Goal: Task Accomplishment & Management: Manage account settings

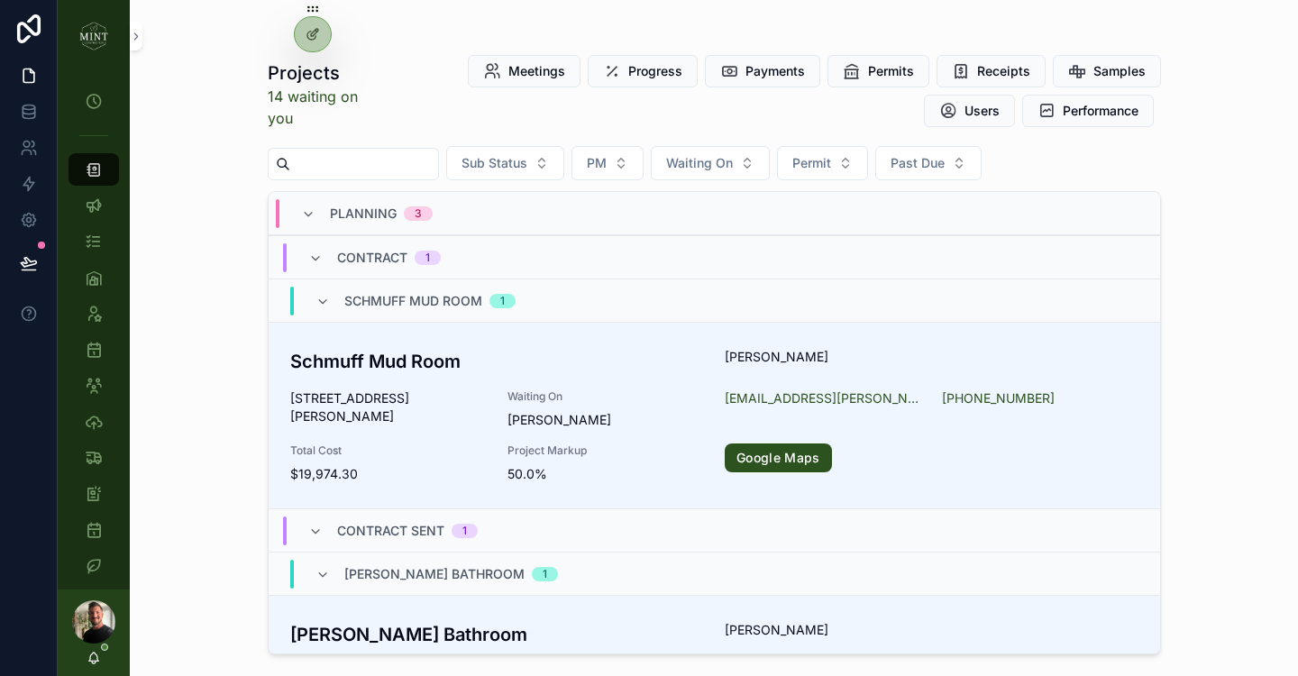
click at [372, 170] on input "scrollable content" at bounding box center [364, 163] width 148 height 25
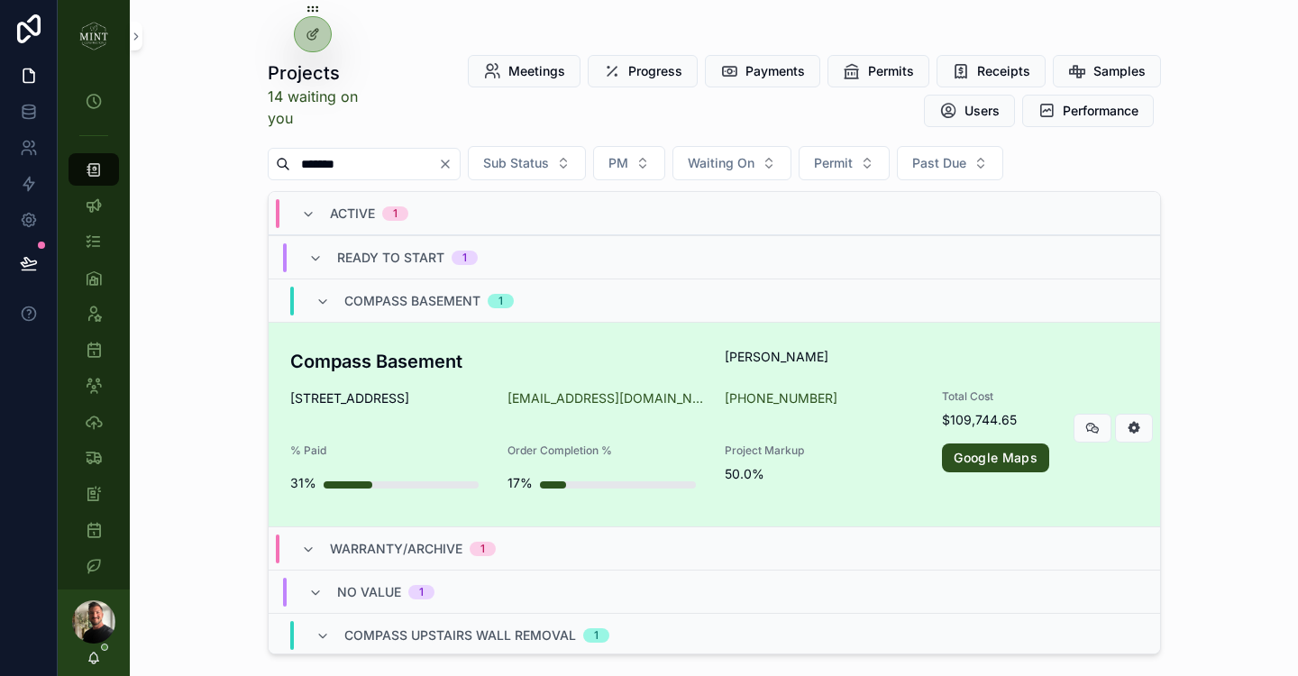
type input "*******"
click at [418, 362] on h3 "Compass Basement" at bounding box center [497, 361] width 414 height 27
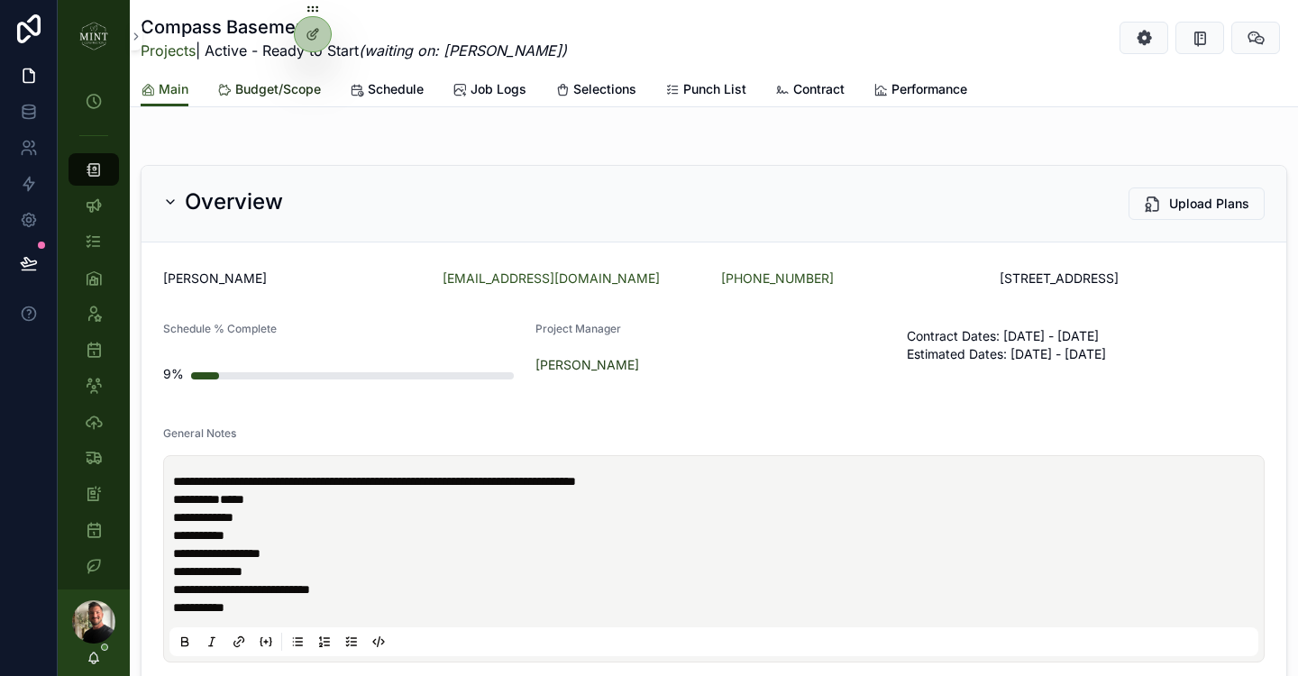
click at [293, 93] on span "Budget/Scope" at bounding box center [278, 89] width 86 height 18
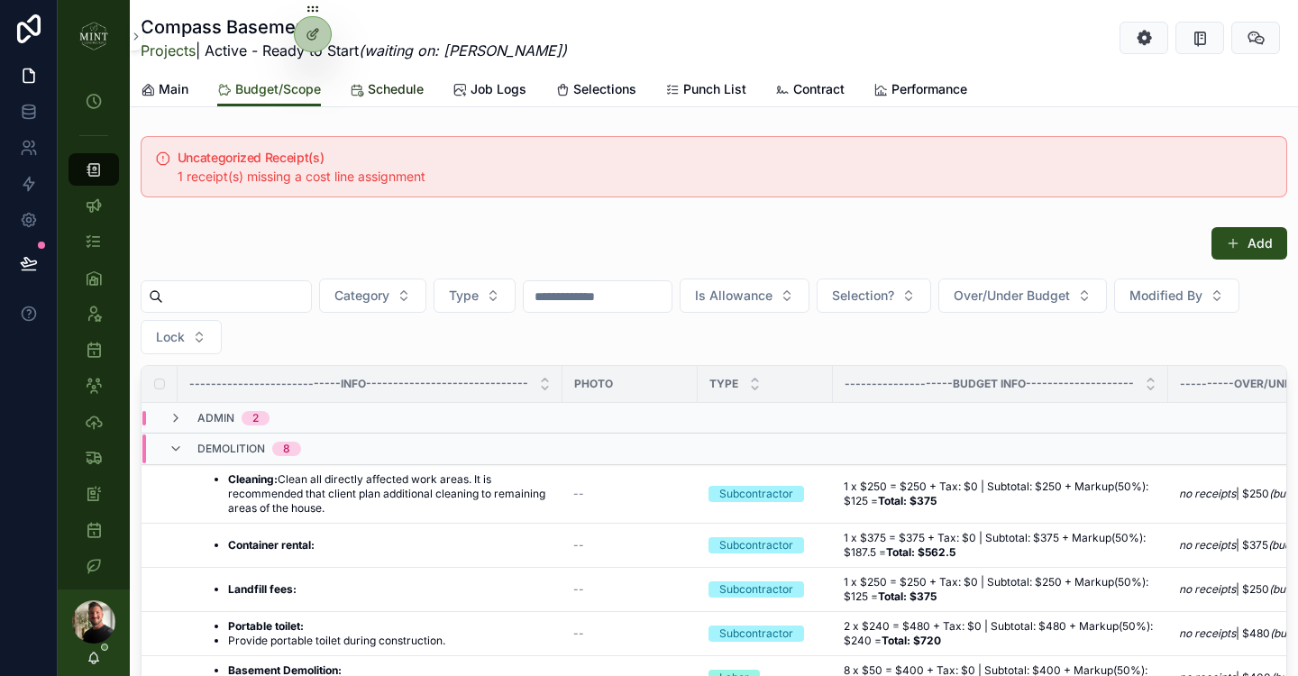
click at [375, 95] on span "Schedule" at bounding box center [396, 89] width 56 height 18
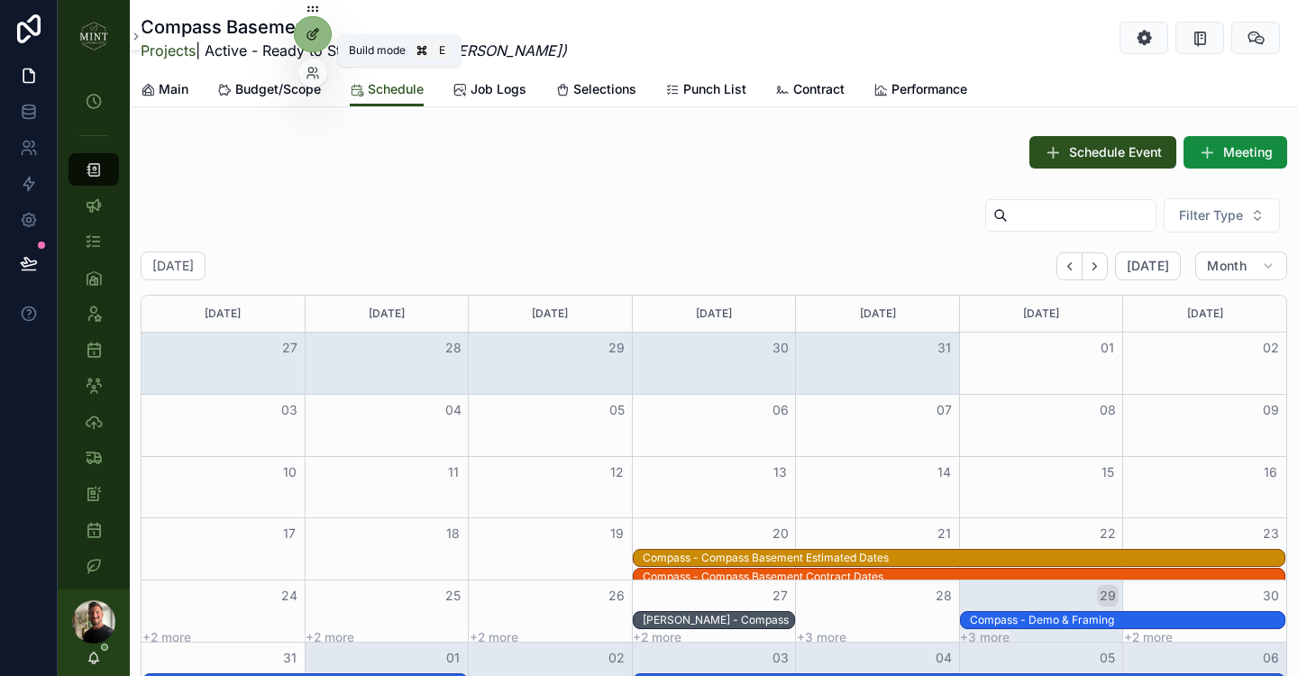
click at [311, 34] on icon at bounding box center [314, 32] width 7 height 7
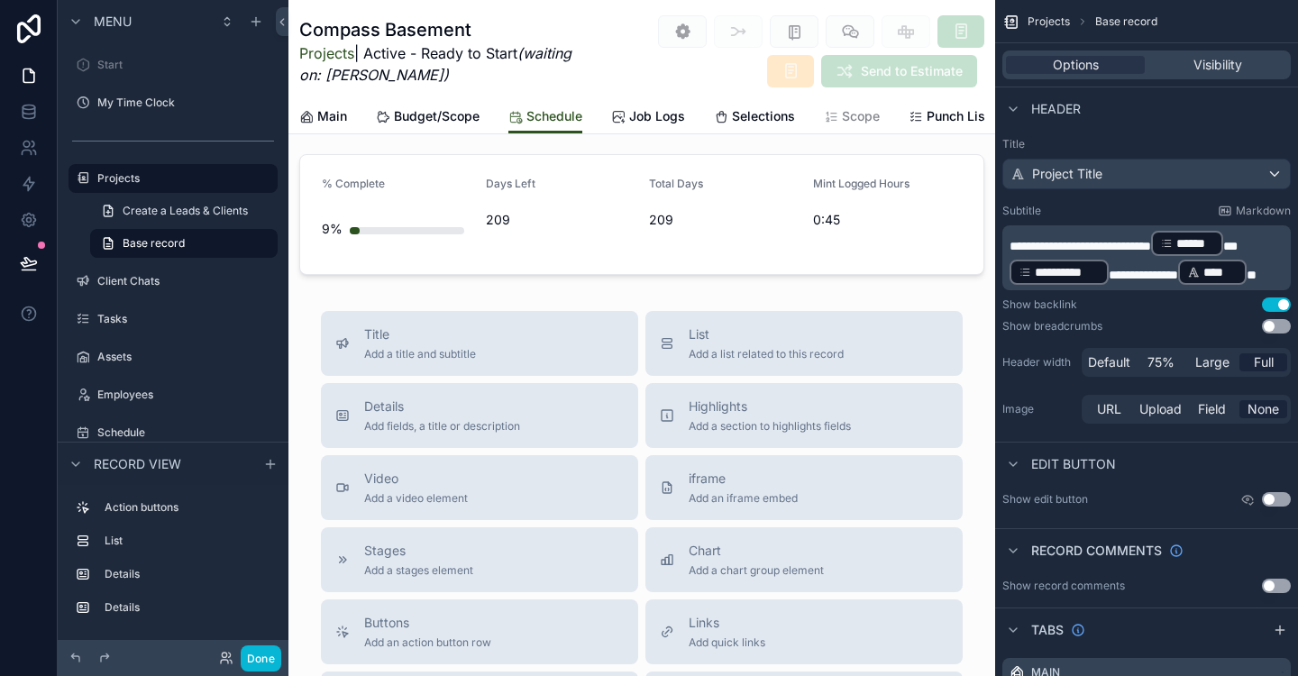
scroll to position [899, 0]
click at [717, 343] on span "Add a list related to this record" at bounding box center [766, 350] width 155 height 14
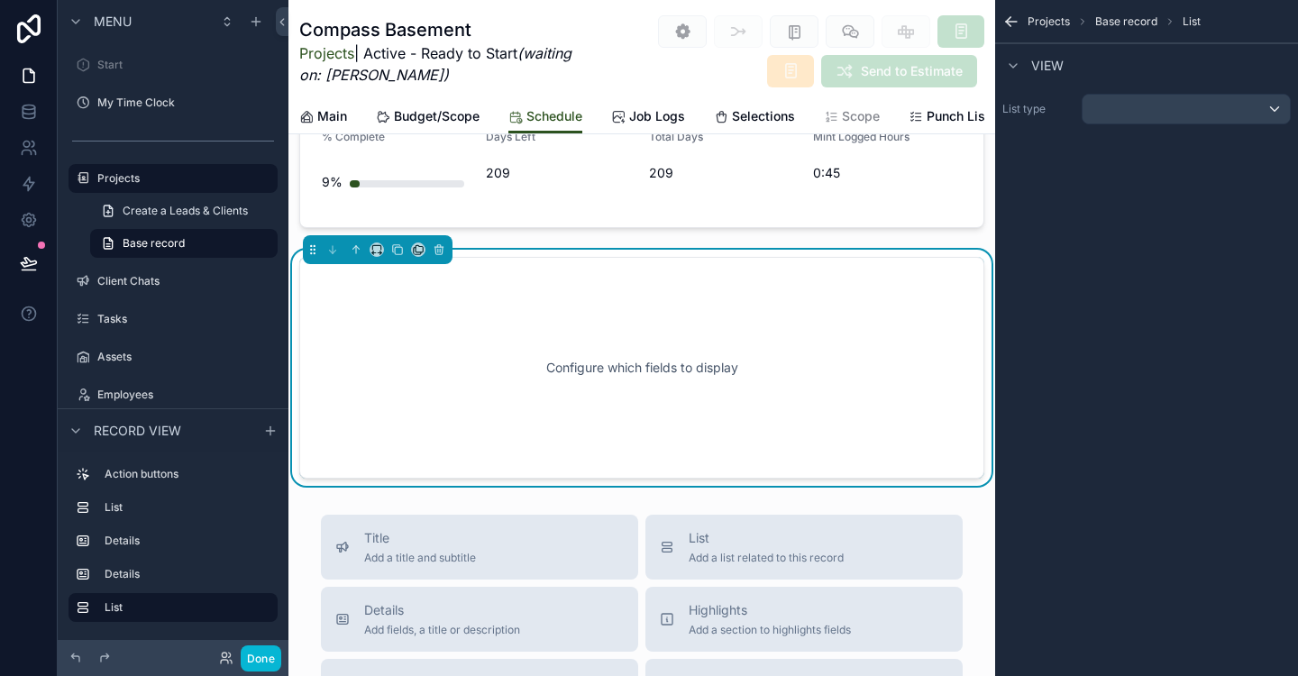
scroll to position [970, 0]
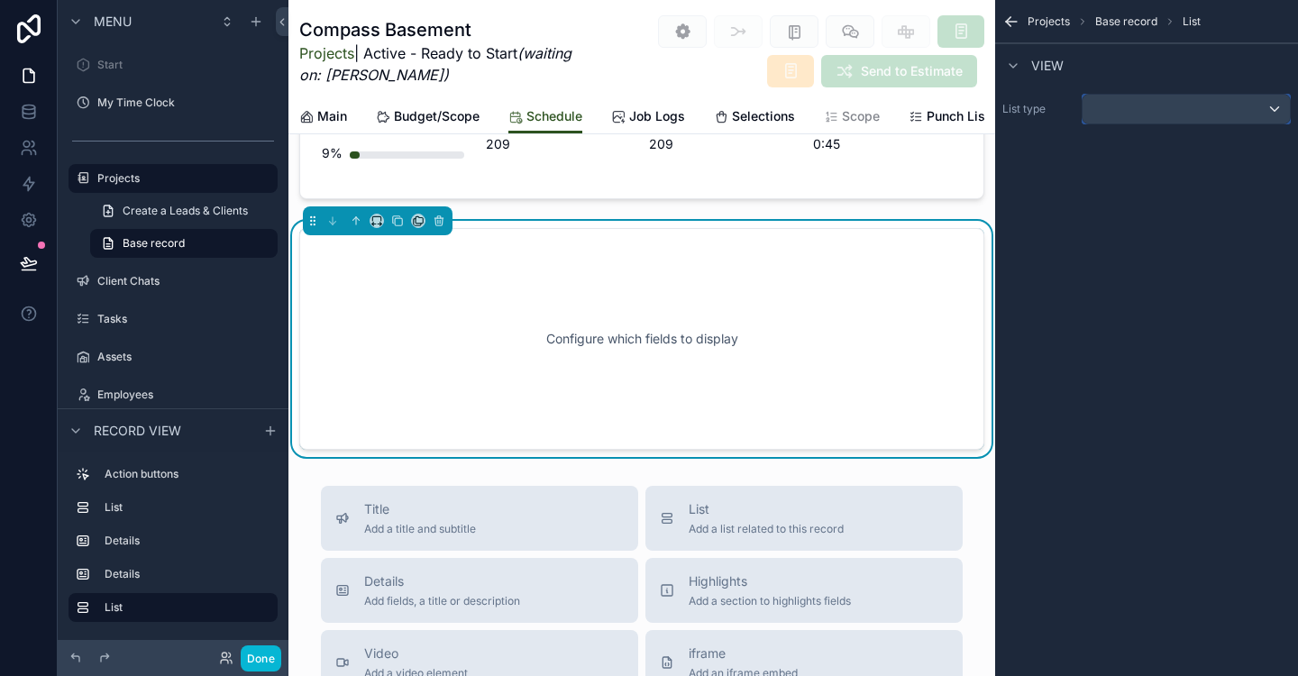
click at [1196, 97] on div "scrollable content" at bounding box center [1186, 109] width 207 height 29
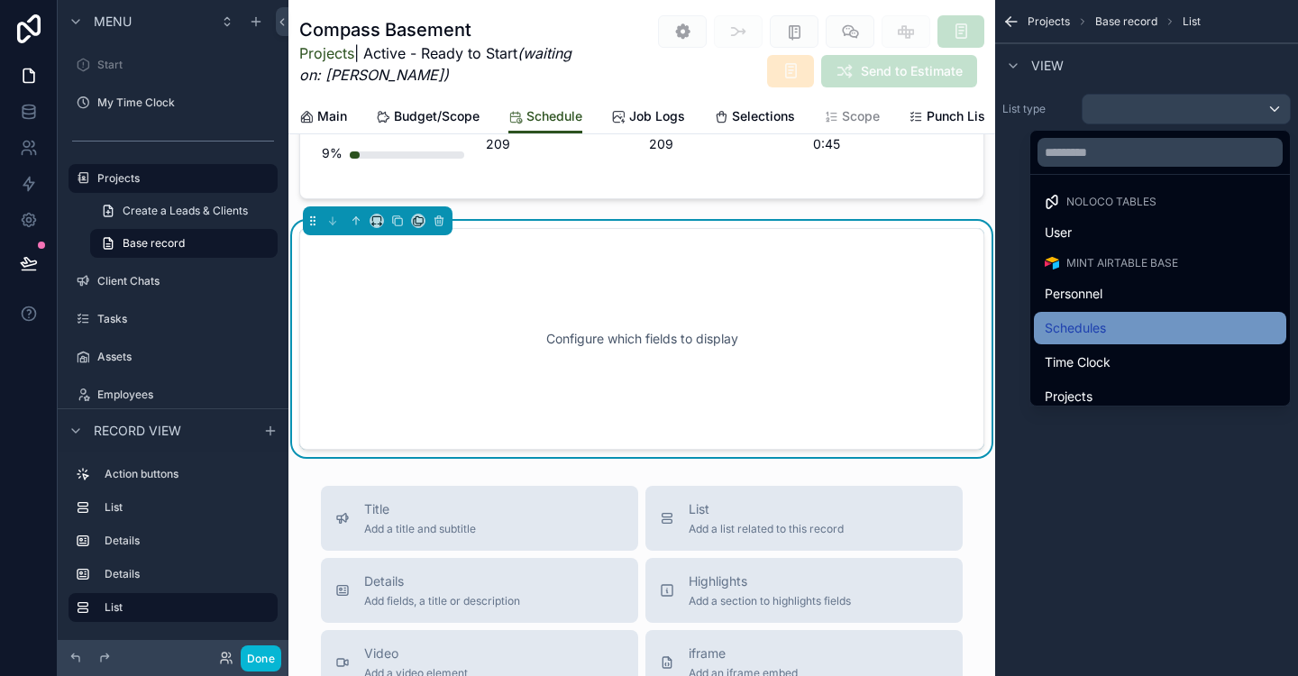
click at [1113, 330] on div "Schedules" at bounding box center [1160, 328] width 231 height 22
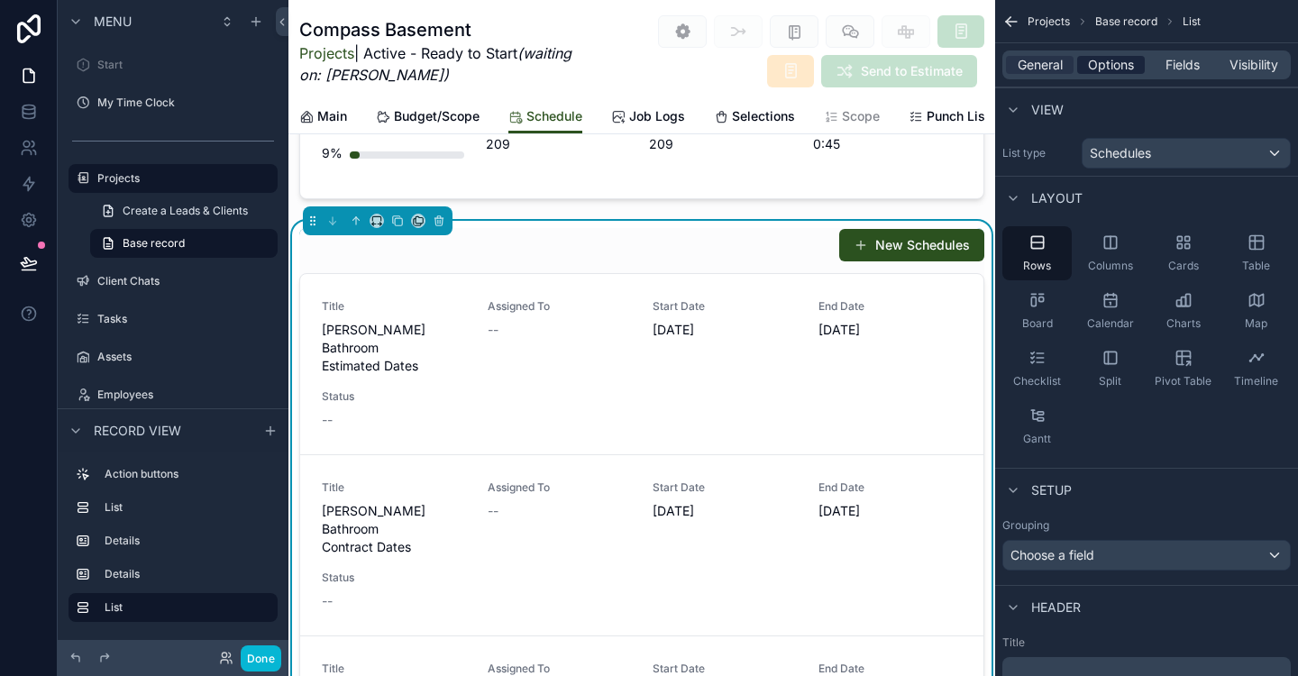
click at [1114, 67] on span "Options" at bounding box center [1111, 65] width 46 height 18
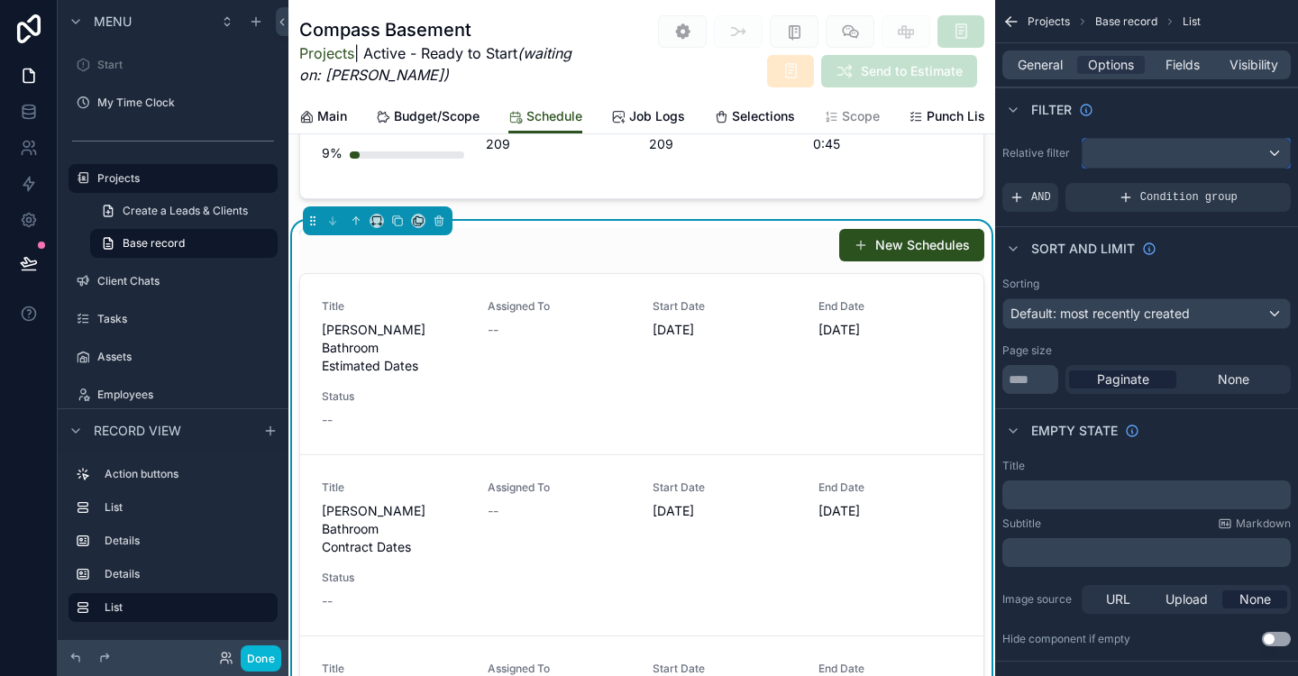
click at [1227, 165] on div "scrollable content" at bounding box center [1186, 153] width 207 height 29
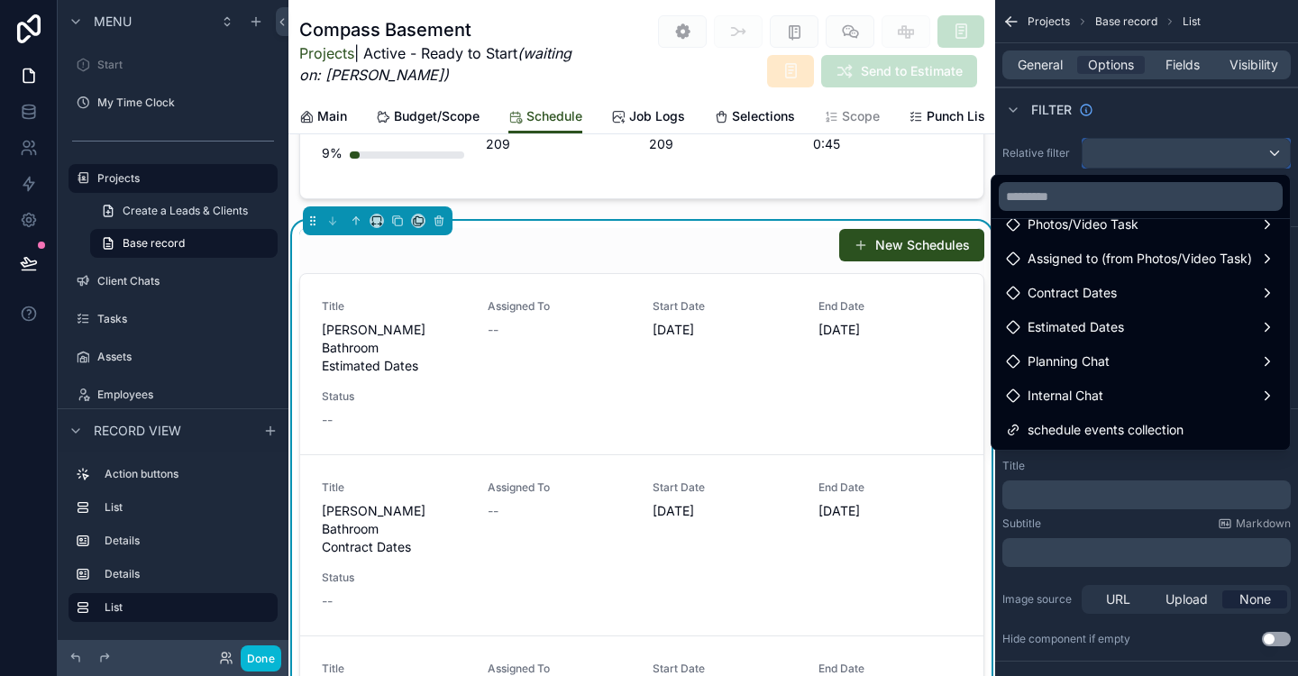
scroll to position [429, 0]
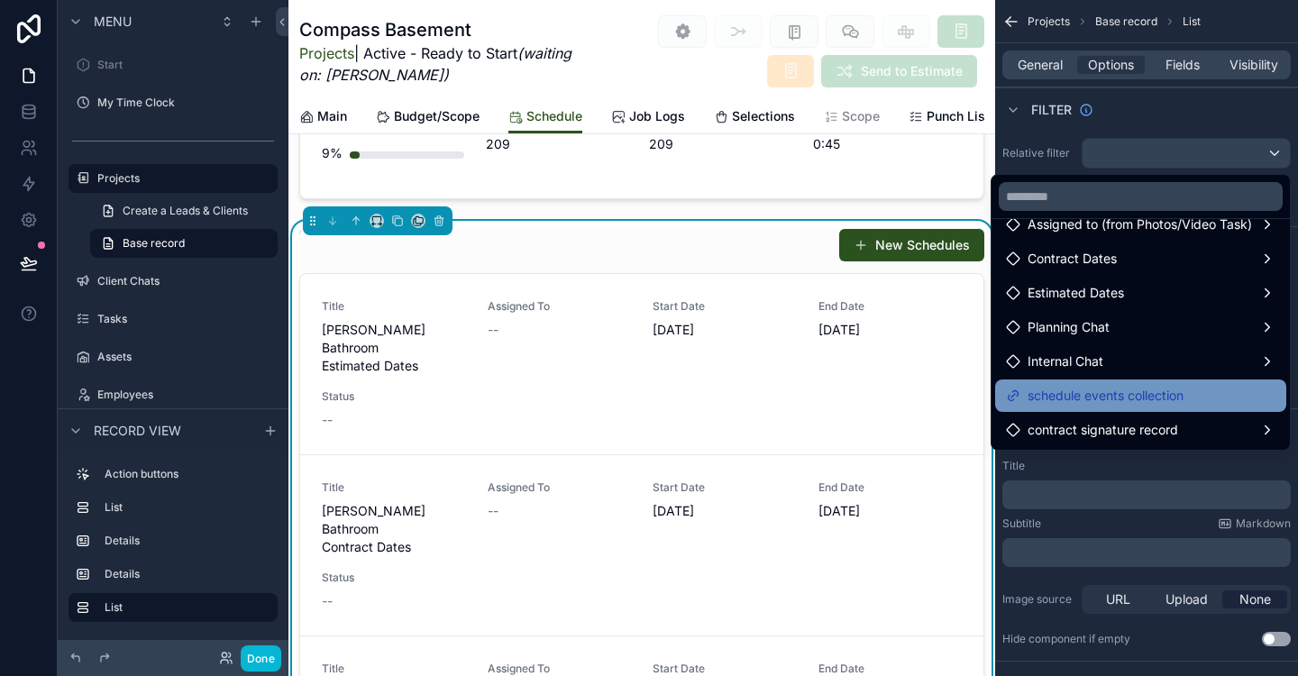
click at [1145, 390] on span "schedule events collection" at bounding box center [1106, 396] width 156 height 22
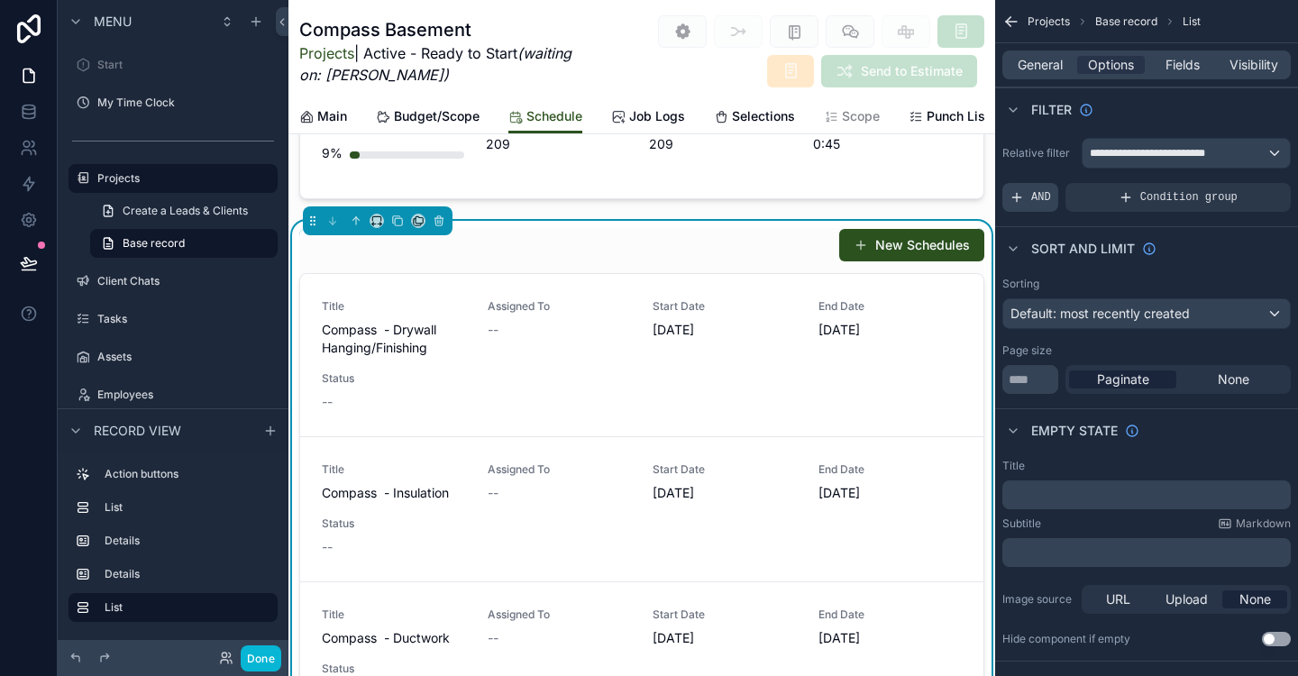
click at [1038, 197] on span "AND" at bounding box center [1041, 197] width 20 height 14
click at [1246, 189] on icon "scrollable content" at bounding box center [1246, 184] width 11 height 11
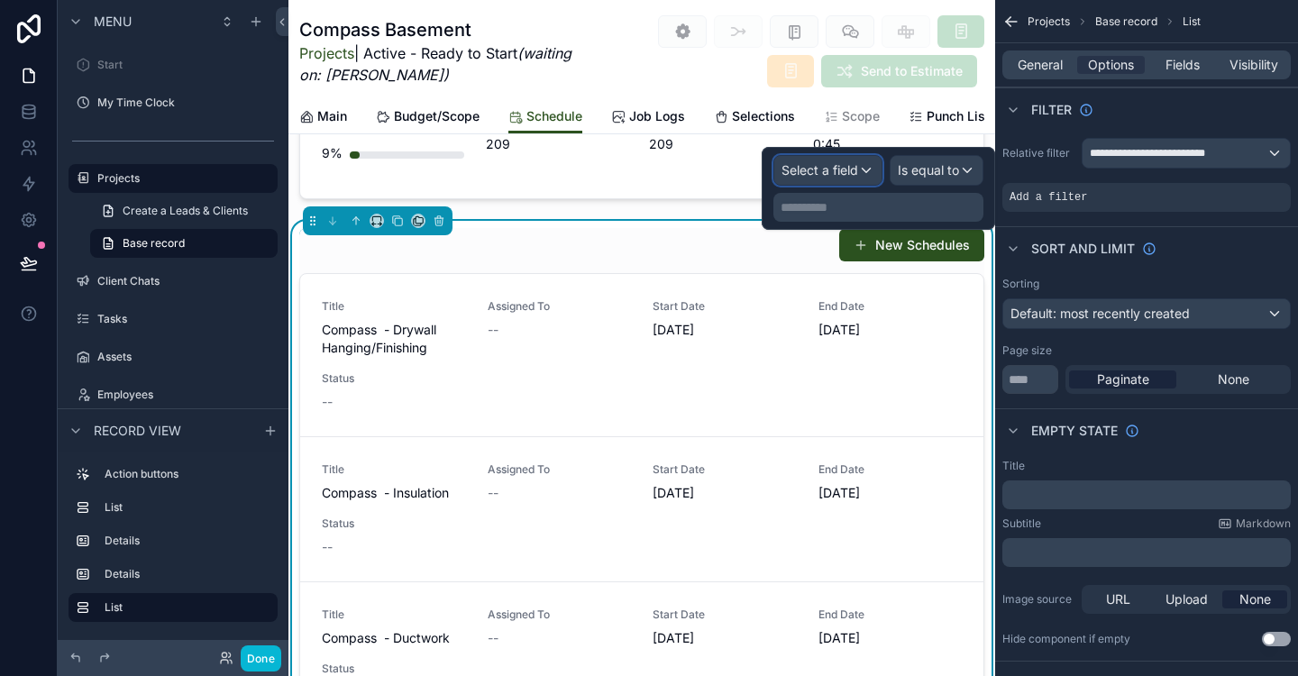
click at [862, 165] on div "Select a field" at bounding box center [827, 170] width 107 height 29
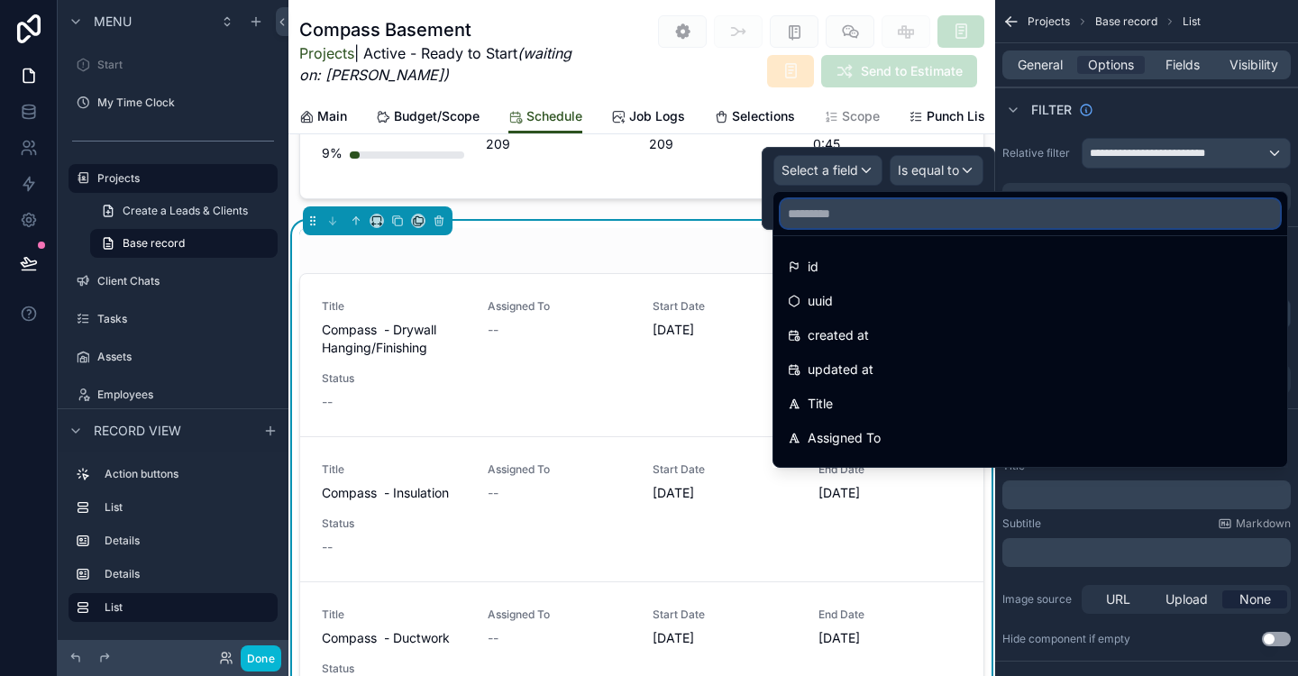
click at [850, 224] on input "text" at bounding box center [1030, 213] width 499 height 29
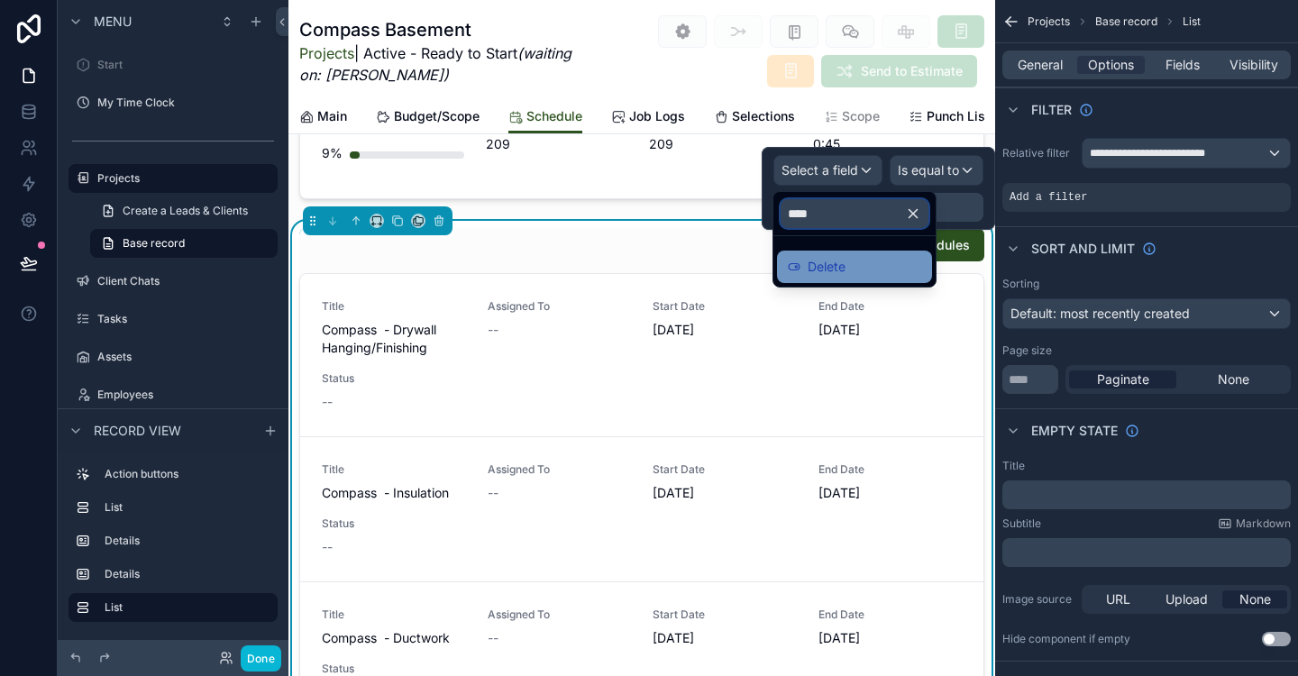
type input "****"
click at [854, 273] on div "Delete" at bounding box center [854, 267] width 133 height 22
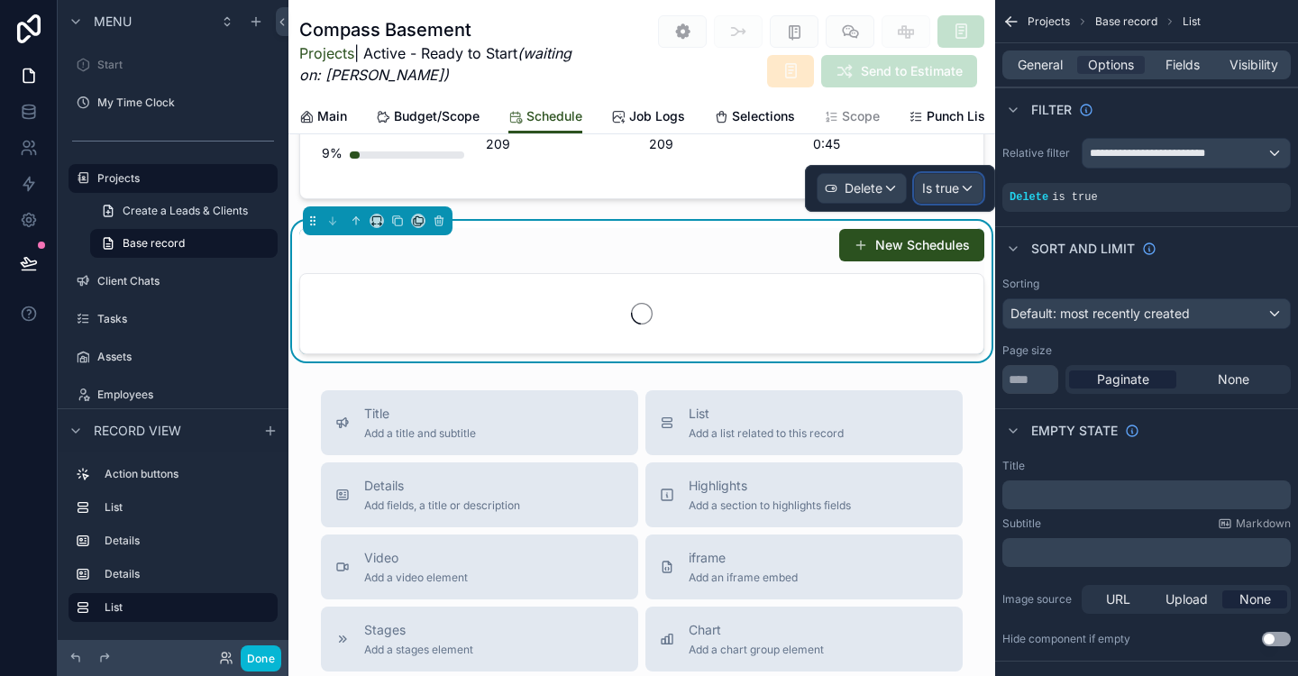
click at [955, 186] on span "Is true" at bounding box center [940, 188] width 37 height 18
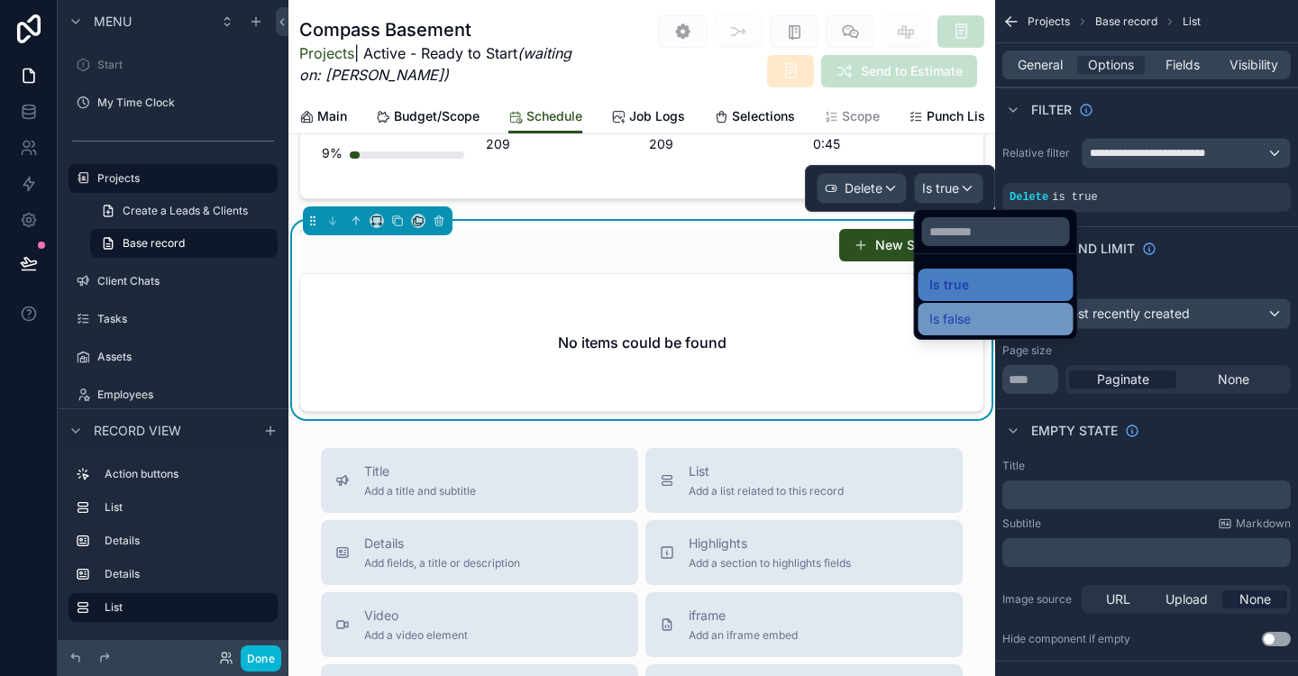
click at [972, 334] on div "Is false" at bounding box center [996, 319] width 155 height 32
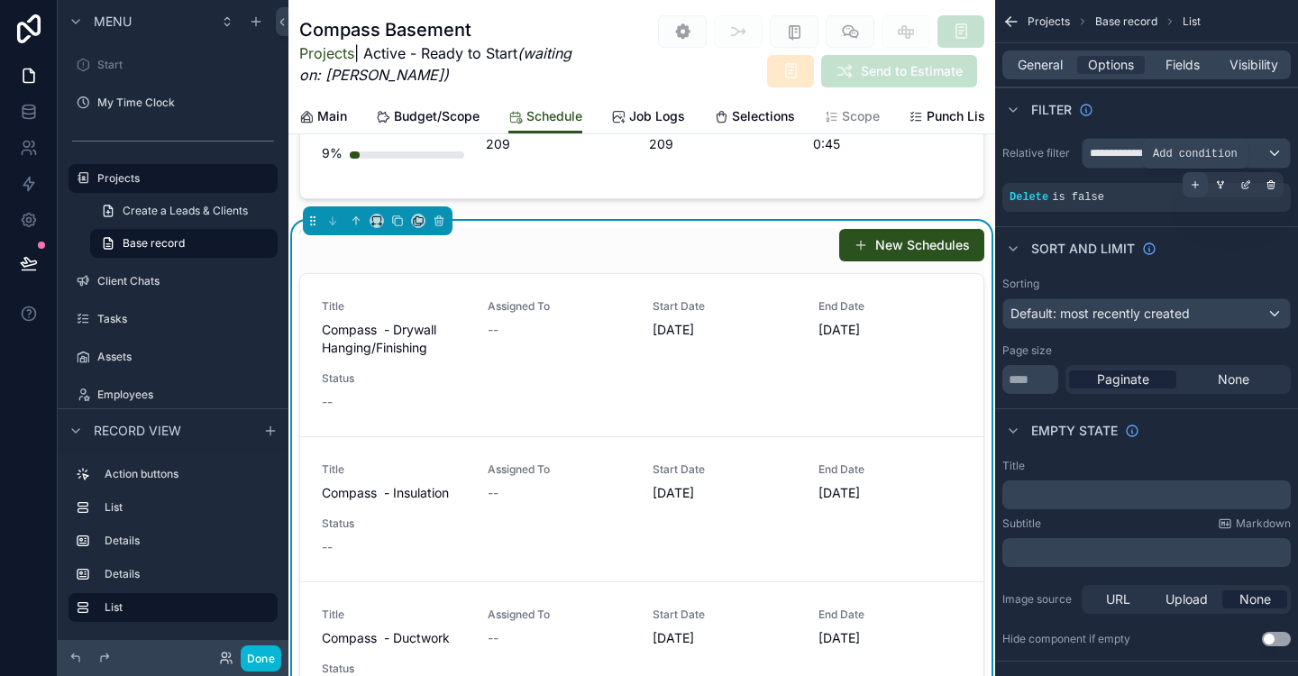
click at [1201, 184] on div "scrollable content" at bounding box center [1195, 184] width 25 height 25
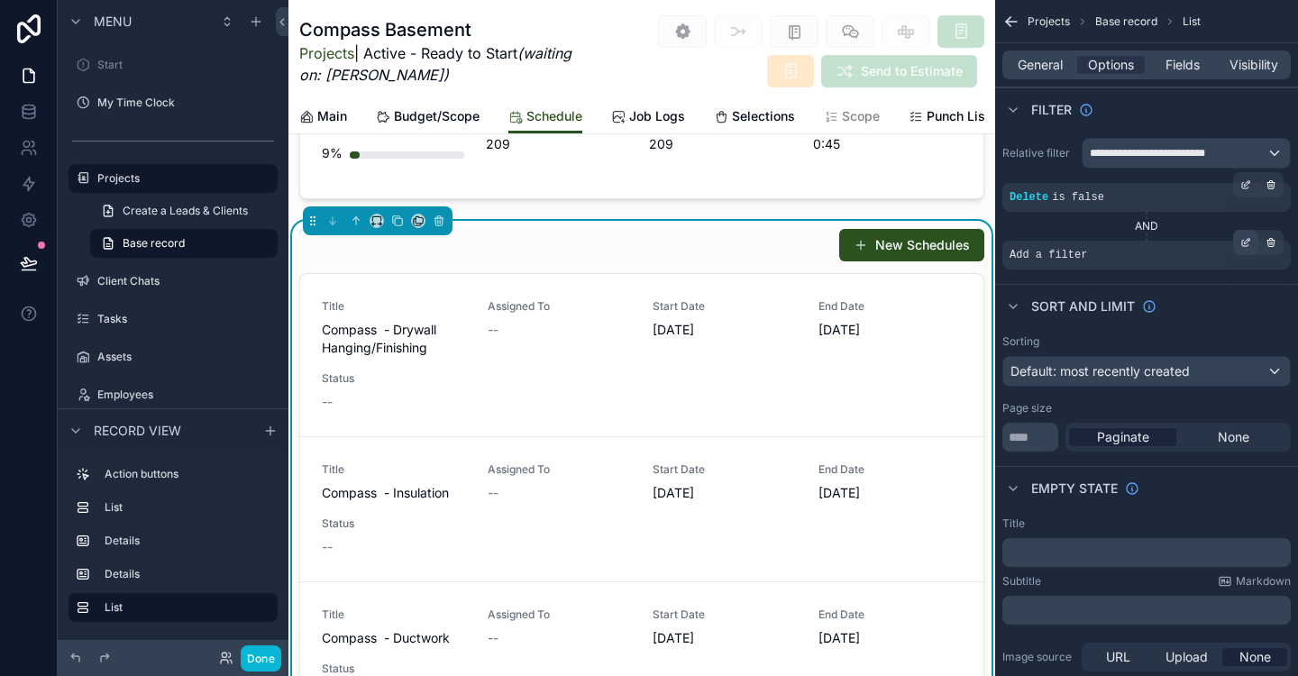
click at [1241, 243] on icon "scrollable content" at bounding box center [1246, 242] width 11 height 11
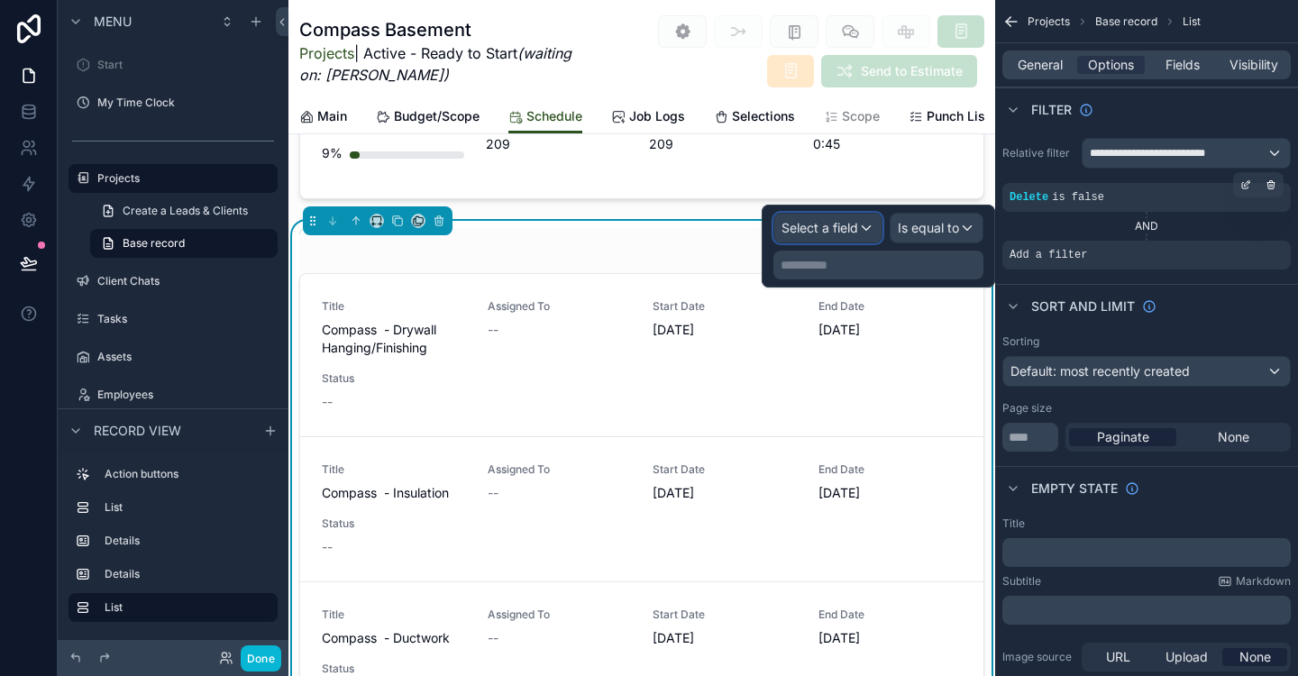
click at [859, 228] on div "Select a field" at bounding box center [827, 228] width 107 height 29
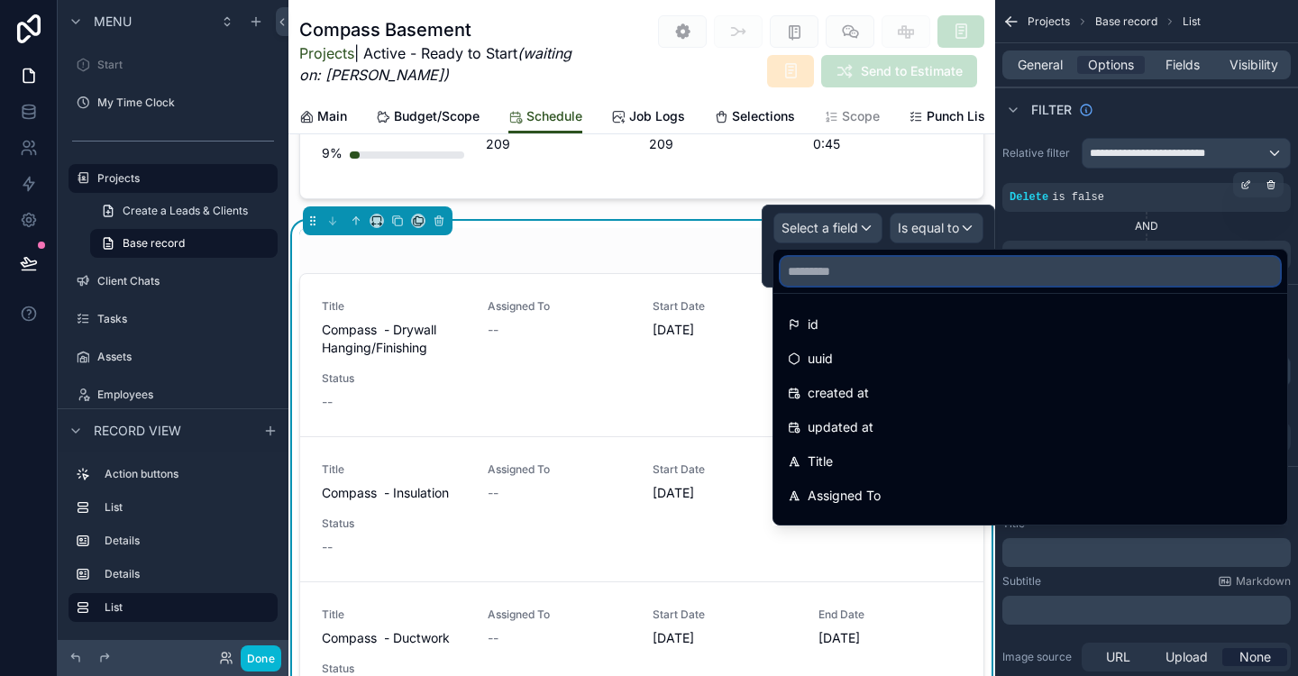
click at [879, 275] on input "text" at bounding box center [1030, 271] width 499 height 29
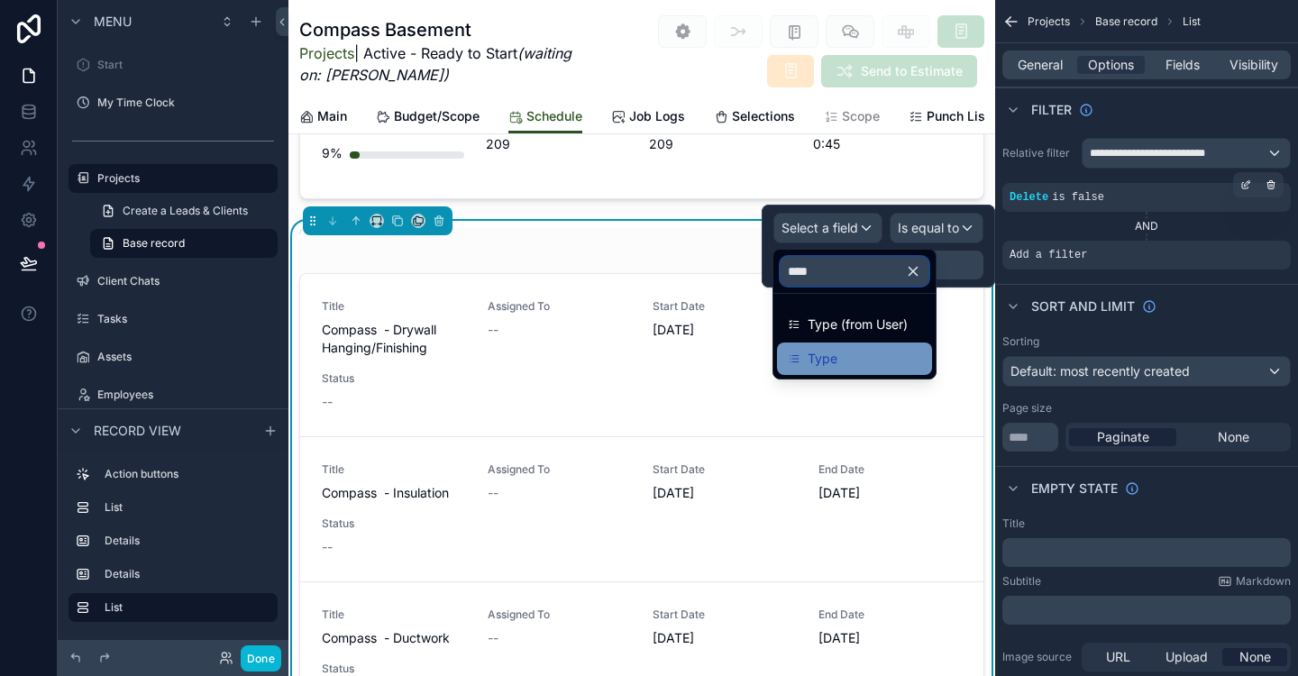
type input "****"
click at [888, 352] on div "Type" at bounding box center [854, 359] width 133 height 22
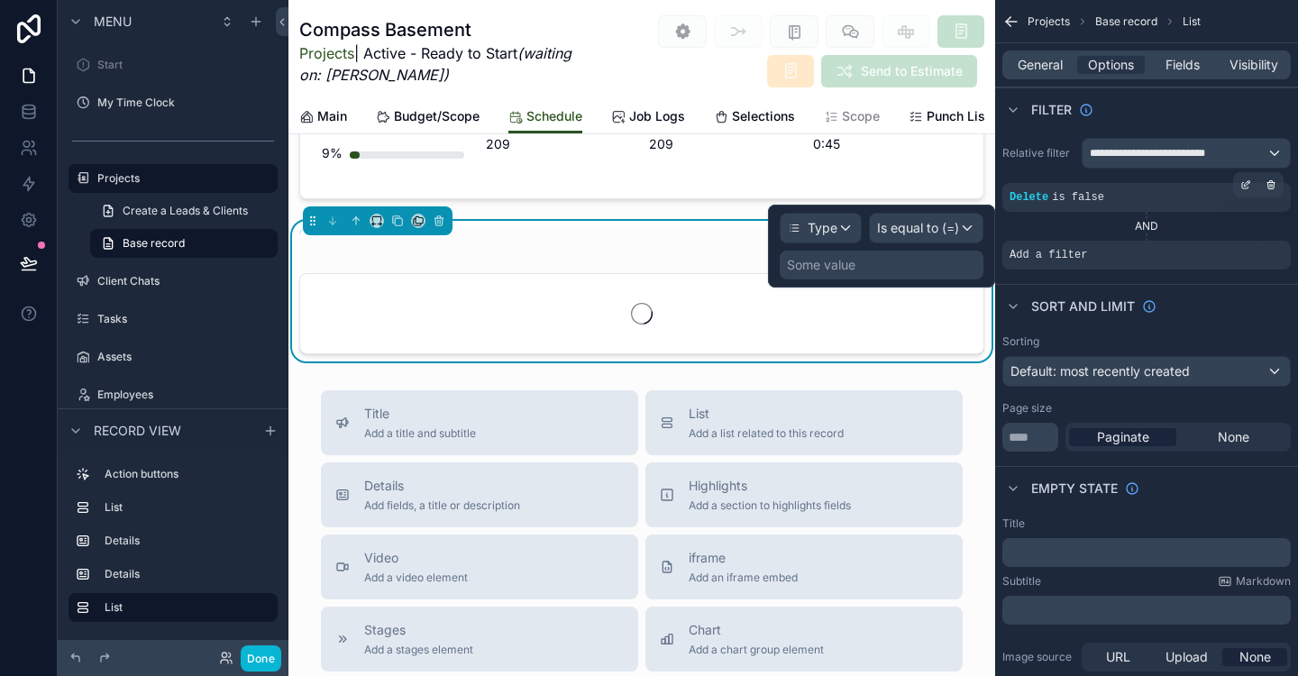
click at [884, 261] on div "Some value" at bounding box center [882, 265] width 204 height 29
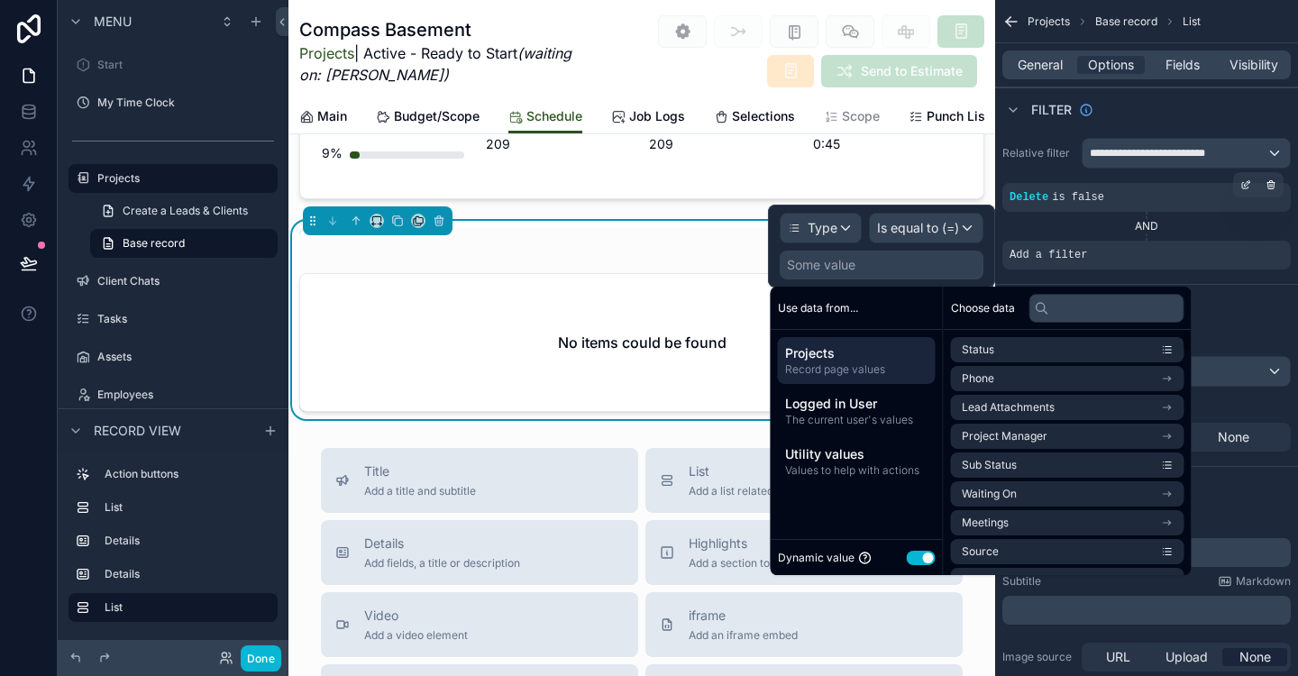
click at [921, 552] on button "Use setting" at bounding box center [921, 558] width 29 height 14
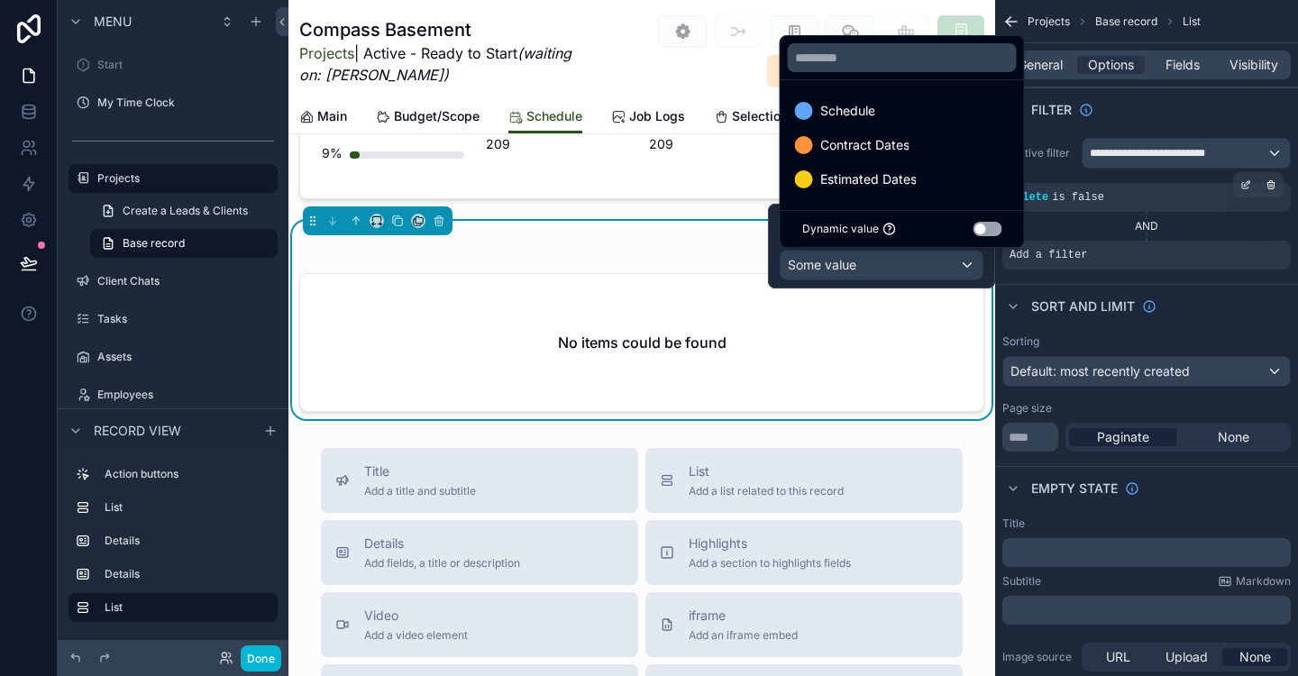
click at [893, 102] on div "Schedule" at bounding box center [902, 111] width 215 height 22
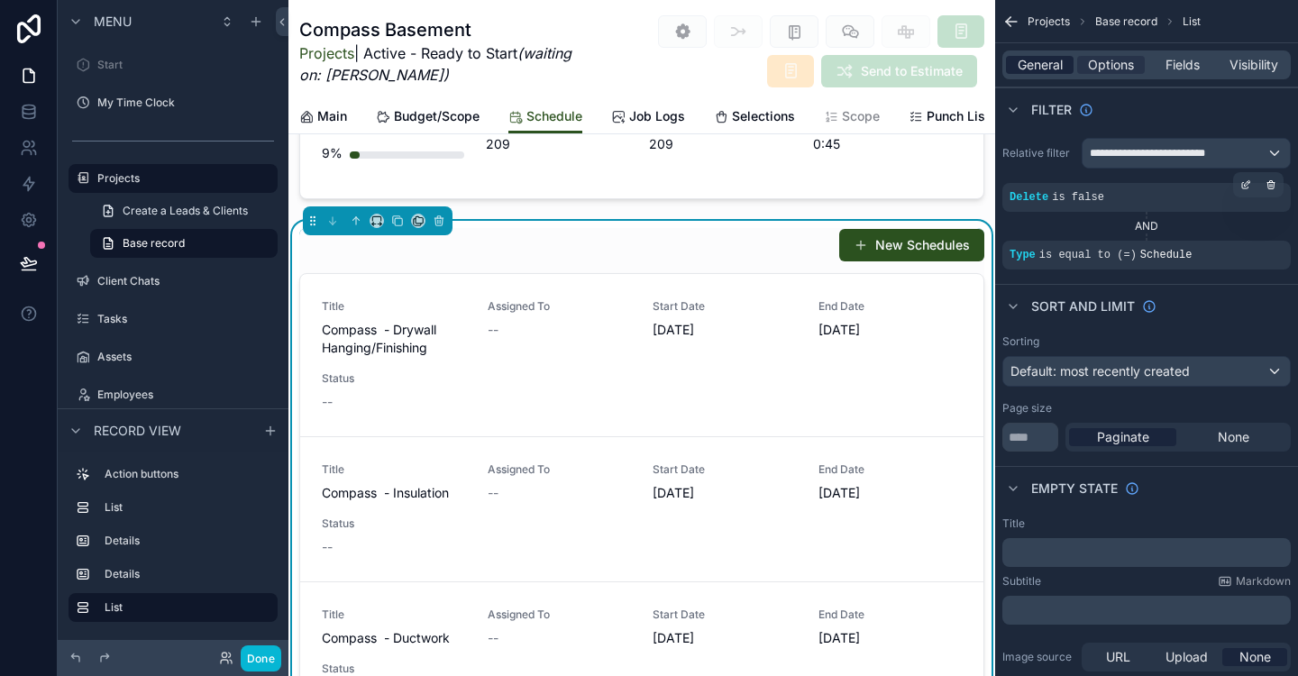
click at [1048, 57] on span "General" at bounding box center [1040, 65] width 45 height 18
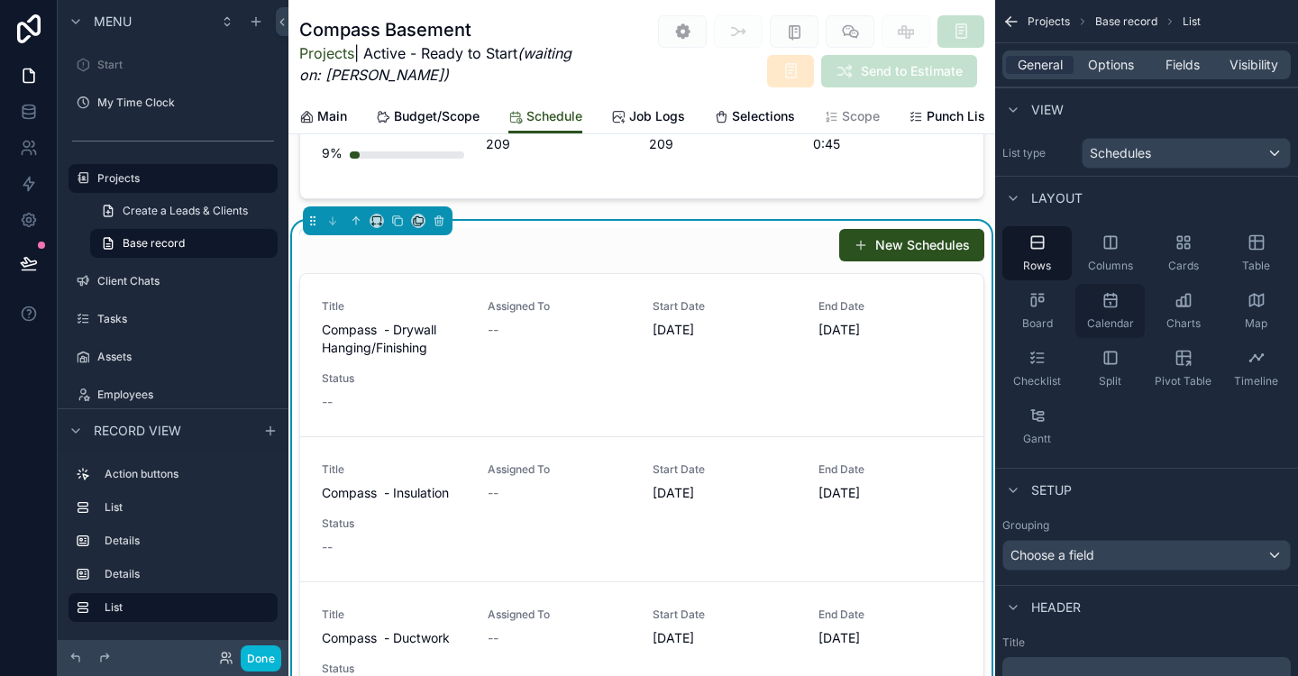
click at [1118, 306] on icon "scrollable content" at bounding box center [1111, 300] width 18 height 18
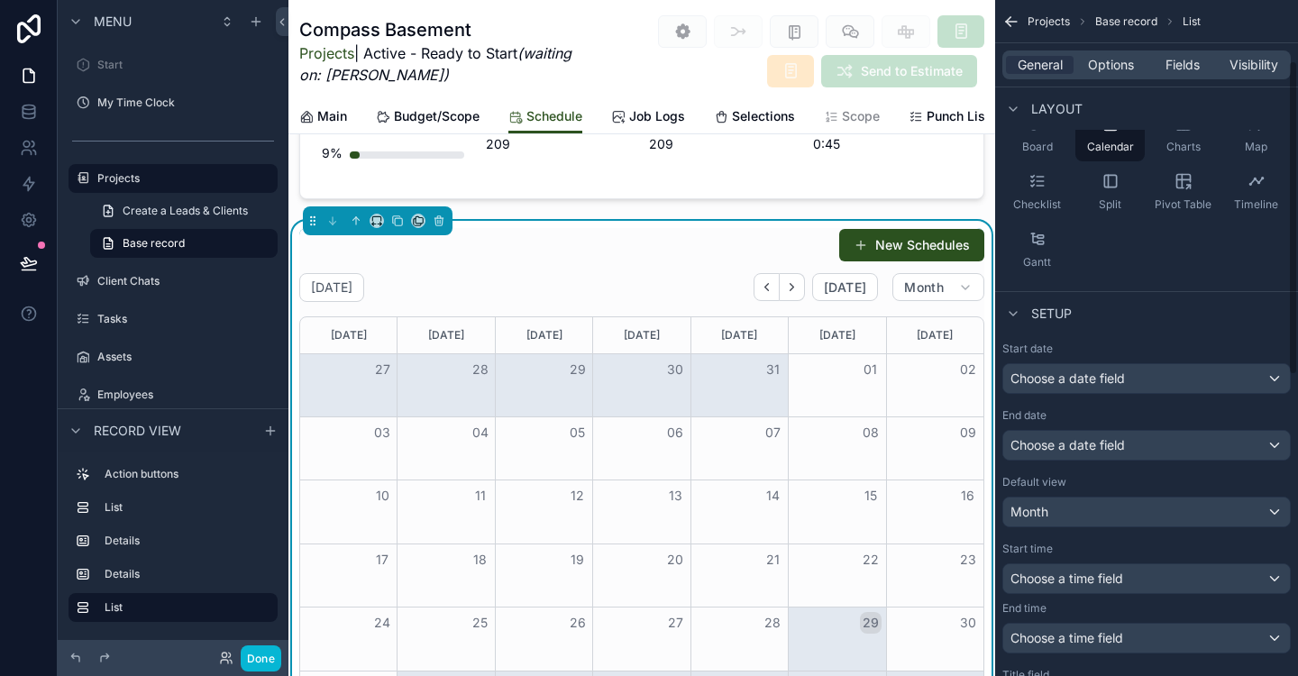
scroll to position [236, 0]
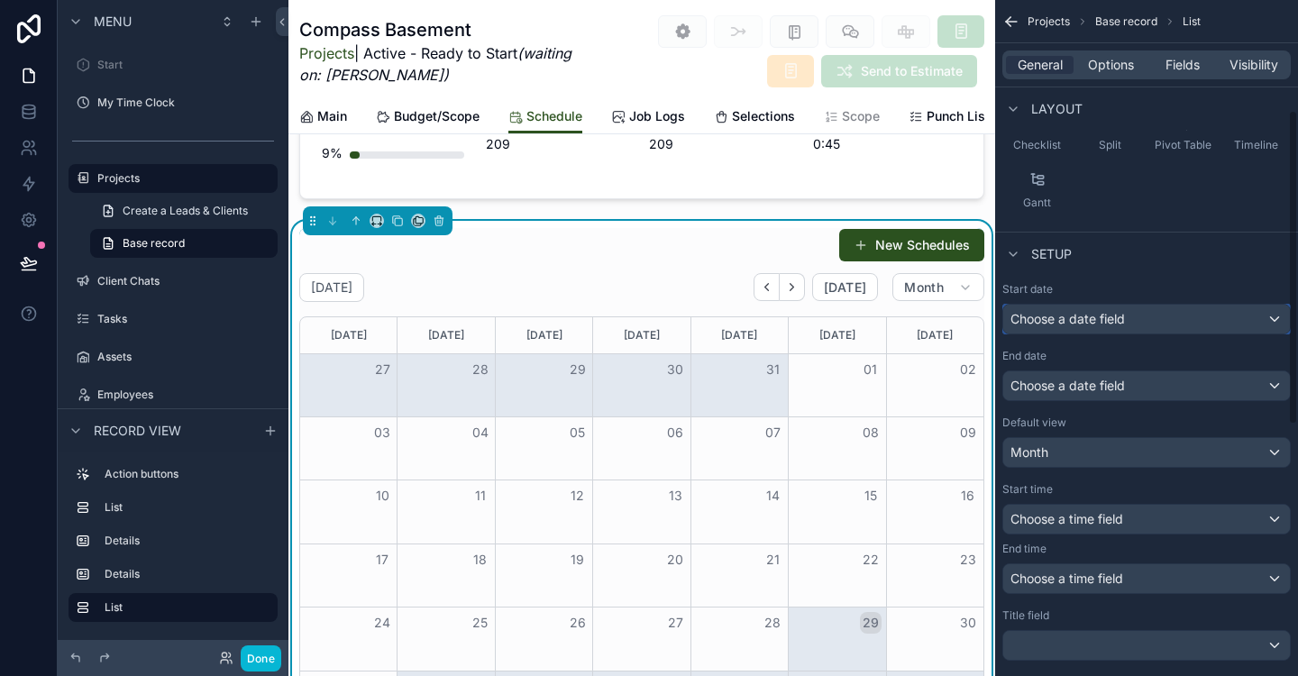
click at [1242, 318] on div "Choose a date field" at bounding box center [1146, 319] width 287 height 29
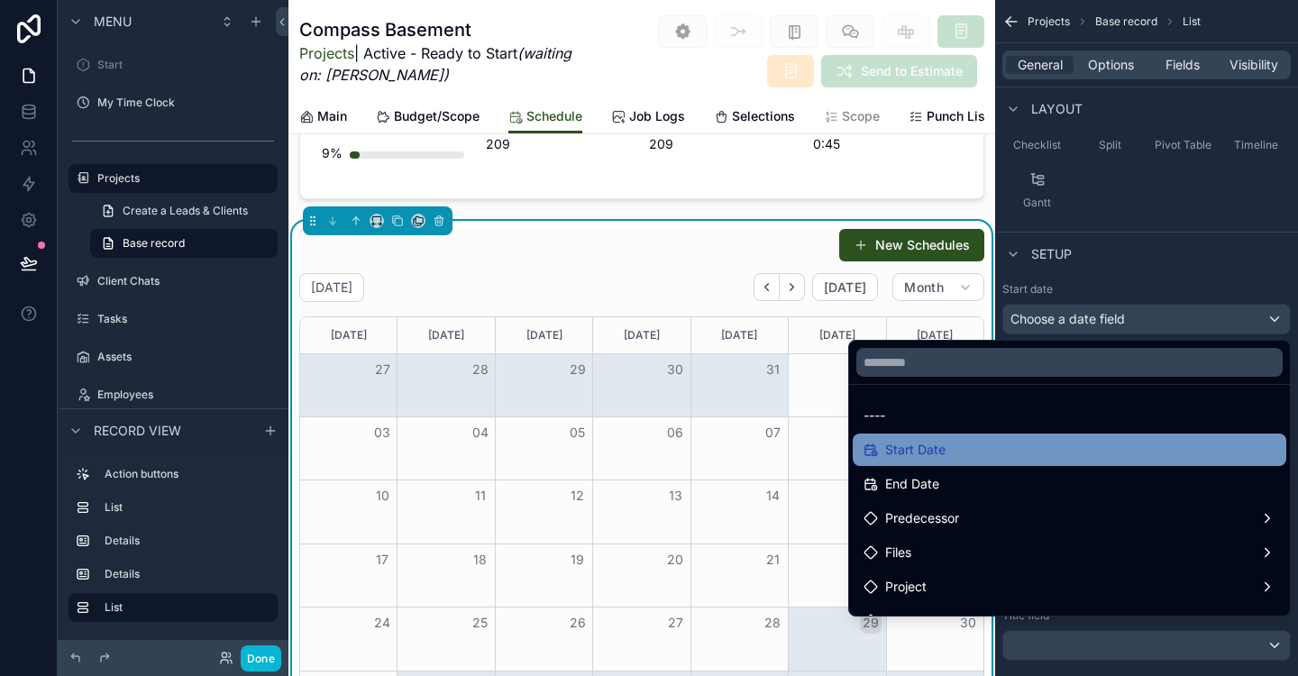
click at [957, 459] on div "Start Date" at bounding box center [1070, 450] width 412 height 22
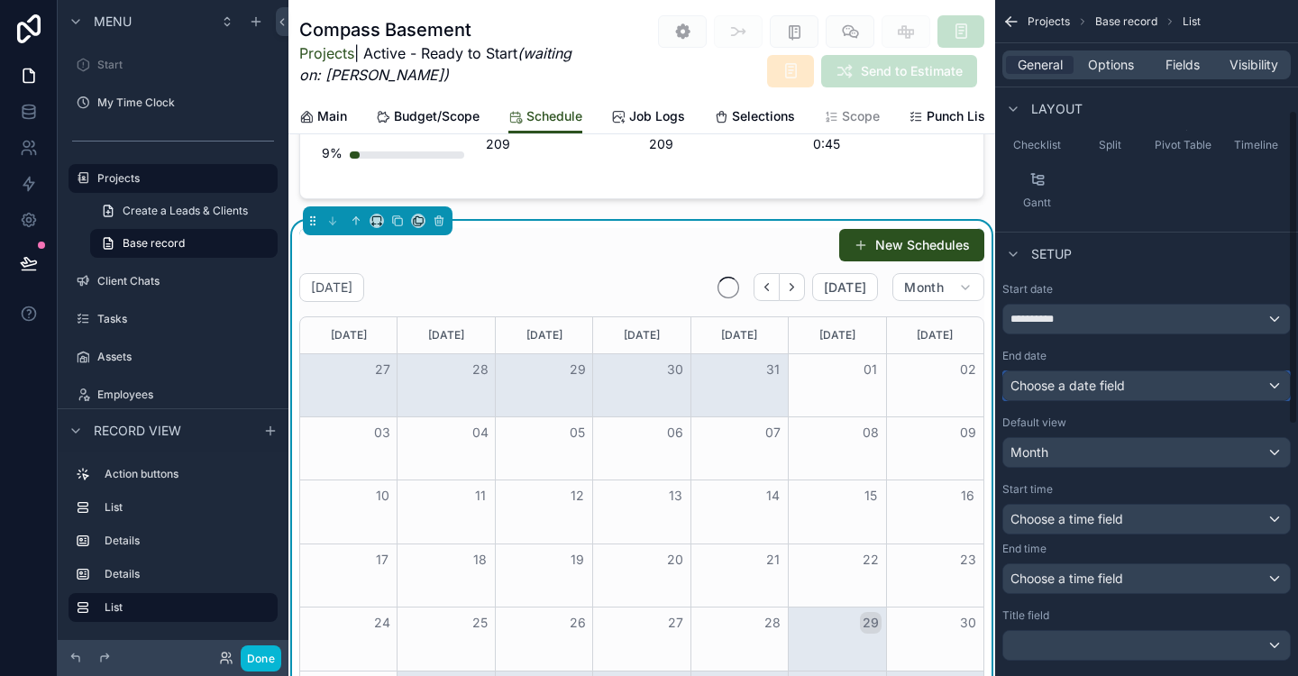
click at [1238, 380] on div "Choose a date field" at bounding box center [1146, 385] width 287 height 29
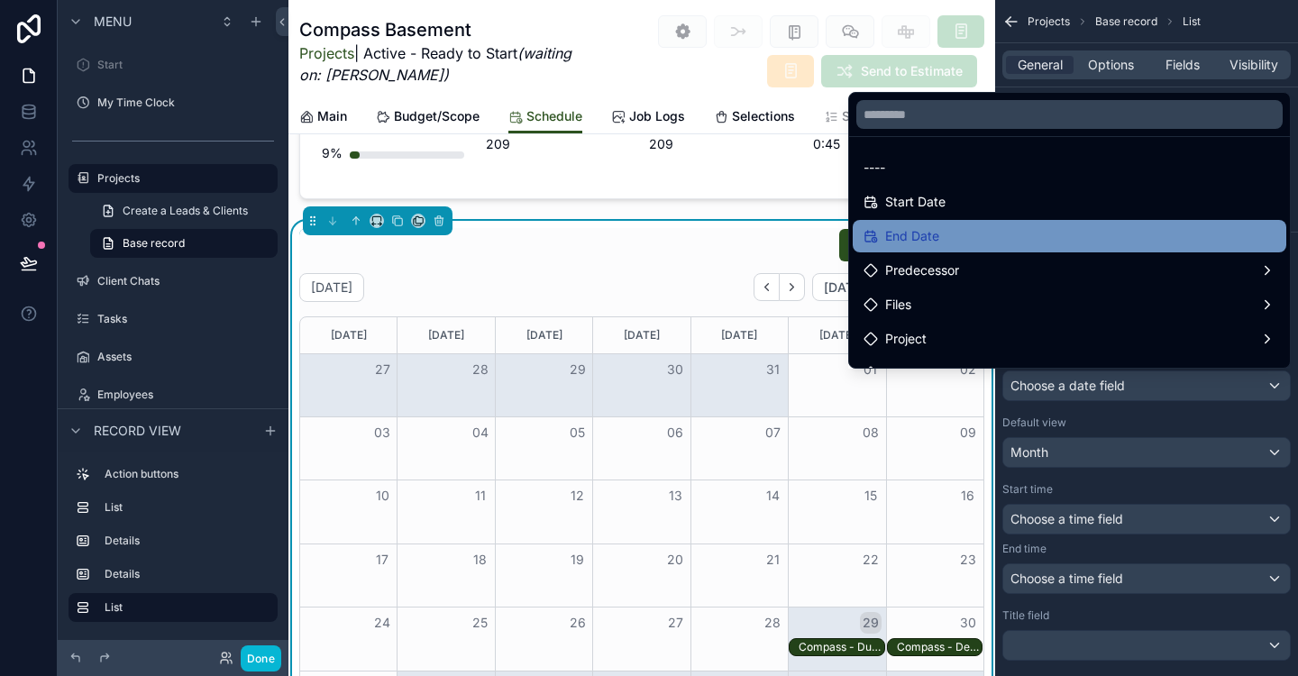
click at [984, 238] on div "End Date" at bounding box center [1070, 236] width 412 height 22
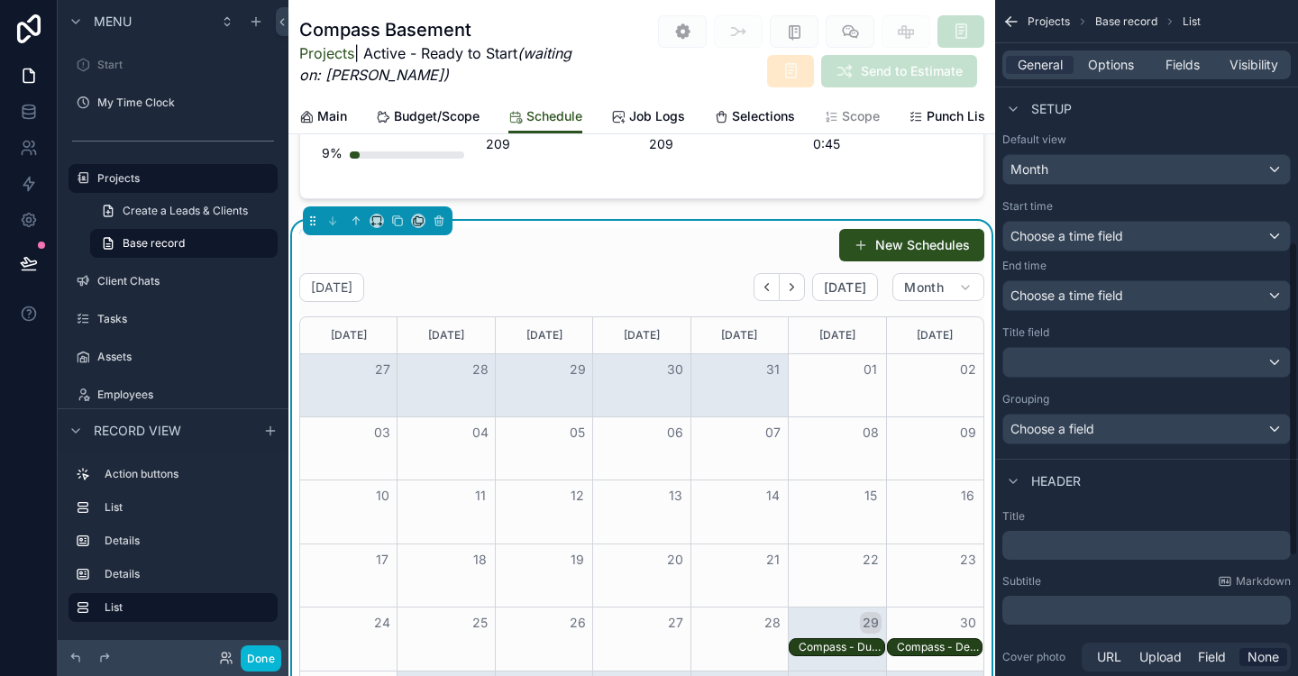
scroll to position [525, 0]
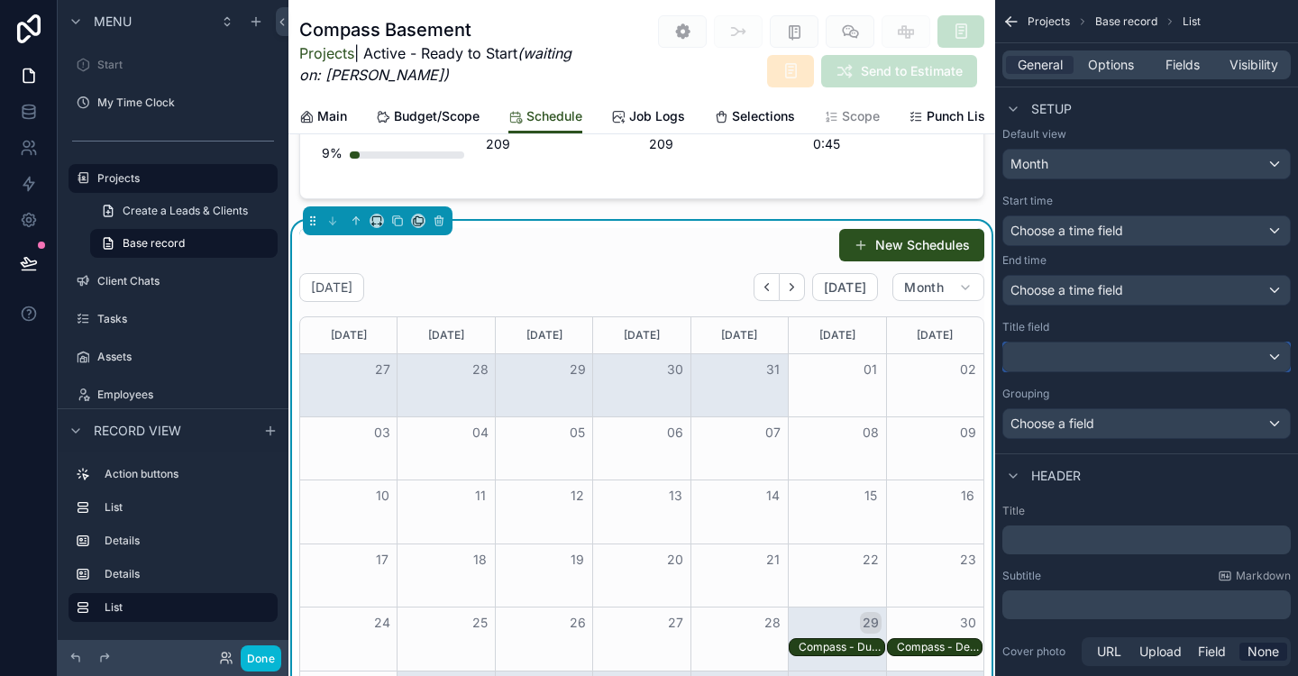
click at [1259, 355] on div "scrollable content" at bounding box center [1146, 357] width 287 height 29
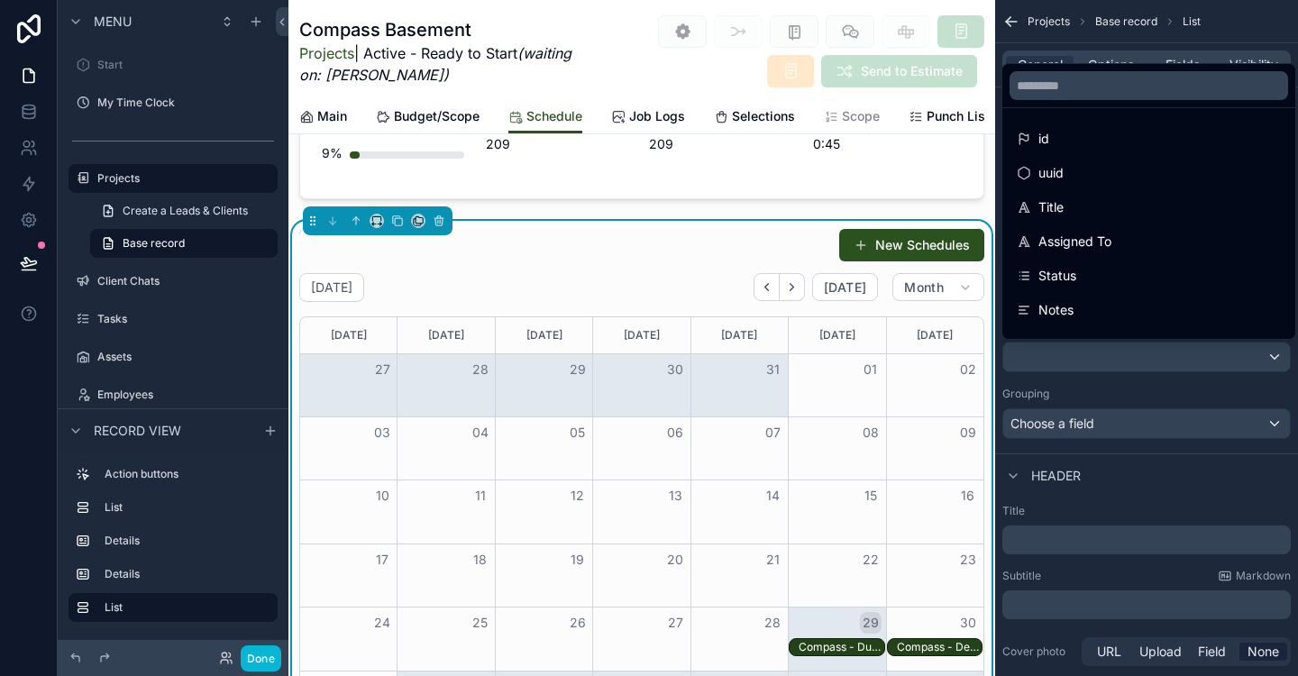
click at [1132, 196] on div "Title" at bounding box center [1149, 207] width 286 height 32
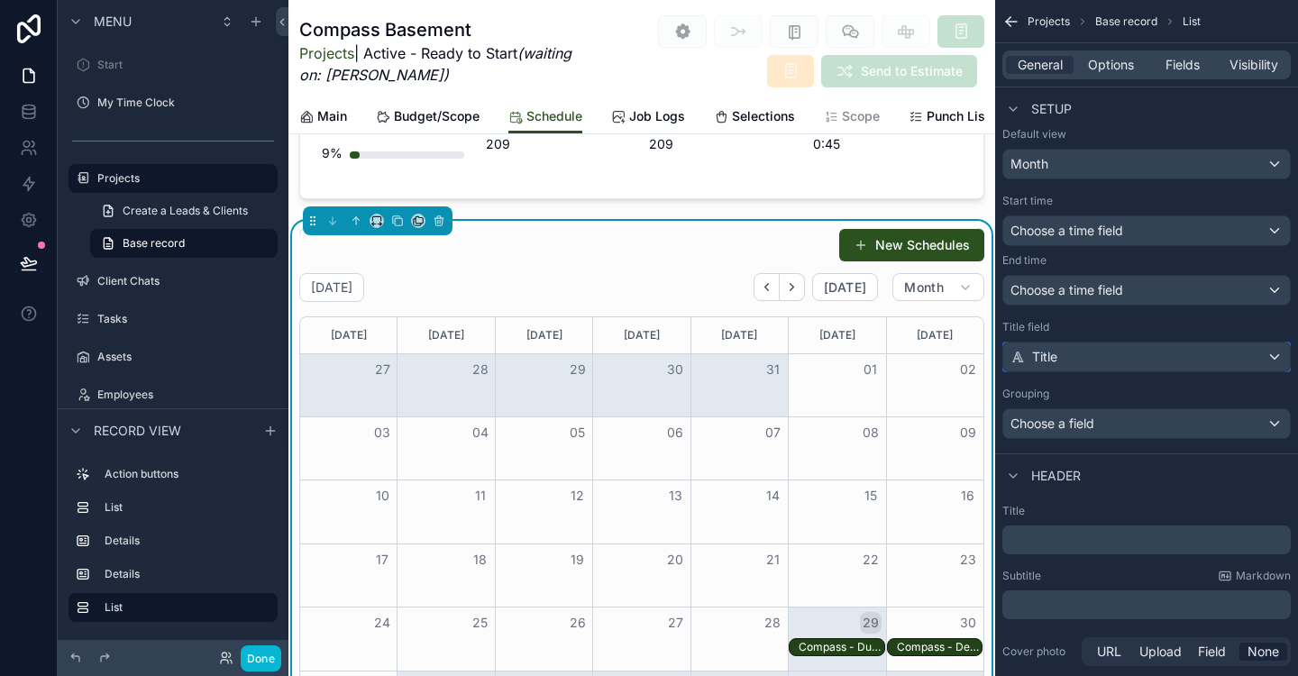
click at [1225, 343] on div "Title" at bounding box center [1146, 357] width 287 height 29
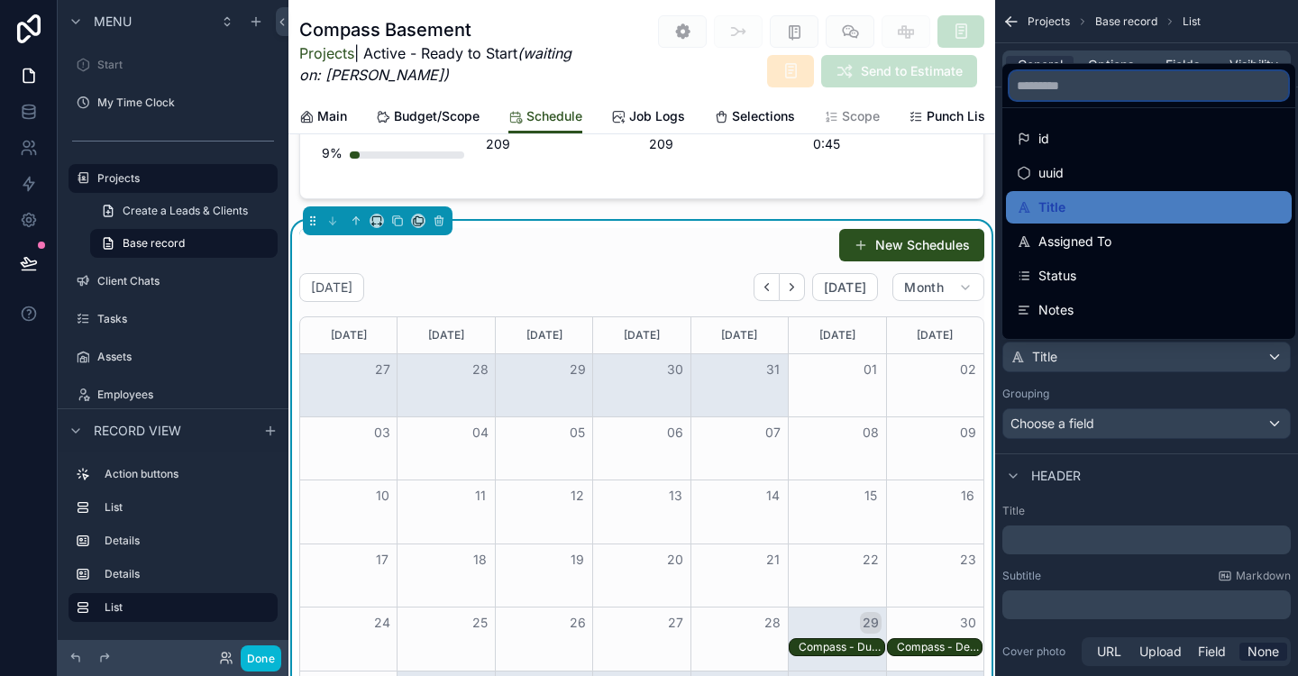
click at [1154, 94] on input "scrollable content" at bounding box center [1149, 85] width 279 height 29
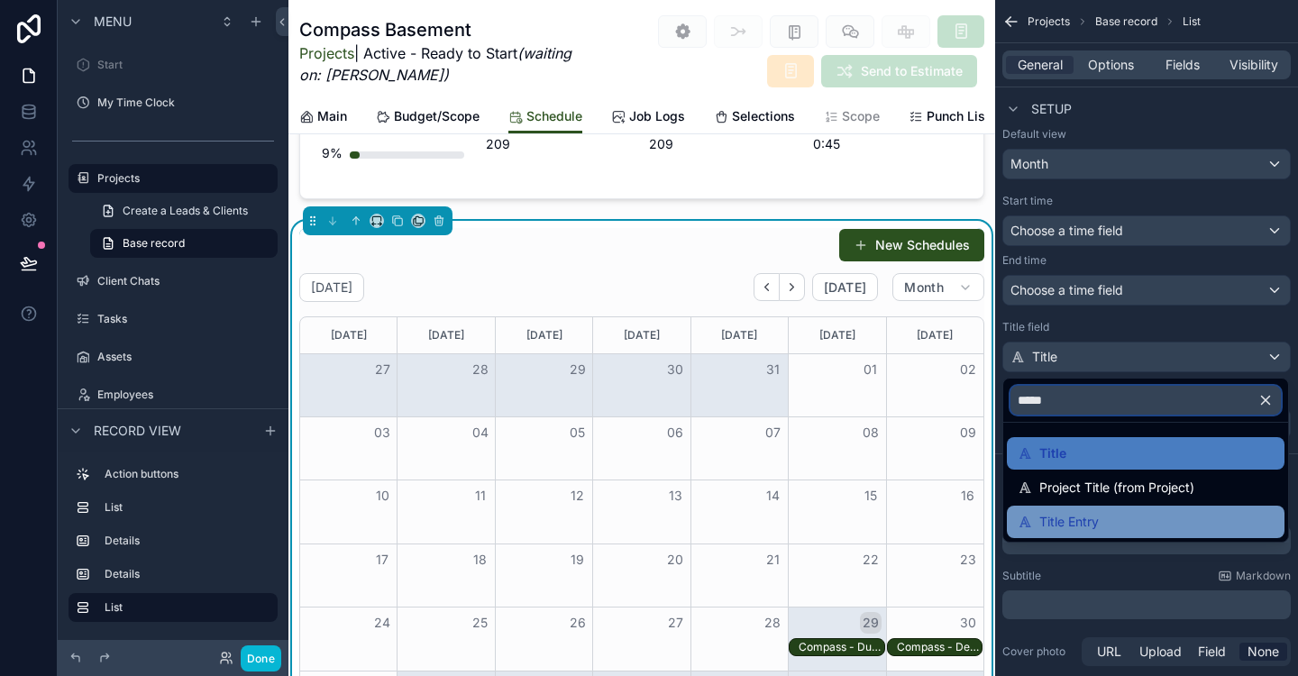
type input "*****"
click at [1091, 527] on span "Title Entry" at bounding box center [1069, 522] width 60 height 22
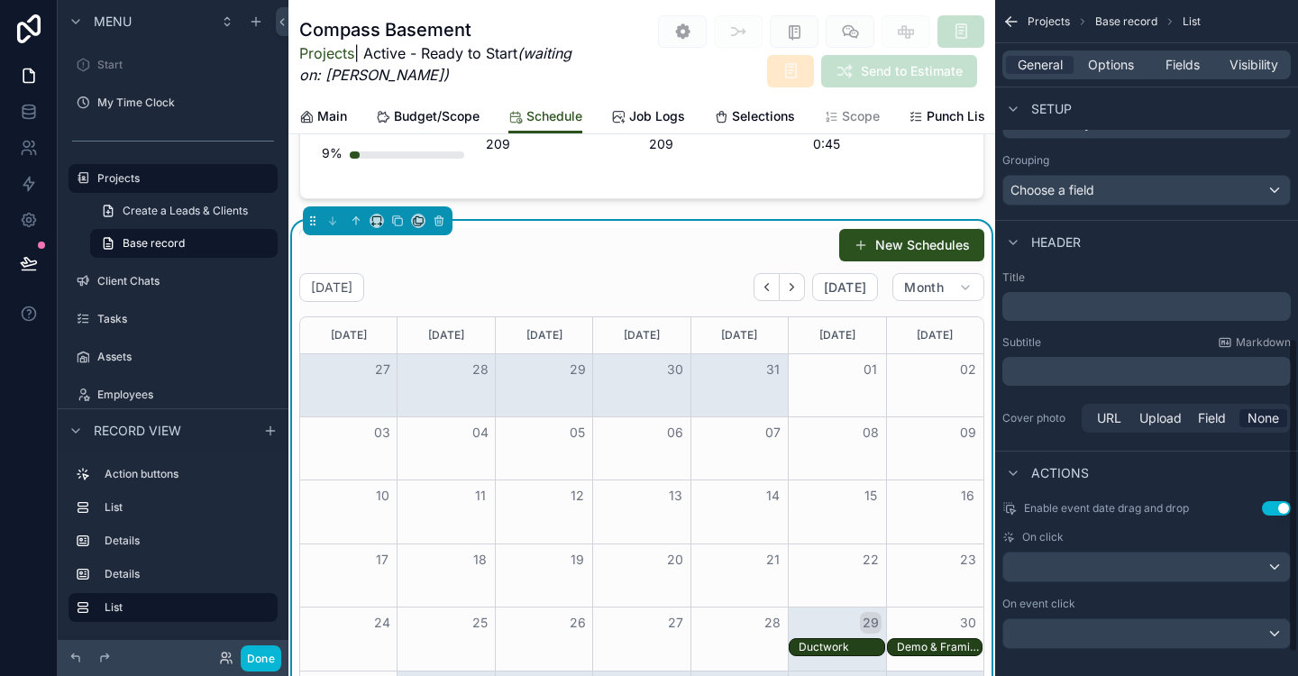
scroll to position [774, 0]
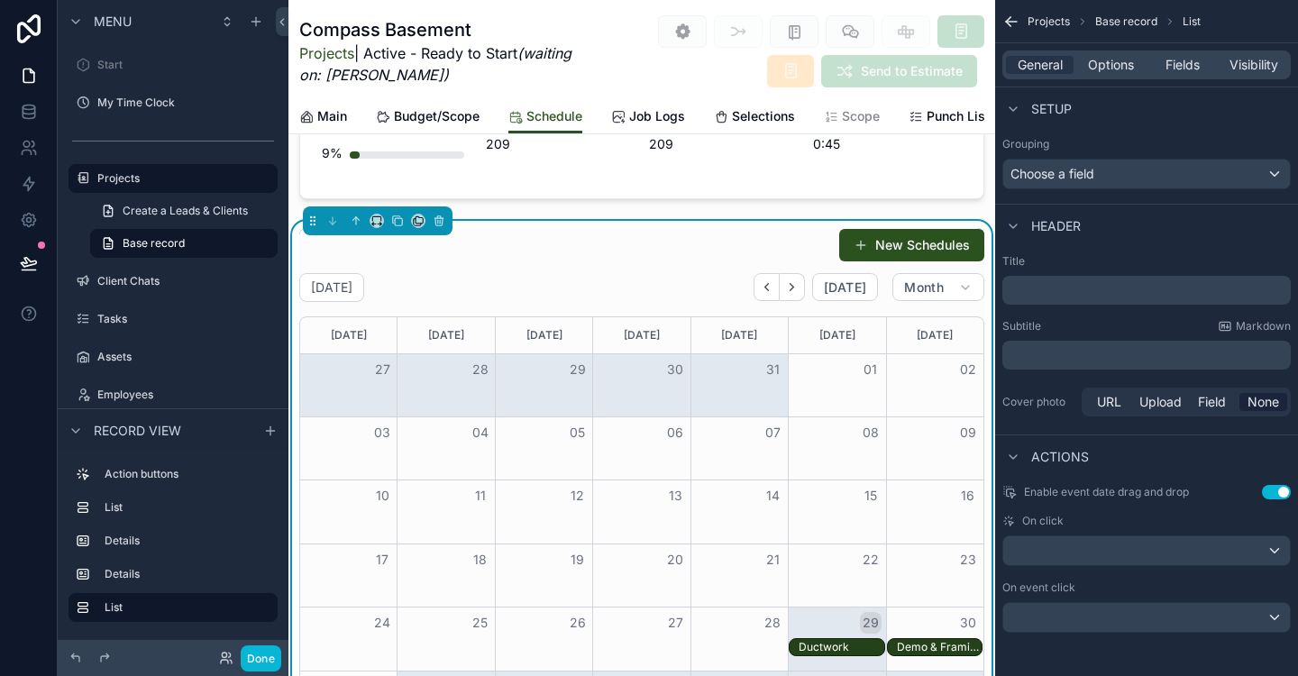
click at [1068, 298] on p "﻿" at bounding box center [1149, 290] width 278 height 18
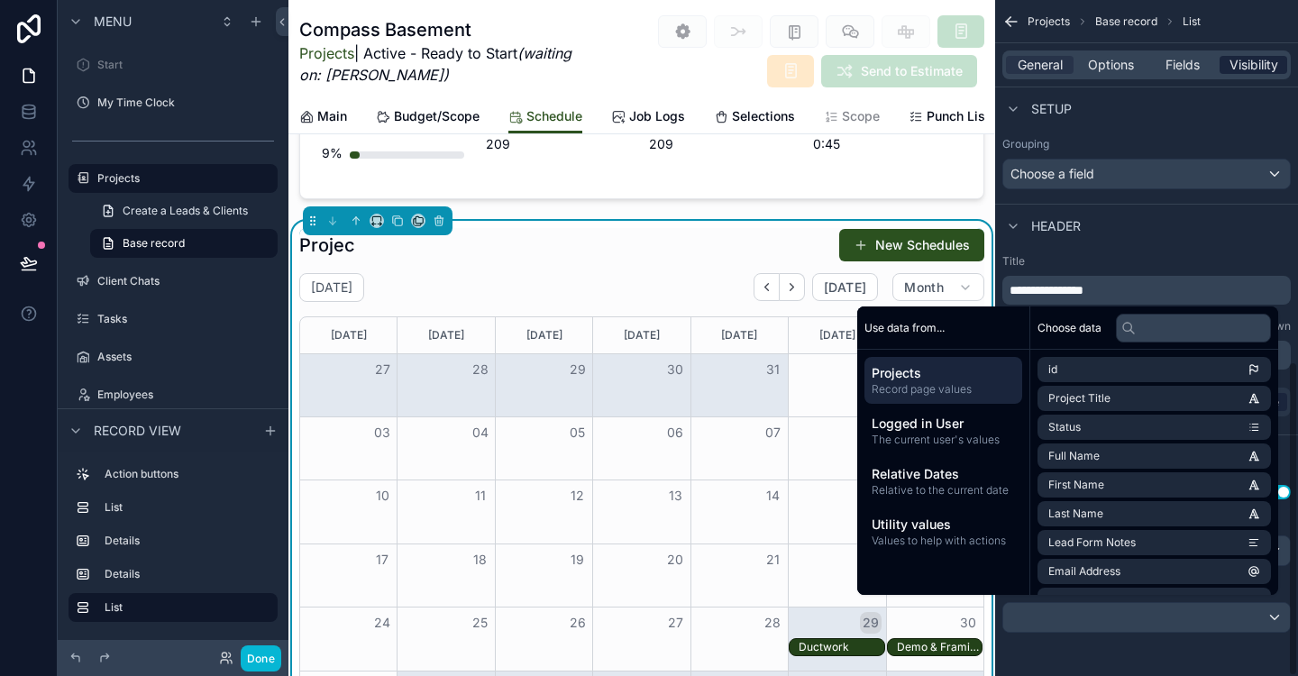
click at [1252, 67] on span "Visibility" at bounding box center [1254, 65] width 49 height 18
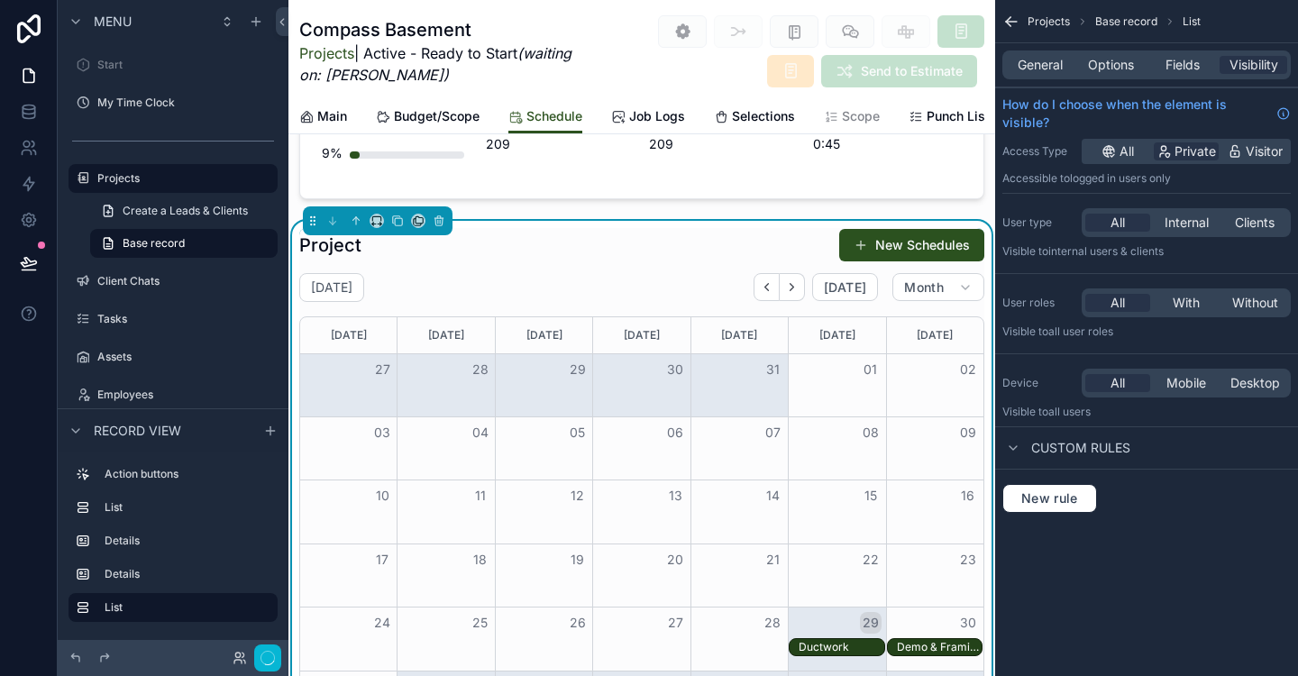
click at [1185, 316] on div "All With Without" at bounding box center [1186, 302] width 209 height 29
click at [1180, 304] on span "With" at bounding box center [1186, 303] width 27 height 18
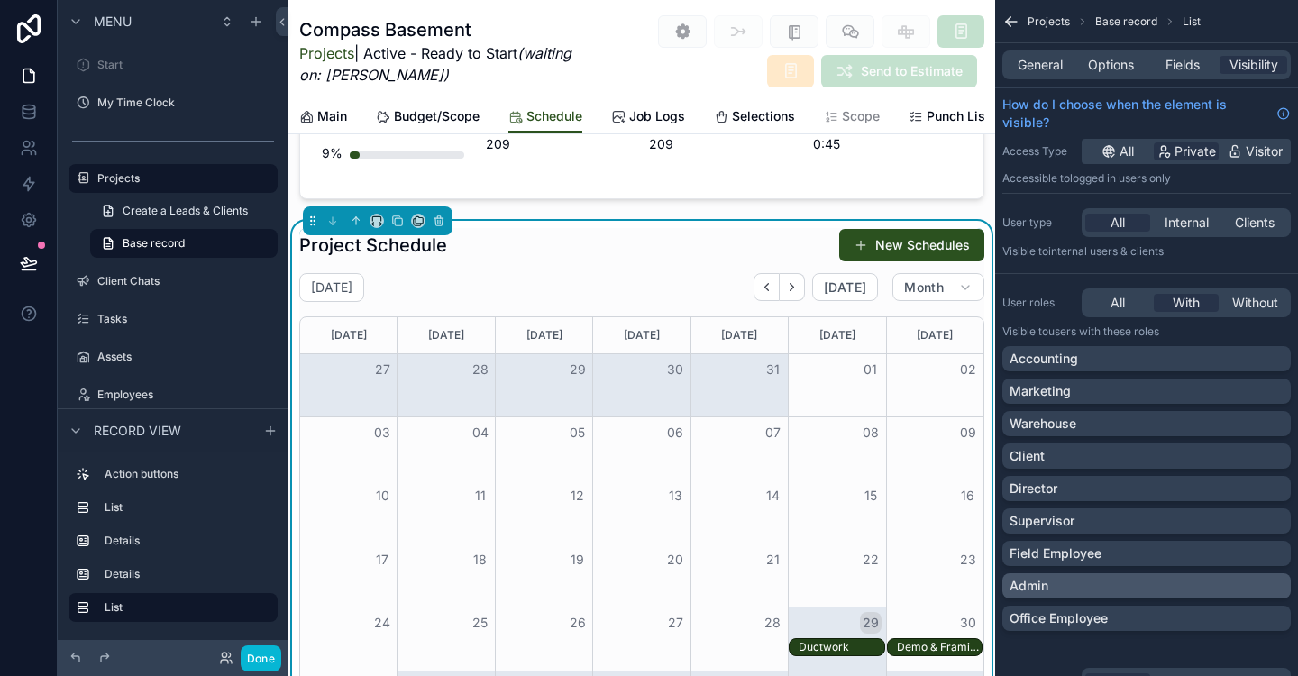
click at [1243, 589] on div "Admin" at bounding box center [1147, 586] width 274 height 18
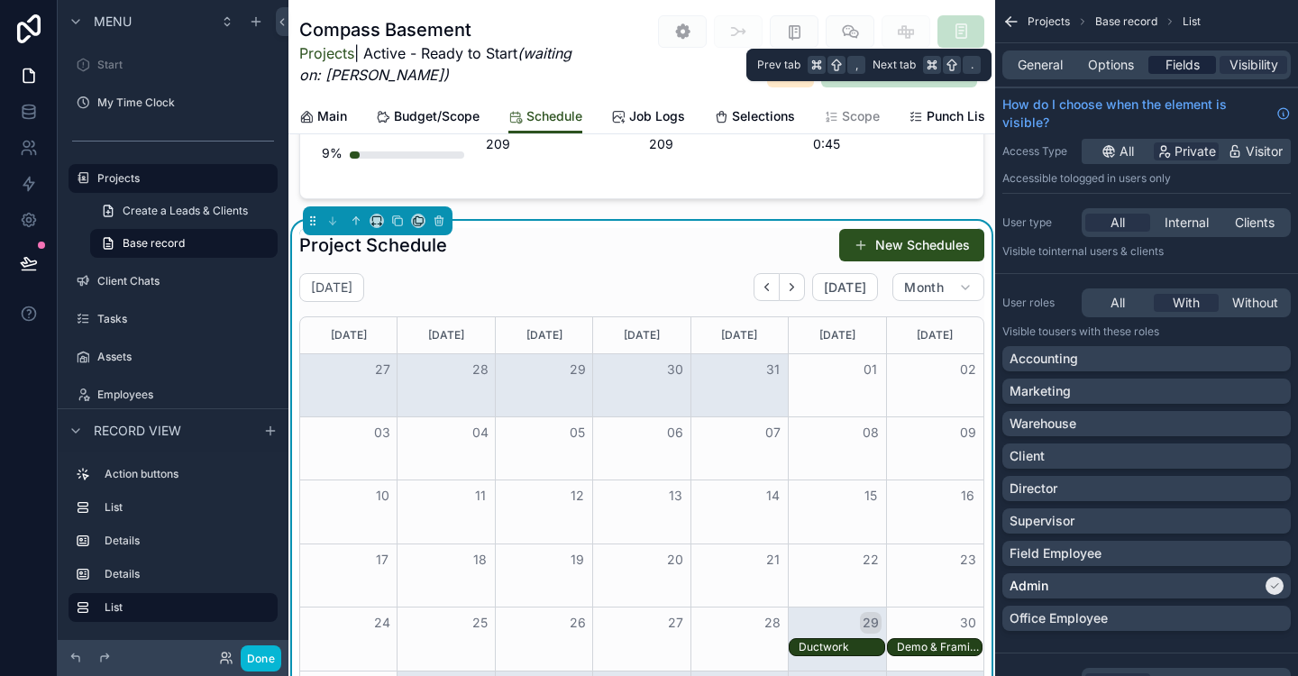
click at [1185, 68] on span "Fields" at bounding box center [1183, 65] width 34 height 18
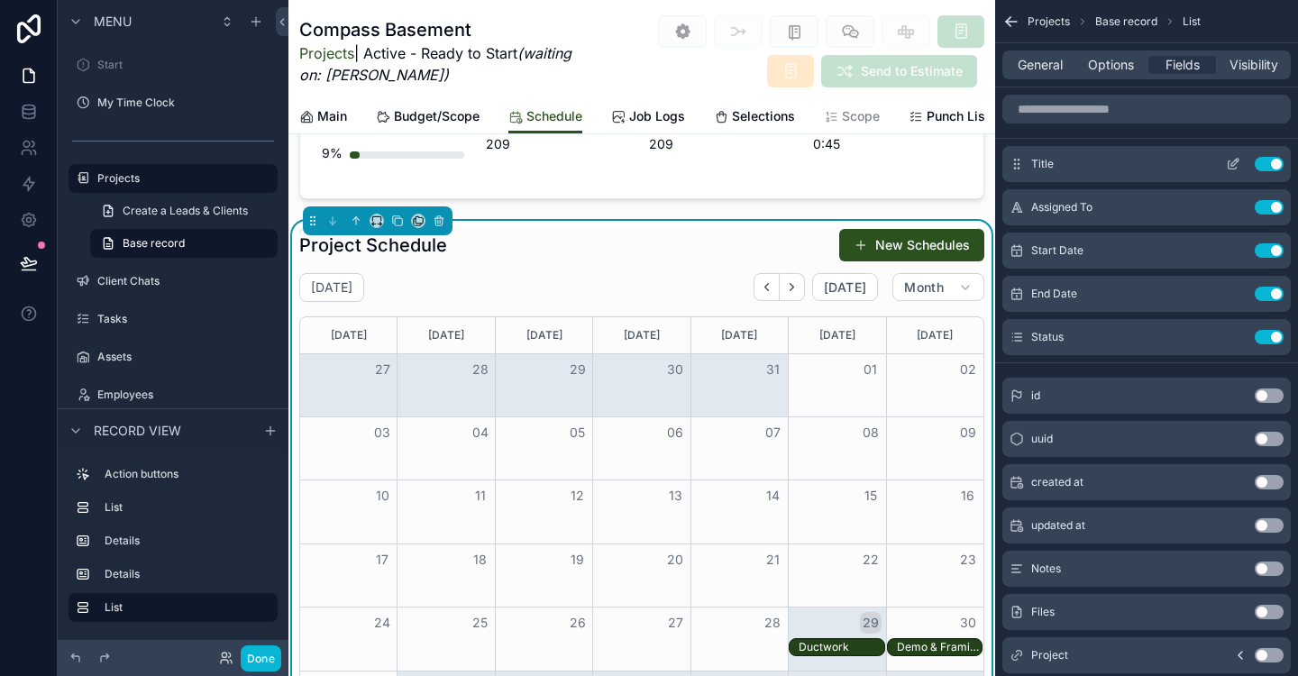
click at [1276, 161] on button "Use setting" at bounding box center [1269, 164] width 29 height 14
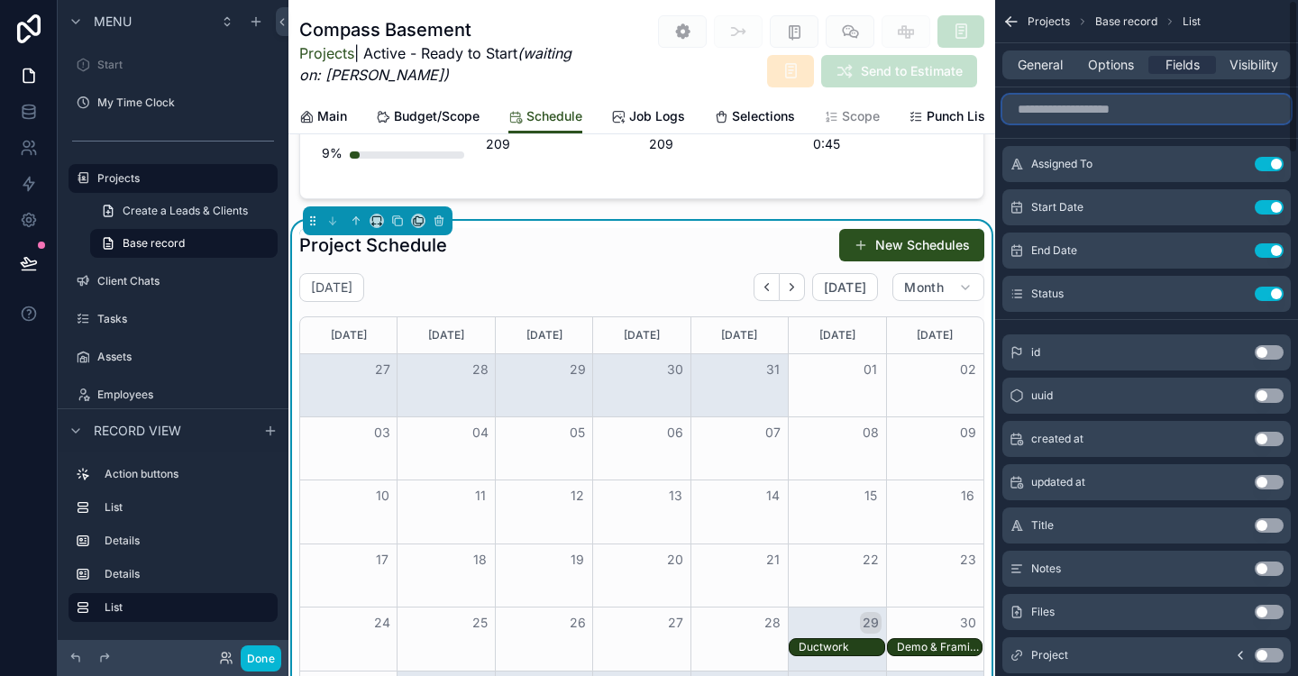
click at [1120, 108] on input "scrollable content" at bounding box center [1147, 109] width 288 height 29
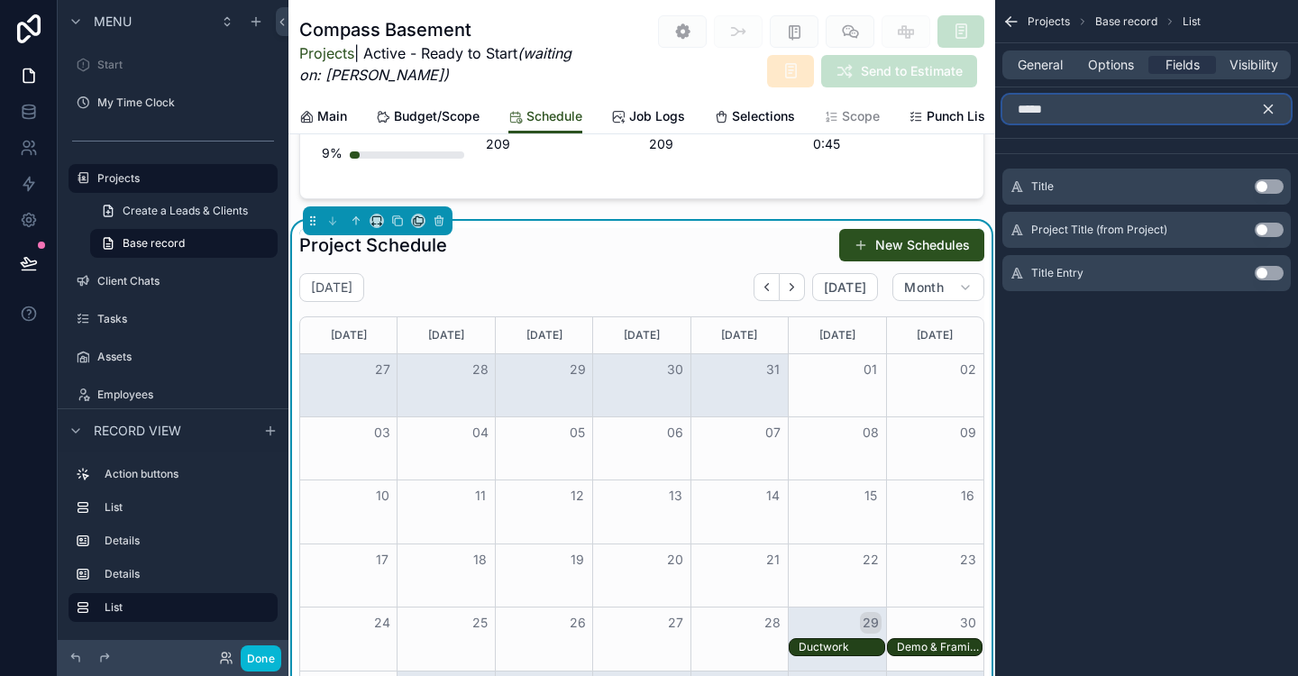
type input "*****"
click at [1264, 277] on button "Use setting" at bounding box center [1269, 273] width 29 height 14
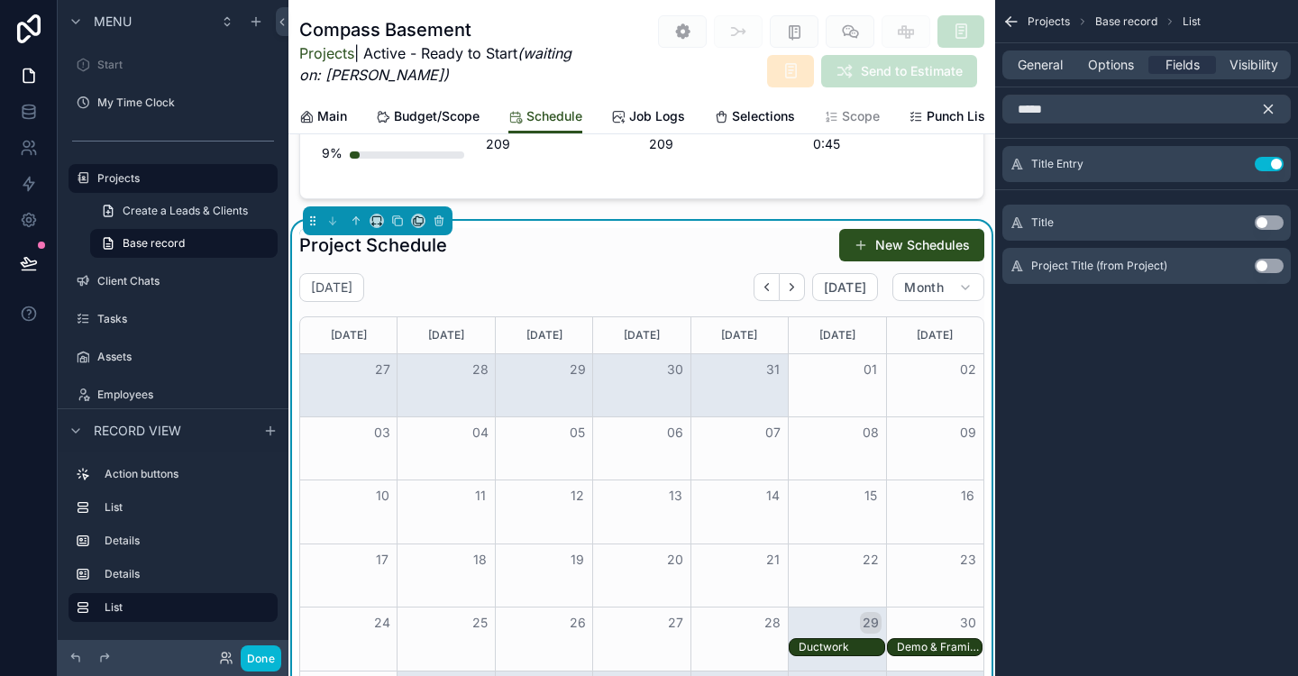
click at [1268, 106] on icon "scrollable content" at bounding box center [1268, 109] width 16 height 16
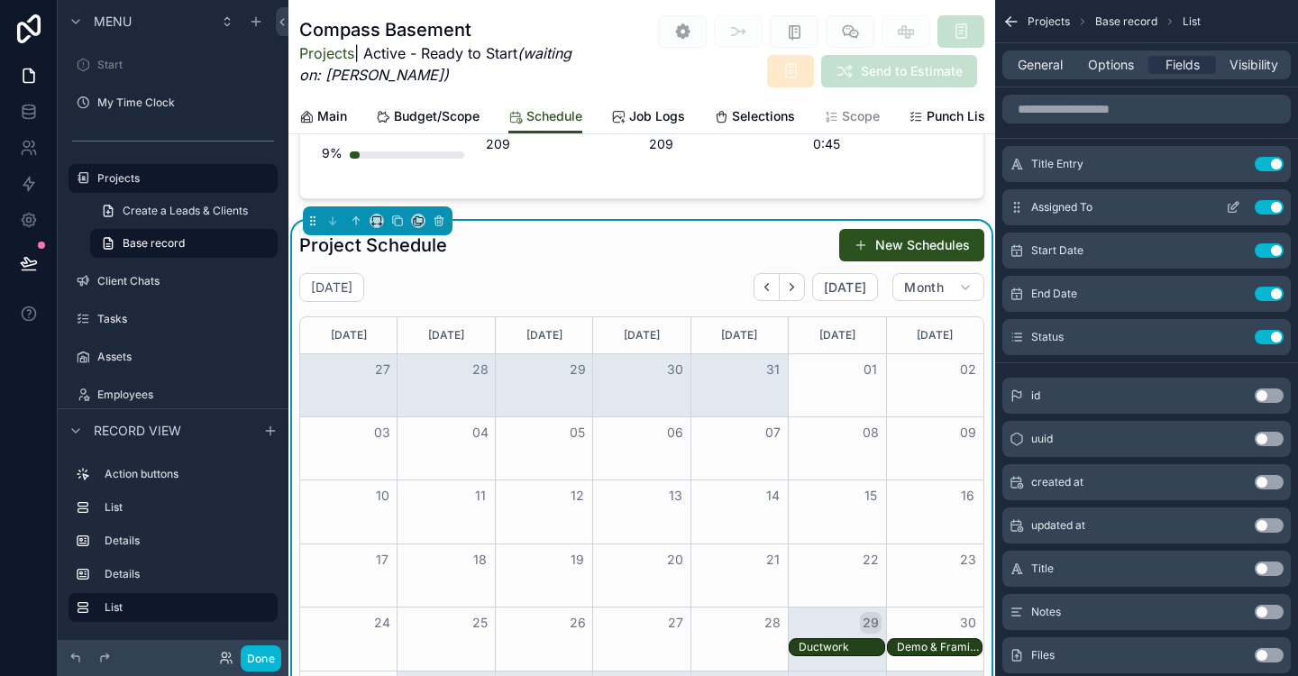
click at [1274, 212] on button "Use setting" at bounding box center [1269, 207] width 29 height 14
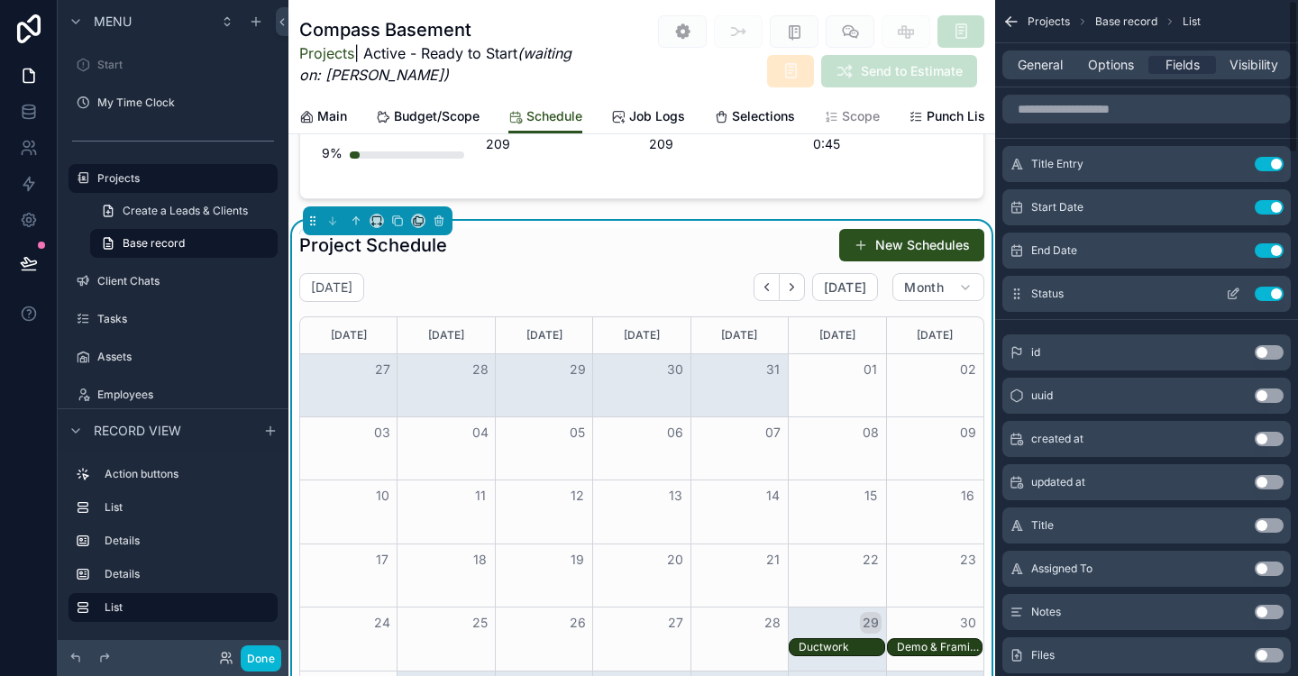
click at [1271, 292] on button "Use setting" at bounding box center [1269, 294] width 29 height 14
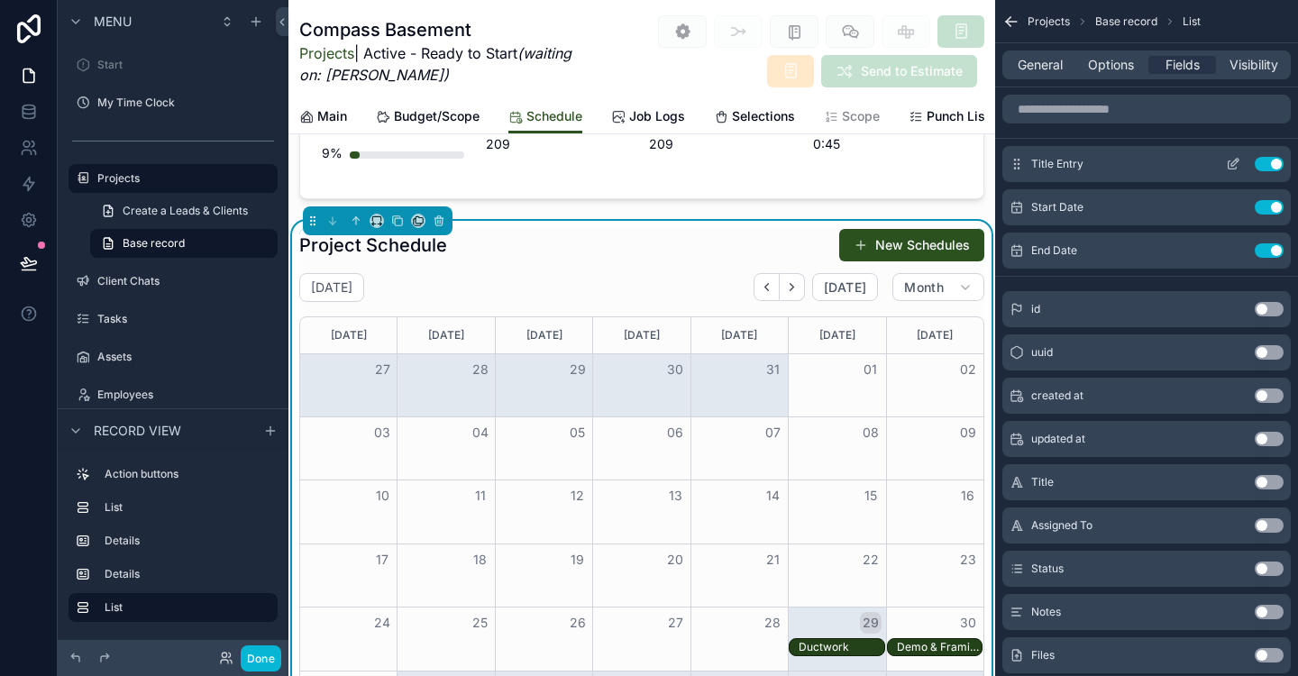
click at [1230, 163] on icon "scrollable content" at bounding box center [1233, 164] width 14 height 14
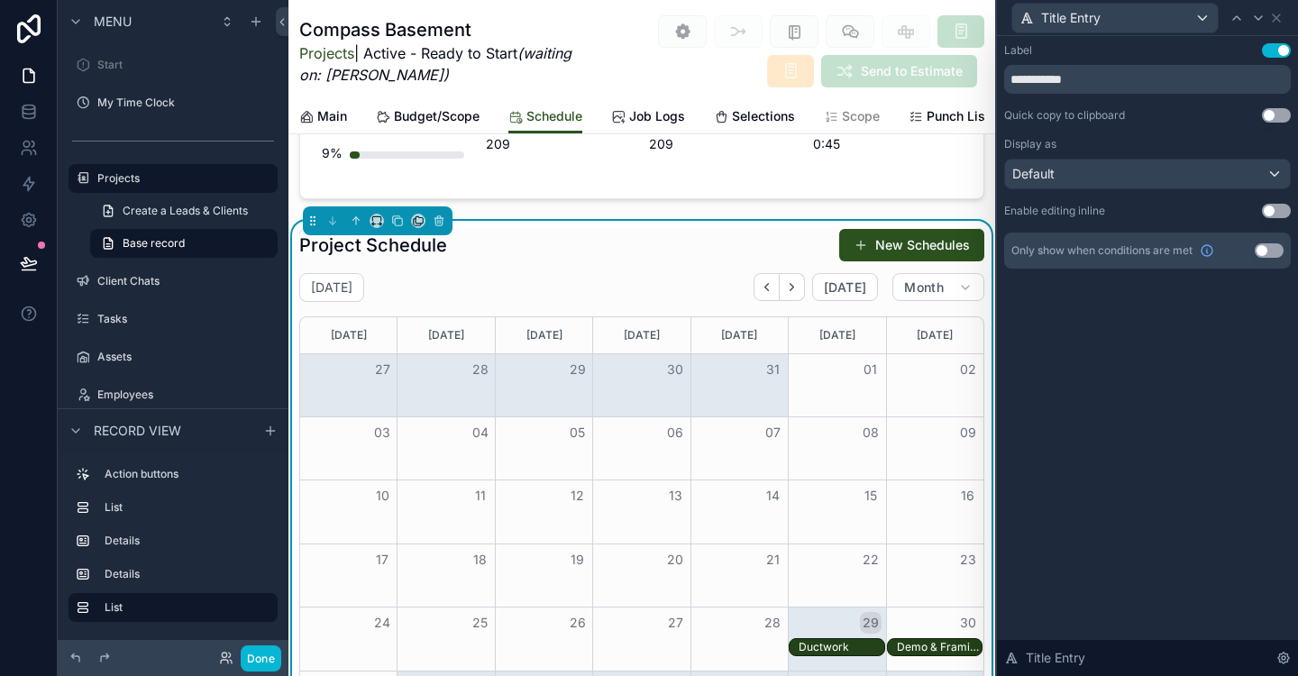
click at [1280, 216] on button "Use setting" at bounding box center [1276, 211] width 29 height 14
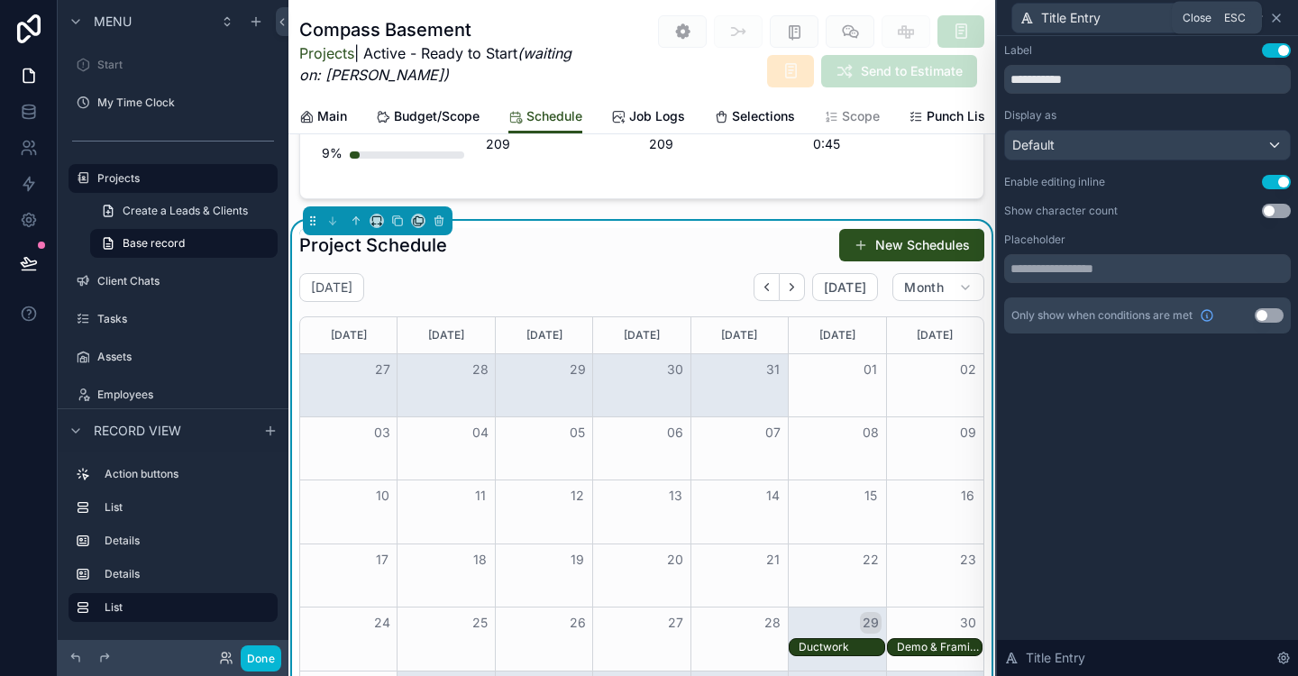
click at [1277, 18] on icon at bounding box center [1276, 18] width 14 height 14
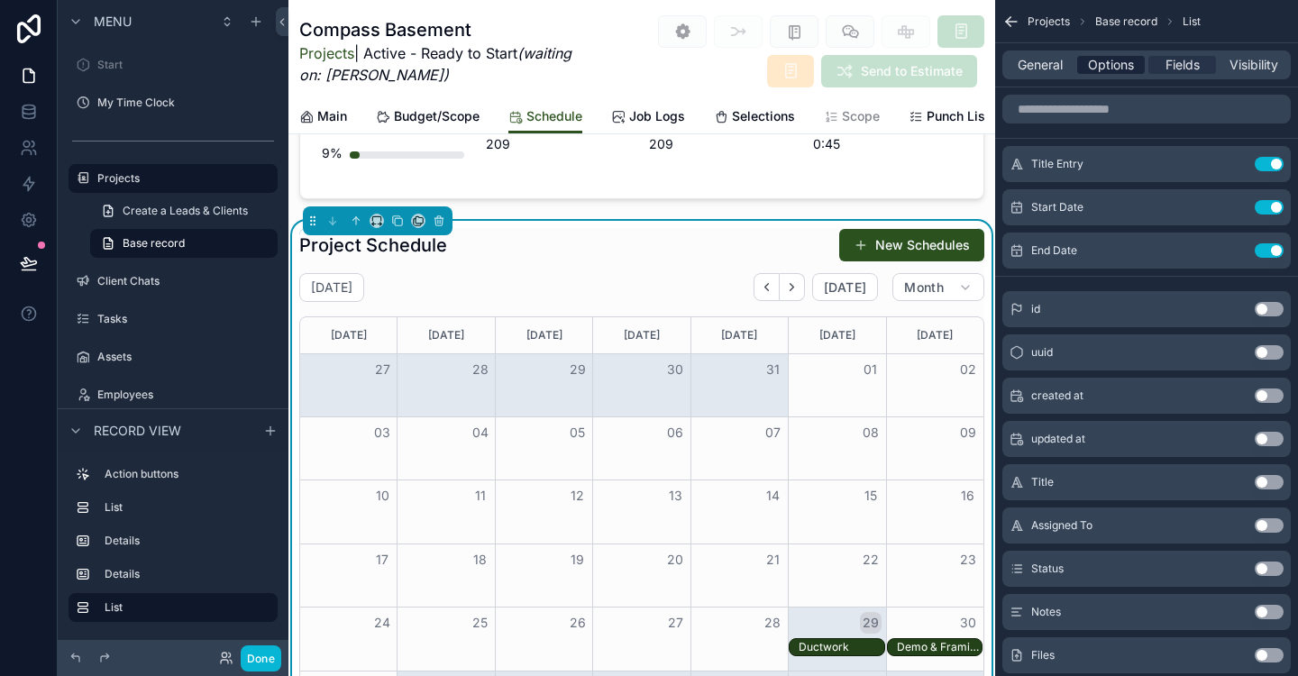
click at [1103, 64] on span "Options" at bounding box center [1111, 65] width 46 height 18
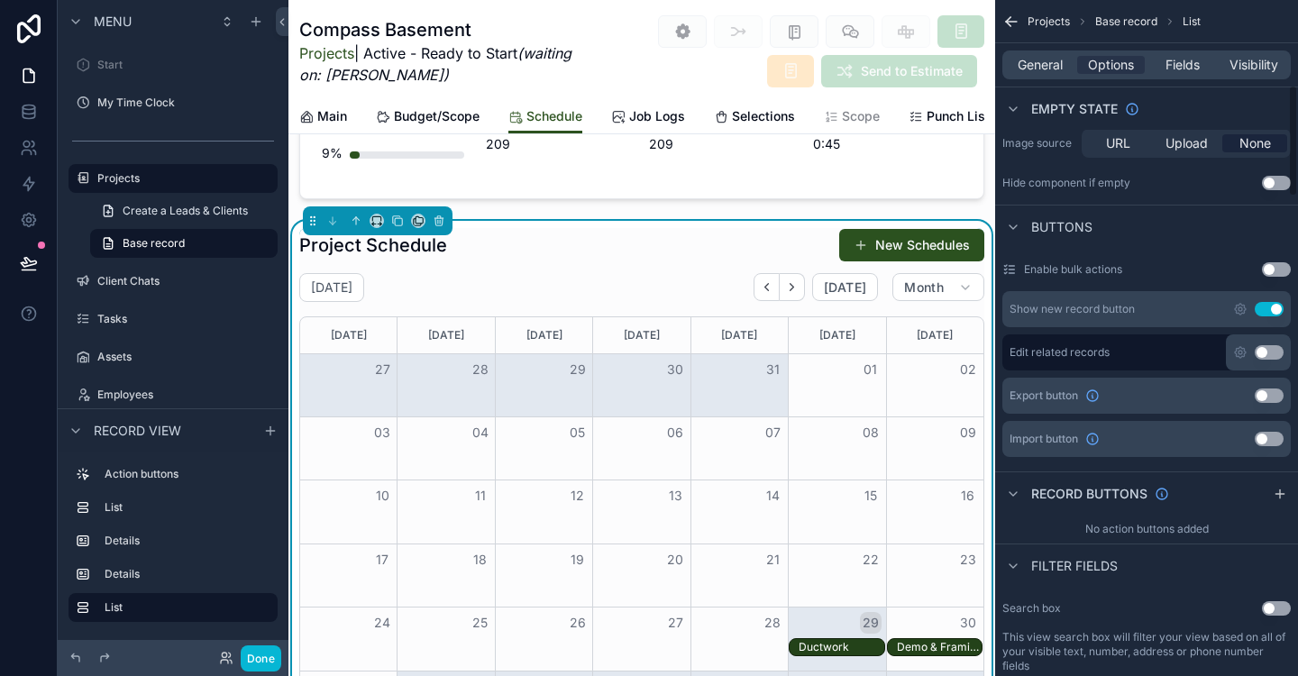
scroll to position [520, 0]
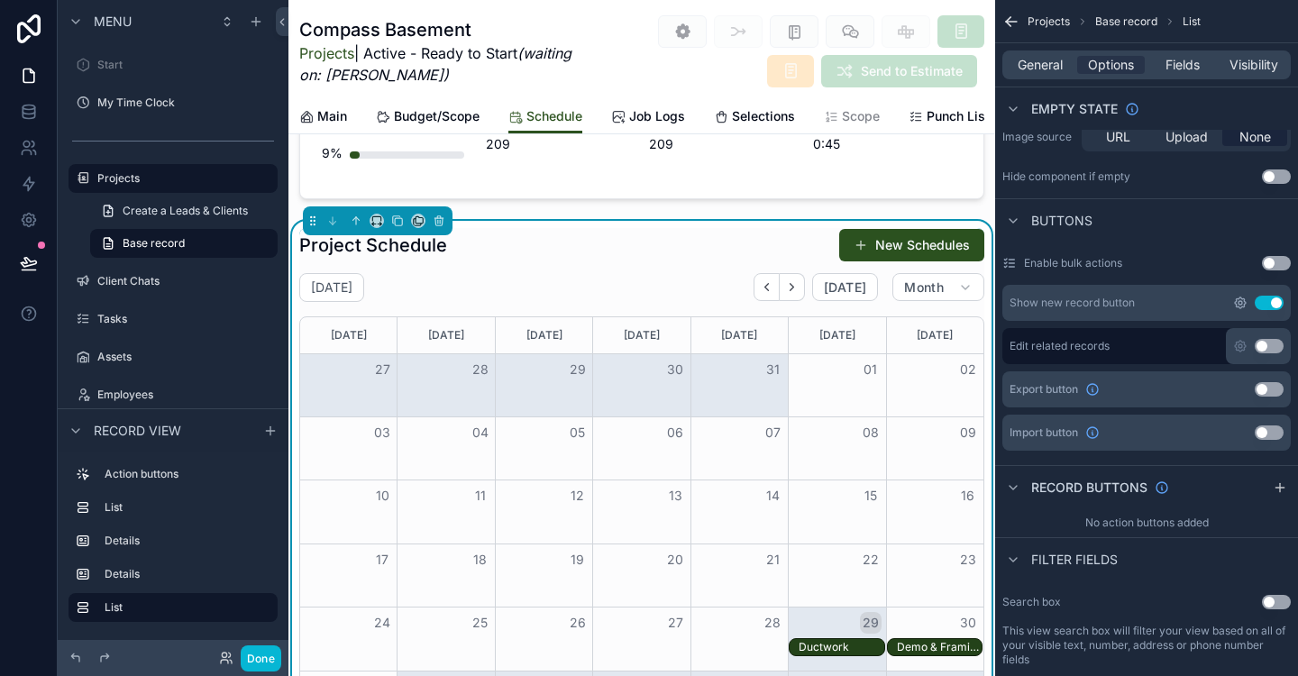
click at [1242, 304] on icon "scrollable content" at bounding box center [1240, 303] width 14 height 14
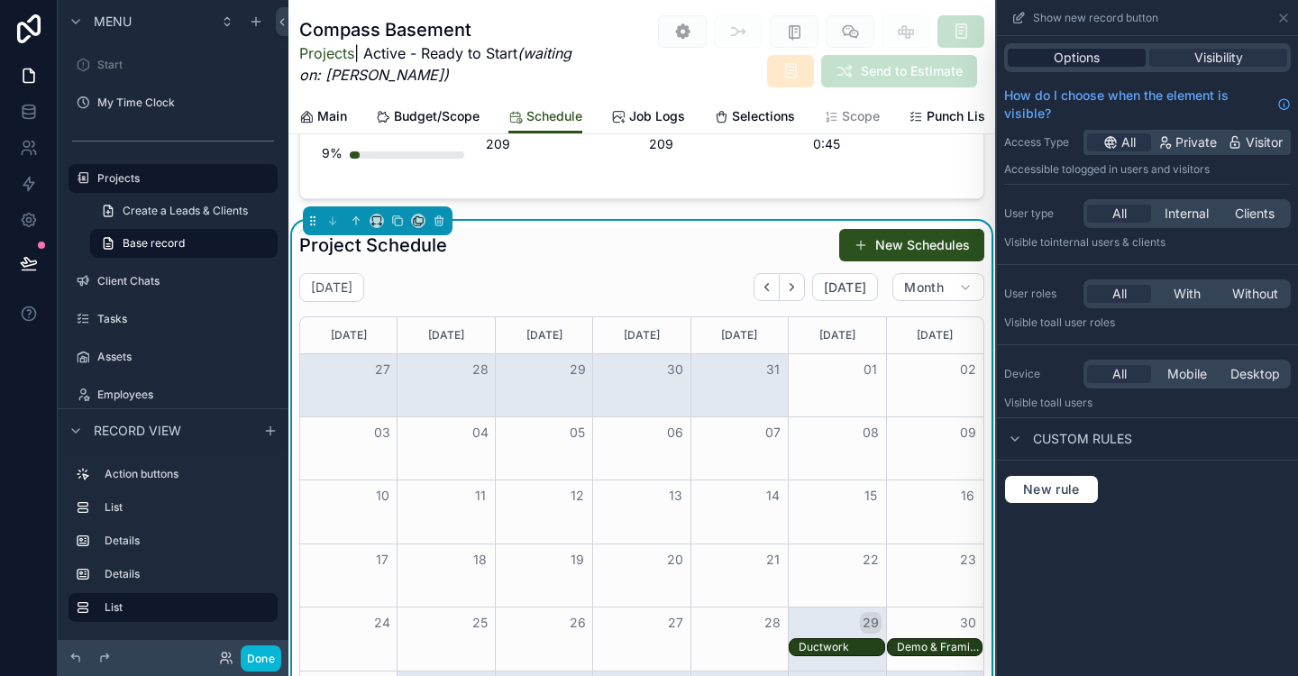
click at [1098, 63] on span "Options" at bounding box center [1077, 58] width 46 height 18
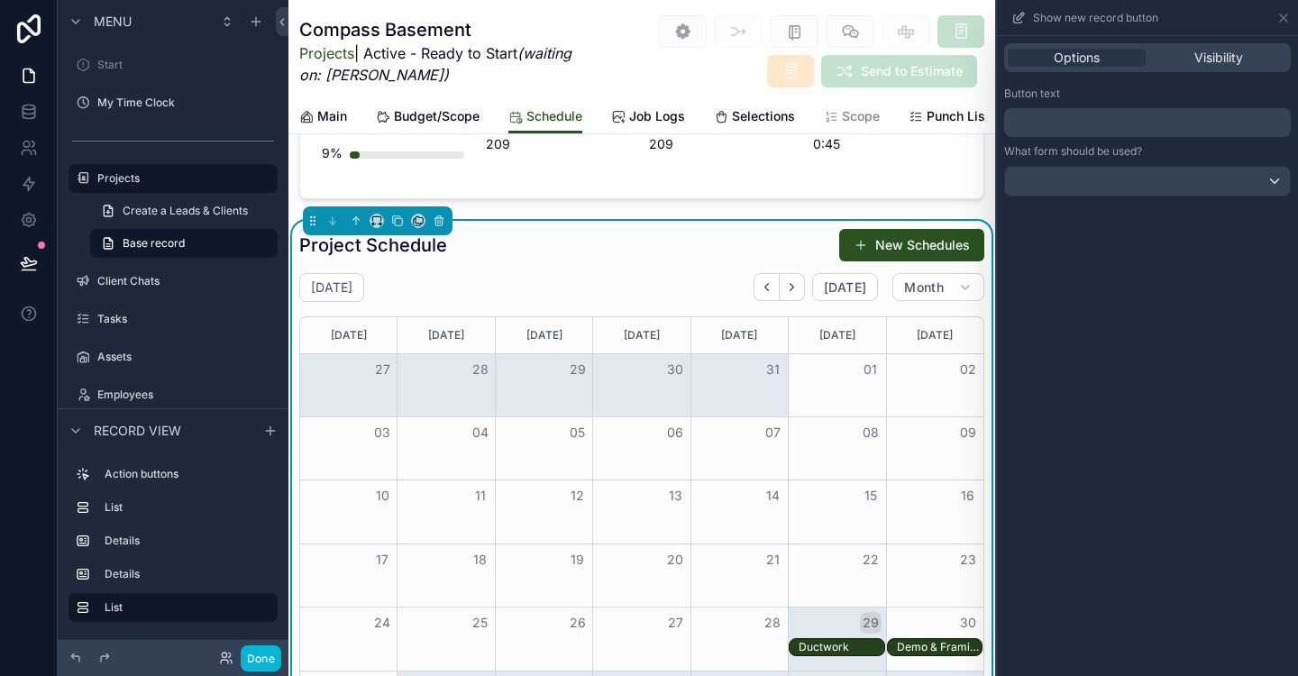
click at [1103, 128] on p "﻿" at bounding box center [1150, 123] width 276 height 22
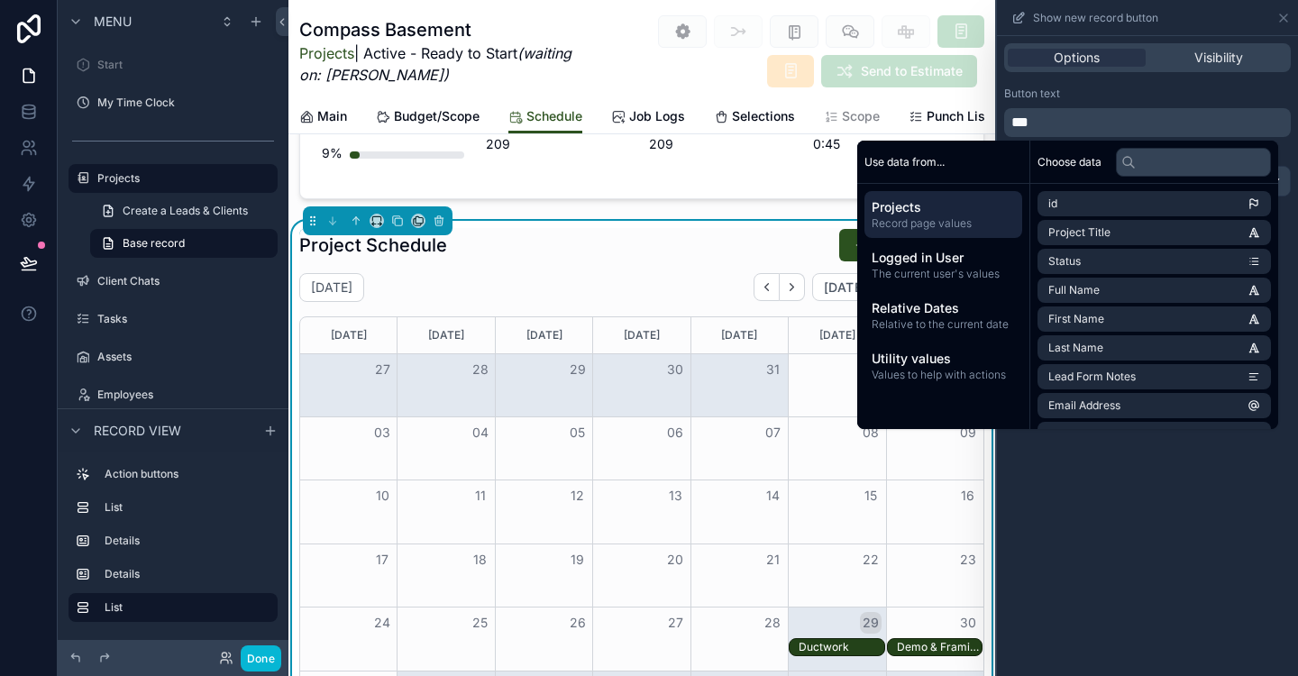
click at [1184, 513] on div "Options Visibility Button text *** What form should be used?" at bounding box center [1147, 356] width 301 height 640
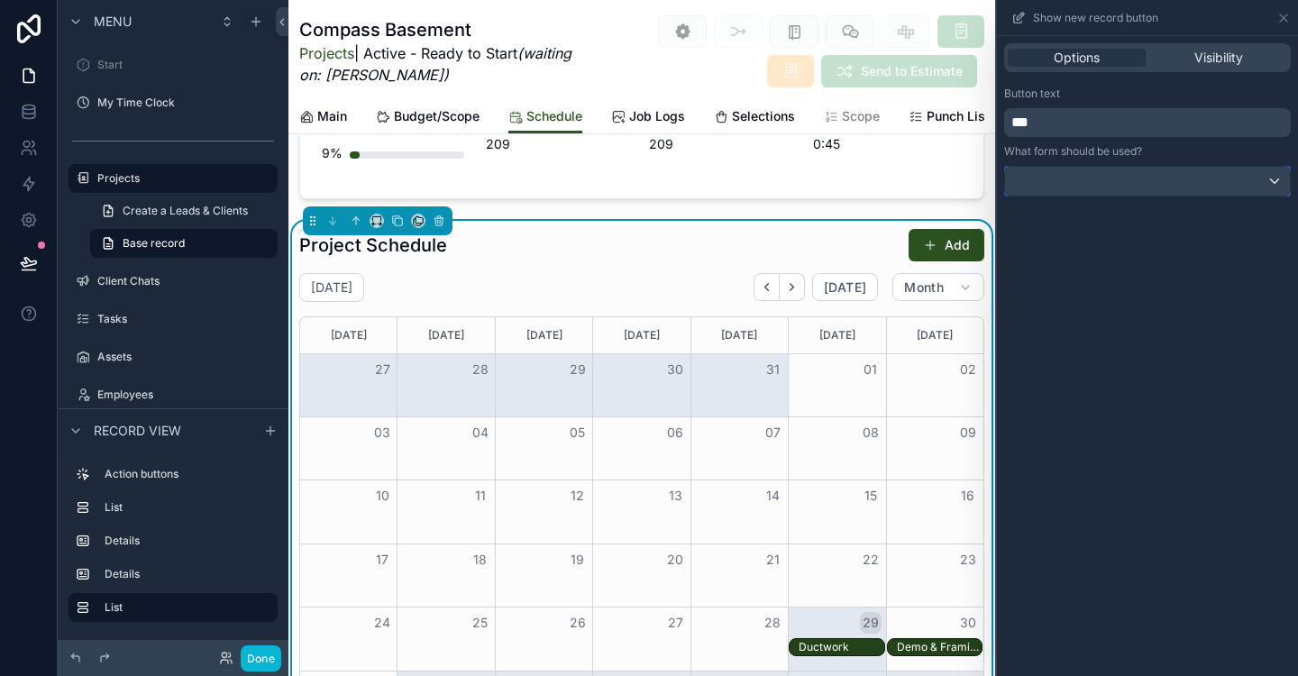
click at [1221, 189] on div at bounding box center [1147, 181] width 285 height 29
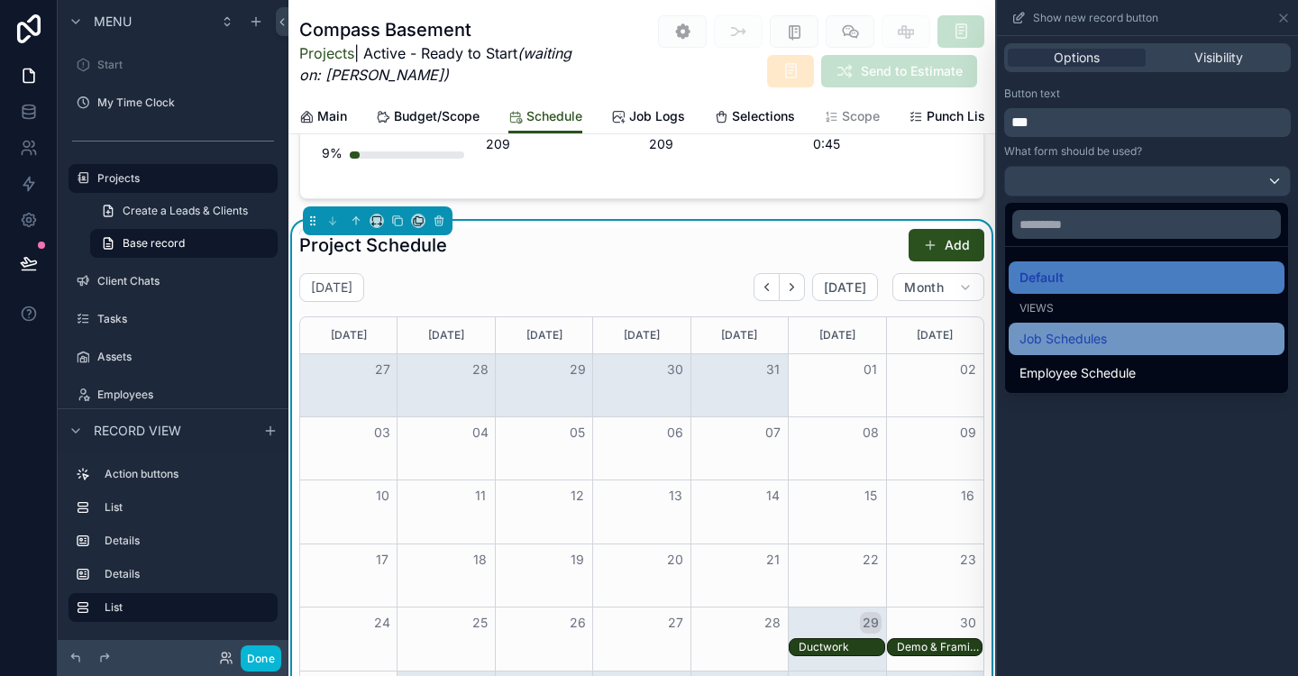
click at [1169, 340] on div "Job Schedules" at bounding box center [1147, 339] width 254 height 22
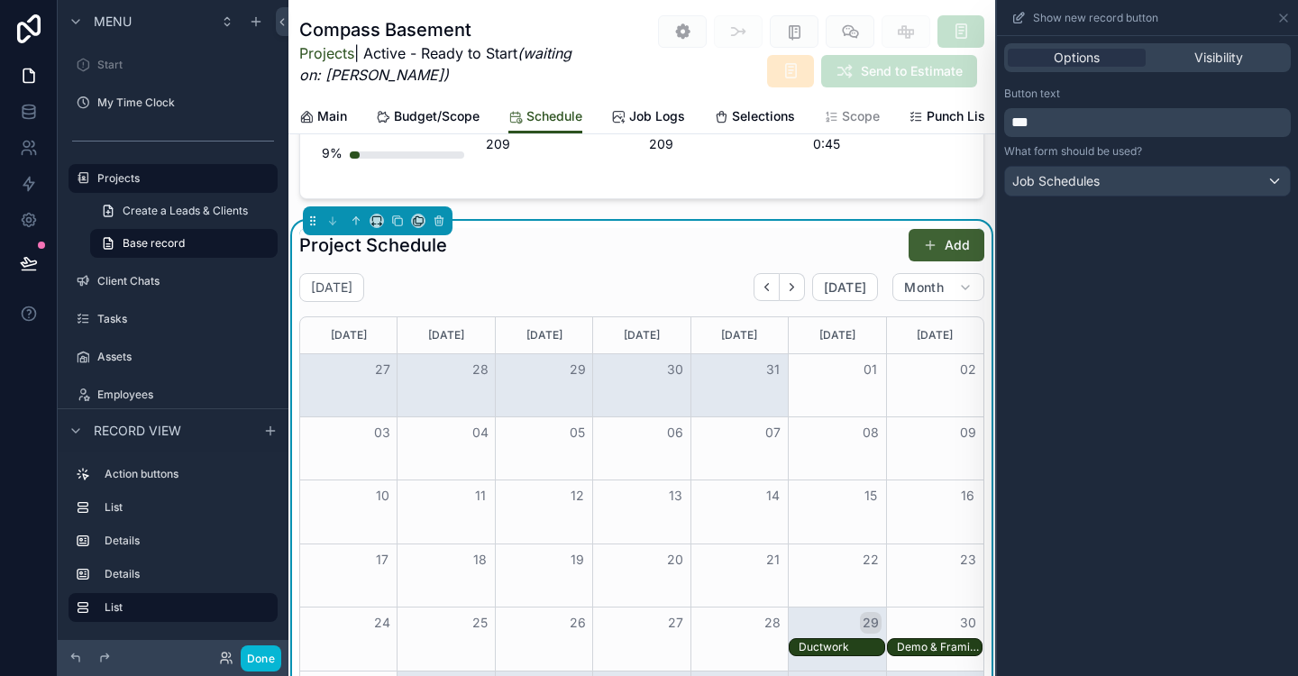
click at [945, 244] on button "Add" at bounding box center [947, 245] width 76 height 32
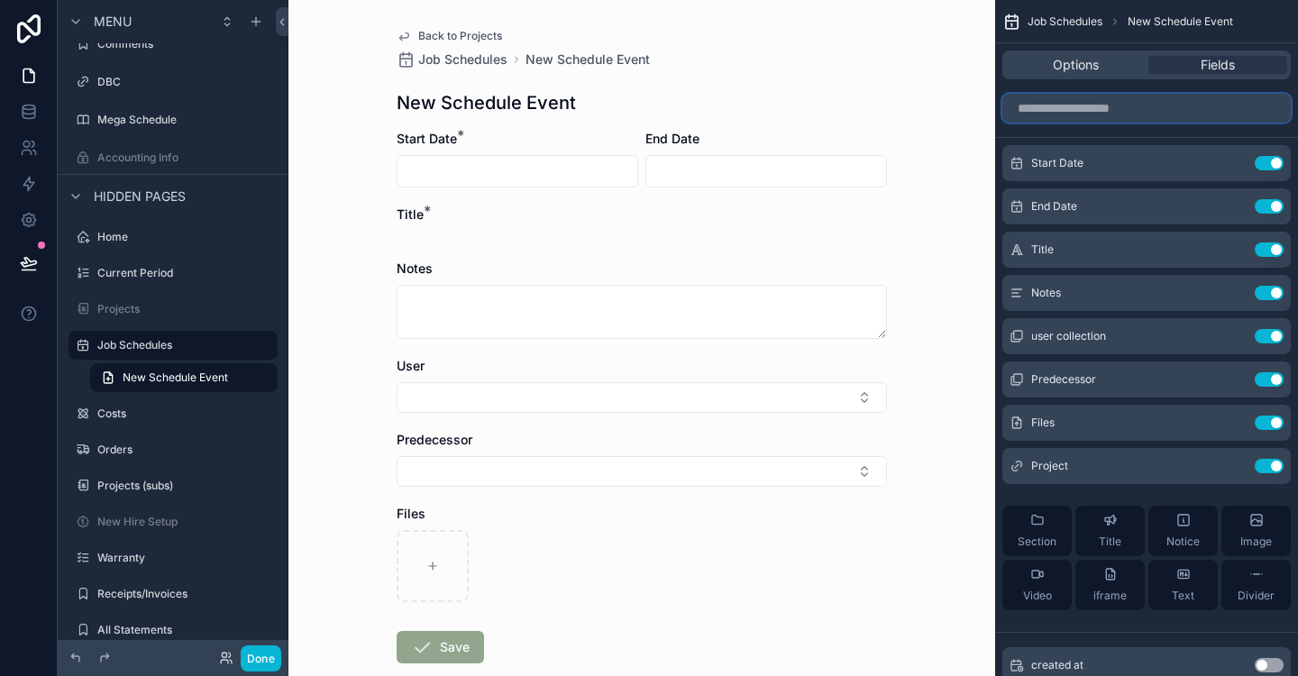
click at [1100, 103] on input "scrollable content" at bounding box center [1147, 108] width 288 height 29
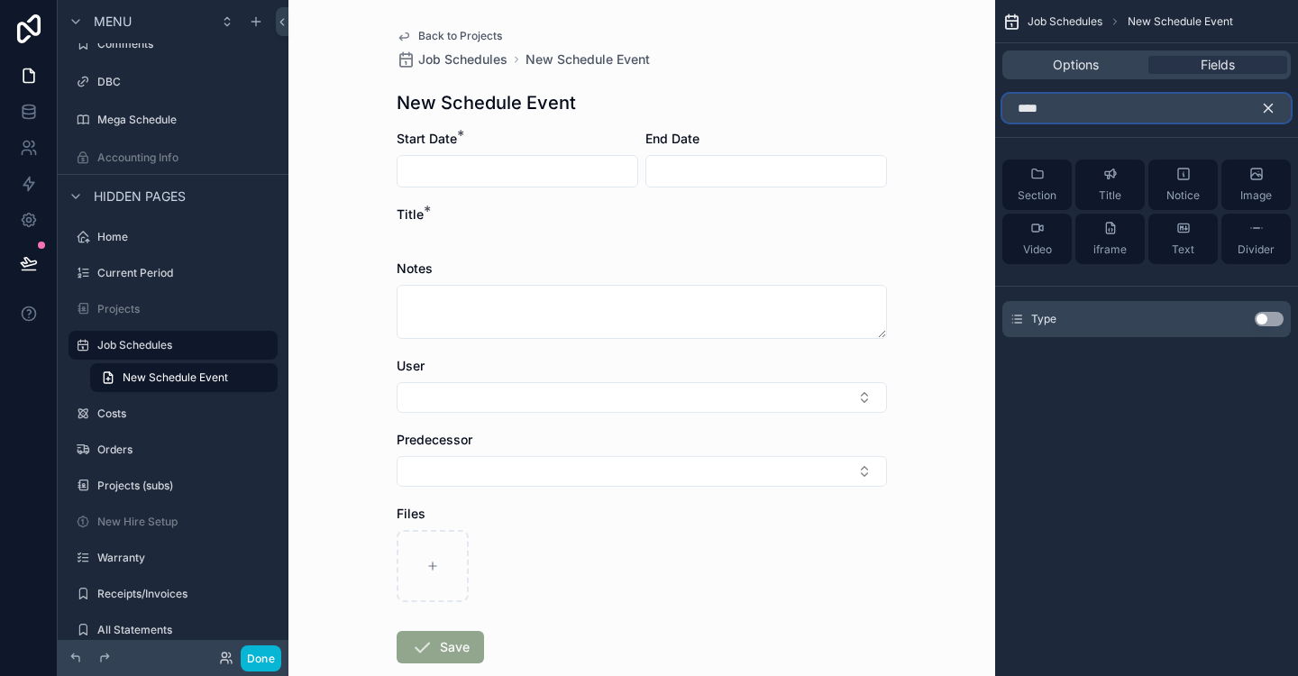
type input "****"
click at [1269, 318] on button "Use setting" at bounding box center [1269, 319] width 29 height 14
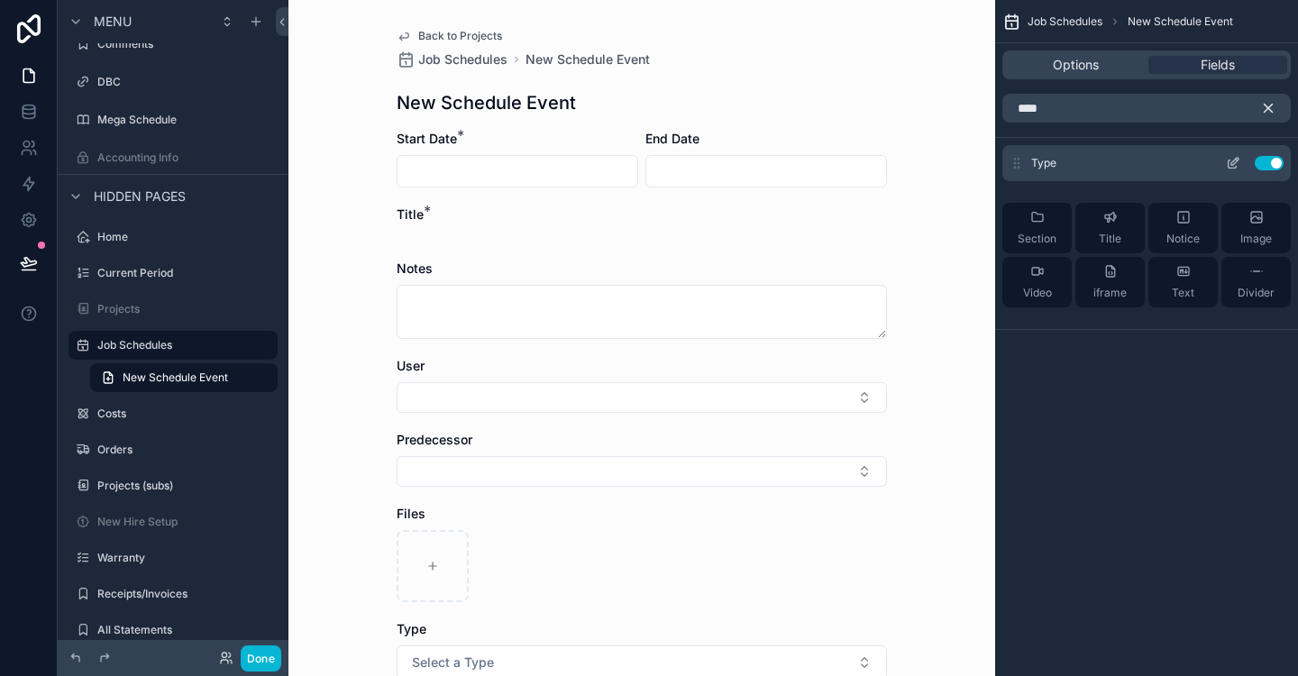
click at [1229, 163] on icon "scrollable content" at bounding box center [1233, 164] width 8 height 8
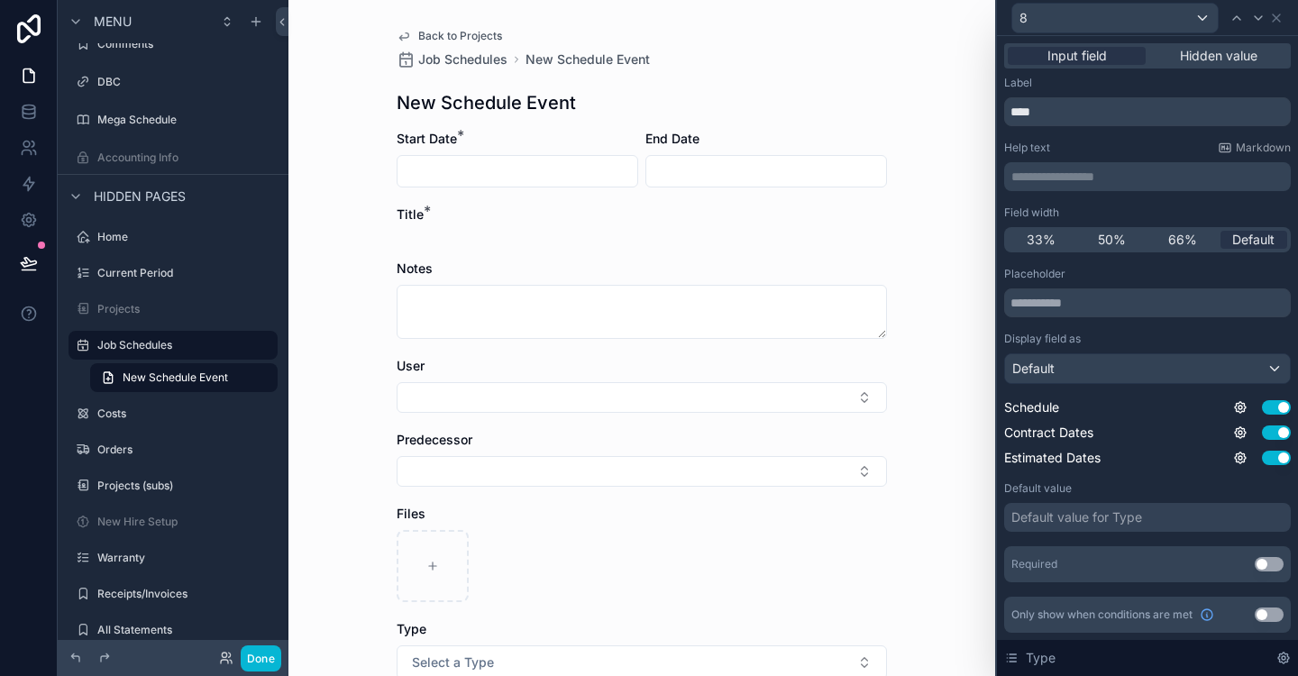
click at [1205, 62] on span "Hidden value" at bounding box center [1219, 56] width 78 height 18
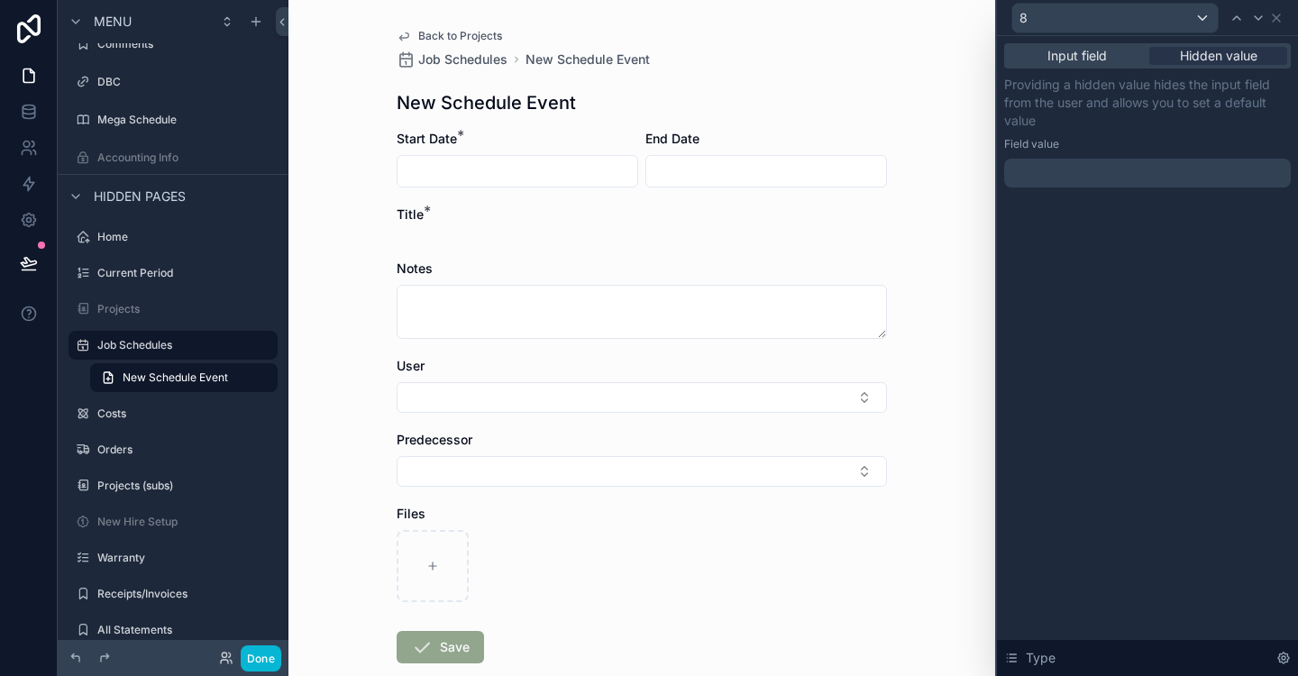
click at [1064, 172] on div at bounding box center [1147, 173] width 287 height 29
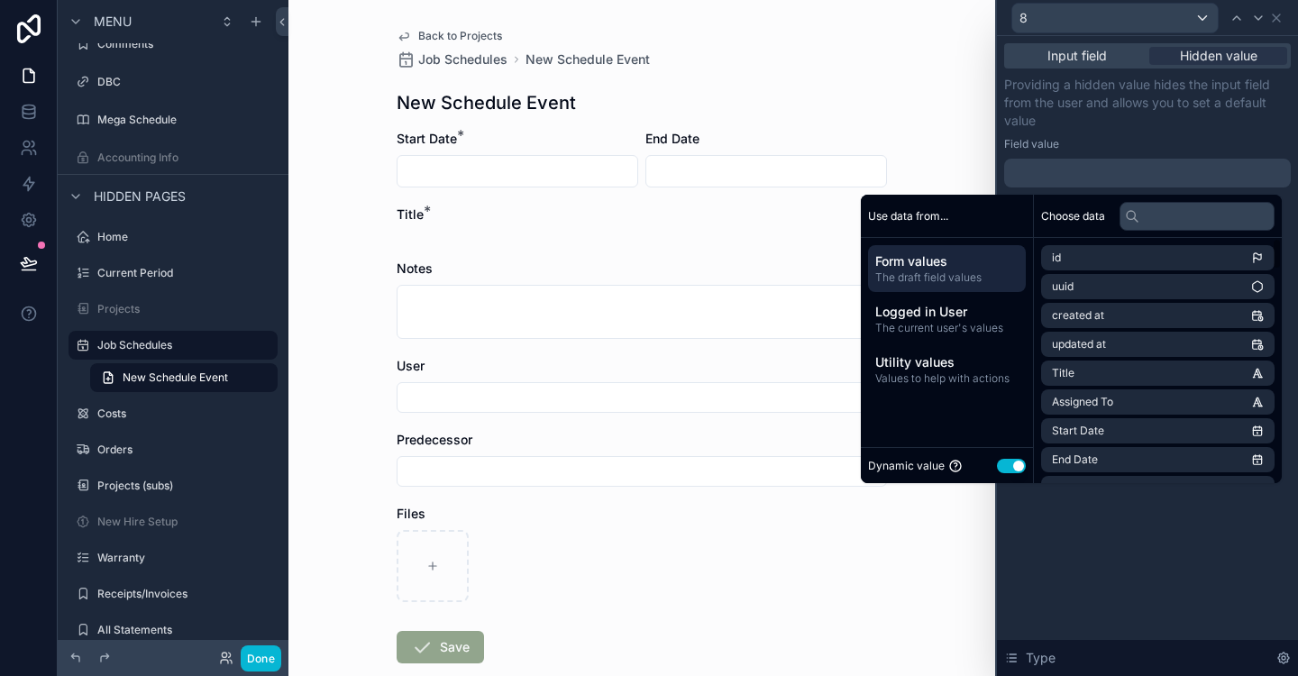
click at [1003, 463] on button "Use setting" at bounding box center [1011, 466] width 29 height 14
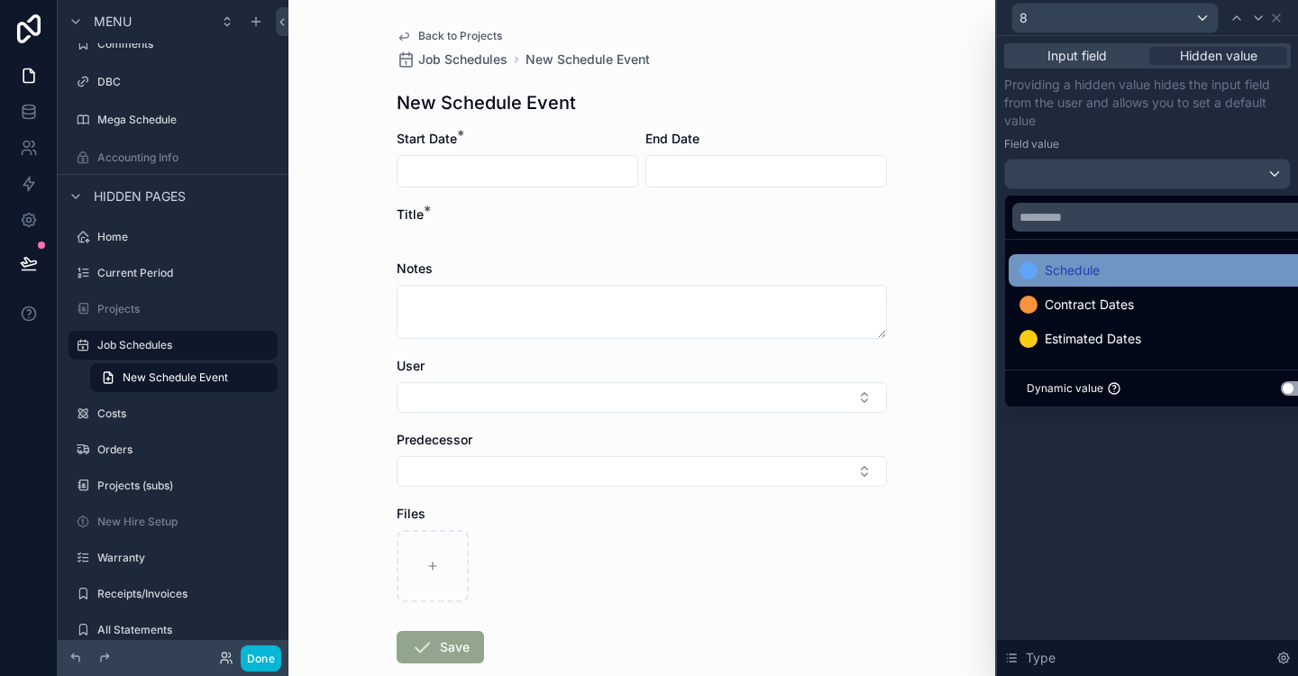
click at [1085, 280] on span "Schedule" at bounding box center [1072, 271] width 55 height 22
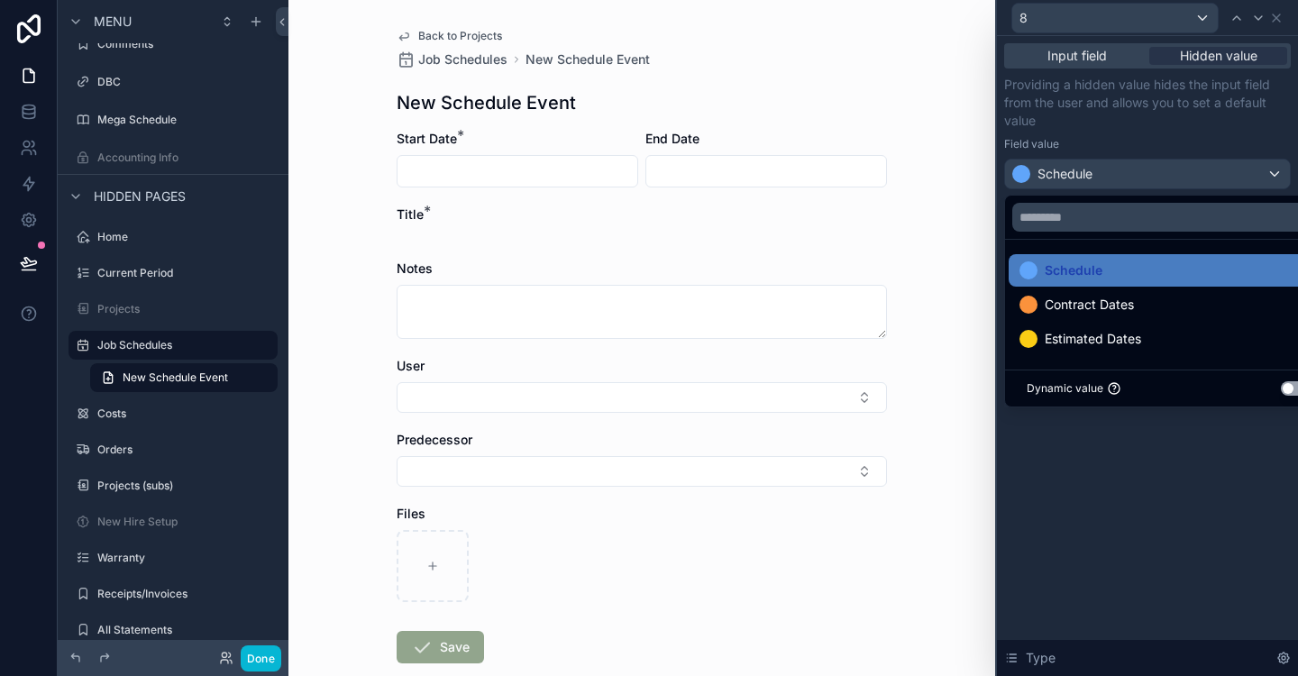
click at [1193, 514] on div "Input field Hidden value Providing a hidden value hides the input field from th…" at bounding box center [1147, 356] width 301 height 640
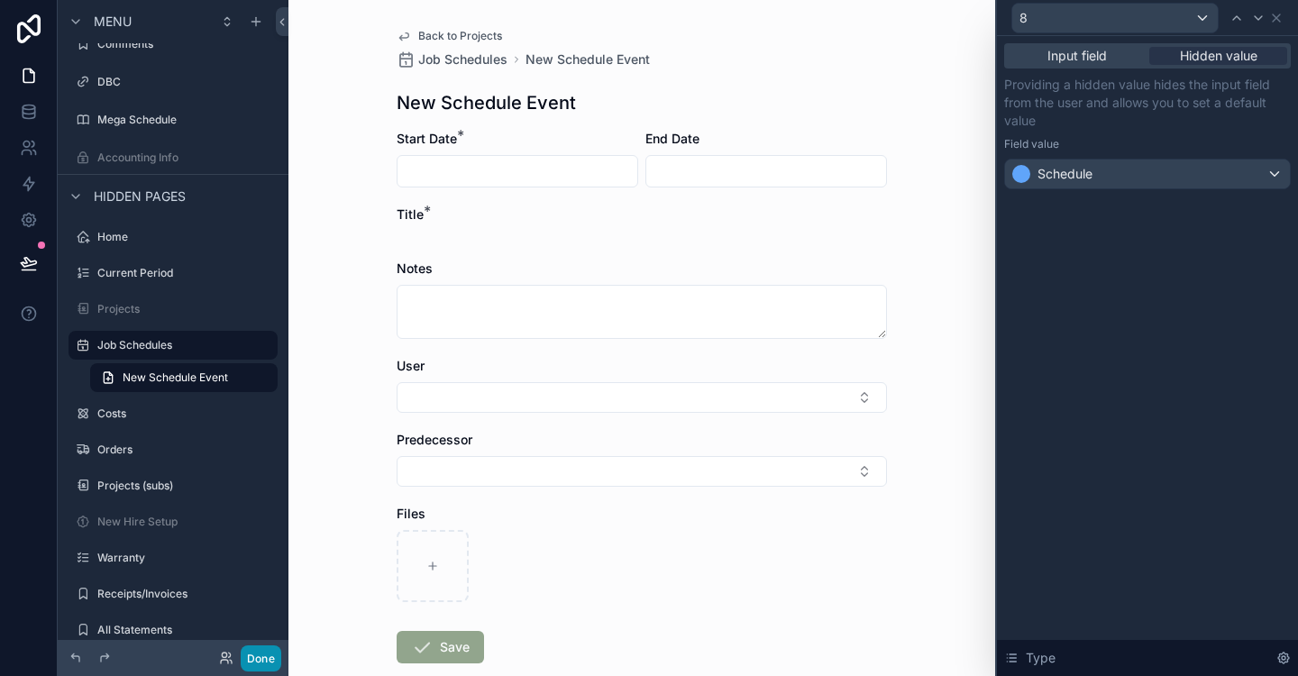
click at [253, 663] on button "Done" at bounding box center [261, 659] width 41 height 26
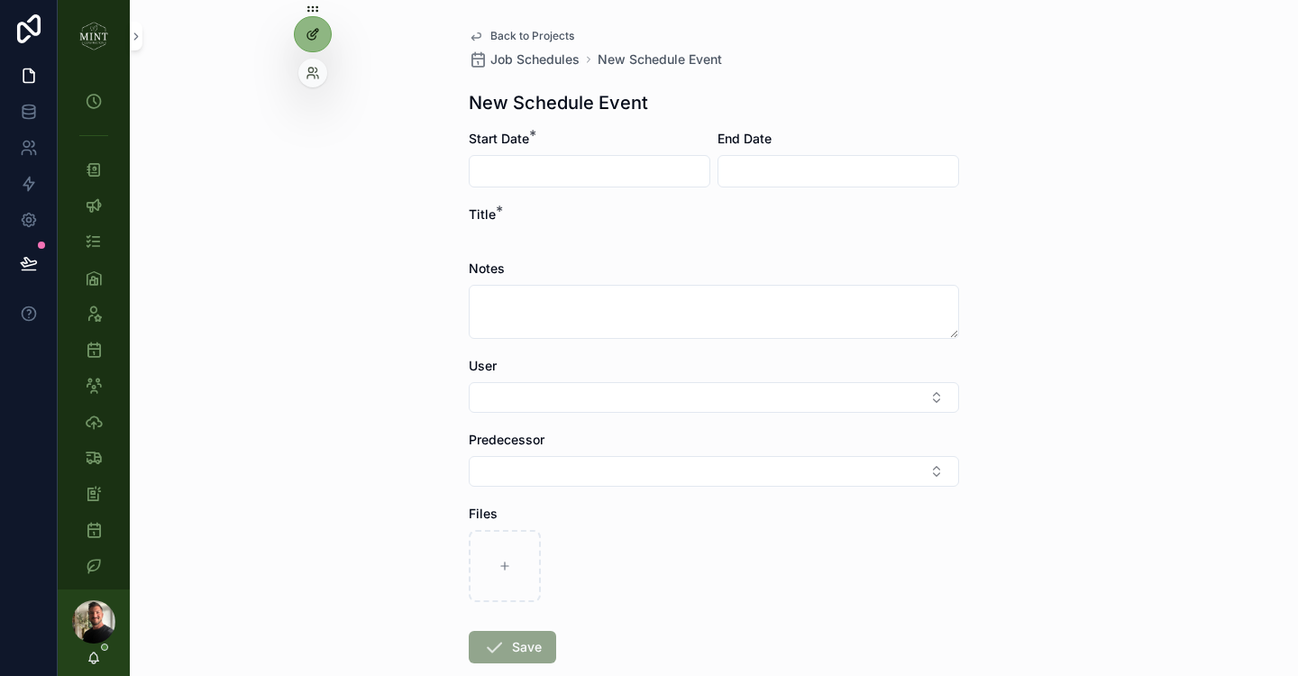
click at [323, 25] on div at bounding box center [313, 34] width 36 height 34
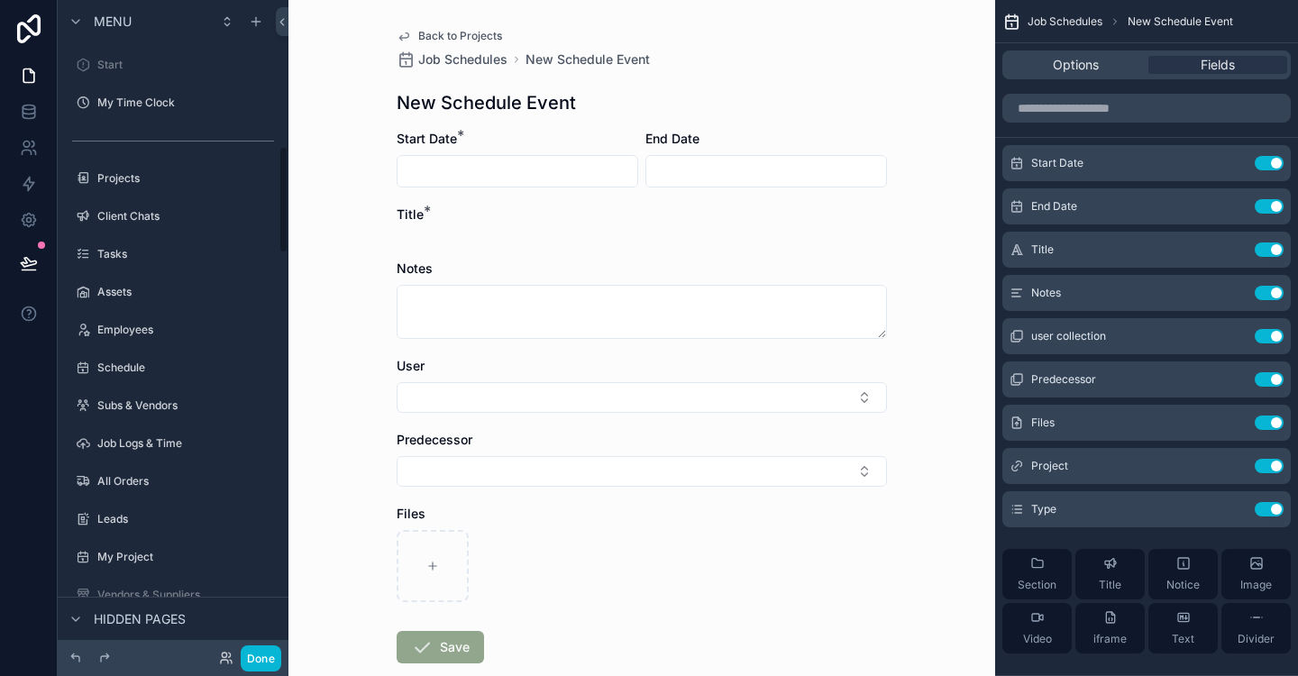
scroll to position [892, 0]
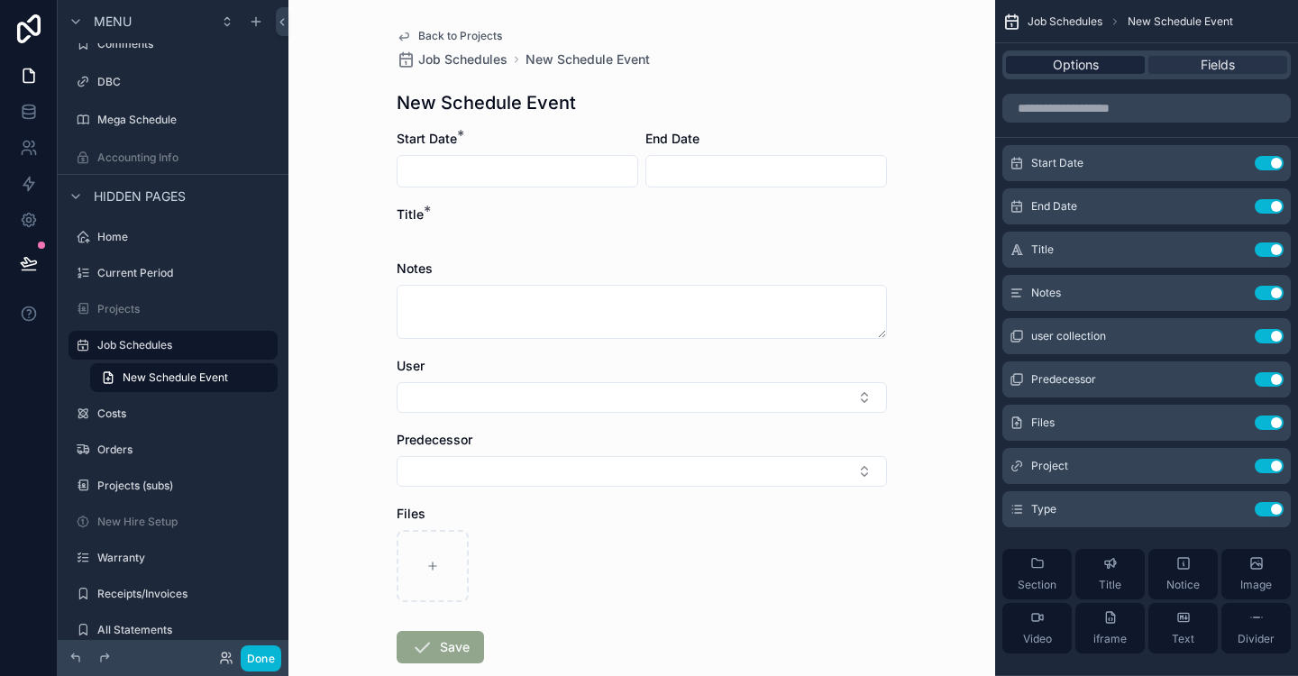
click at [1082, 60] on span "Options" at bounding box center [1076, 65] width 46 height 18
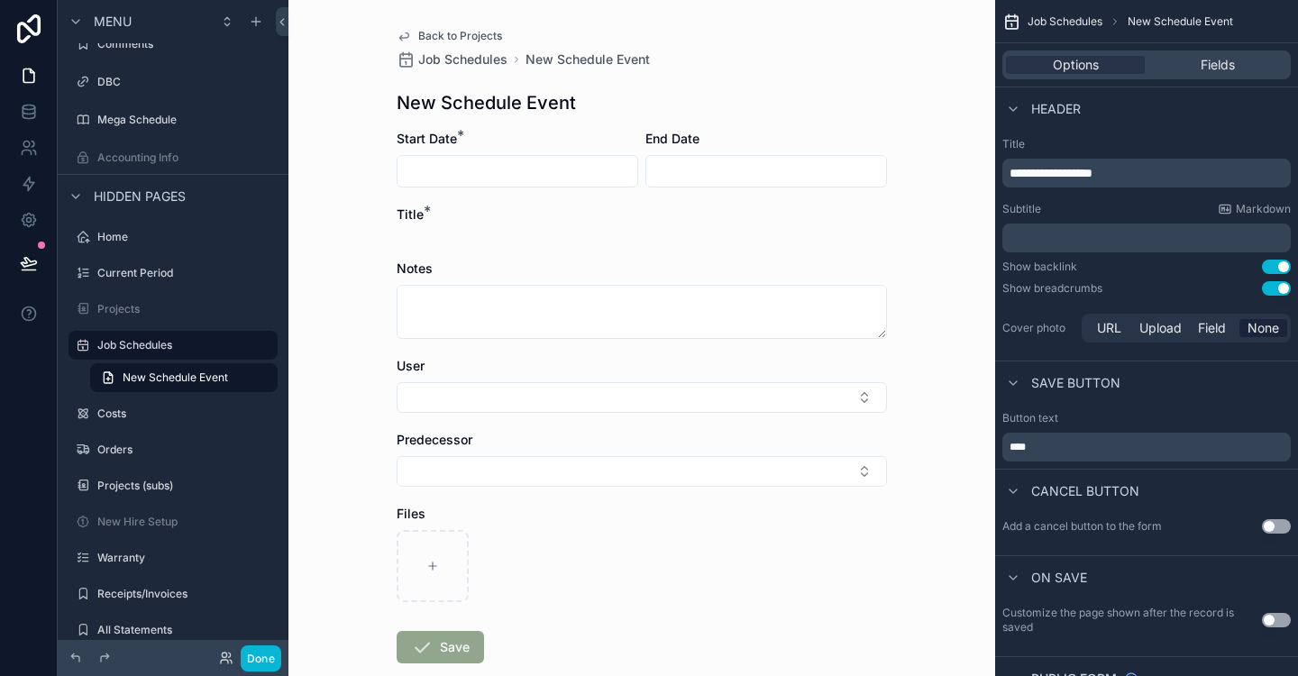
click at [1269, 297] on div "**********" at bounding box center [1146, 242] width 303 height 224
click at [1277, 292] on button "Use setting" at bounding box center [1276, 288] width 29 height 14
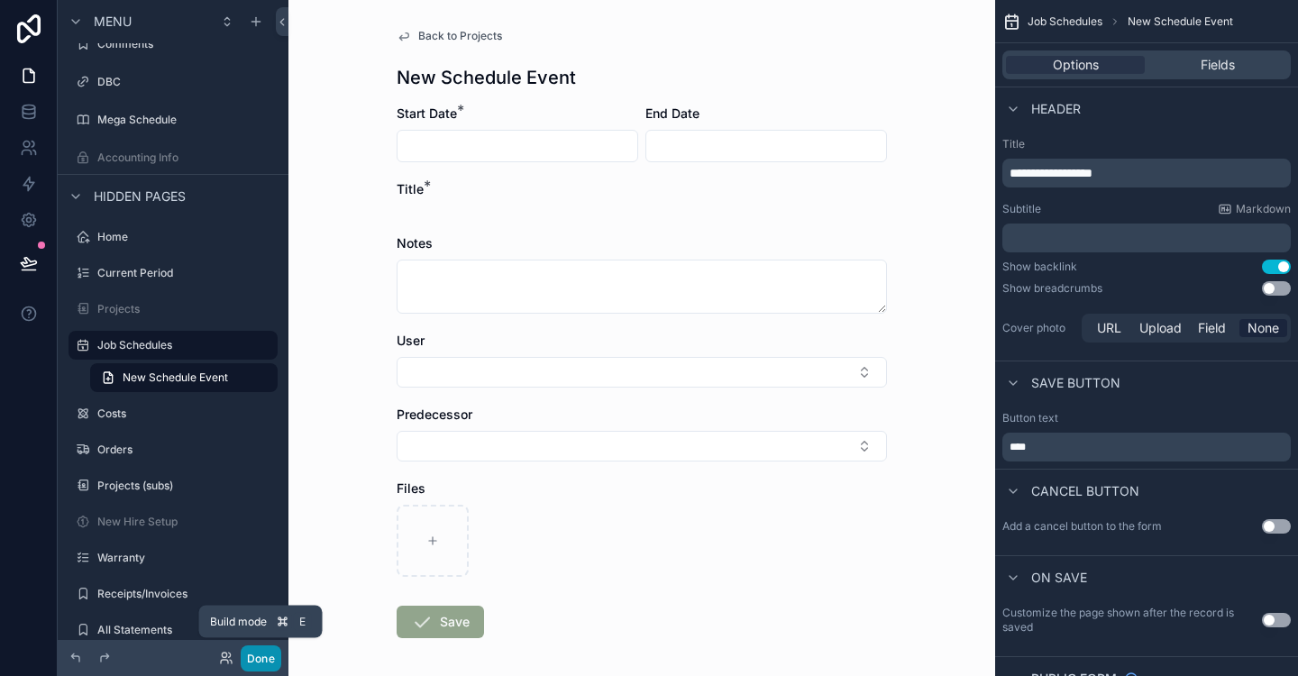
click at [270, 650] on button "Done" at bounding box center [261, 659] width 41 height 26
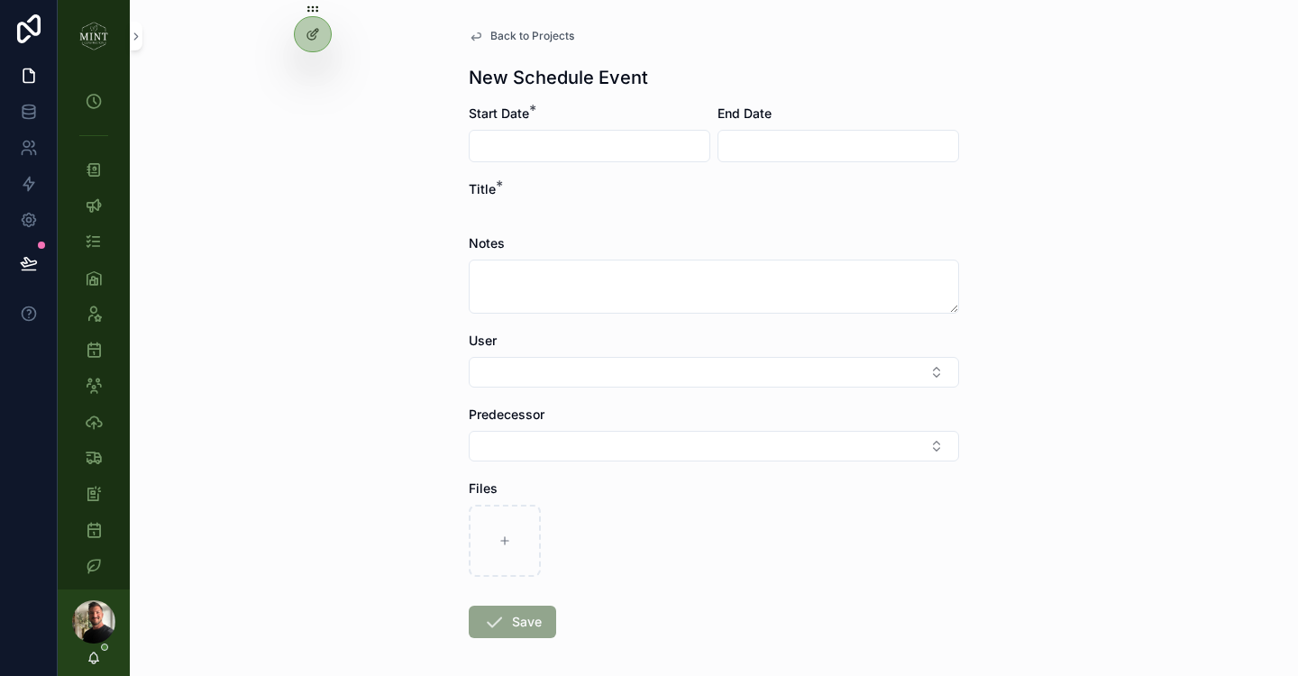
click at [554, 39] on span "Back to Projects" at bounding box center [532, 36] width 84 height 14
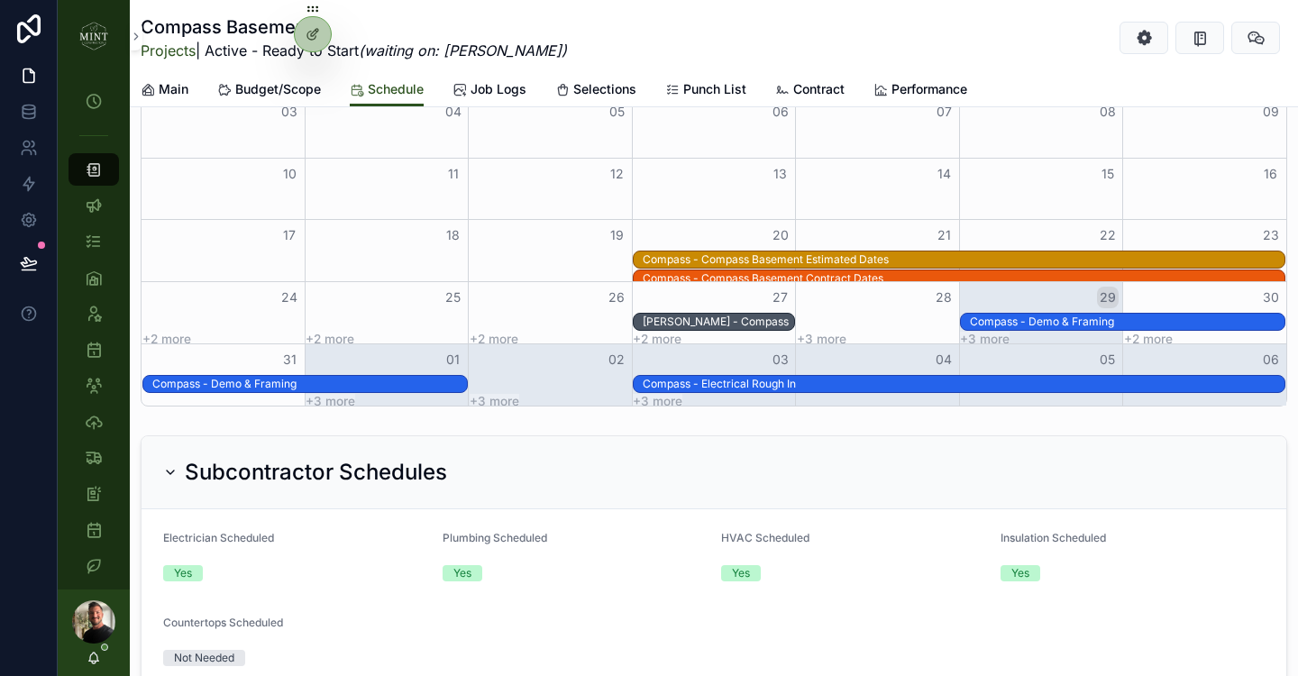
scroll to position [828, 0]
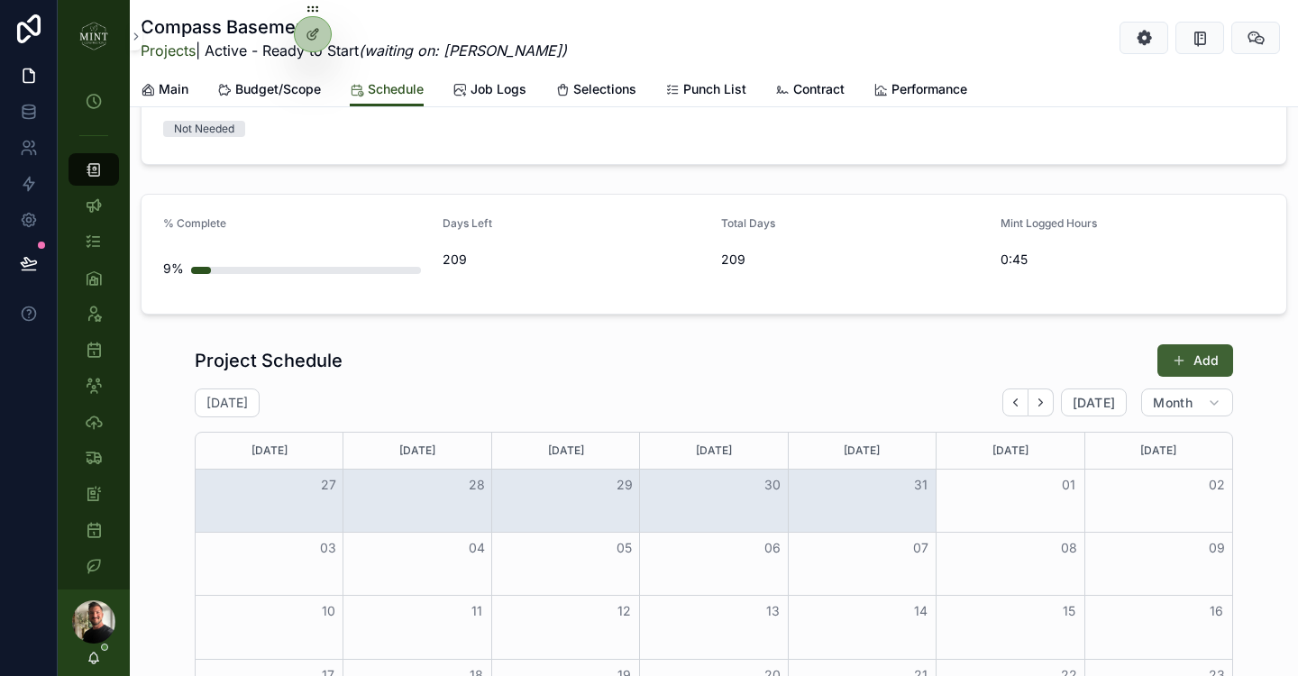
click at [1167, 360] on button "Add" at bounding box center [1196, 360] width 76 height 32
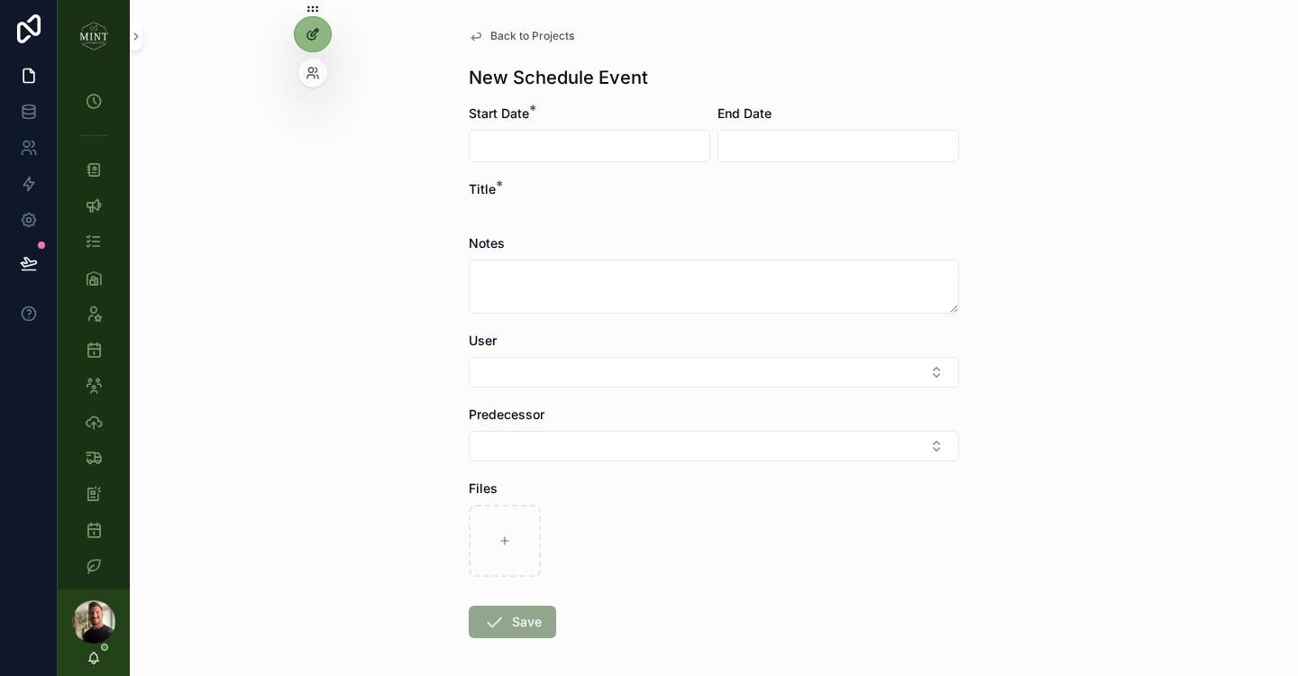
click at [317, 47] on div at bounding box center [313, 34] width 36 height 34
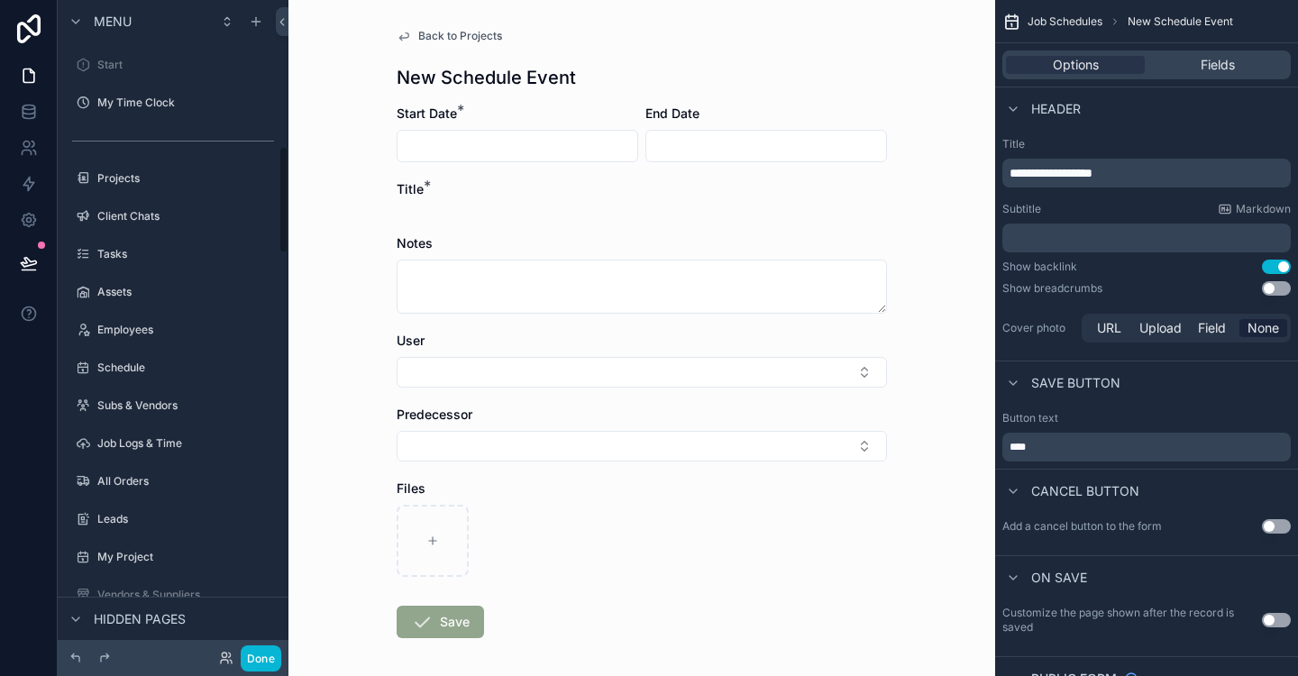
scroll to position [892, 0]
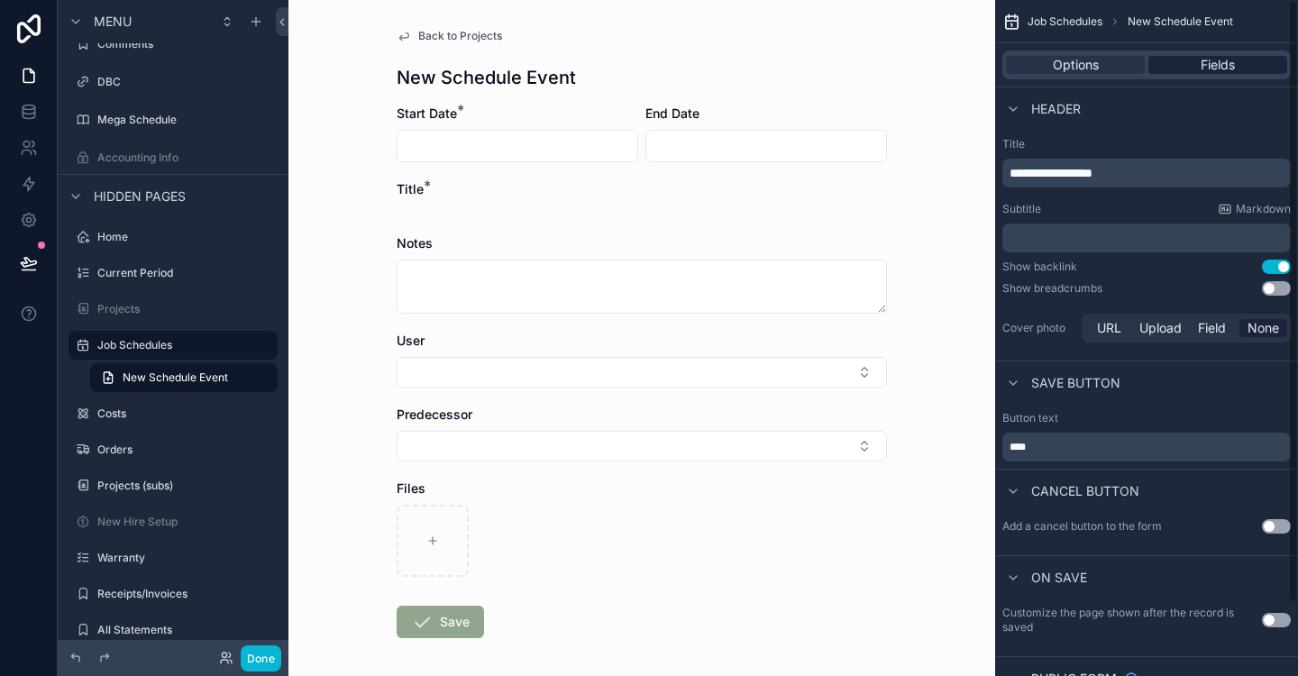
click at [1207, 69] on span "Fields" at bounding box center [1218, 65] width 34 height 18
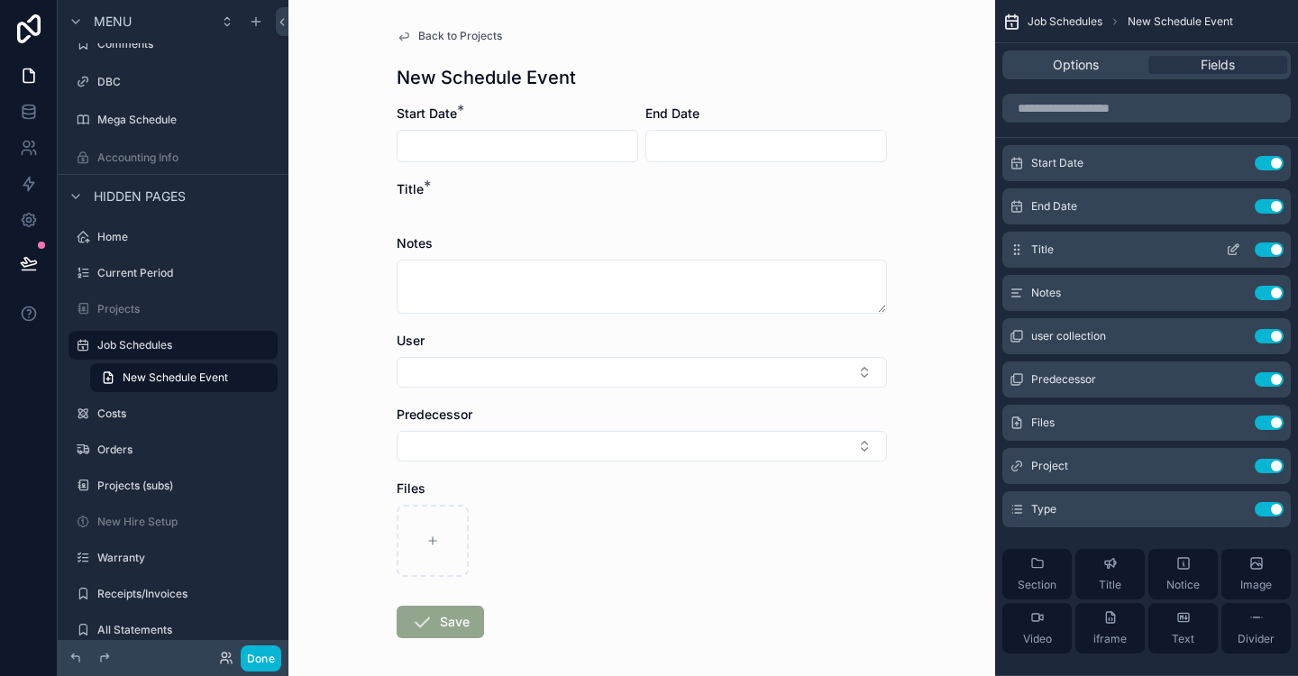
click at [1269, 252] on button "Use setting" at bounding box center [1269, 250] width 29 height 14
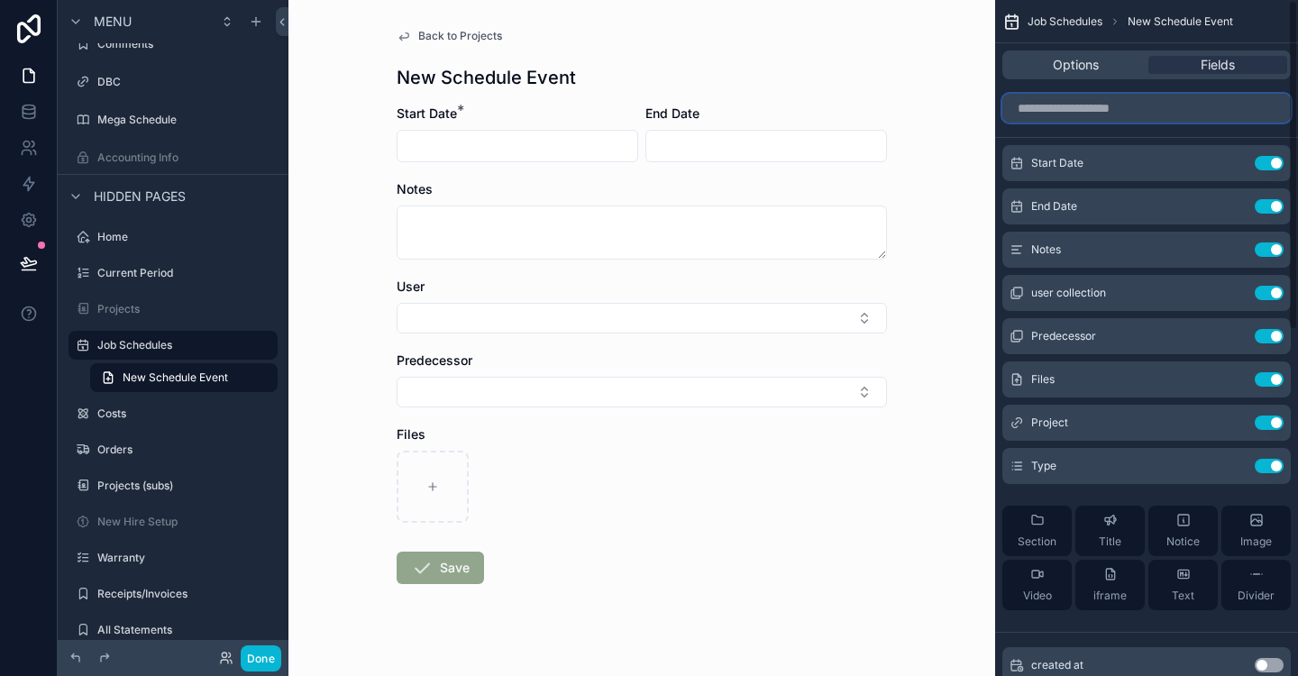
click at [1063, 110] on input "scrollable content" at bounding box center [1147, 108] width 288 height 29
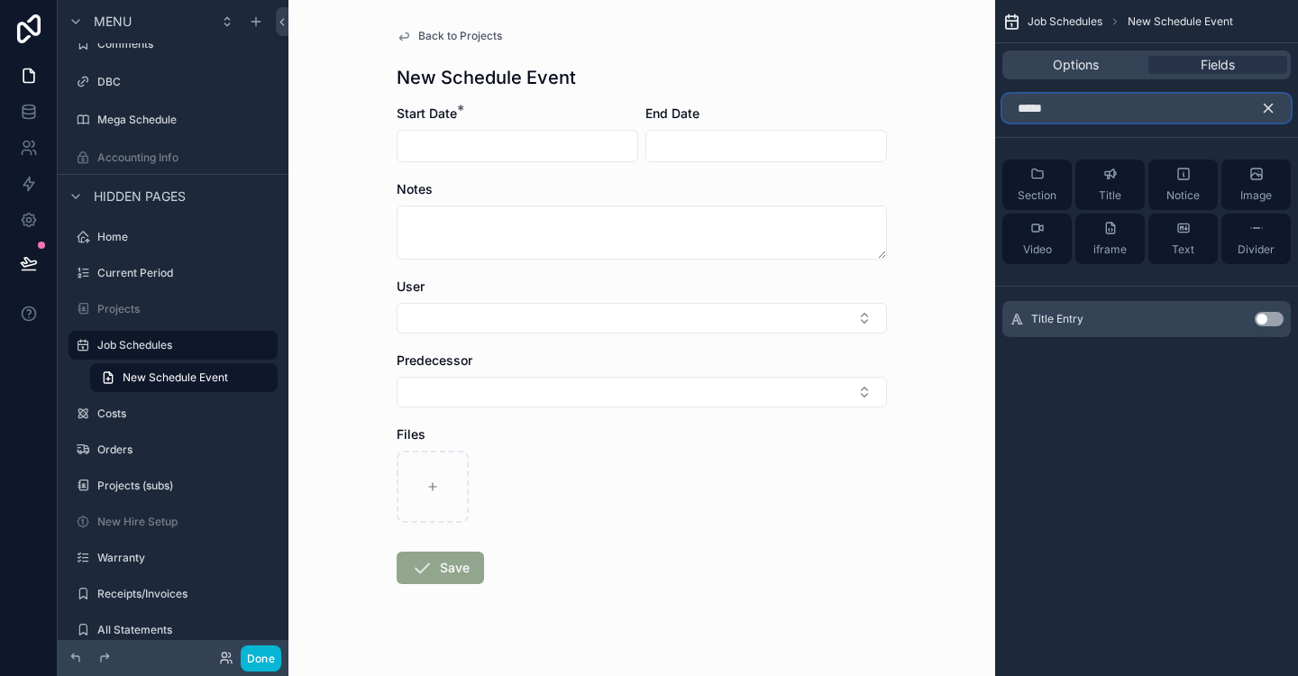
type input "*****"
click at [1268, 316] on button "Use setting" at bounding box center [1269, 319] width 29 height 14
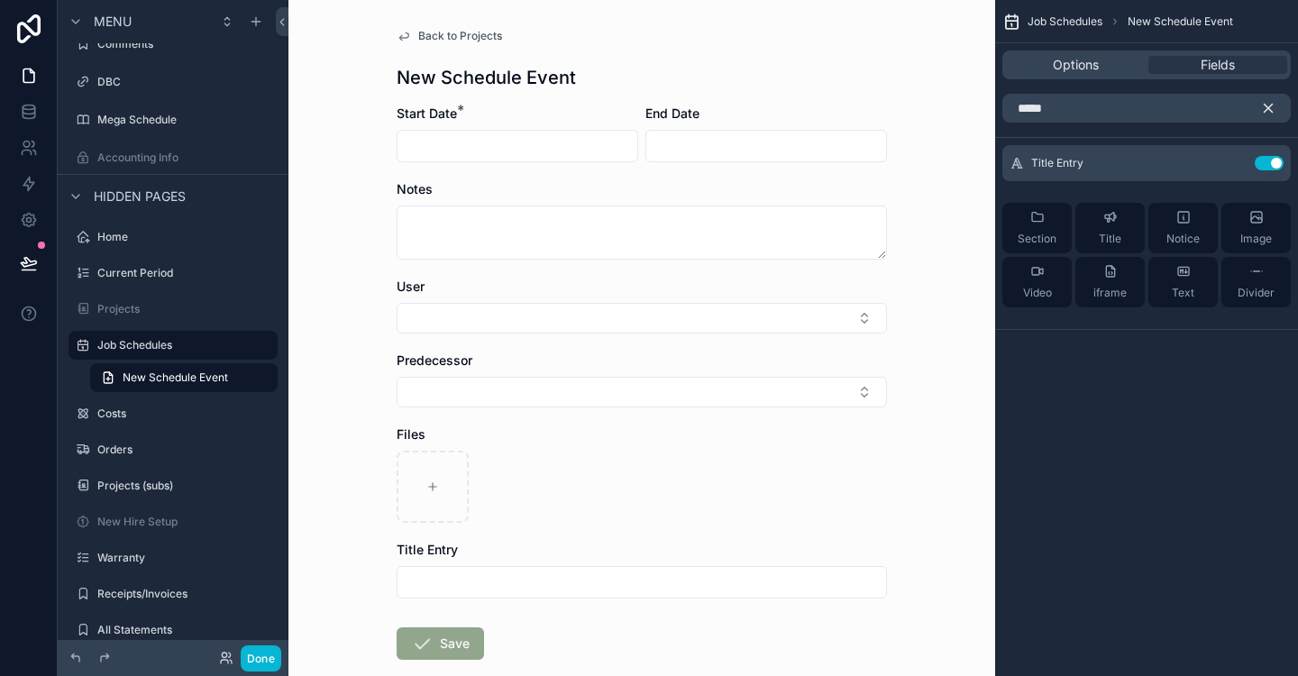
click at [1264, 114] on icon "scrollable content" at bounding box center [1268, 108] width 16 height 16
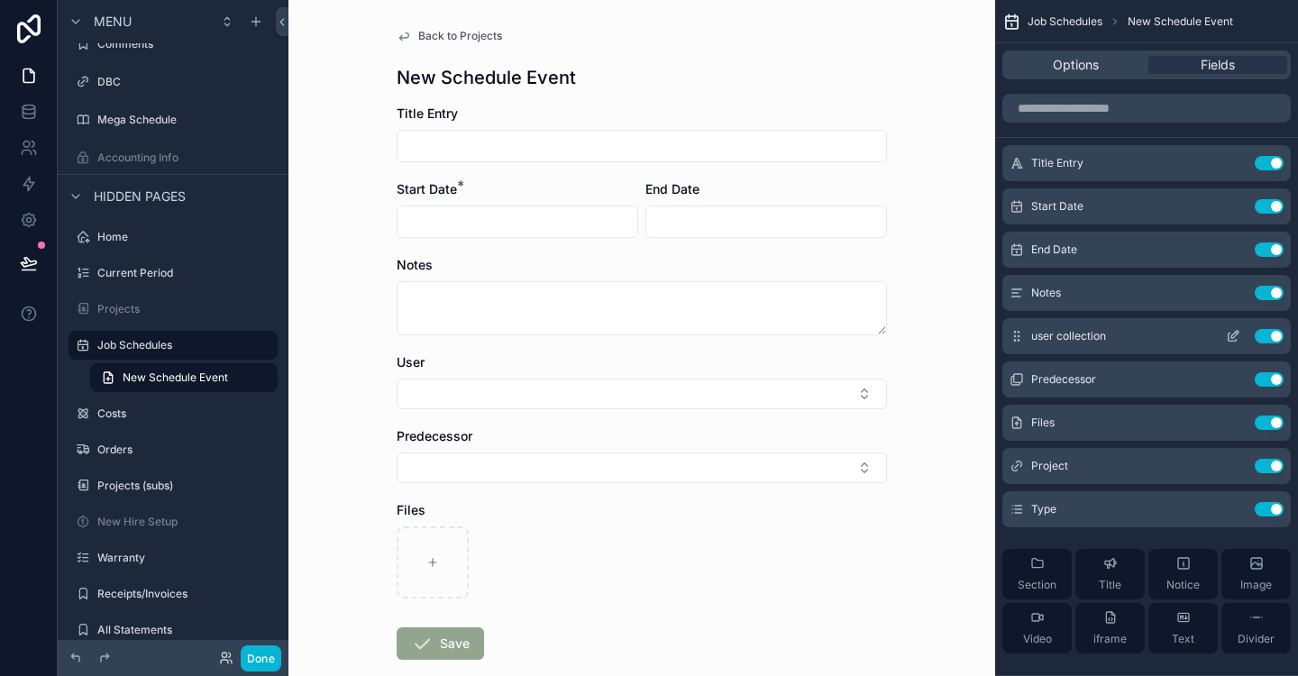
click at [1235, 339] on icon "scrollable content" at bounding box center [1233, 336] width 14 height 14
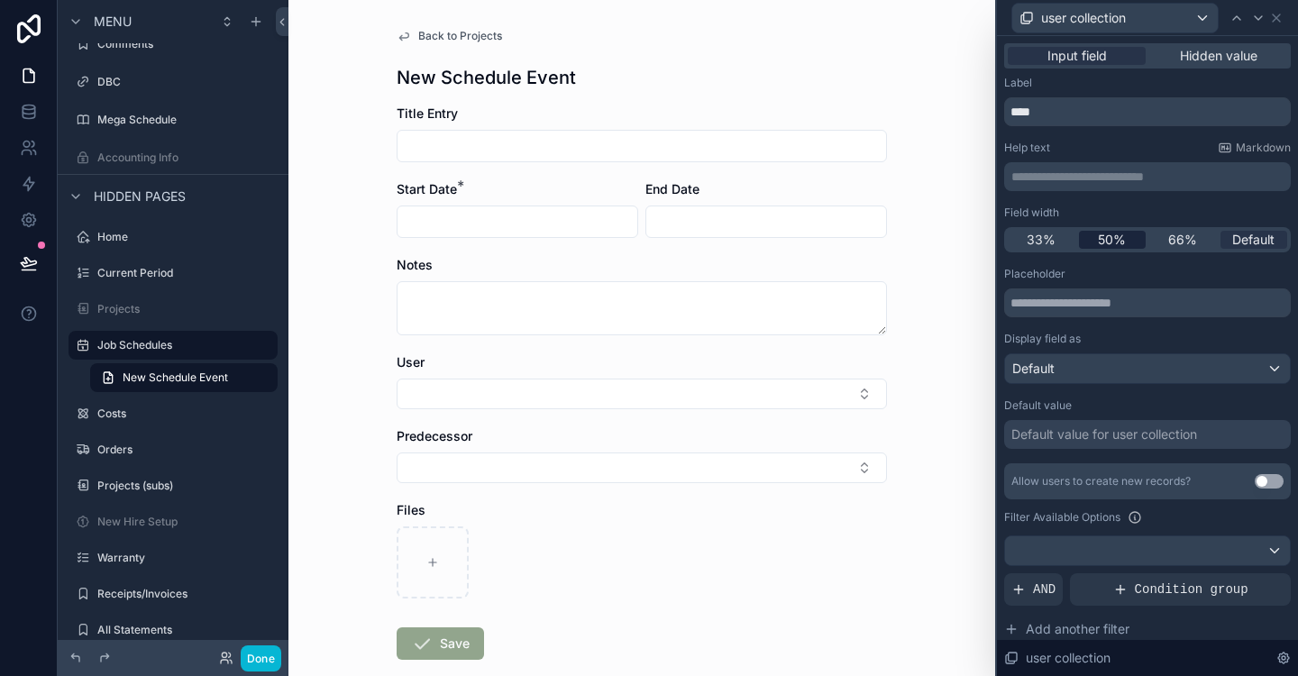
click at [1117, 238] on span "50%" at bounding box center [1112, 240] width 28 height 18
click at [1278, 19] on icon at bounding box center [1276, 17] width 7 height 7
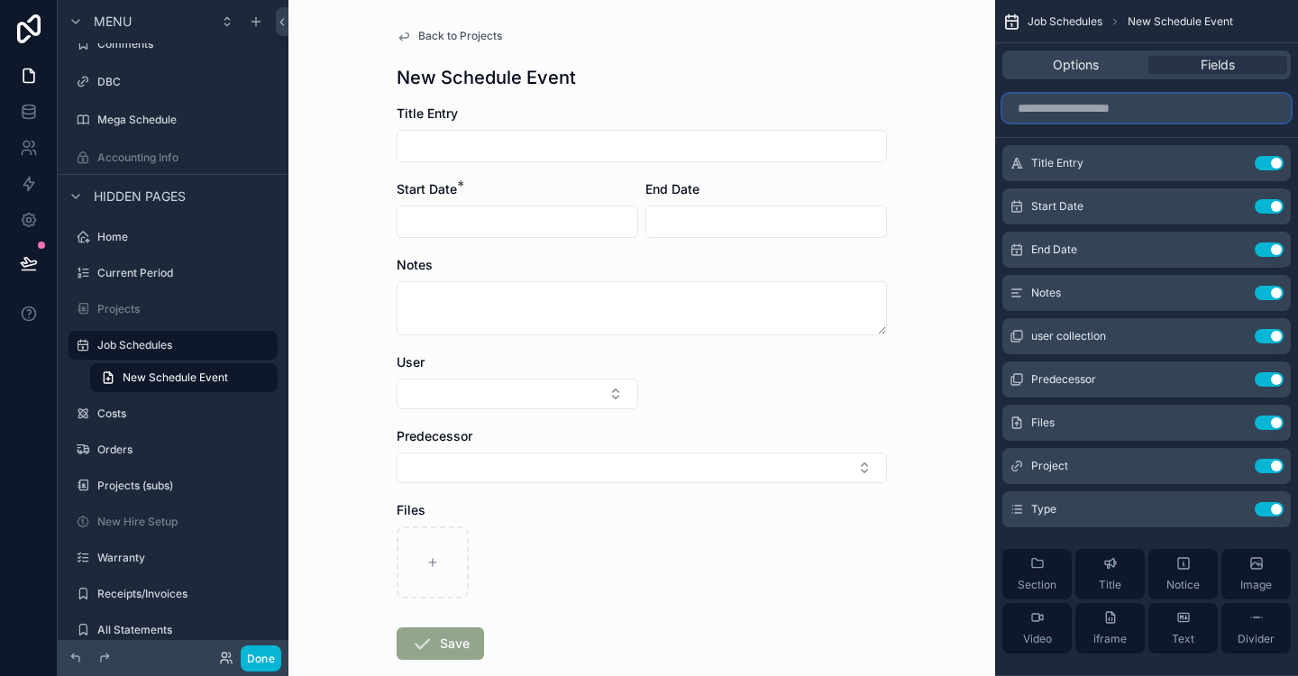
click at [1105, 114] on input "scrollable content" at bounding box center [1147, 108] width 288 height 29
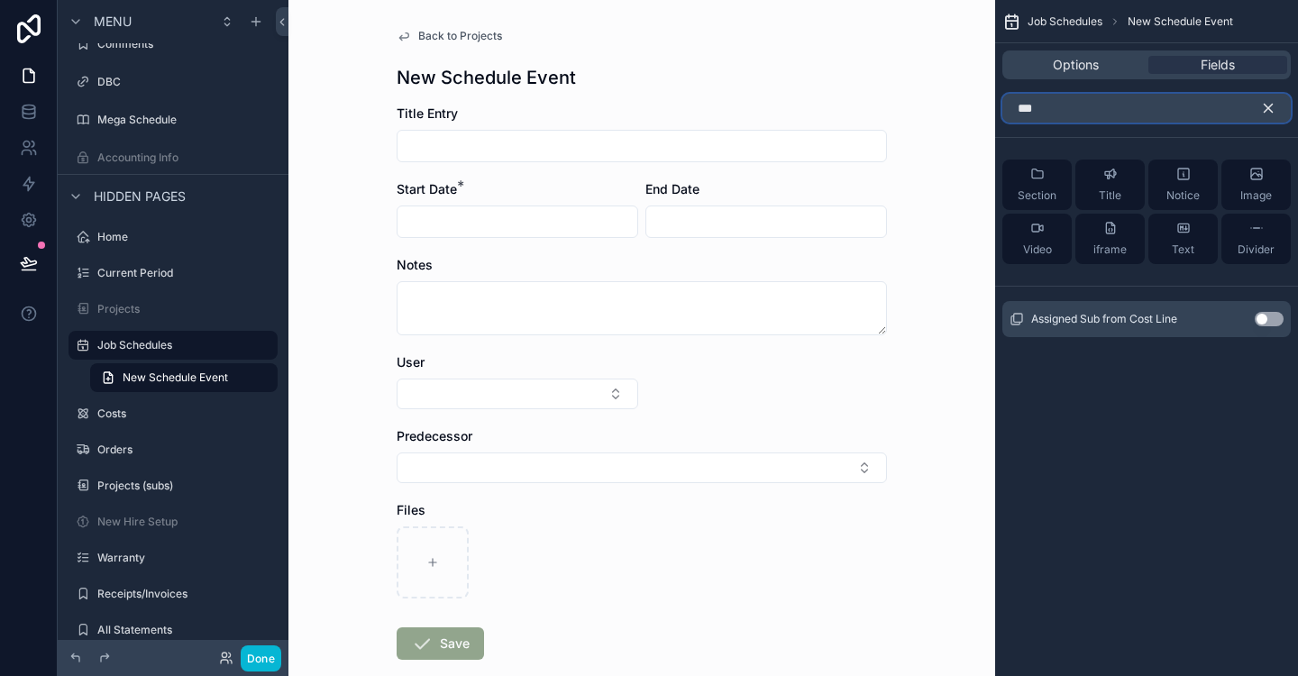
type input "***"
click at [1275, 318] on button "Use setting" at bounding box center [1269, 319] width 29 height 14
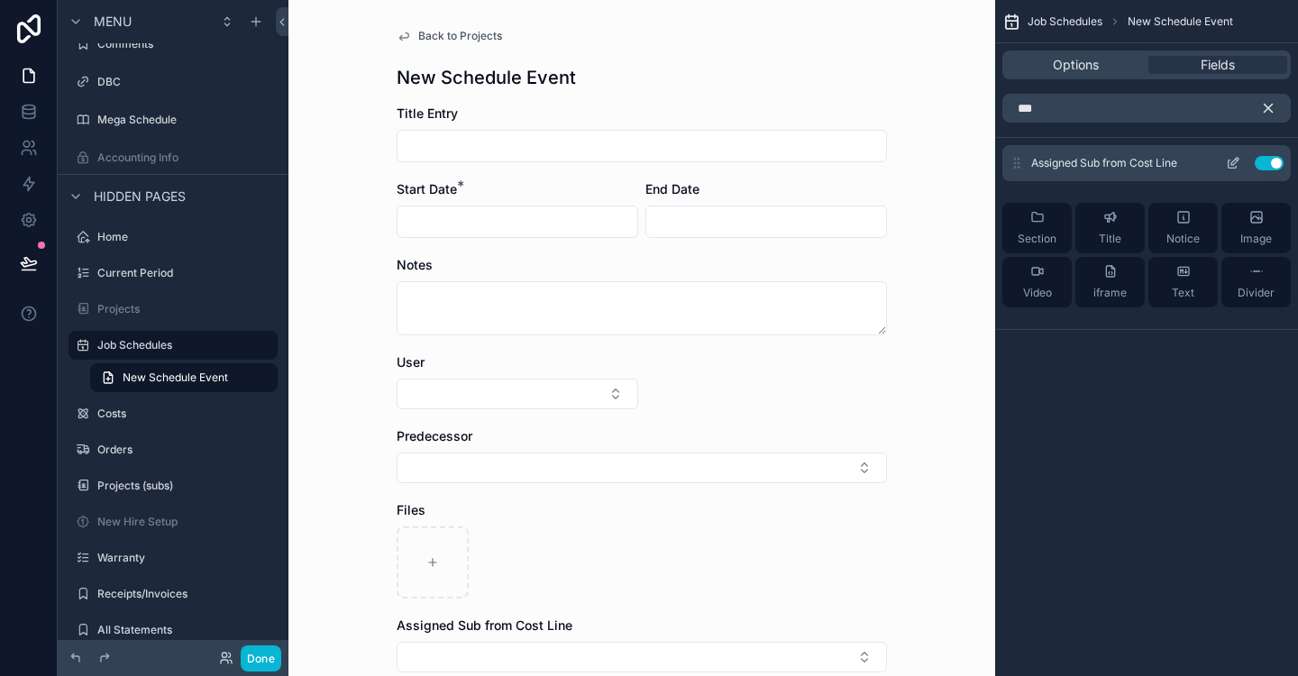
click at [1235, 165] on icon "scrollable content" at bounding box center [1233, 163] width 14 height 14
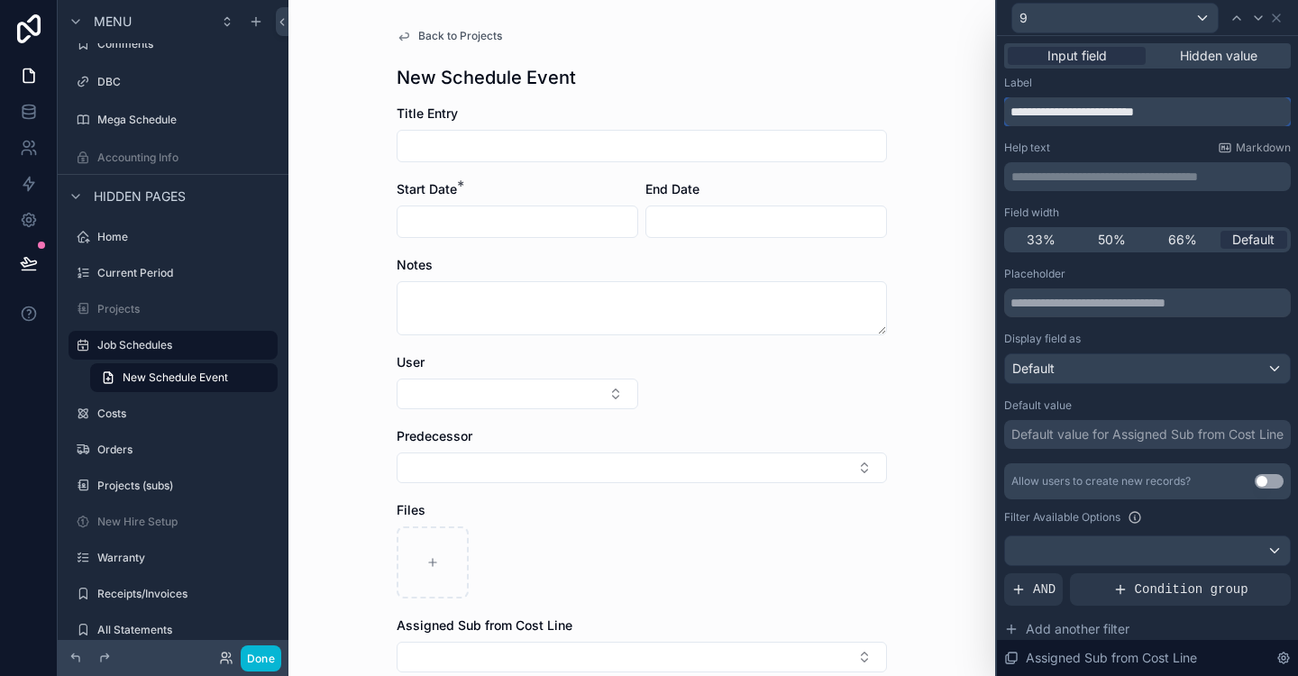
drag, startPoint x: 1214, startPoint y: 114, endPoint x: 1101, endPoint y: 111, distance: 113.6
click at [1101, 112] on input "**********" at bounding box center [1147, 111] width 287 height 29
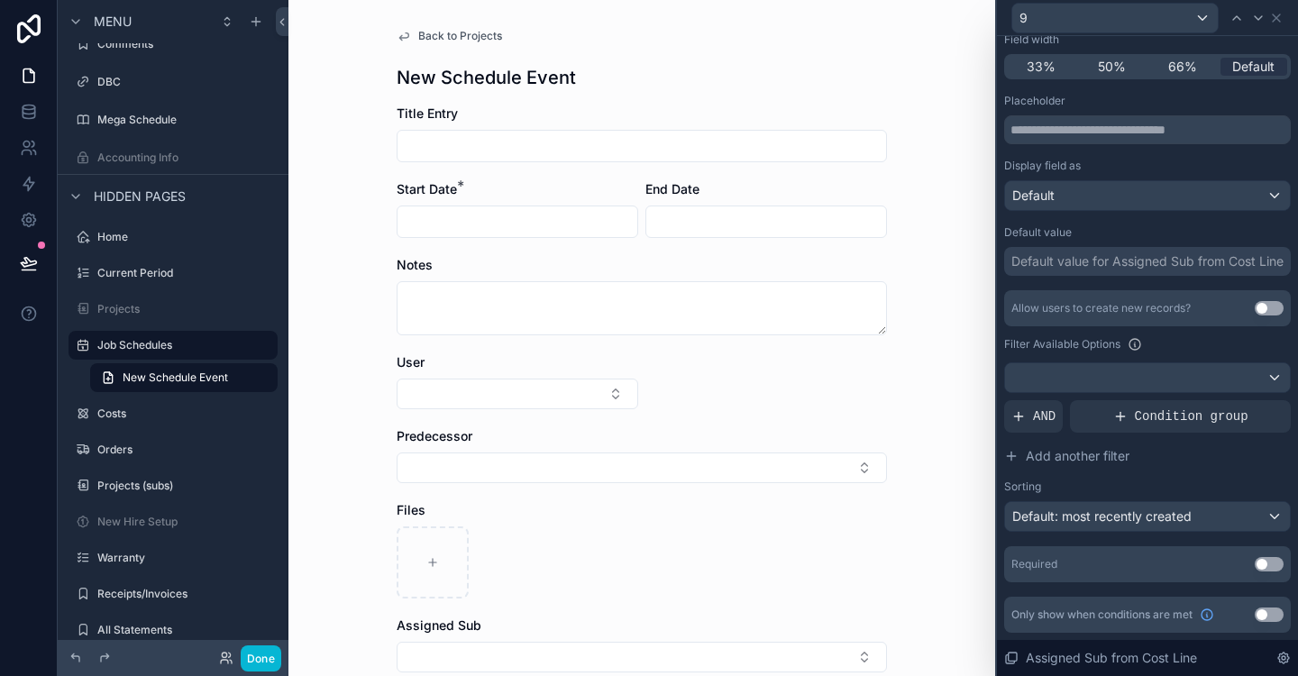
type input "**********"
click at [1253, 521] on div "Default: most recently created" at bounding box center [1147, 516] width 285 height 29
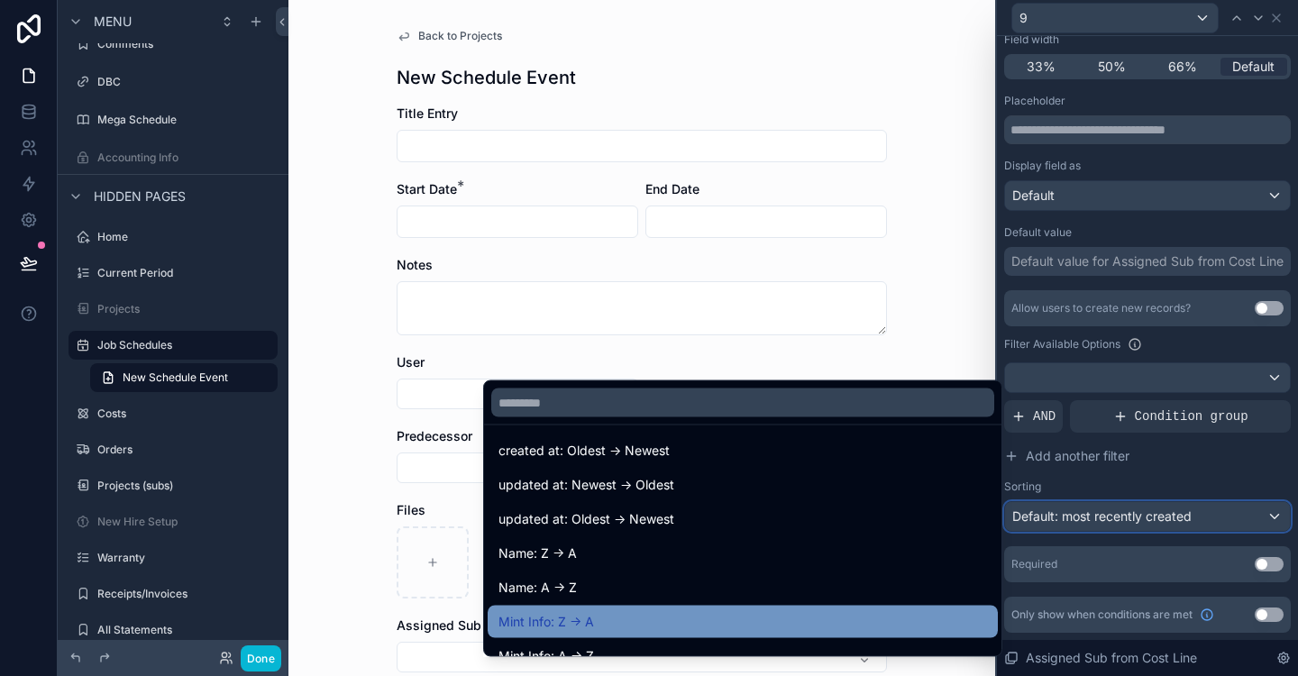
scroll to position [90, 0]
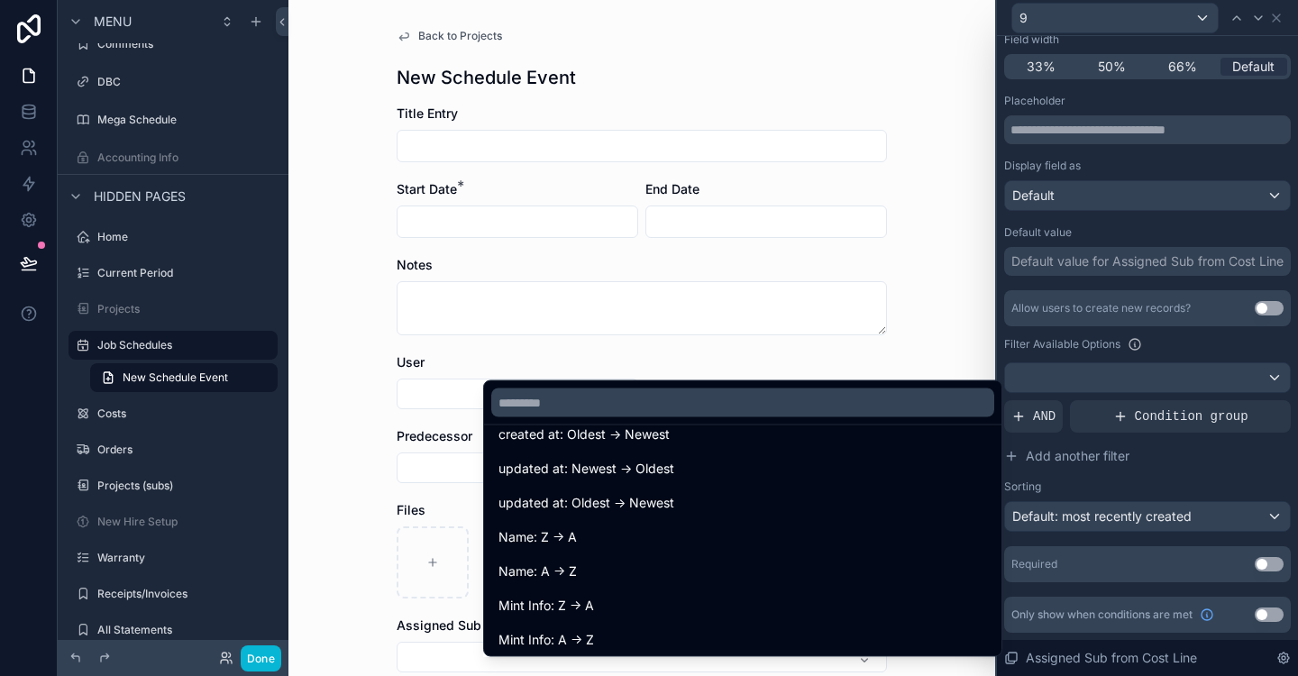
click at [590, 569] on div "Name: A -> Z" at bounding box center [743, 572] width 489 height 22
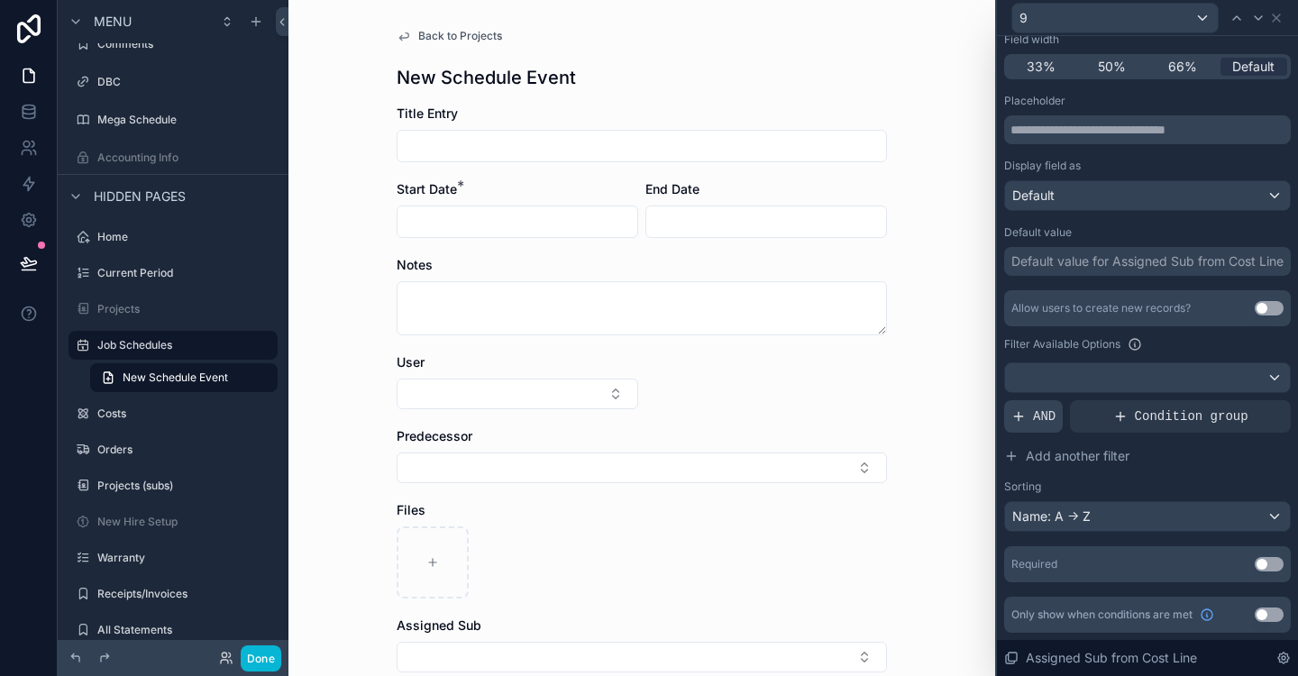
click at [1037, 420] on span "AND" at bounding box center [1044, 417] width 23 height 18
click at [1251, 398] on div at bounding box center [1245, 401] width 25 height 25
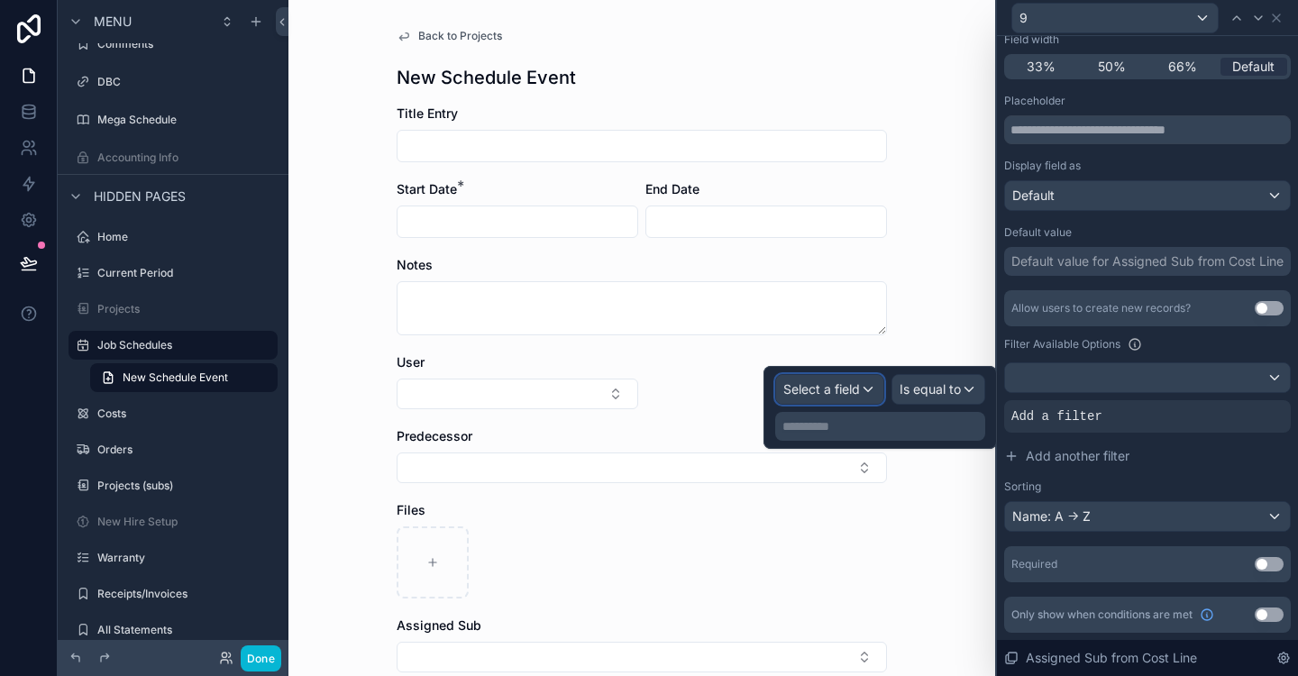
click at [860, 398] on div "Select a field" at bounding box center [829, 389] width 107 height 29
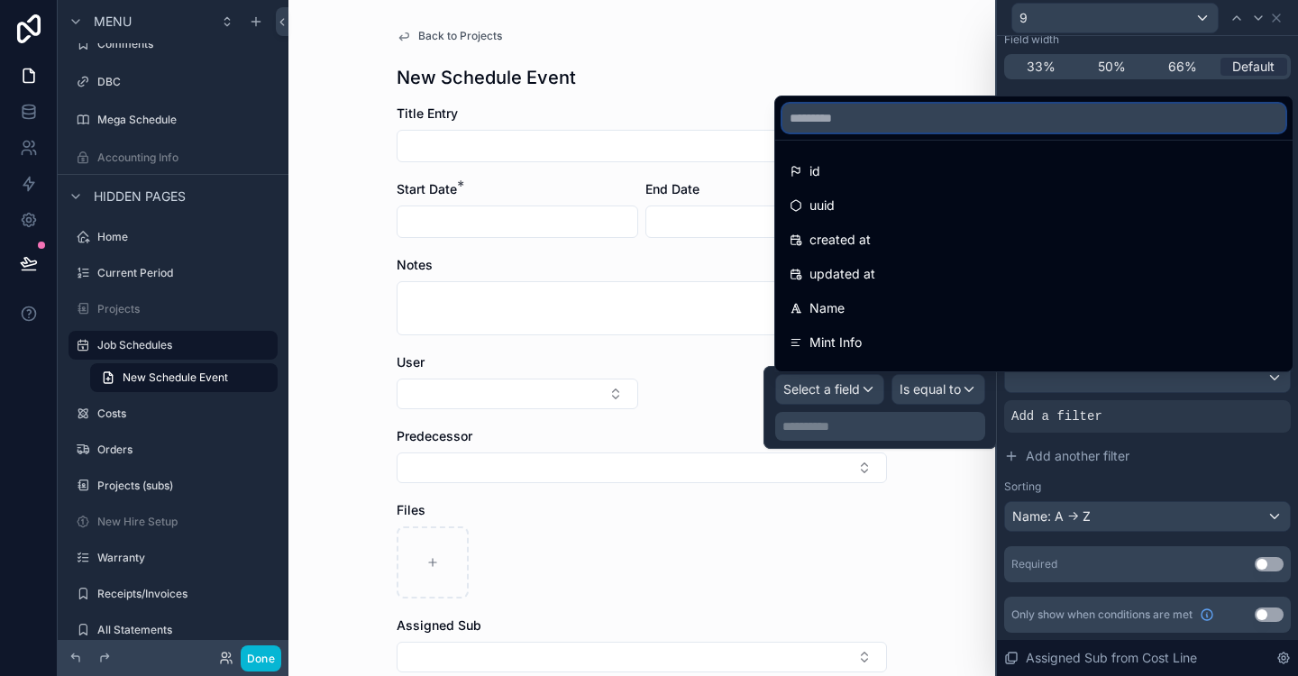
click at [938, 125] on input "text" at bounding box center [1034, 118] width 503 height 29
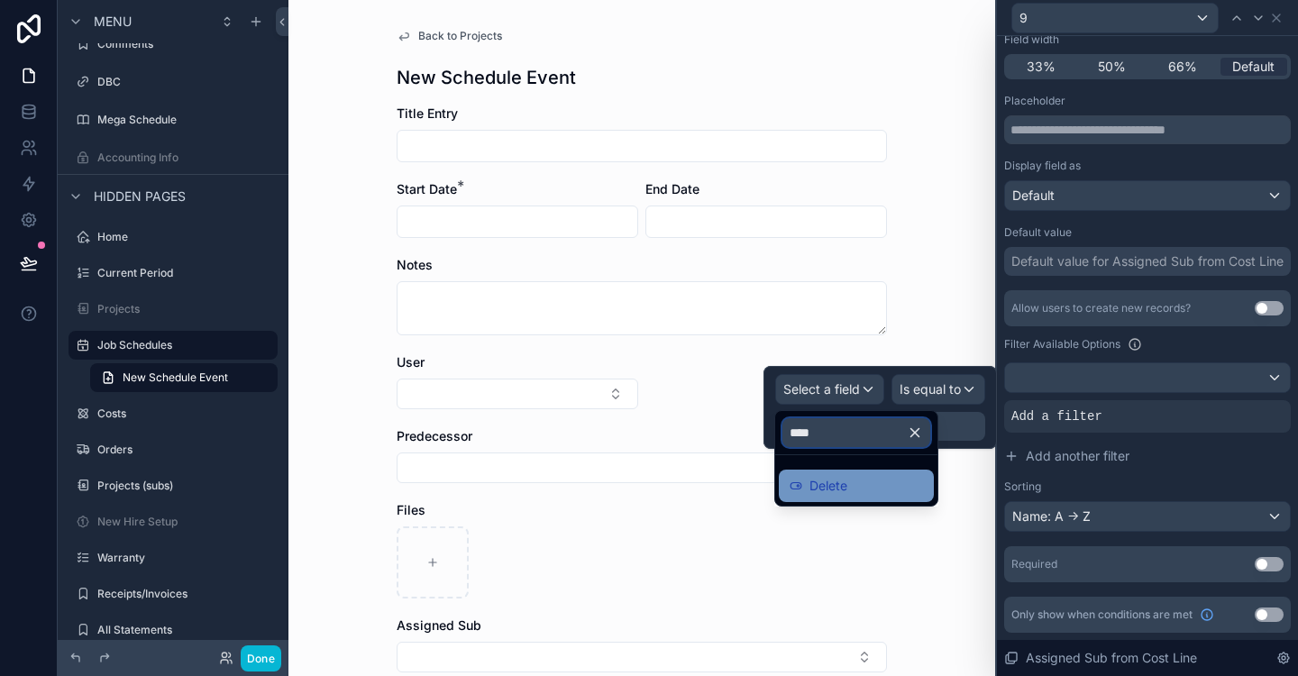
type input "****"
click at [900, 483] on div "Delete" at bounding box center [856, 486] width 133 height 22
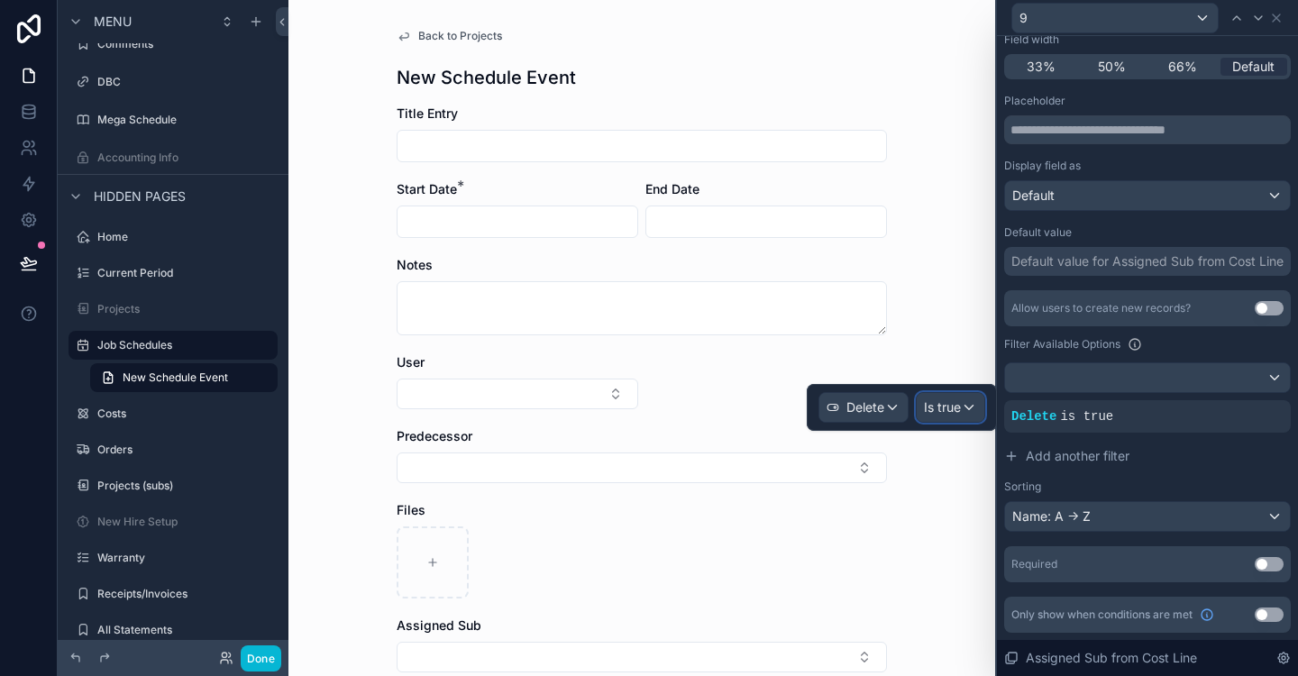
click at [972, 403] on div "Is true" at bounding box center [951, 407] width 68 height 29
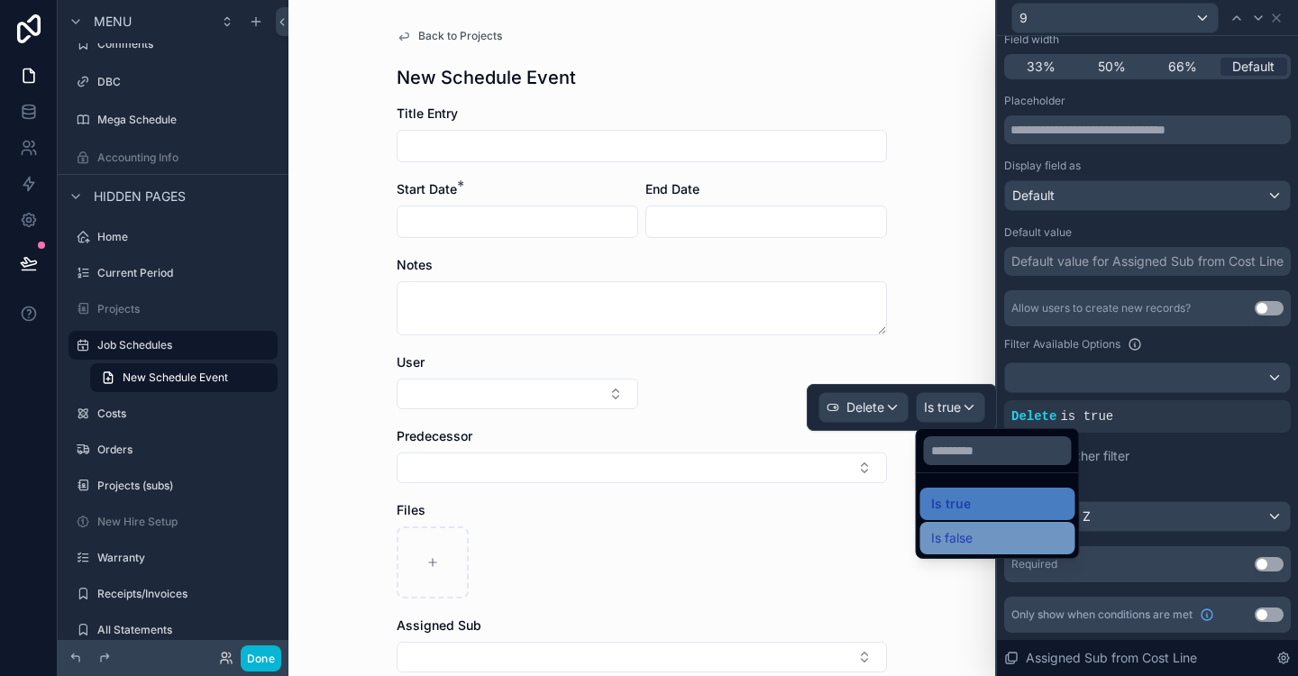
click at [996, 535] on div "Is false" at bounding box center [997, 538] width 133 height 22
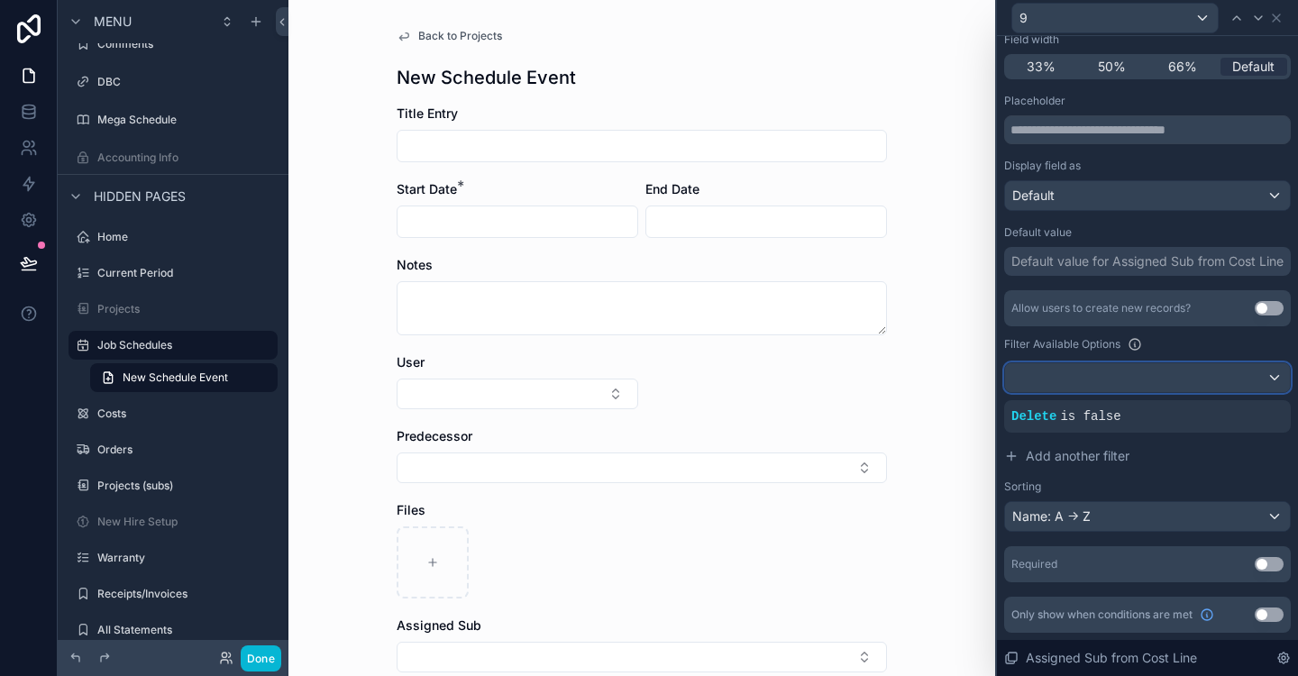
click at [1279, 378] on div at bounding box center [1147, 377] width 285 height 29
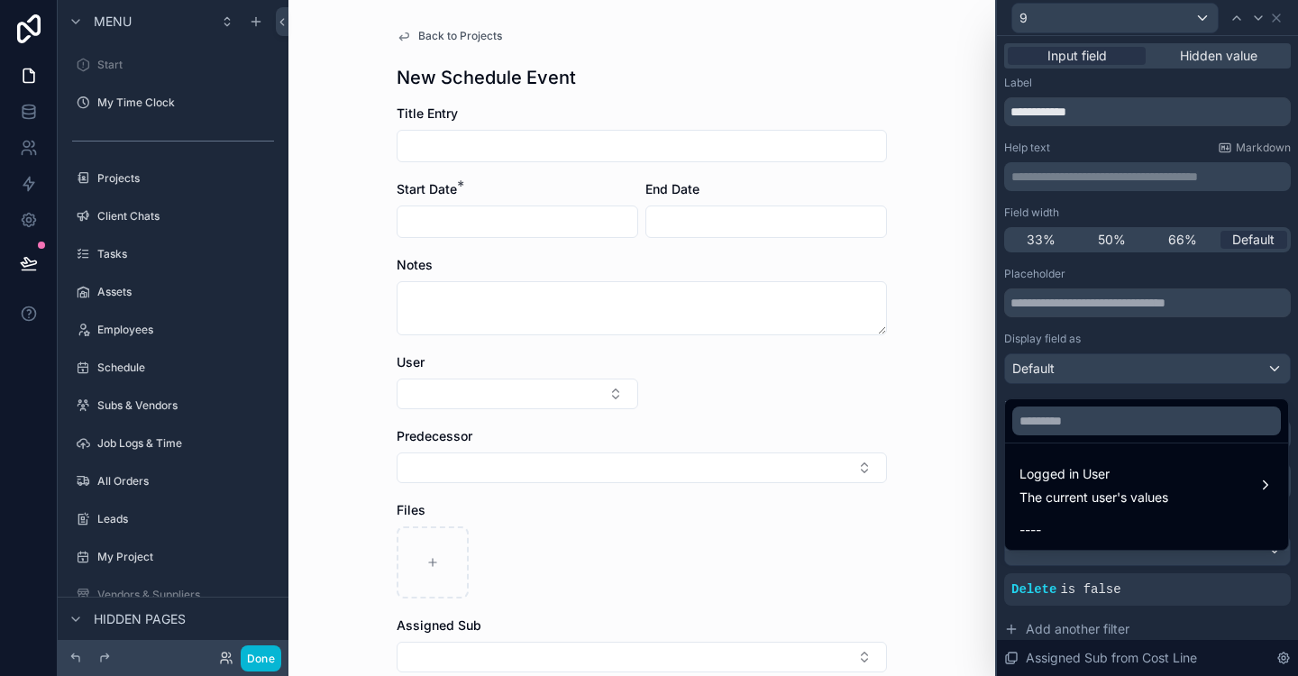
scroll to position [892, 0]
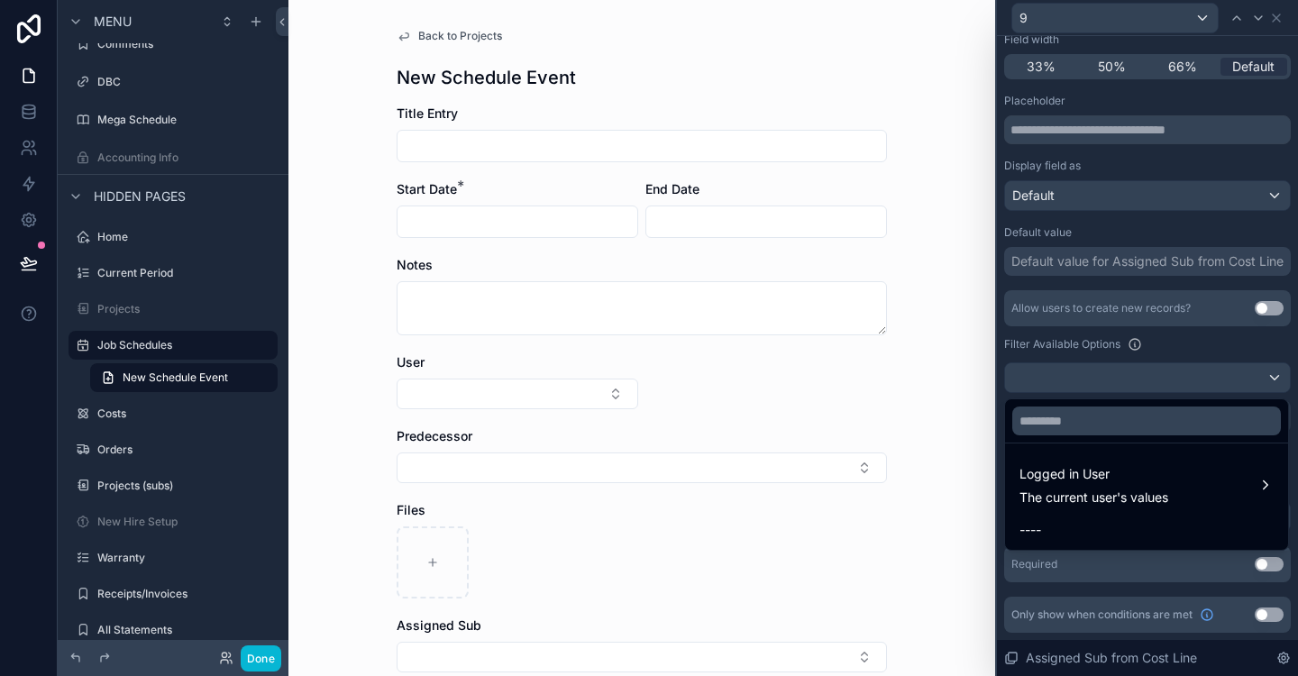
click at [1278, 378] on div at bounding box center [1147, 338] width 301 height 676
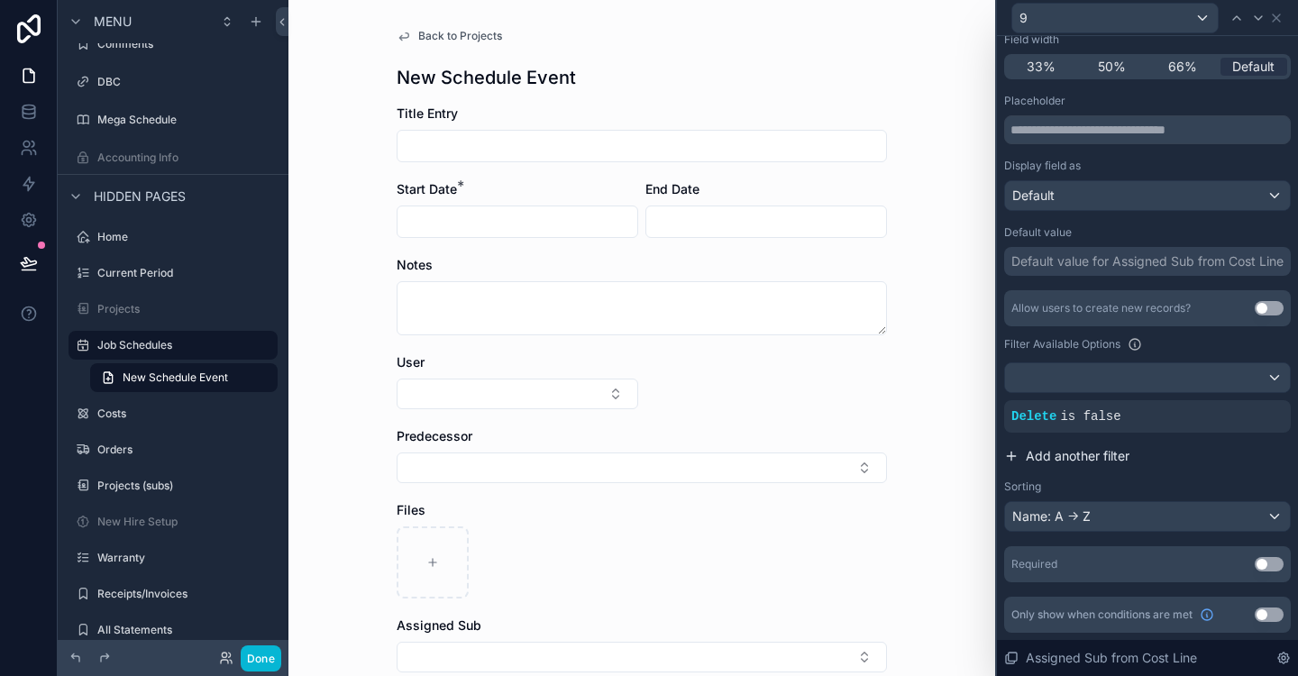
click at [1062, 453] on span "Add another filter" at bounding box center [1078, 456] width 104 height 18
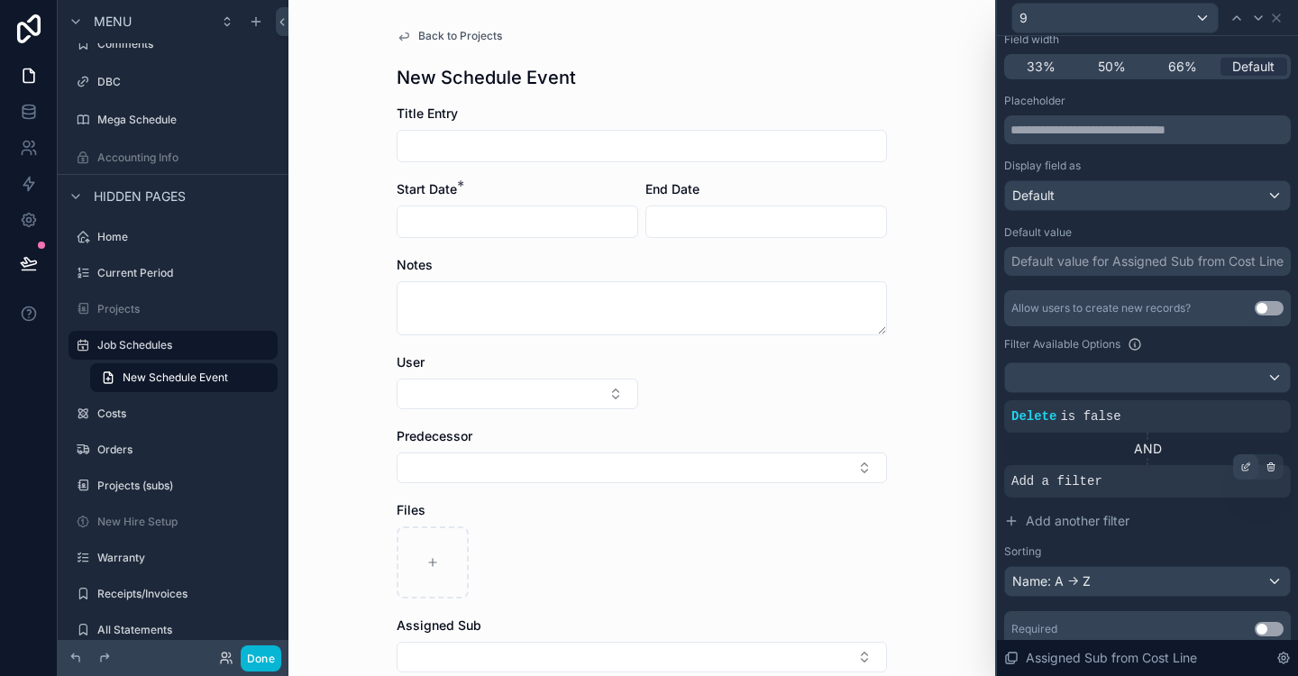
click at [1244, 473] on div at bounding box center [1245, 466] width 25 height 25
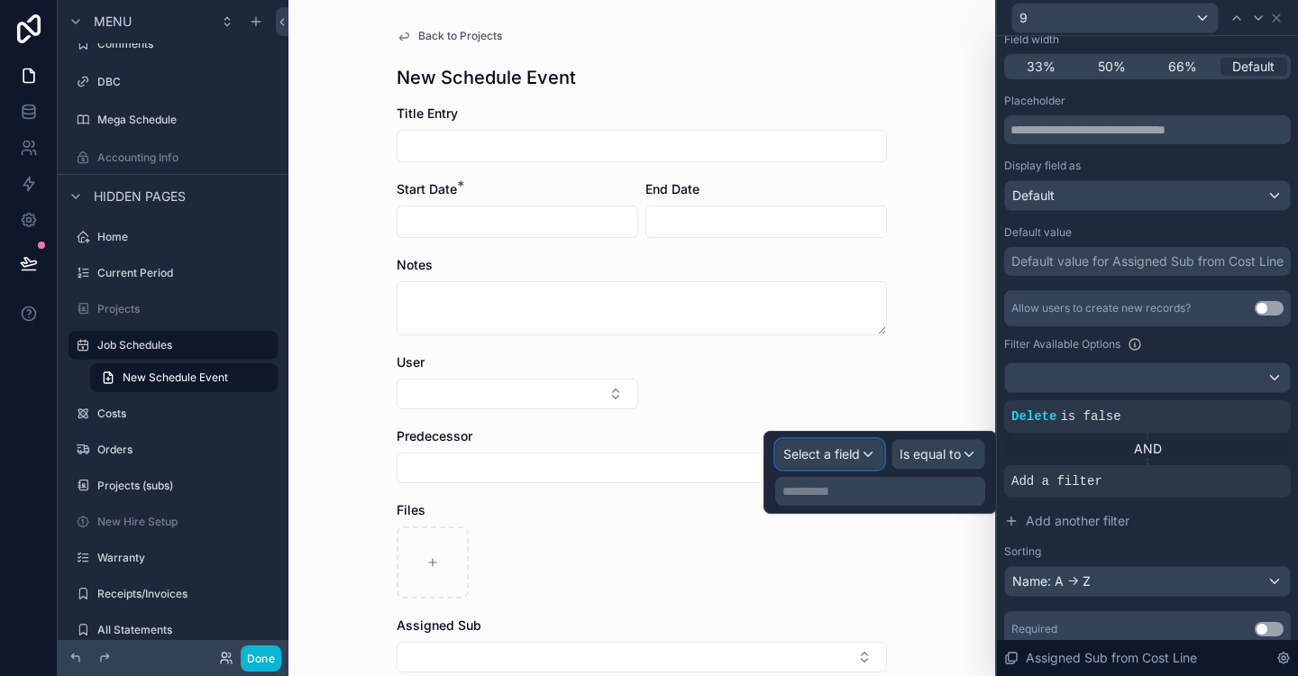
click at [867, 453] on div "Select a field" at bounding box center [829, 454] width 107 height 29
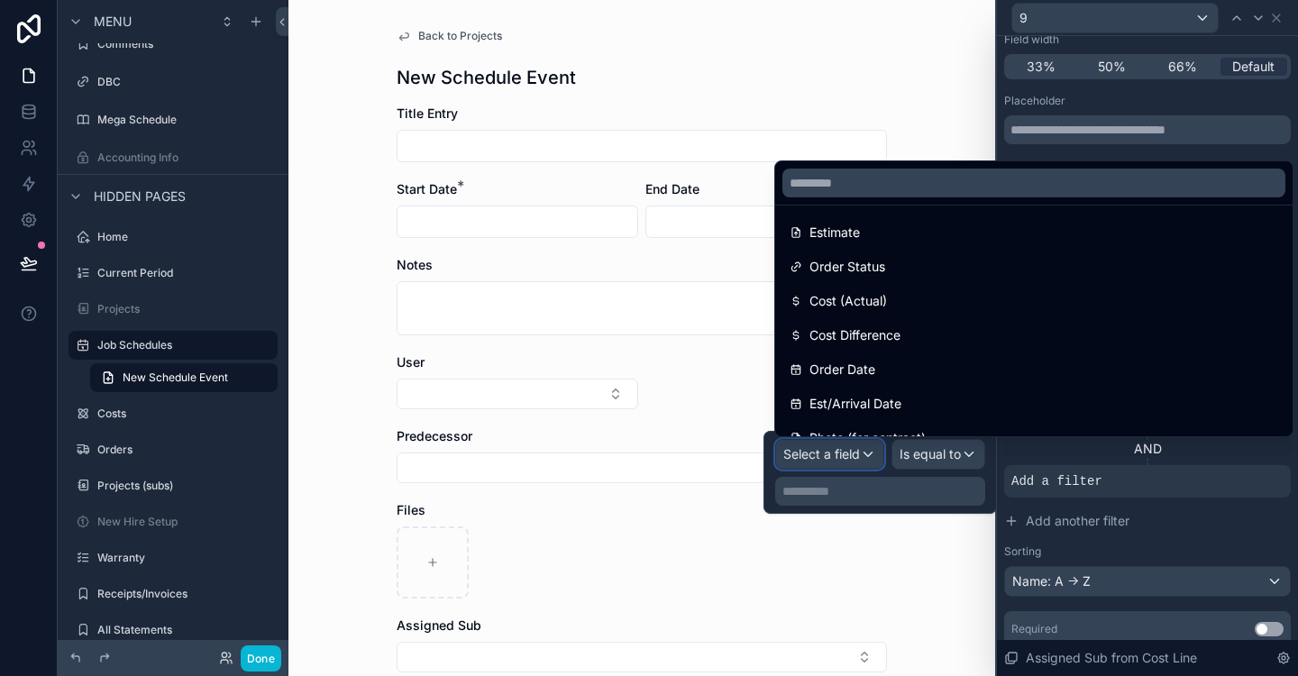
scroll to position [591, 0]
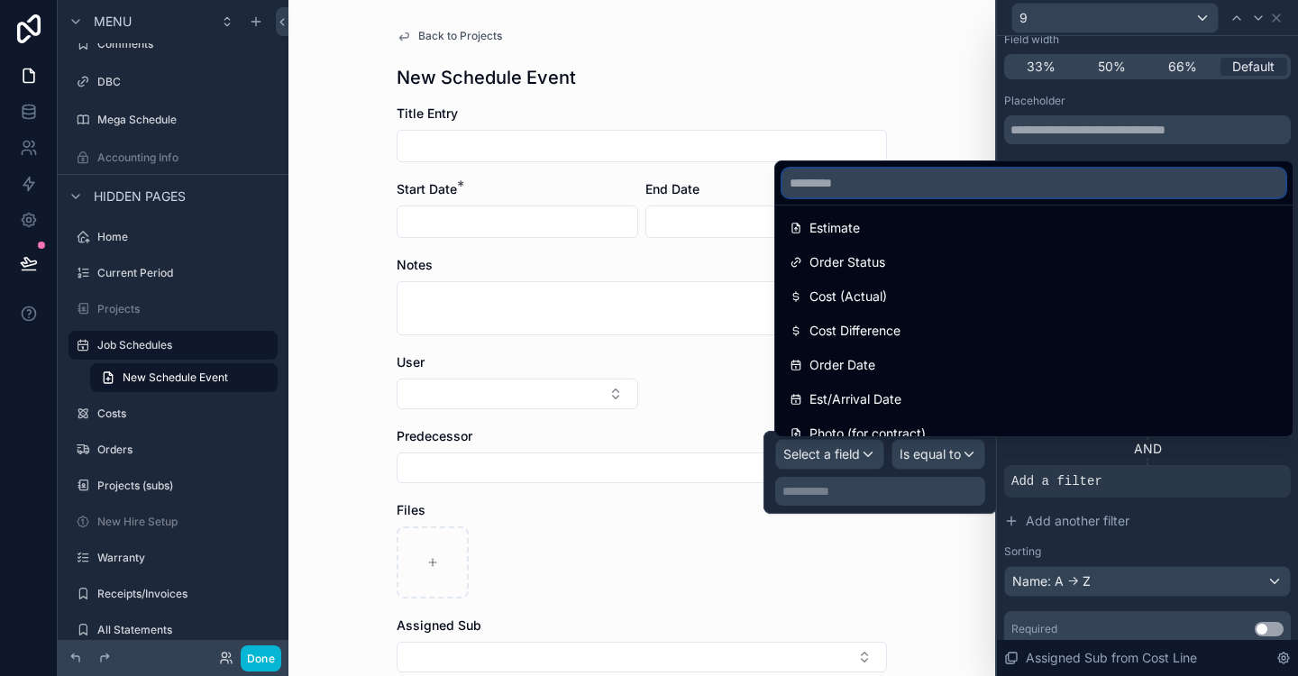
click at [866, 183] on input "text" at bounding box center [1034, 183] width 503 height 29
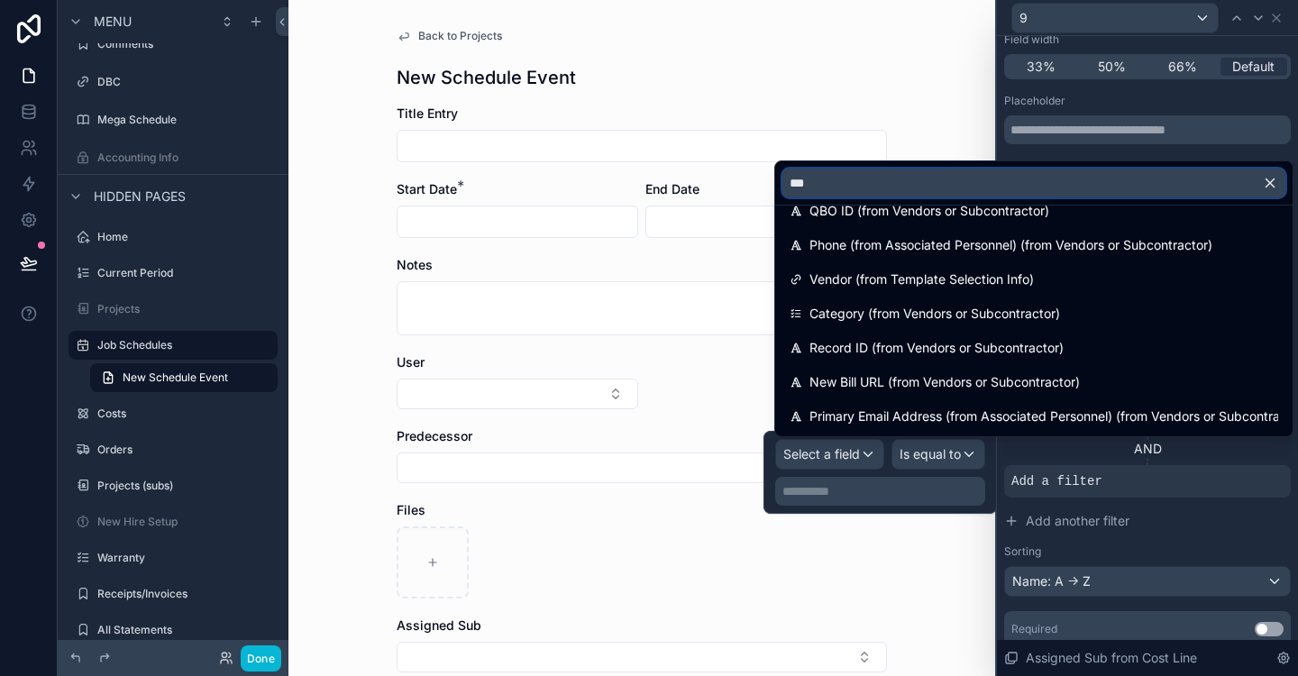
scroll to position [299, 0]
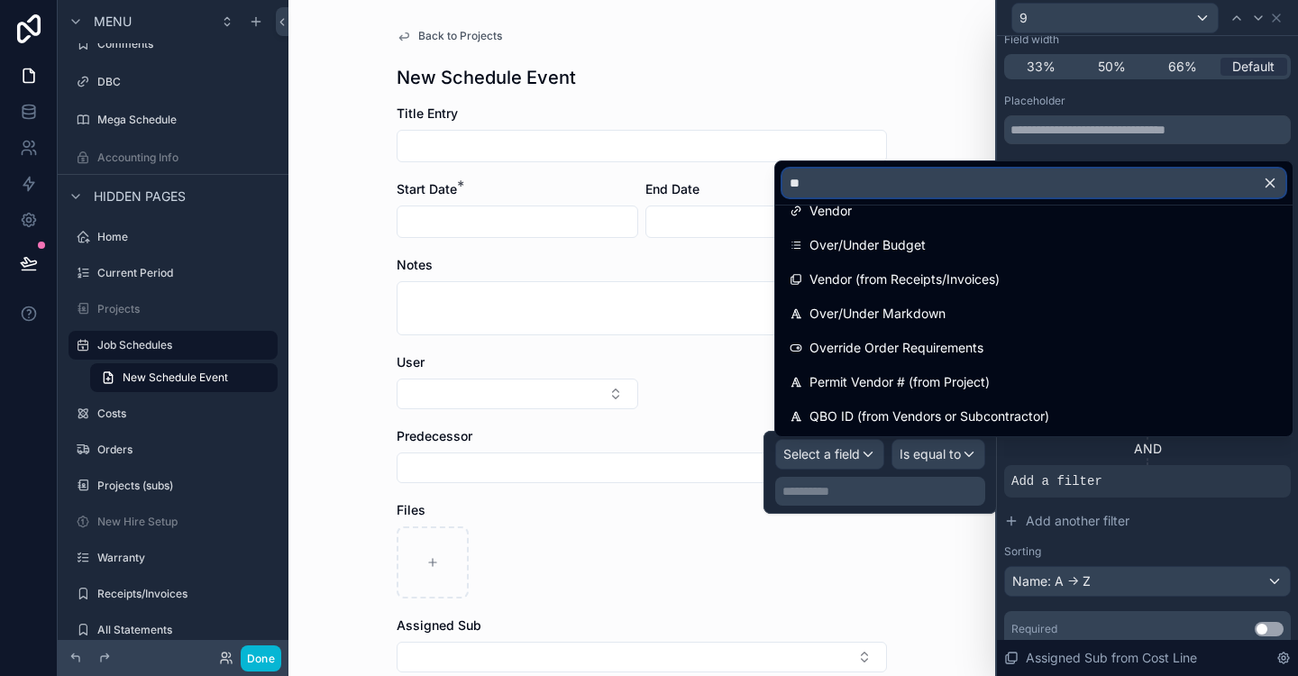
type input "*"
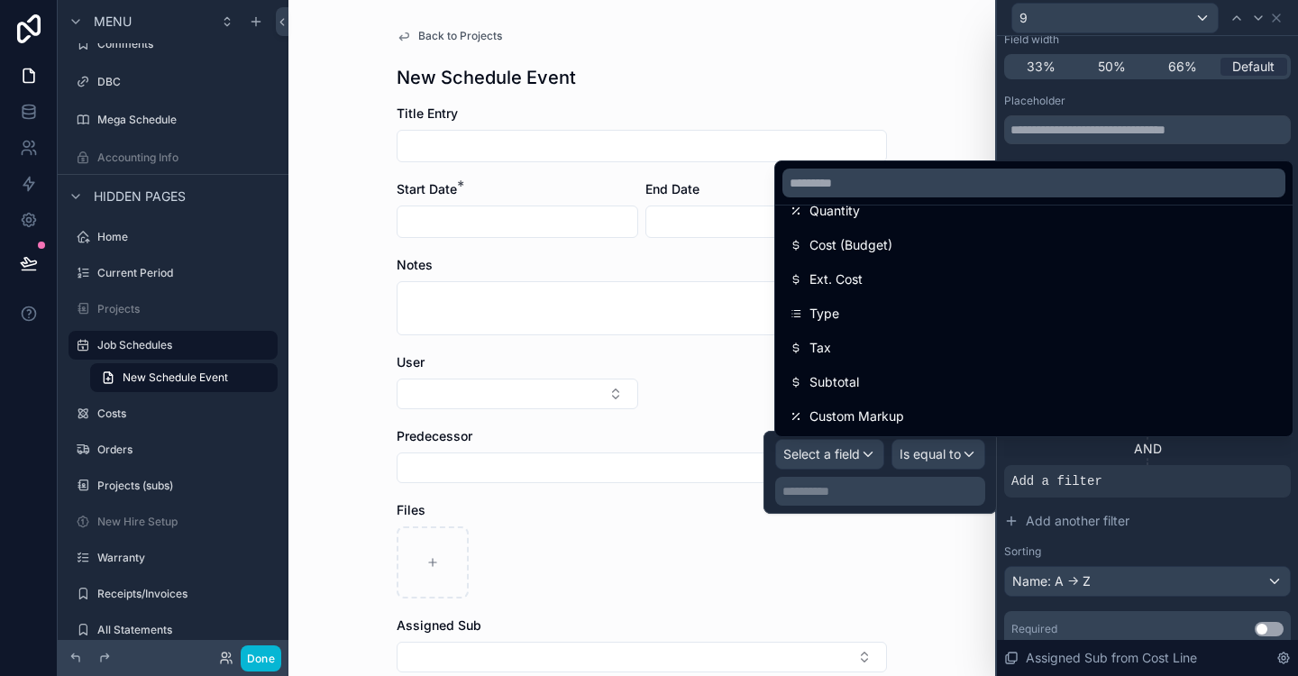
click at [1292, 458] on div "**********" at bounding box center [1147, 302] width 301 height 878
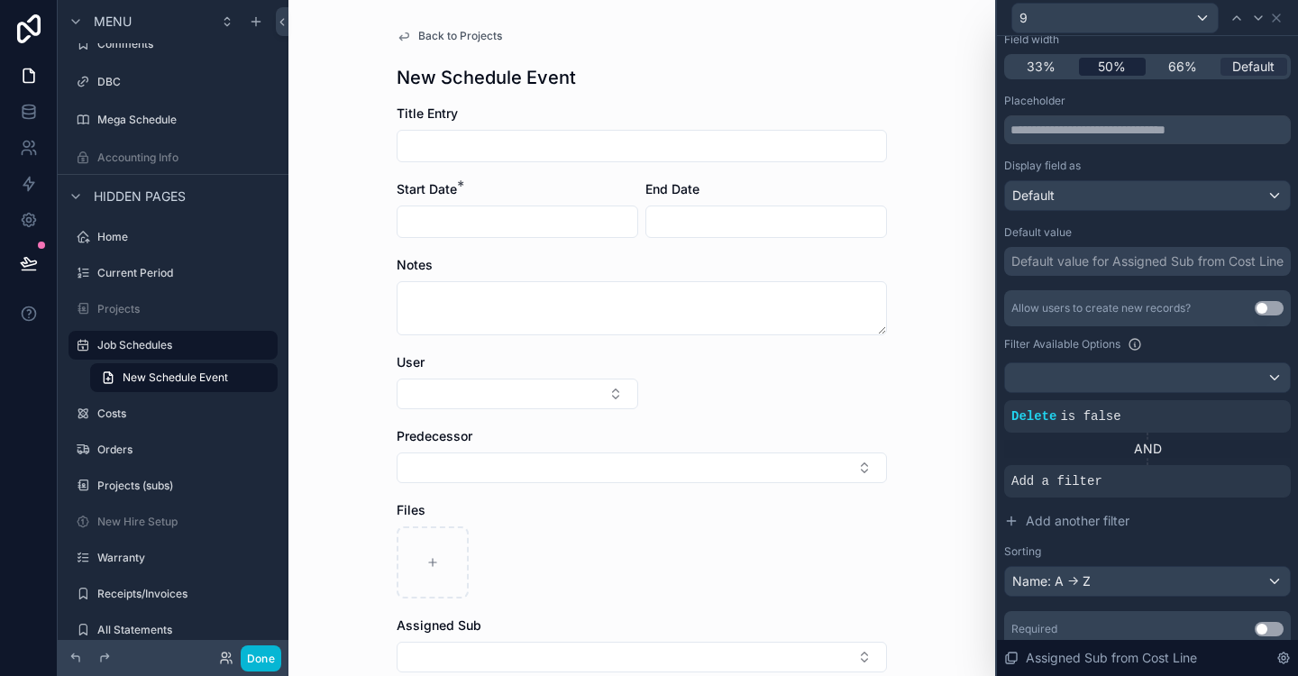
click at [1110, 71] on span "50%" at bounding box center [1112, 67] width 28 height 18
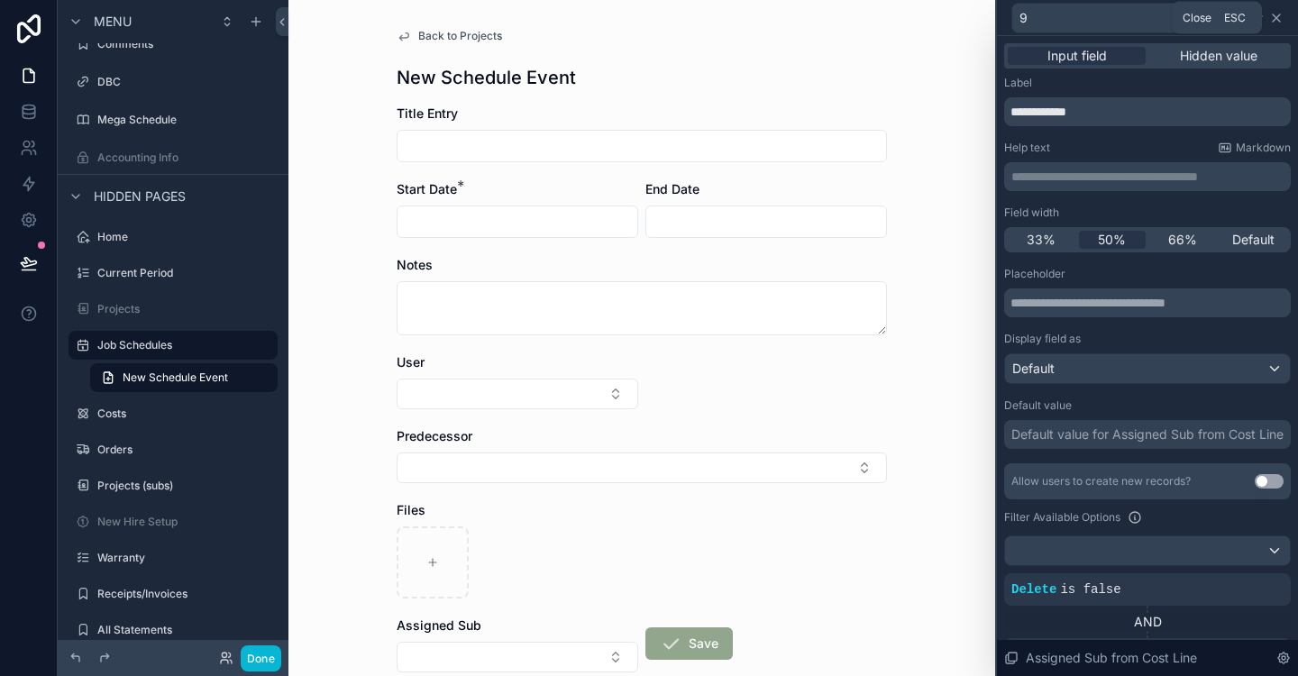
click at [1276, 17] on icon at bounding box center [1276, 17] width 7 height 7
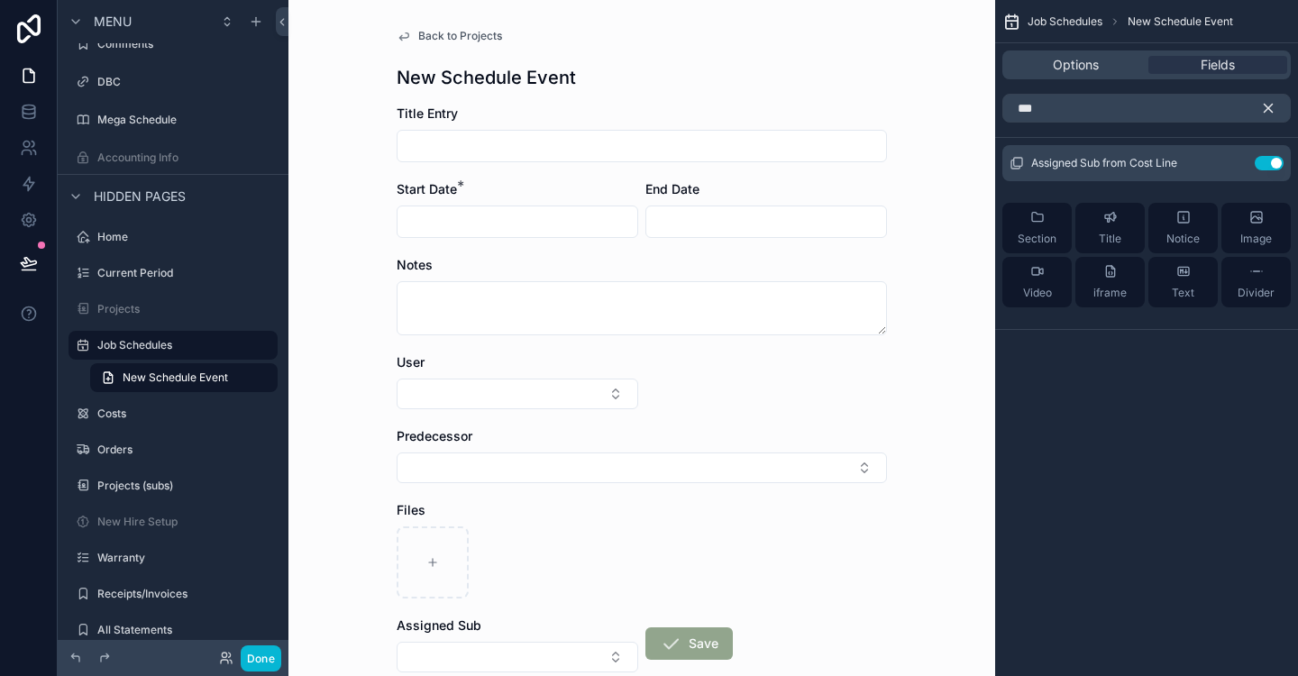
click at [1264, 107] on icon "scrollable content" at bounding box center [1268, 108] width 16 height 16
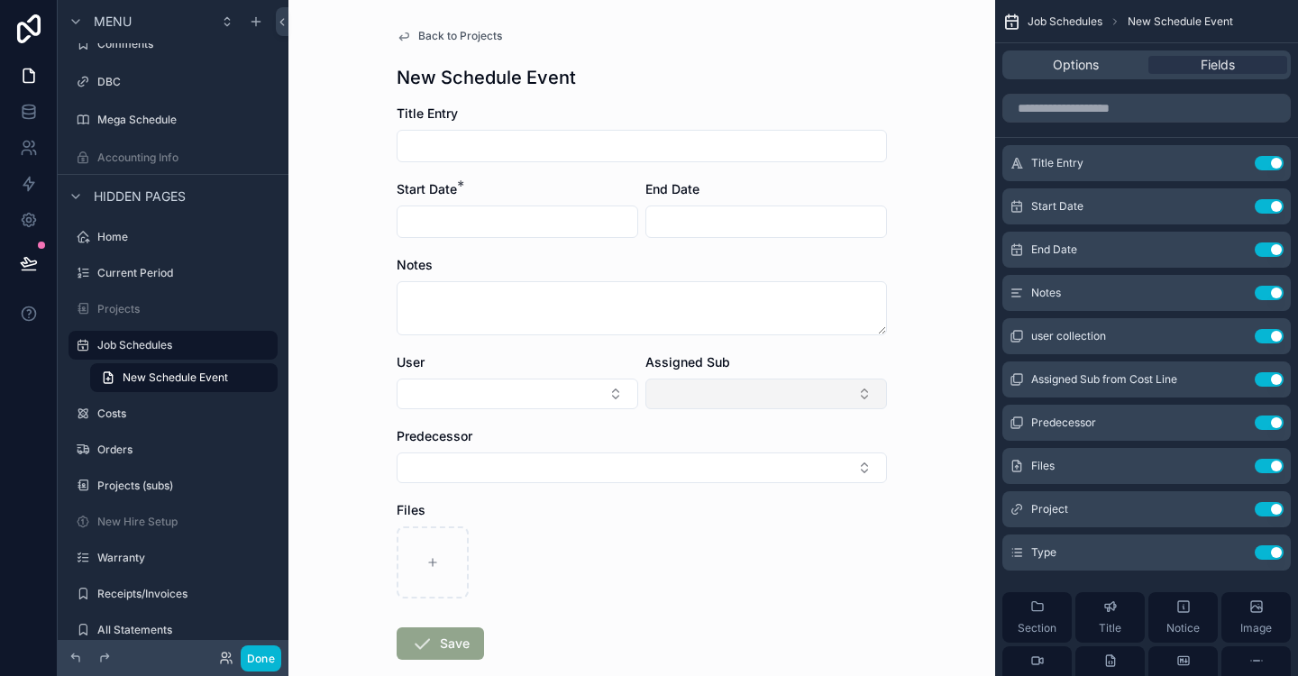
click at [855, 394] on button "Select Button" at bounding box center [767, 394] width 242 height 31
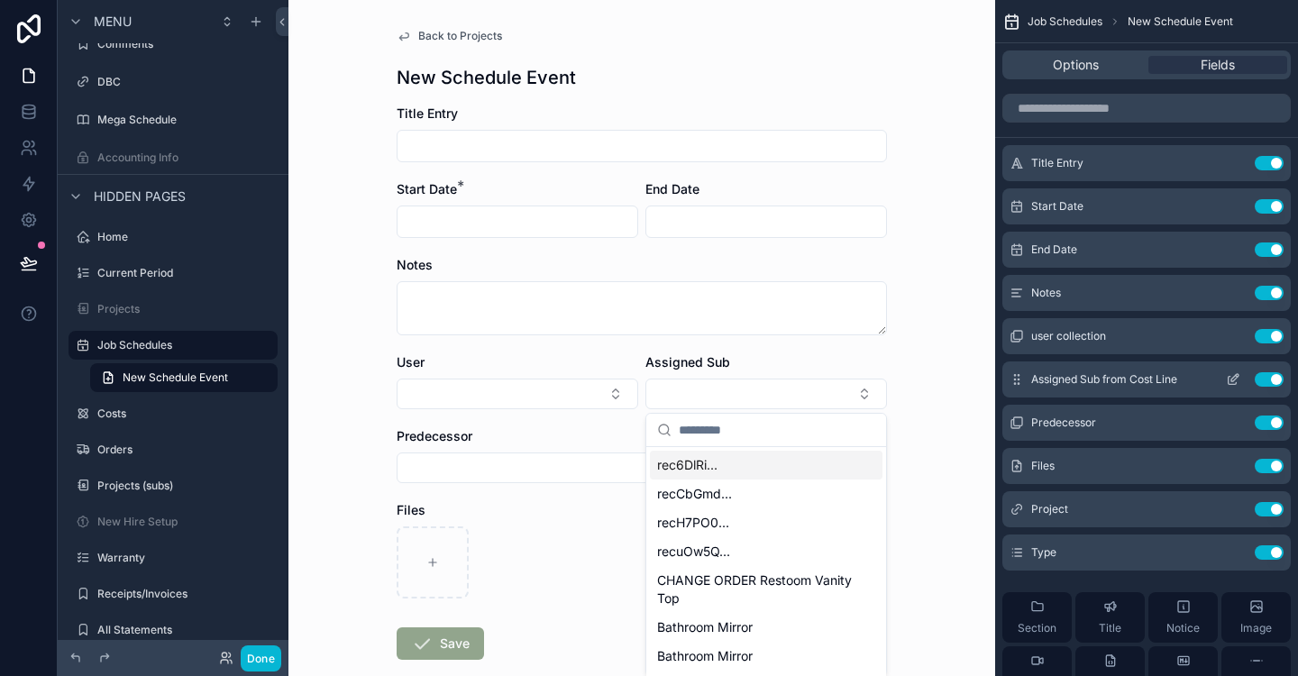
click at [1232, 378] on icon "scrollable content" at bounding box center [1233, 379] width 14 height 14
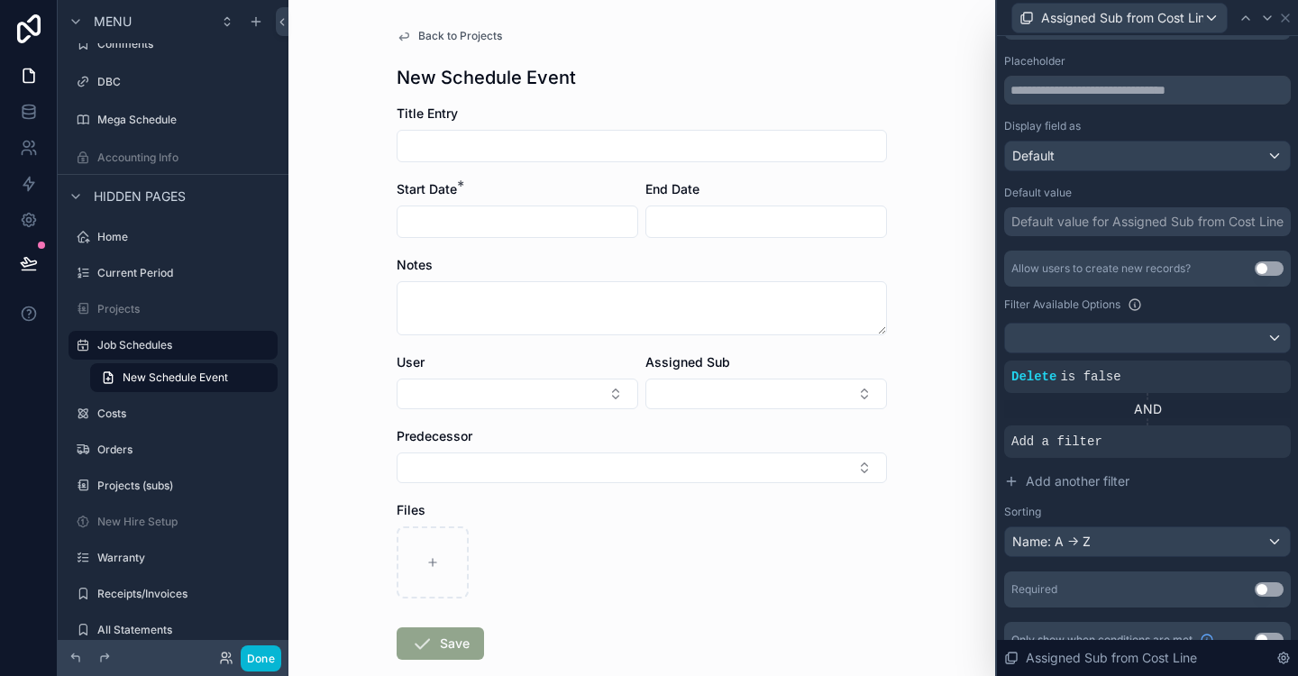
scroll to position [238, 0]
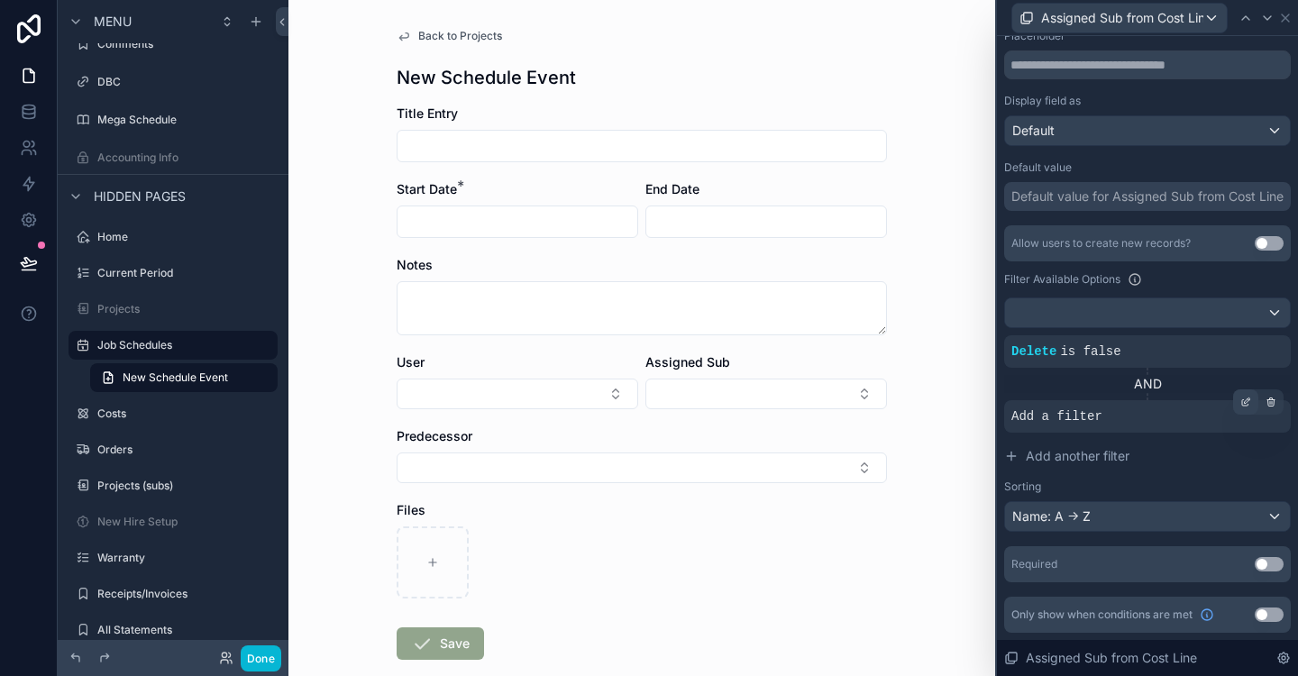
click at [1241, 406] on icon at bounding box center [1246, 402] width 11 height 11
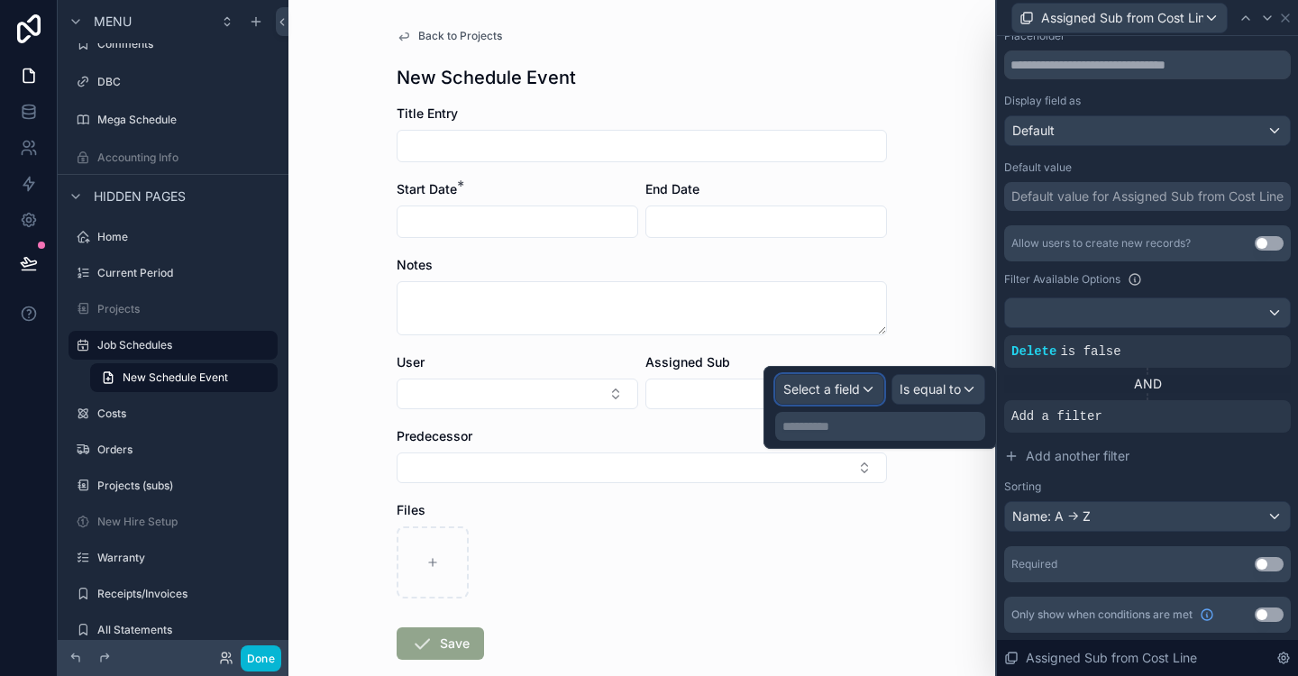
click at [866, 393] on div "Select a field" at bounding box center [829, 389] width 107 height 29
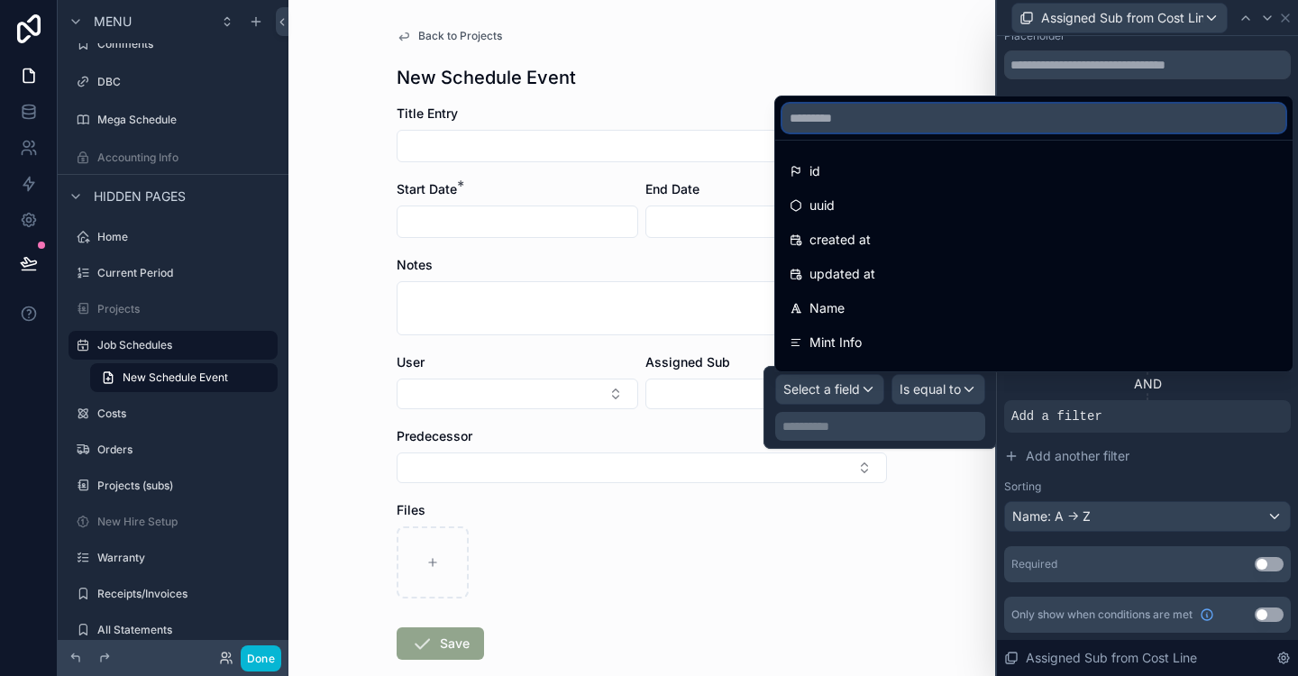
click at [868, 120] on input "text" at bounding box center [1034, 118] width 503 height 29
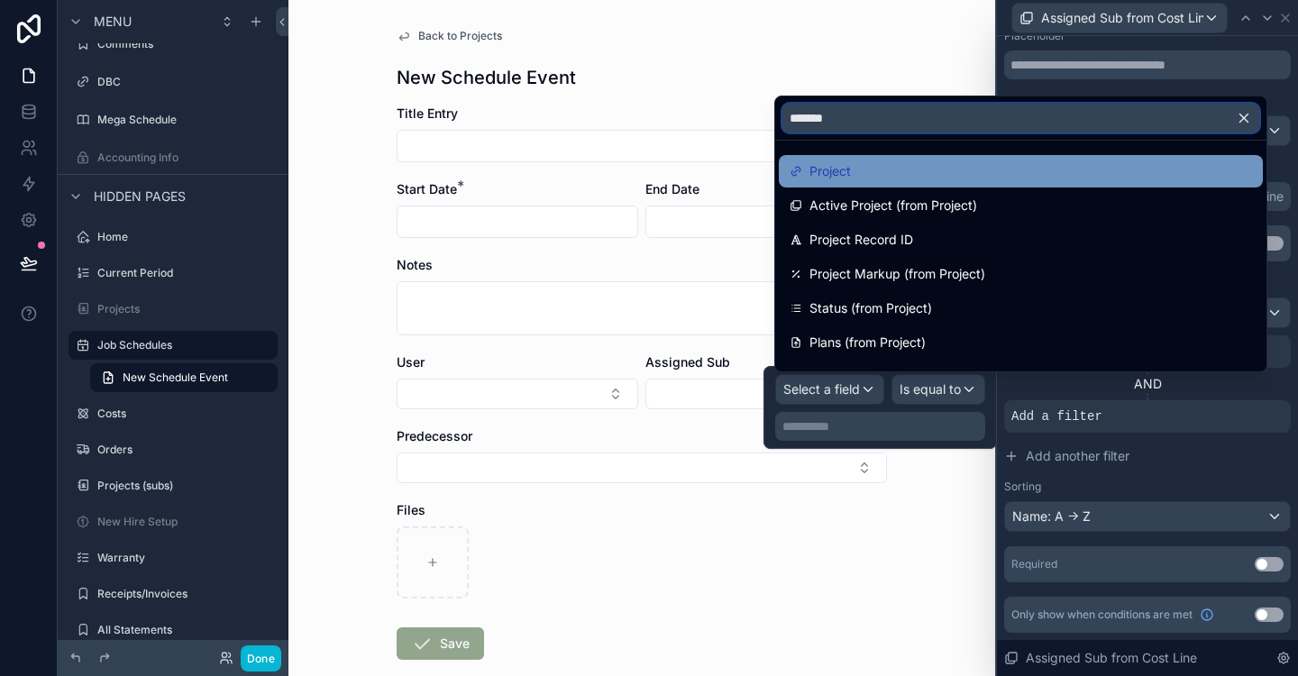
type input "*******"
click at [878, 176] on div "Project" at bounding box center [1021, 171] width 462 height 22
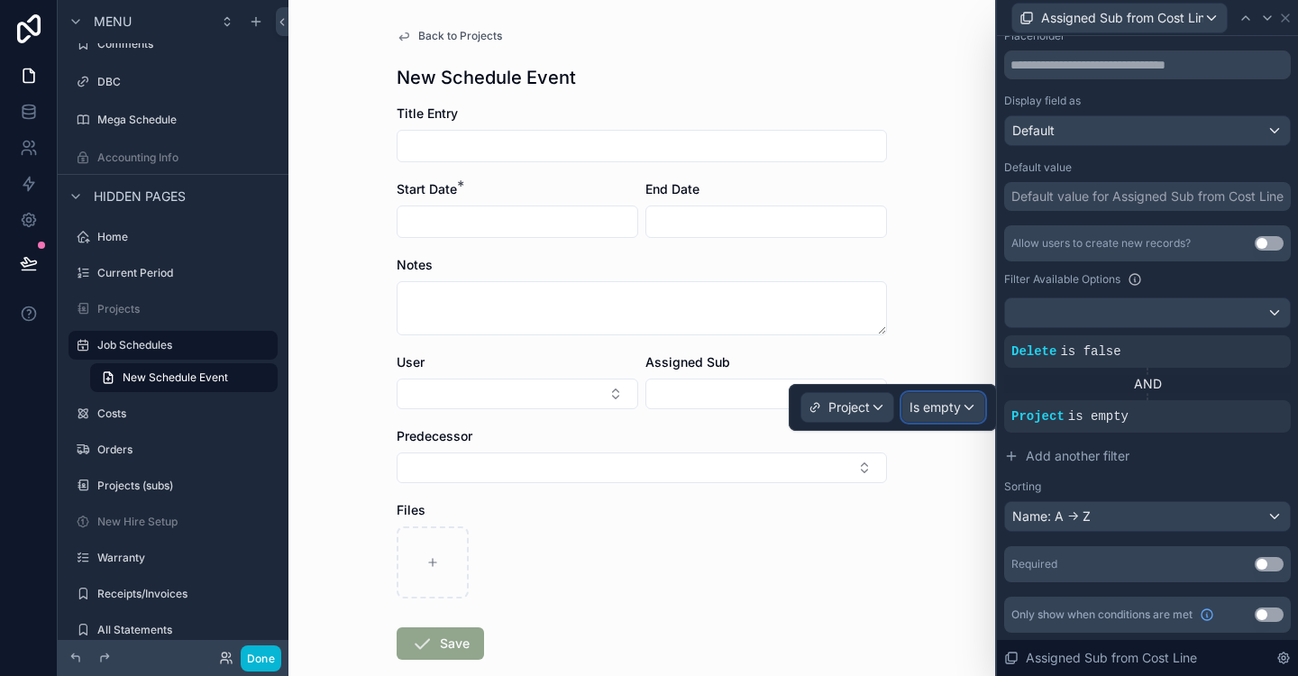
click at [960, 413] on span "Is empty" at bounding box center [935, 407] width 51 height 18
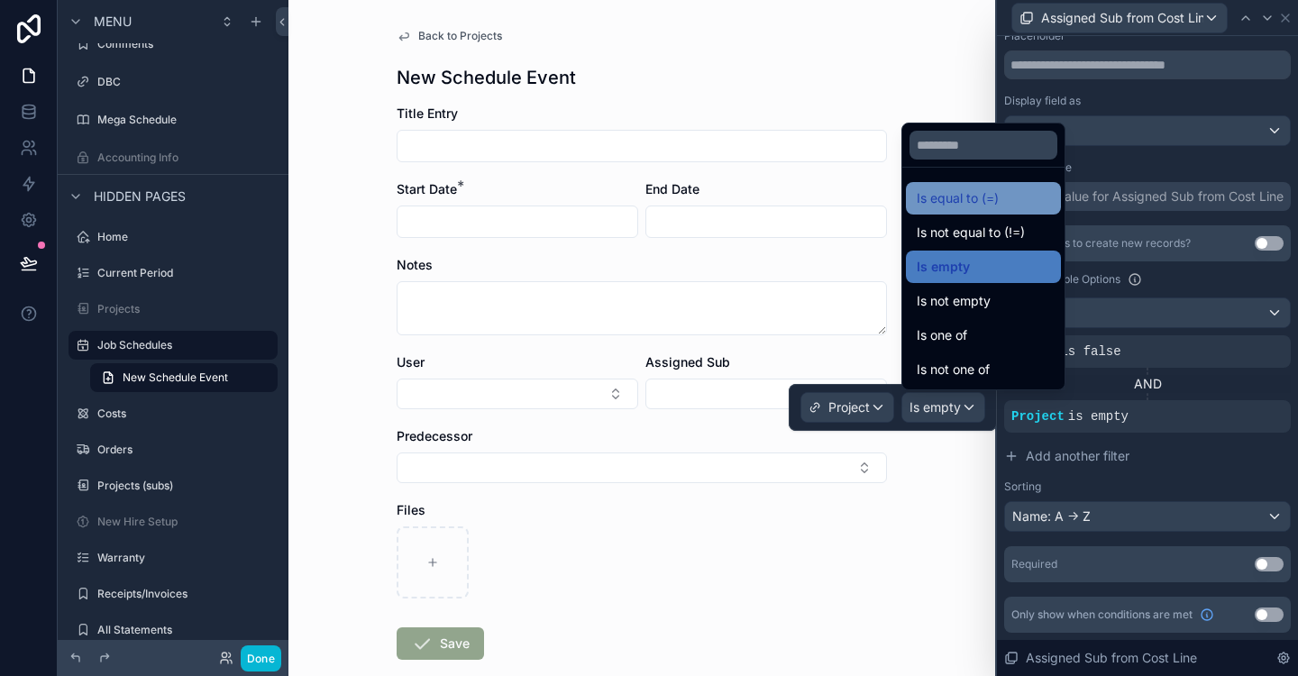
click at [956, 197] on span "Is equal to (=)" at bounding box center [958, 199] width 82 height 22
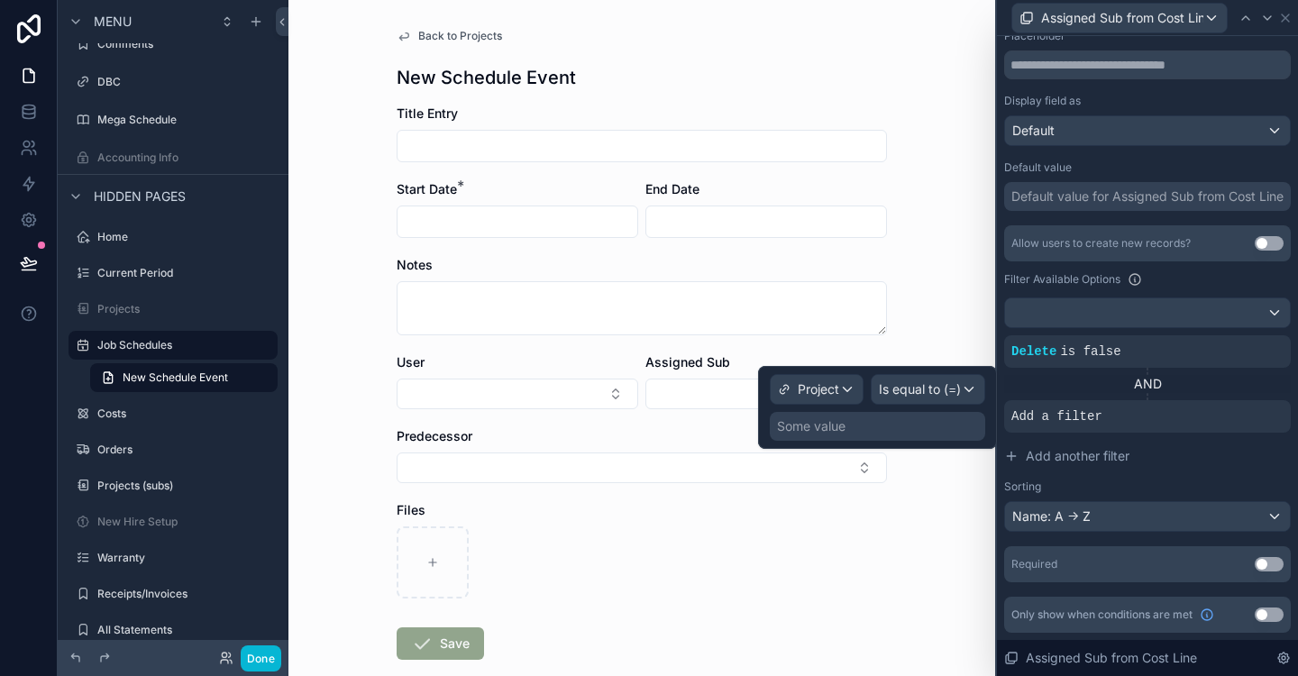
click at [850, 430] on div "Some value" at bounding box center [877, 426] width 215 height 29
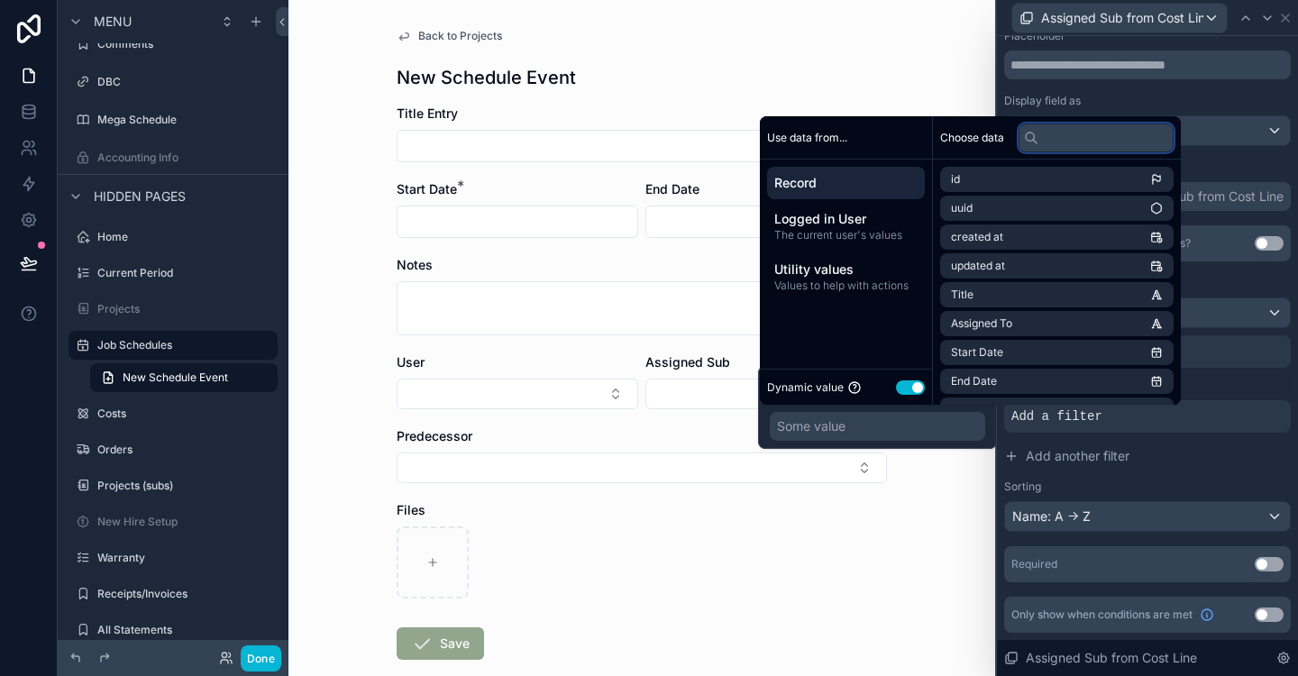
click at [1100, 139] on input "text" at bounding box center [1096, 138] width 155 height 29
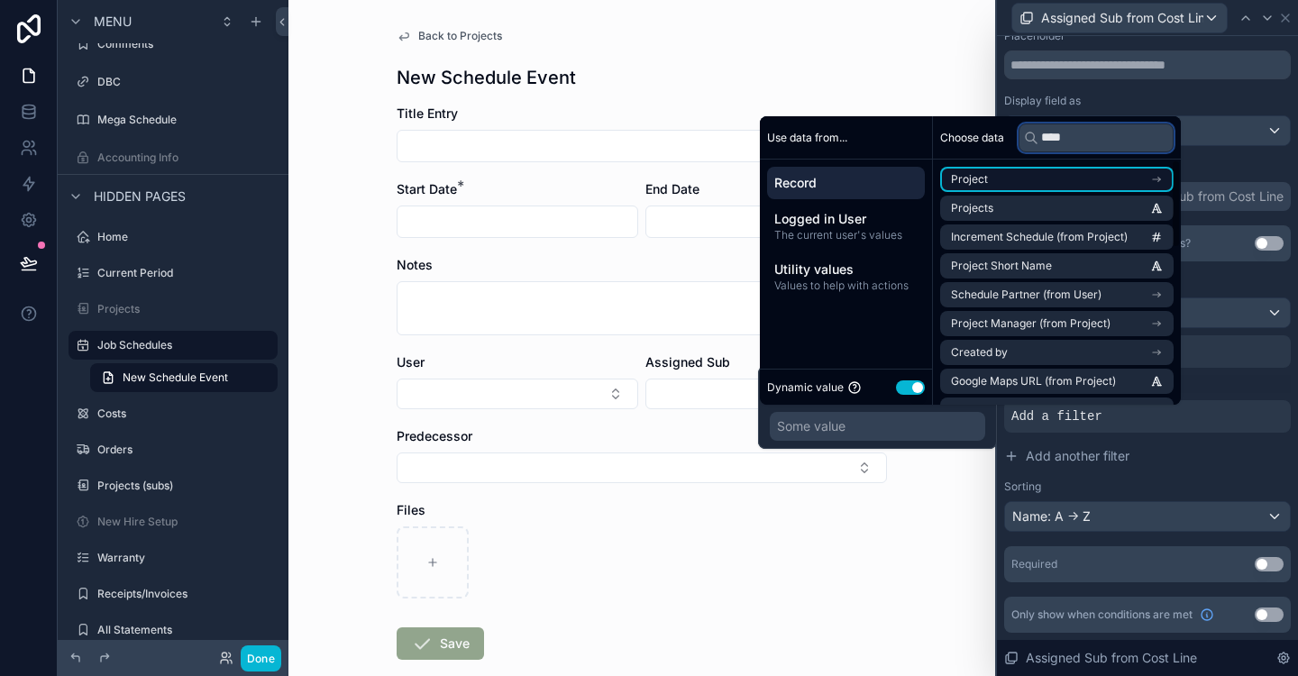
type input "****"
click at [1115, 187] on li "Project" at bounding box center [1057, 179] width 234 height 25
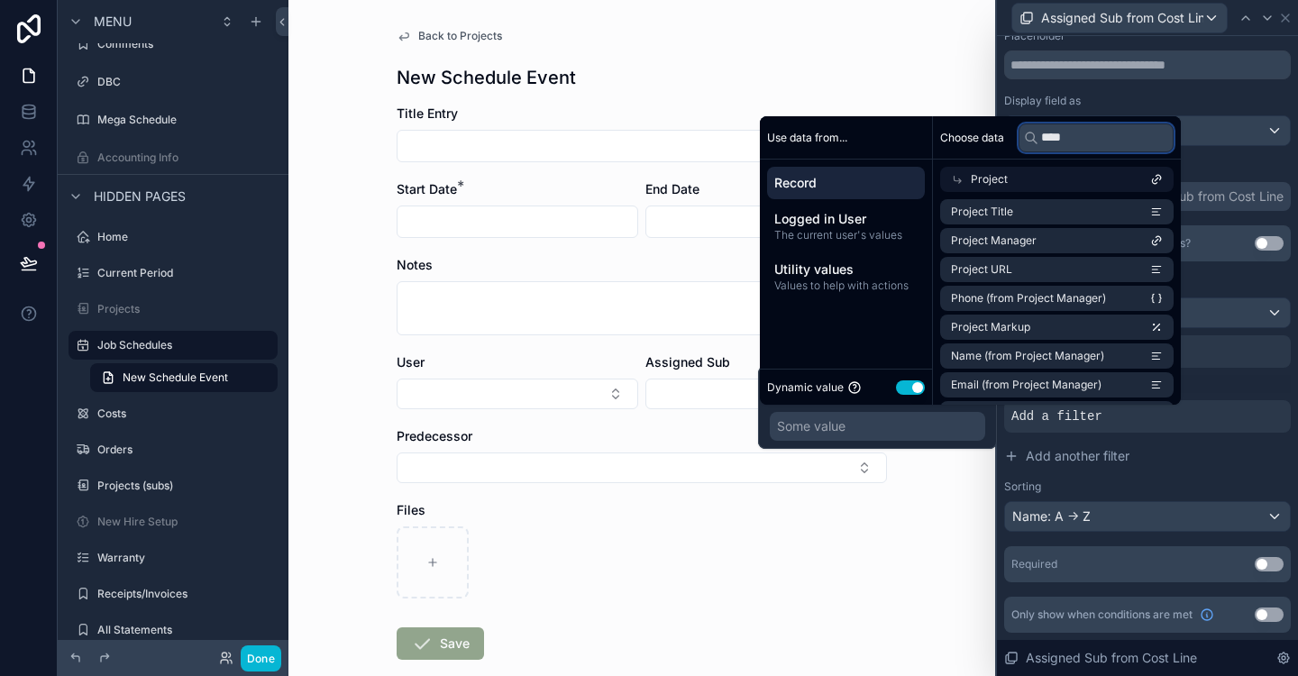
click at [1093, 139] on input "****" at bounding box center [1096, 138] width 155 height 29
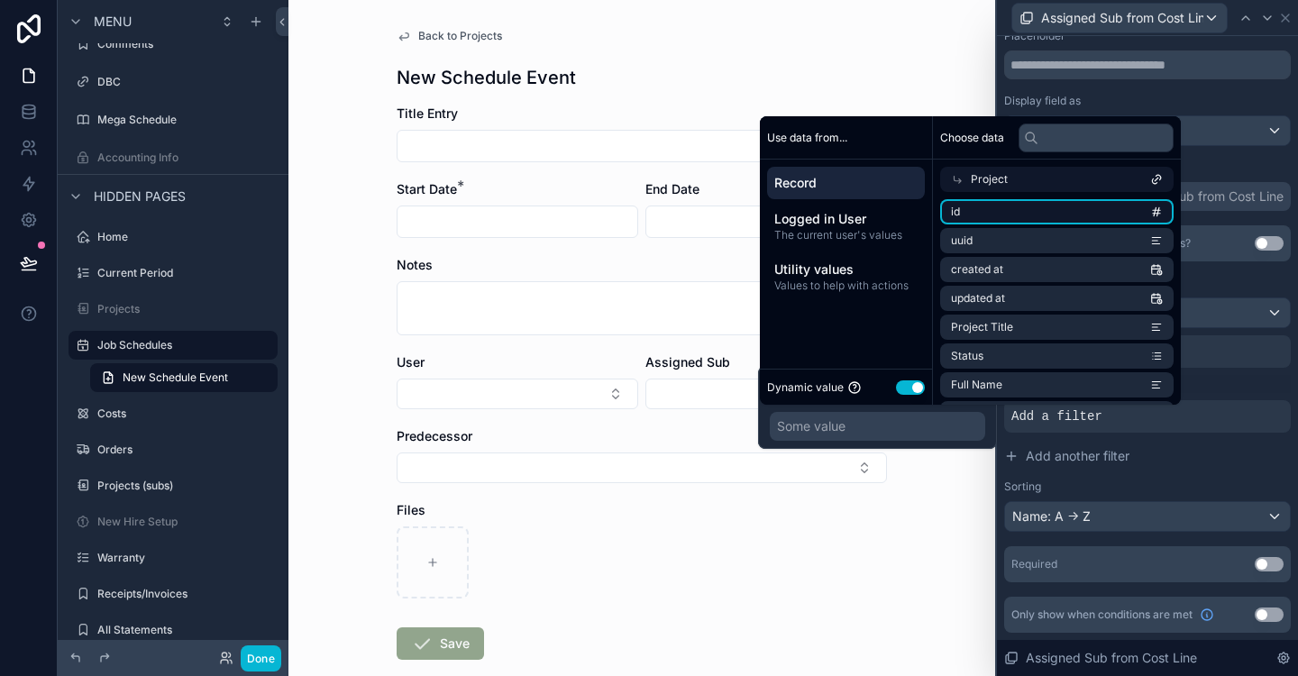
click at [1125, 206] on li "id" at bounding box center [1057, 211] width 234 height 25
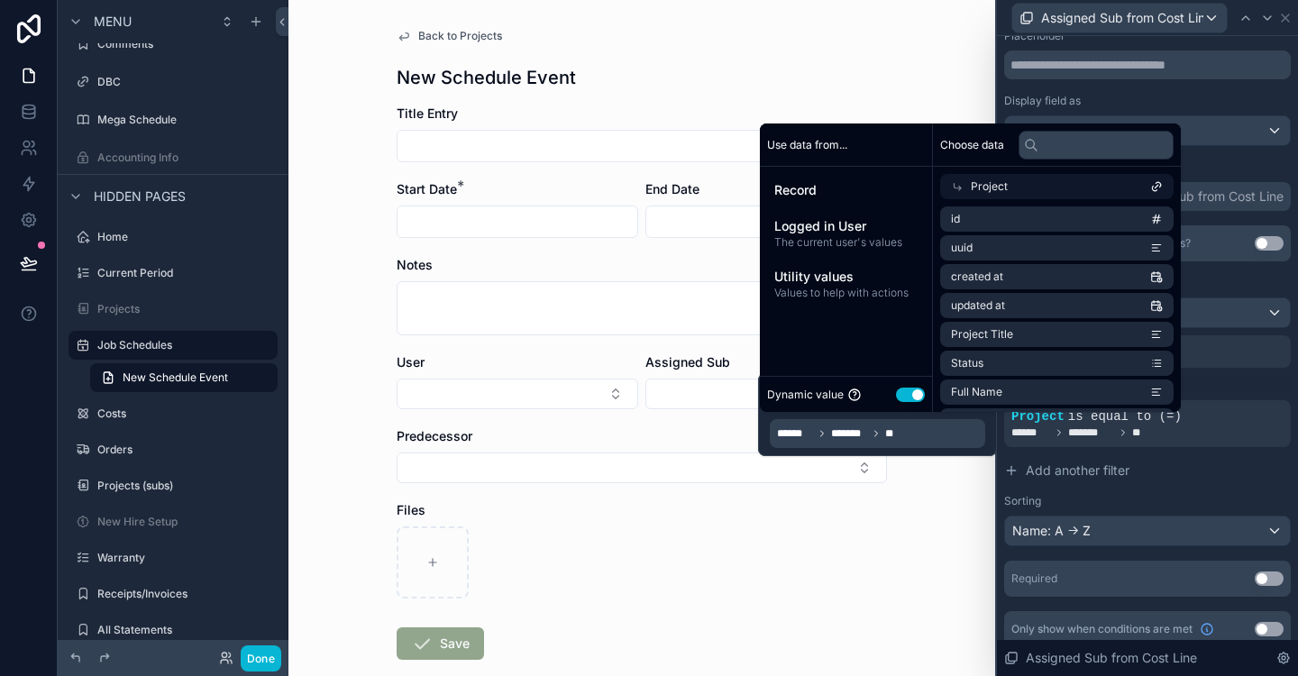
click at [1296, 274] on div "**********" at bounding box center [1147, 244] width 301 height 893
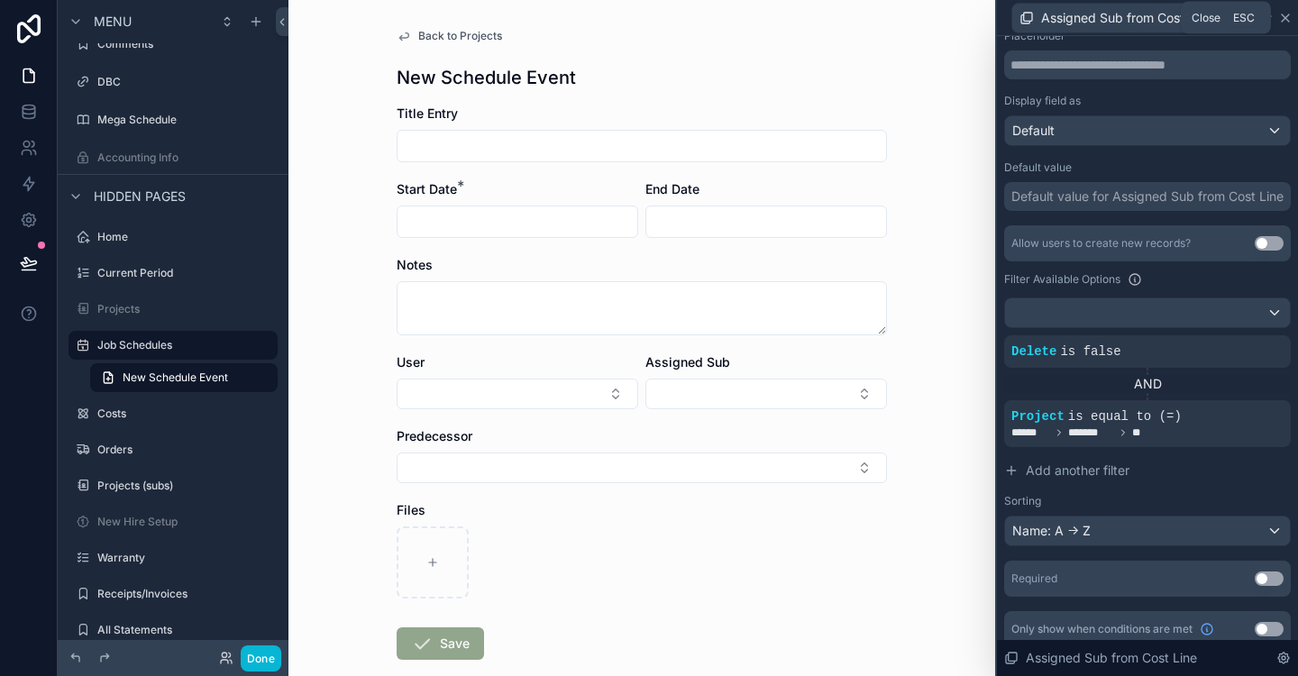
click at [1291, 15] on icon at bounding box center [1285, 18] width 14 height 14
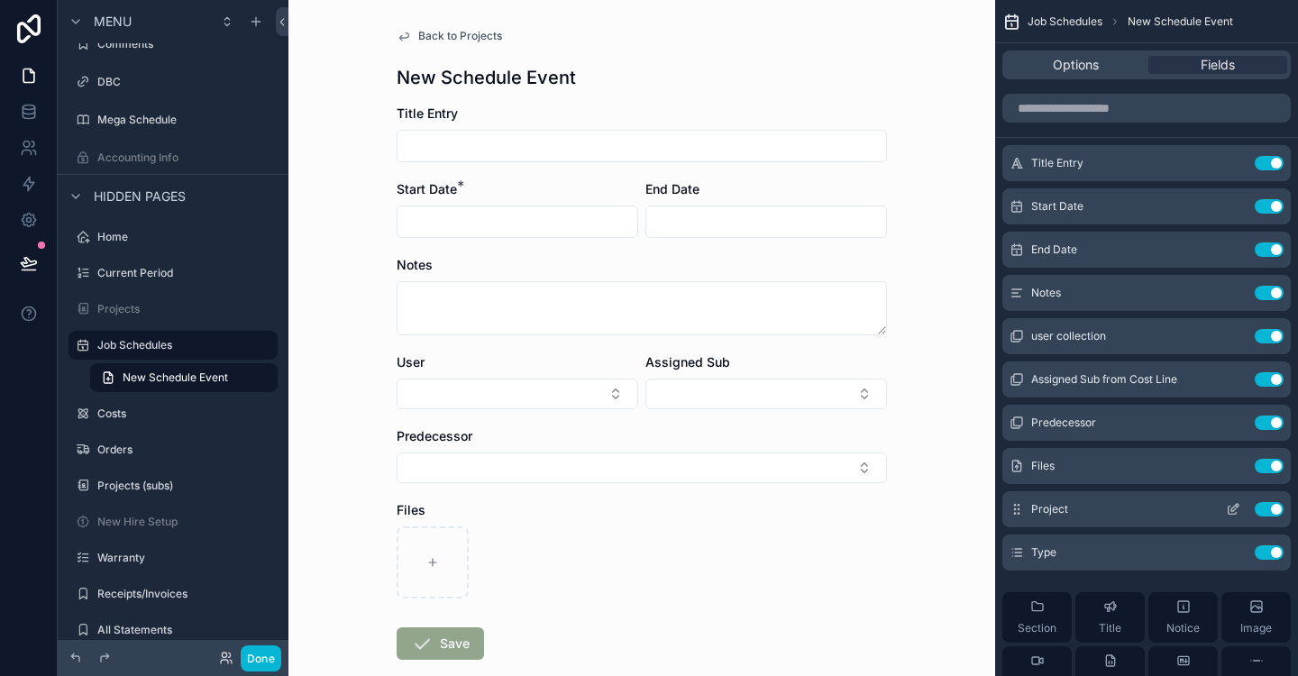
click at [1237, 508] on icon "scrollable content" at bounding box center [1233, 509] width 14 height 14
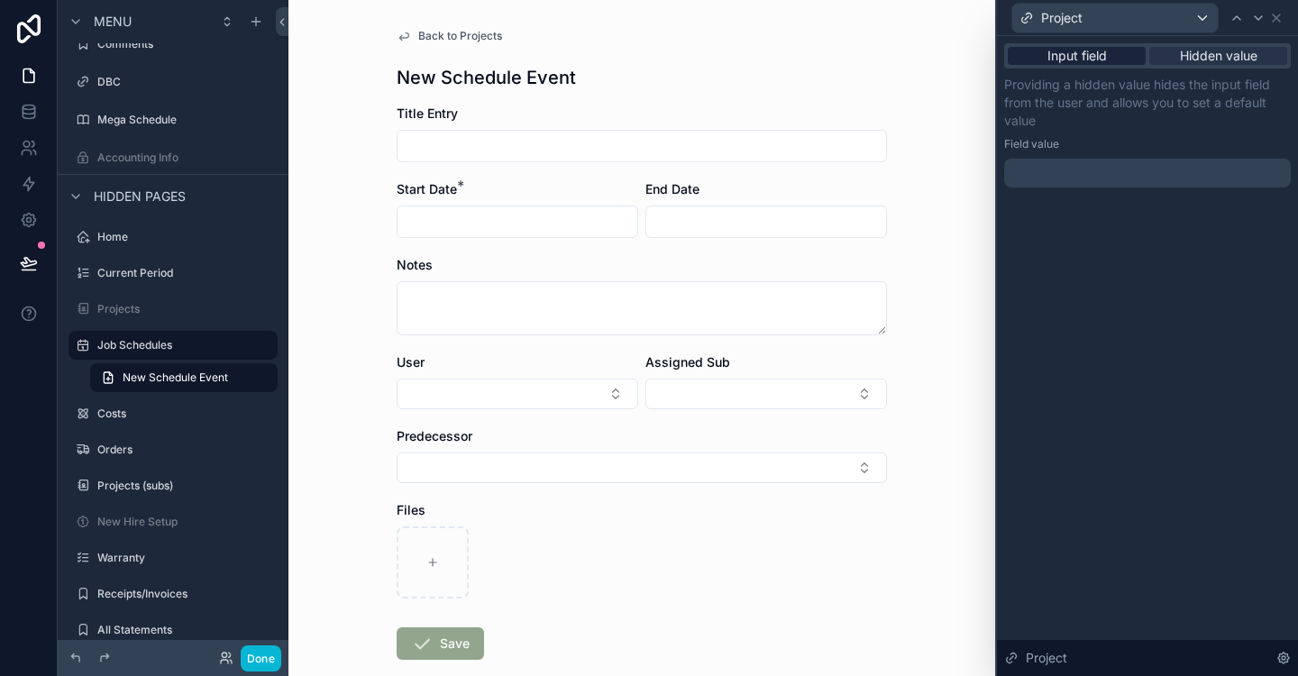
click at [1090, 60] on span "Input field" at bounding box center [1078, 56] width 60 height 18
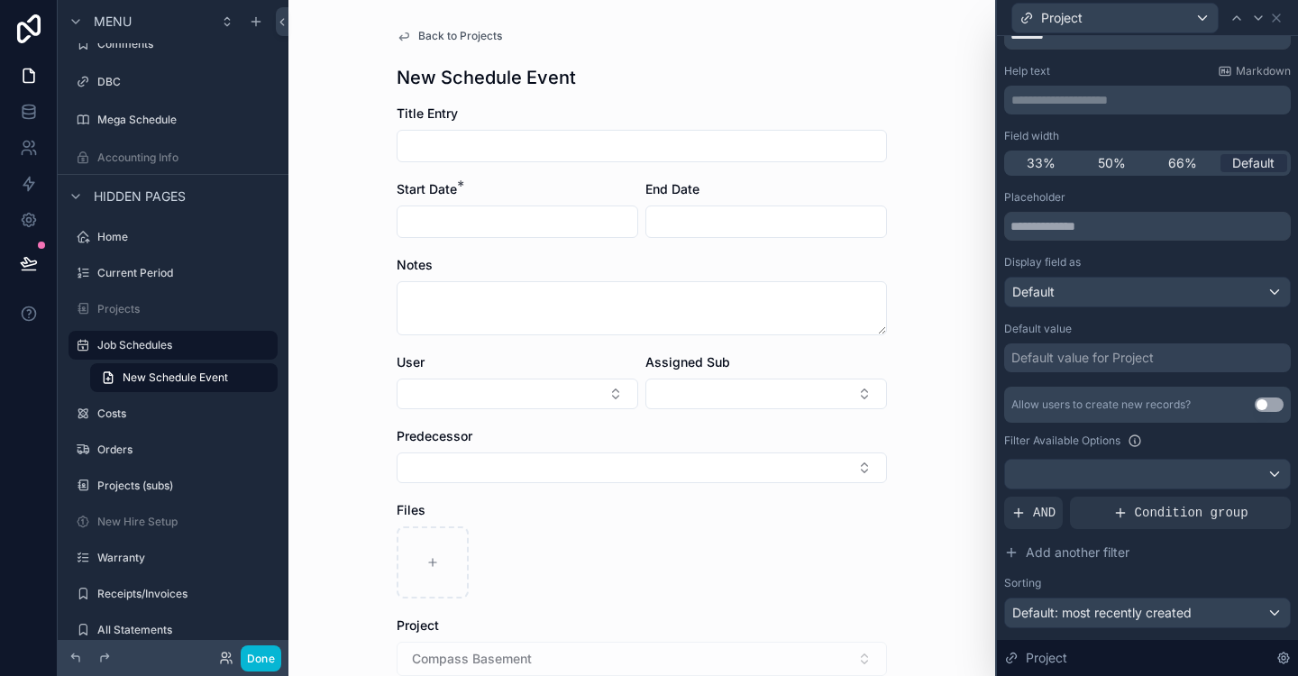
scroll to position [173, 0]
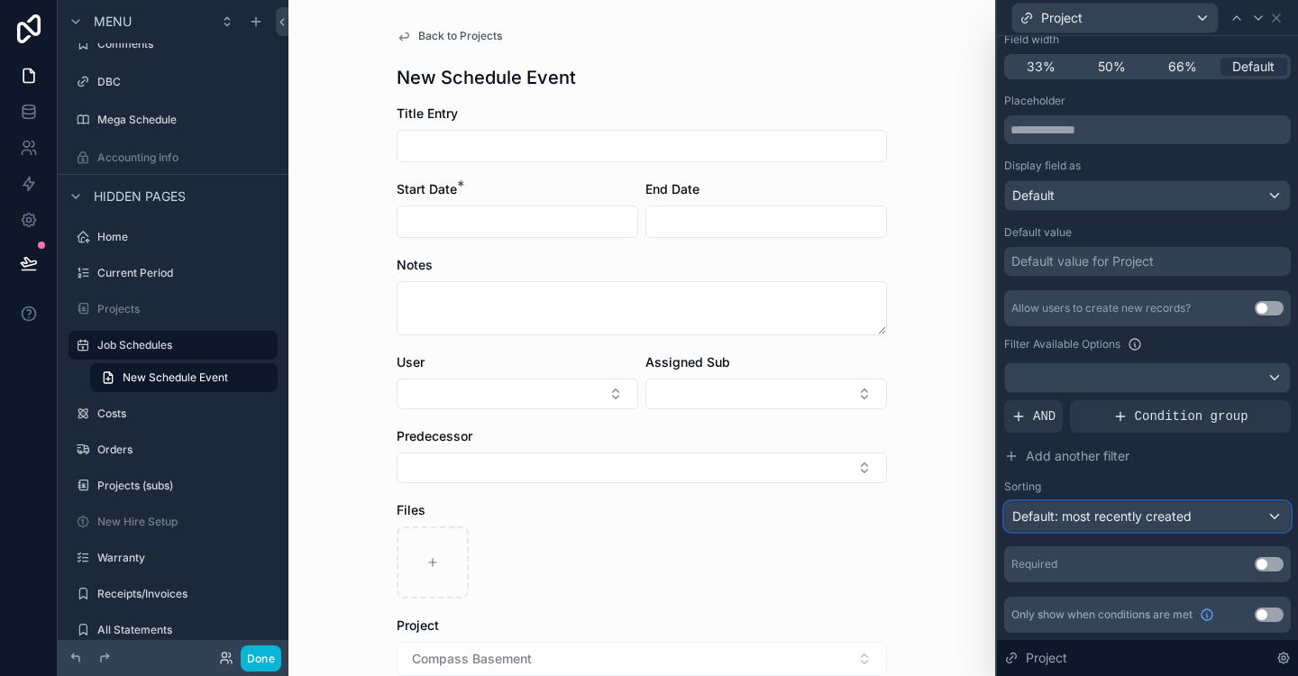
click at [1208, 513] on div "Default: most recently created" at bounding box center [1147, 516] width 285 height 29
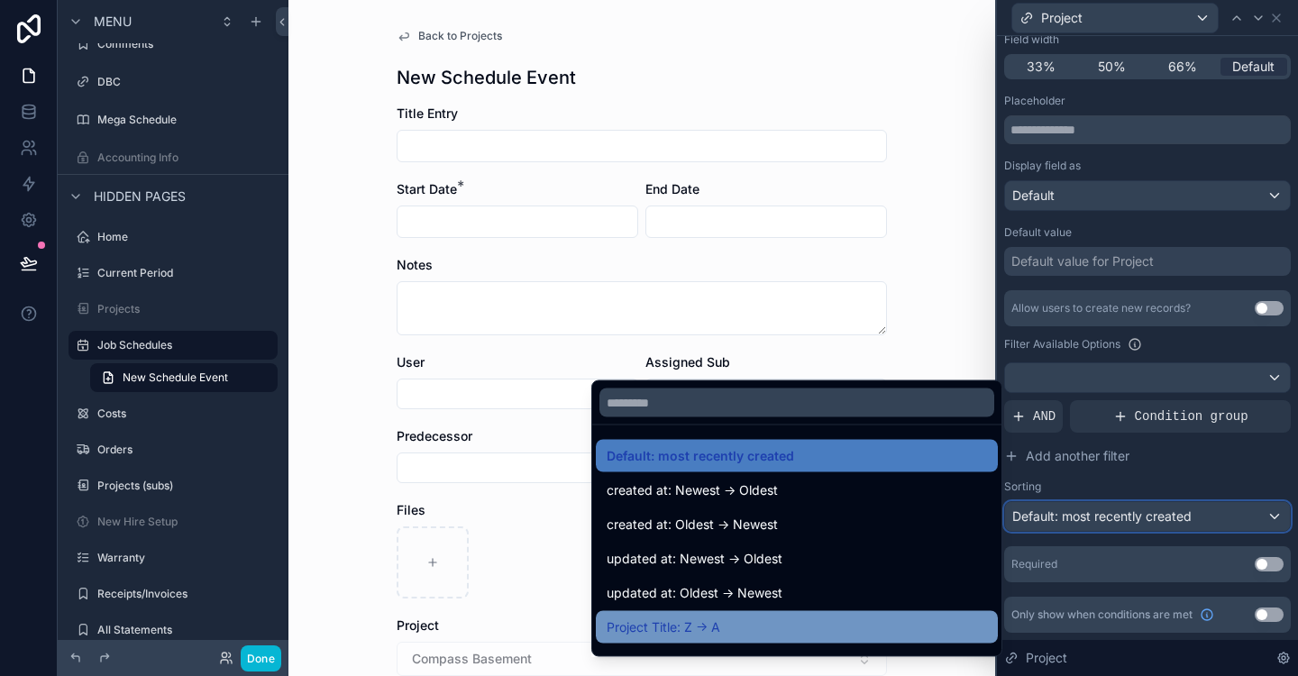
scroll to position [57, 0]
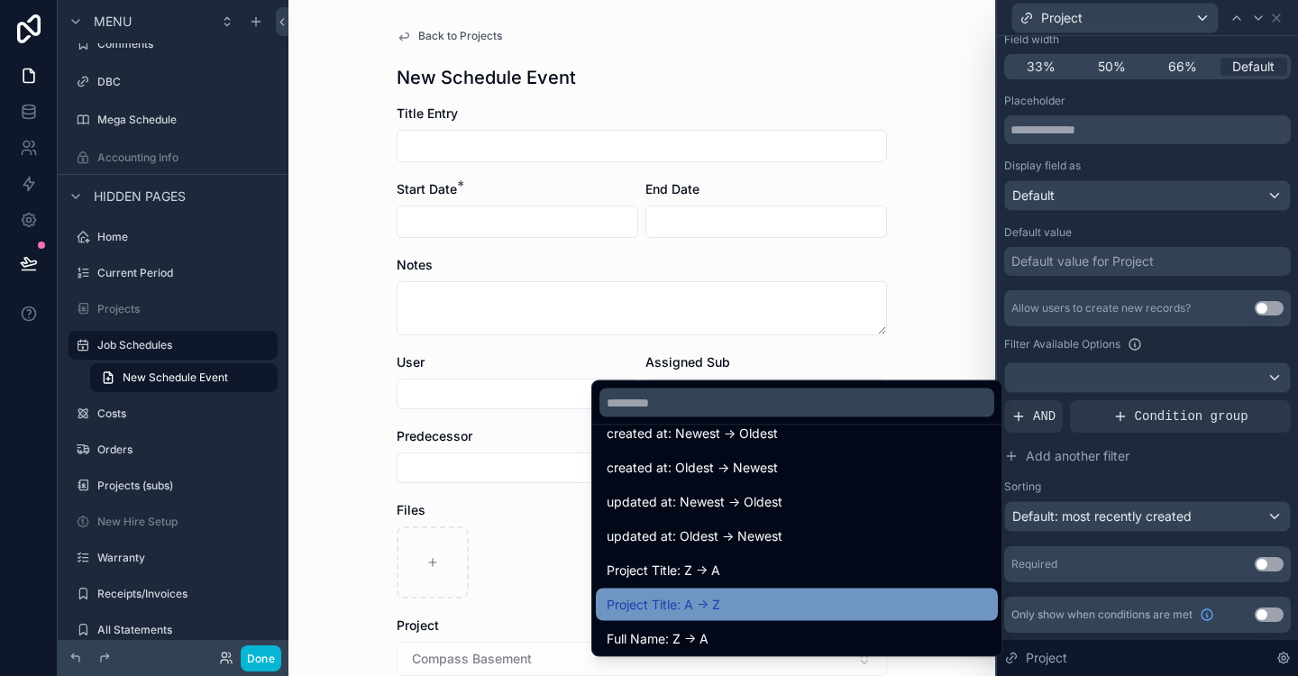
click at [709, 604] on span "Project Title: A -> Z" at bounding box center [664, 605] width 114 height 22
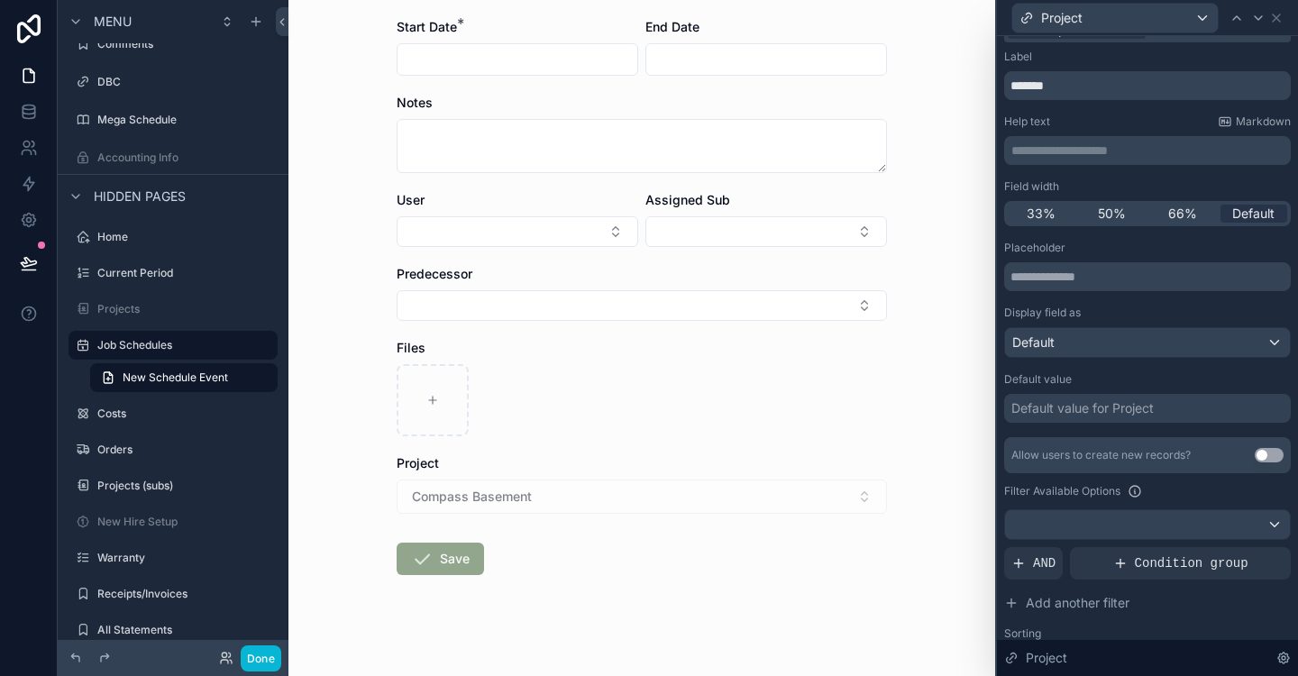
scroll to position [72, 0]
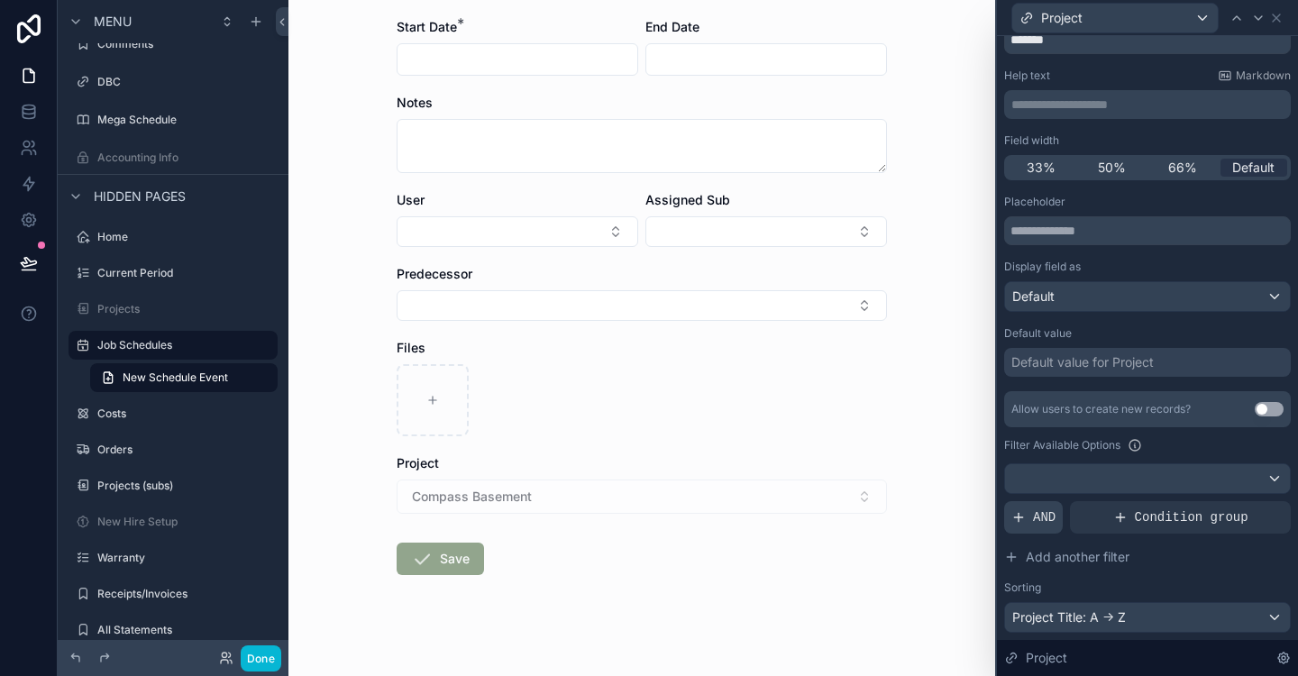
click at [1035, 523] on span "AND" at bounding box center [1044, 517] width 23 height 18
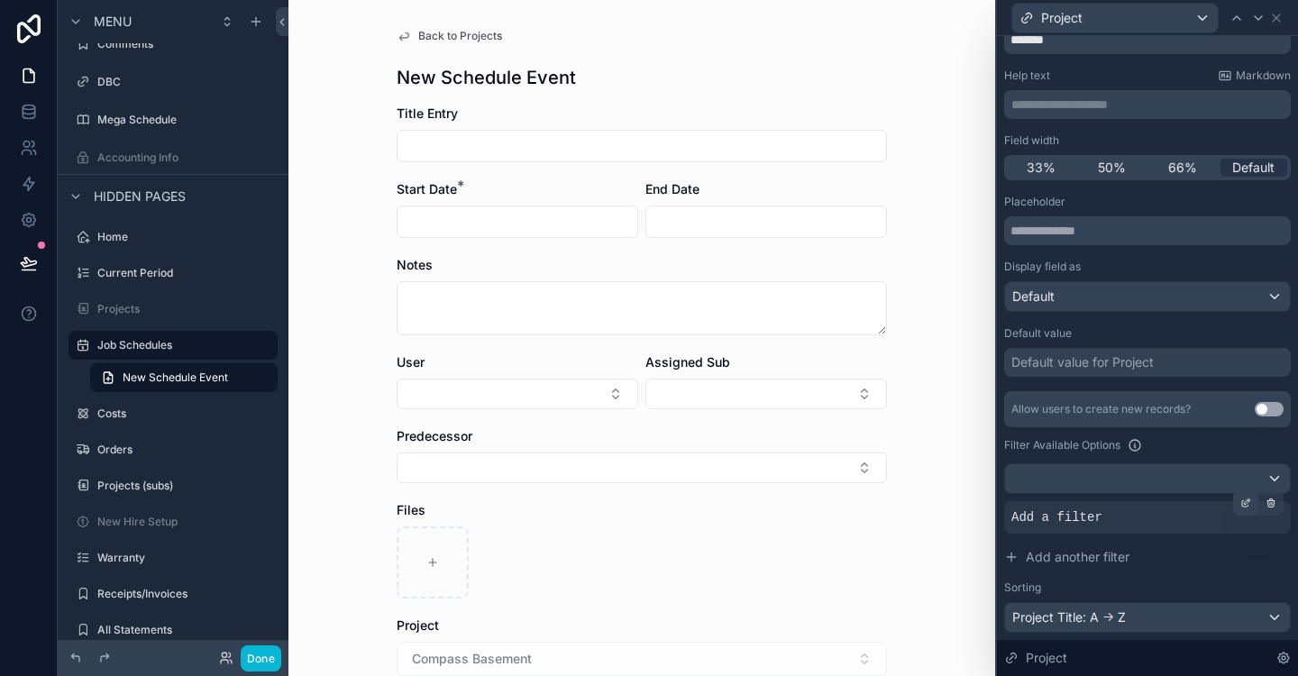
click at [1241, 500] on icon at bounding box center [1246, 503] width 11 height 11
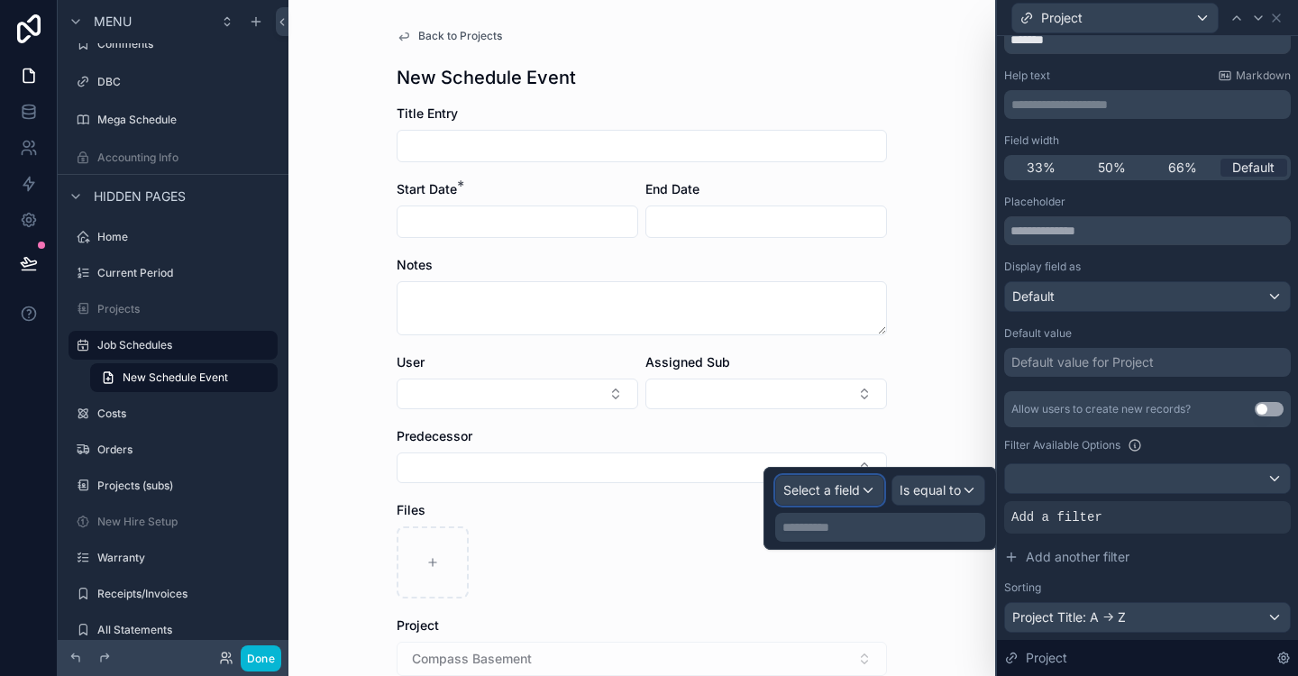
click at [866, 491] on div "Select a field" at bounding box center [829, 490] width 107 height 29
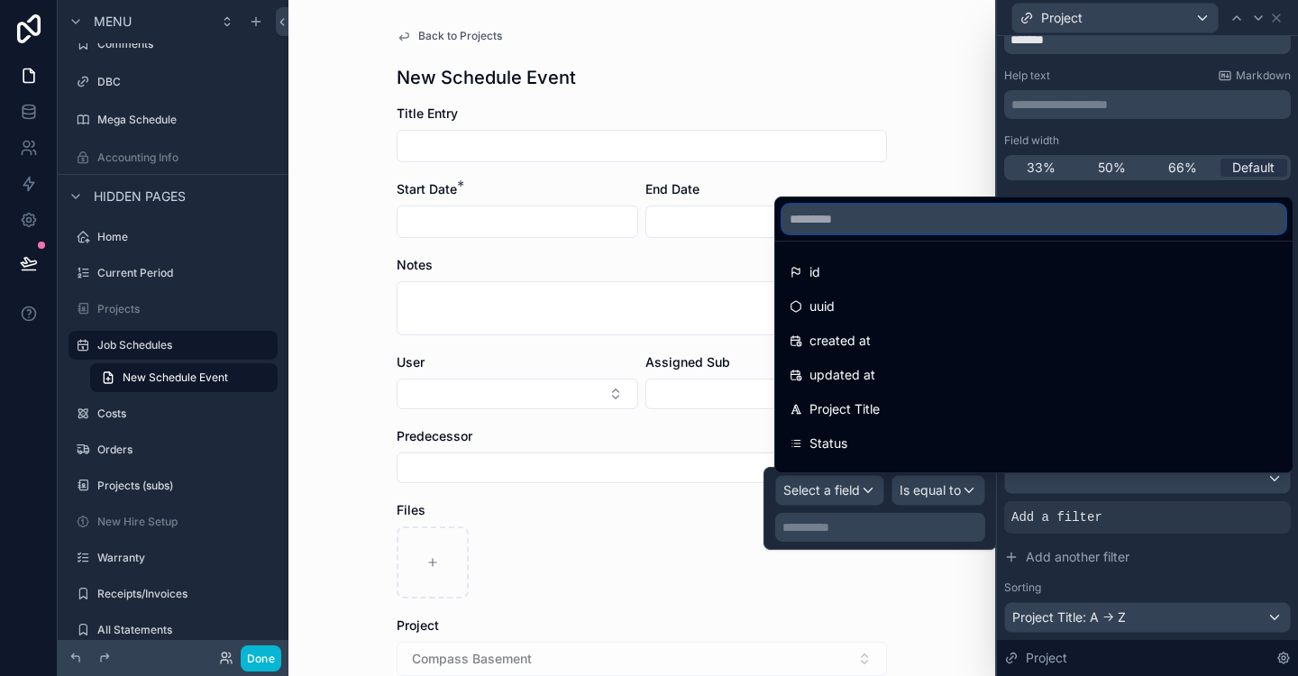
click at [908, 217] on input "text" at bounding box center [1034, 219] width 503 height 29
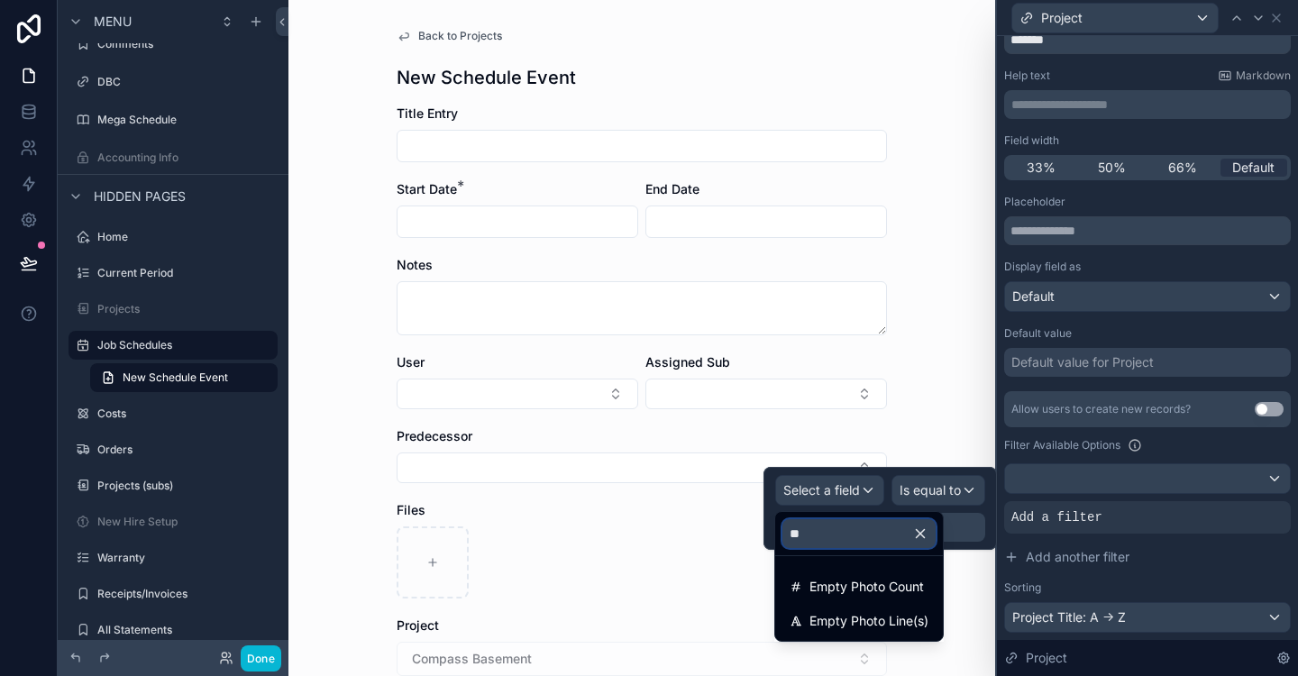
type input "*"
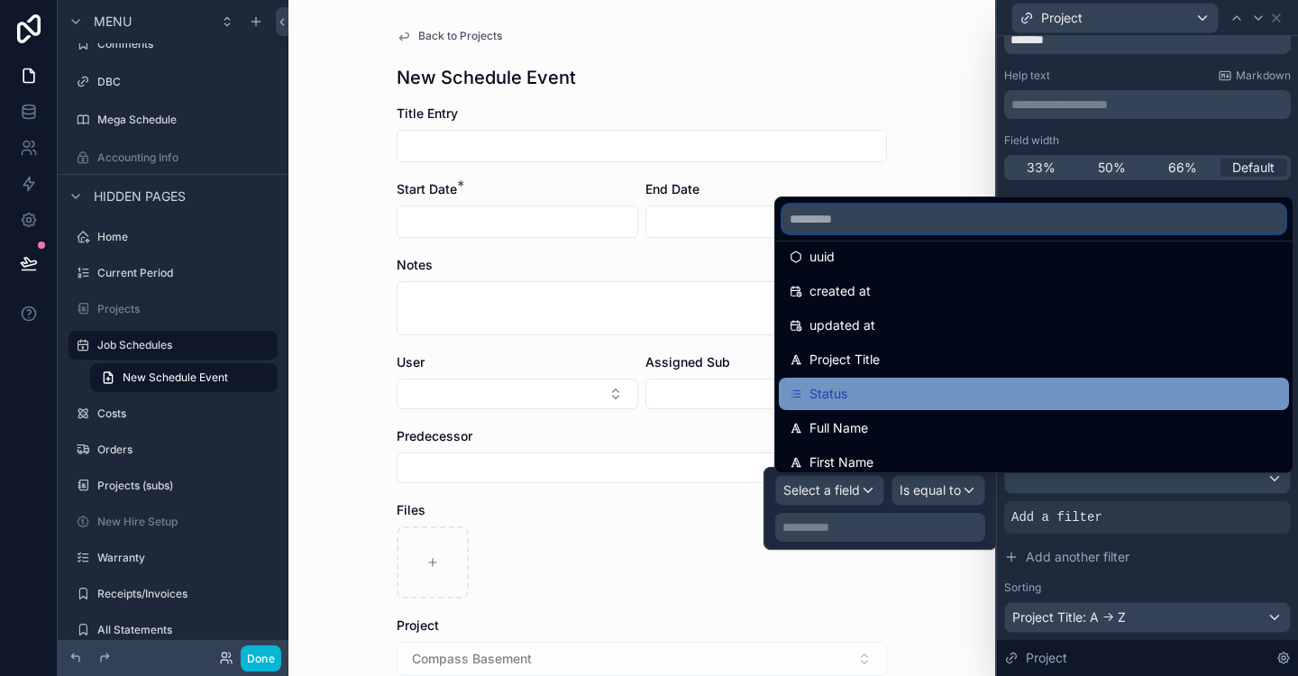
scroll to position [69, 0]
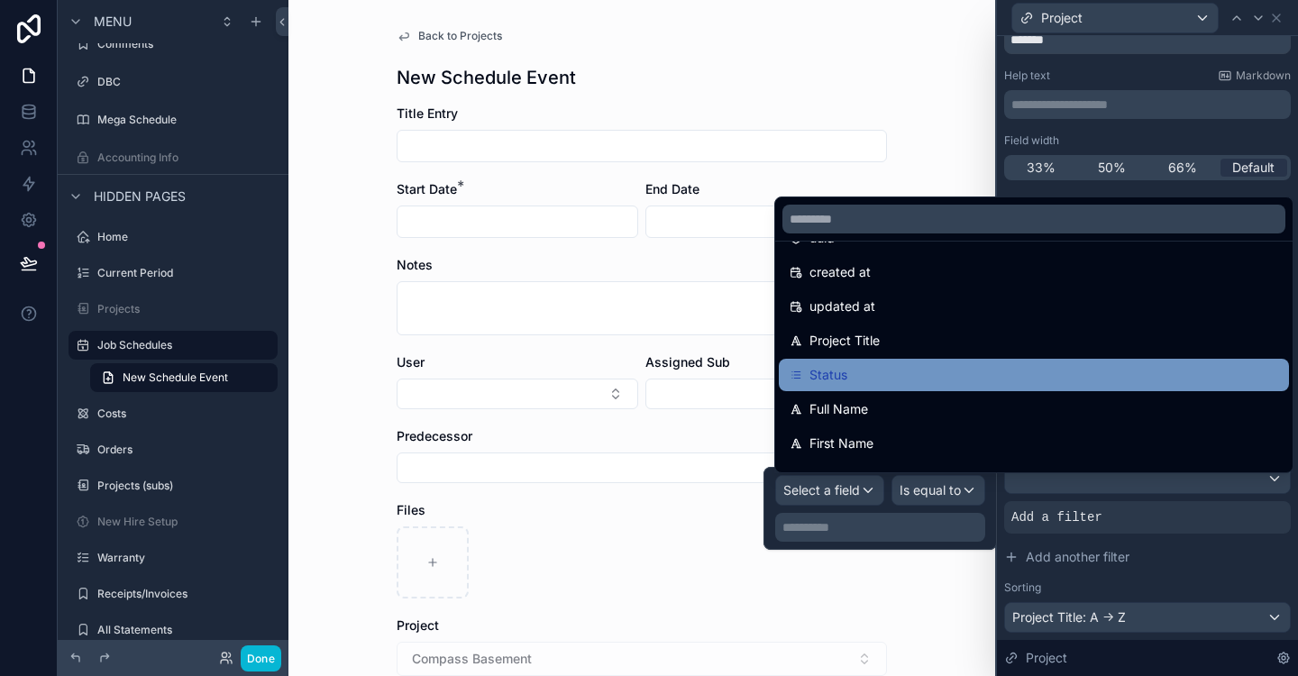
click at [862, 365] on div "Status" at bounding box center [1034, 375] width 489 height 22
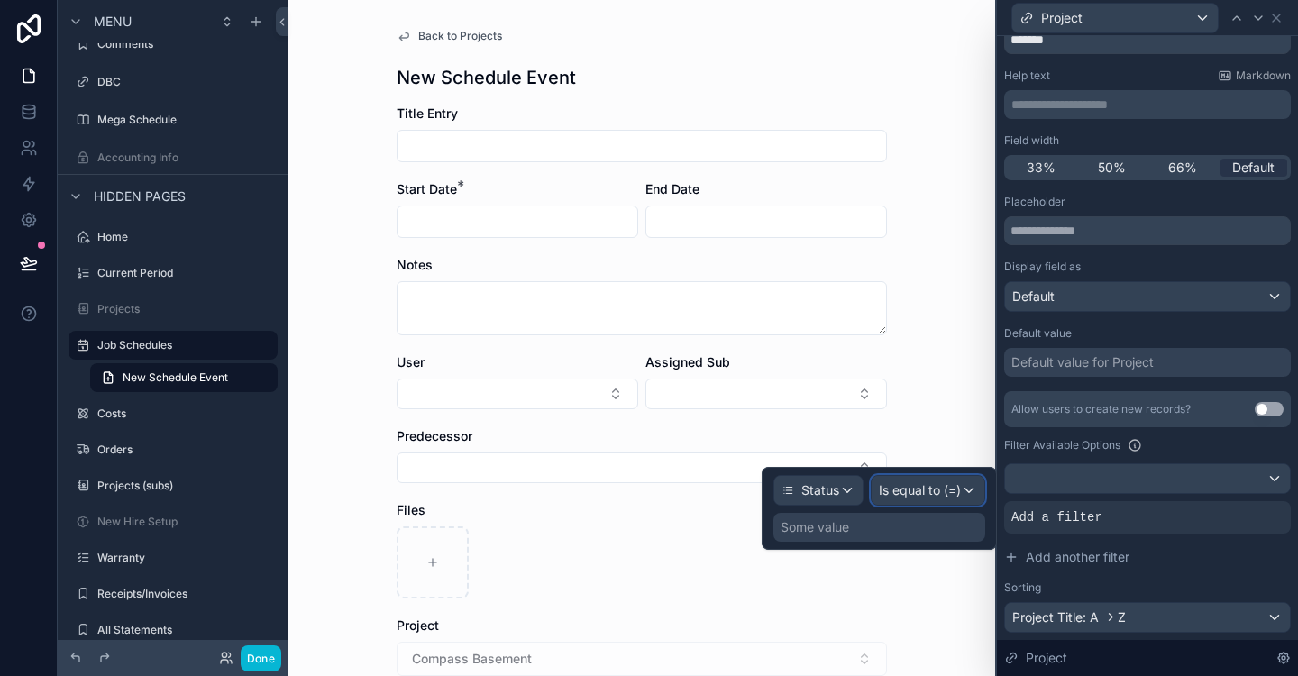
click at [948, 497] on span "Is equal to (=)" at bounding box center [920, 490] width 82 height 18
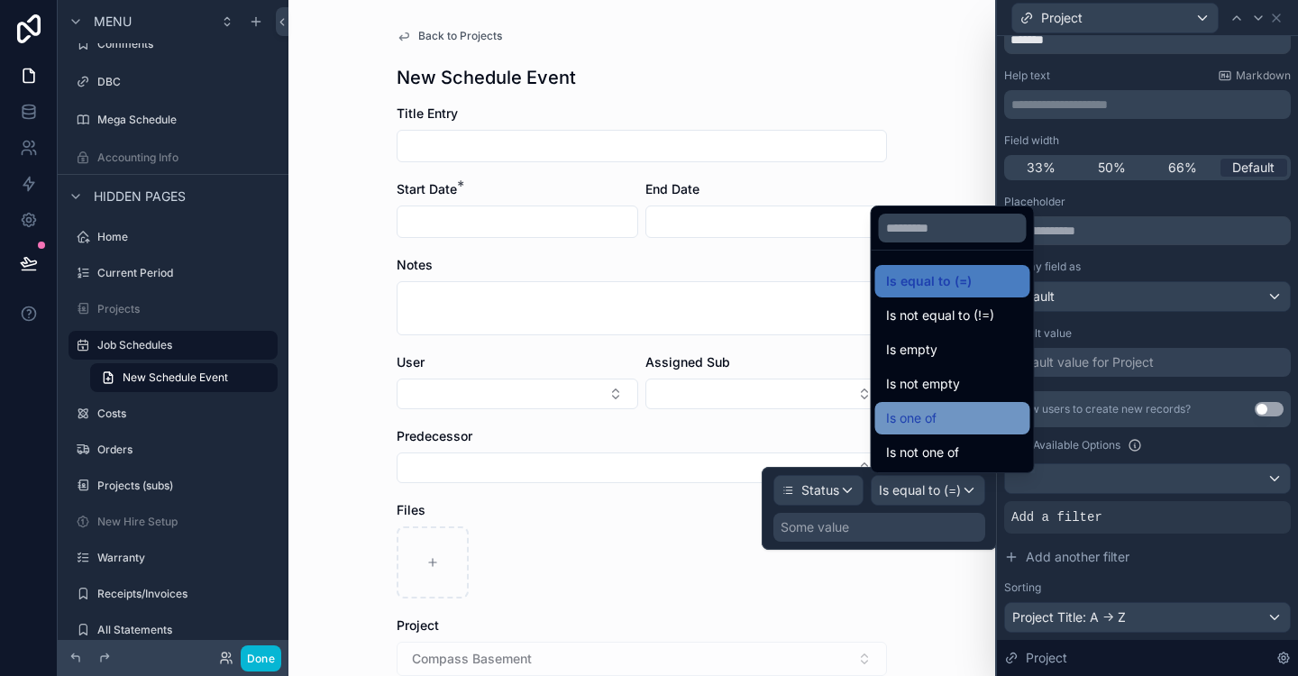
click at [935, 411] on span "Is one of" at bounding box center [911, 419] width 50 height 22
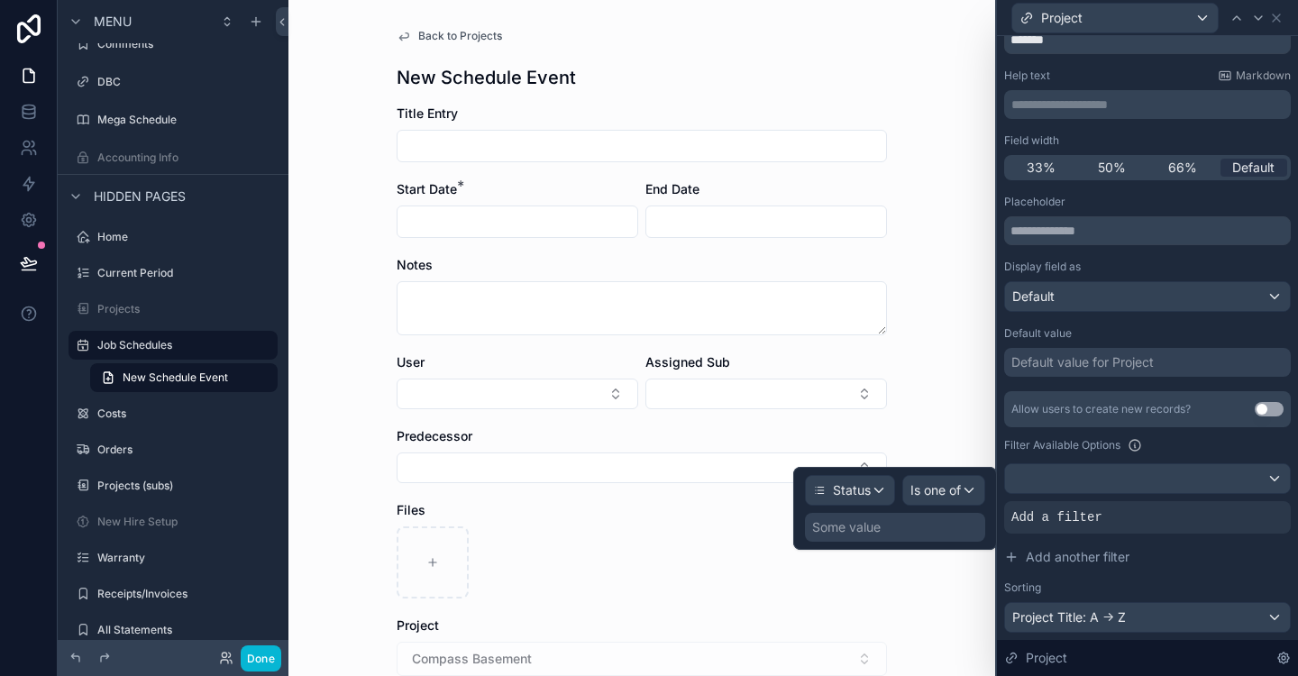
click at [888, 530] on div "Some value" at bounding box center [895, 527] width 180 height 29
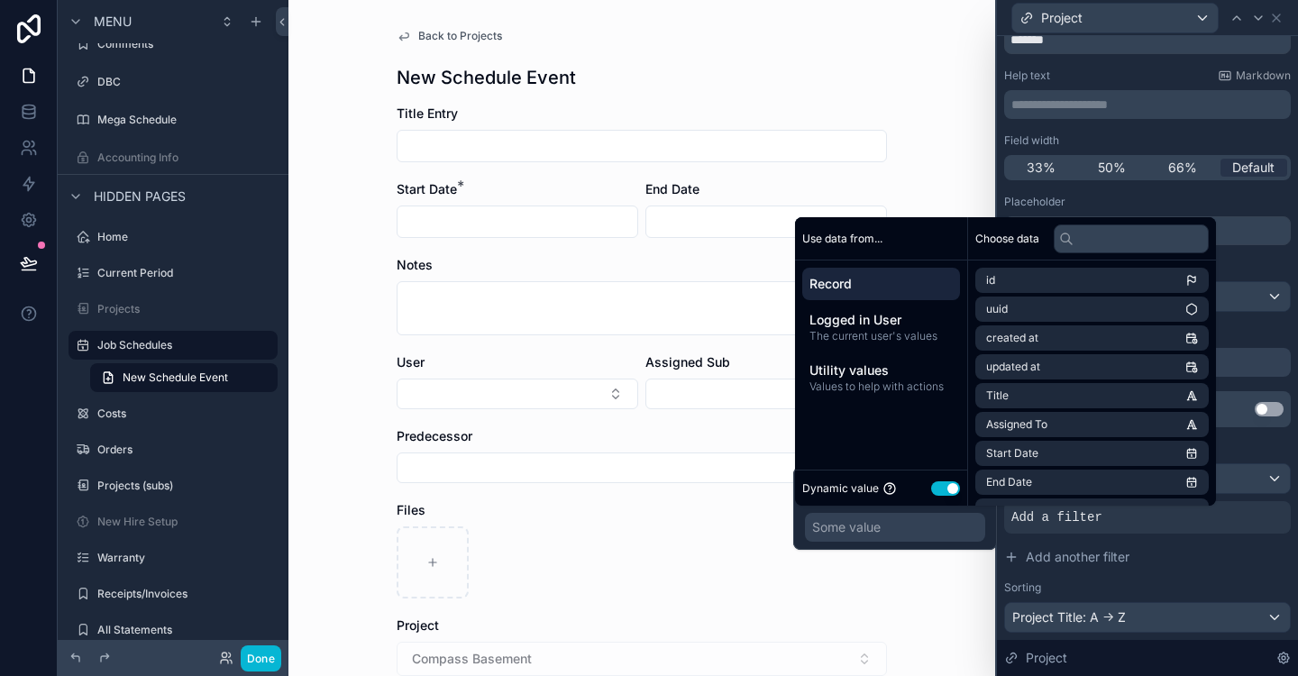
click at [948, 494] on button "Use setting" at bounding box center [945, 488] width 29 height 14
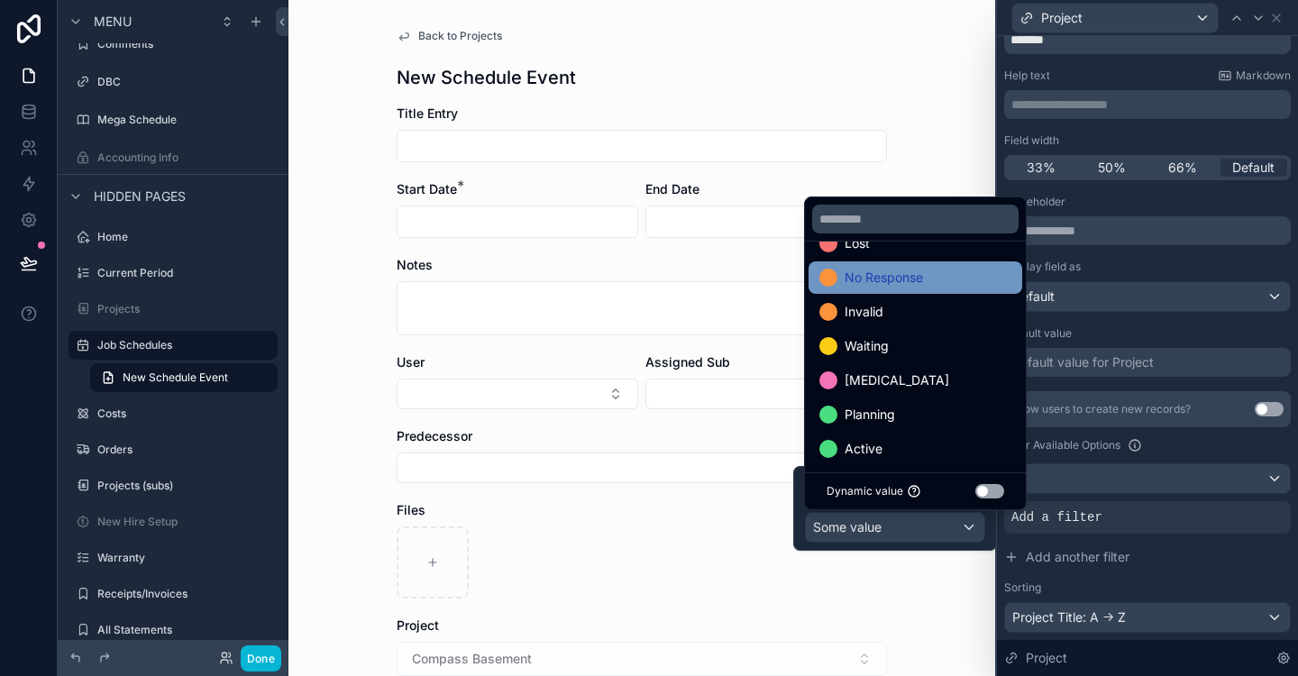
scroll to position [197, 0]
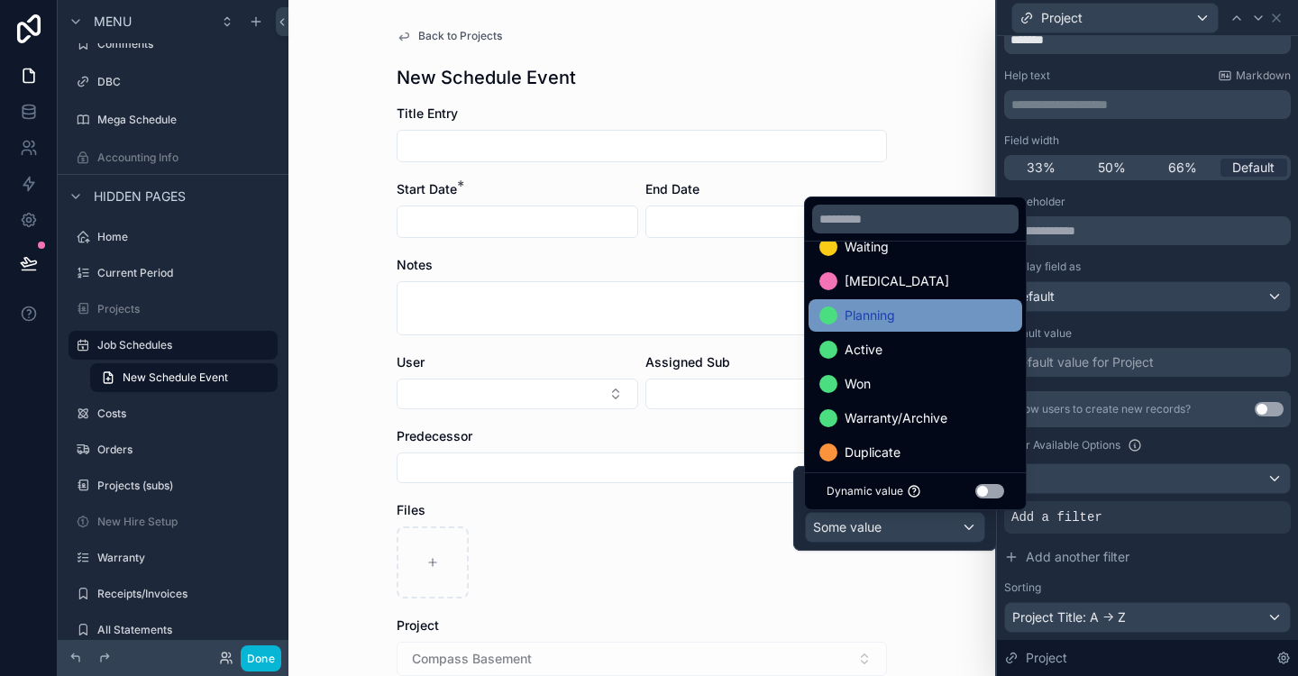
click at [894, 310] on span "Planning" at bounding box center [870, 316] width 50 height 22
click at [882, 321] on div "Active" at bounding box center [916, 316] width 192 height 22
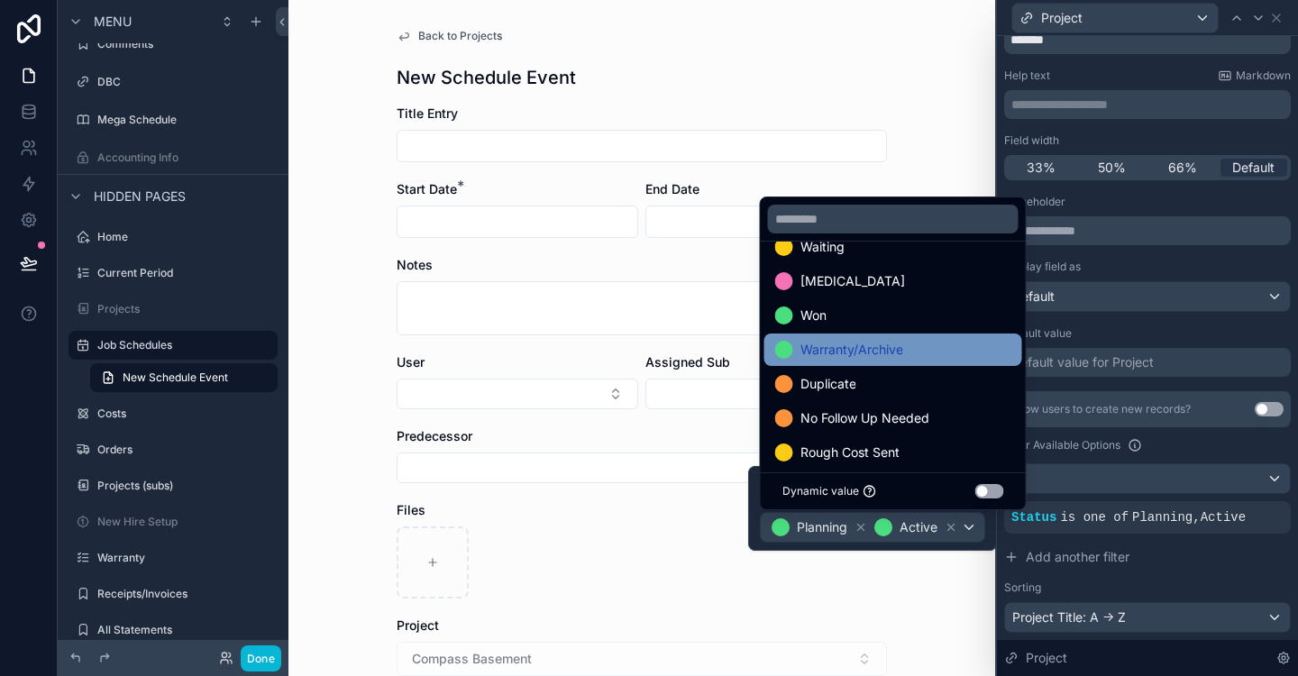
click at [874, 354] on span "Warranty/Archive" at bounding box center [852, 350] width 103 height 22
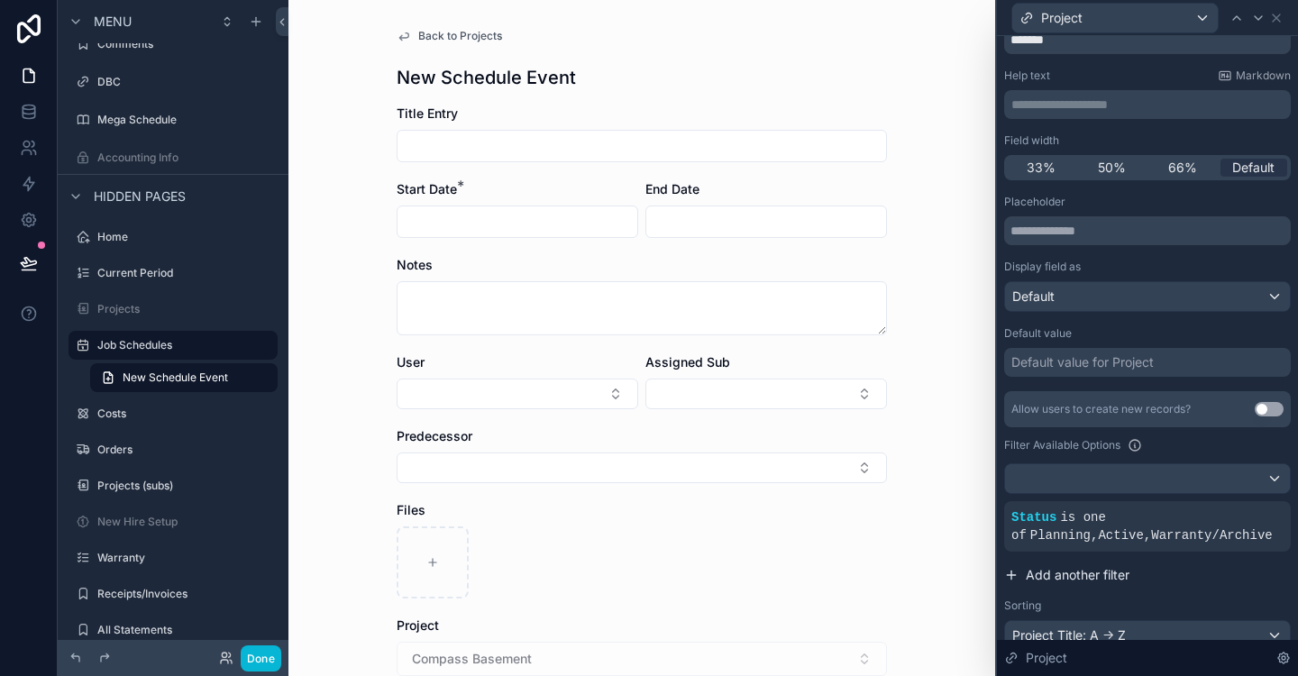
click at [1094, 580] on span "Add another filter" at bounding box center [1078, 575] width 104 height 18
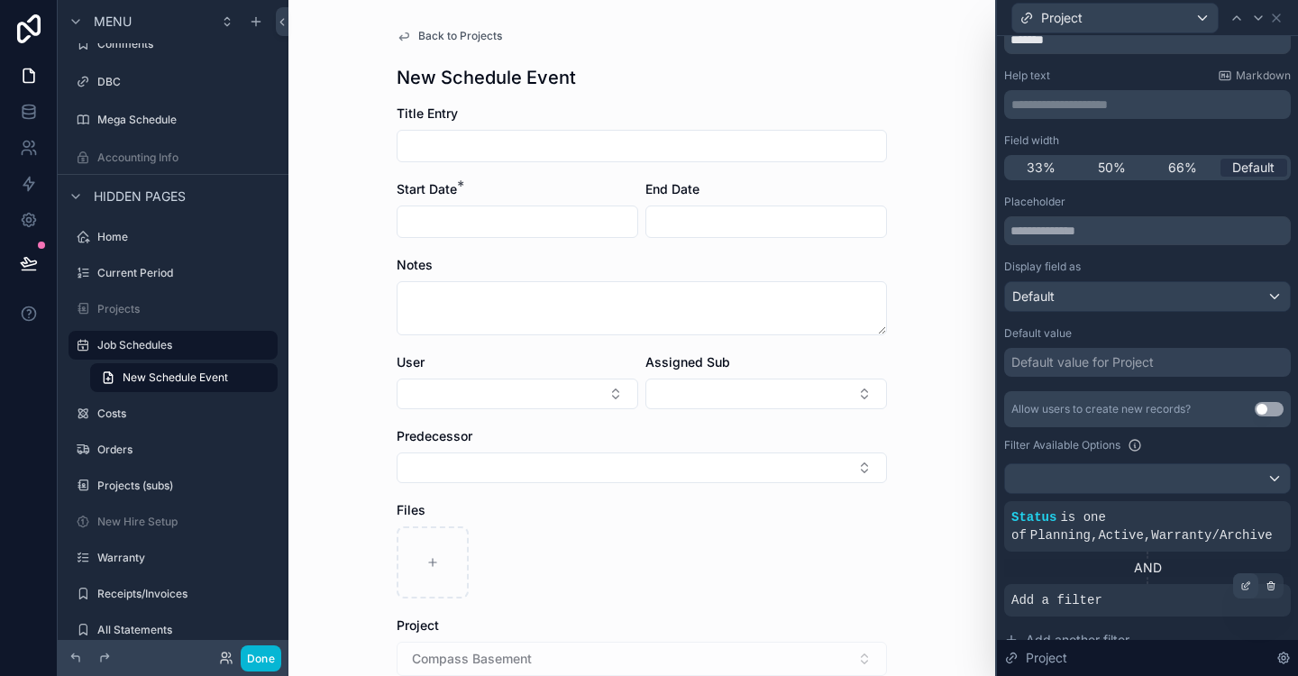
click at [1250, 585] on icon at bounding box center [1246, 586] width 11 height 11
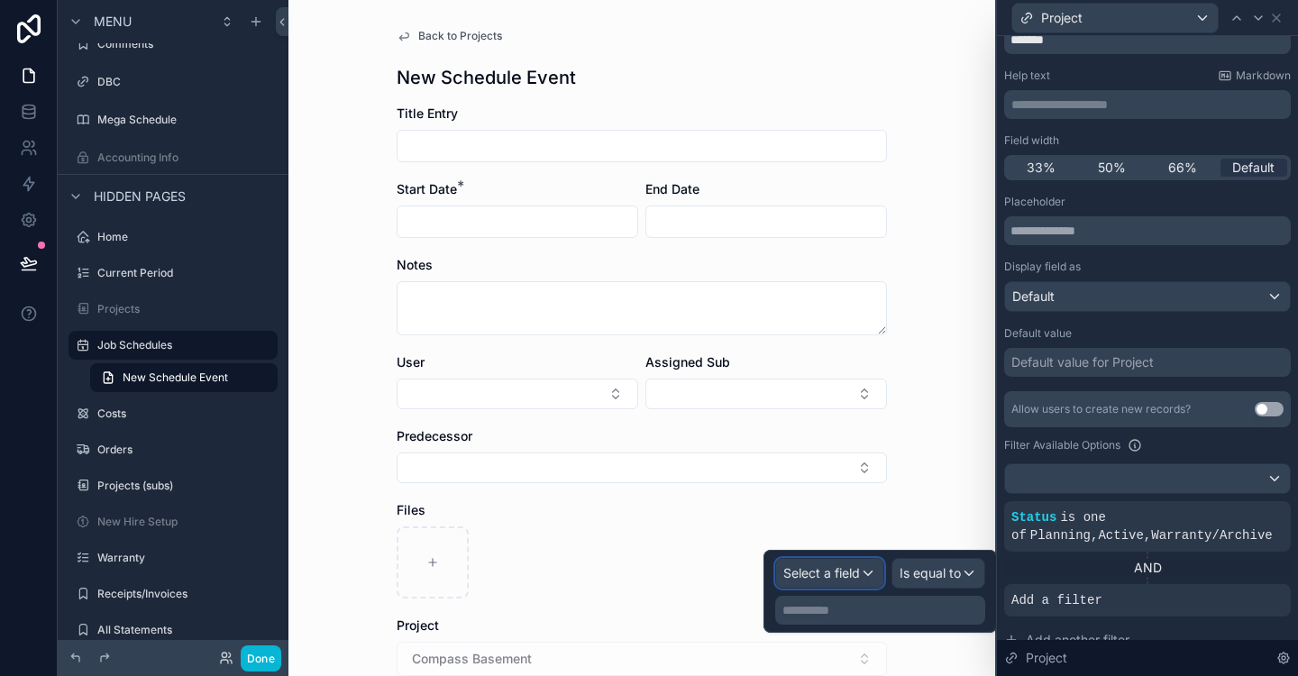
click at [876, 575] on div "Select a field" at bounding box center [829, 573] width 107 height 29
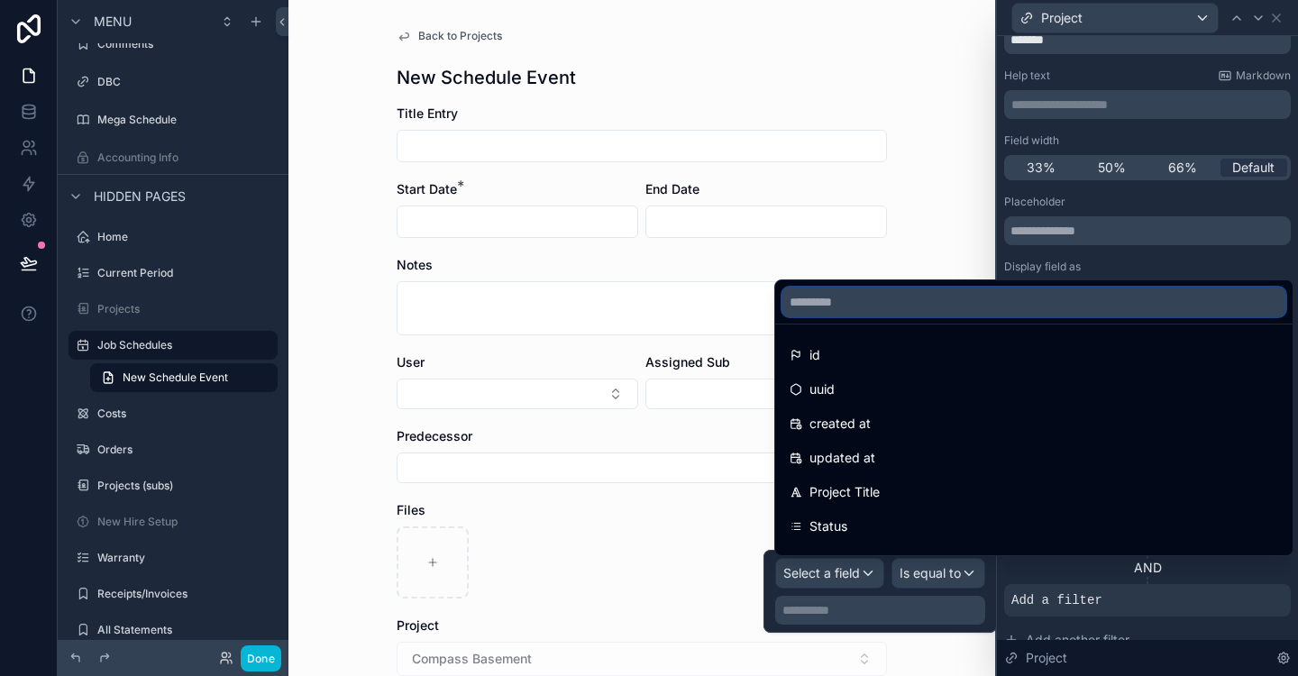
click at [819, 296] on input "text" at bounding box center [1034, 302] width 503 height 29
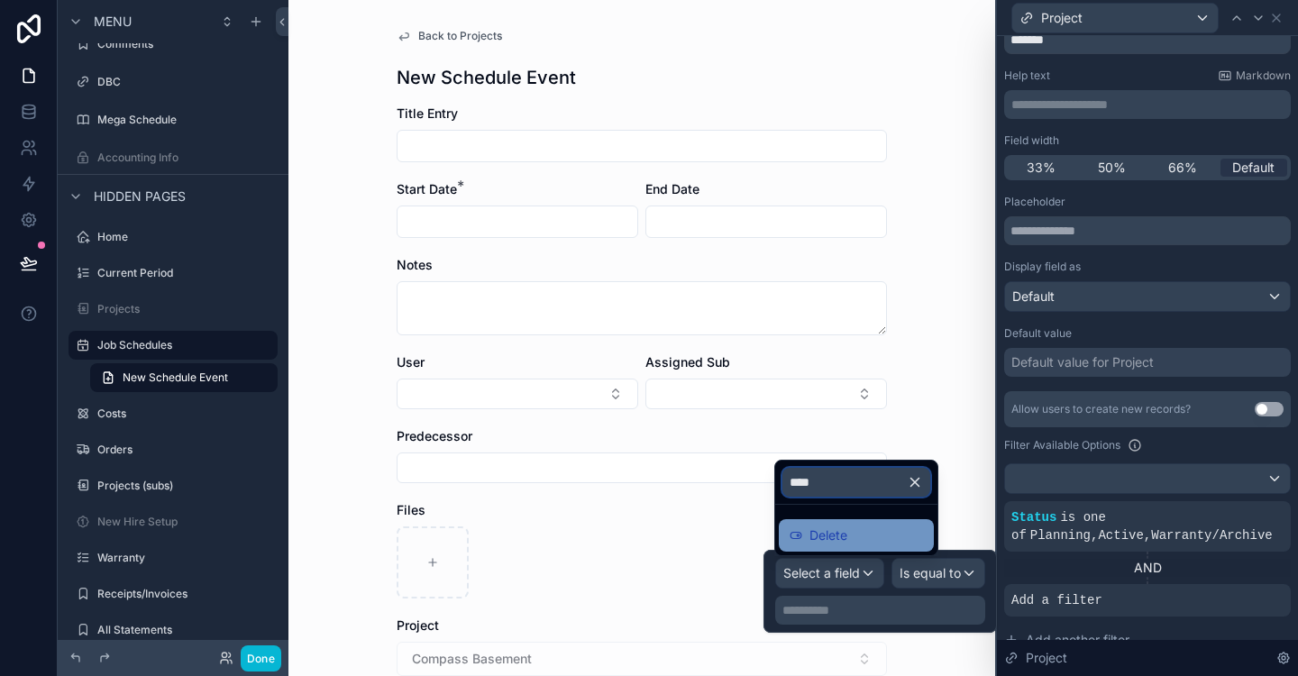
type input "****"
click at [872, 528] on div "Delete" at bounding box center [856, 536] width 133 height 22
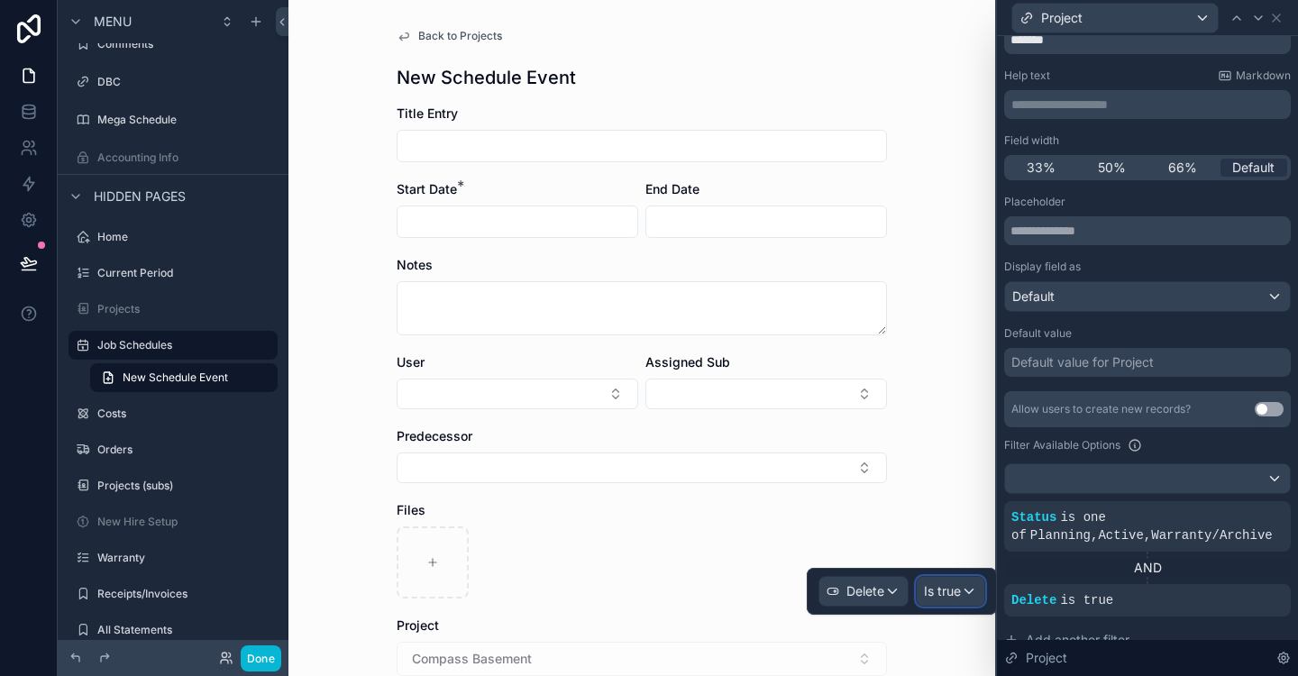
click at [969, 596] on div "Is true" at bounding box center [951, 591] width 68 height 29
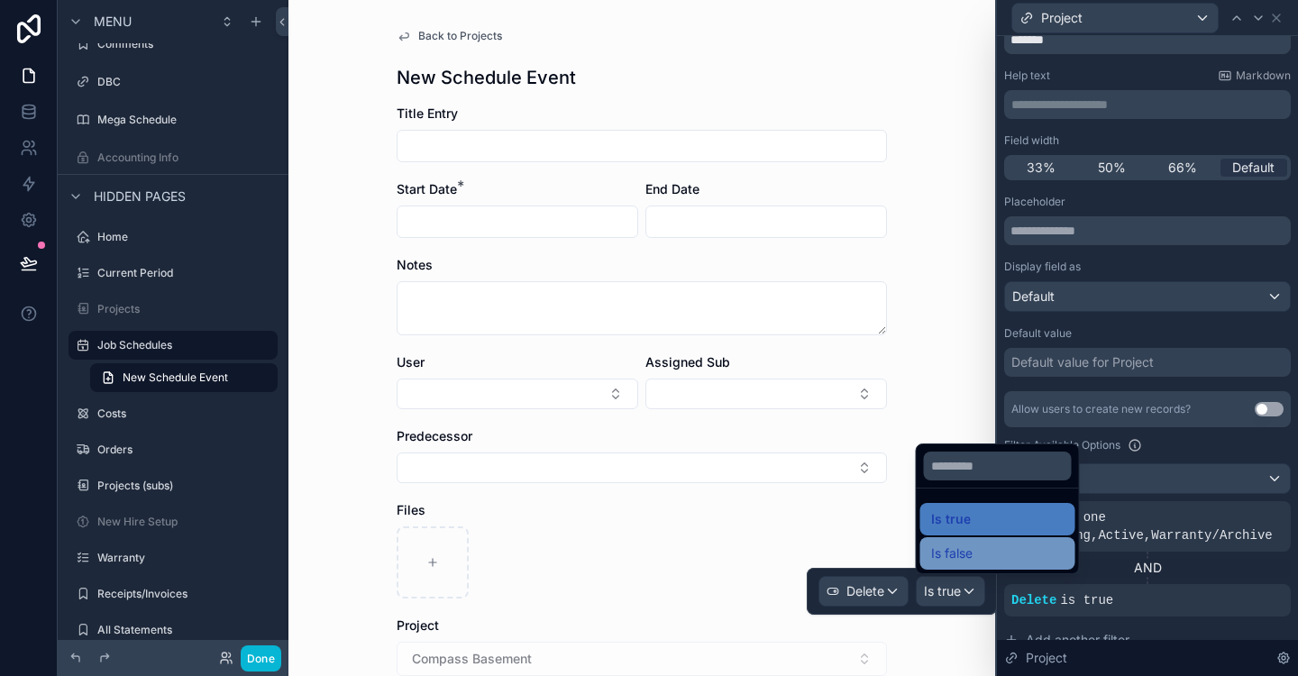
click at [977, 557] on div "Is false" at bounding box center [997, 554] width 133 height 22
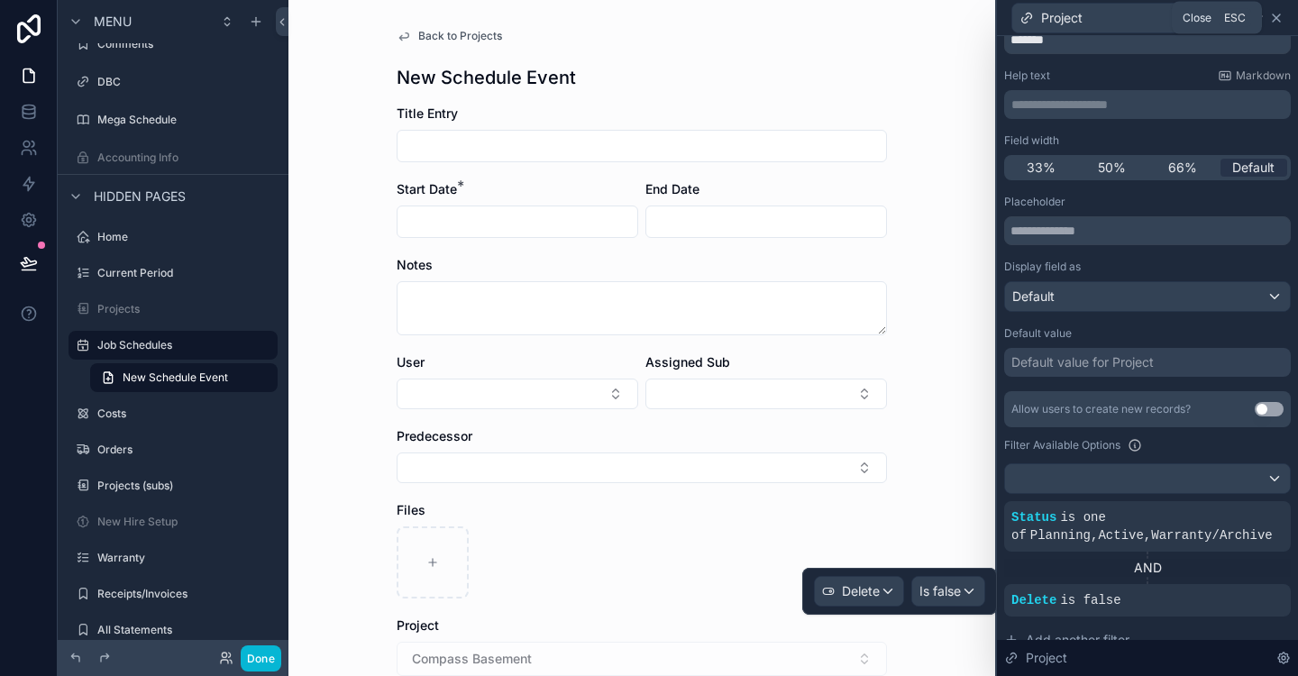
click at [1283, 15] on icon at bounding box center [1276, 18] width 14 height 14
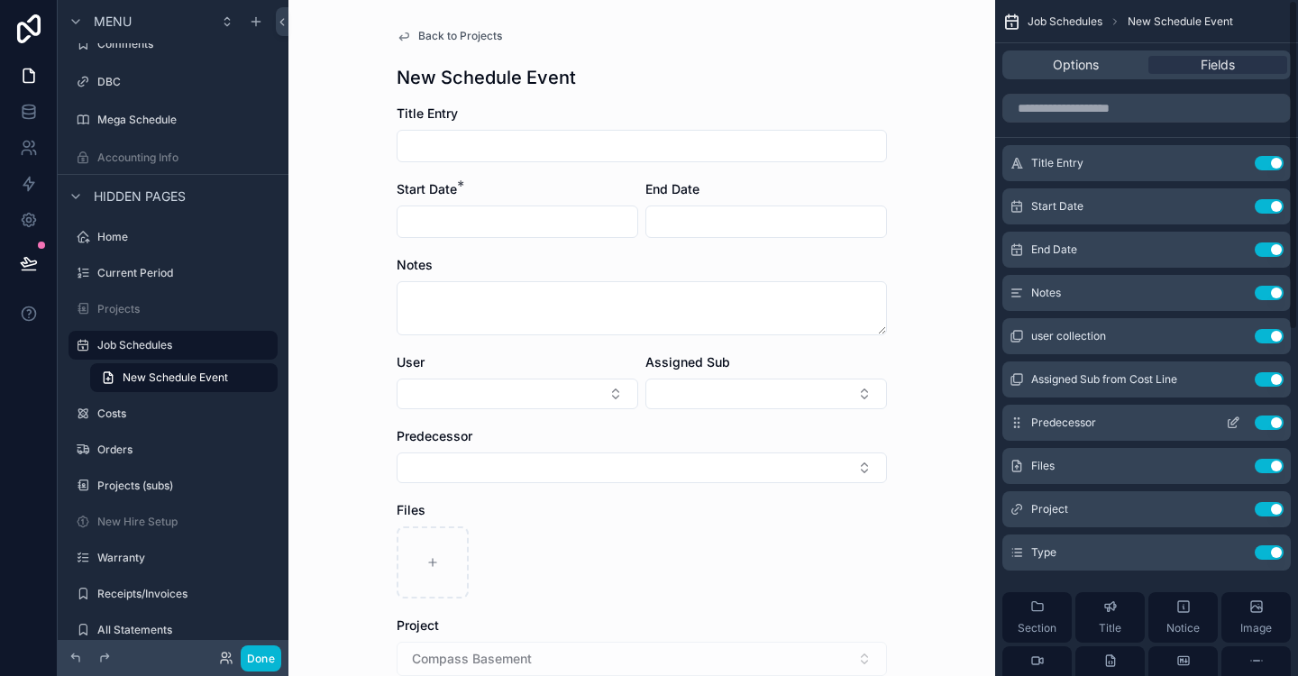
click at [1266, 420] on button "Use setting" at bounding box center [1269, 423] width 29 height 14
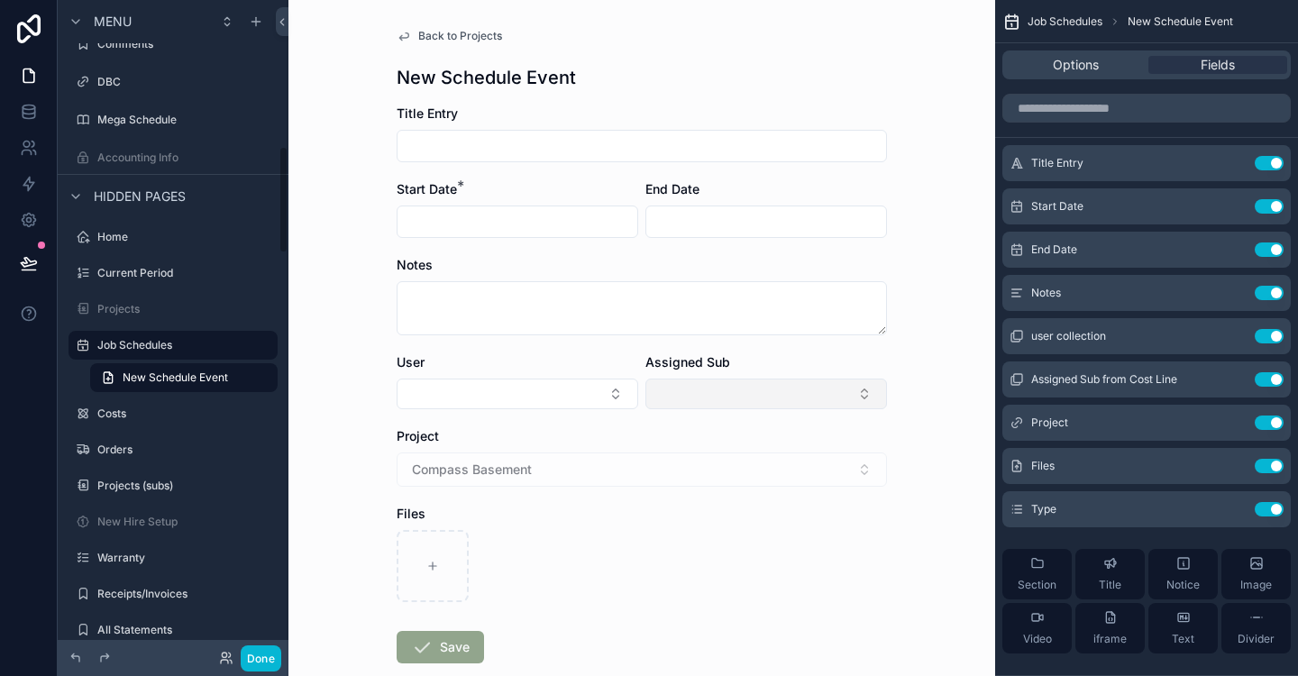
click at [867, 394] on button "Select Button" at bounding box center [767, 394] width 242 height 31
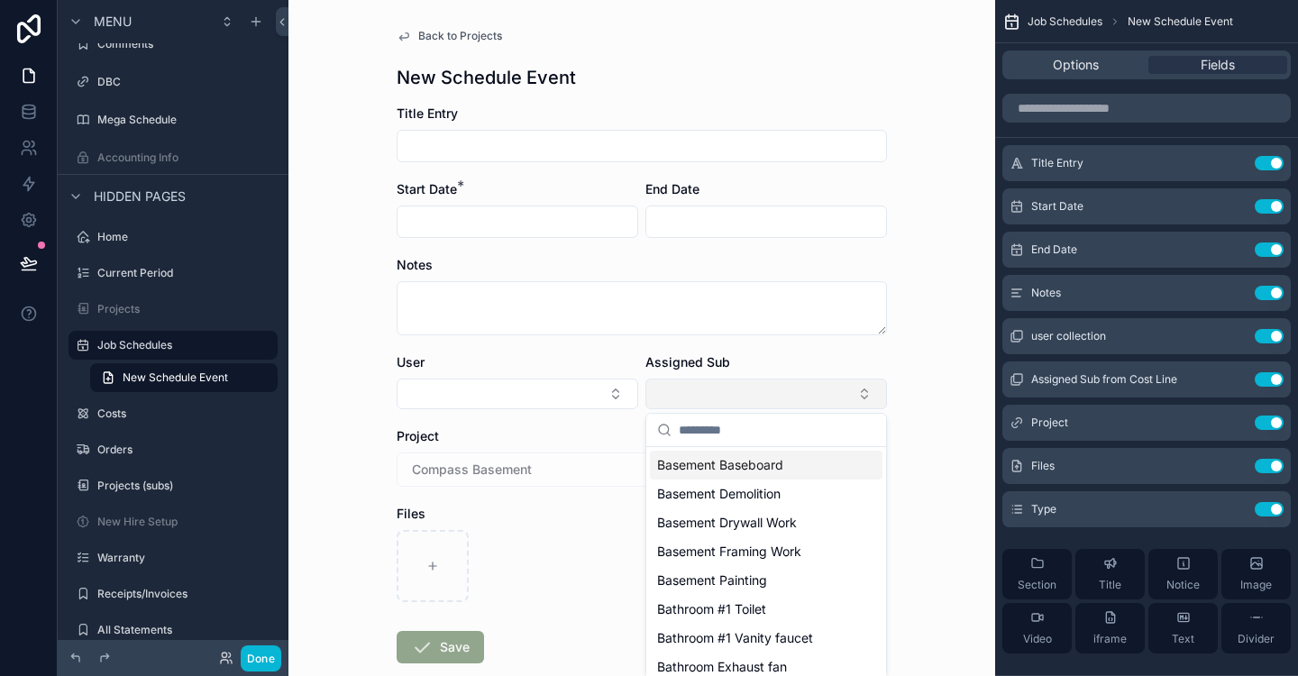
click at [867, 394] on button "Select Button" at bounding box center [767, 394] width 242 height 31
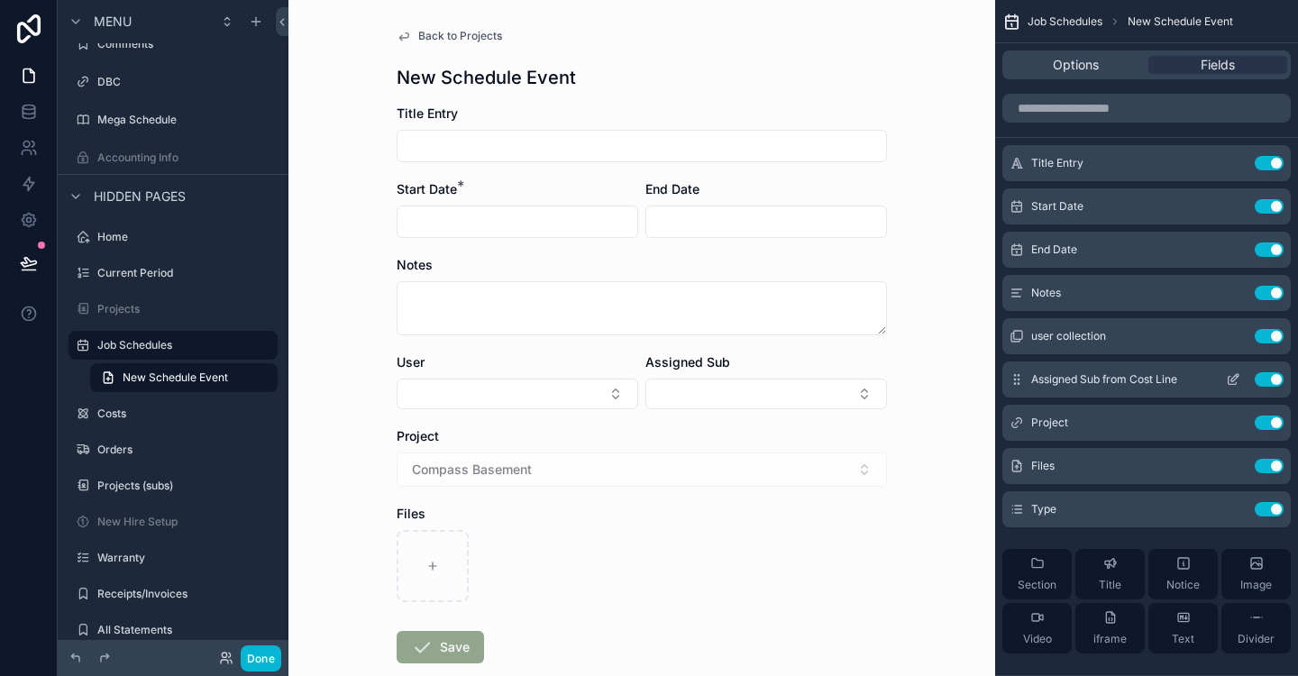
click at [1229, 380] on icon "scrollable content" at bounding box center [1233, 379] width 14 height 14
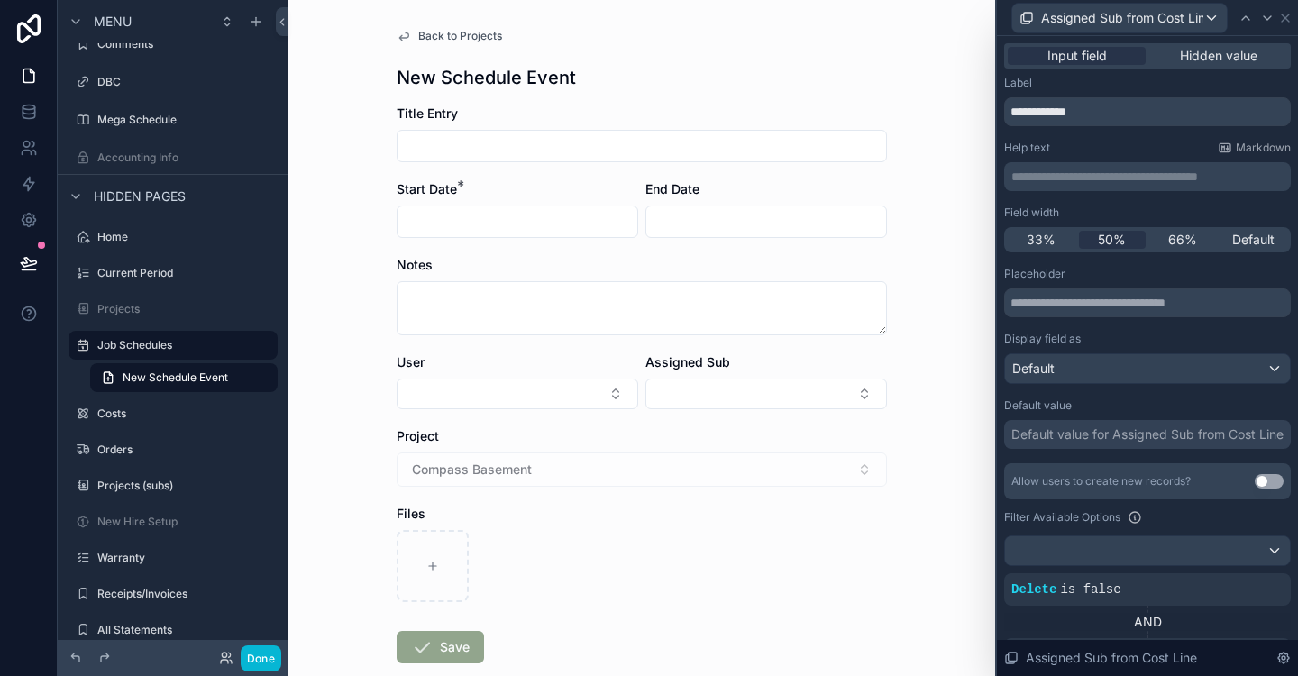
scroll to position [238, 0]
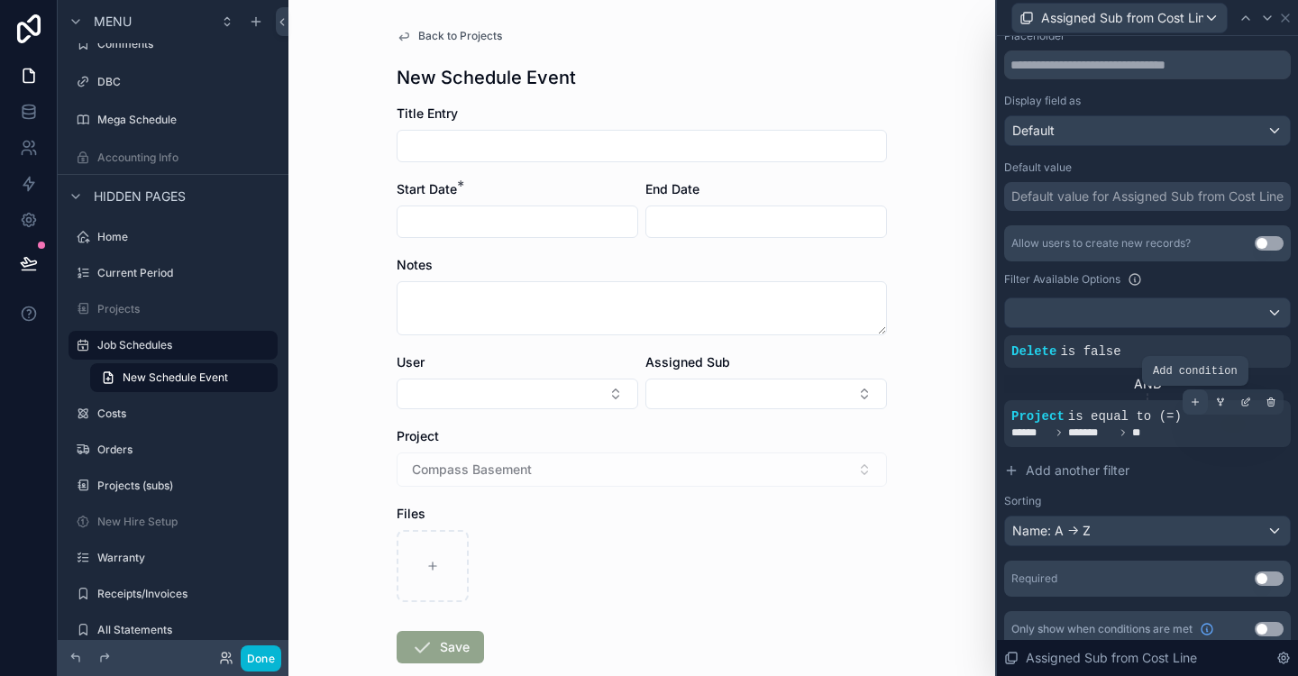
click at [1191, 405] on icon at bounding box center [1195, 402] width 11 height 11
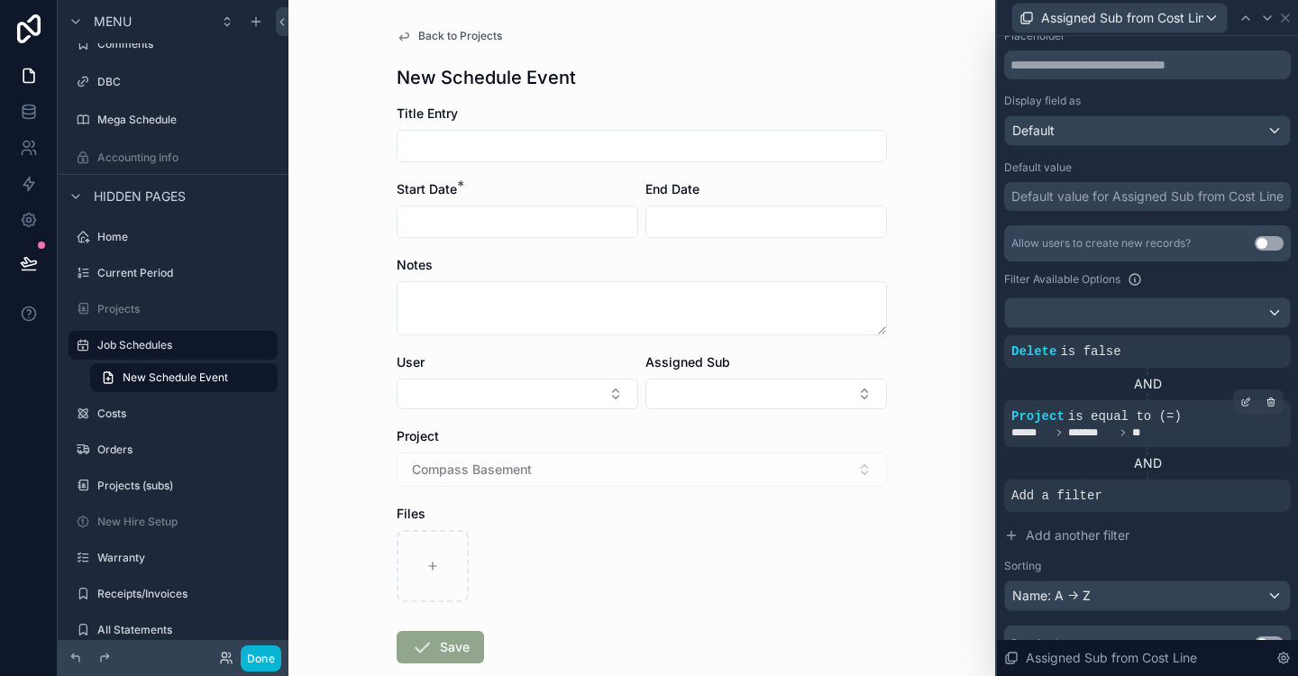
click at [0, 0] on icon at bounding box center [0, 0] width 0 height 0
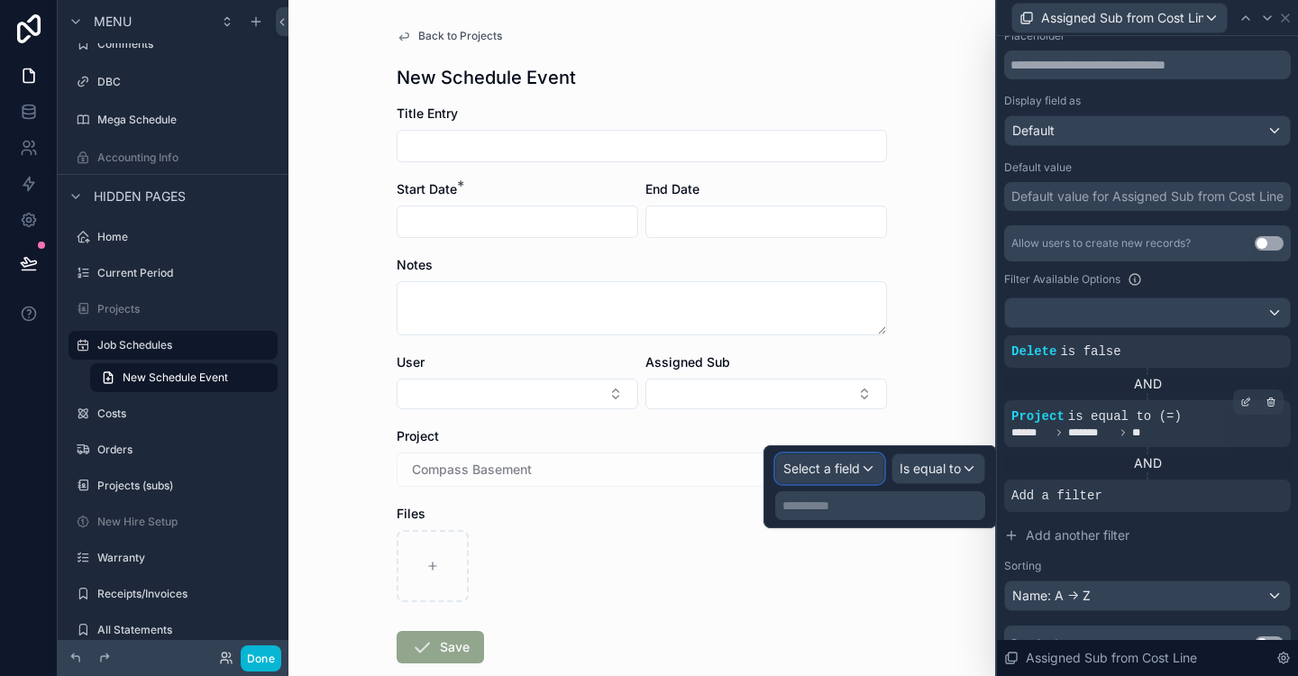
click at [864, 469] on div "Select a field" at bounding box center [829, 468] width 107 height 29
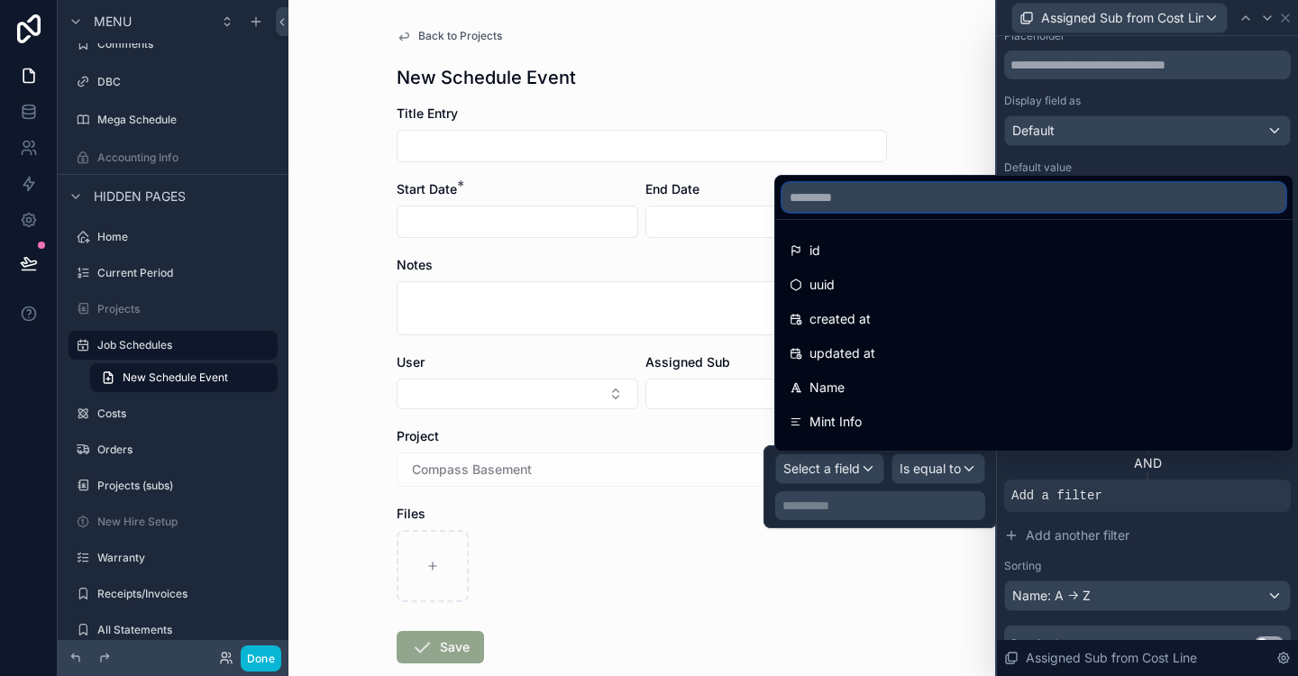
click at [891, 199] on input "text" at bounding box center [1034, 197] width 503 height 29
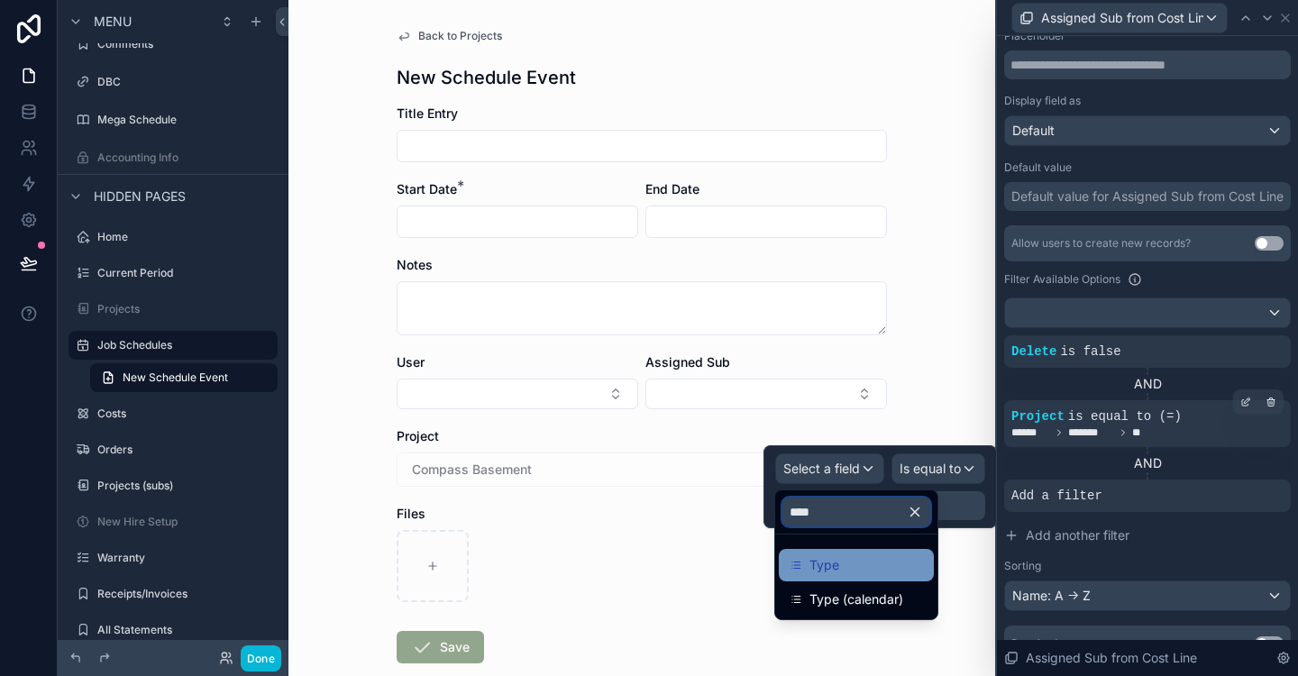
type input "****"
click at [861, 568] on div "Type" at bounding box center [856, 565] width 133 height 22
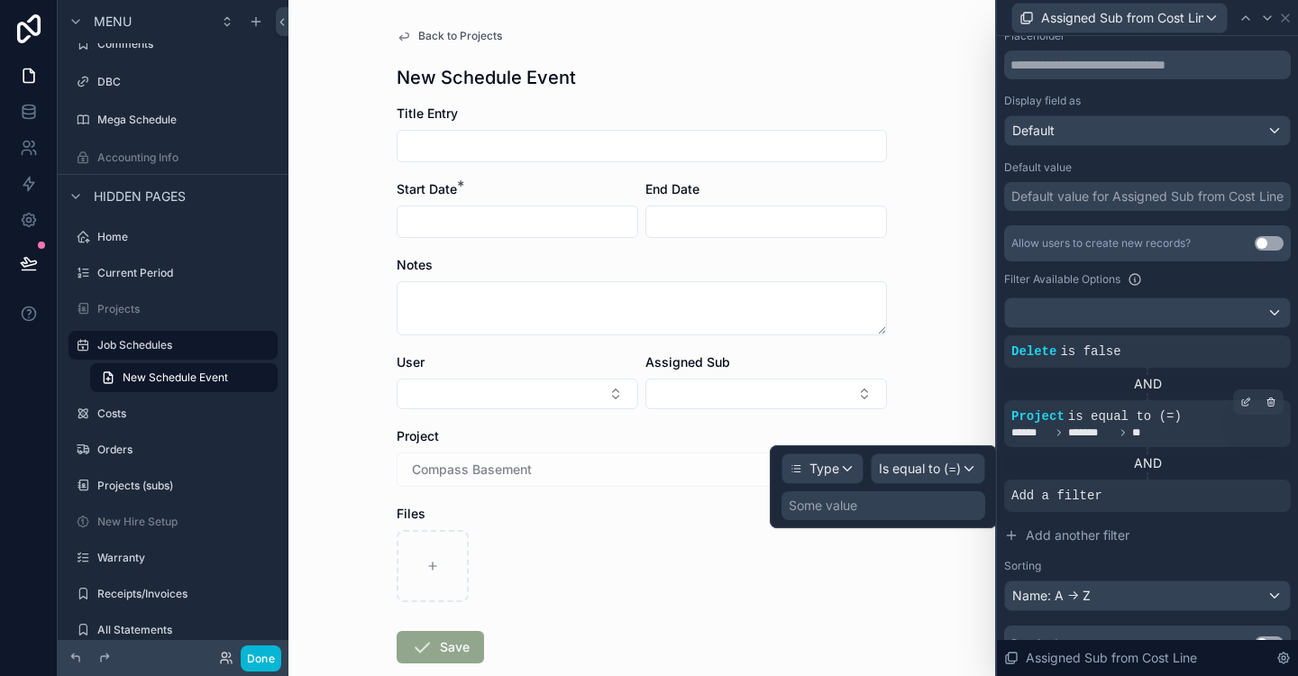
click at [895, 505] on div "Some value" at bounding box center [884, 505] width 204 height 29
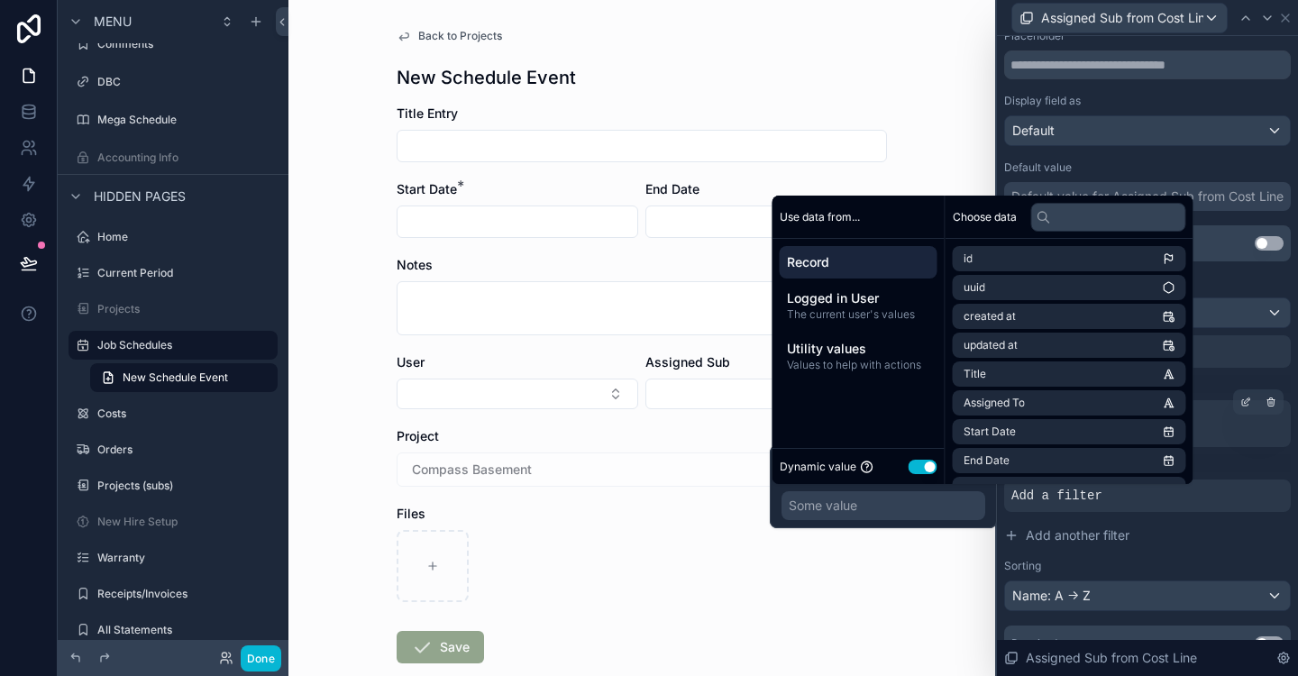
click at [914, 469] on button "Use setting" at bounding box center [923, 467] width 29 height 14
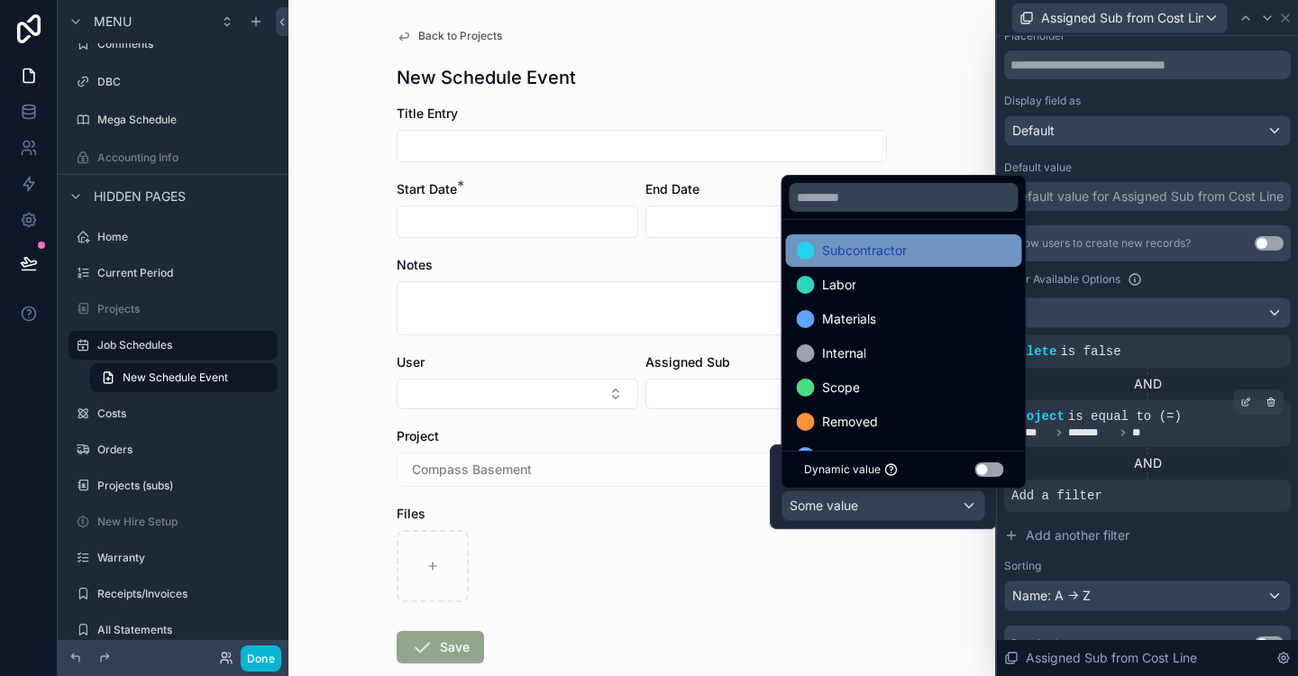
click at [910, 250] on div "Subcontractor" at bounding box center [904, 251] width 215 height 22
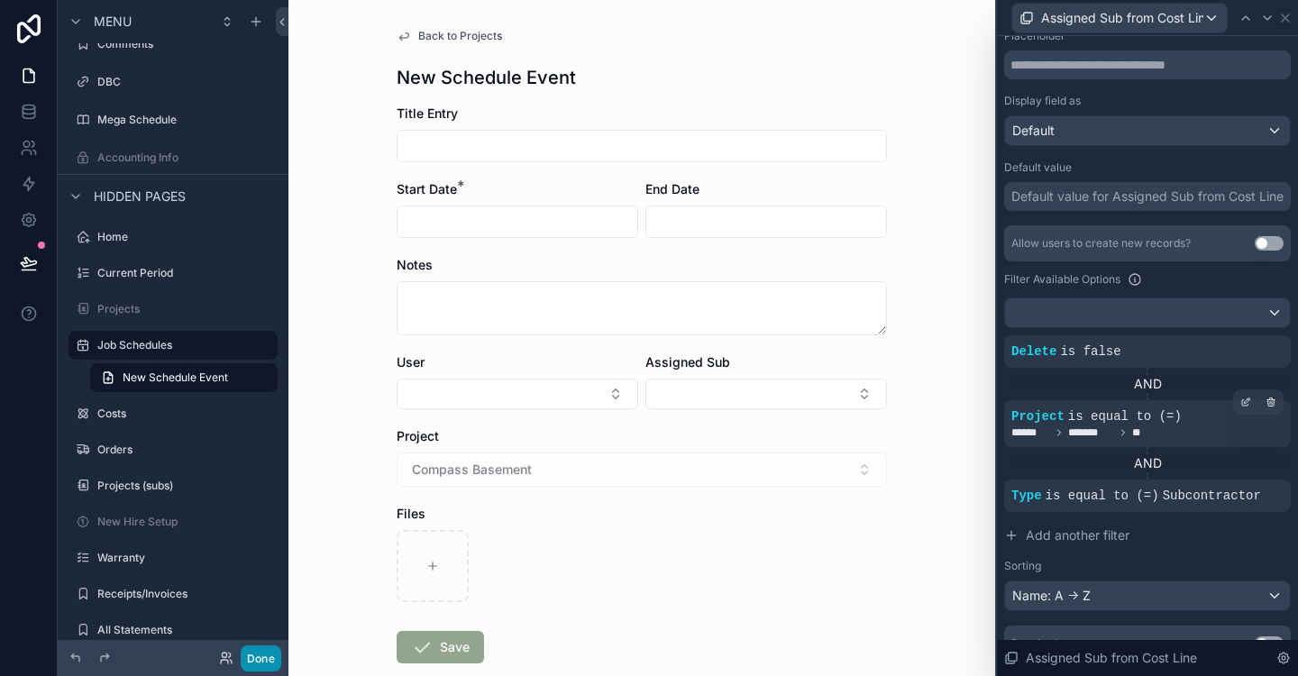
click at [255, 661] on button "Done" at bounding box center [261, 659] width 41 height 26
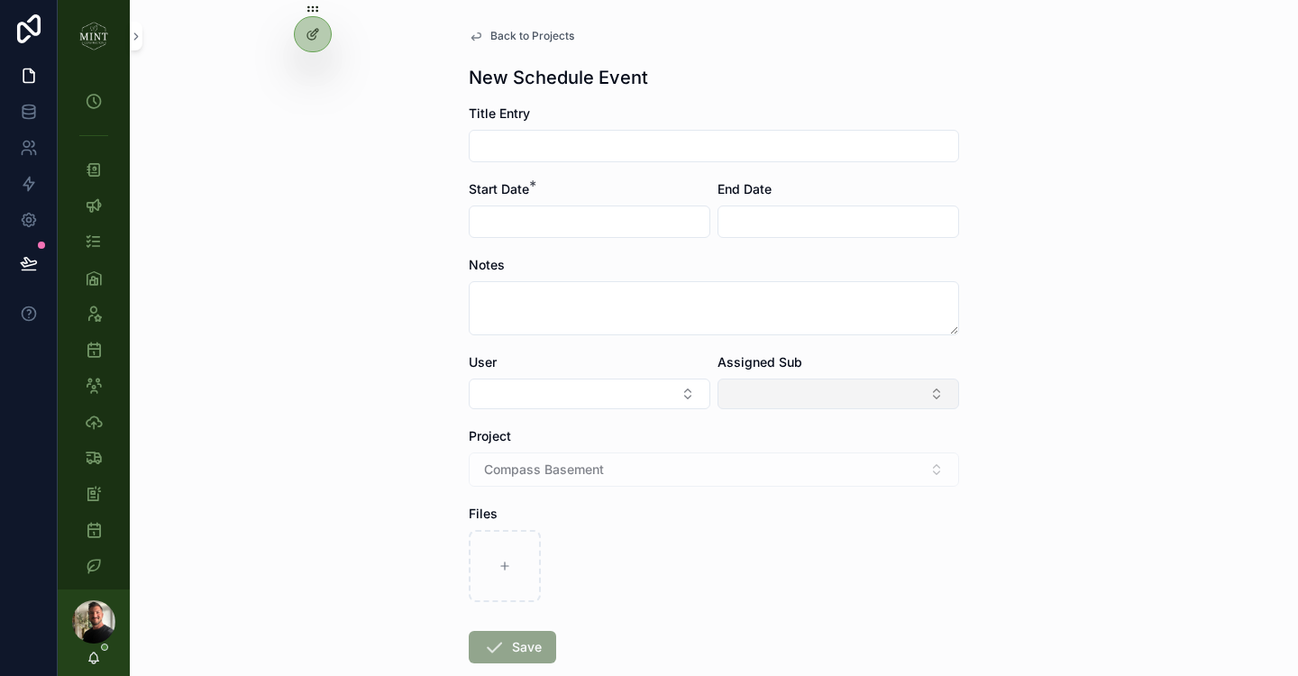
click at [888, 400] on button "Select Button" at bounding box center [839, 394] width 242 height 31
click at [1070, 411] on div "Back to Projects New Schedule Event Title Entry Start Date * End Date Notes Use…" at bounding box center [714, 338] width 1168 height 676
click at [313, 41] on icon at bounding box center [313, 34] width 14 height 14
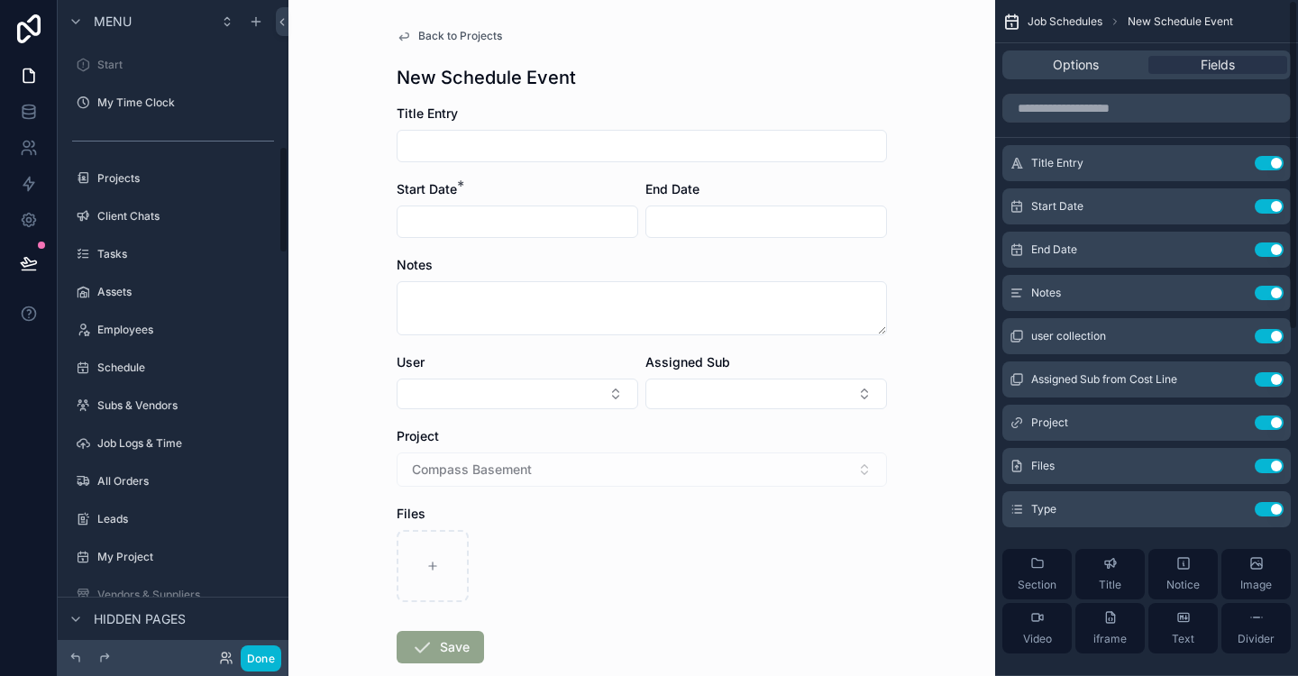
scroll to position [892, 0]
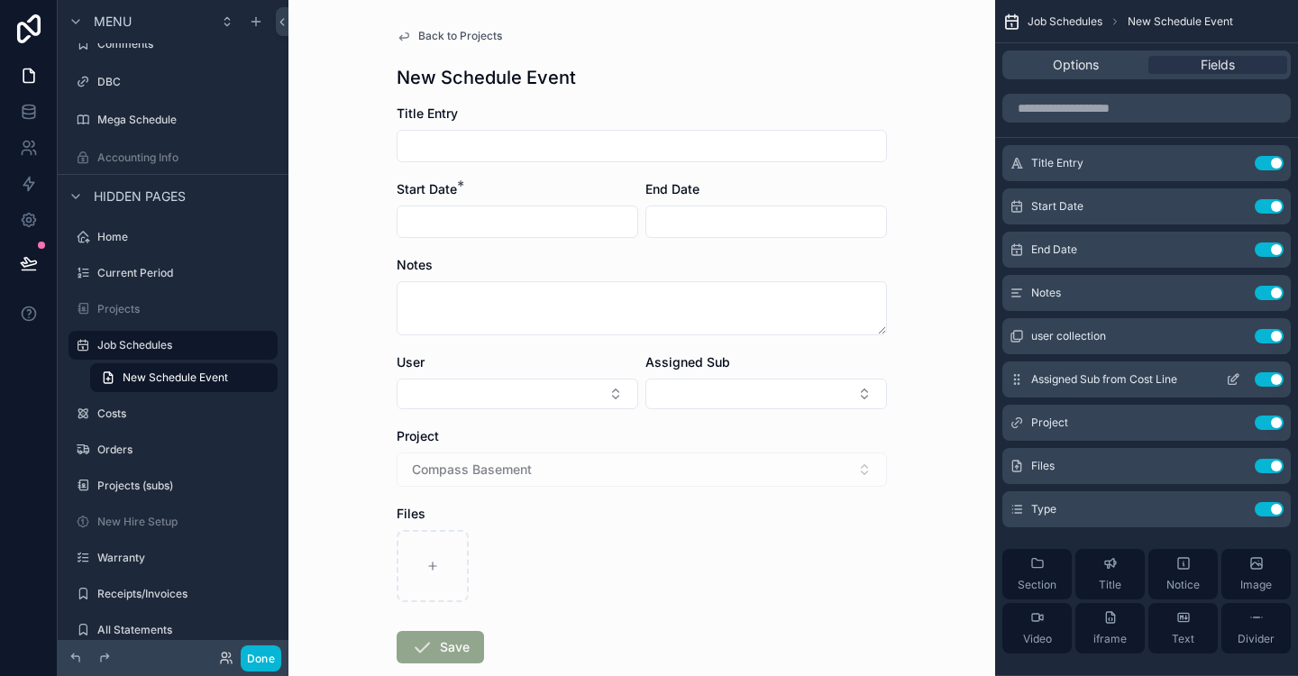
click at [1230, 385] on icon "scrollable content" at bounding box center [1233, 379] width 14 height 14
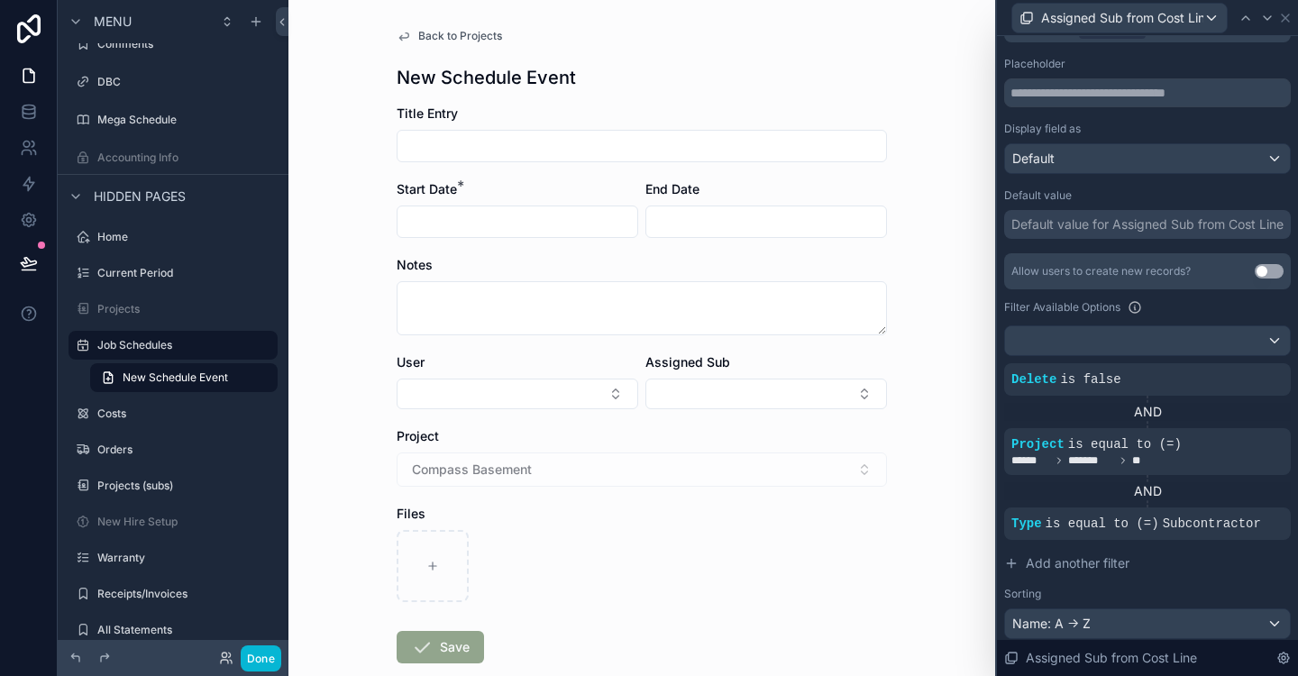
scroll to position [317, 0]
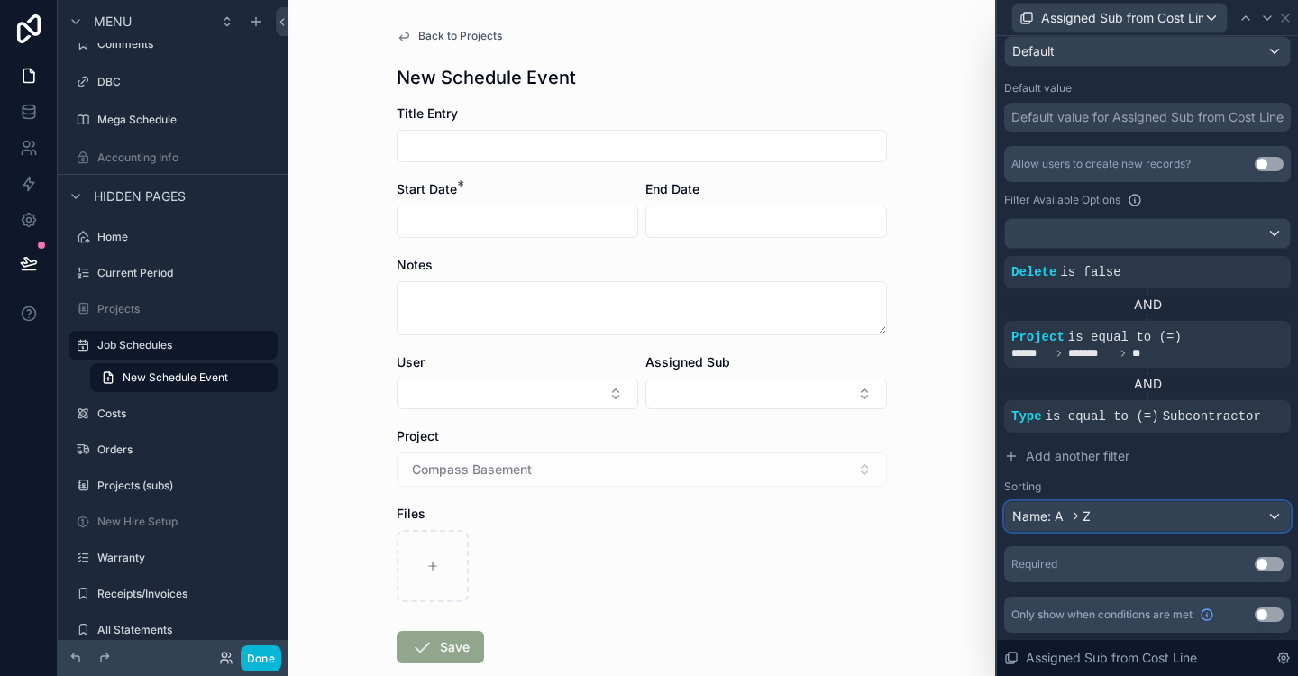
click at [1255, 515] on div "Name: A -> Z" at bounding box center [1147, 516] width 285 height 29
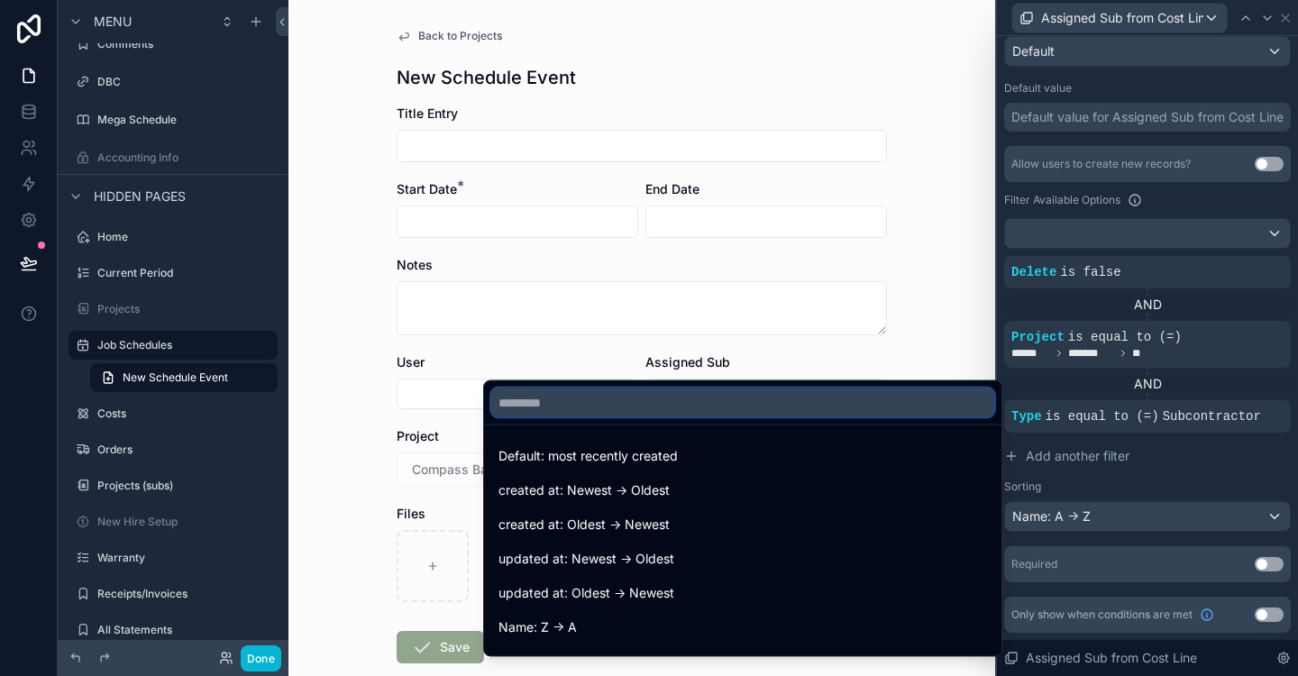
click at [885, 398] on input "text" at bounding box center [742, 403] width 503 height 29
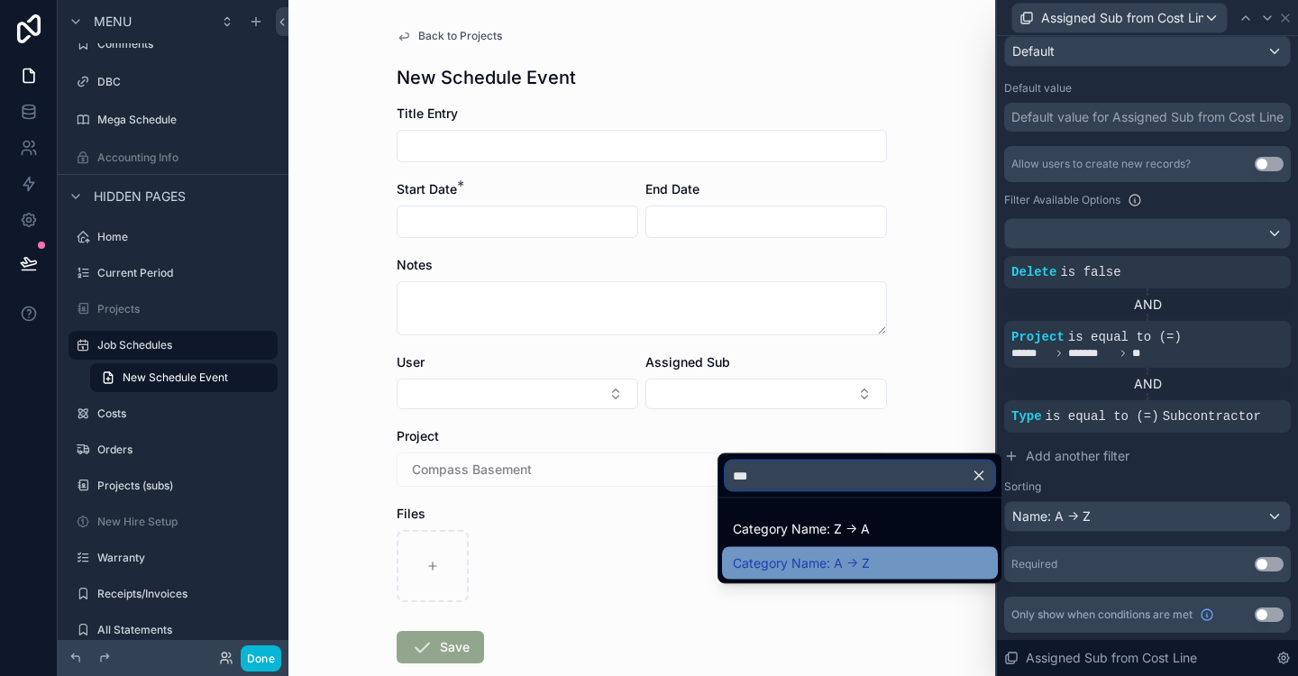
type input "***"
click at [845, 563] on span "Category Name: A -> Z" at bounding box center [801, 564] width 137 height 22
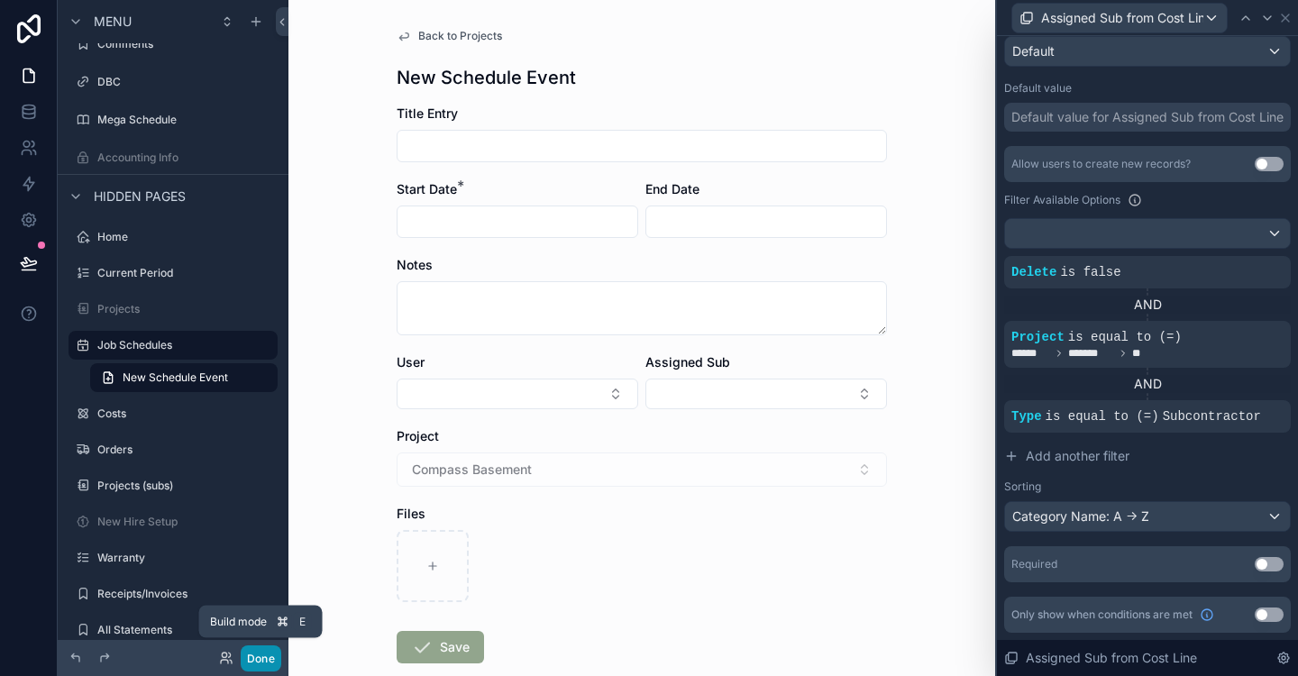
click at [272, 661] on button "Done" at bounding box center [261, 659] width 41 height 26
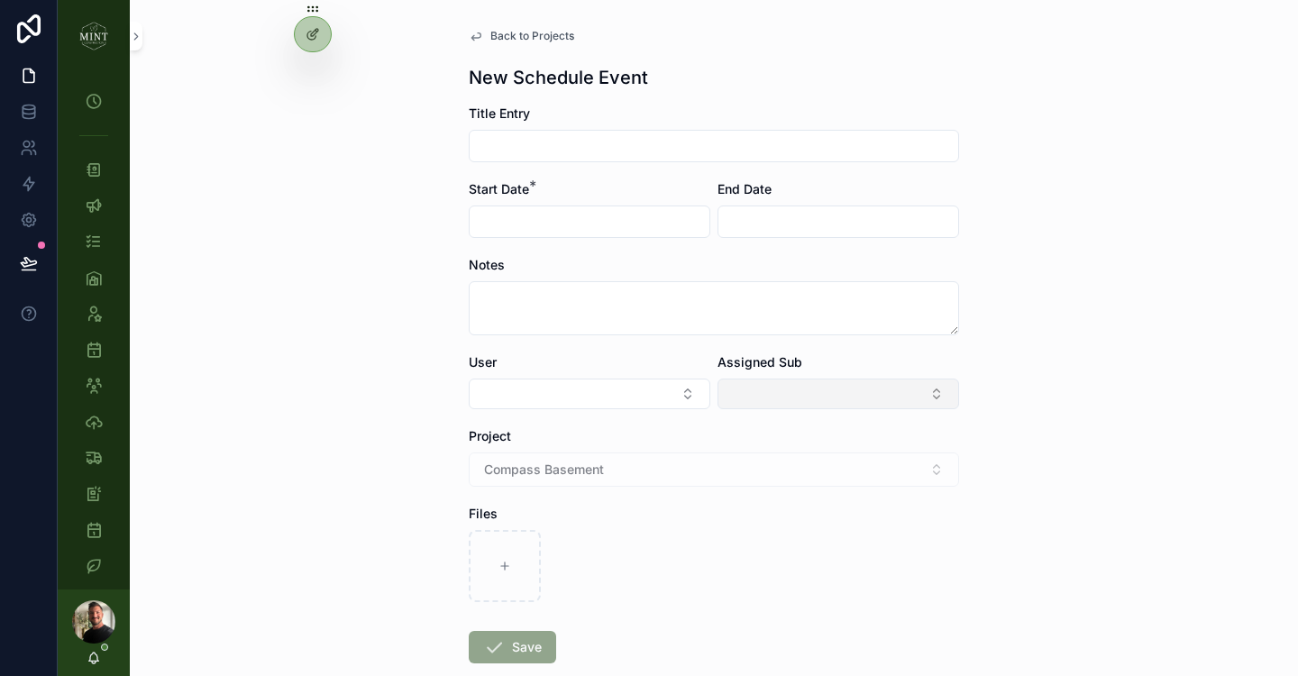
click at [948, 386] on button "Select Button" at bounding box center [839, 394] width 242 height 31
click at [1098, 386] on div "Back to Projects New Schedule Event Title Entry Start Date * End Date Notes Use…" at bounding box center [714, 338] width 1168 height 676
click at [541, 31] on span "Back to Projects" at bounding box center [532, 36] width 84 height 14
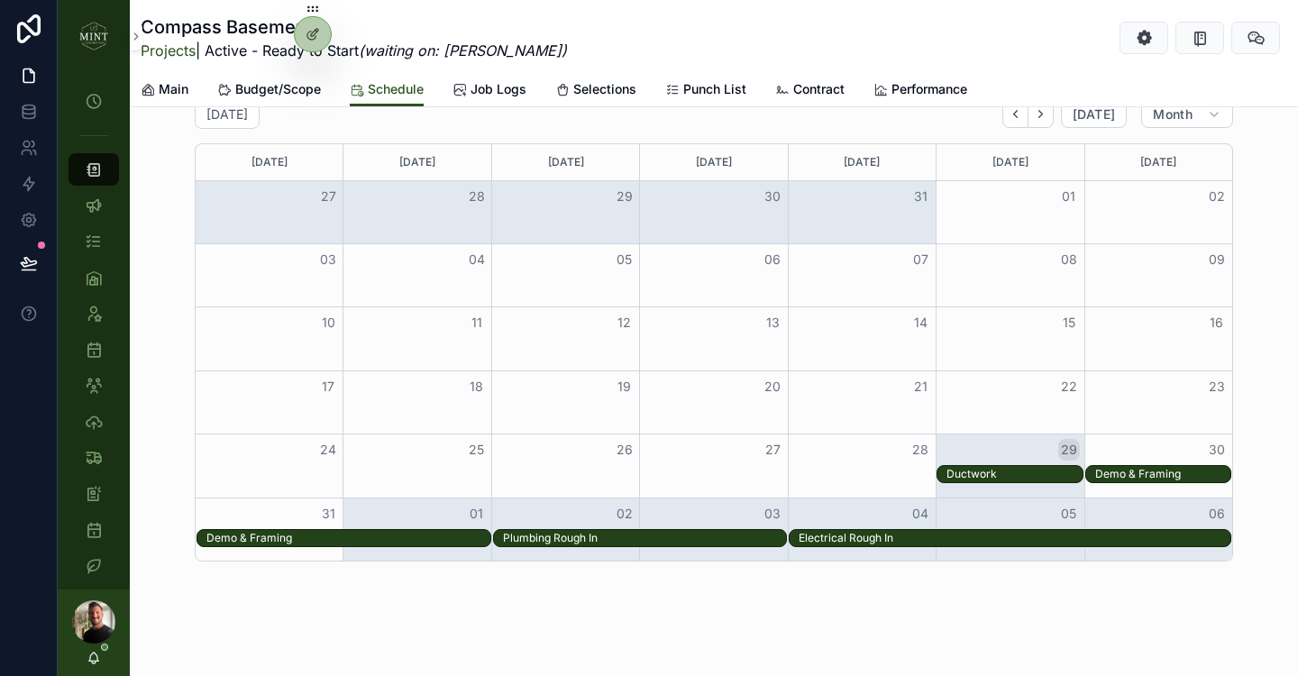
scroll to position [1122, 0]
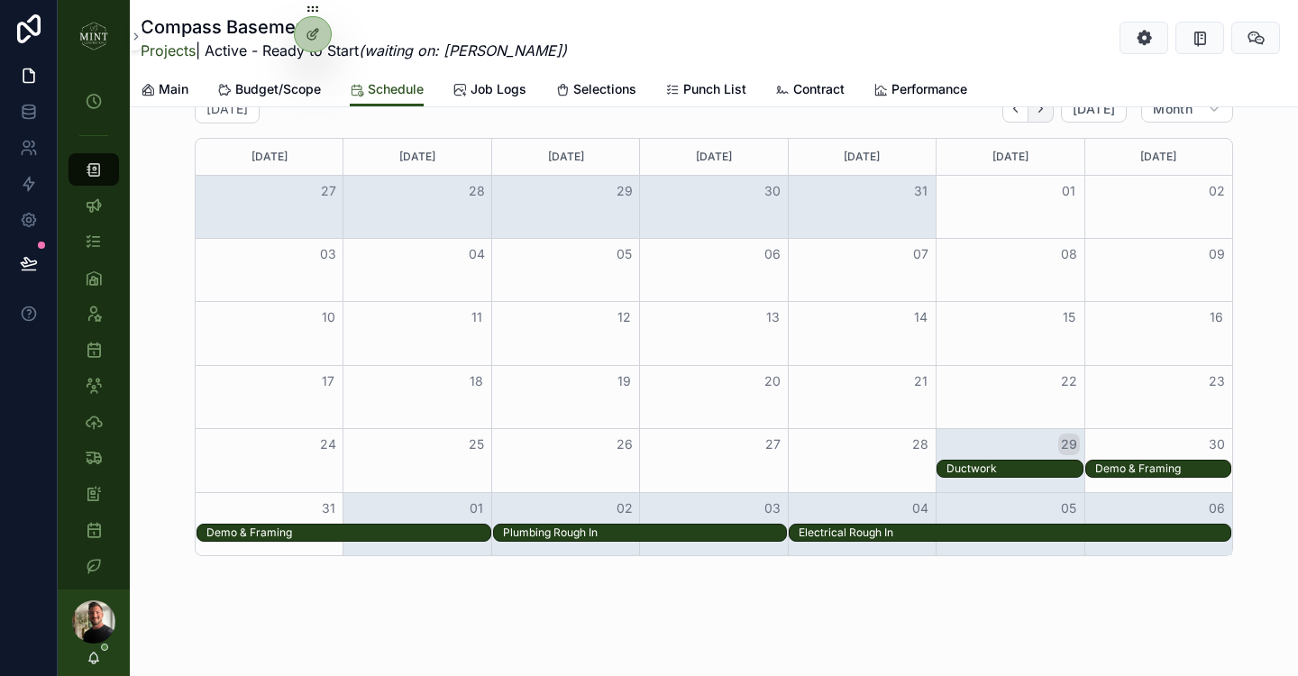
click at [1053, 114] on button "Next" at bounding box center [1041, 109] width 25 height 28
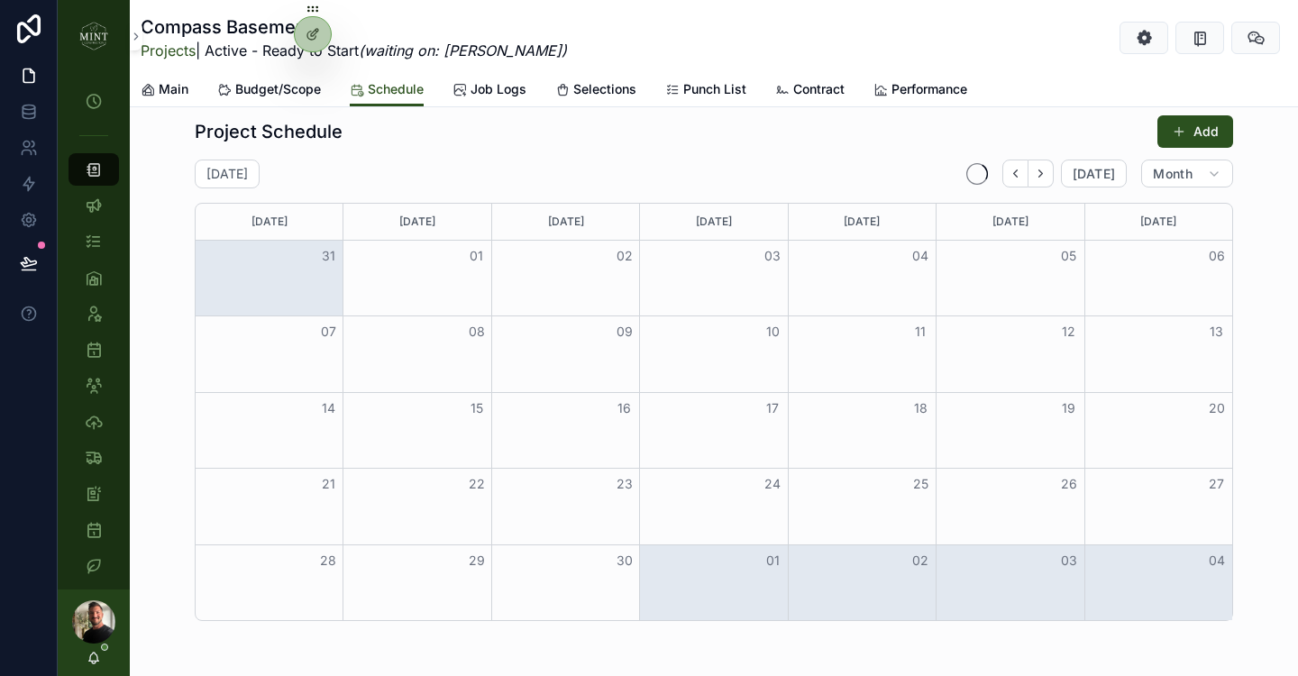
scroll to position [1070, 0]
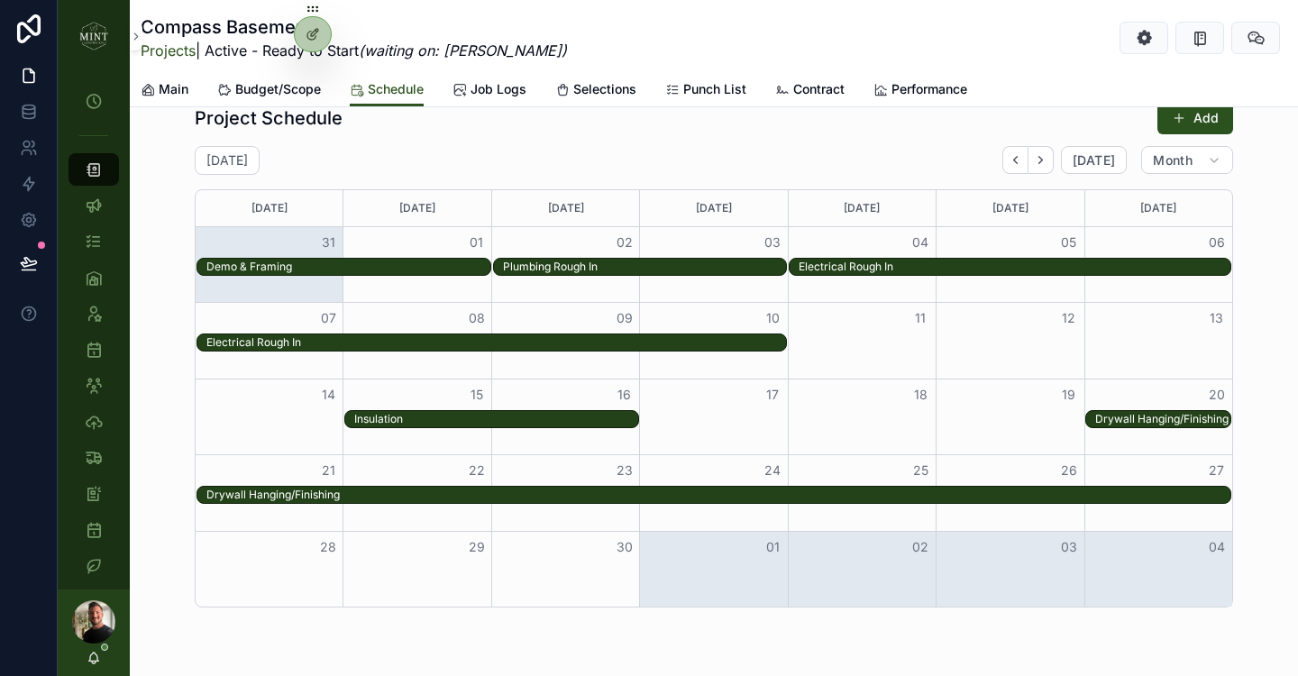
click at [995, 344] on div "Electrical Rough In" at bounding box center [714, 343] width 1037 height 19
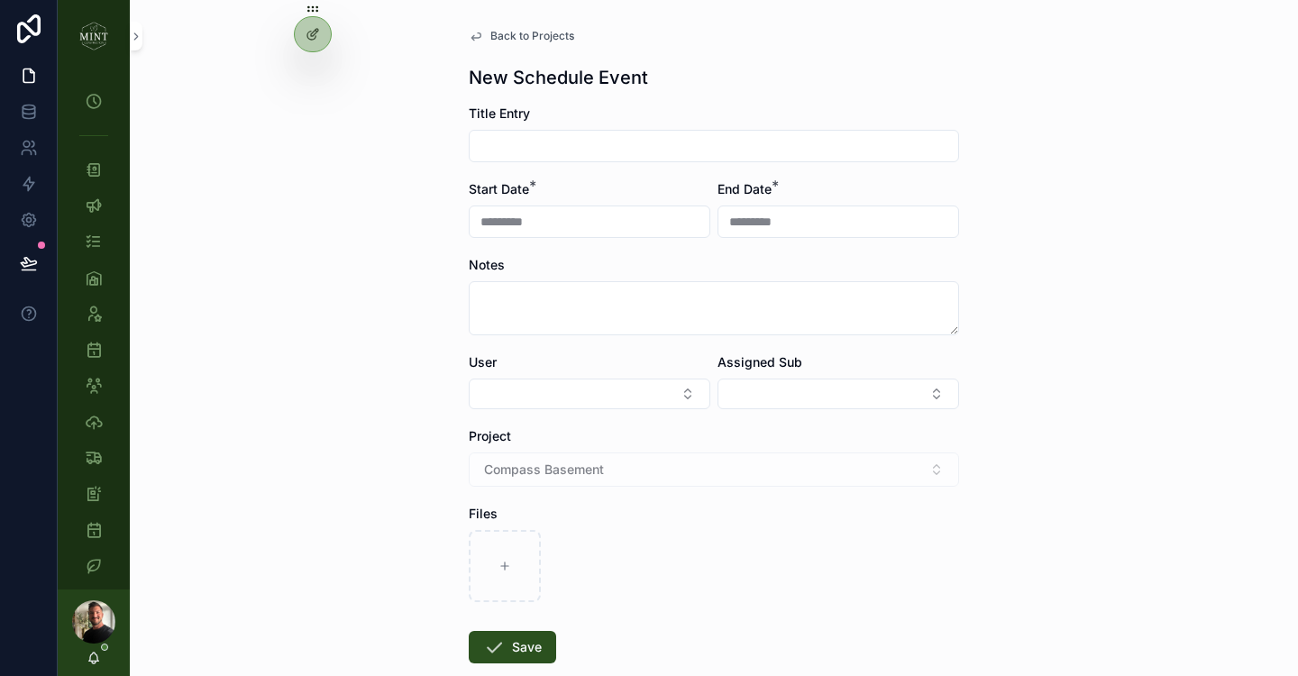
click at [574, 153] on input "scrollable content" at bounding box center [714, 145] width 489 height 25
type input "**********"
click at [807, 389] on button "Select Button" at bounding box center [839, 394] width 242 height 31
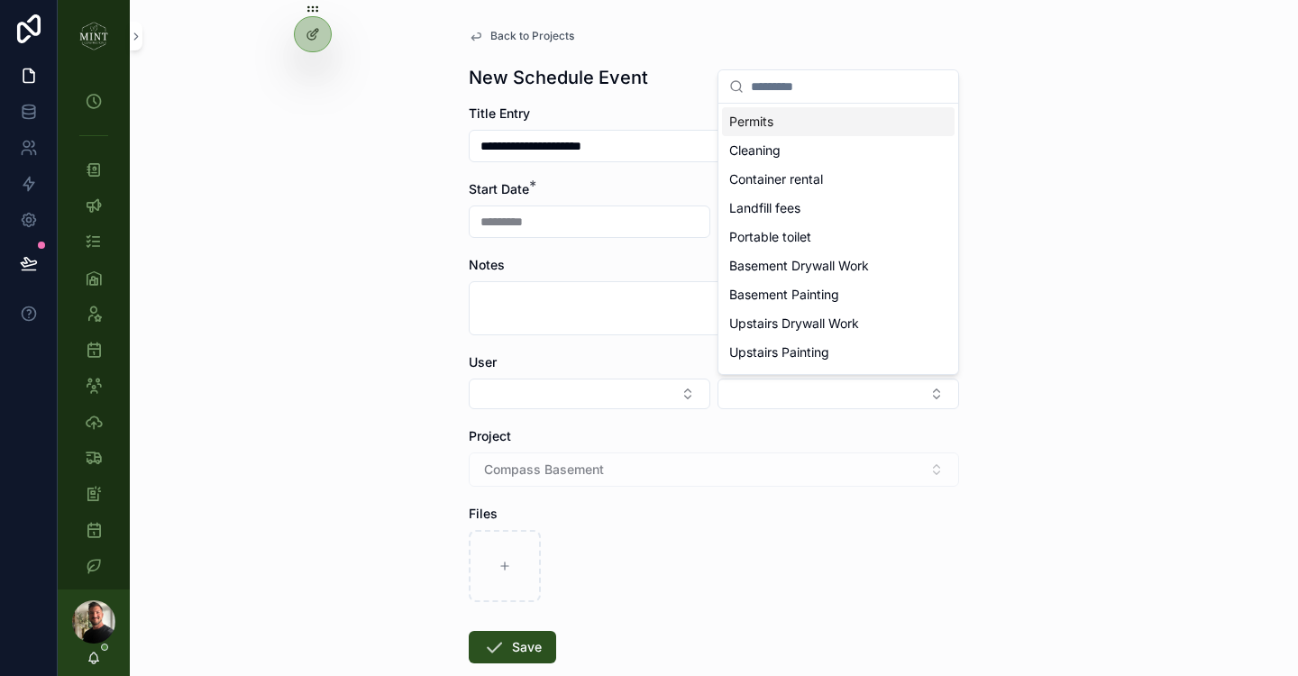
click at [777, 133] on div "Permits" at bounding box center [838, 121] width 233 height 29
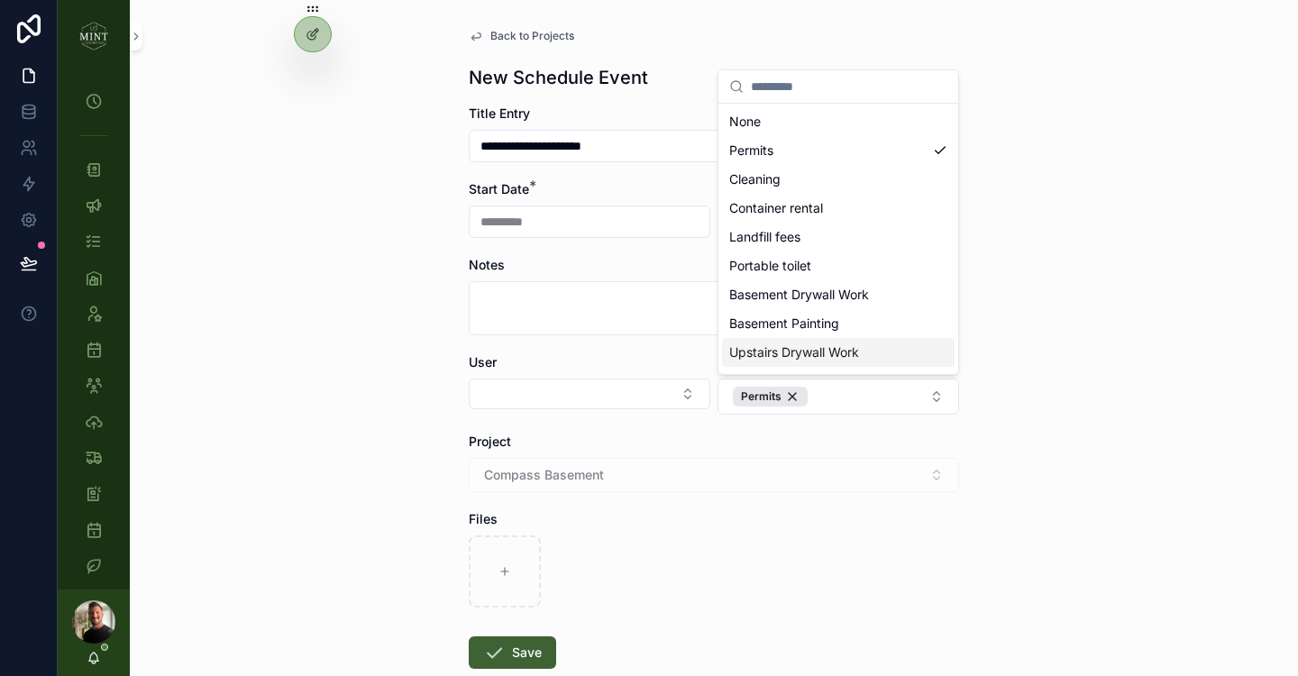
click at [512, 662] on button "Save" at bounding box center [512, 652] width 87 height 32
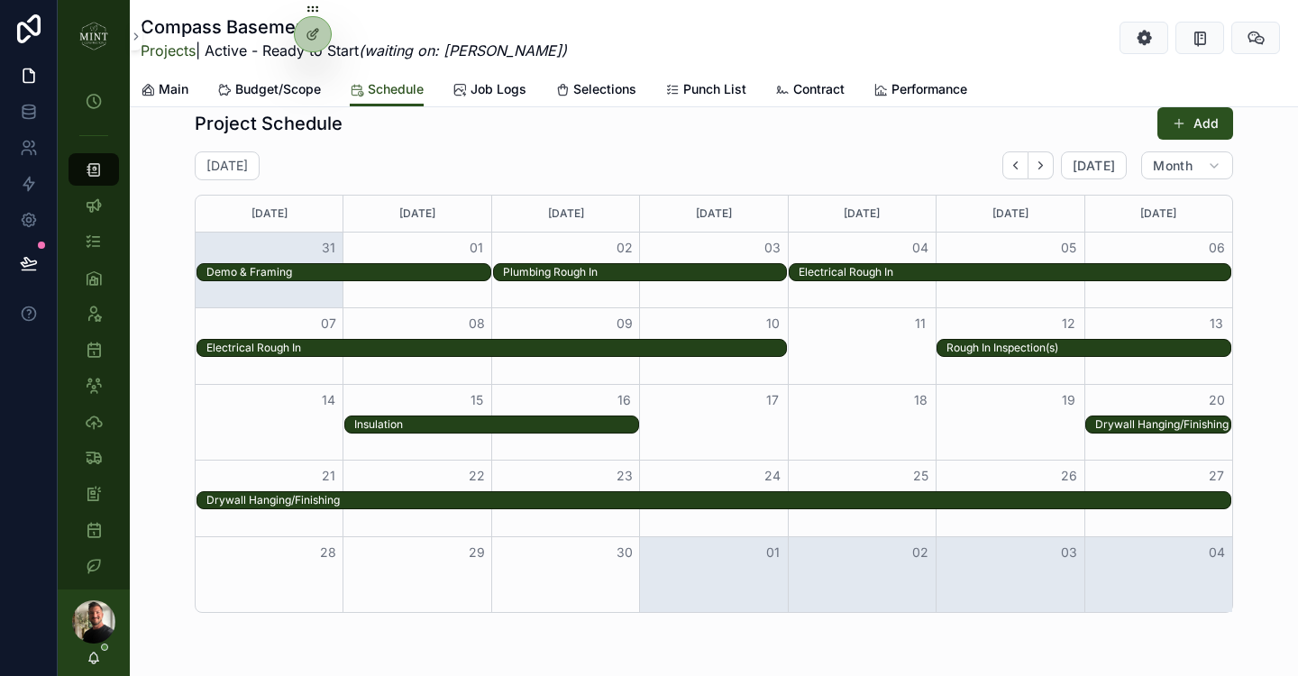
scroll to position [1073, 0]
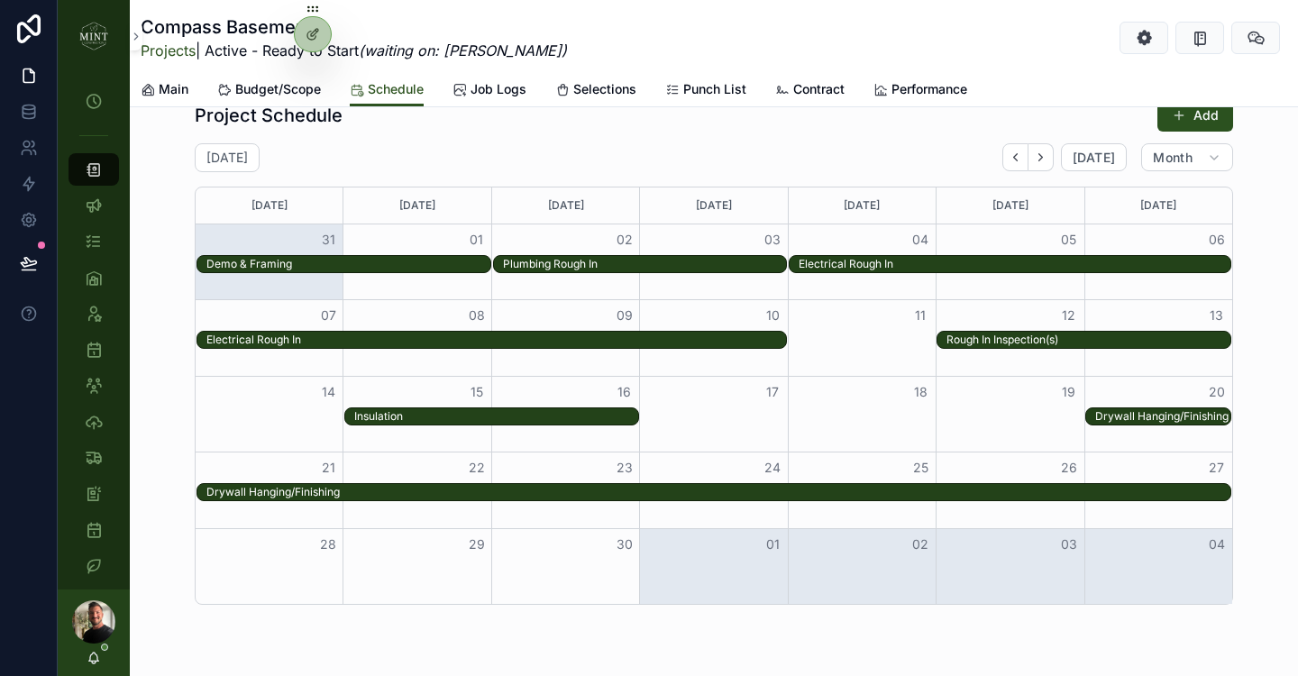
click at [1117, 342] on div "Rough In Inspection(s)" at bounding box center [1089, 340] width 284 height 14
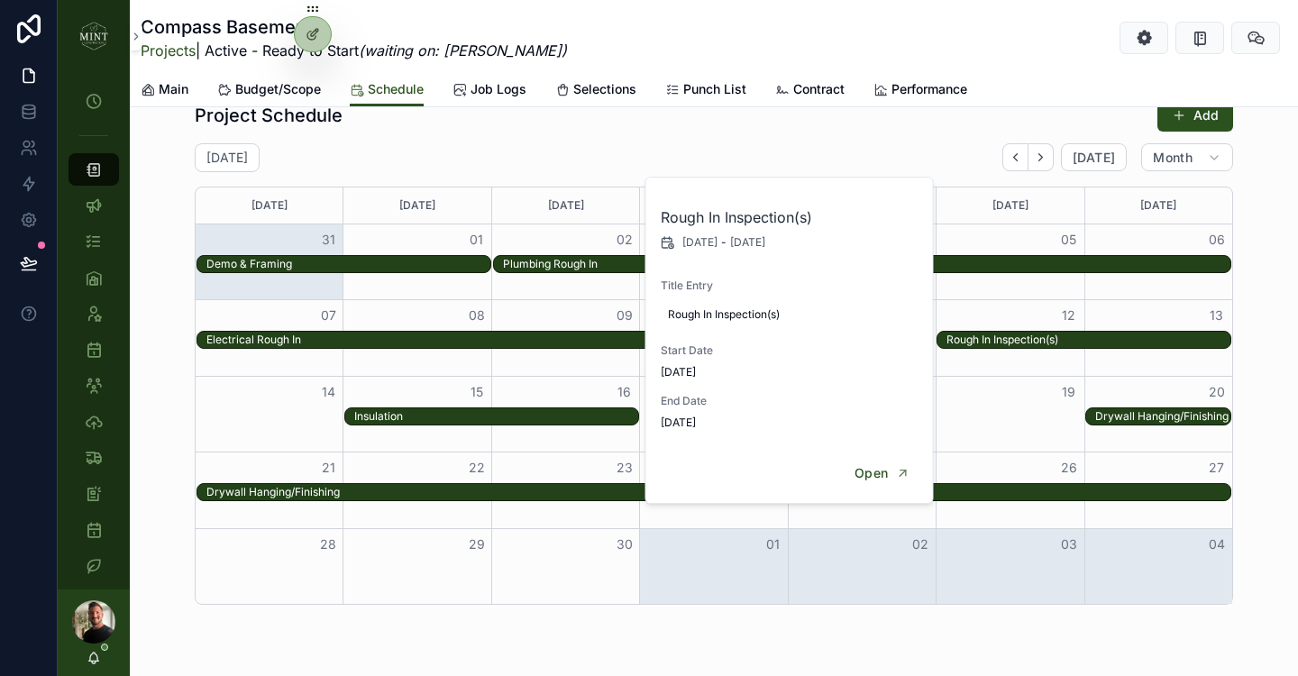
click at [930, 160] on div "[DATE] [DATE] Month" at bounding box center [714, 157] width 1039 height 29
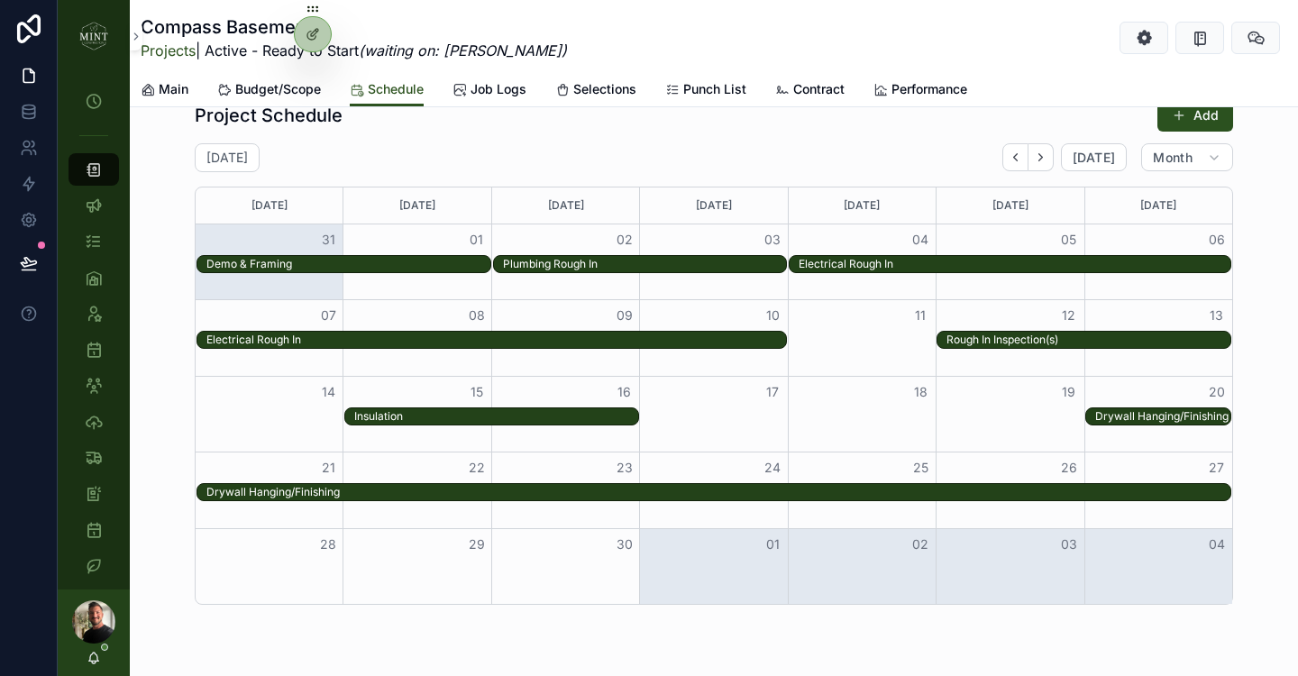
click at [1228, 340] on div "Rough In Inspection(s)" at bounding box center [1089, 340] width 284 height 14
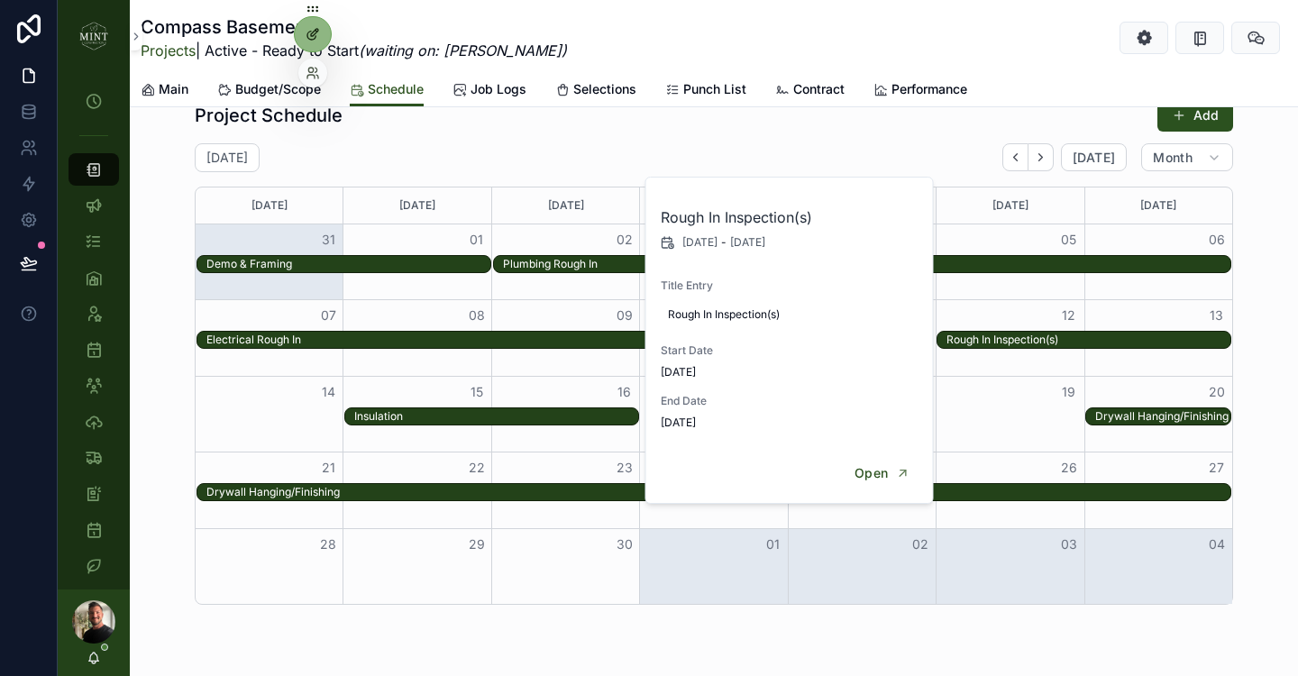
click at [316, 31] on icon at bounding box center [317, 31] width 2 height 2
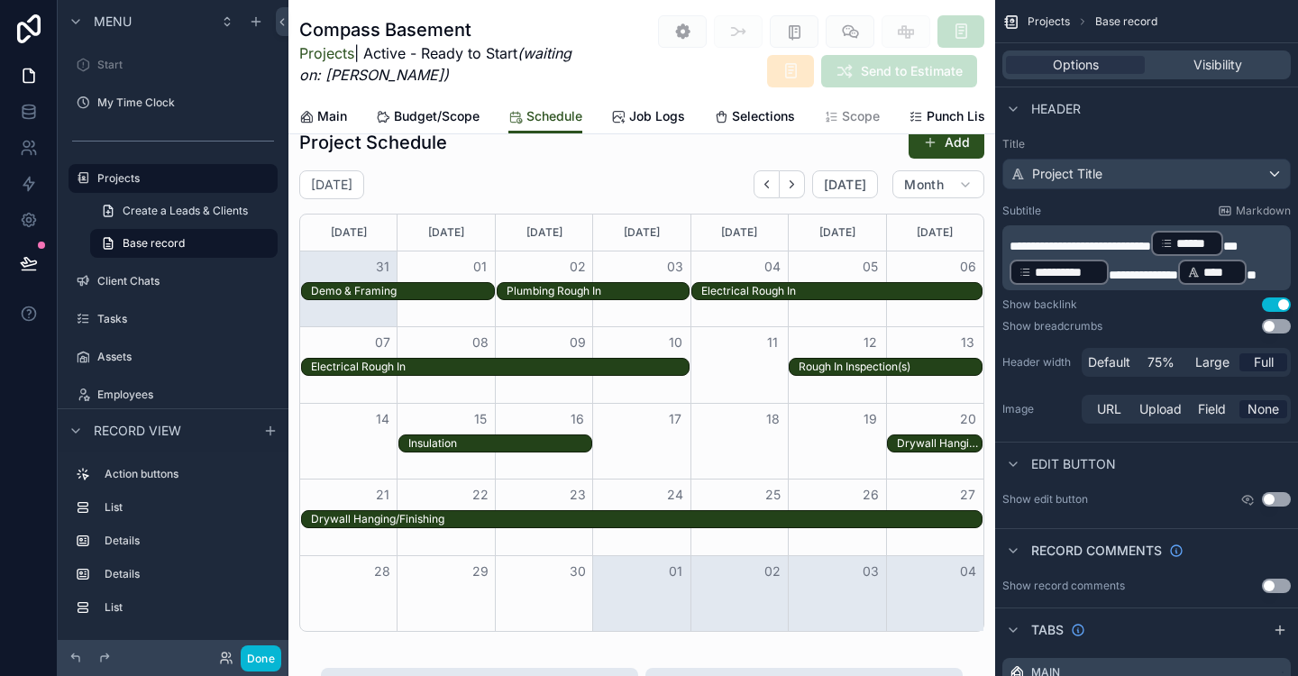
click at [728, 337] on div "11" at bounding box center [739, 342] width 97 height 31
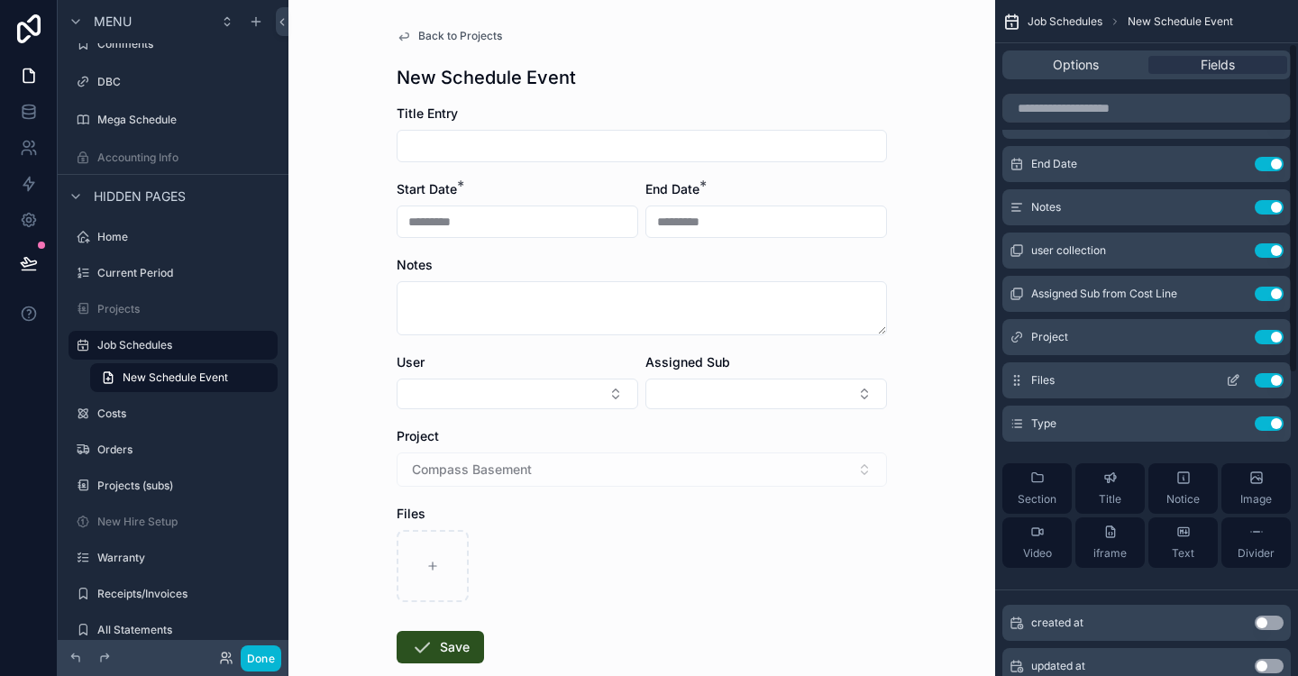
scroll to position [88, 0]
click at [490, 36] on span "Back to Projects" at bounding box center [460, 36] width 84 height 14
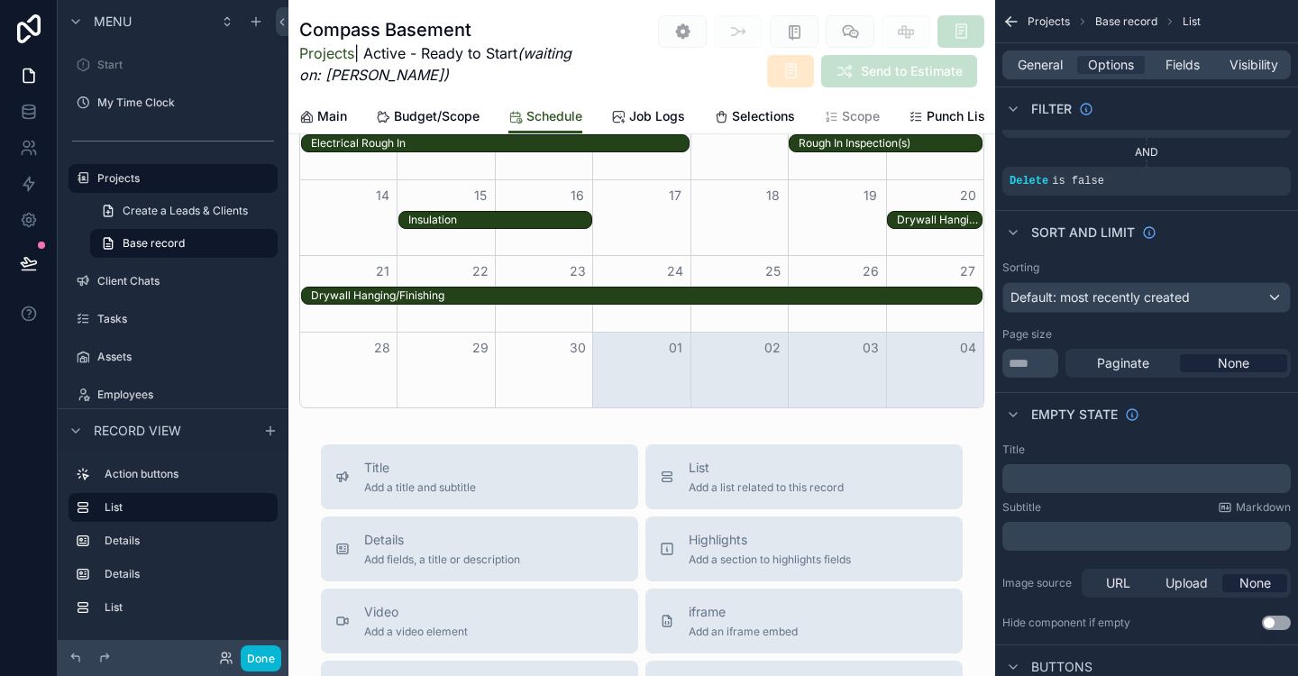
scroll to position [1294, 0]
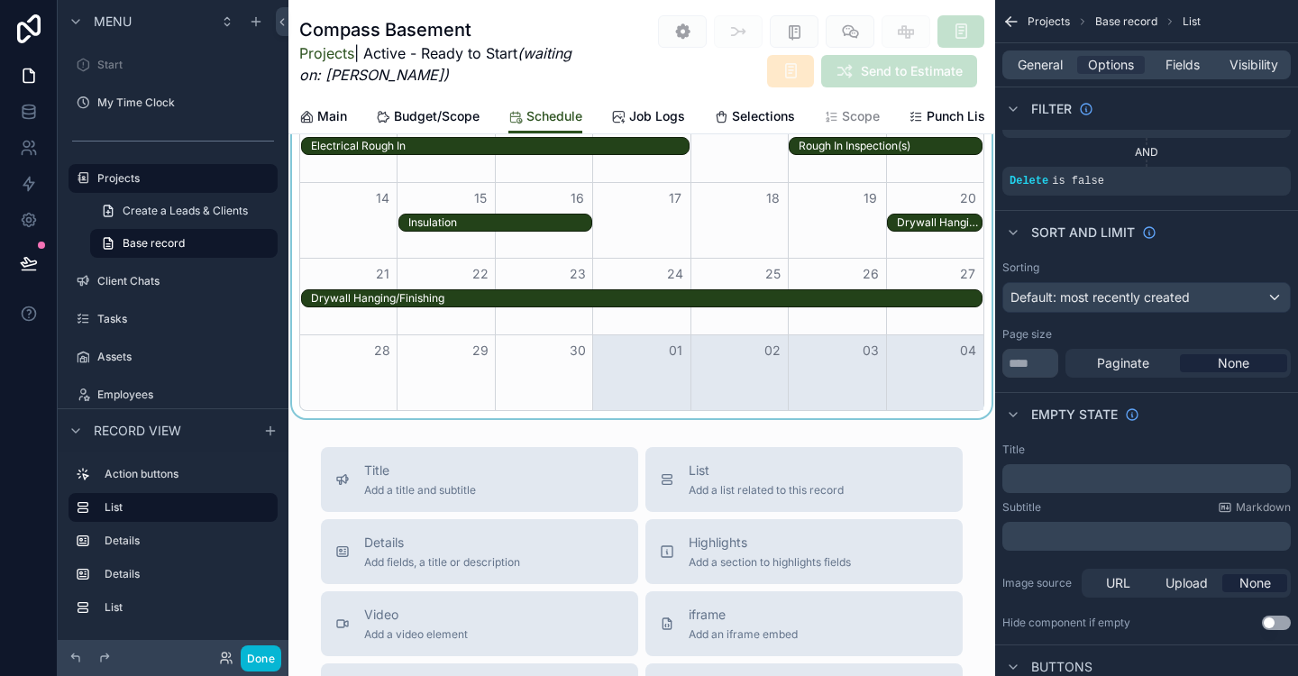
click at [856, 411] on div "scrollable content" at bounding box center [641, 158] width 707 height 522
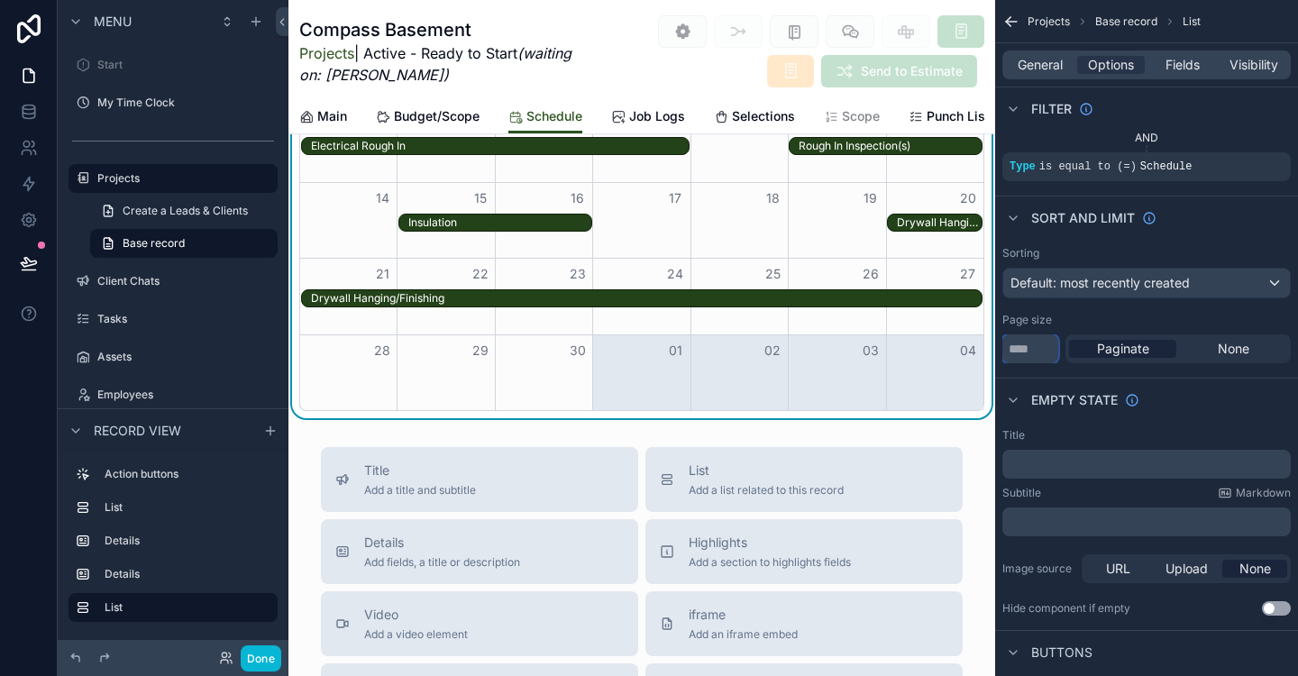
click at [1015, 351] on input "**" at bounding box center [1031, 348] width 56 height 29
type input "*"
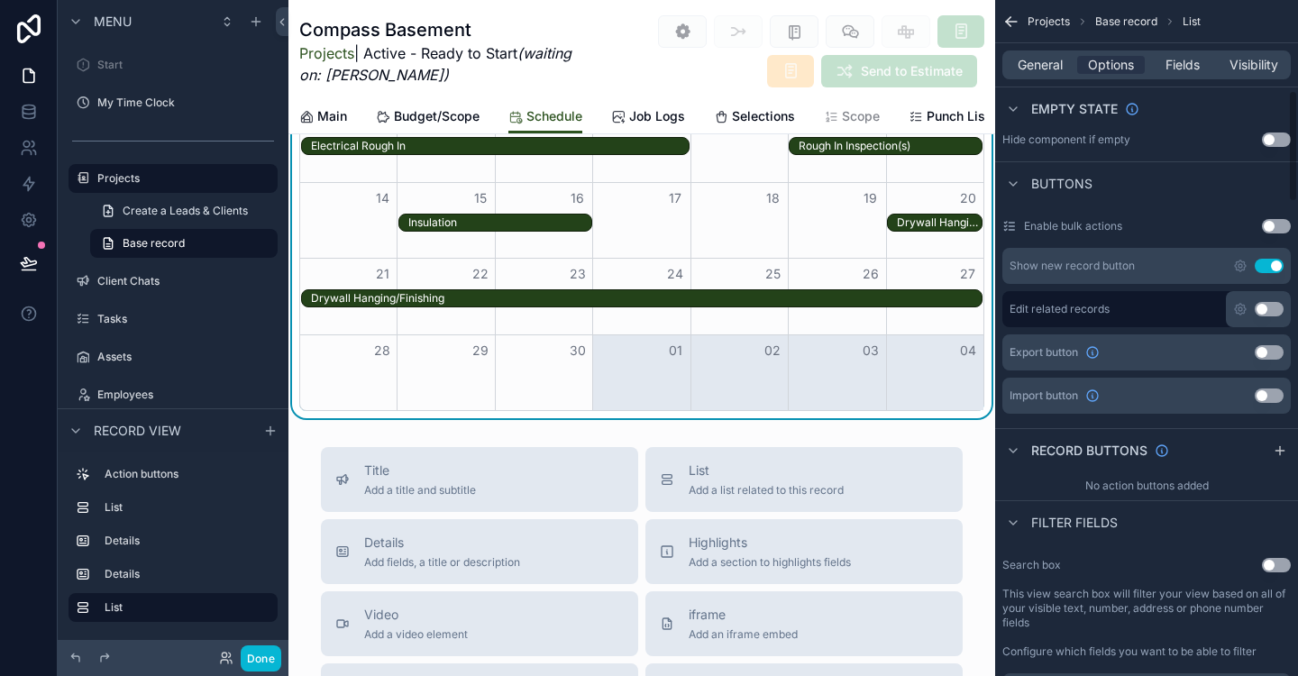
scroll to position [533, 0]
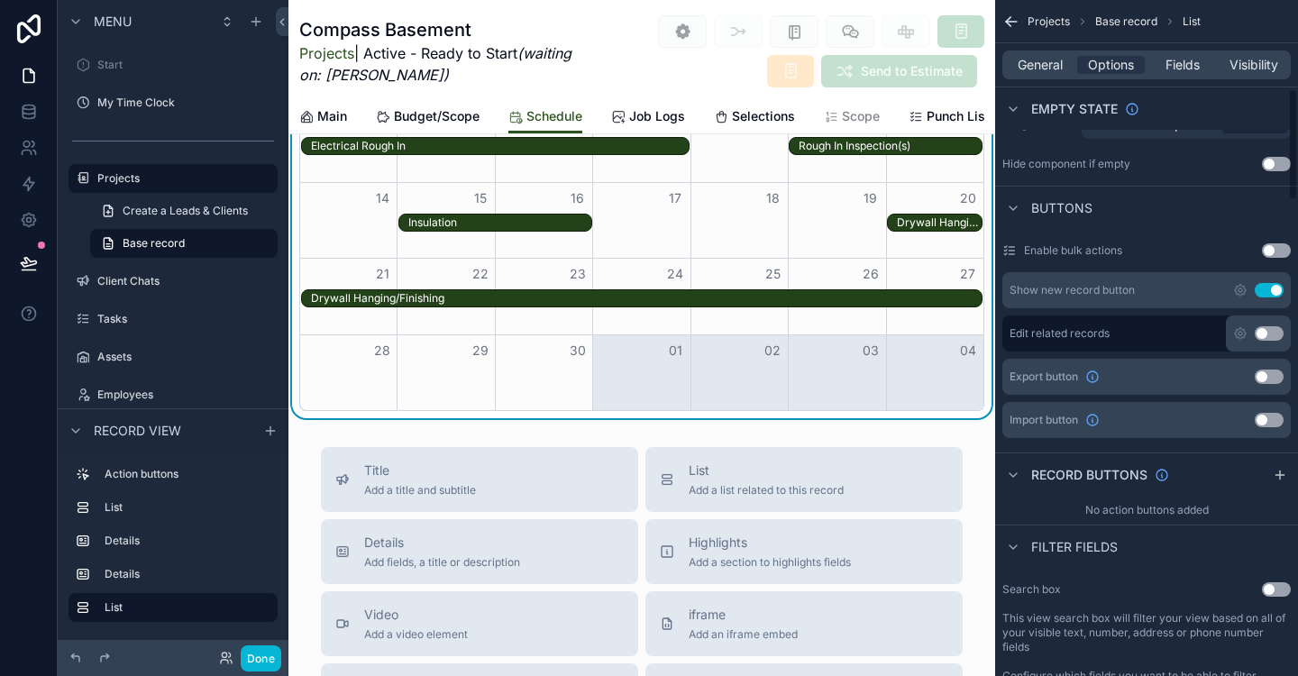
click at [1050, 72] on span "General" at bounding box center [1040, 65] width 45 height 18
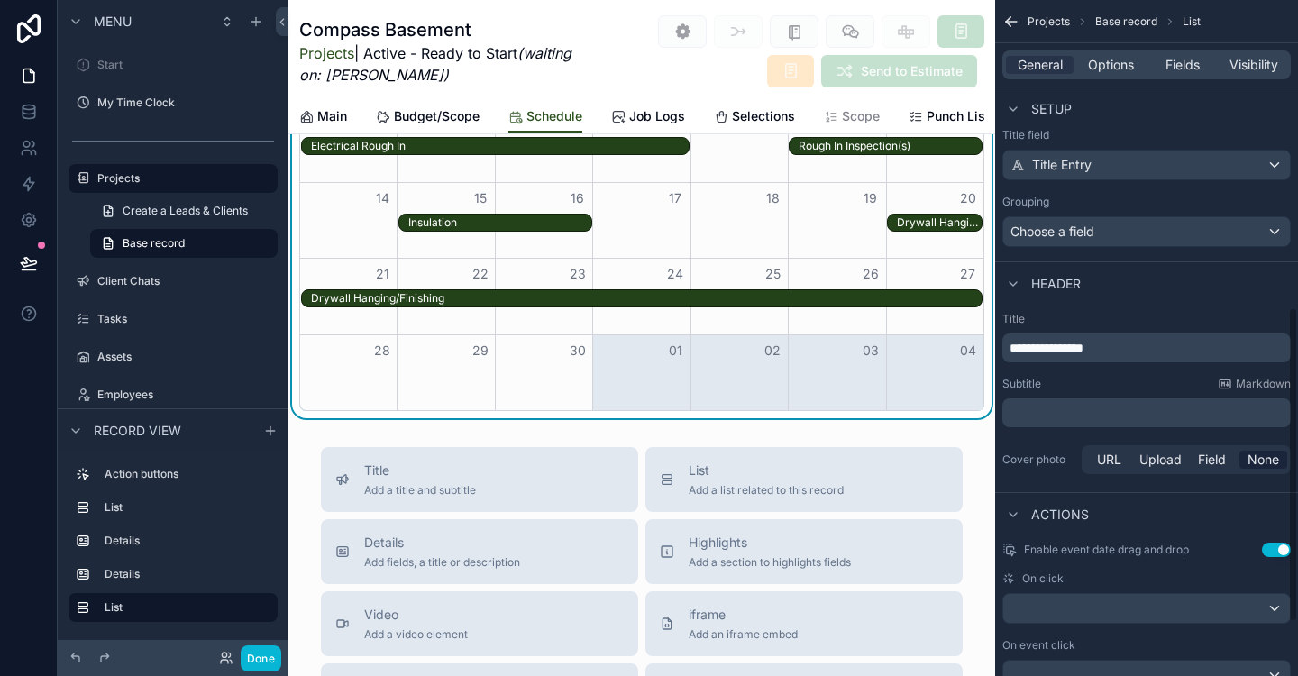
scroll to position [774, 0]
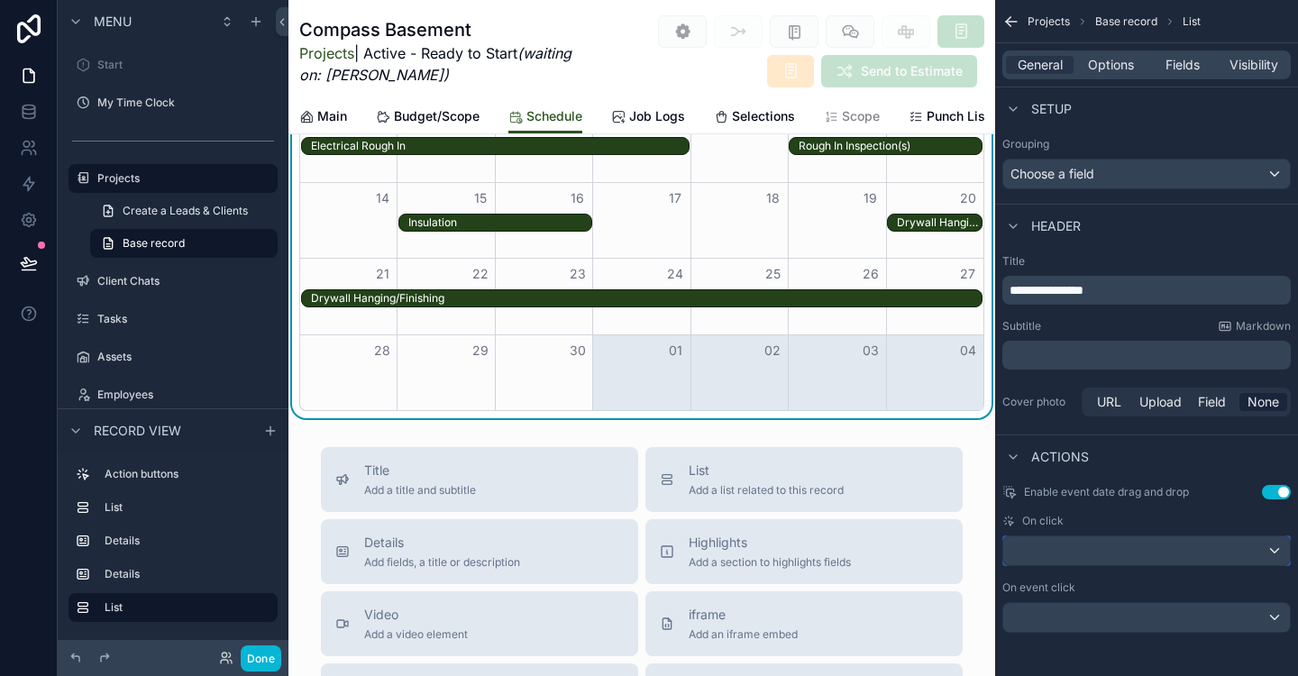
click at [1273, 553] on div "scrollable content" at bounding box center [1146, 550] width 287 height 29
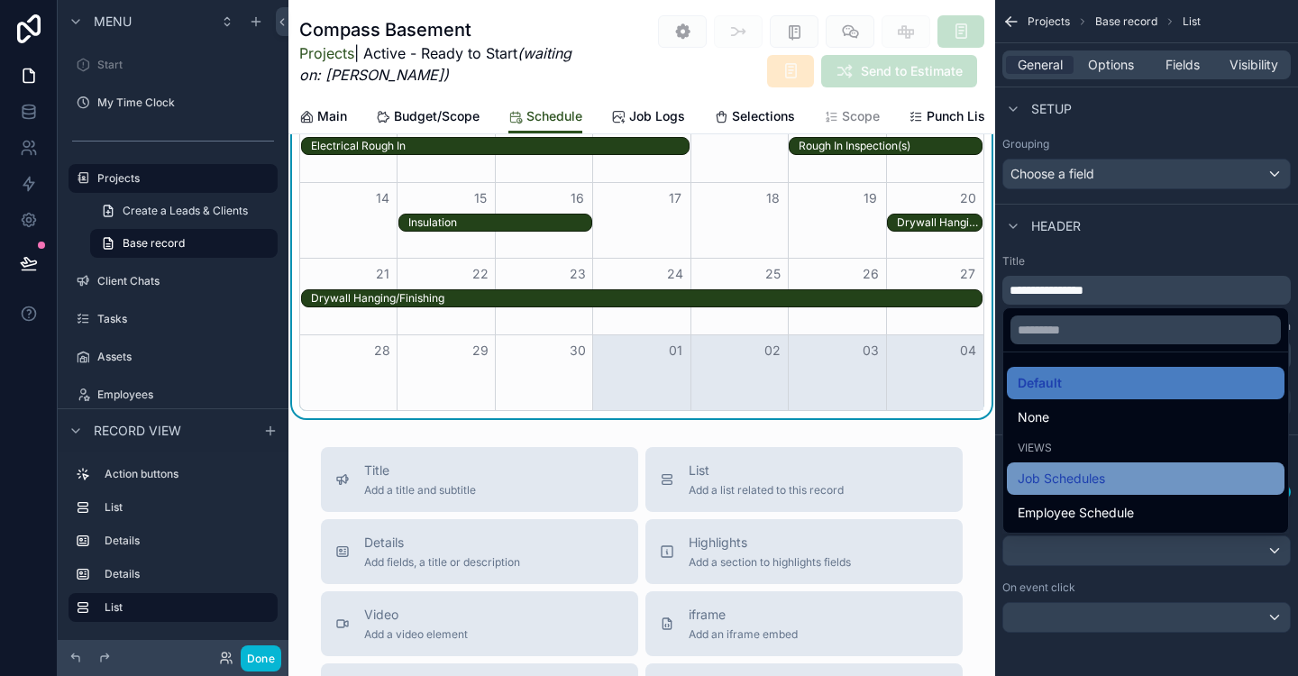
click at [1158, 488] on div "Job Schedules" at bounding box center [1146, 479] width 256 height 22
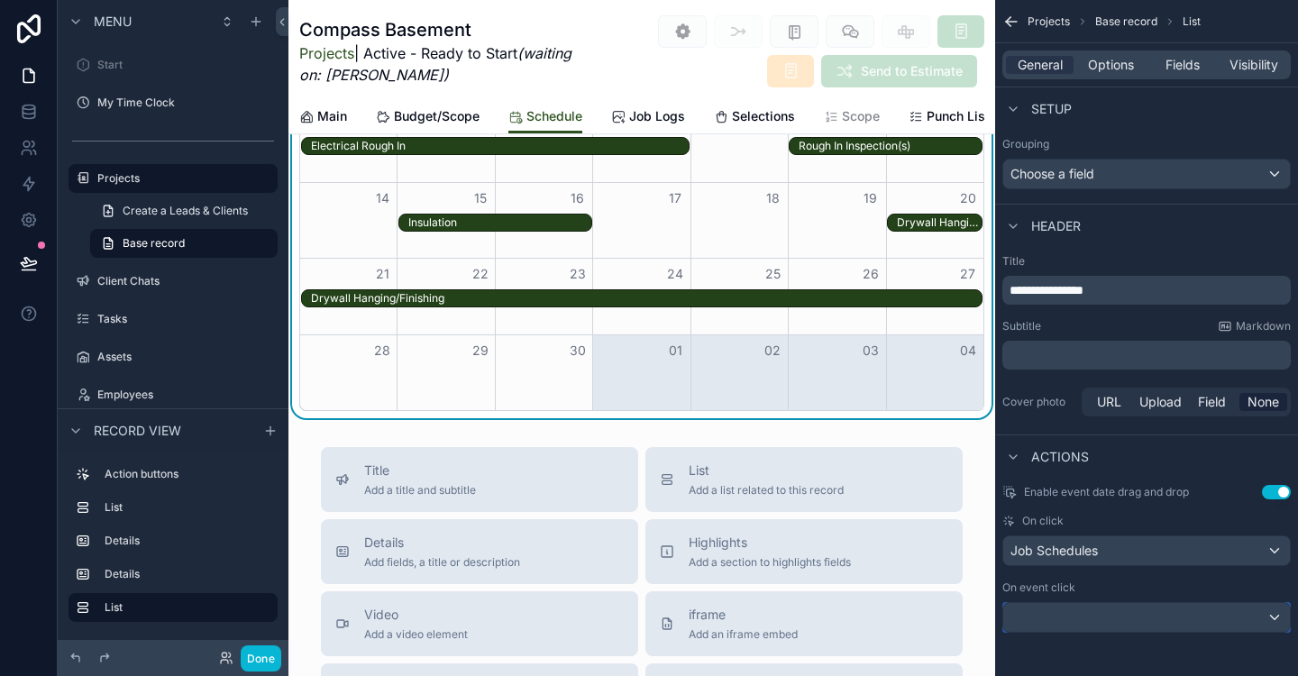
click at [1270, 624] on div "scrollable content" at bounding box center [1146, 617] width 287 height 29
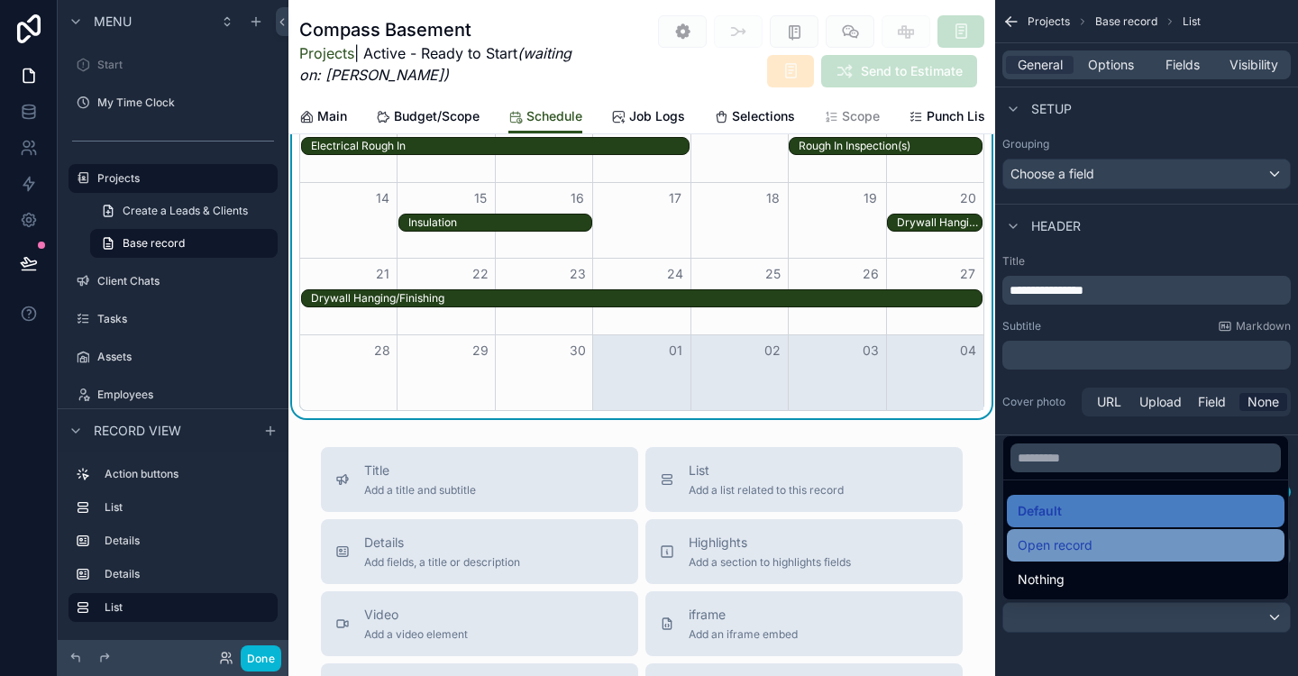
click at [1124, 550] on div "Open record" at bounding box center [1146, 546] width 256 height 22
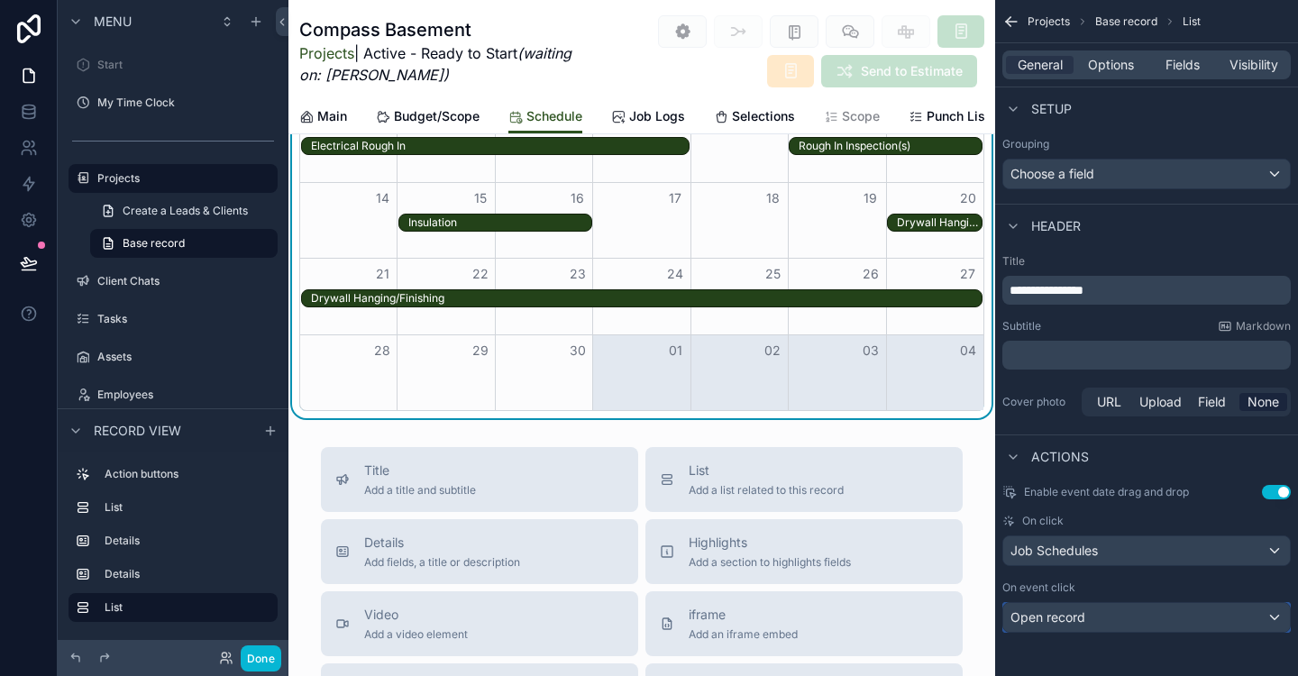
click at [1278, 621] on div "Open record" at bounding box center [1146, 617] width 287 height 29
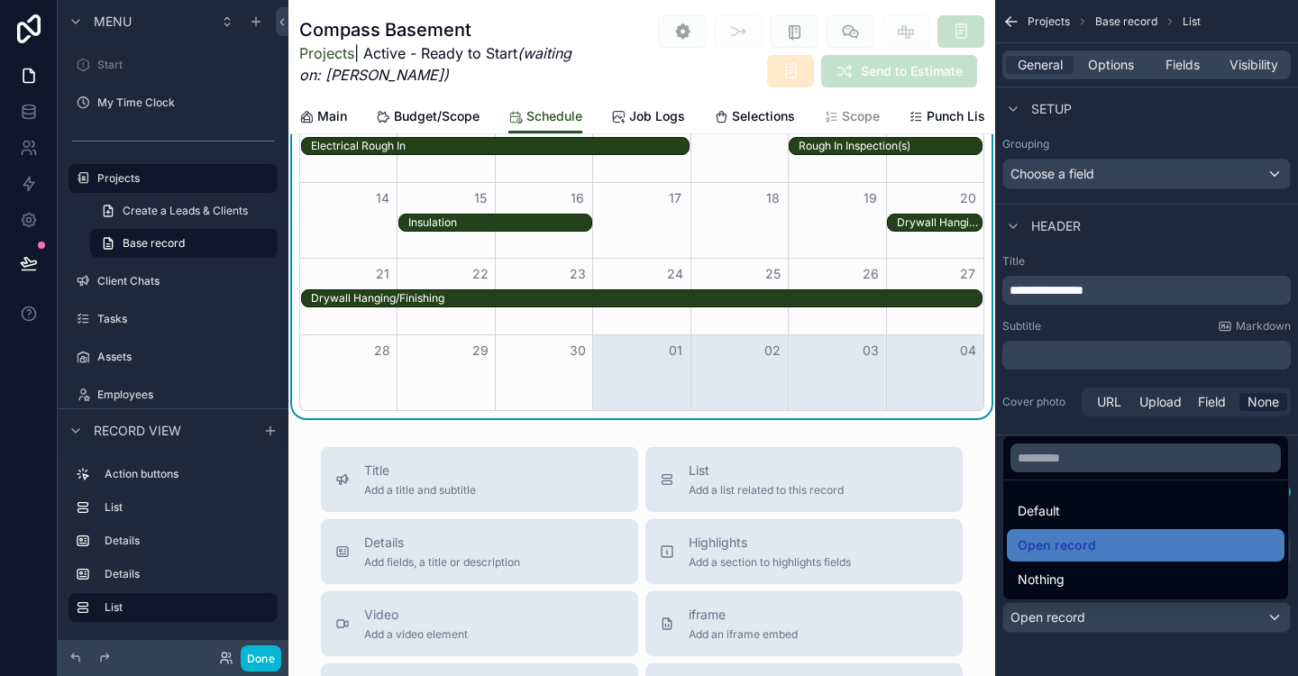
click at [1159, 650] on div "scrollable content" at bounding box center [649, 338] width 1298 height 676
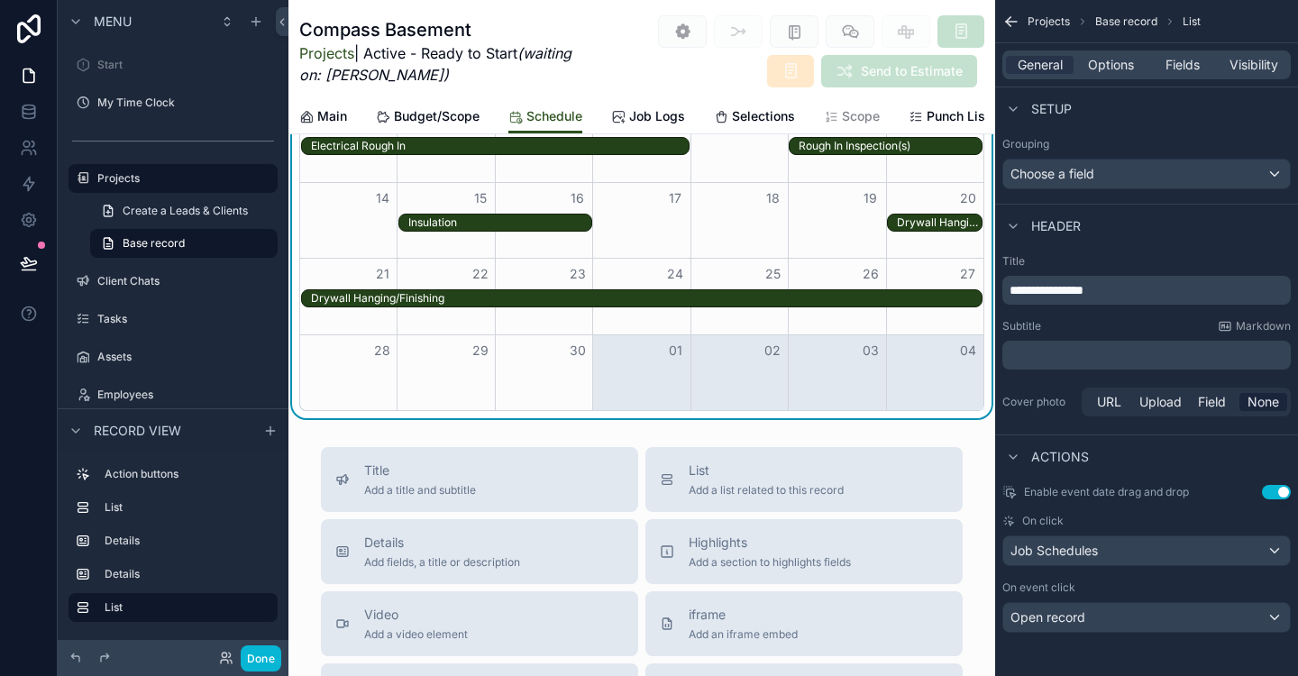
click at [936, 143] on div "Rough In Inspection(s)" at bounding box center [890, 146] width 183 height 14
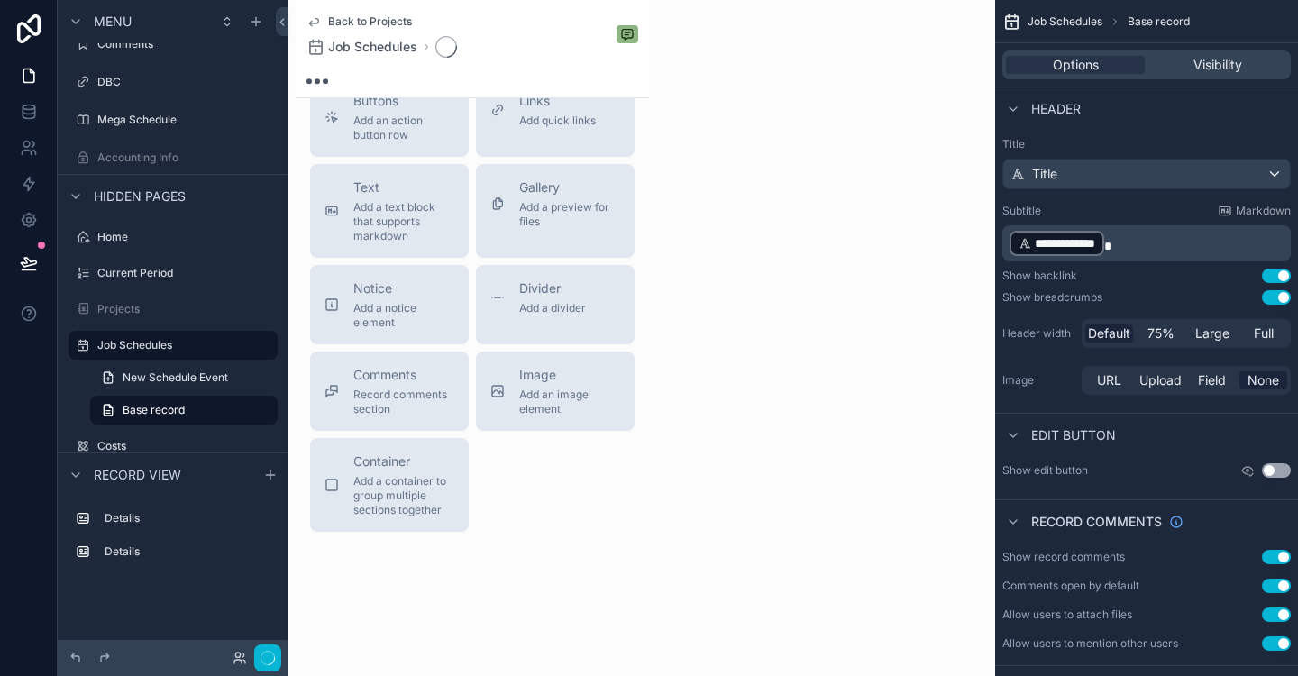
click at [363, 22] on span "Back to Projects" at bounding box center [370, 21] width 84 height 14
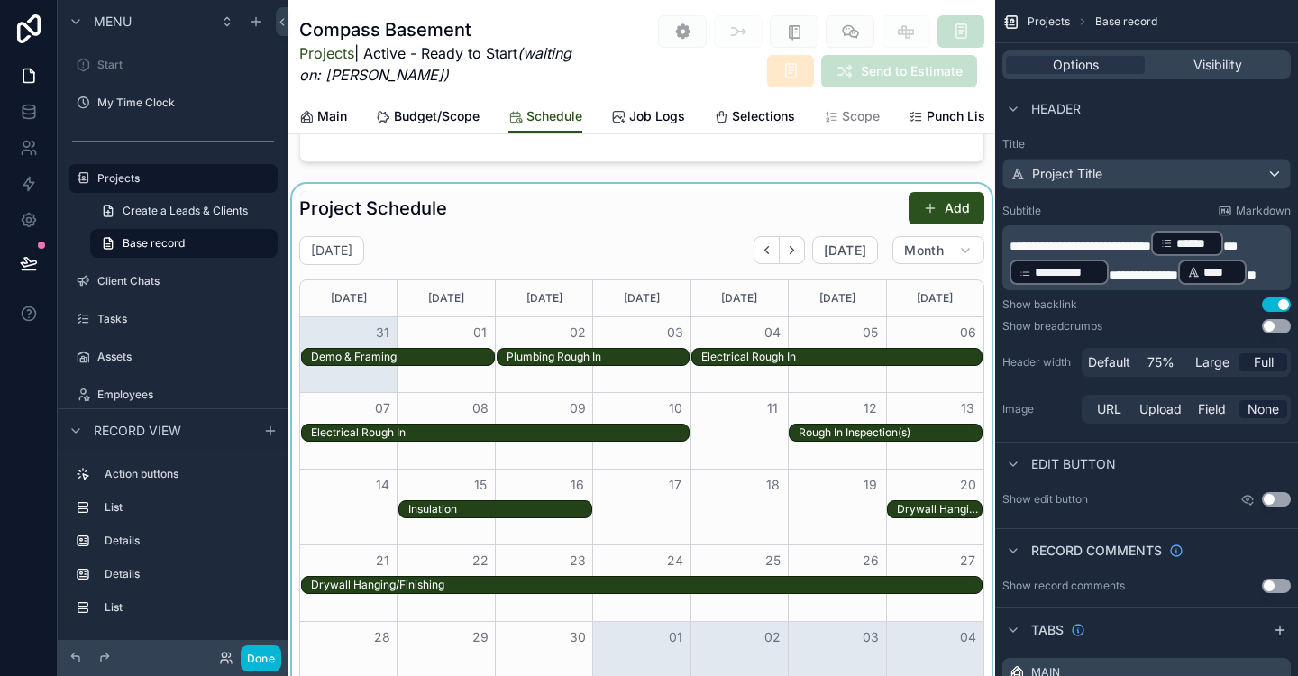
scroll to position [930, 0]
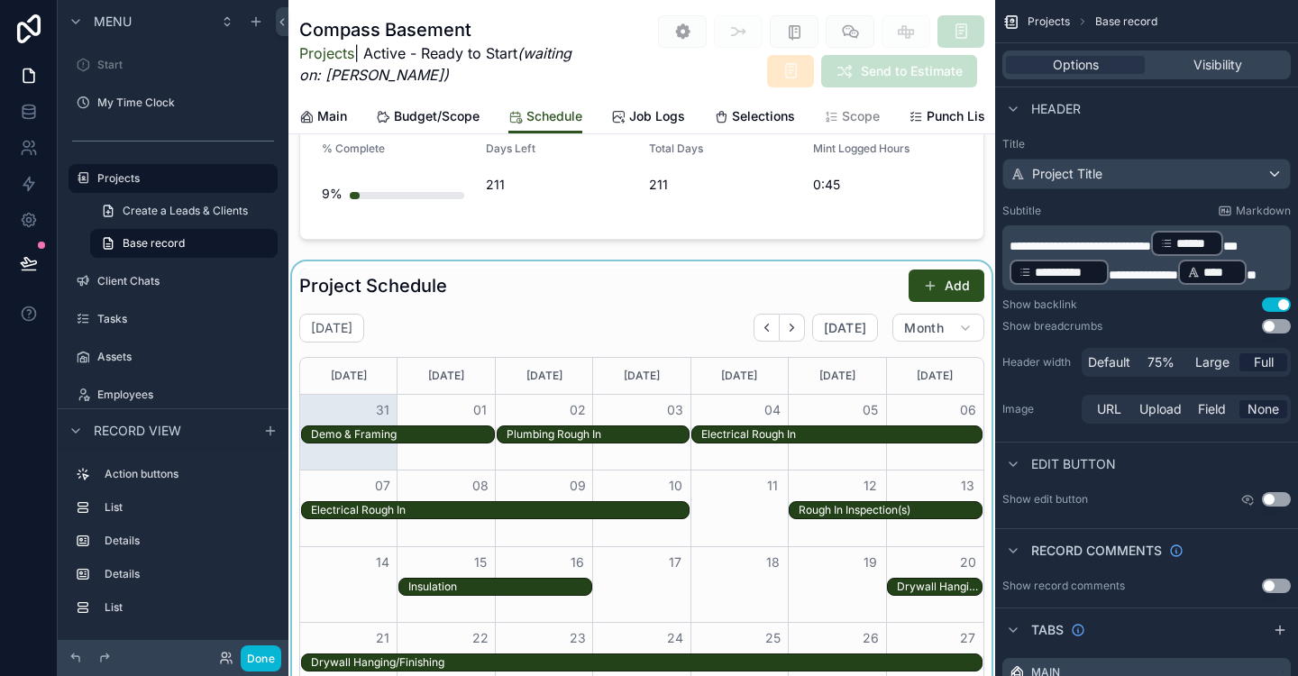
click at [603, 331] on div "scrollable content" at bounding box center [641, 522] width 707 height 522
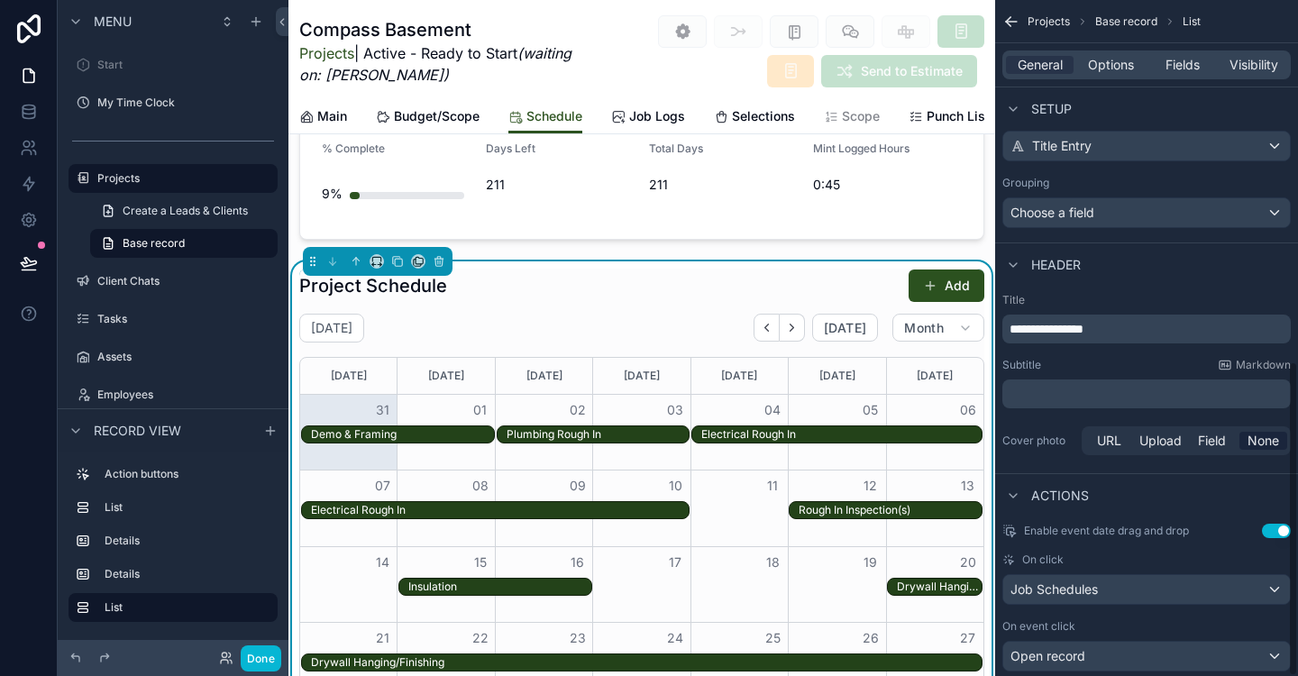
scroll to position [774, 0]
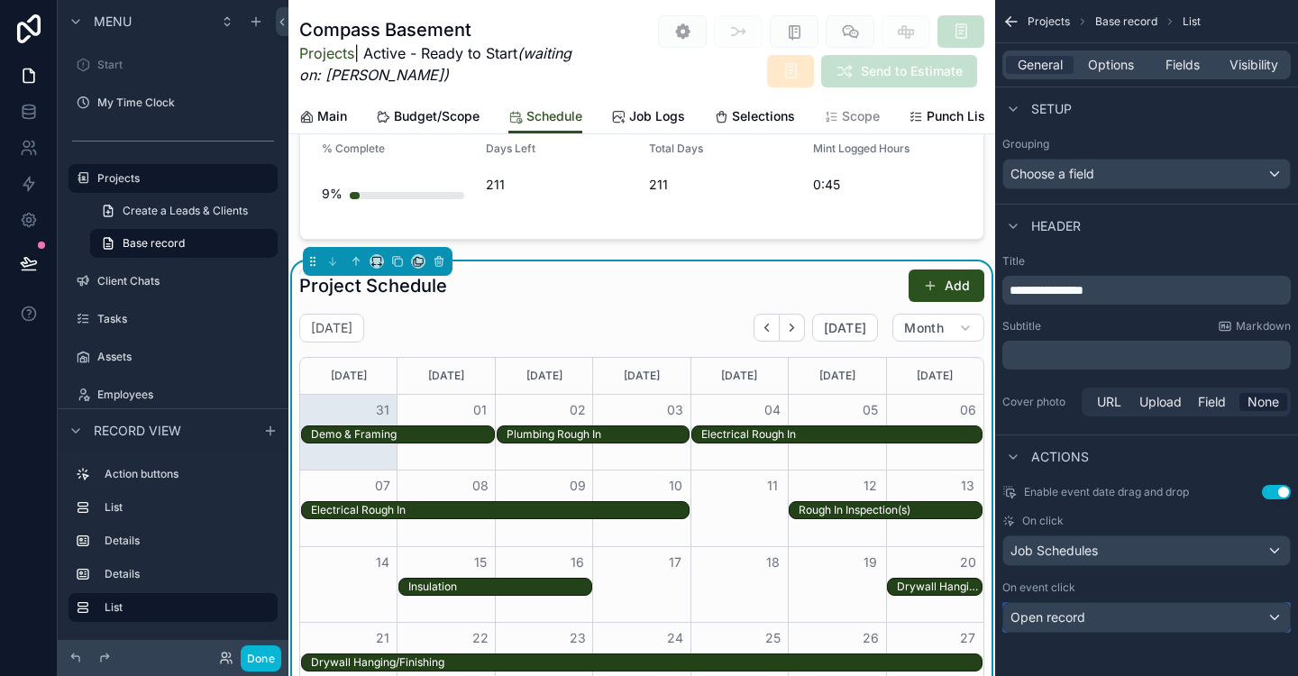
click at [1273, 609] on div "Open record" at bounding box center [1146, 617] width 287 height 29
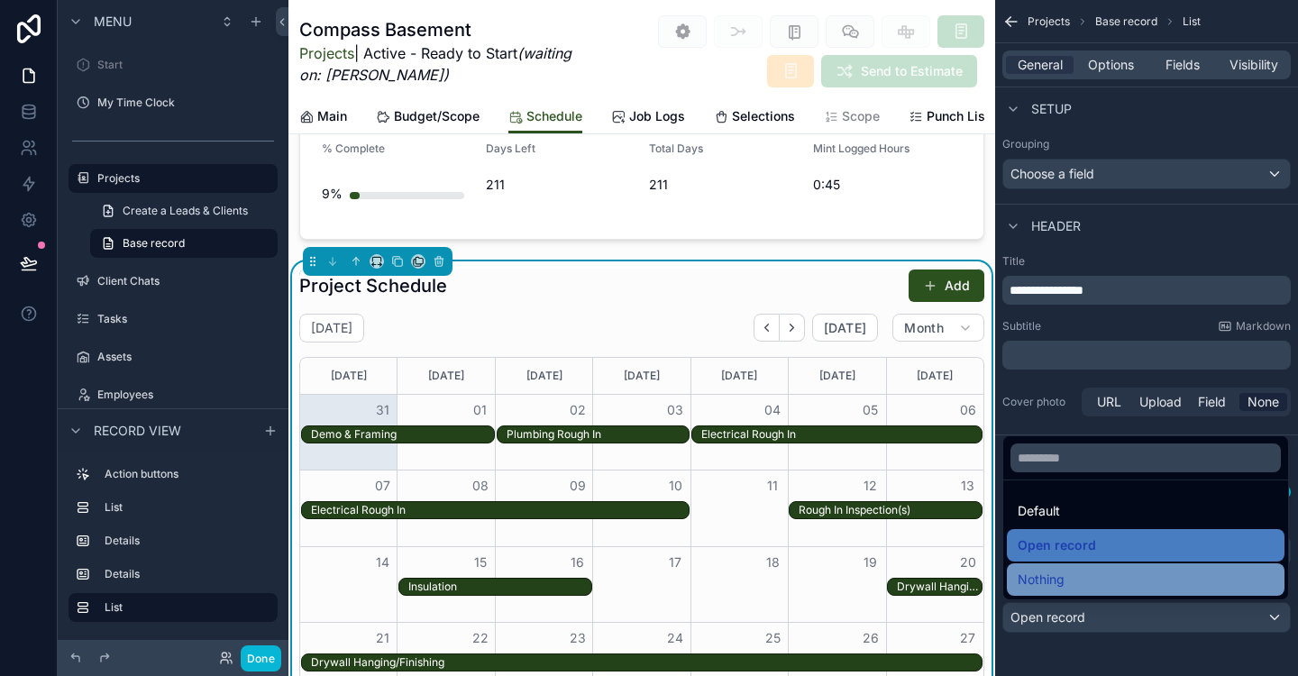
click at [1090, 573] on div "Nothing" at bounding box center [1146, 580] width 256 height 22
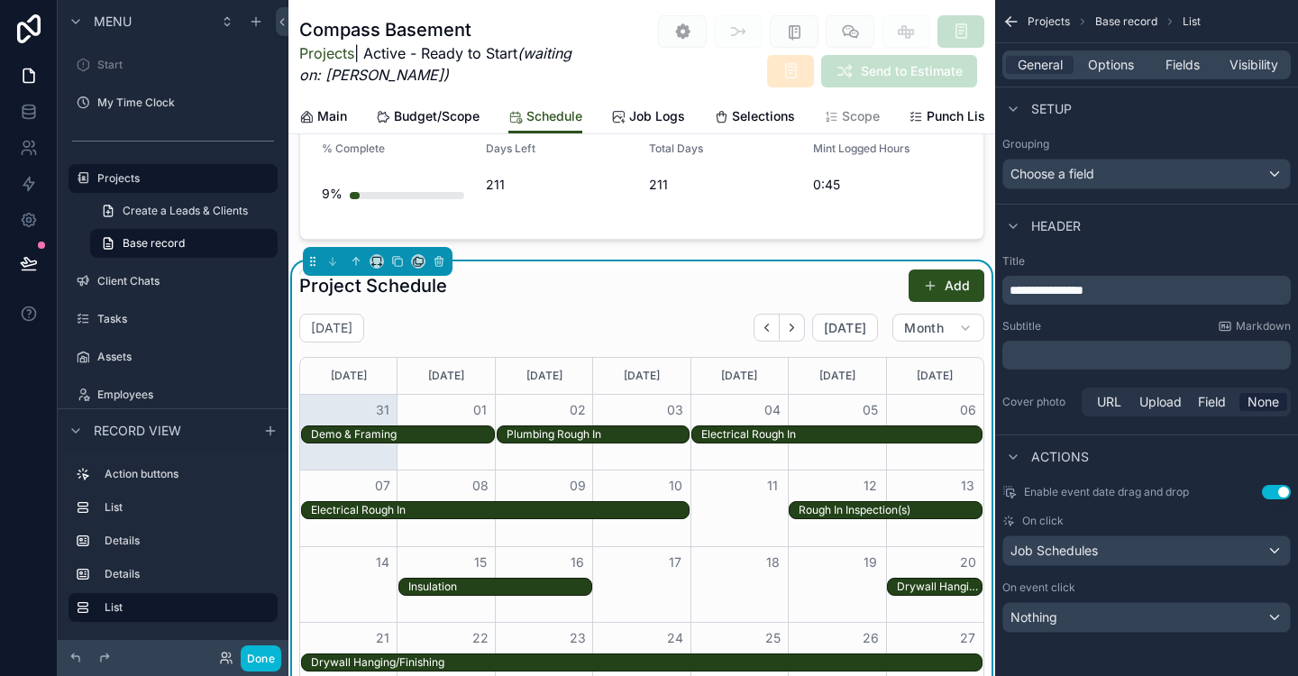
click at [804, 433] on div "Electrical Rough In" at bounding box center [841, 434] width 280 height 14
click at [1281, 622] on div "Nothing" at bounding box center [1146, 617] width 287 height 29
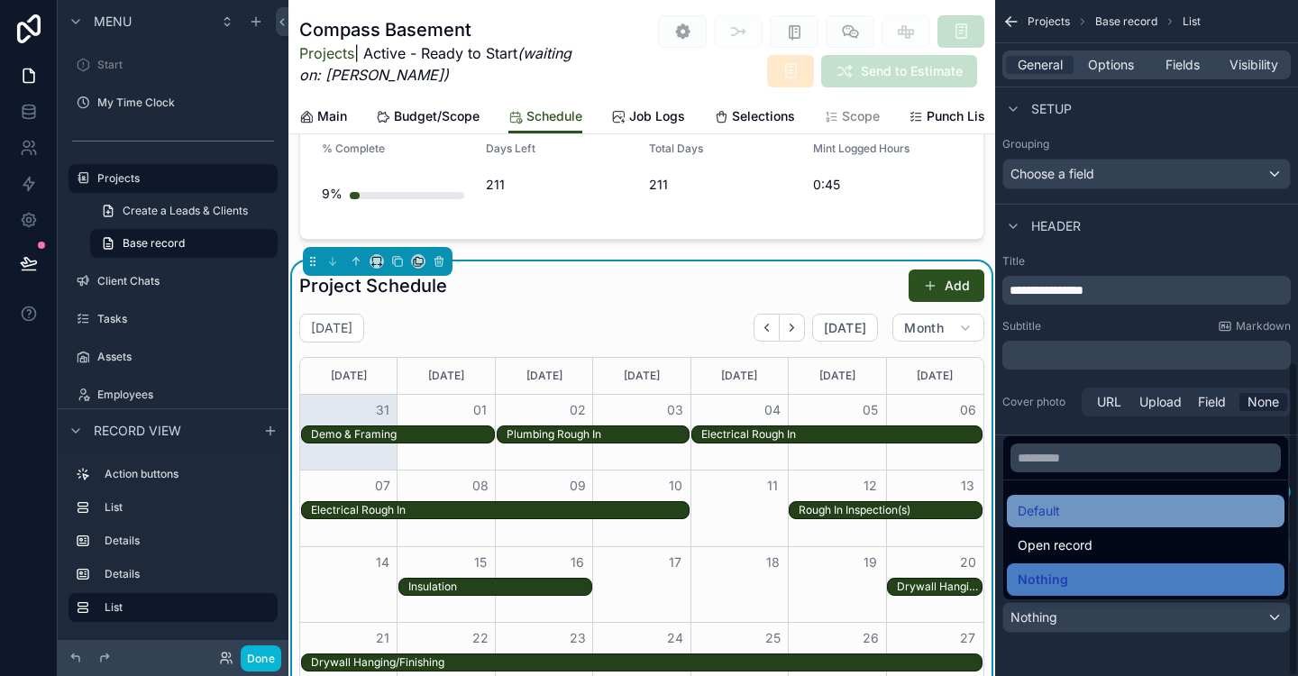
click at [1090, 508] on div "Default" at bounding box center [1146, 511] width 256 height 22
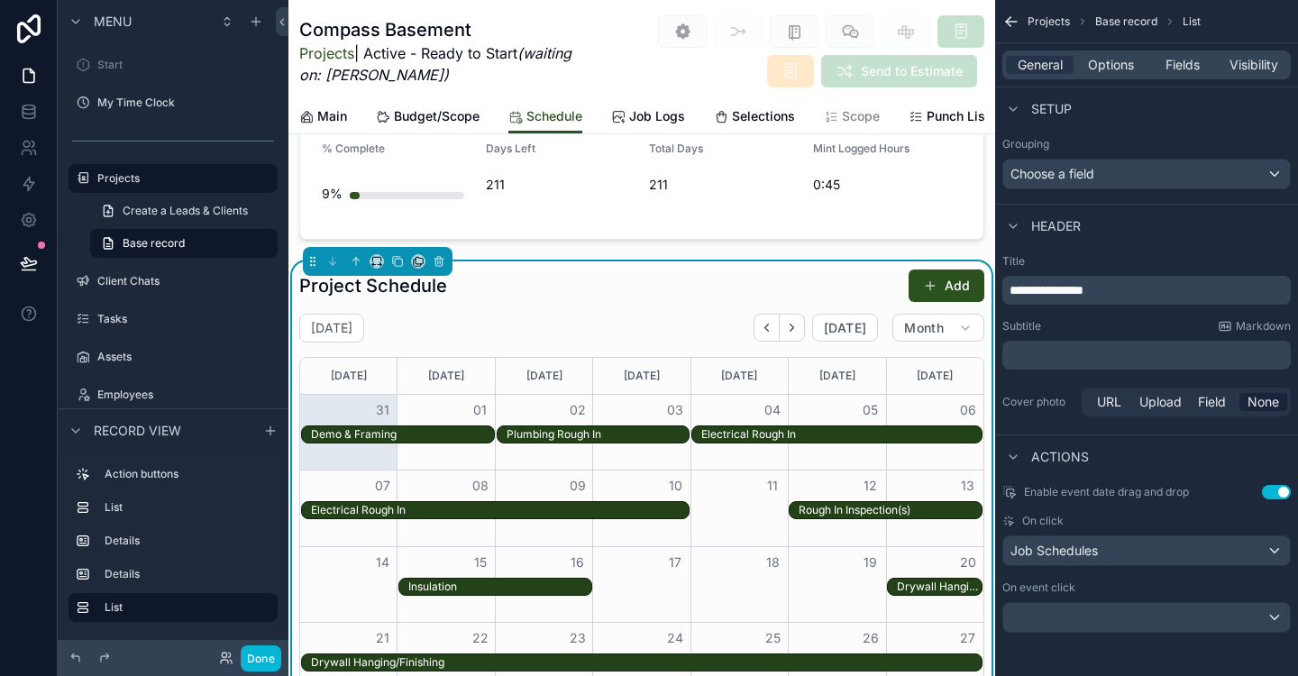
click at [795, 433] on div "Electrical Rough In" at bounding box center [841, 434] width 280 height 14
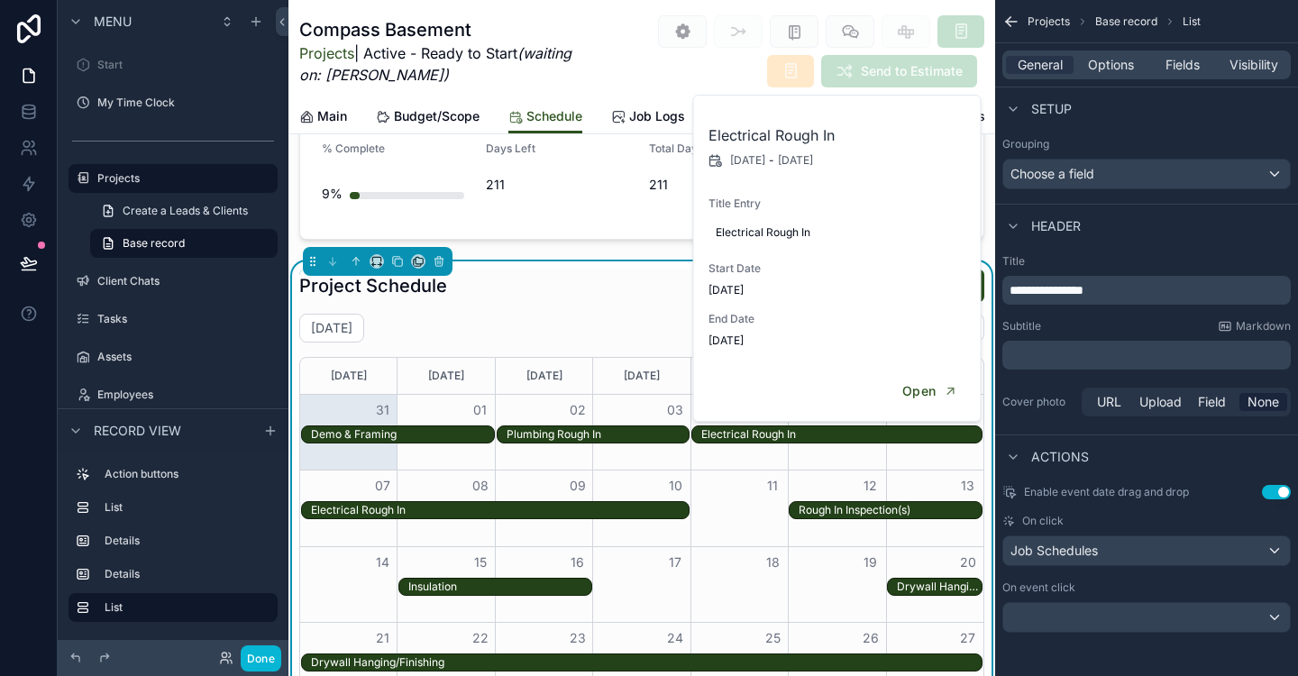
click at [577, 285] on div "Project Schedule Add" at bounding box center [641, 286] width 685 height 34
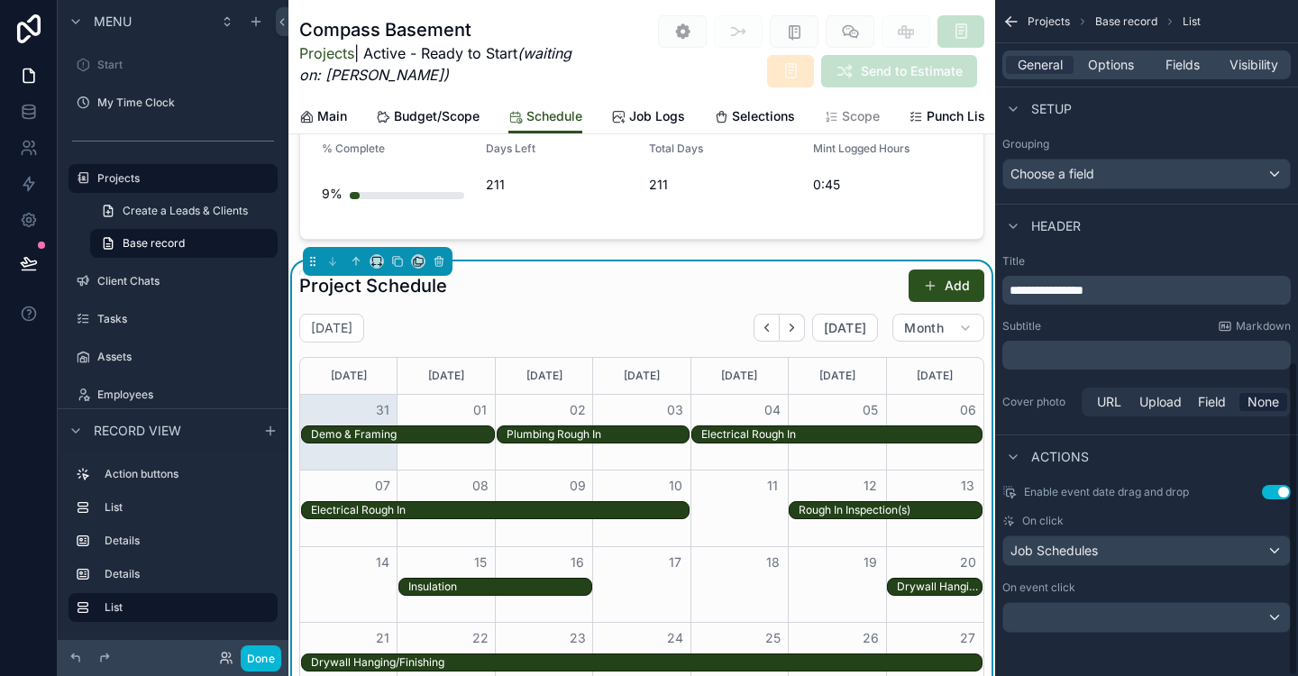
click at [1177, 53] on div "General Options Fields Visibility" at bounding box center [1147, 64] width 288 height 29
click at [1177, 63] on span "Fields" at bounding box center [1183, 65] width 34 height 18
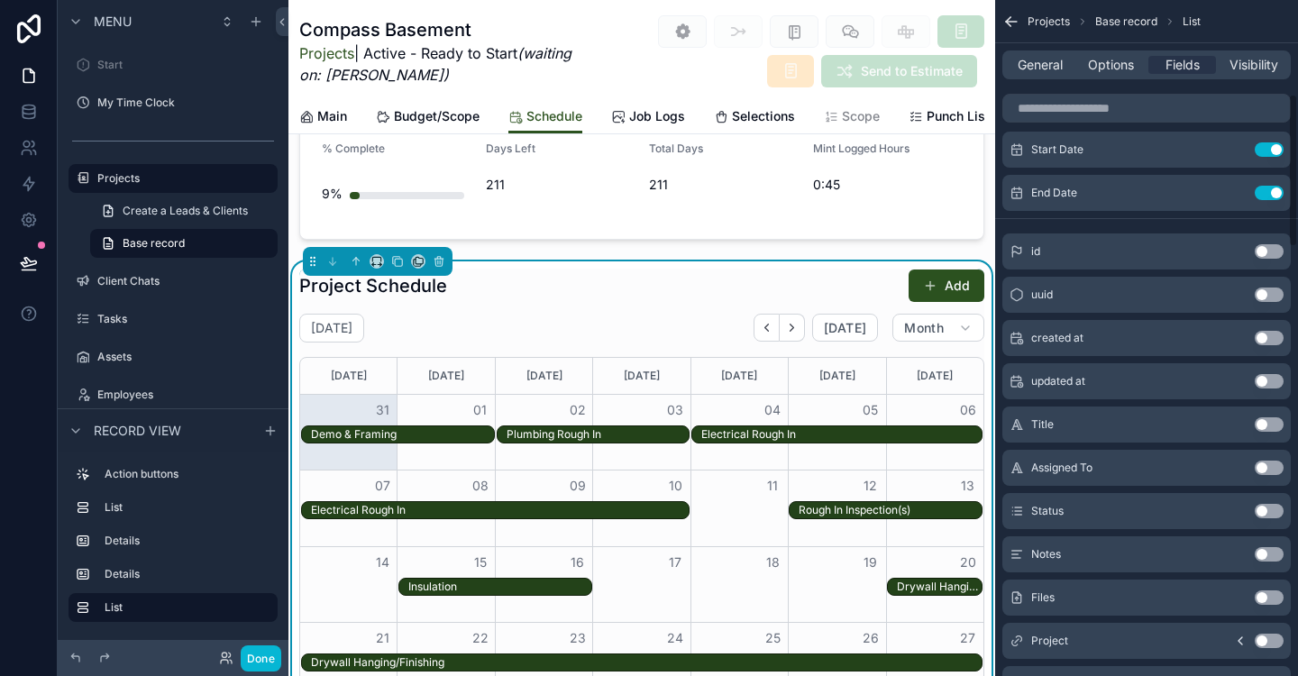
scroll to position [0, 0]
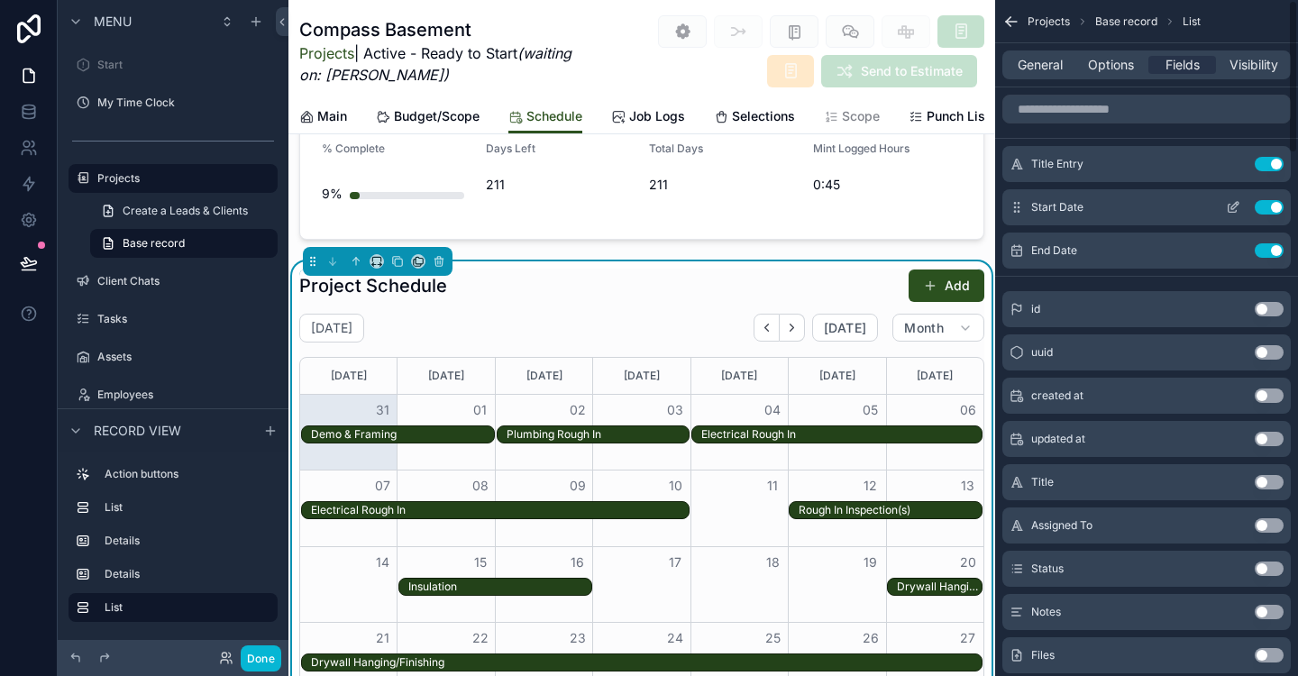
click at [1233, 205] on icon "scrollable content" at bounding box center [1235, 205] width 7 height 7
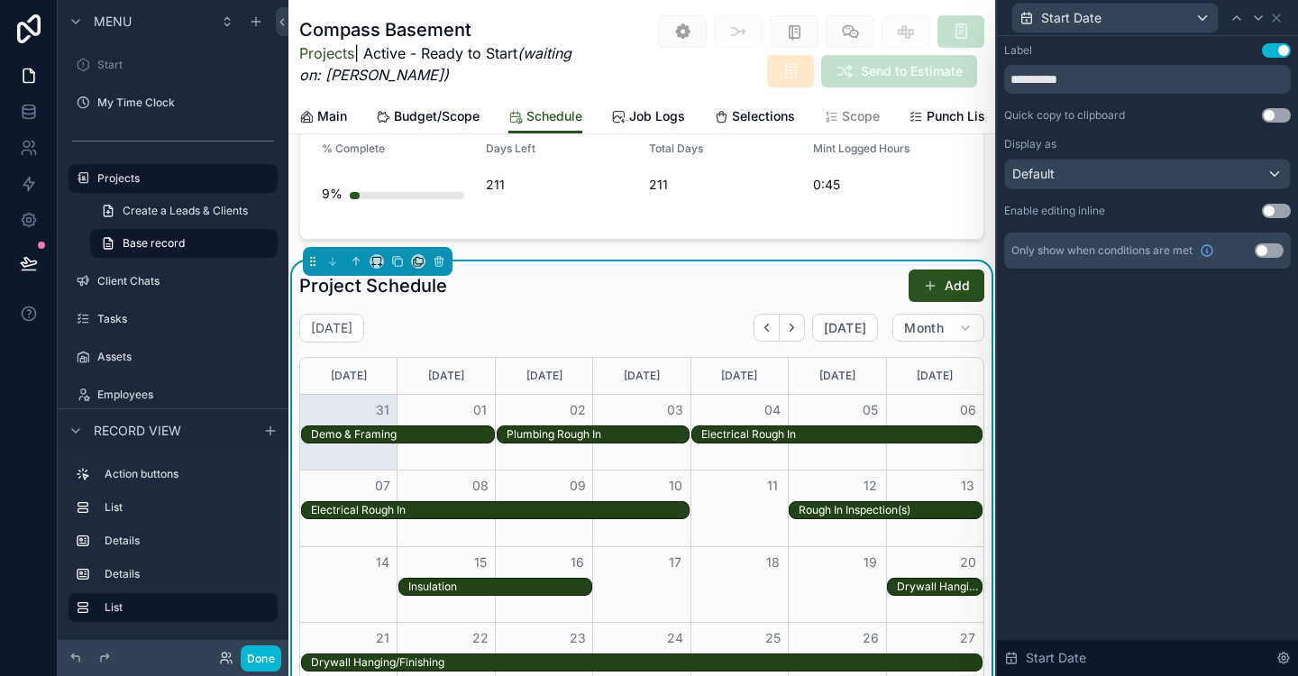
click at [1268, 223] on div "**********" at bounding box center [1147, 155] width 287 height 225
click at [1273, 211] on button "Use setting" at bounding box center [1276, 211] width 29 height 14
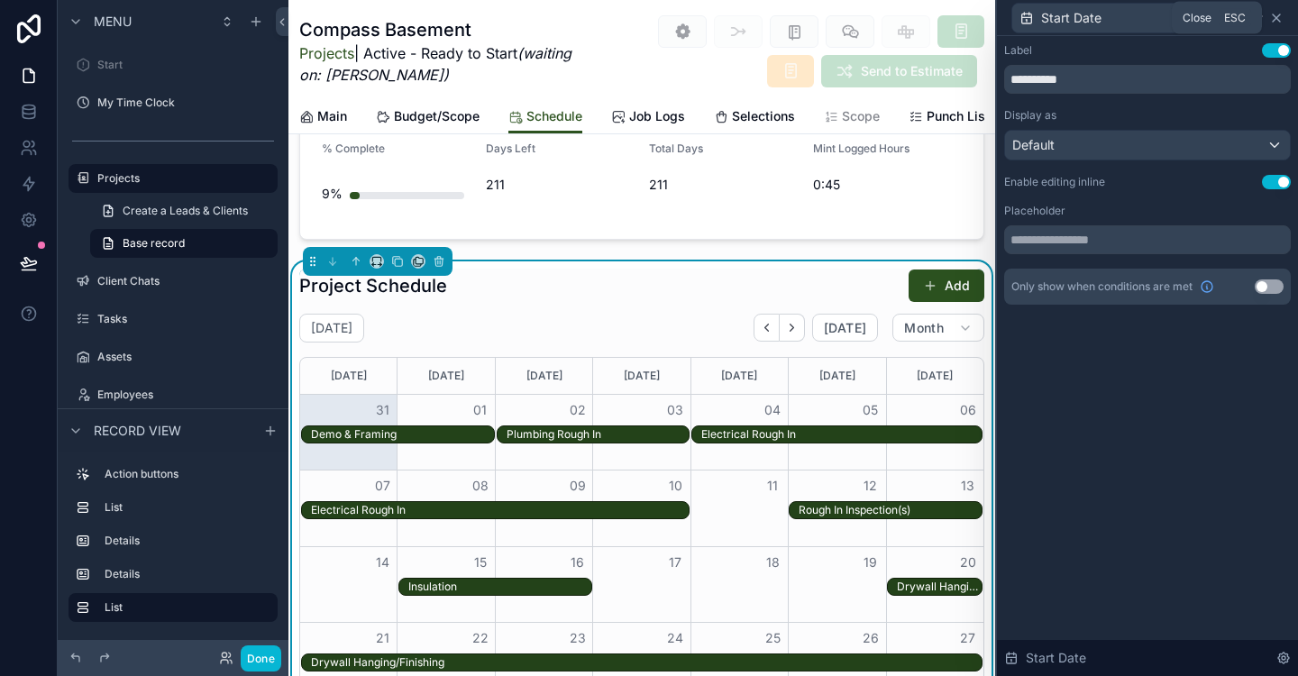
click at [1278, 15] on icon at bounding box center [1276, 17] width 7 height 7
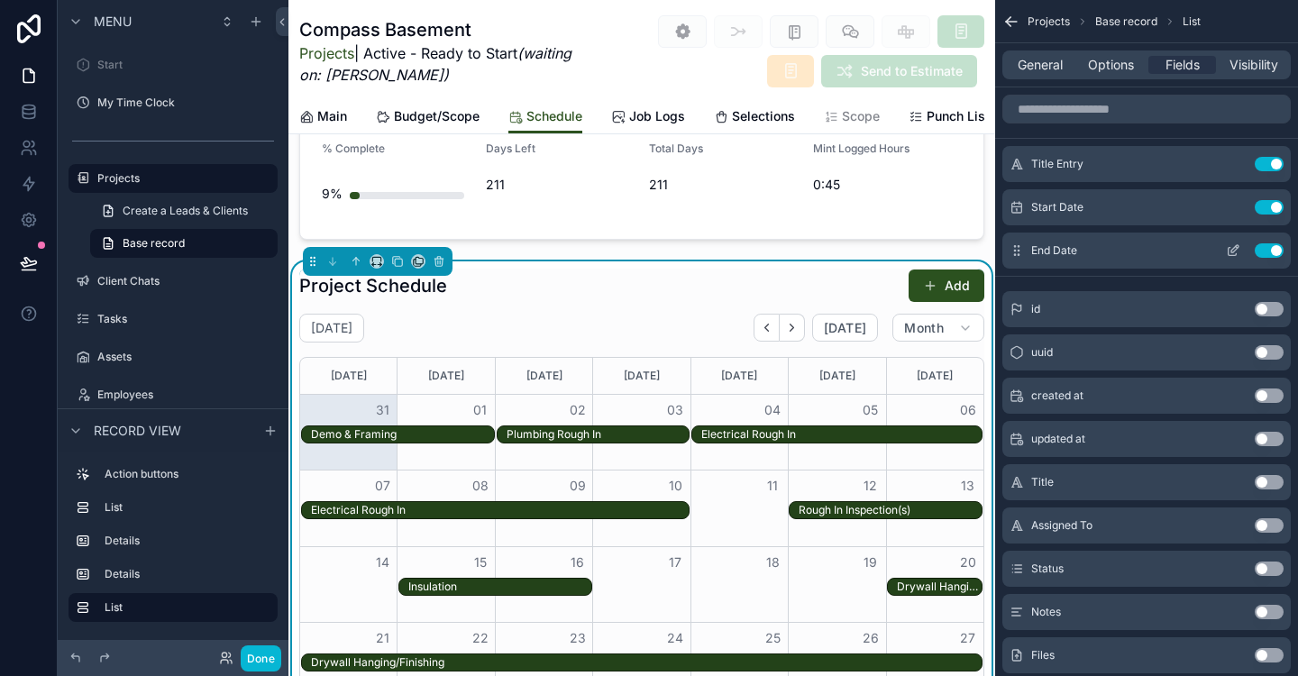
click at [1230, 240] on div "End Date Use setting" at bounding box center [1147, 251] width 288 height 36
click at [1231, 246] on icon "scrollable content" at bounding box center [1233, 250] width 14 height 14
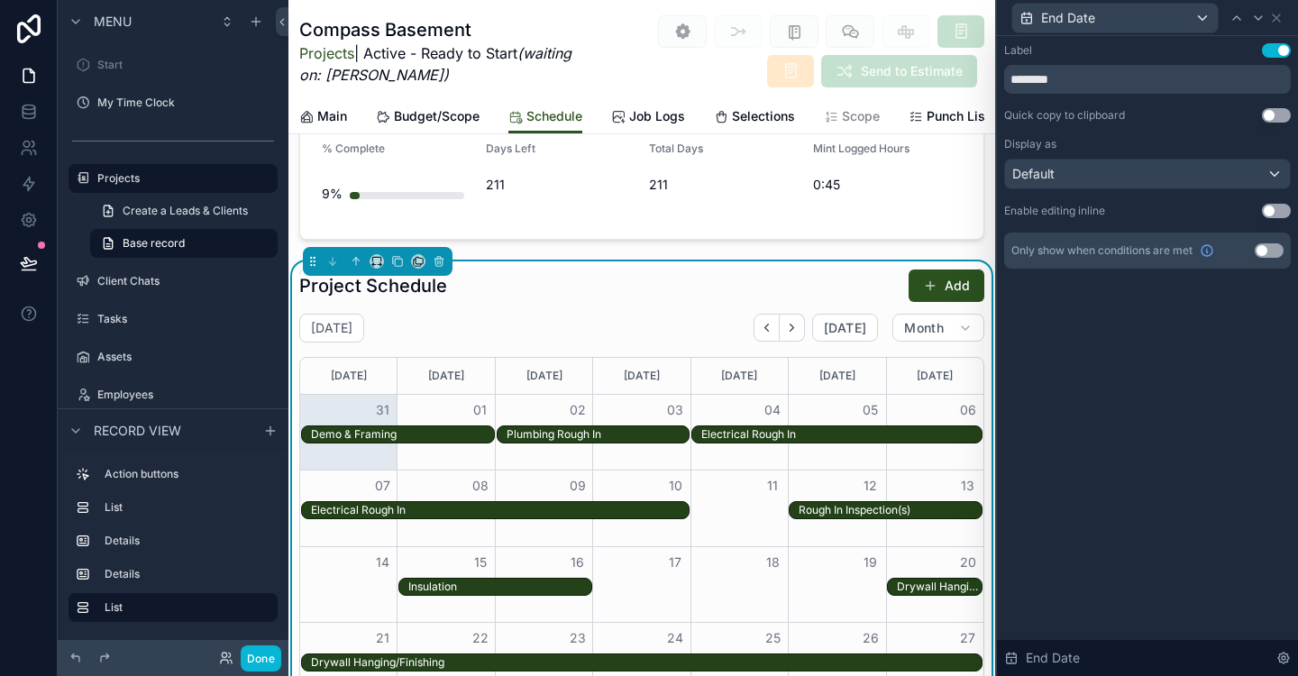
click at [1273, 217] on button "Use setting" at bounding box center [1276, 211] width 29 height 14
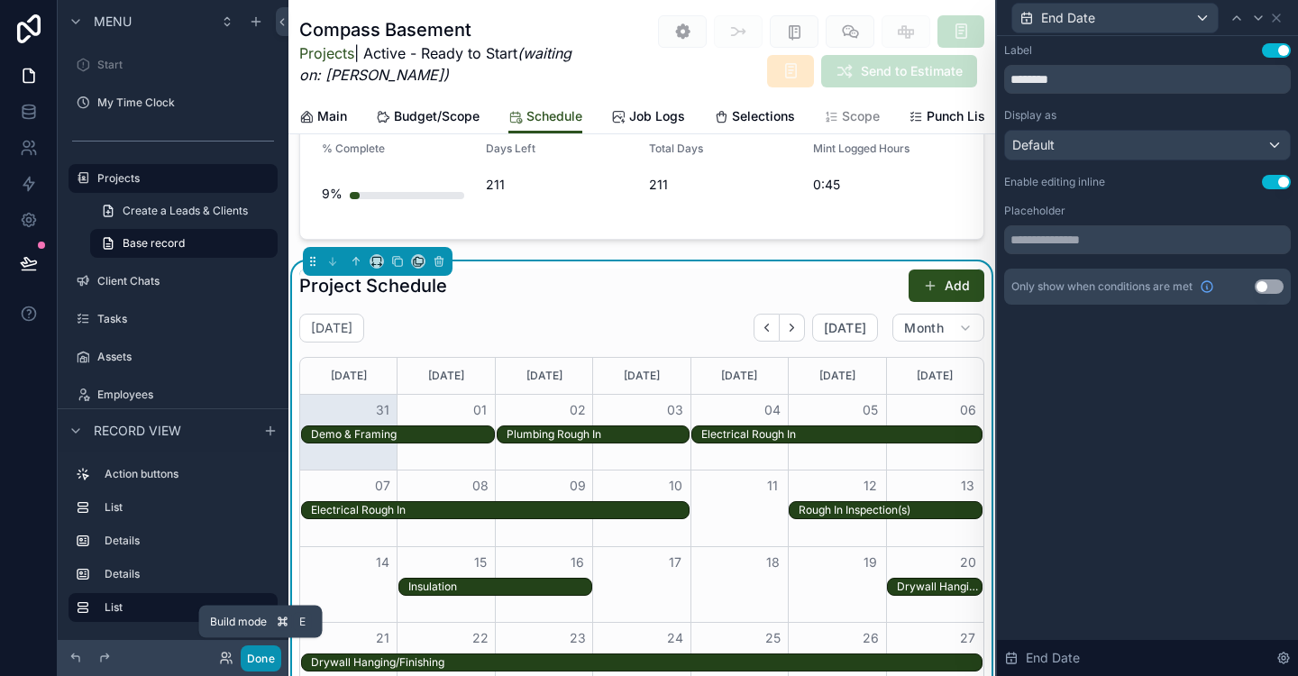
click at [246, 662] on button "Done" at bounding box center [261, 659] width 41 height 26
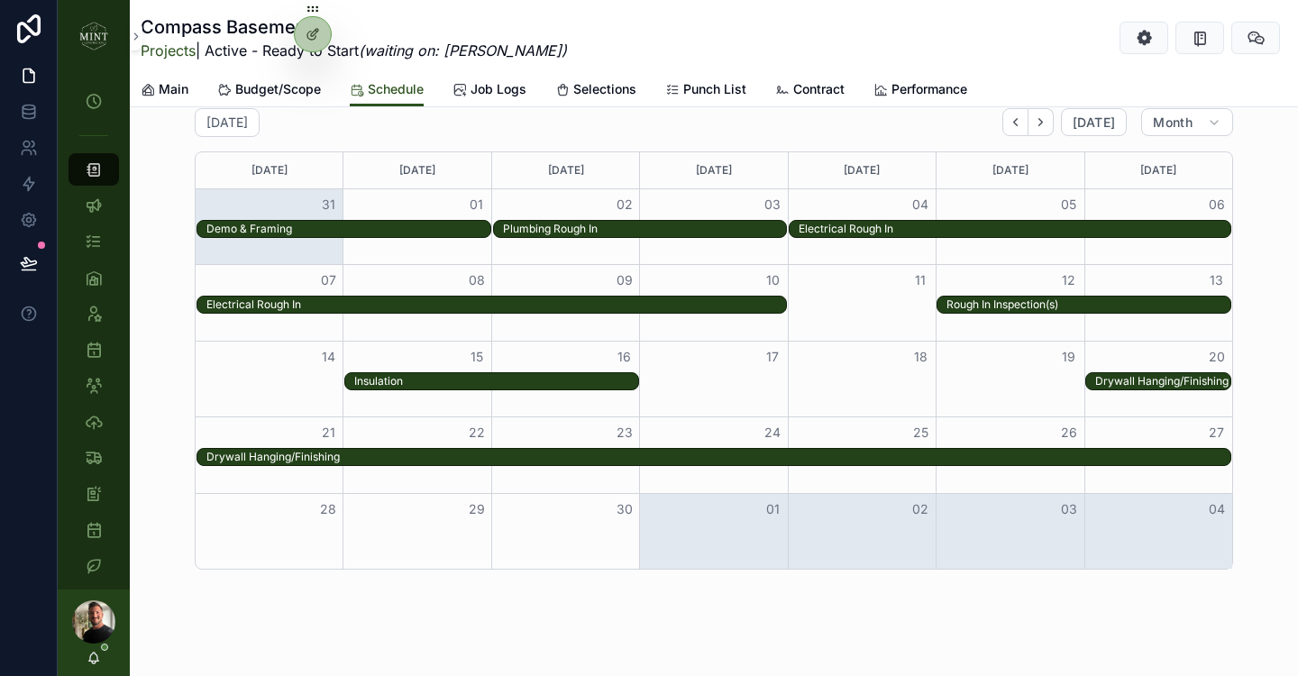
scroll to position [1124, 0]
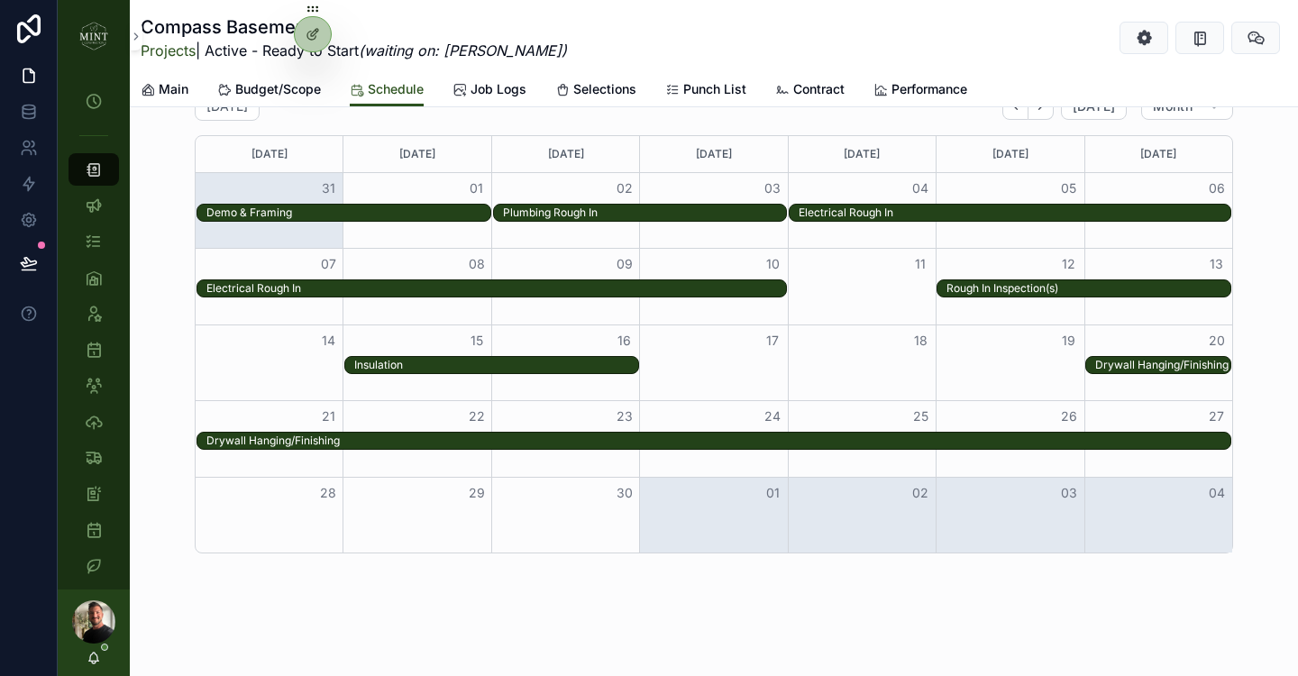
click at [1154, 285] on div "Rough In Inspection(s)" at bounding box center [1089, 288] width 284 height 14
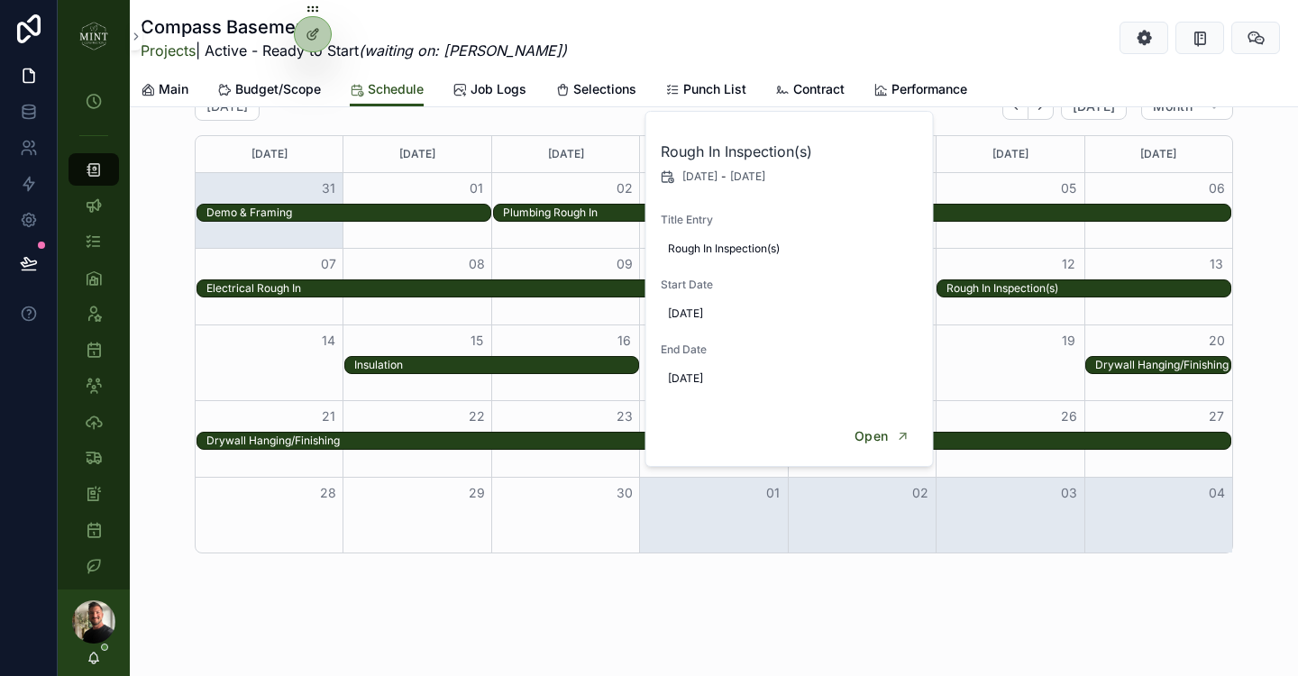
drag, startPoint x: 1218, startPoint y: 289, endPoint x: 1021, endPoint y: 295, distance: 197.5
click at [1021, 295] on div "Rough In Inspection(s)" at bounding box center [1089, 288] width 284 height 14
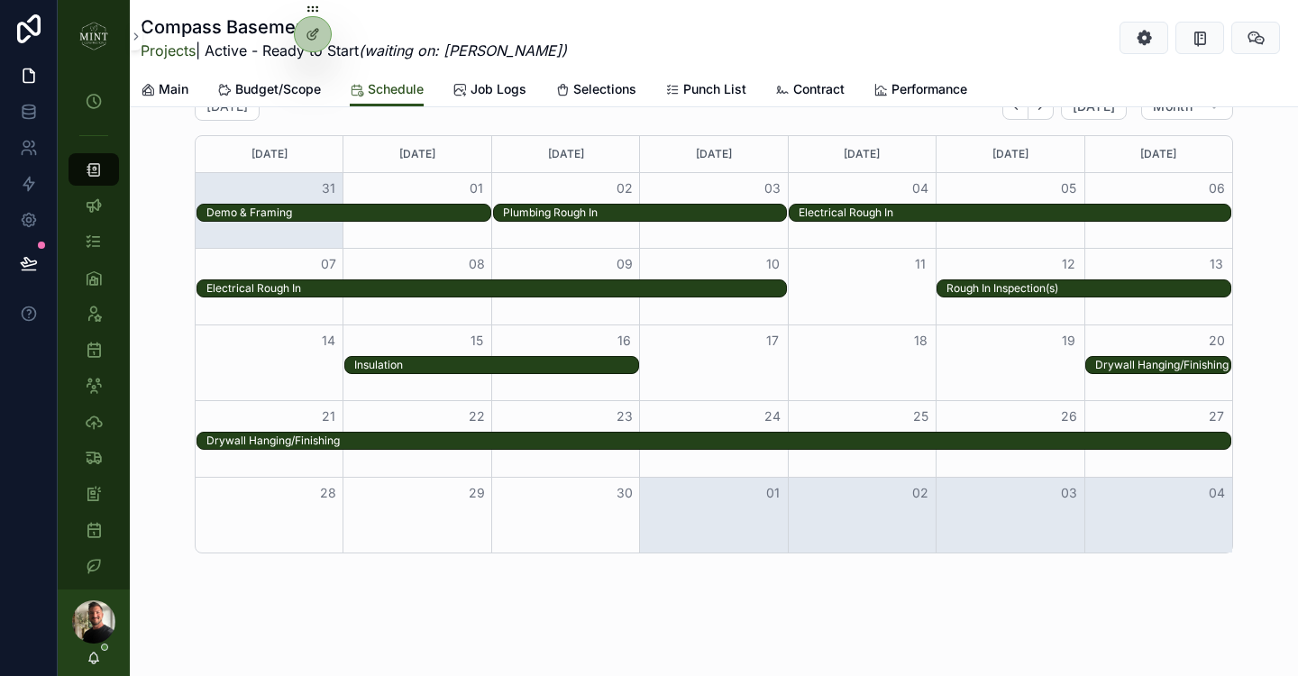
drag, startPoint x: 1021, startPoint y: 295, endPoint x: 898, endPoint y: 295, distance: 122.6
click at [897, 295] on div "Electrical Rough In Rough In Inspection(s)" at bounding box center [714, 288] width 1037 height 19
drag, startPoint x: 1000, startPoint y: 294, endPoint x: 849, endPoint y: 294, distance: 150.6
click at [848, 294] on div "Electrical Rough In Rough In Inspection(s)" at bounding box center [714, 288] width 1037 height 19
click at [972, 290] on div "Rough In Inspection(s)" at bounding box center [1089, 288] width 284 height 14
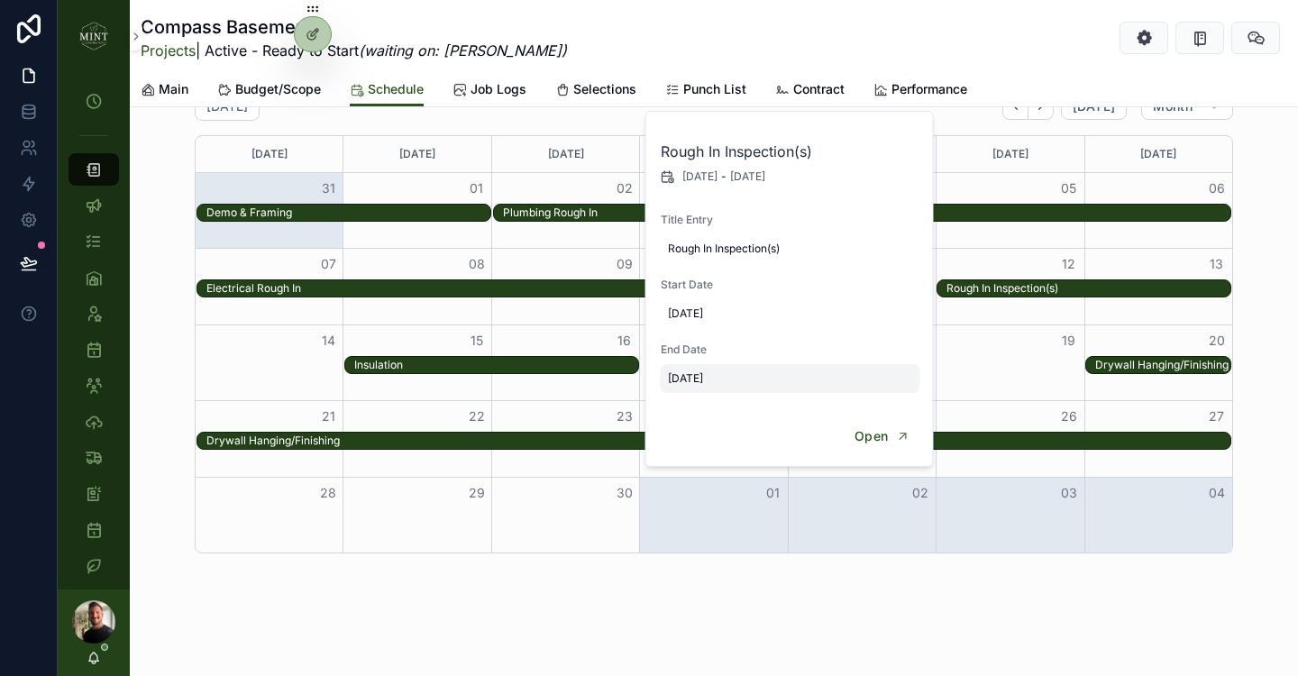
click at [684, 379] on span "[DATE]" at bounding box center [790, 378] width 245 height 14
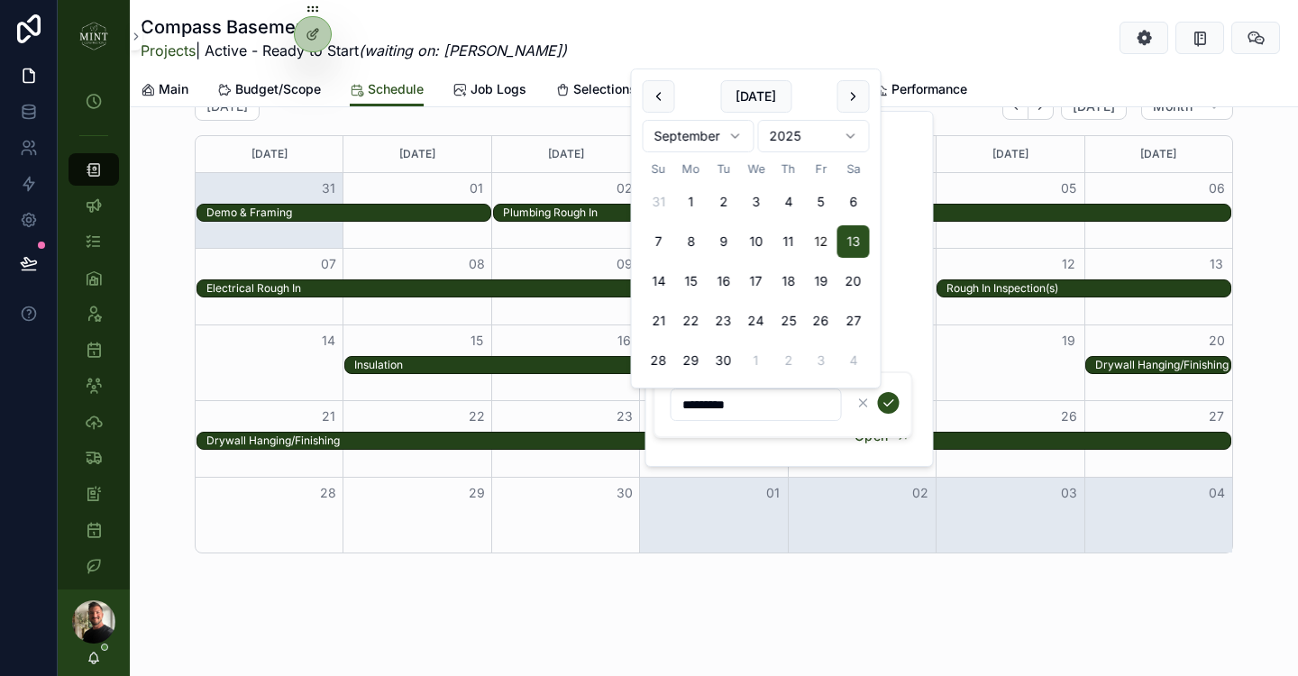
click at [817, 239] on button "12" at bounding box center [821, 241] width 32 height 32
type input "*********"
click at [888, 408] on icon "scrollable content" at bounding box center [889, 403] width 14 height 14
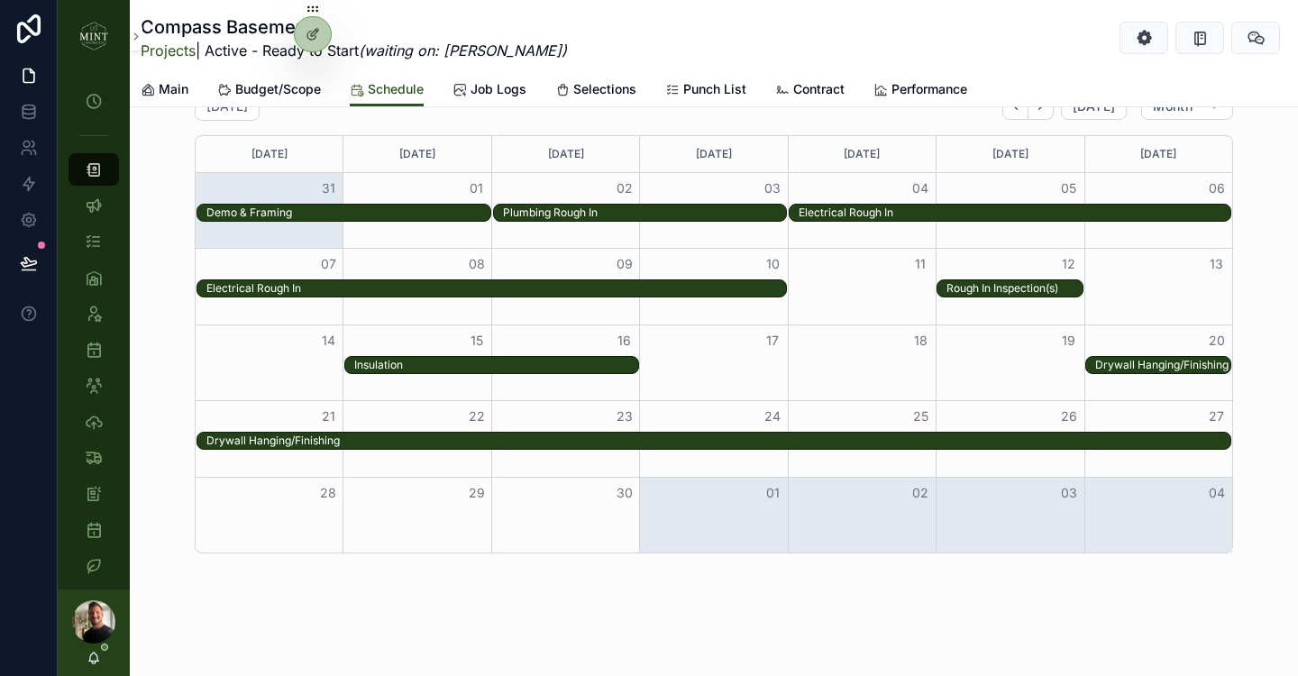
click at [1271, 426] on div "Project Schedule Add [DATE] [DATE] Month [DATE] [DATE] [DATE] [DATE] [DATE] [DA…" at bounding box center [714, 301] width 1168 height 522
drag, startPoint x: 1021, startPoint y: 288, endPoint x: 852, endPoint y: 284, distance: 169.5
click at [852, 284] on div "Electrical Rough In Rough In Inspection(s)" at bounding box center [714, 288] width 1037 height 19
click at [312, 31] on icon at bounding box center [313, 34] width 14 height 14
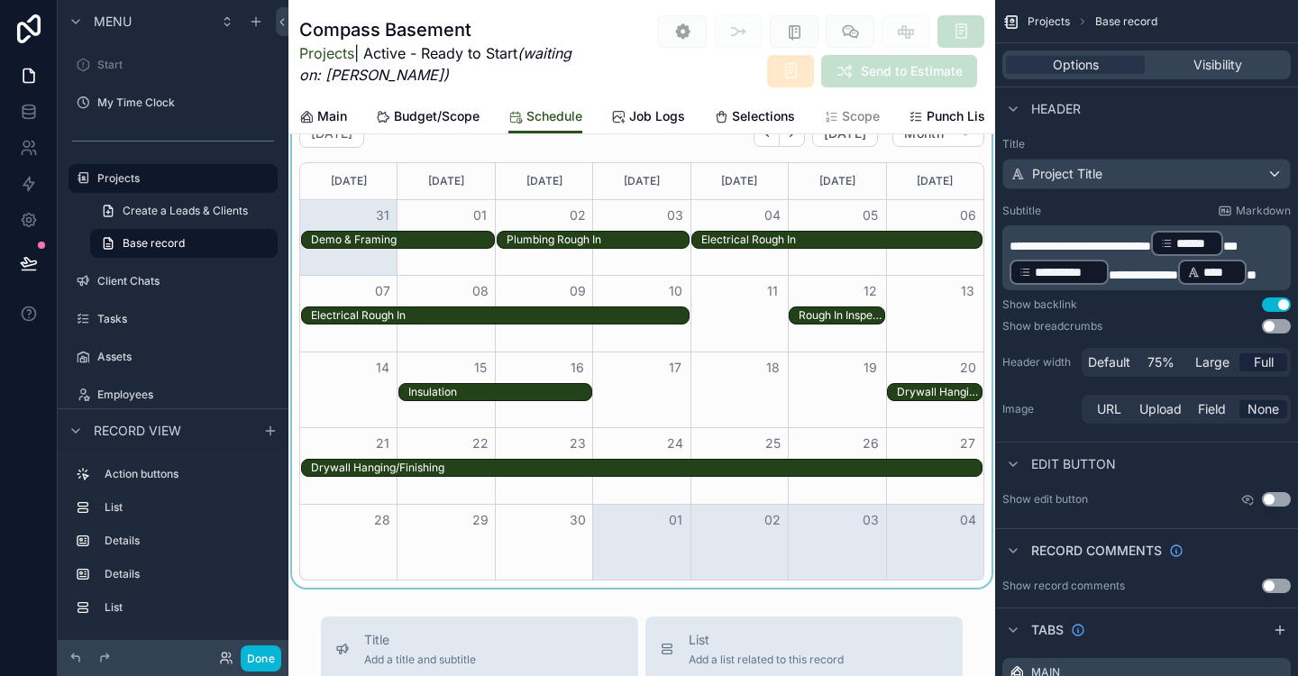
click at [373, 586] on div "scrollable content" at bounding box center [641, 328] width 707 height 522
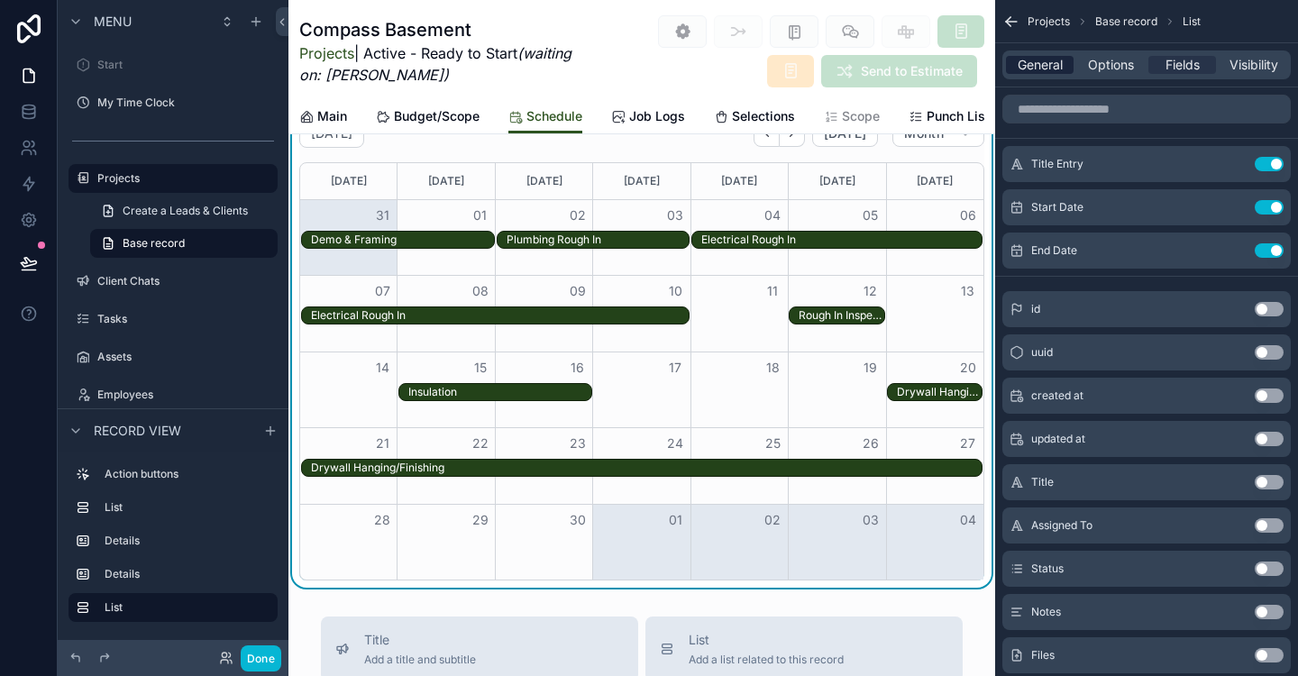
click at [1042, 70] on span "General" at bounding box center [1040, 65] width 45 height 18
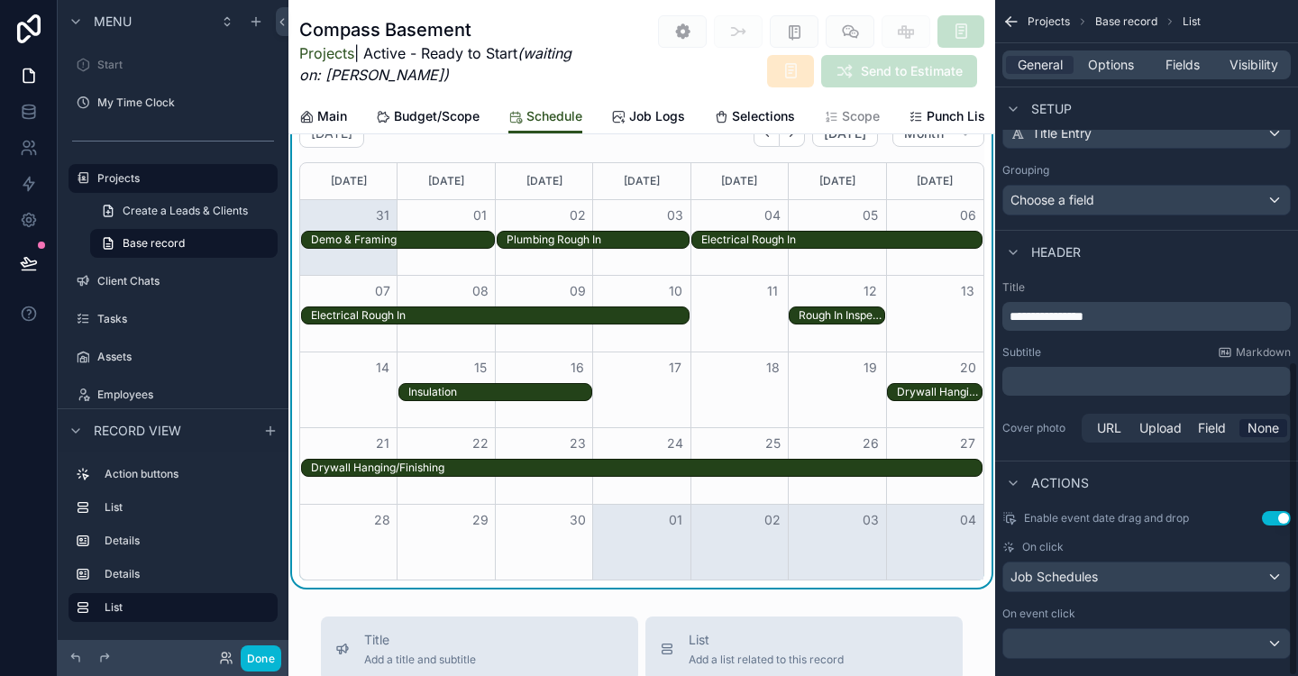
scroll to position [774, 0]
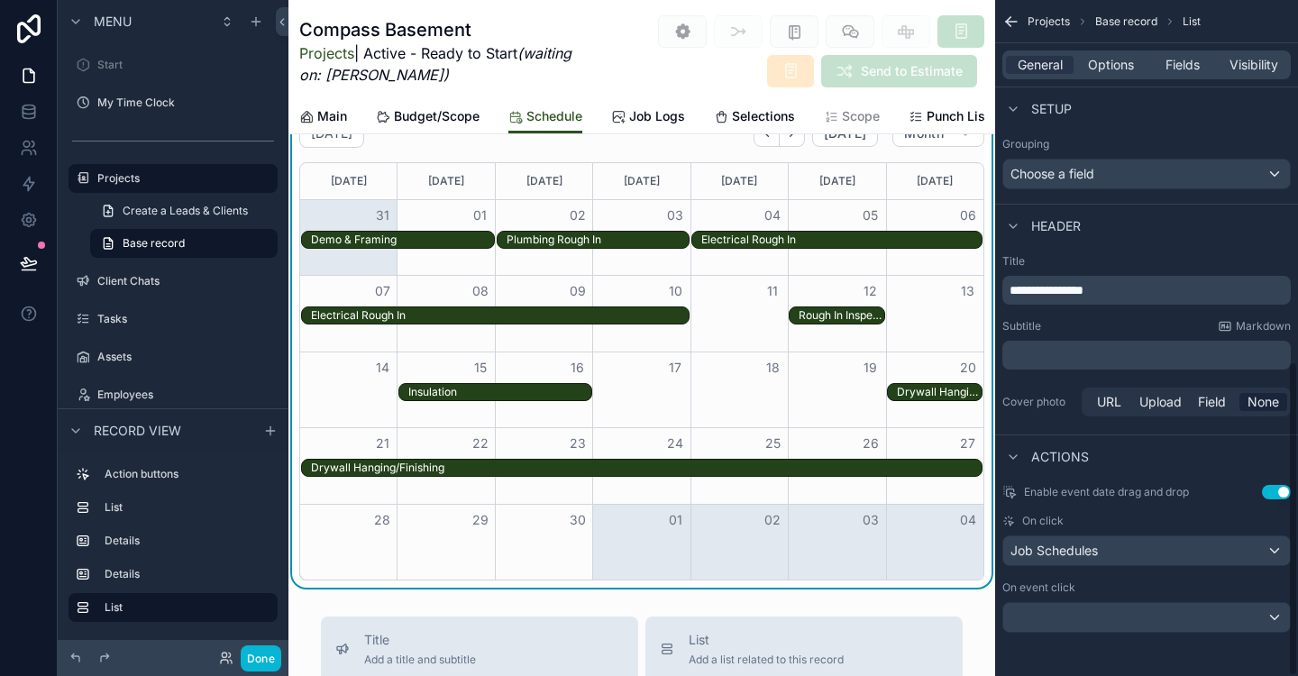
click at [1276, 498] on button "Use setting" at bounding box center [1276, 492] width 29 height 14
click at [1275, 498] on button "Use setting" at bounding box center [1276, 492] width 29 height 14
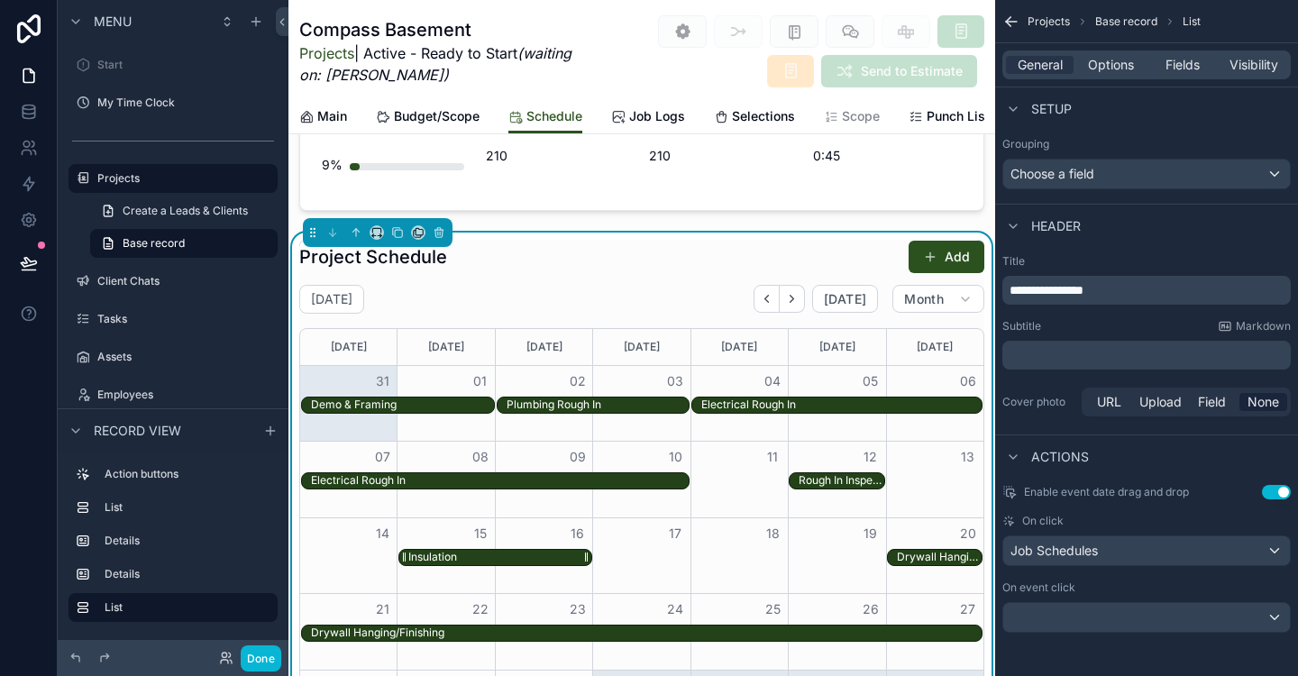
scroll to position [858, 0]
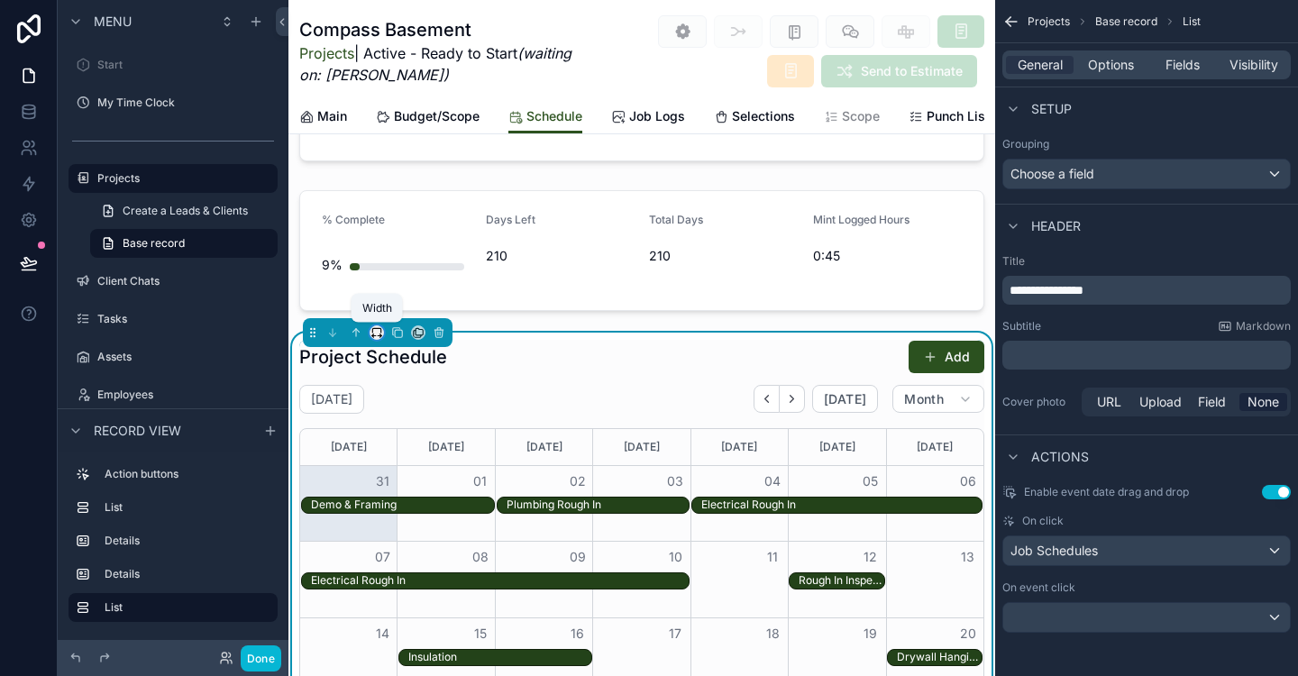
click at [373, 335] on icon "scrollable content" at bounding box center [374, 335] width 4 height 0
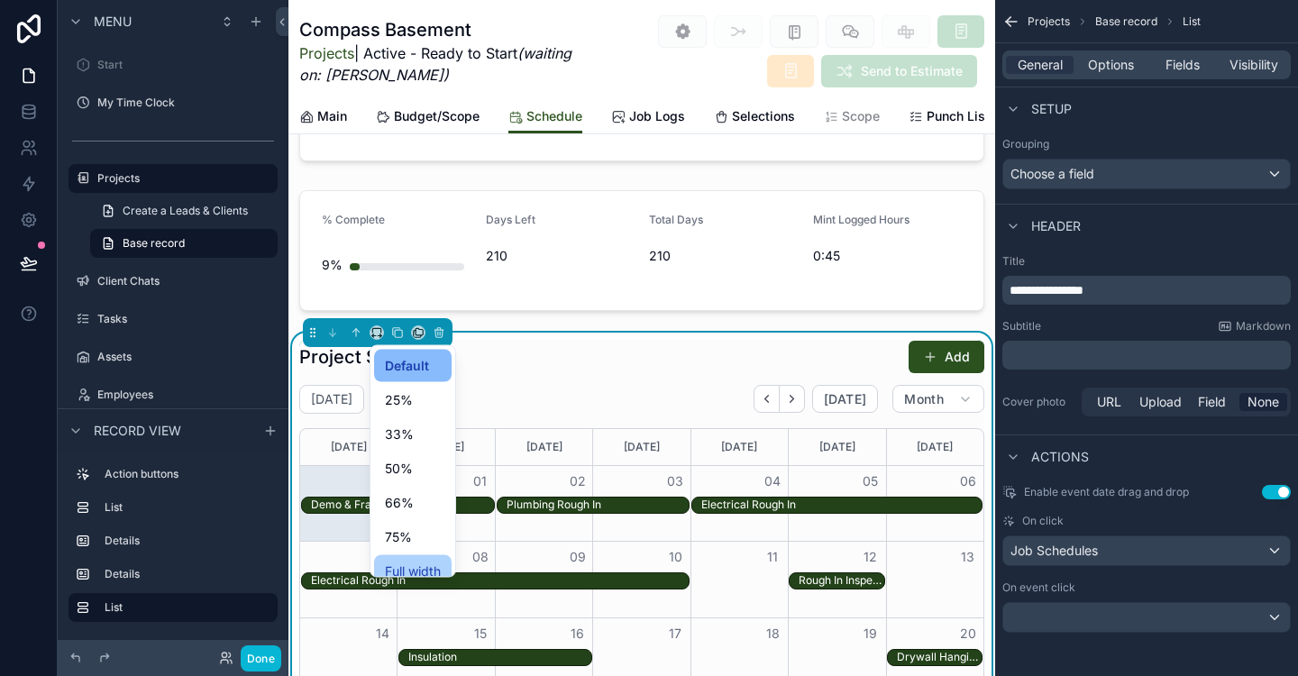
click at [443, 564] on div "Full width" at bounding box center [413, 571] width 78 height 32
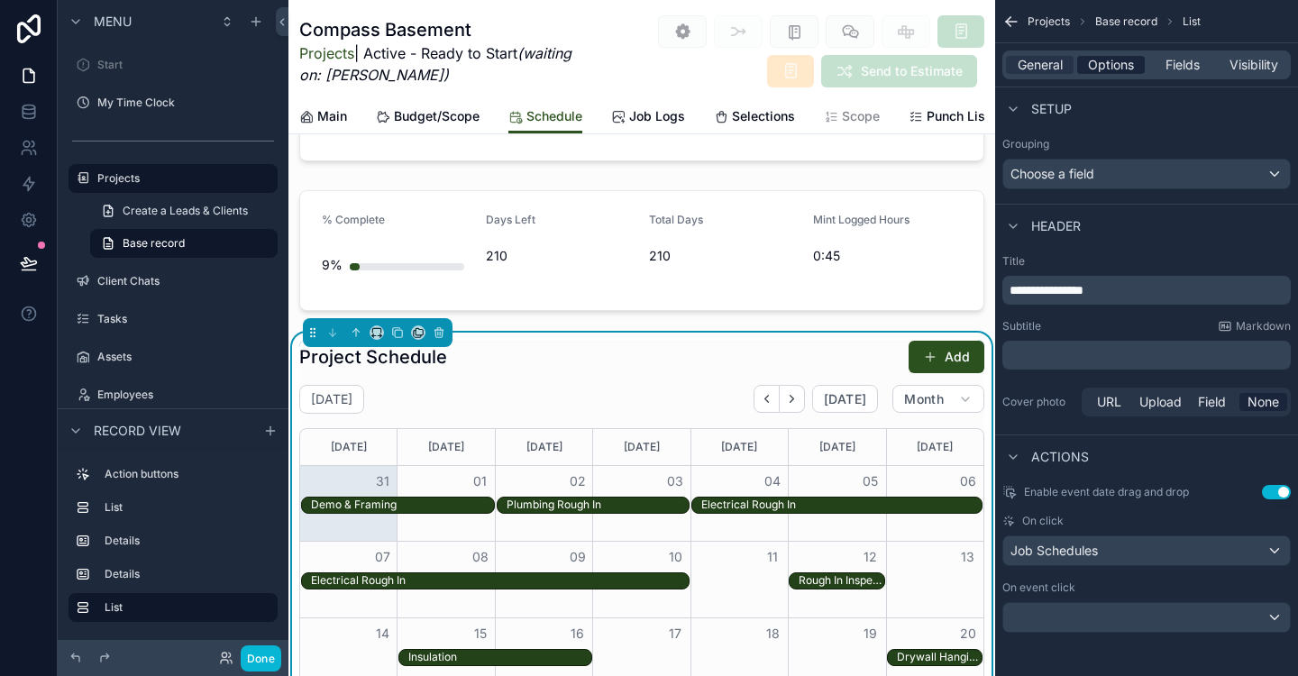
click at [1120, 63] on span "Options" at bounding box center [1111, 65] width 46 height 18
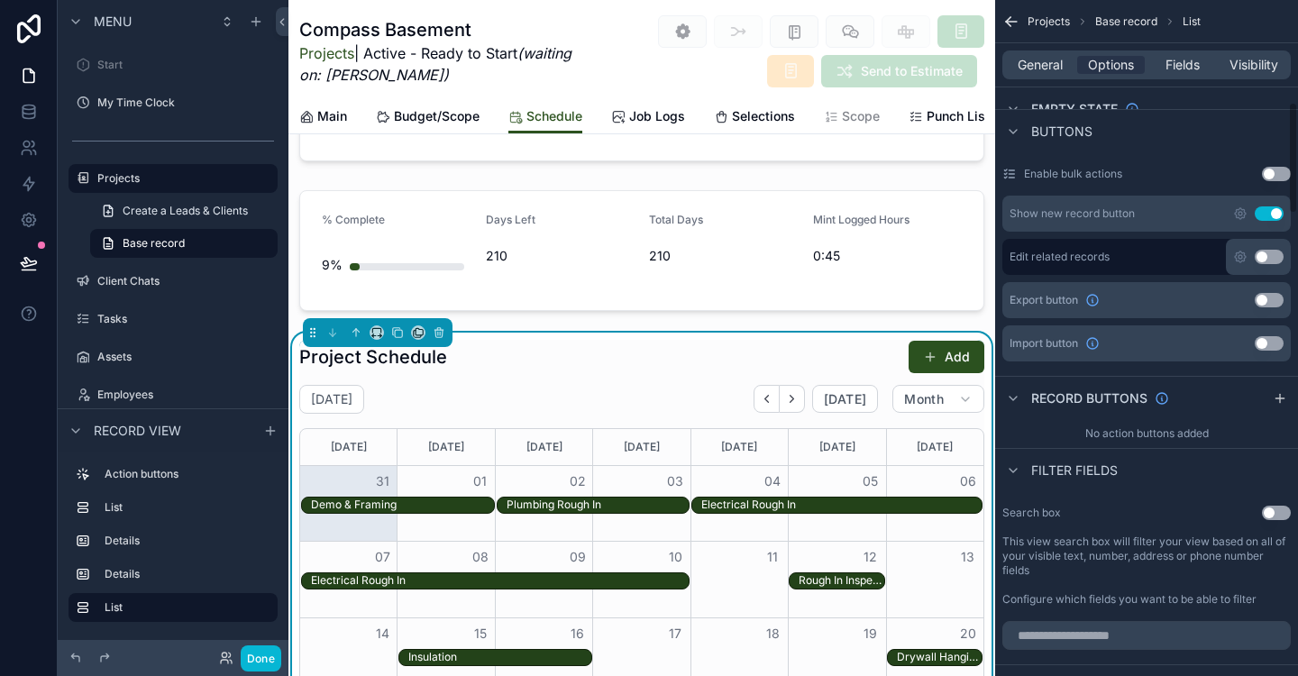
scroll to position [614, 0]
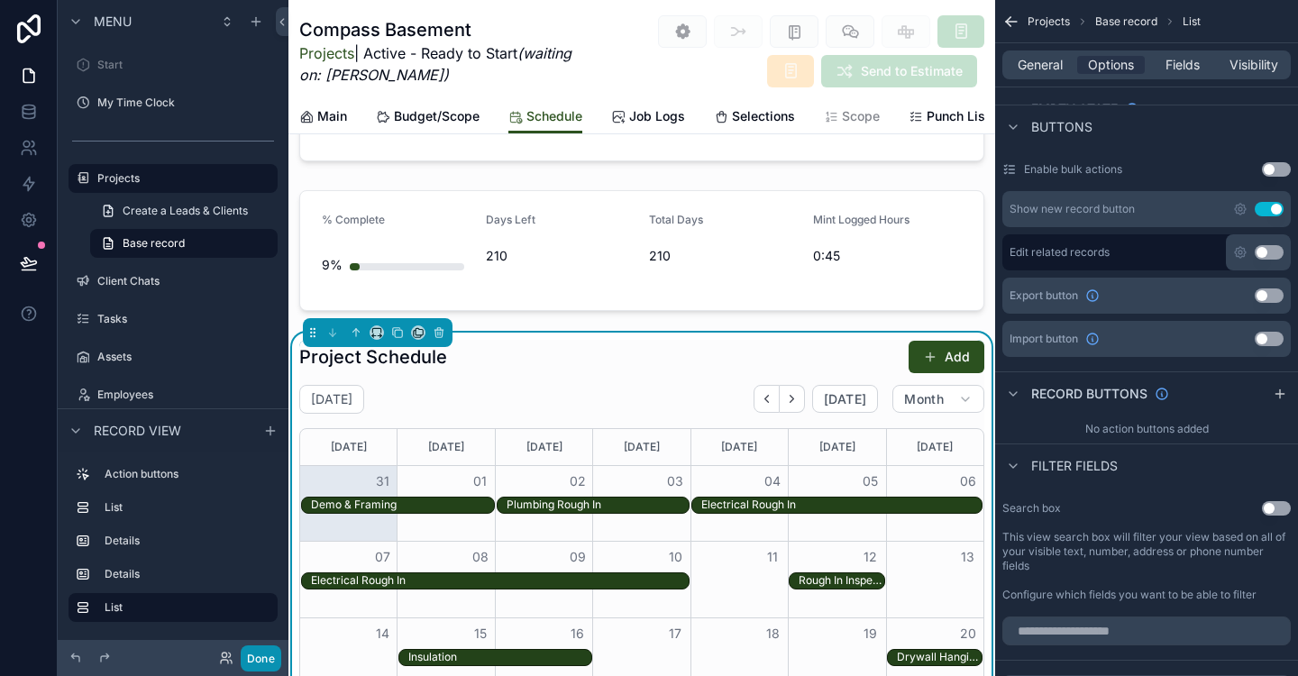
click at [251, 664] on button "Done" at bounding box center [261, 659] width 41 height 26
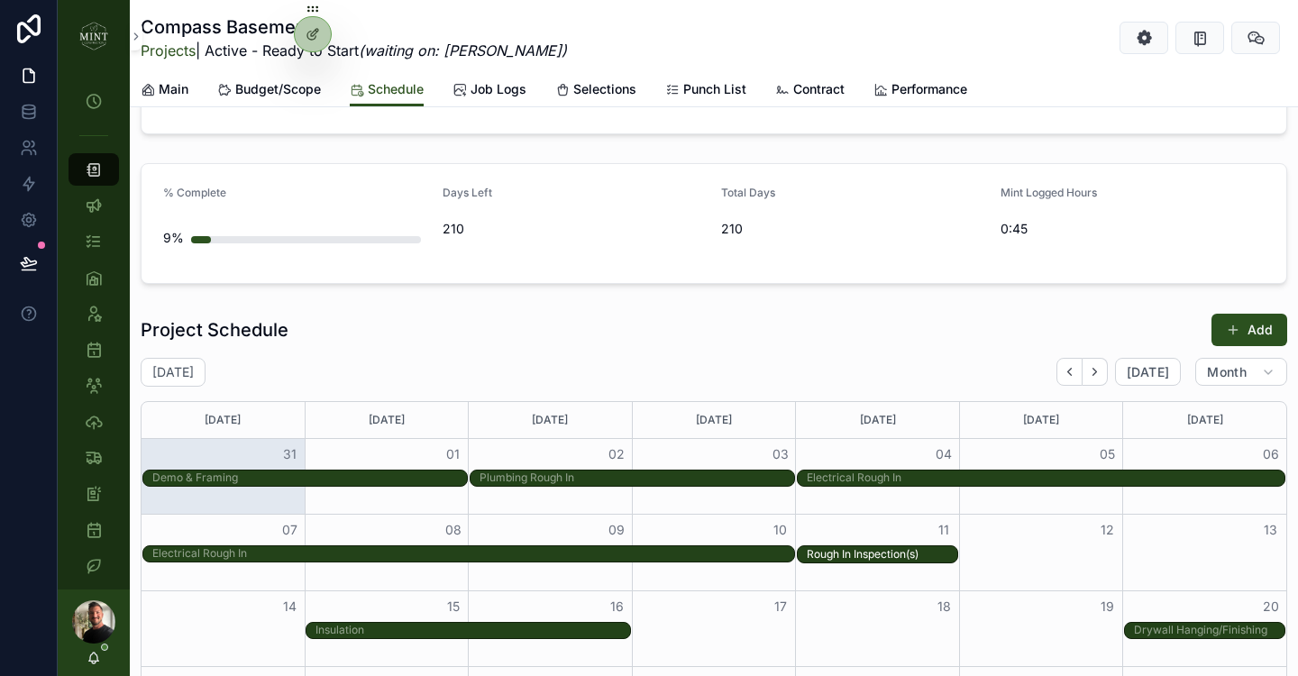
drag, startPoint x: 1039, startPoint y: 554, endPoint x: 869, endPoint y: 554, distance: 169.5
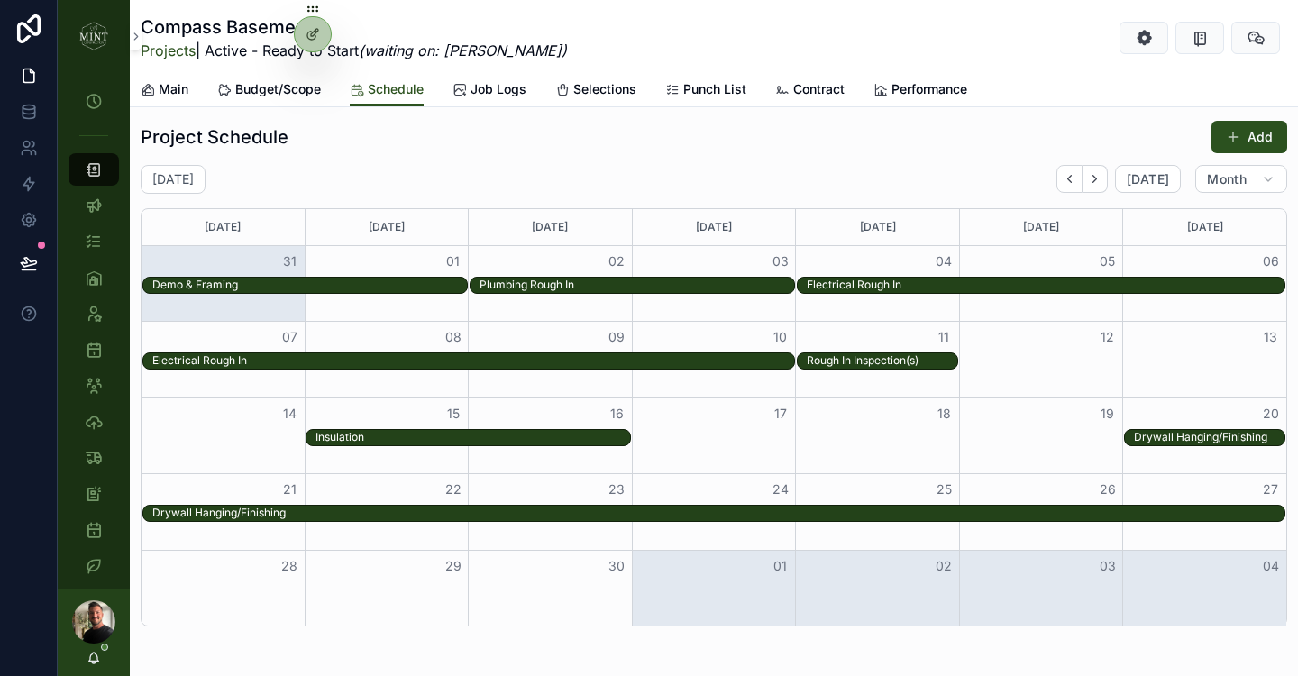
scroll to position [1058, 0]
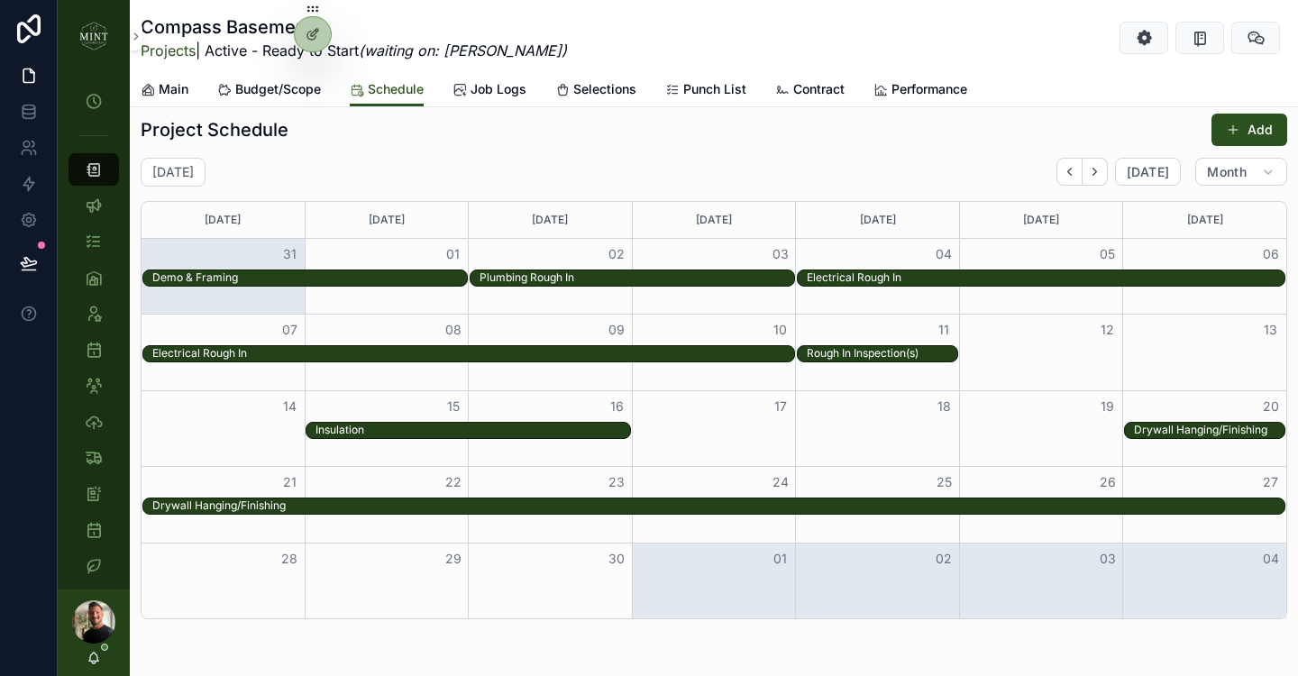
click at [757, 428] on div "Month View" at bounding box center [877, 431] width 490 height 18
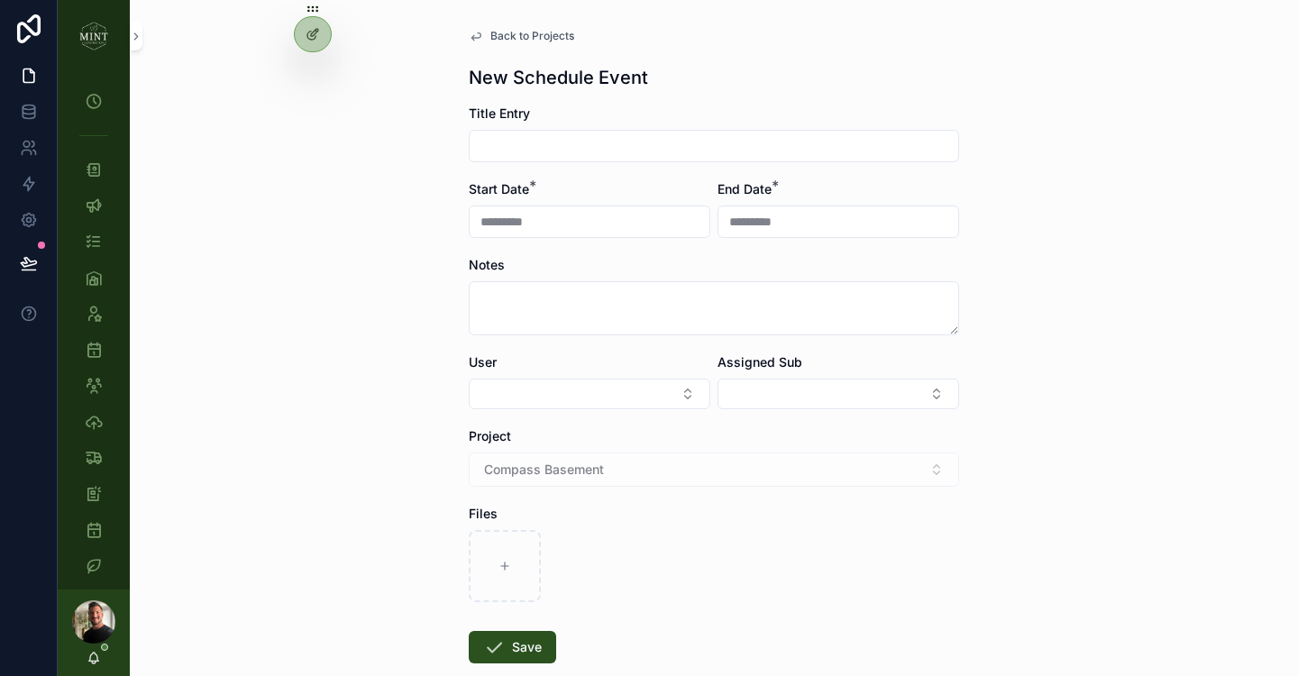
click at [536, 137] on input "scrollable content" at bounding box center [714, 145] width 489 height 25
type input "**********"
click at [783, 394] on button "Select Button" at bounding box center [839, 394] width 242 height 31
type input "******"
click at [778, 464] on div "Permits" at bounding box center [838, 465] width 233 height 29
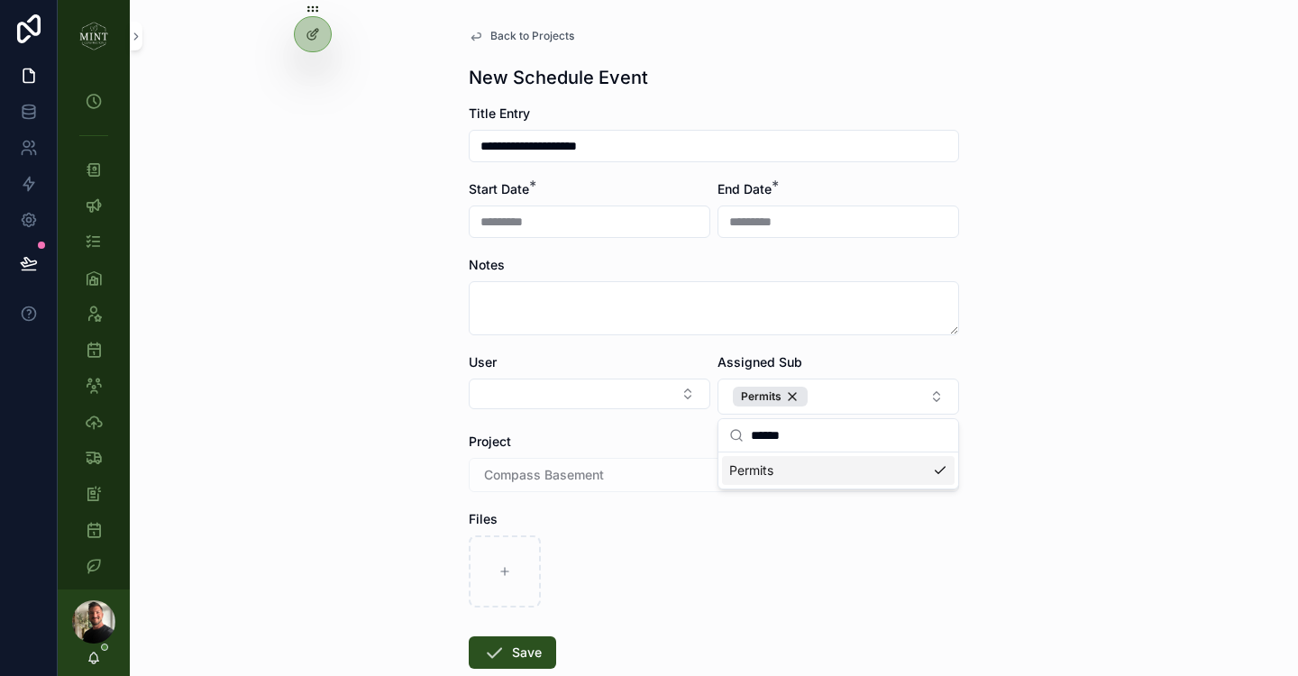
click at [948, 588] on div "scrollable content" at bounding box center [714, 572] width 490 height 72
click at [536, 658] on button "Save" at bounding box center [512, 652] width 87 height 32
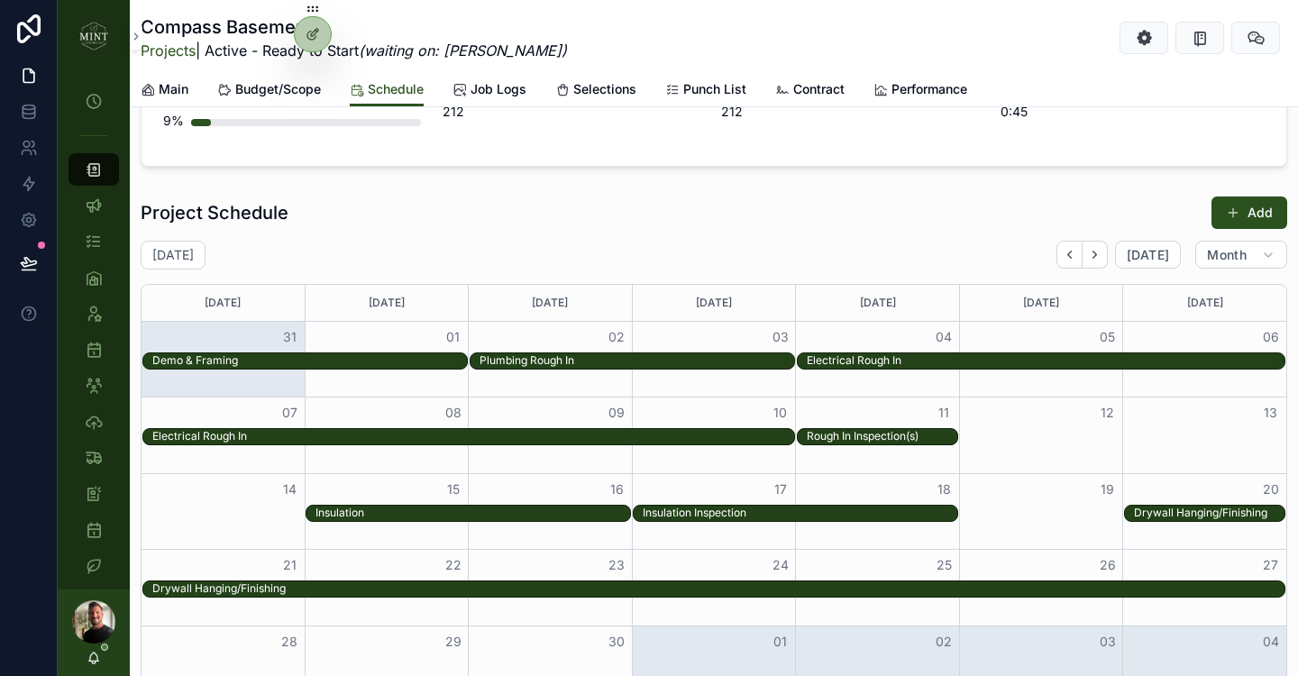
scroll to position [1124, 0]
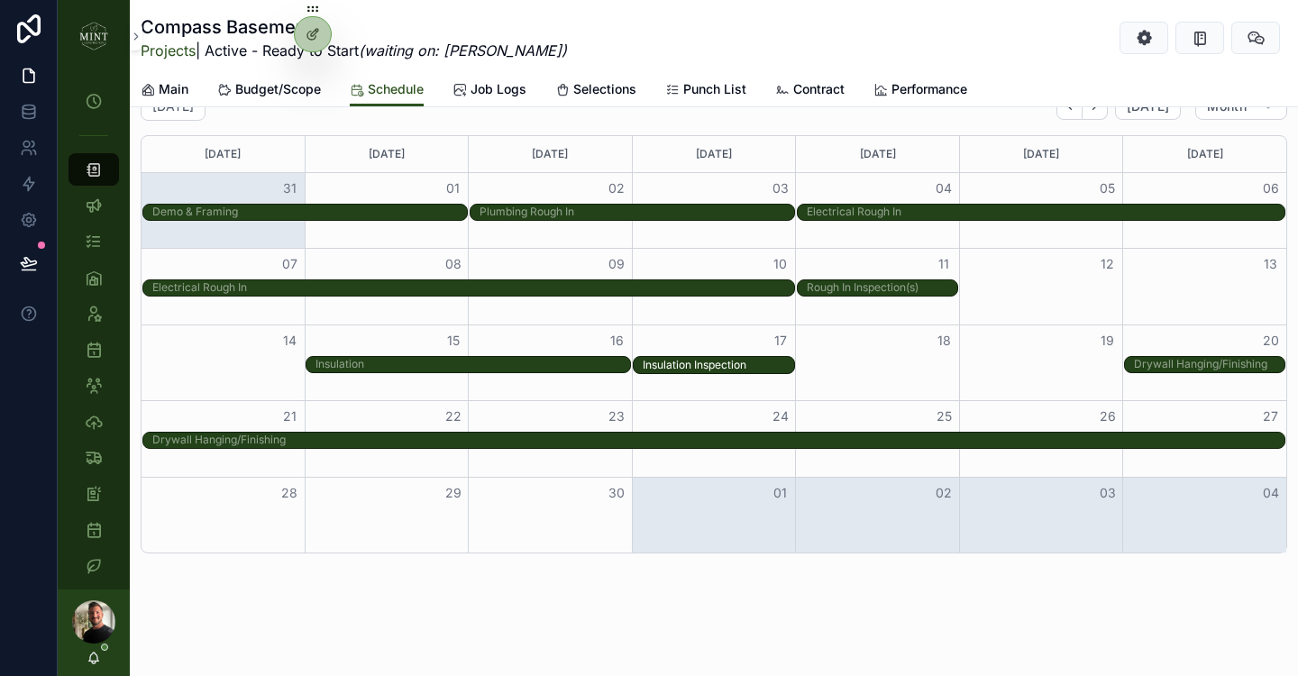
drag, startPoint x: 953, startPoint y: 364, endPoint x: 775, endPoint y: 362, distance: 177.6
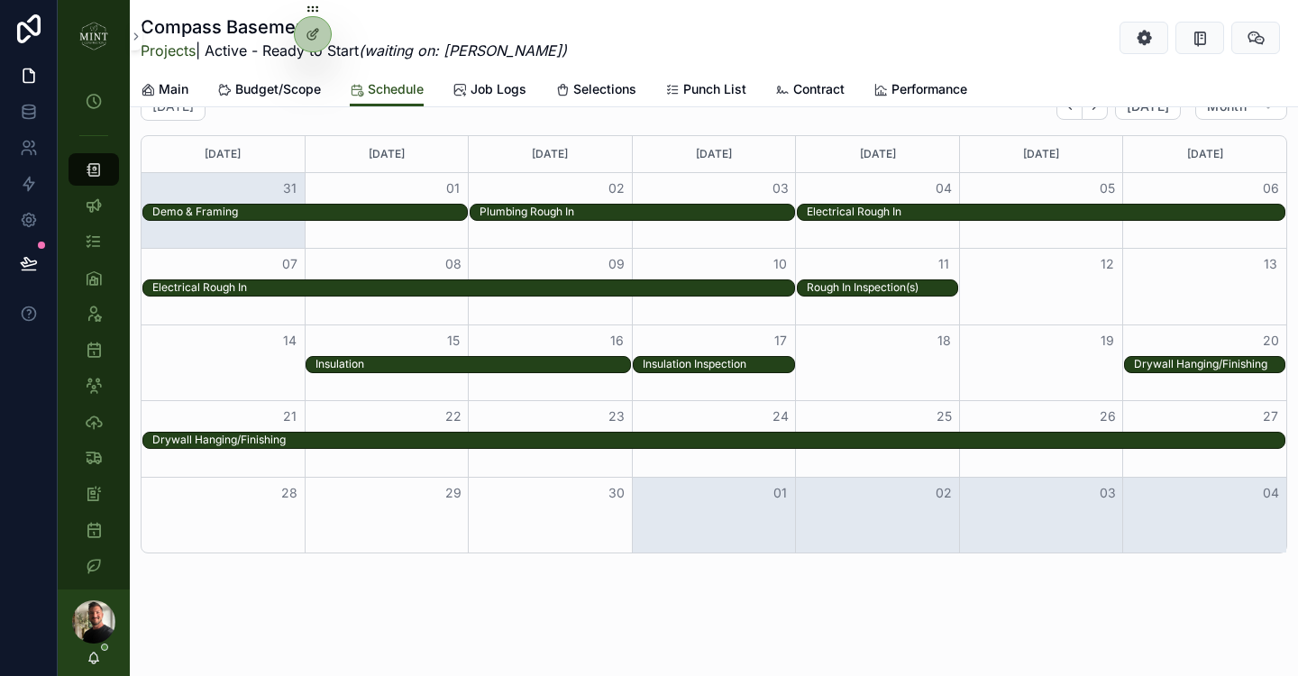
click at [893, 367] on div "Month View" at bounding box center [959, 365] width 327 height 18
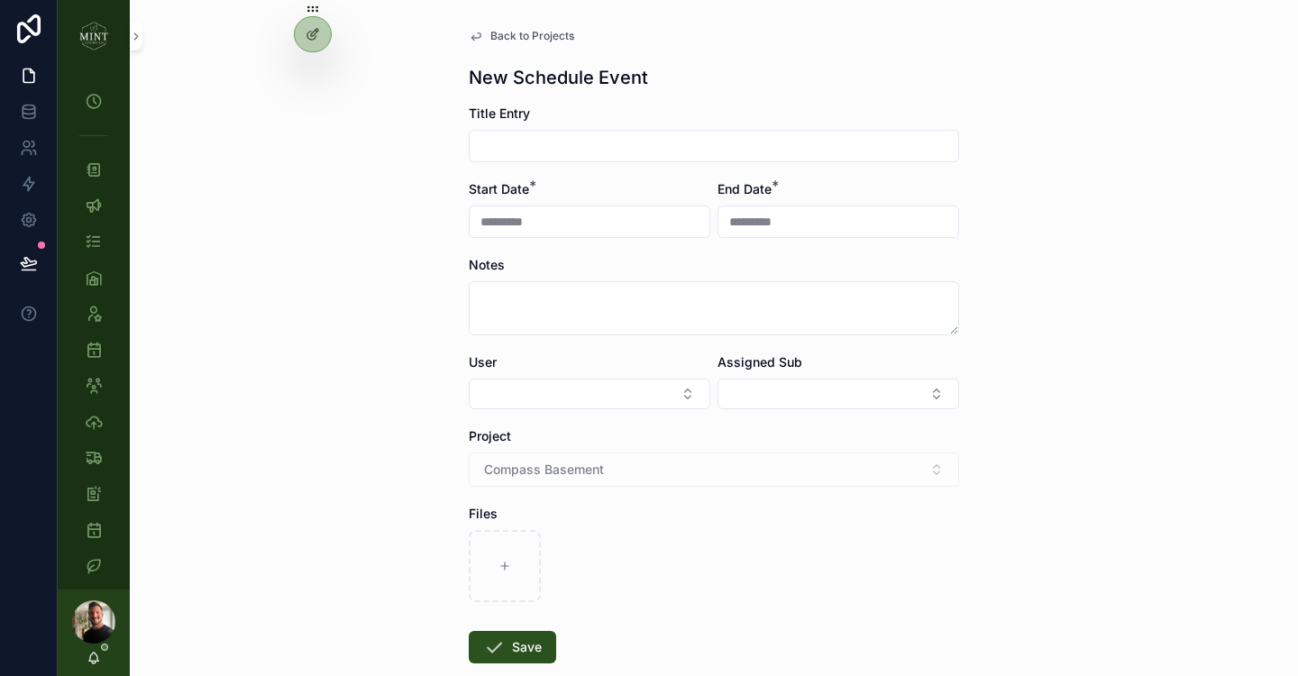
click at [545, 146] on input "scrollable content" at bounding box center [714, 145] width 489 height 25
type input "**********"
click at [534, 653] on button "Save" at bounding box center [512, 647] width 87 height 32
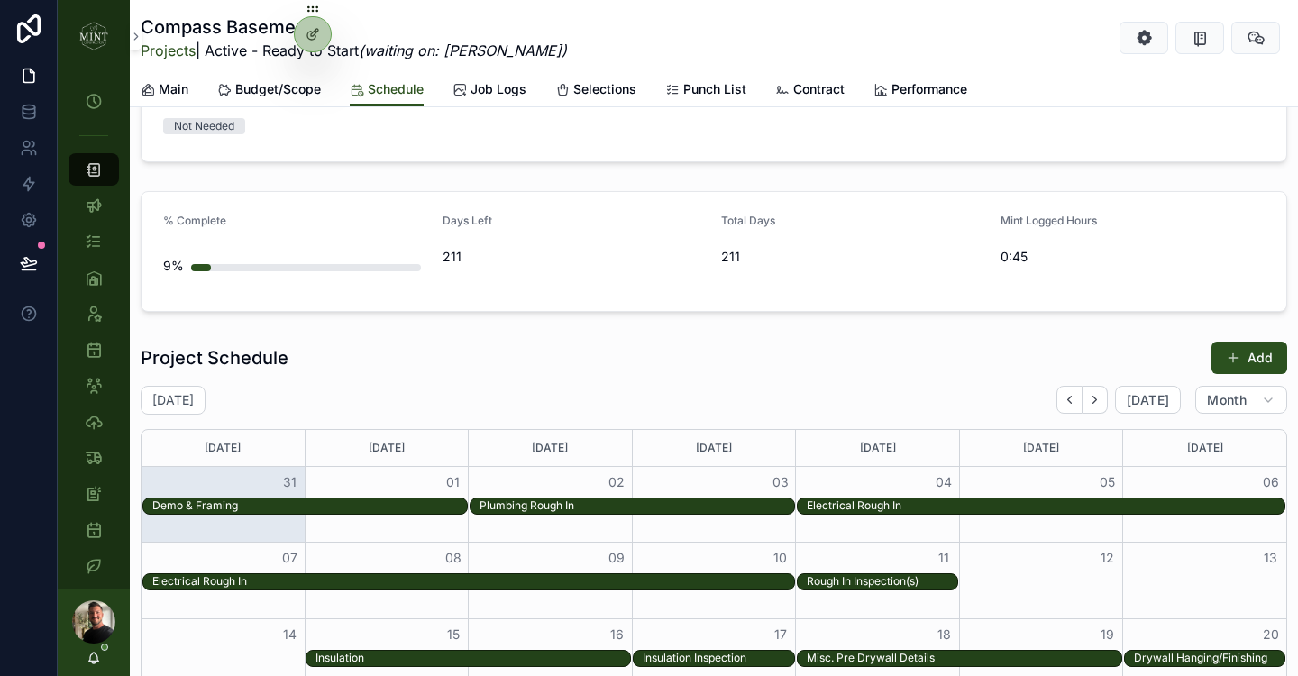
scroll to position [1124, 0]
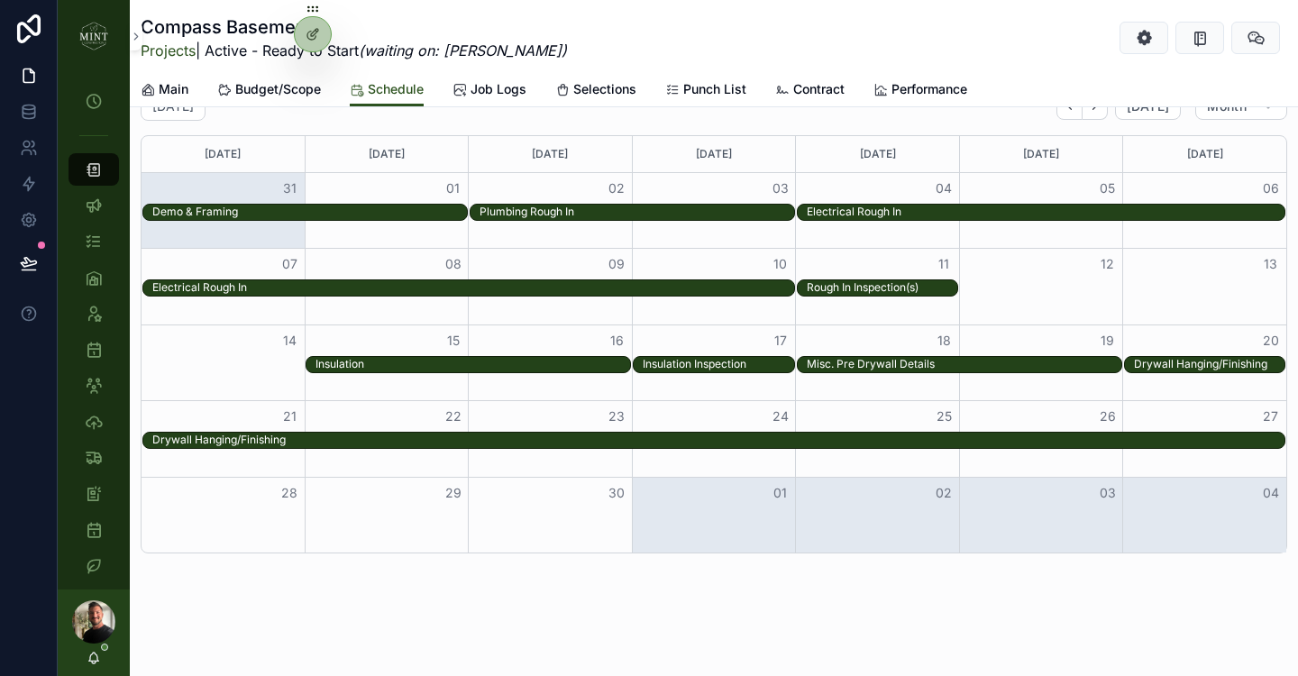
click at [410, 508] on div "Month View" at bounding box center [387, 516] width 164 height 76
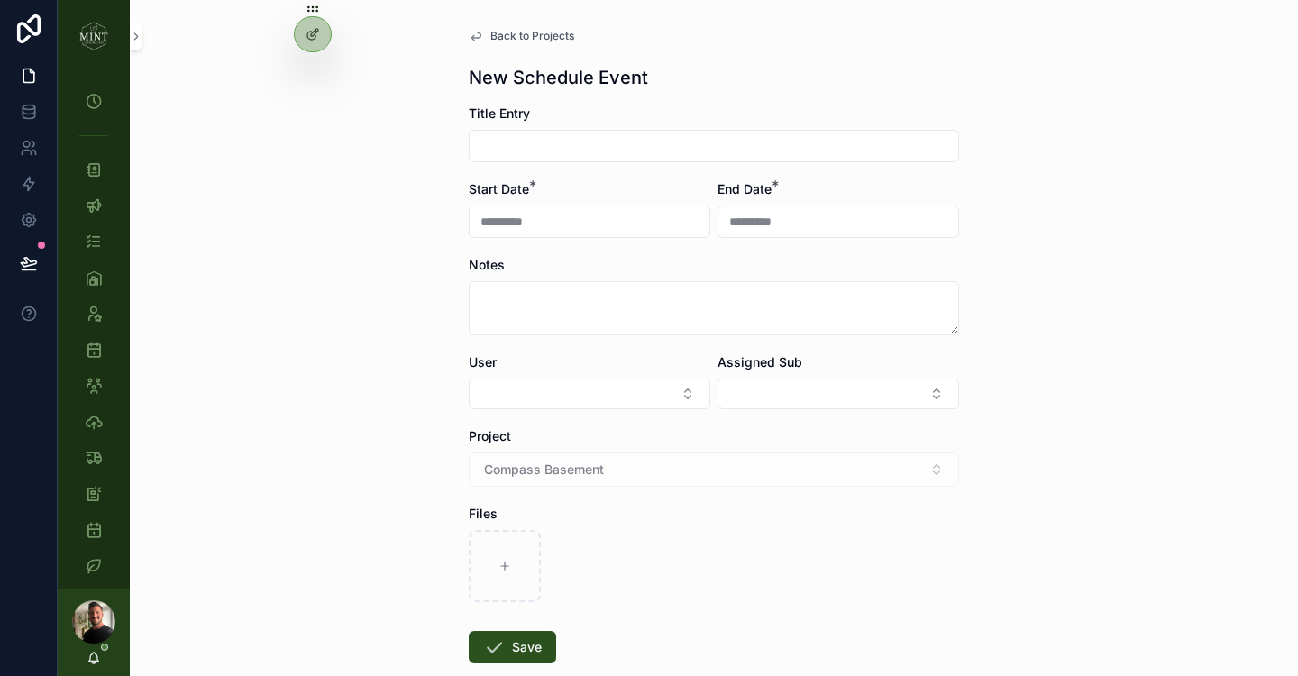
click at [540, 149] on input "scrollable content" at bounding box center [714, 145] width 489 height 25
type input "*******"
click at [865, 402] on button "Select Button" at bounding box center [839, 394] width 242 height 31
type input "****"
click at [801, 477] on div "Basement Painting" at bounding box center [838, 465] width 233 height 29
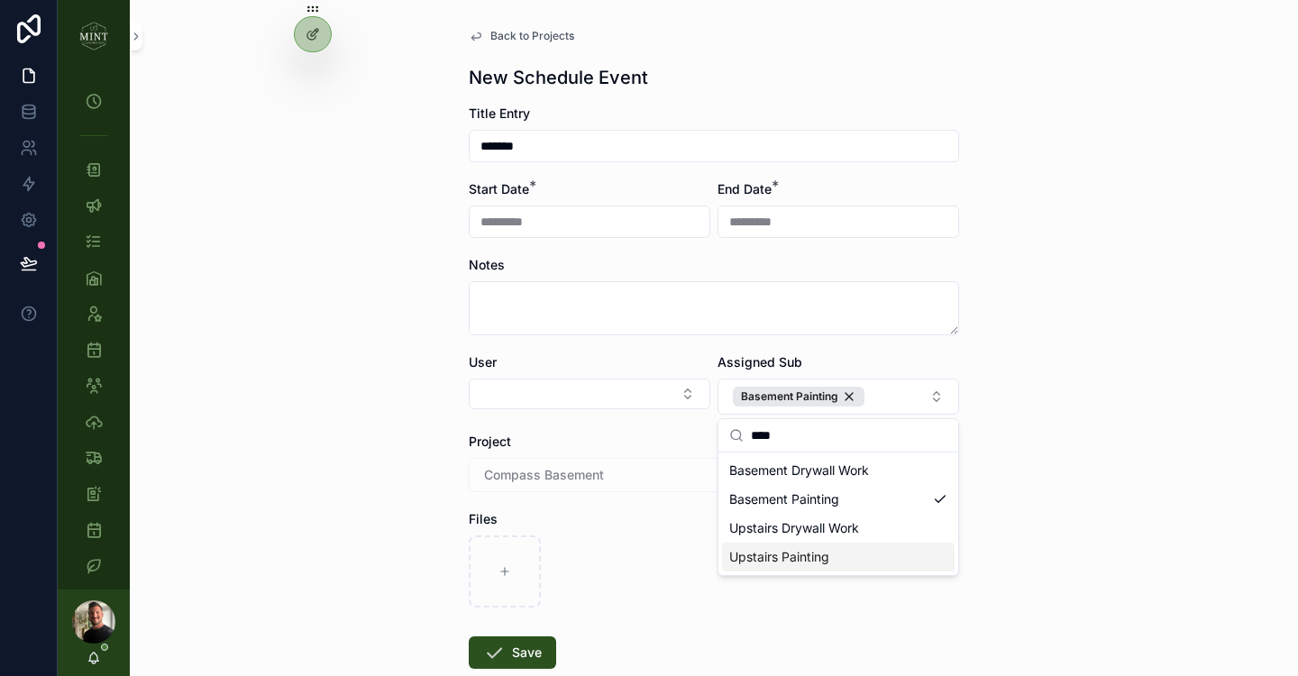
click at [1076, 529] on div "Back to Projects New Schedule Event Title Entry ******* Start Date * ********* …" at bounding box center [714, 338] width 1168 height 676
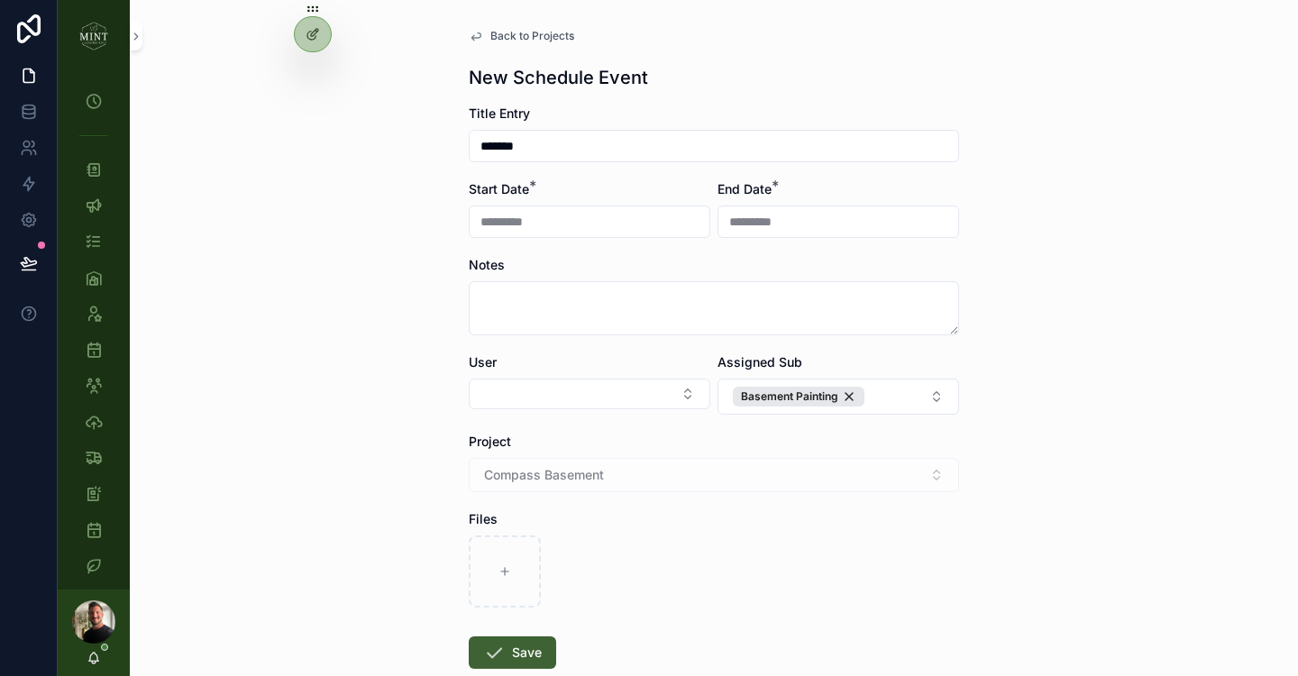
click at [508, 662] on button "Save" at bounding box center [512, 652] width 87 height 32
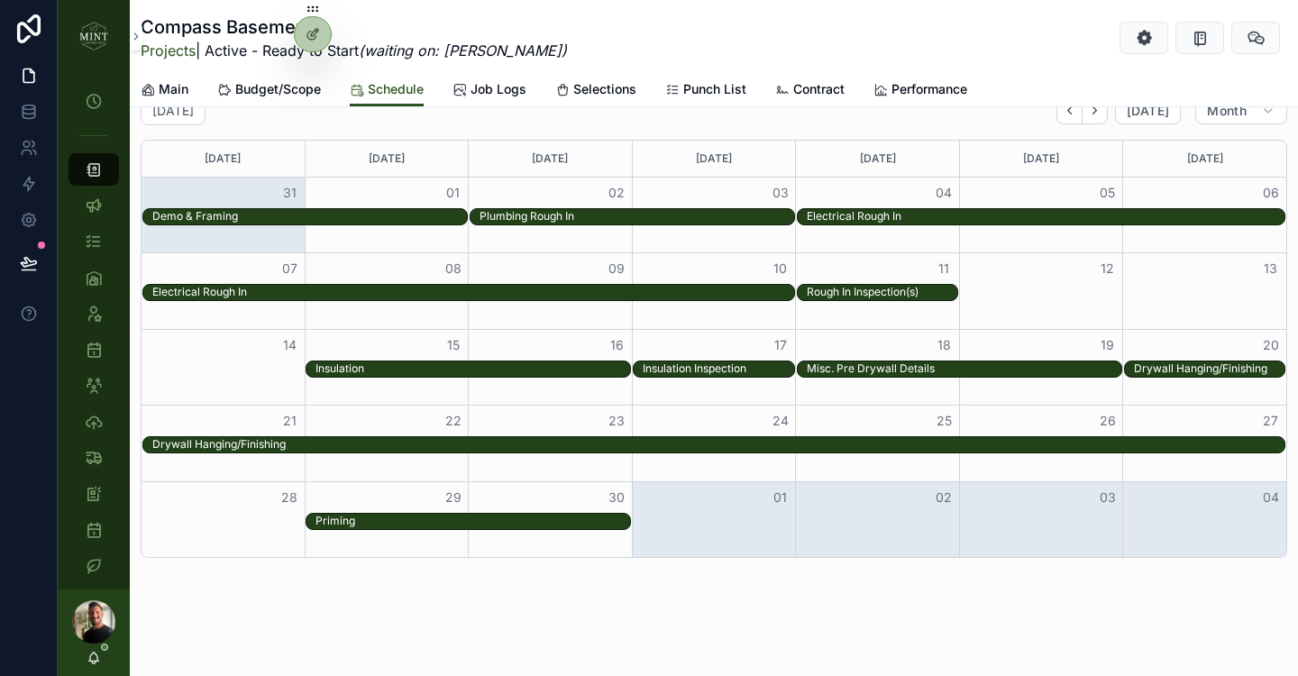
scroll to position [1124, 0]
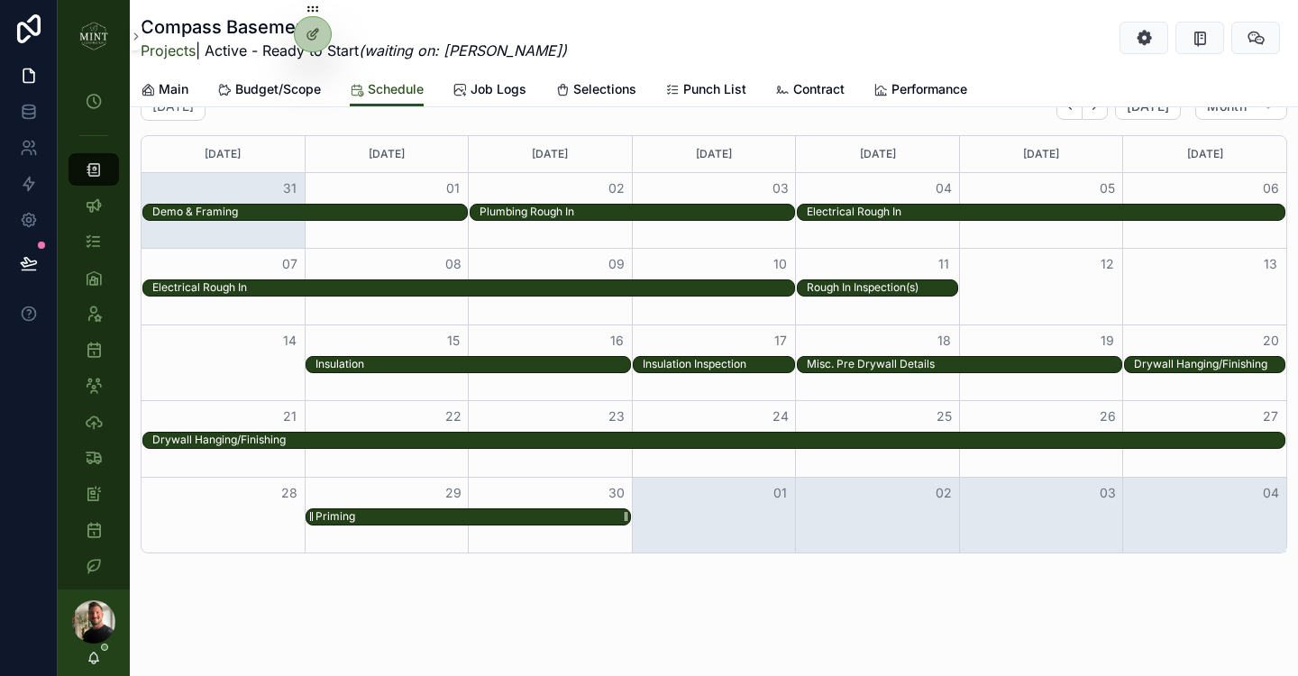
click at [413, 513] on div "Priming" at bounding box center [473, 516] width 315 height 15
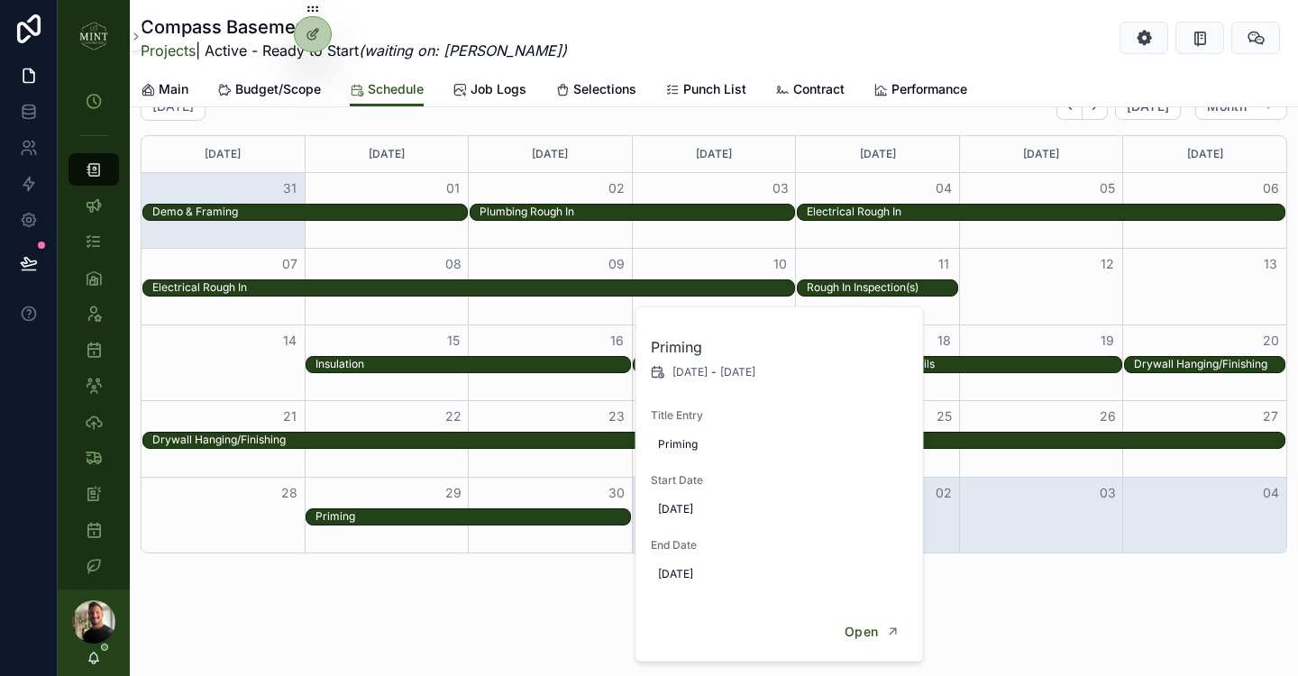
click at [734, 347] on h2 "Priming" at bounding box center [781, 347] width 260 height 22
click at [708, 443] on span "Priming" at bounding box center [780, 444] width 245 height 14
type input "**********"
click at [873, 467] on icon "scrollable content" at bounding box center [879, 469] width 14 height 14
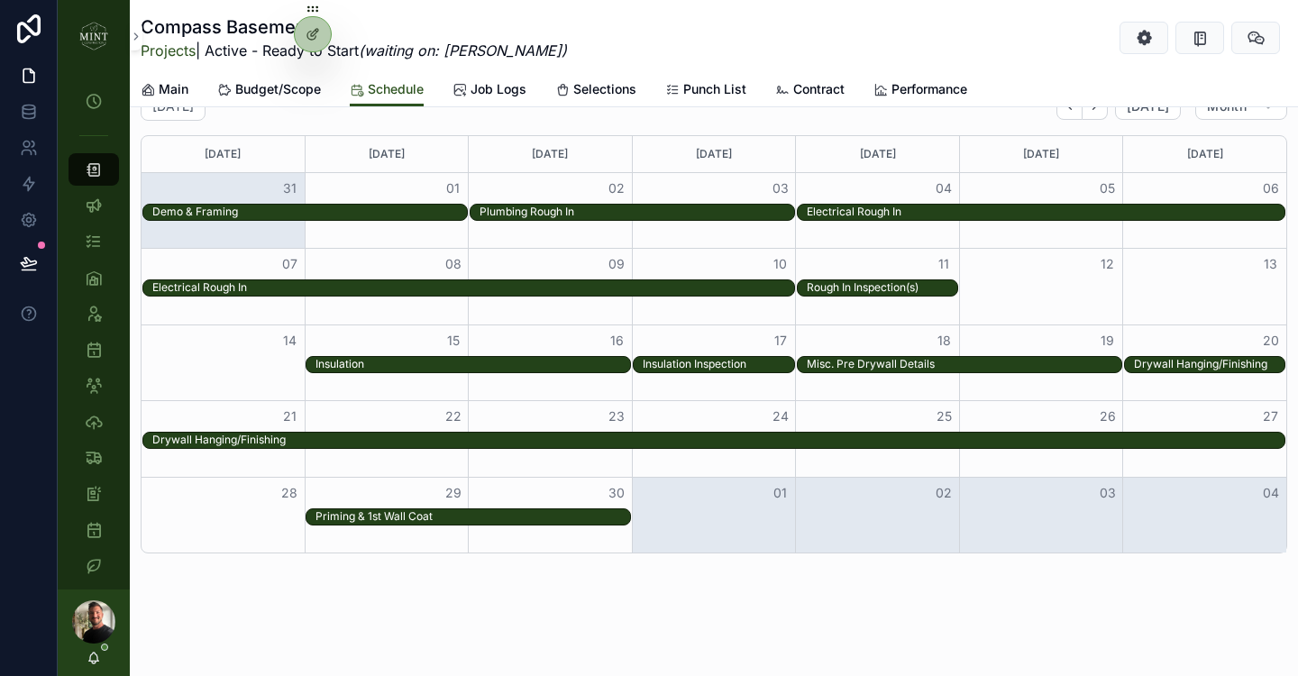
click at [719, 514] on div "Priming & 1st Wall Coat" at bounding box center [714, 517] width 1145 height 18
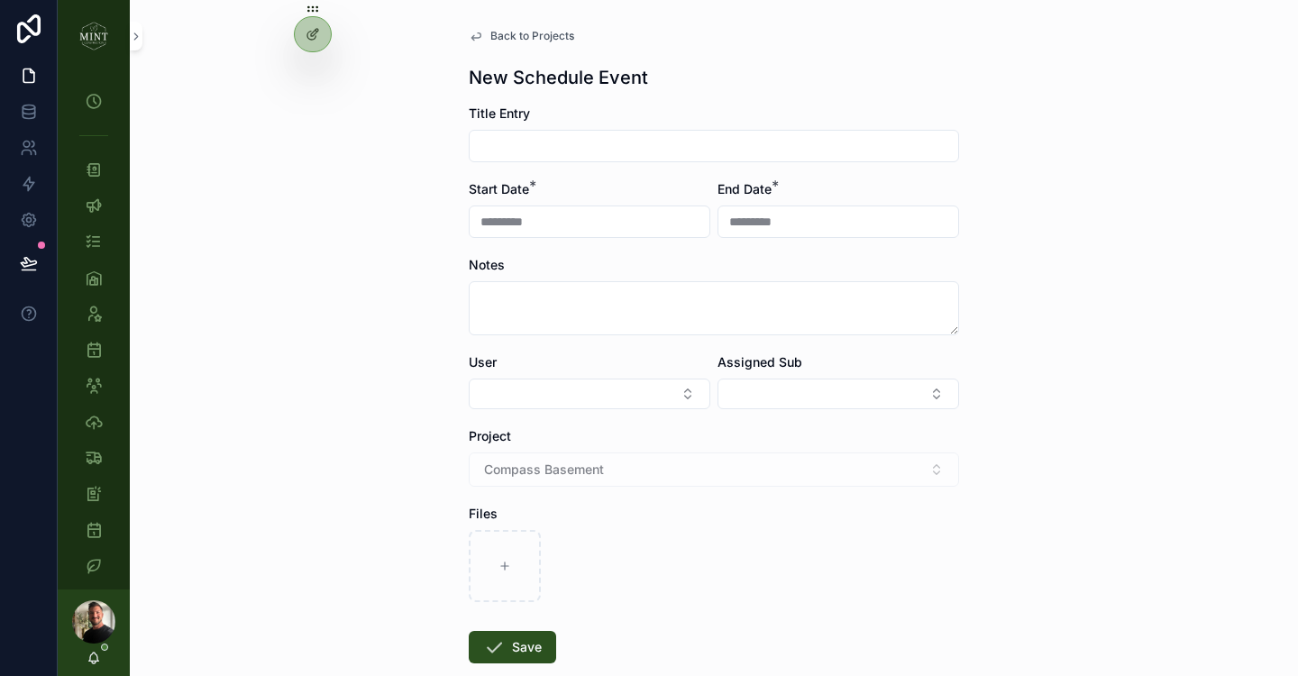
click at [600, 150] on input "scrollable content" at bounding box center [714, 145] width 489 height 25
type input "**********"
click at [796, 402] on button "Select Button" at bounding box center [839, 394] width 242 height 31
type input "*"
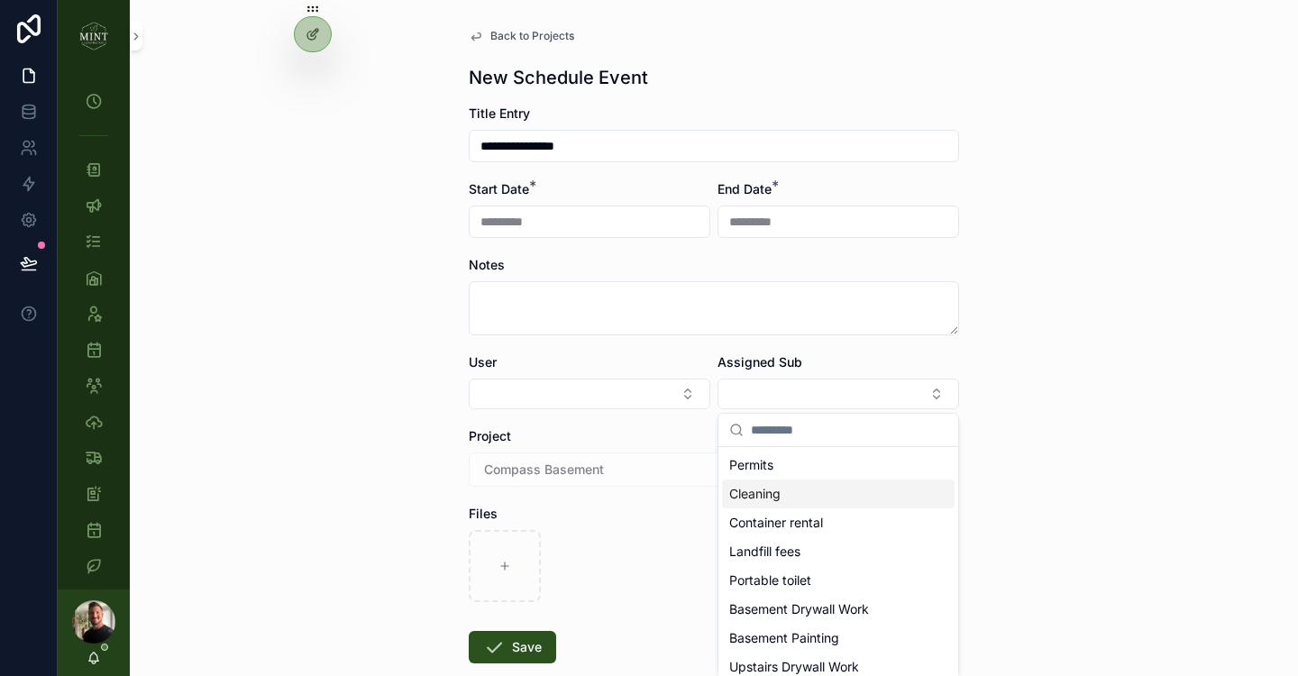
click at [1187, 370] on div "**********" at bounding box center [714, 338] width 1168 height 676
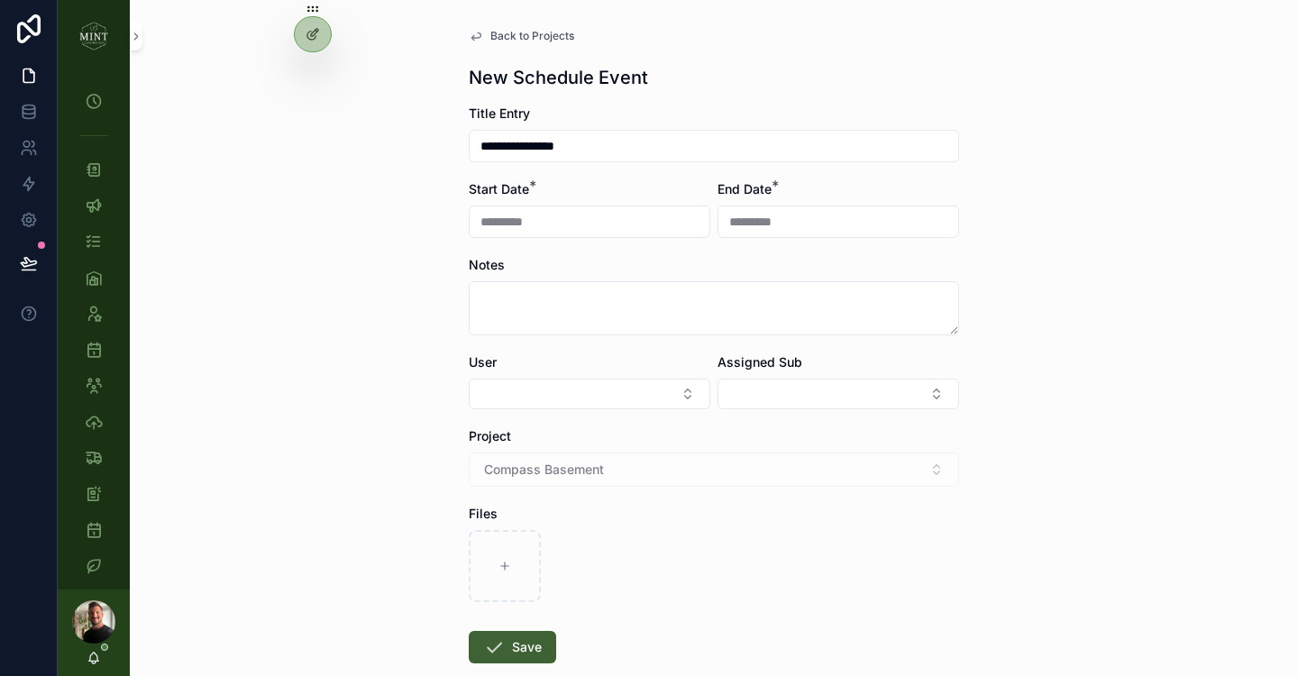
click at [509, 653] on button "Save" at bounding box center [512, 647] width 87 height 32
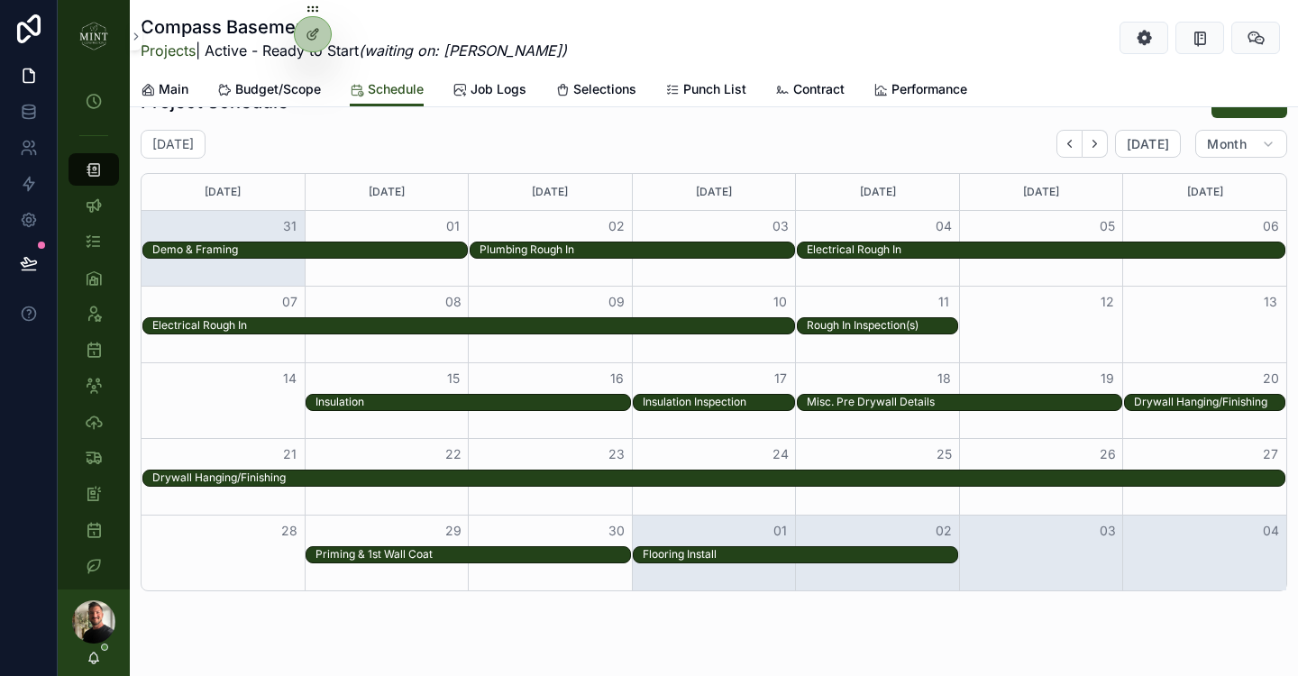
scroll to position [1068, 0]
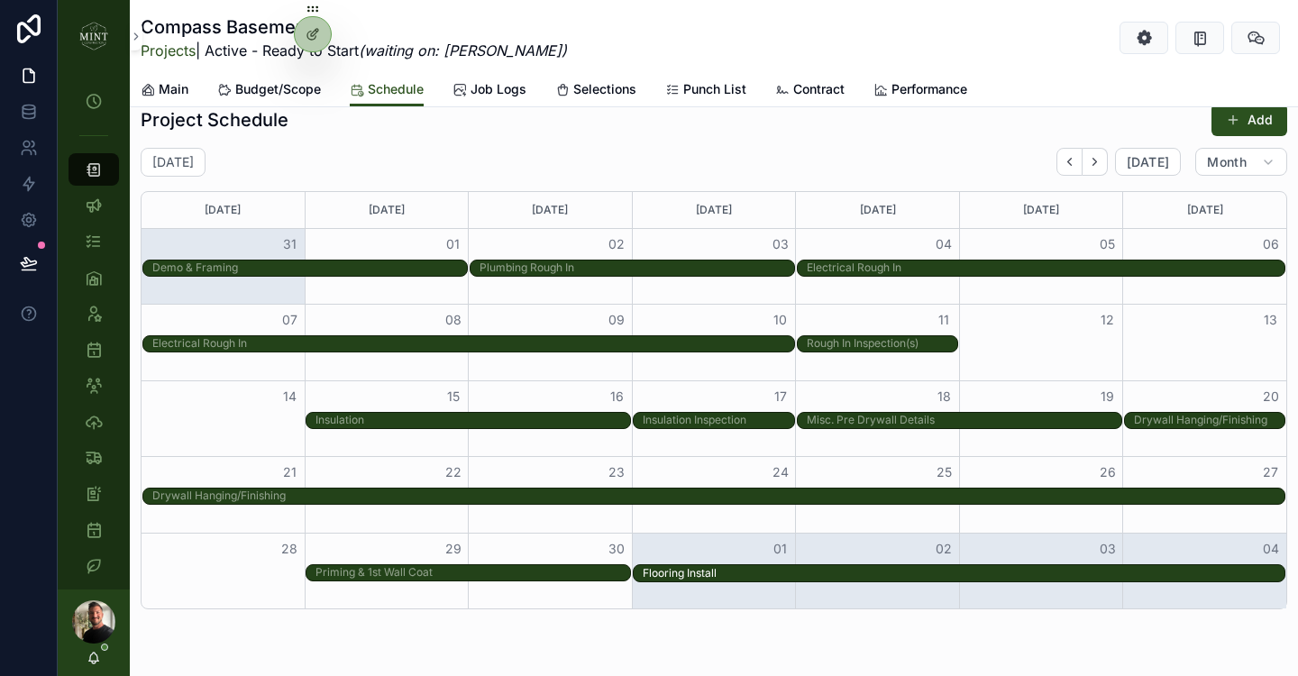
drag, startPoint x: 952, startPoint y: 573, endPoint x: 1185, endPoint y: 582, distance: 232.8
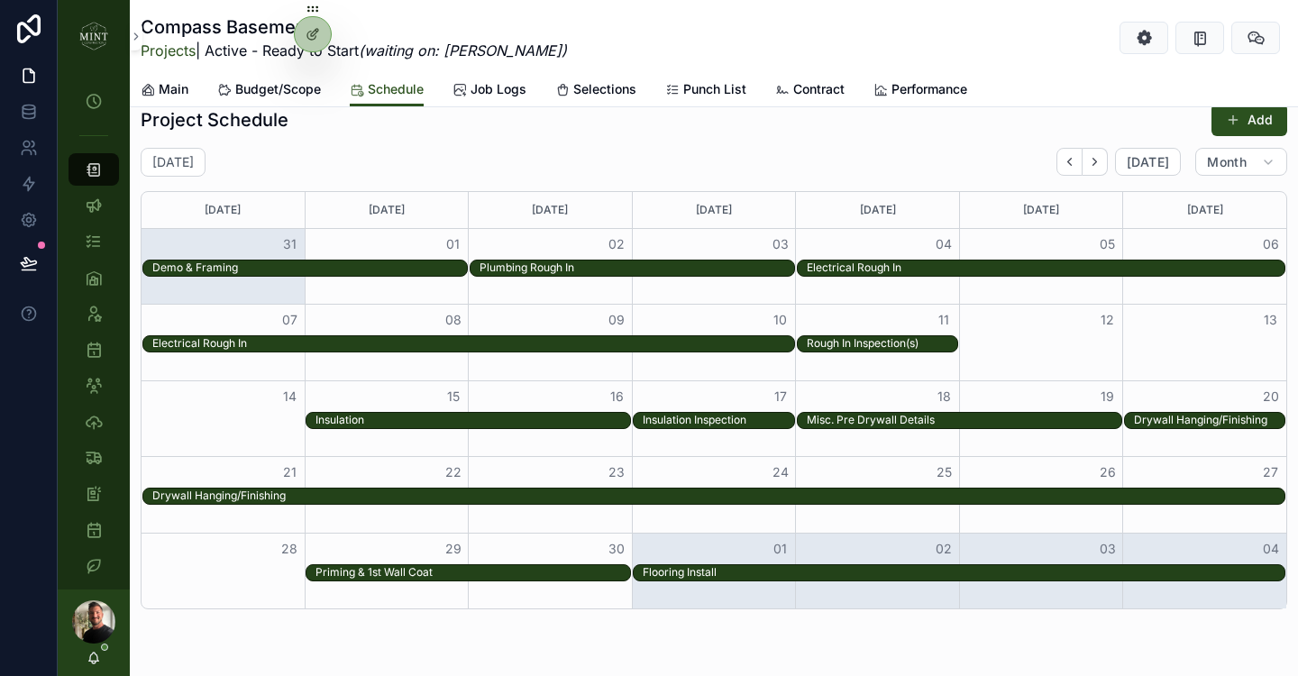
click at [1098, 166] on icon "Next" at bounding box center [1095, 162] width 14 height 14
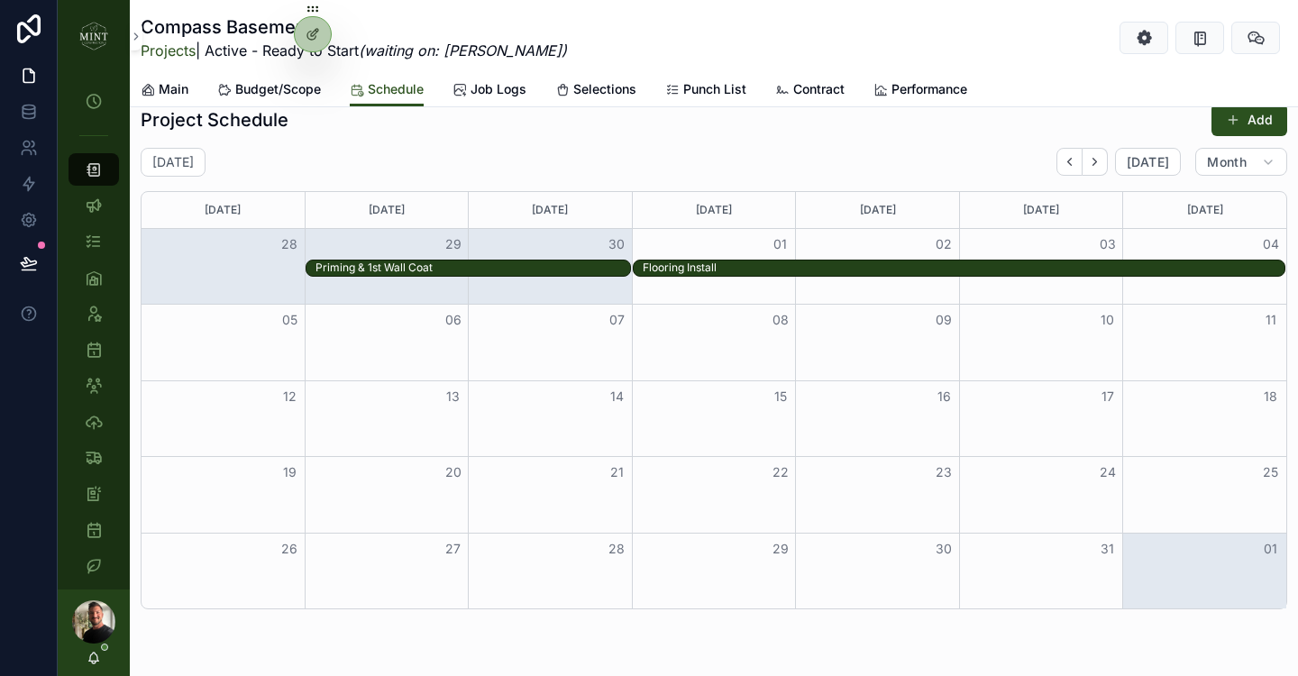
click at [406, 332] on div "06" at bounding box center [386, 320] width 163 height 31
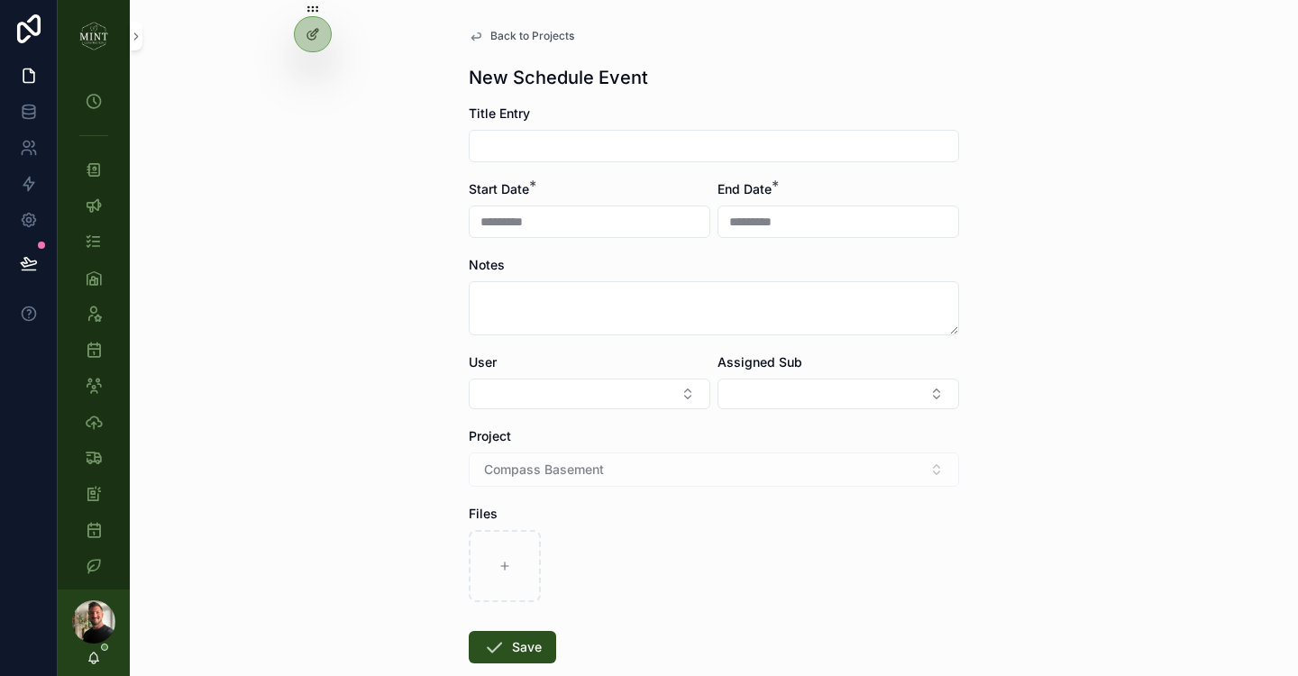
click at [591, 152] on input "scrollable content" at bounding box center [714, 145] width 489 height 25
type input "**********"
click at [540, 650] on button "Save" at bounding box center [512, 647] width 87 height 32
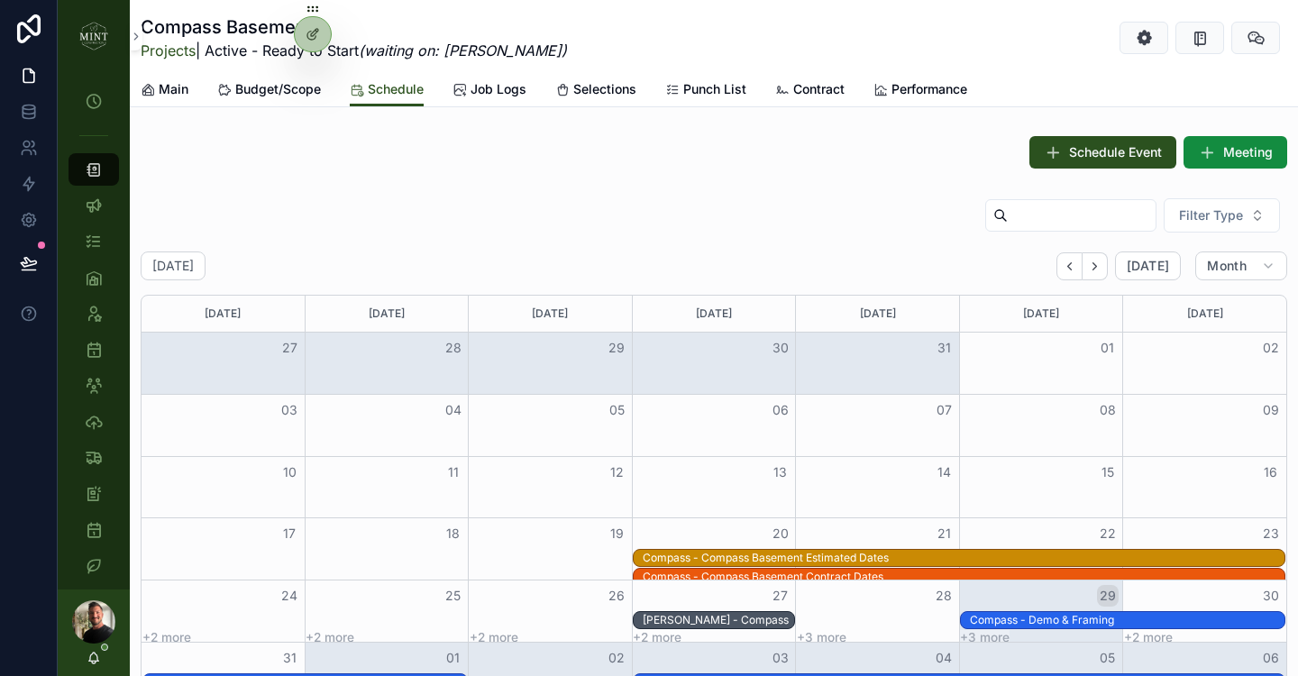
scroll to position [1124, 0]
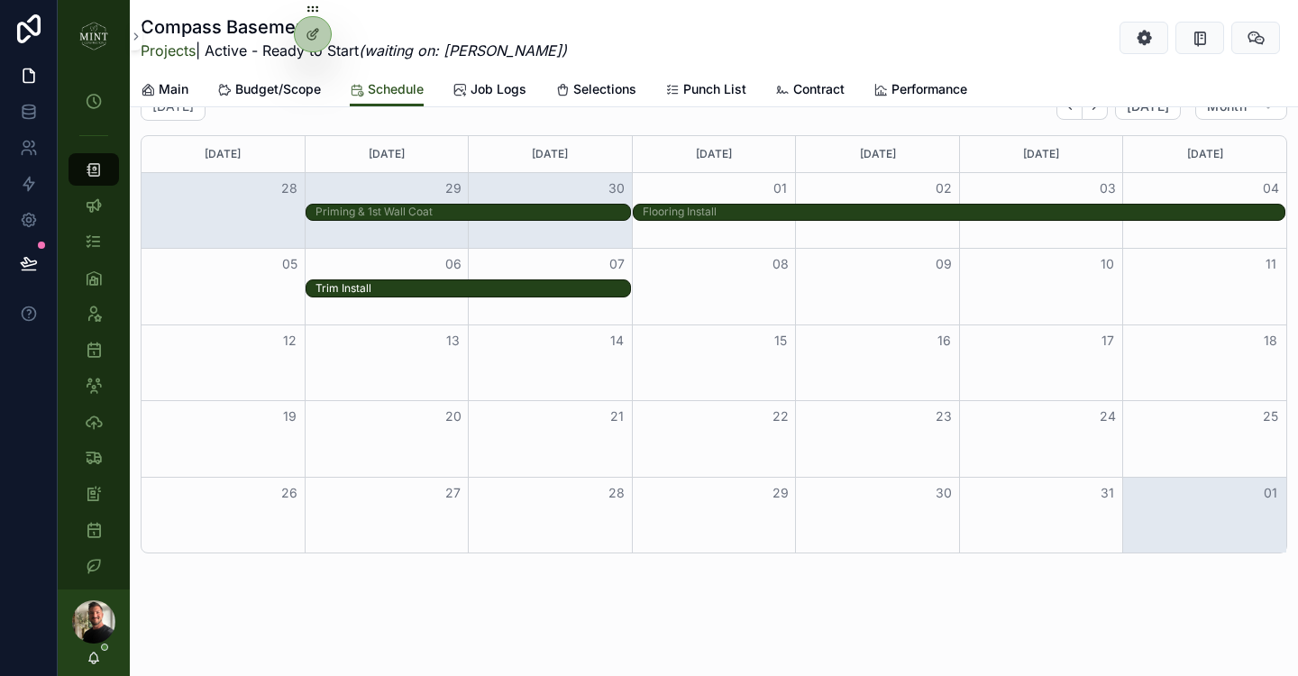
drag, startPoint x: 627, startPoint y: 287, endPoint x: 538, endPoint y: 289, distance: 89.3
drag, startPoint x: 625, startPoint y: 290, endPoint x: 430, endPoint y: 284, distance: 194.8
click at [574, 289] on div "Trim Install" at bounding box center [714, 288] width 1145 height 18
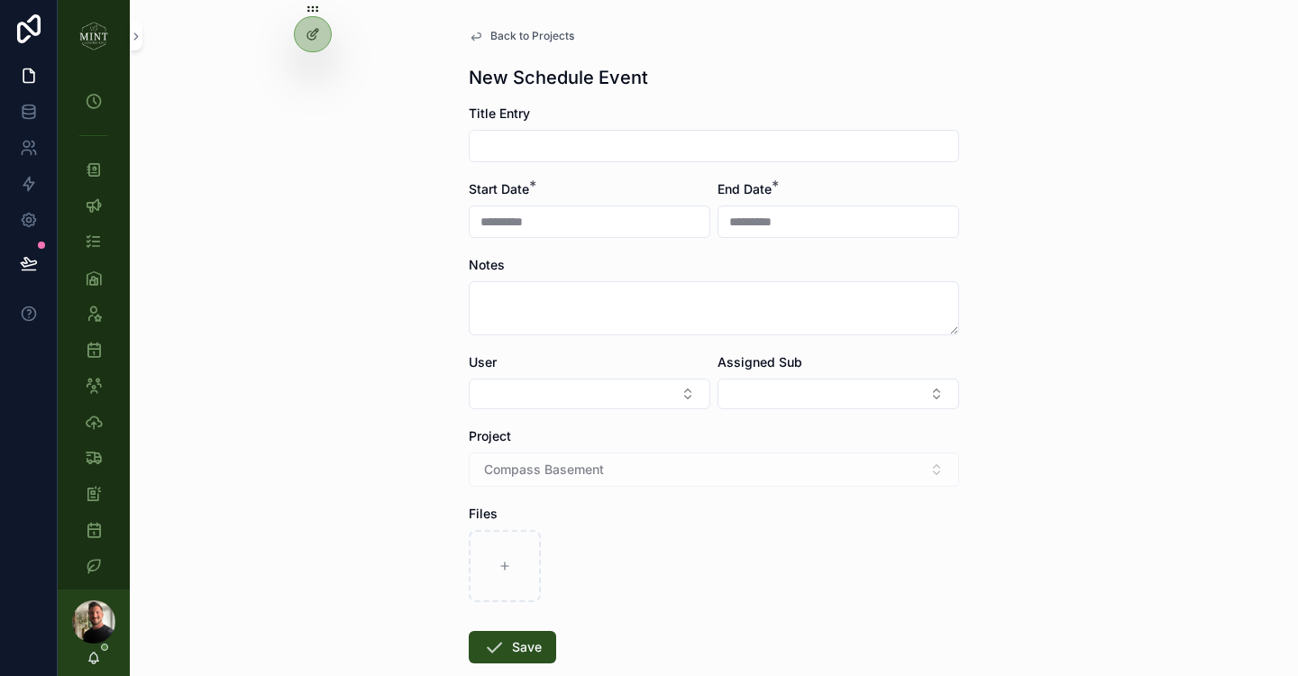
click at [561, 147] on input "scrollable content" at bounding box center [714, 145] width 489 height 25
type input "********"
click at [523, 646] on button "Save" at bounding box center [512, 647] width 87 height 32
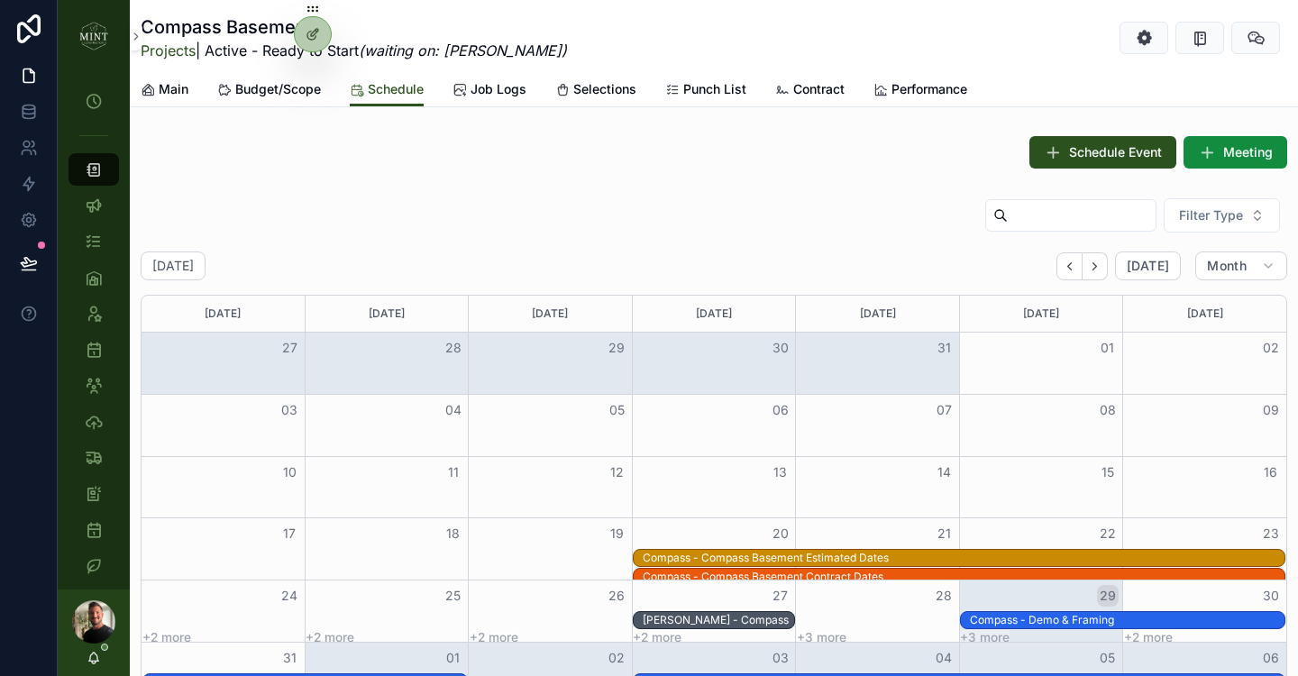
scroll to position [1124, 0]
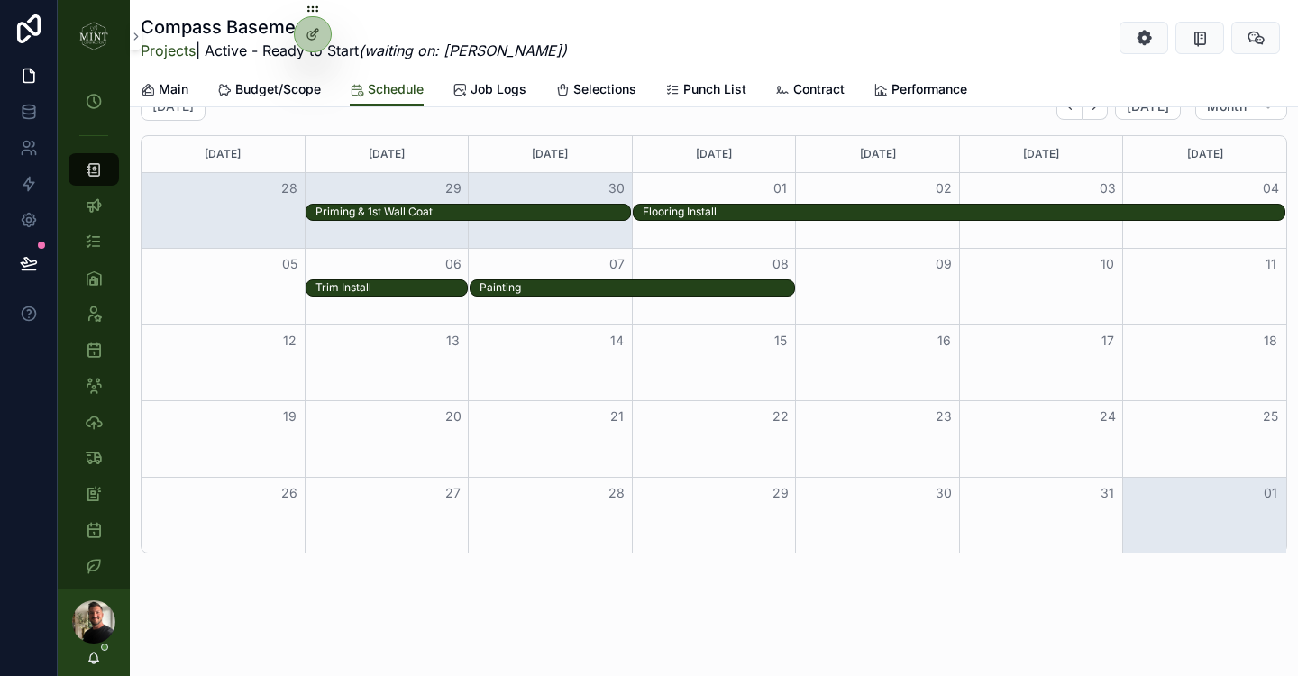
click at [896, 296] on div "Trim Install Painting" at bounding box center [714, 288] width 1145 height 18
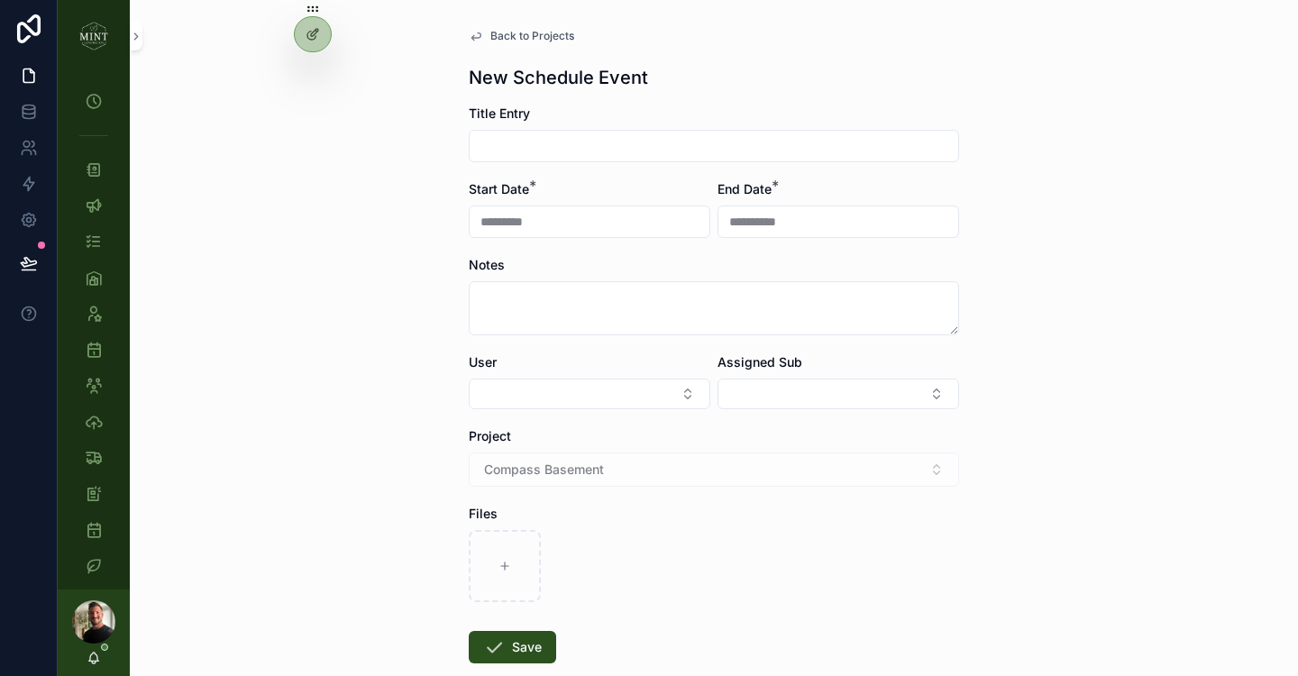
click at [594, 142] on input "scrollable content" at bounding box center [714, 145] width 489 height 25
type input "**********"
click at [544, 636] on button "Save" at bounding box center [512, 647] width 87 height 32
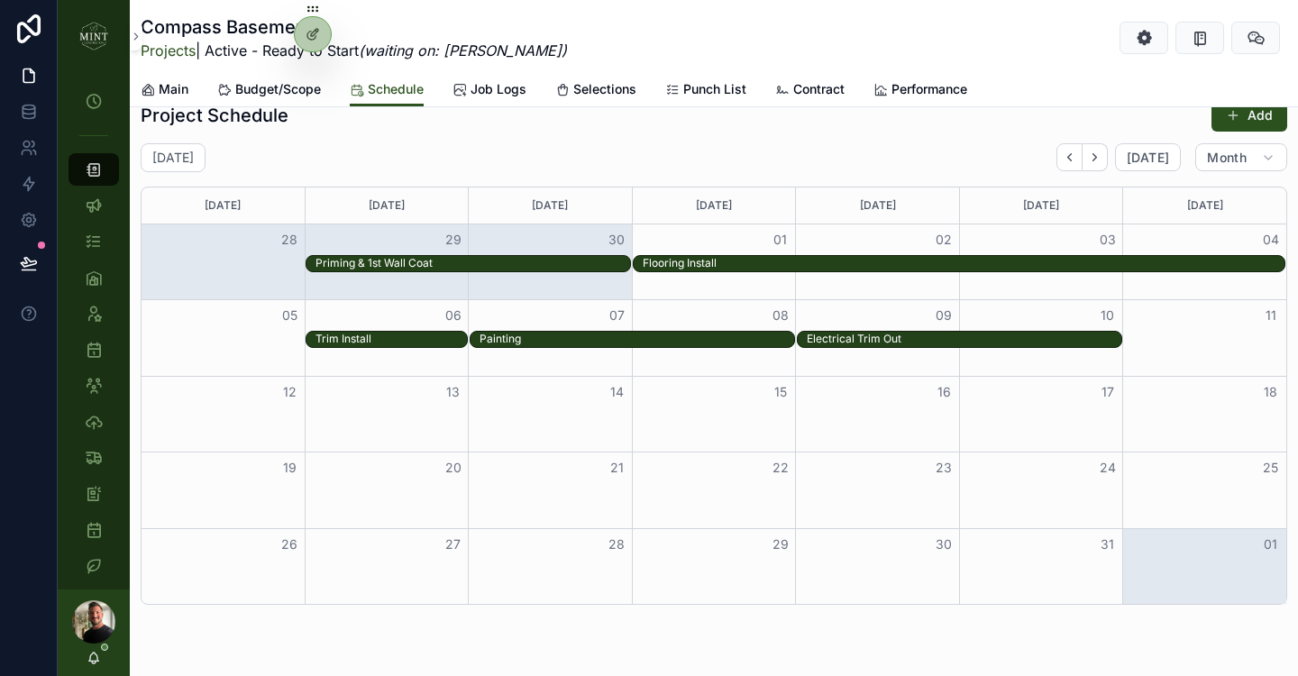
scroll to position [1124, 0]
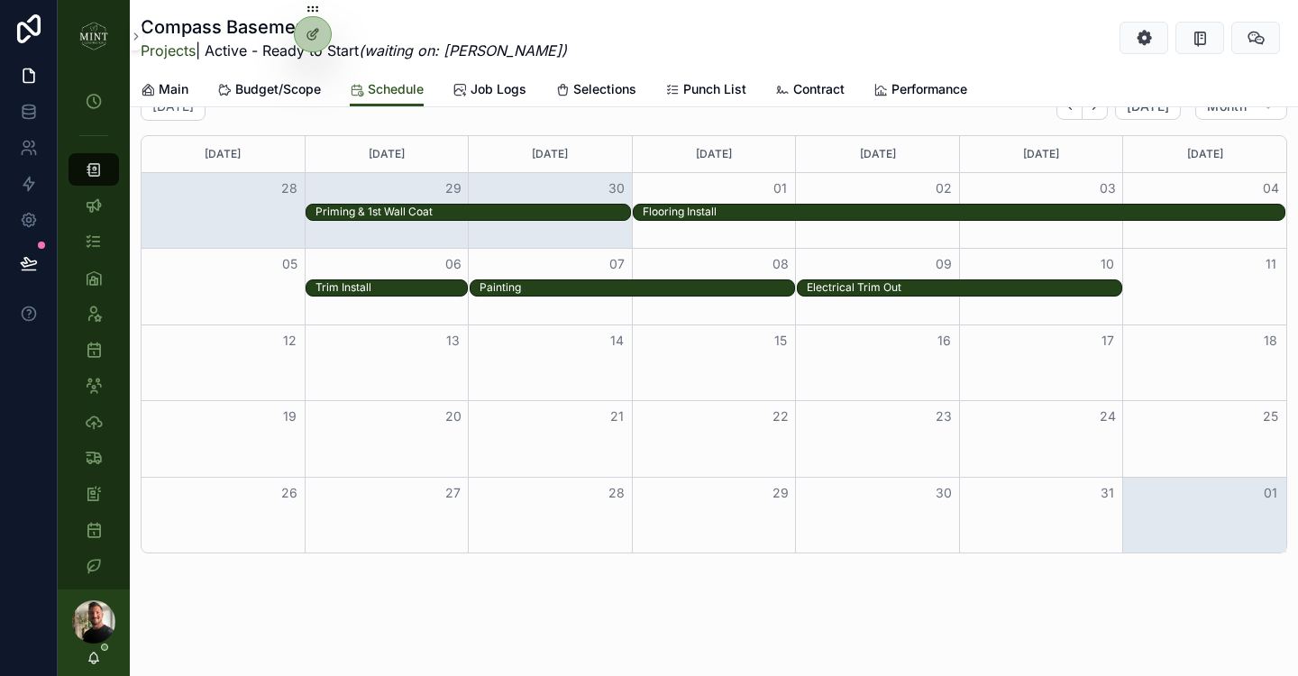
click at [445, 355] on div "Month View" at bounding box center [387, 363] width 164 height 76
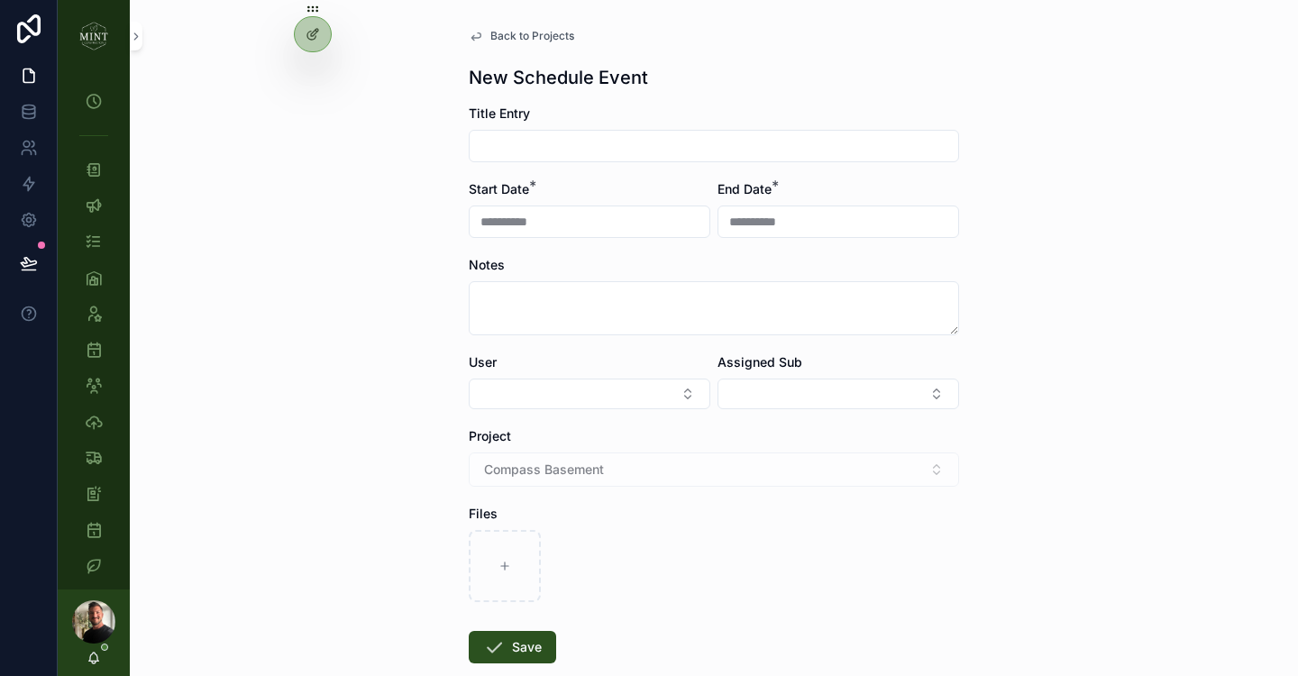
click at [539, 153] on input "scrollable content" at bounding box center [714, 145] width 489 height 25
type input "**********"
click at [507, 653] on button "Save" at bounding box center [512, 647] width 87 height 32
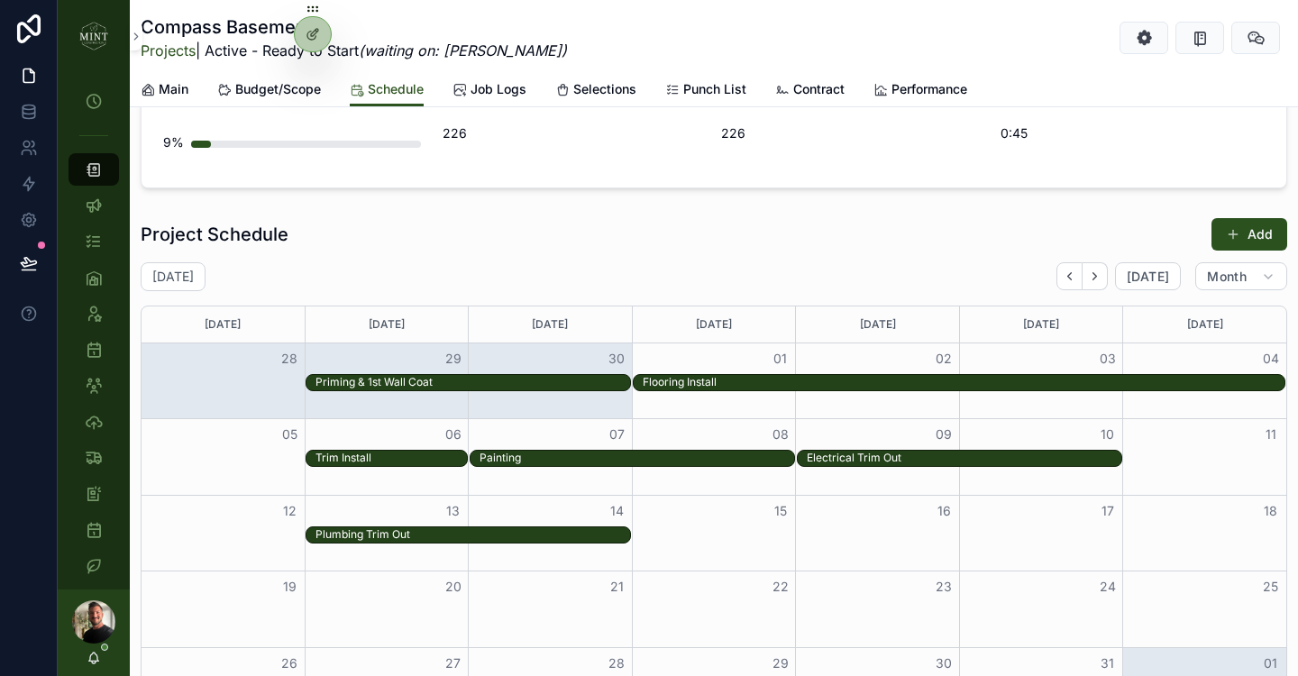
scroll to position [940, 0]
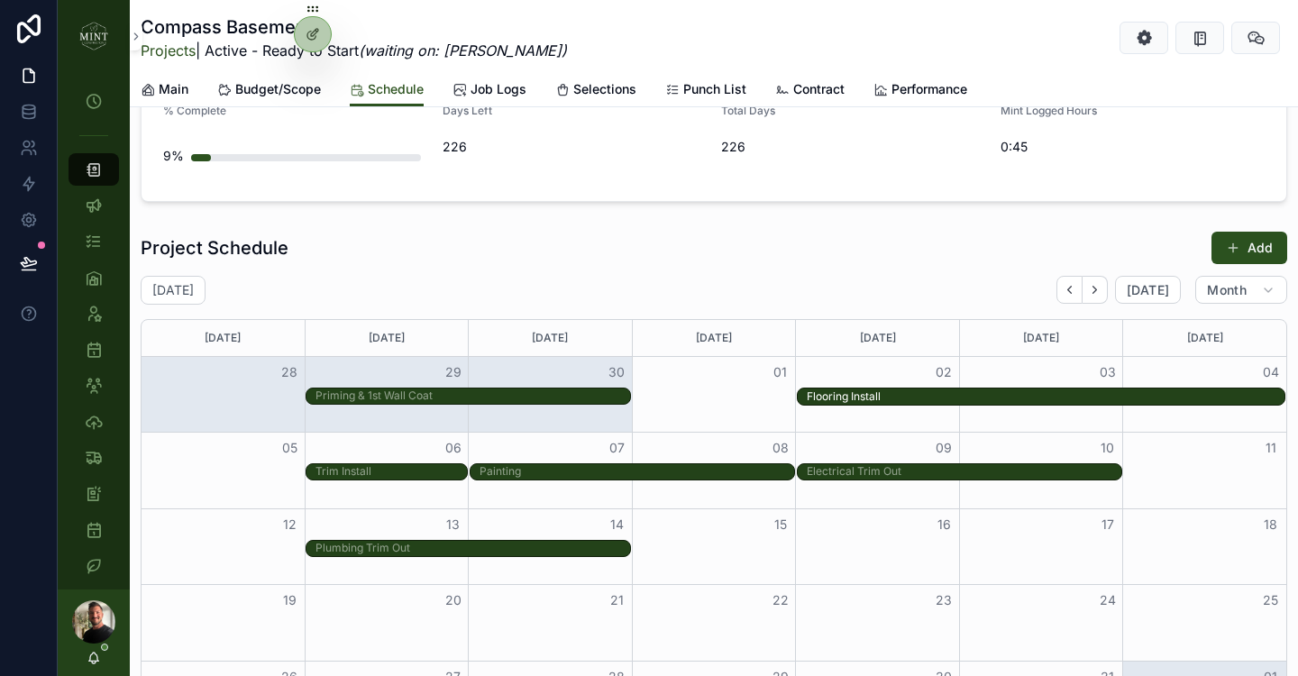
drag, startPoint x: 655, startPoint y: 400, endPoint x: 837, endPoint y: 393, distance: 182.3
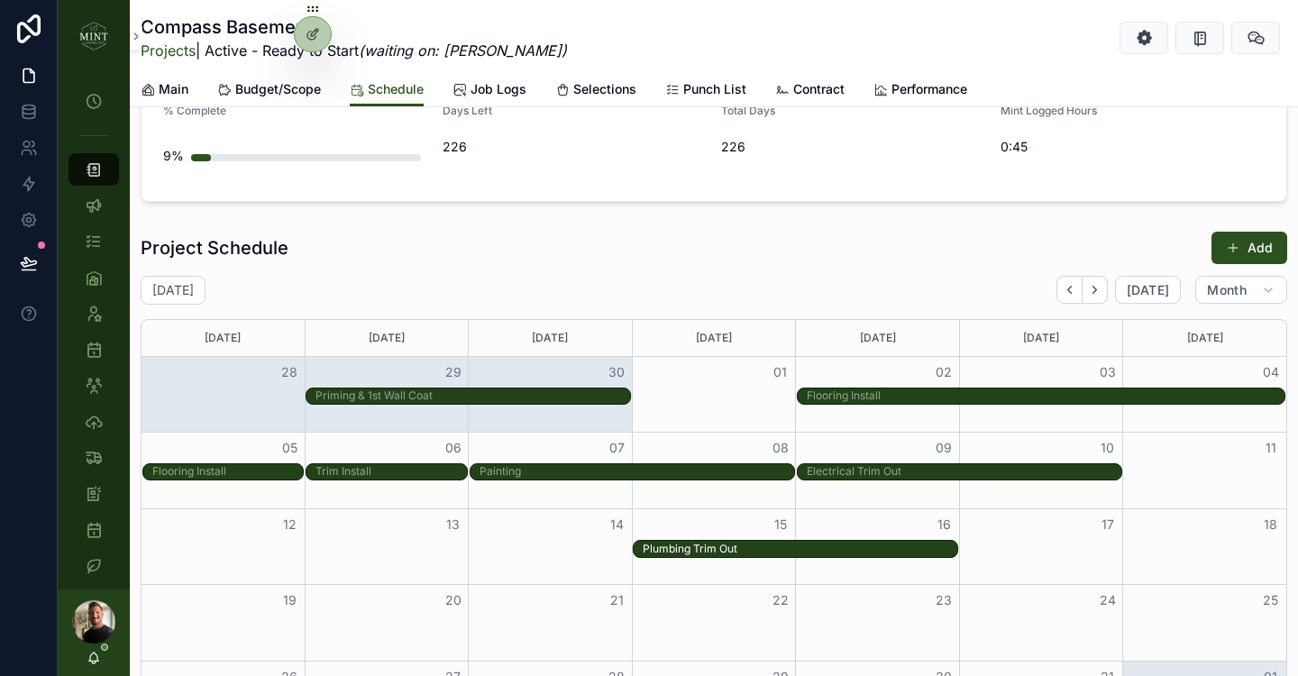
drag, startPoint x: 507, startPoint y: 547, endPoint x: 719, endPoint y: 546, distance: 212.8
drag, startPoint x: 953, startPoint y: 546, endPoint x: 763, endPoint y: 547, distance: 190.2
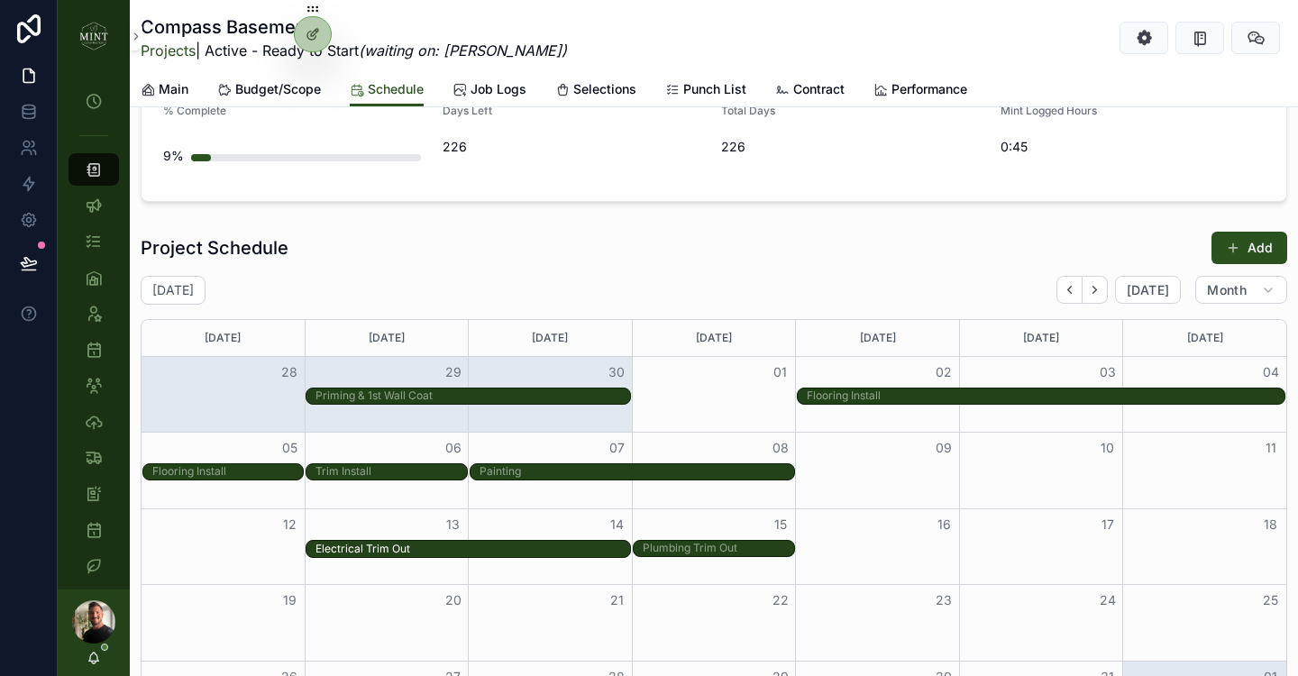
drag, startPoint x: 894, startPoint y: 471, endPoint x: 415, endPoint y: 551, distance: 486.3
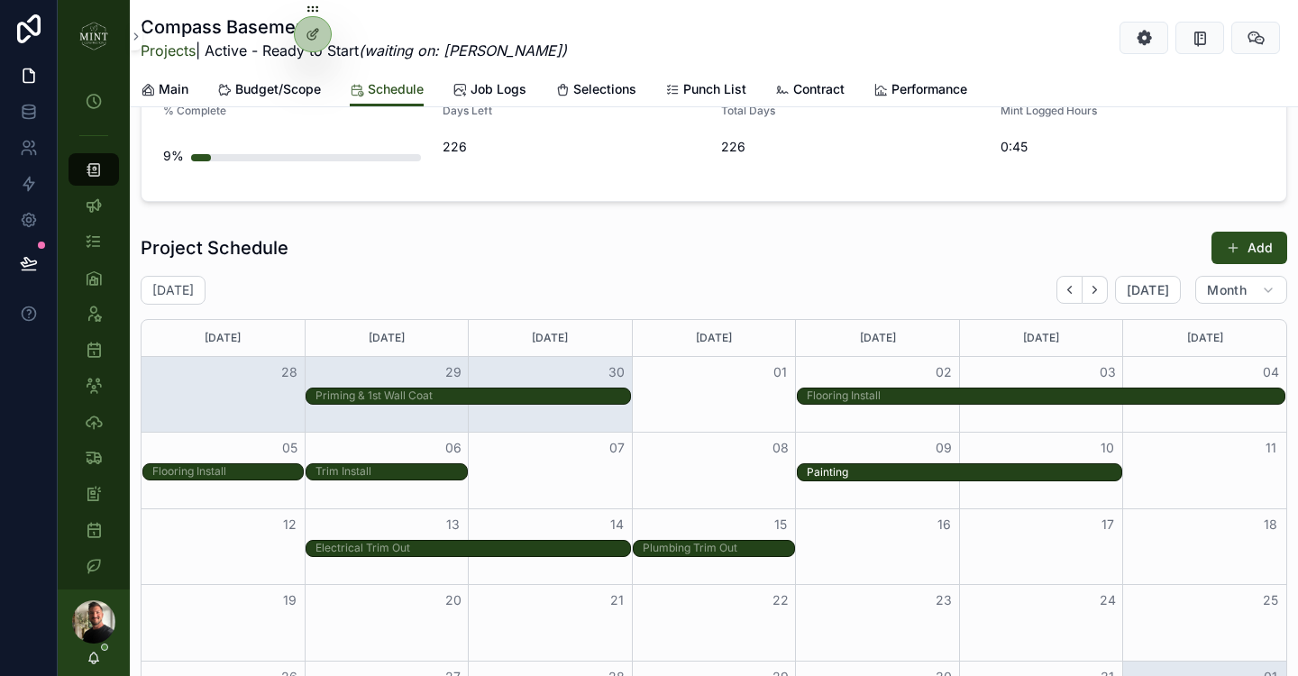
drag, startPoint x: 517, startPoint y: 469, endPoint x: 800, endPoint y: 469, distance: 283.1
click at [706, 395] on div "Month View" at bounding box center [713, 397] width 163 height 18
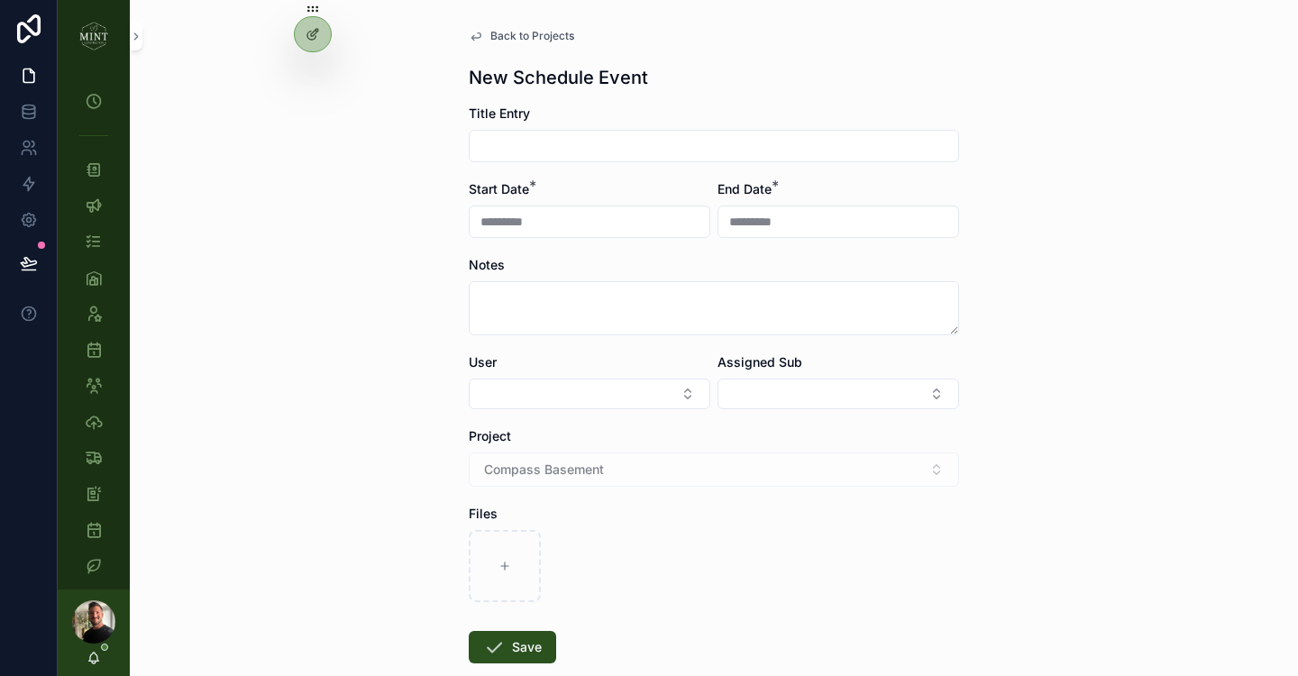
click at [605, 141] on input "scrollable content" at bounding box center [714, 145] width 489 height 25
type input "**********"
click at [540, 639] on button "Save" at bounding box center [512, 647] width 87 height 32
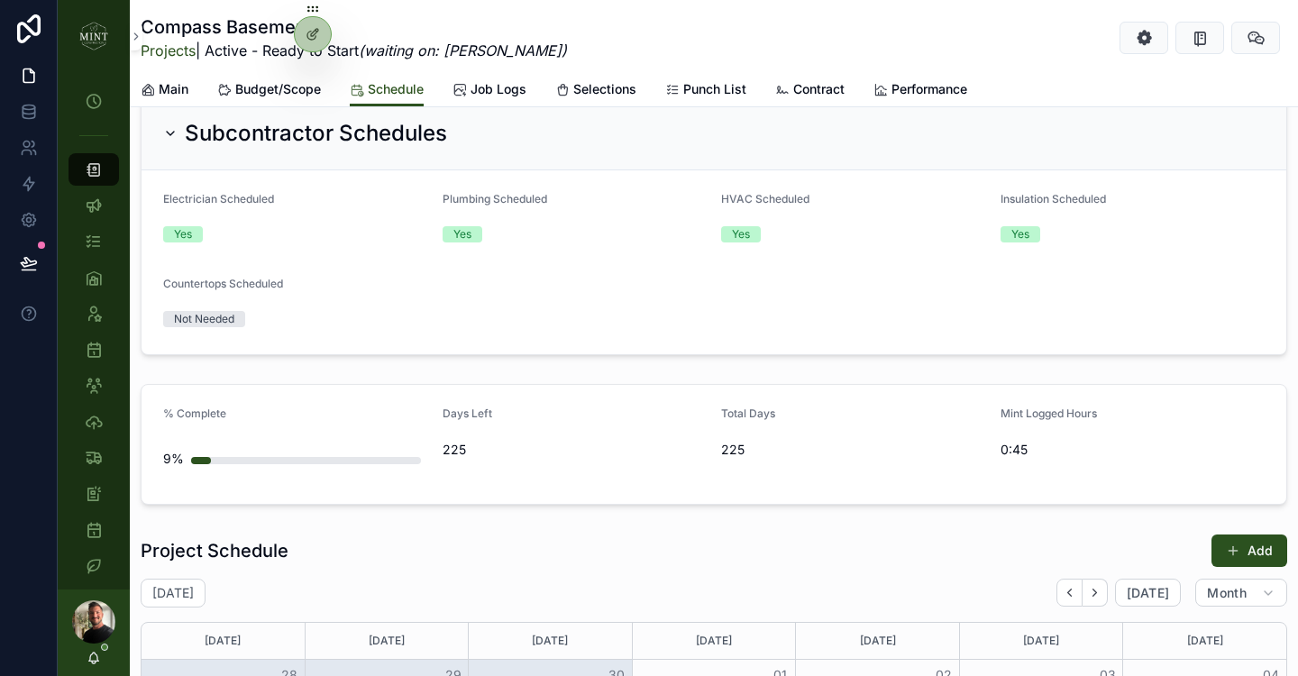
scroll to position [1124, 0]
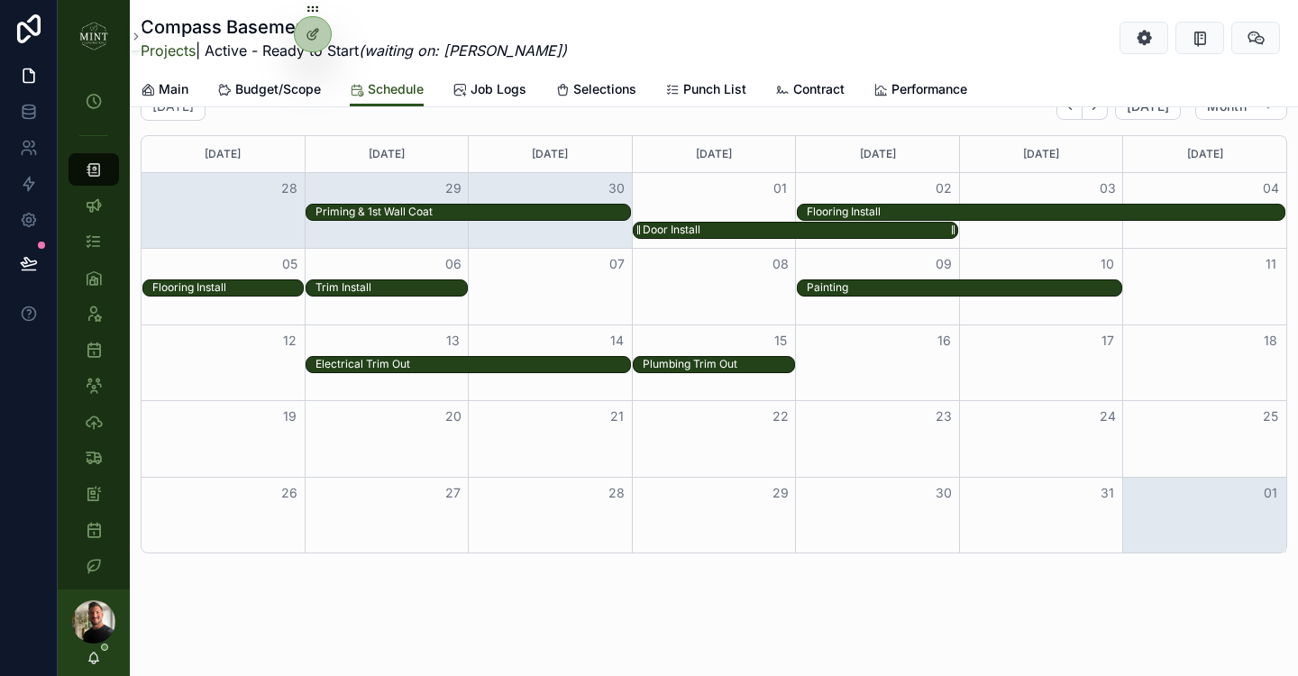
click at [955, 226] on div "Month View" at bounding box center [952, 230] width 9 height 15
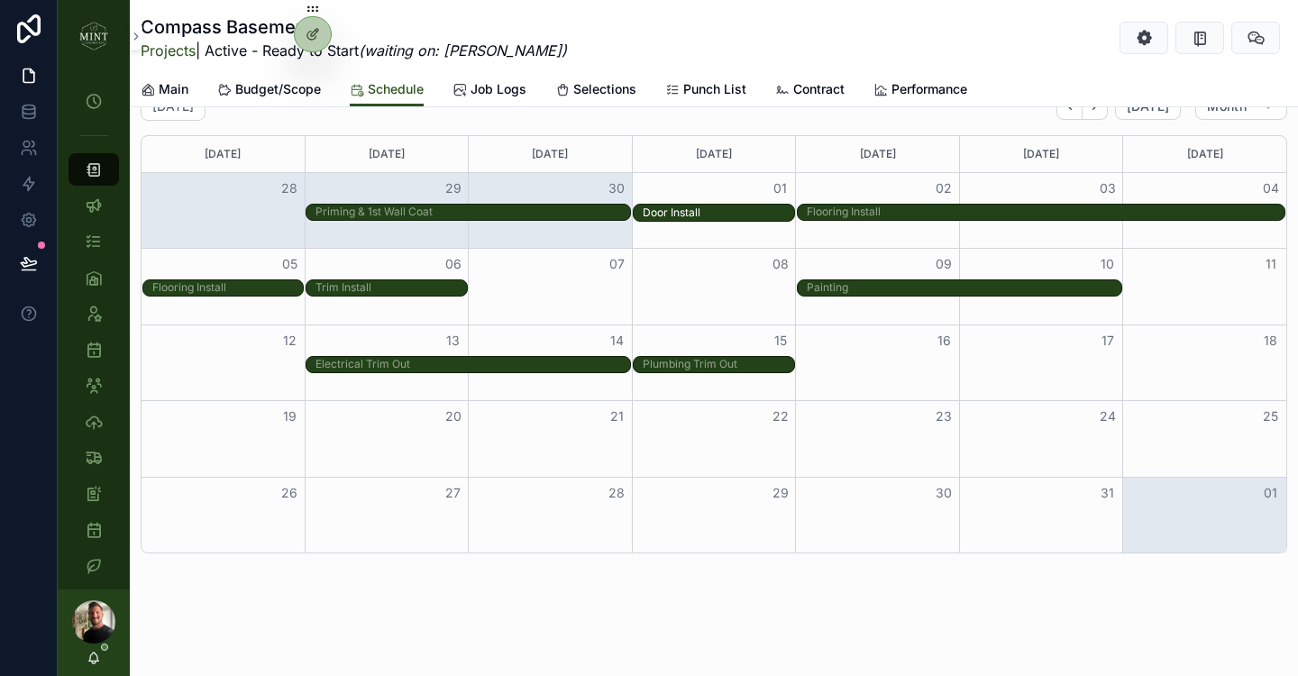
drag, startPoint x: 953, startPoint y: 228, endPoint x: 768, endPoint y: 233, distance: 184.9
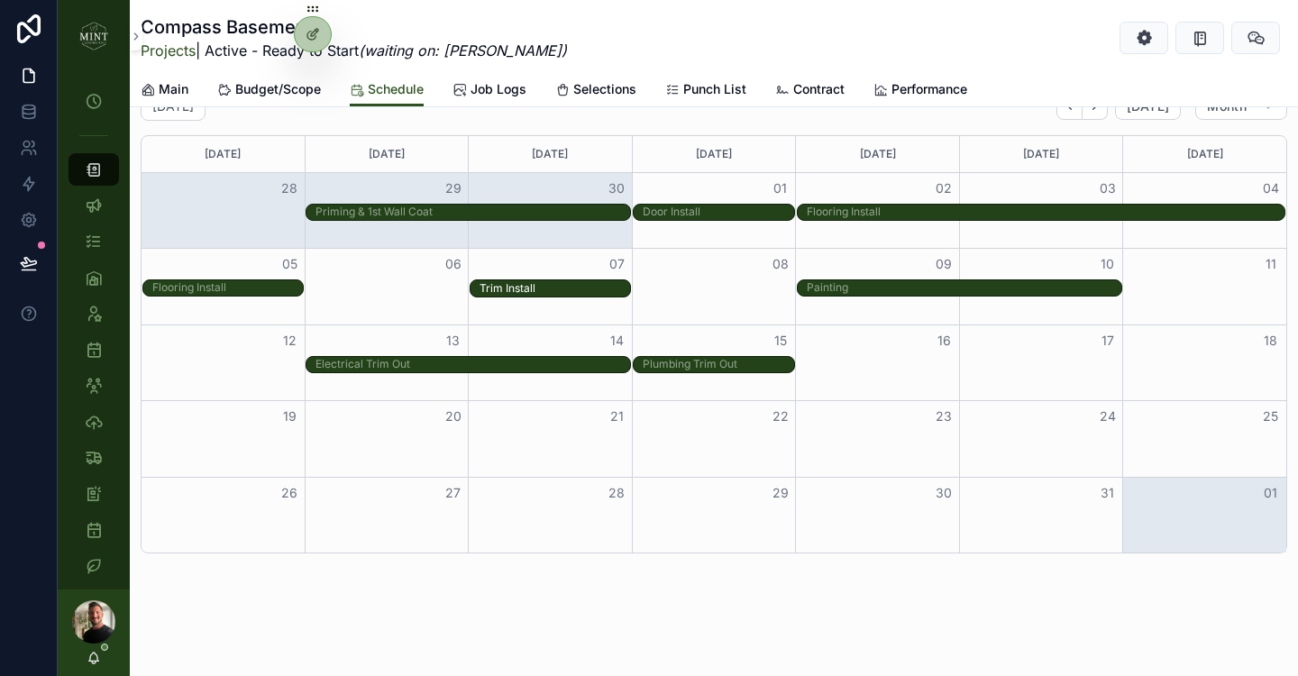
drag, startPoint x: 365, startPoint y: 285, endPoint x: 538, endPoint y: 279, distance: 173.2
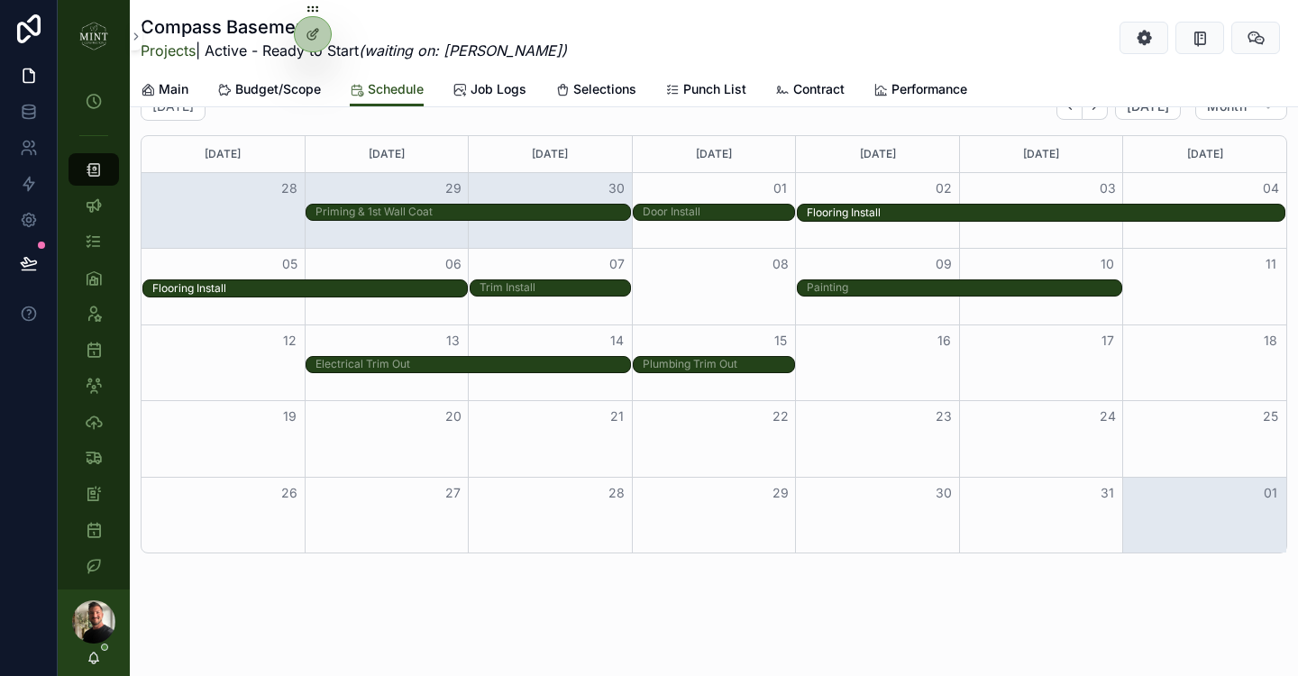
drag, startPoint x: 299, startPoint y: 286, endPoint x: 411, endPoint y: 282, distance: 111.9
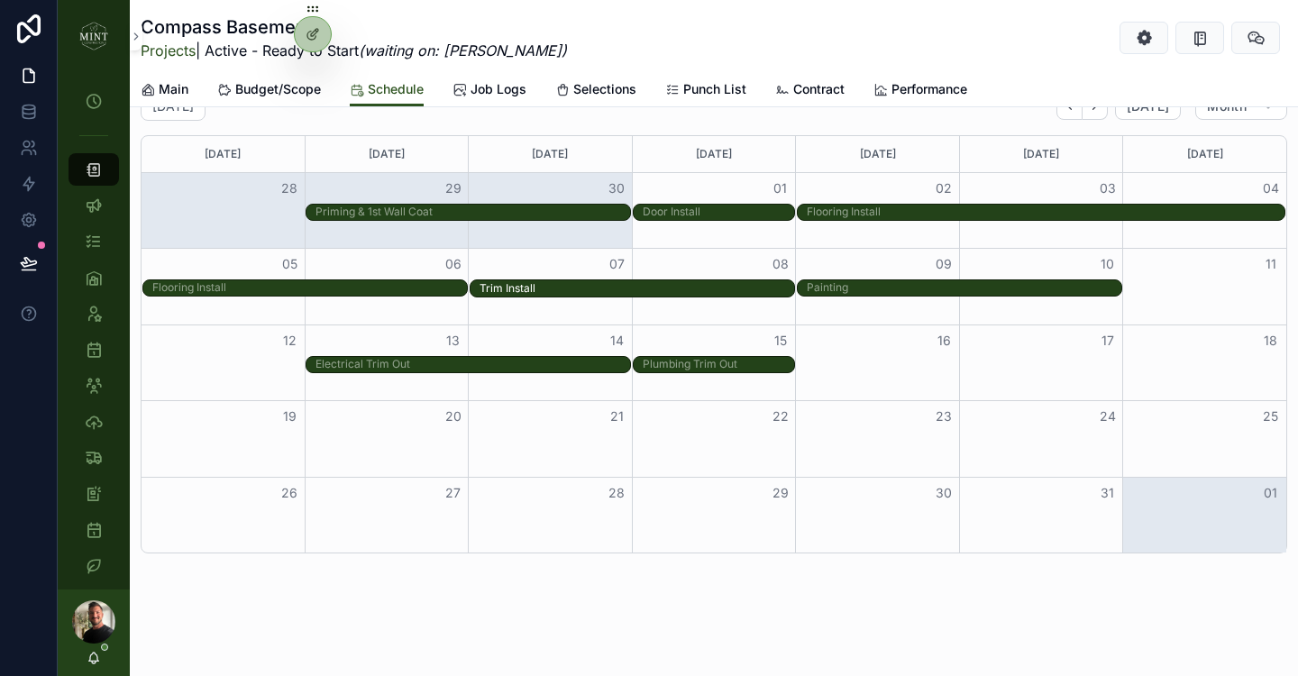
drag, startPoint x: 626, startPoint y: 286, endPoint x: 705, endPoint y: 286, distance: 79.3
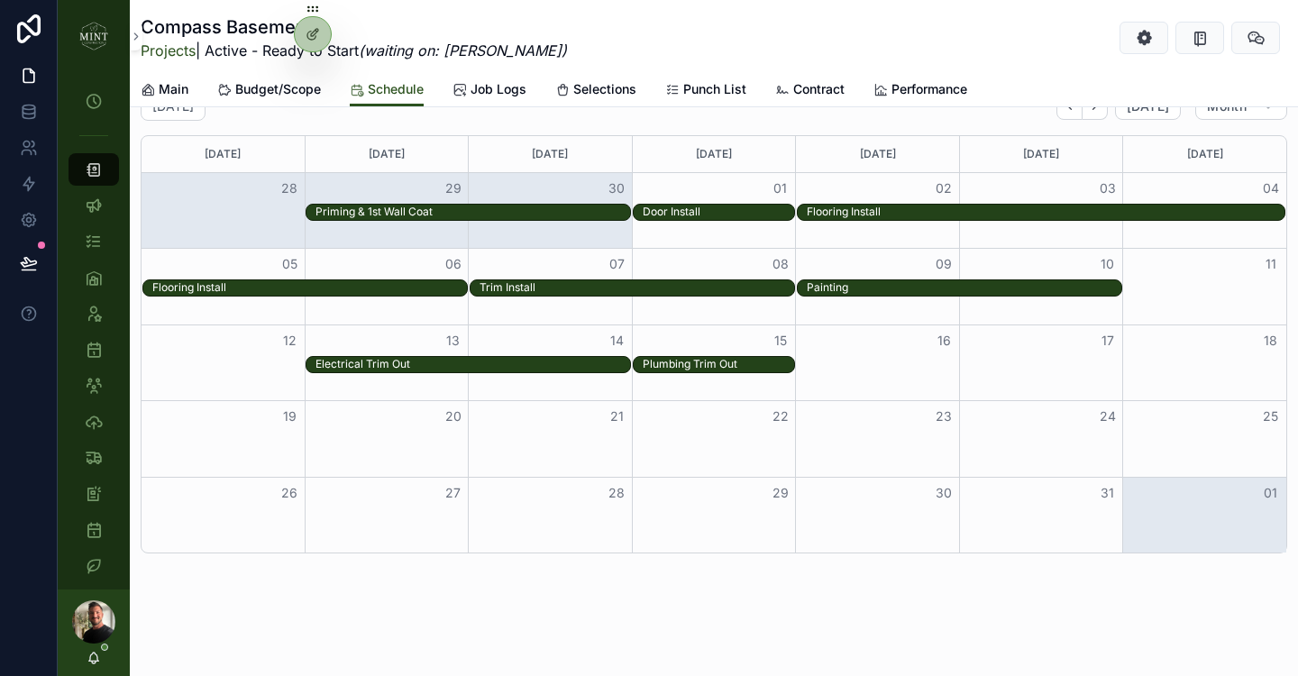
click at [876, 366] on div "Electrical Trim Out Plumbing Trim Out" at bounding box center [714, 365] width 1145 height 18
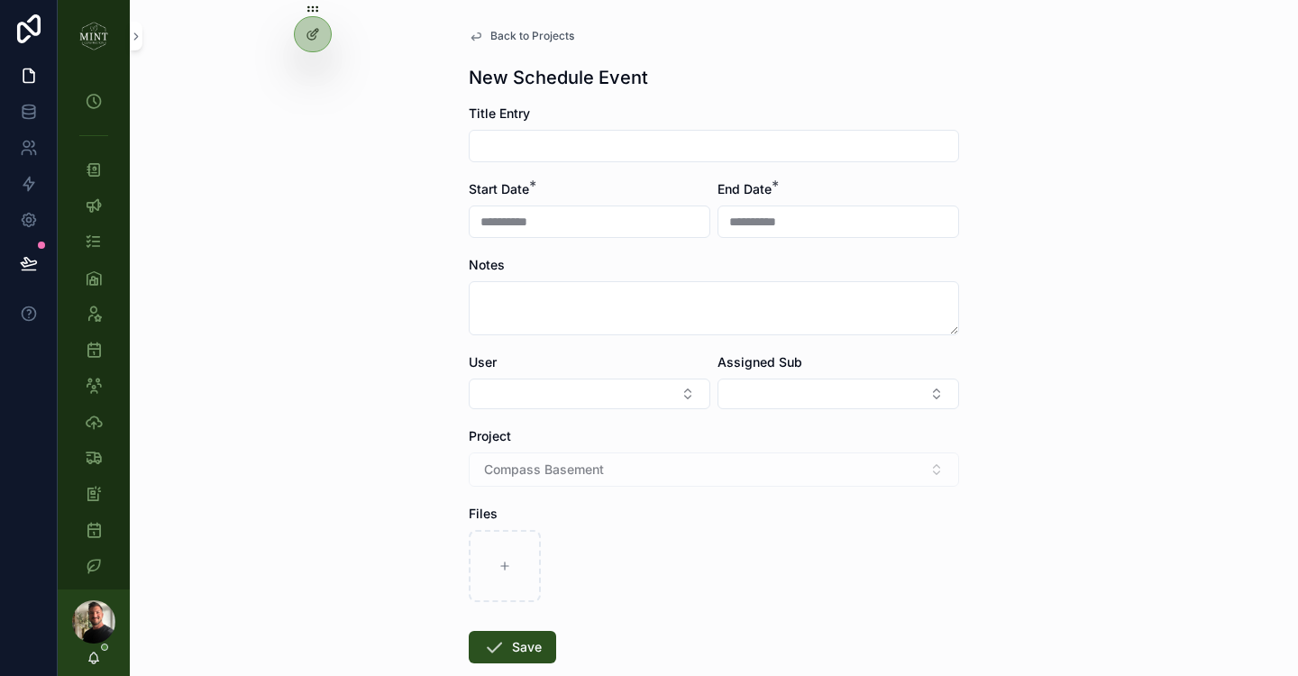
click at [608, 145] on input "scrollable content" at bounding box center [714, 145] width 489 height 25
type input "**********"
click at [539, 646] on button "Save" at bounding box center [512, 647] width 87 height 32
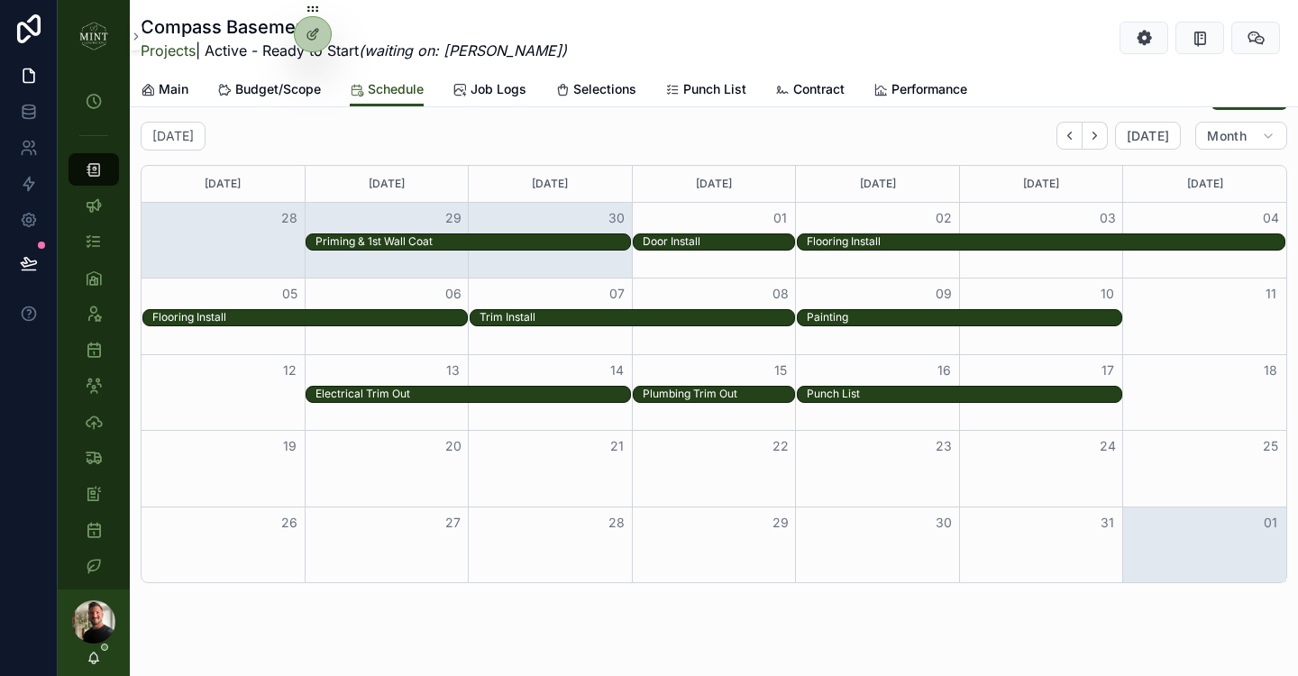
scroll to position [1104, 0]
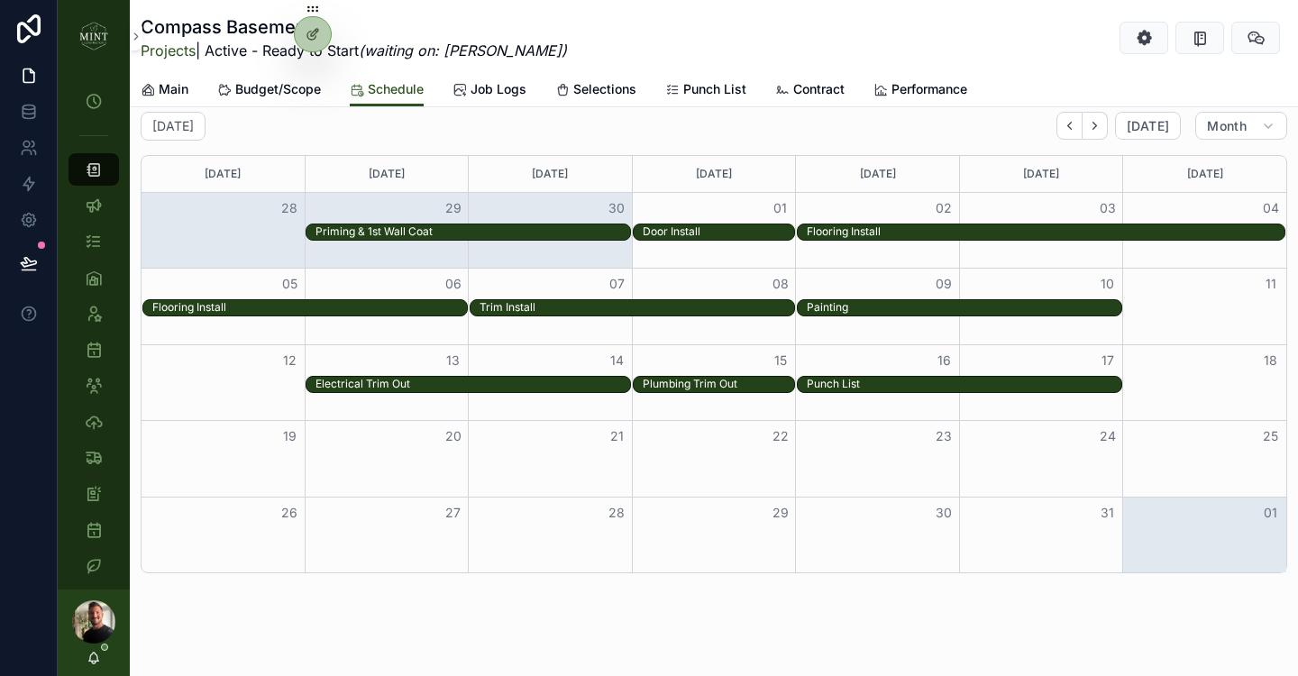
click at [417, 459] on div "Month View" at bounding box center [387, 459] width 164 height 76
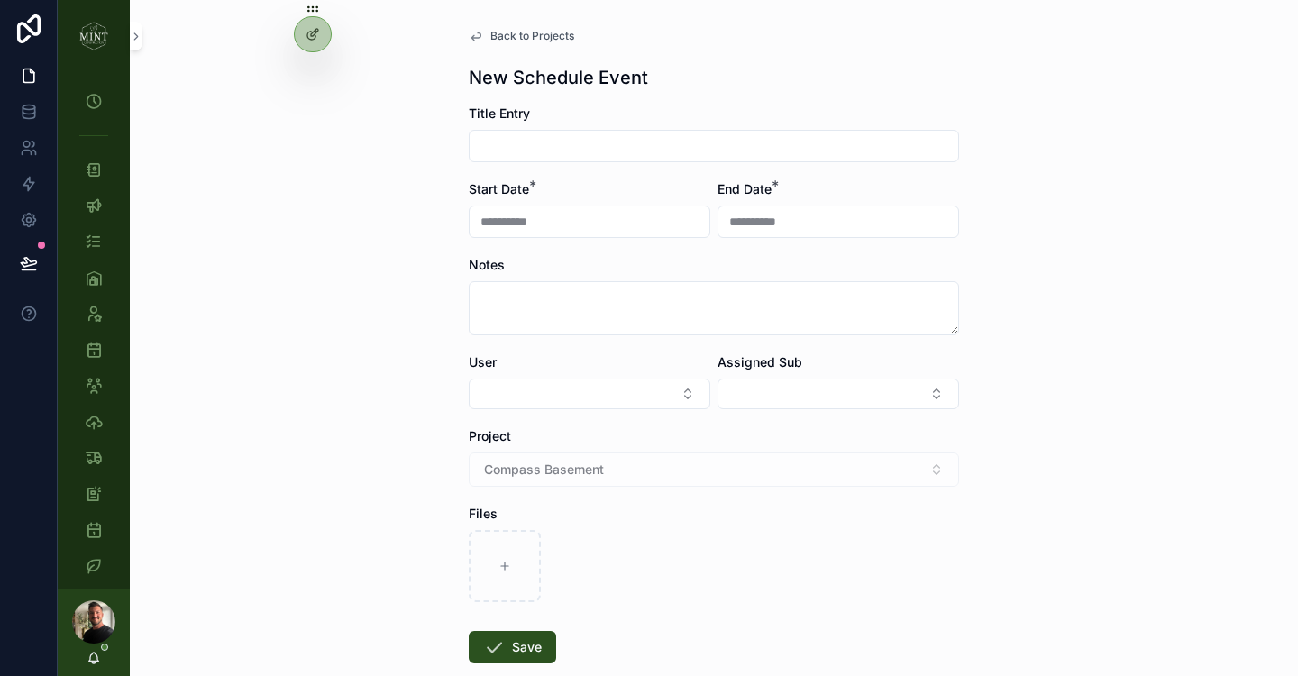
click at [588, 158] on input "scrollable content" at bounding box center [714, 145] width 489 height 25
type input "********"
click at [522, 639] on button "Save" at bounding box center [512, 647] width 87 height 32
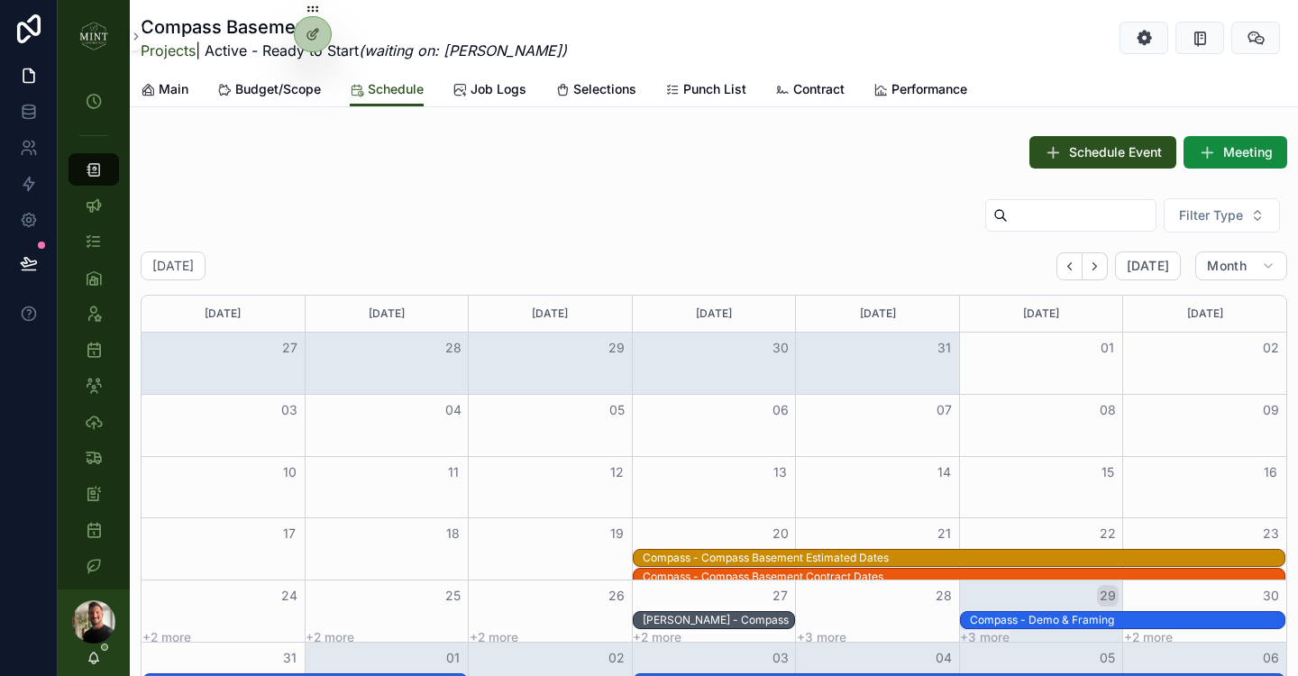
scroll to position [1038, 0]
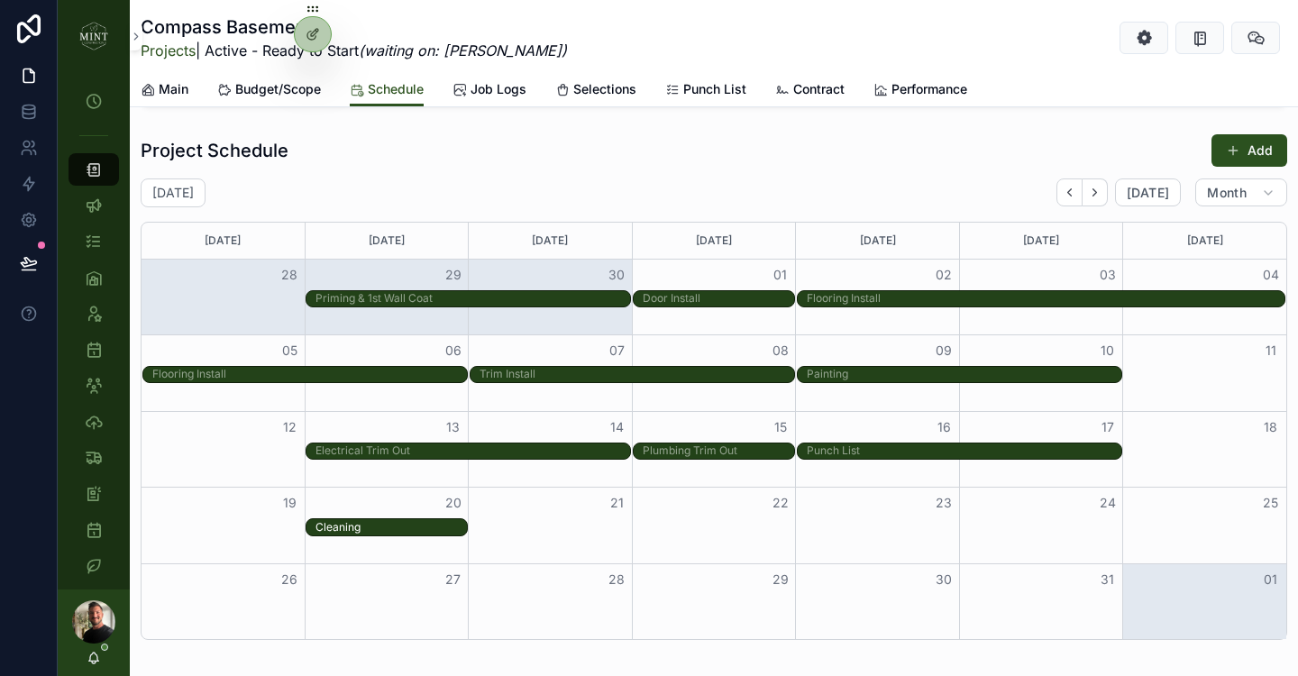
drag, startPoint x: 627, startPoint y: 527, endPoint x: 437, endPoint y: 529, distance: 189.3
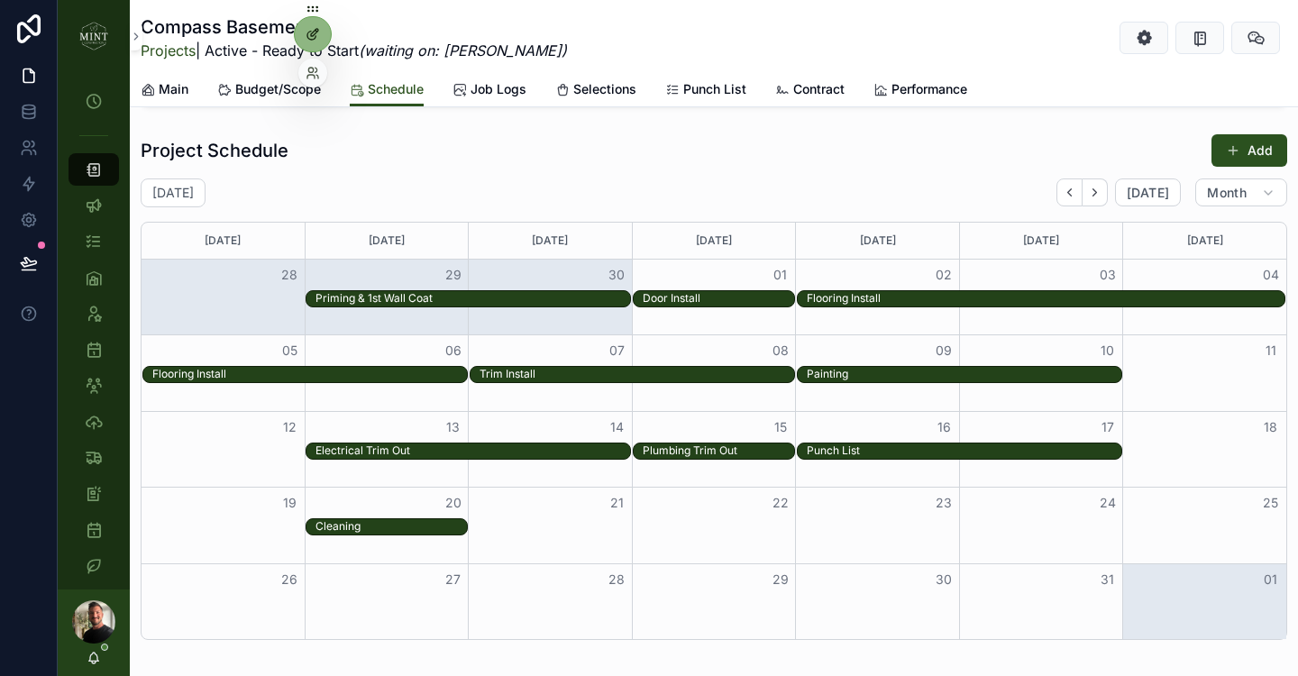
click at [317, 31] on icon at bounding box center [314, 32] width 7 height 7
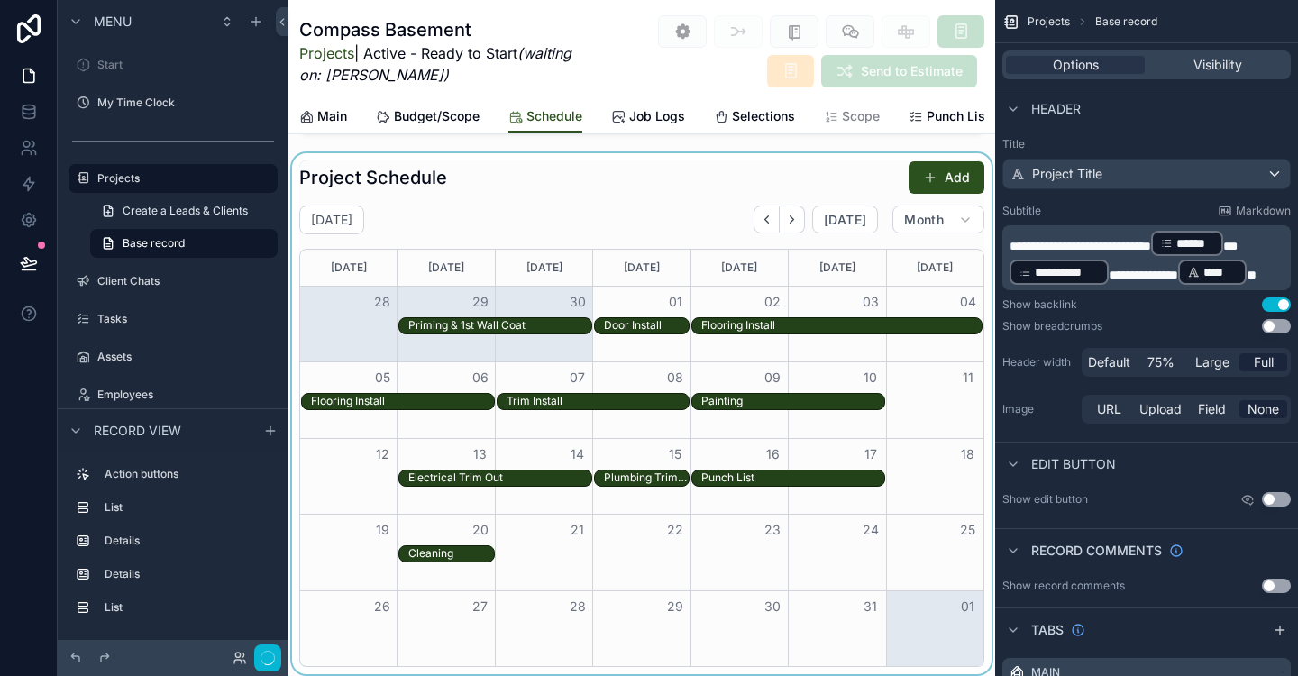
click at [629, 194] on div "scrollable content" at bounding box center [641, 414] width 707 height 522
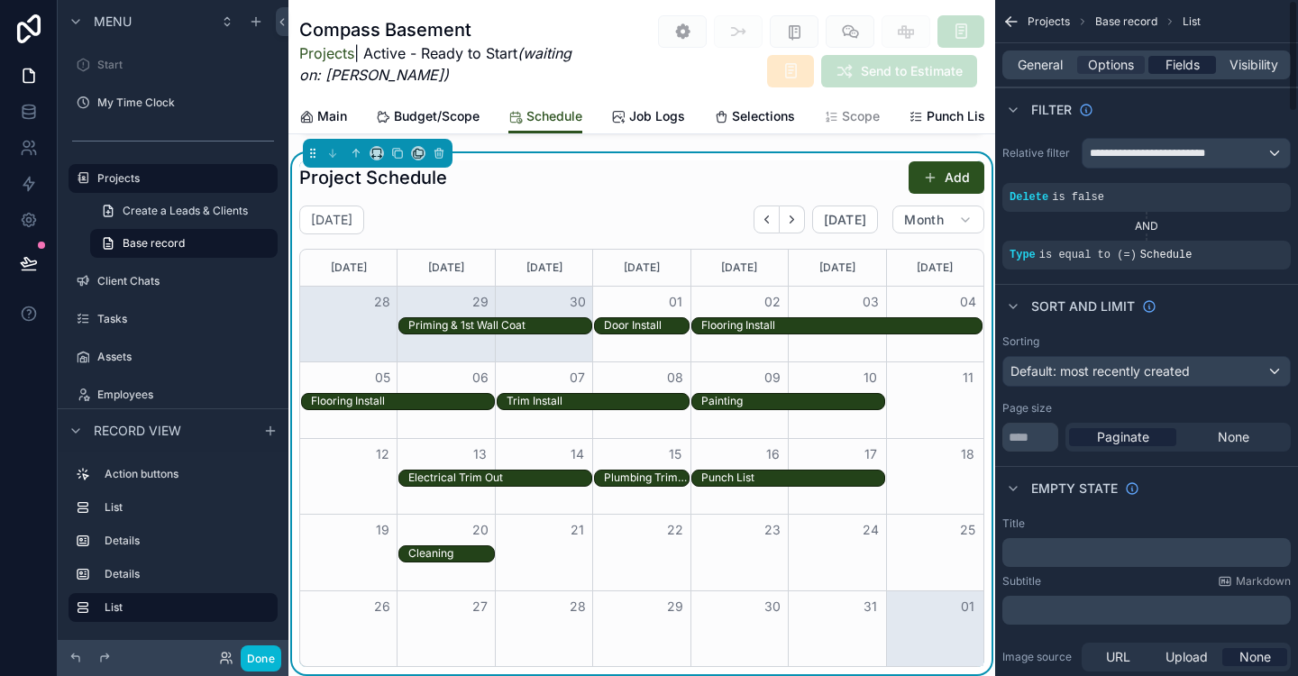
click at [1176, 71] on span "Fields" at bounding box center [1183, 65] width 34 height 18
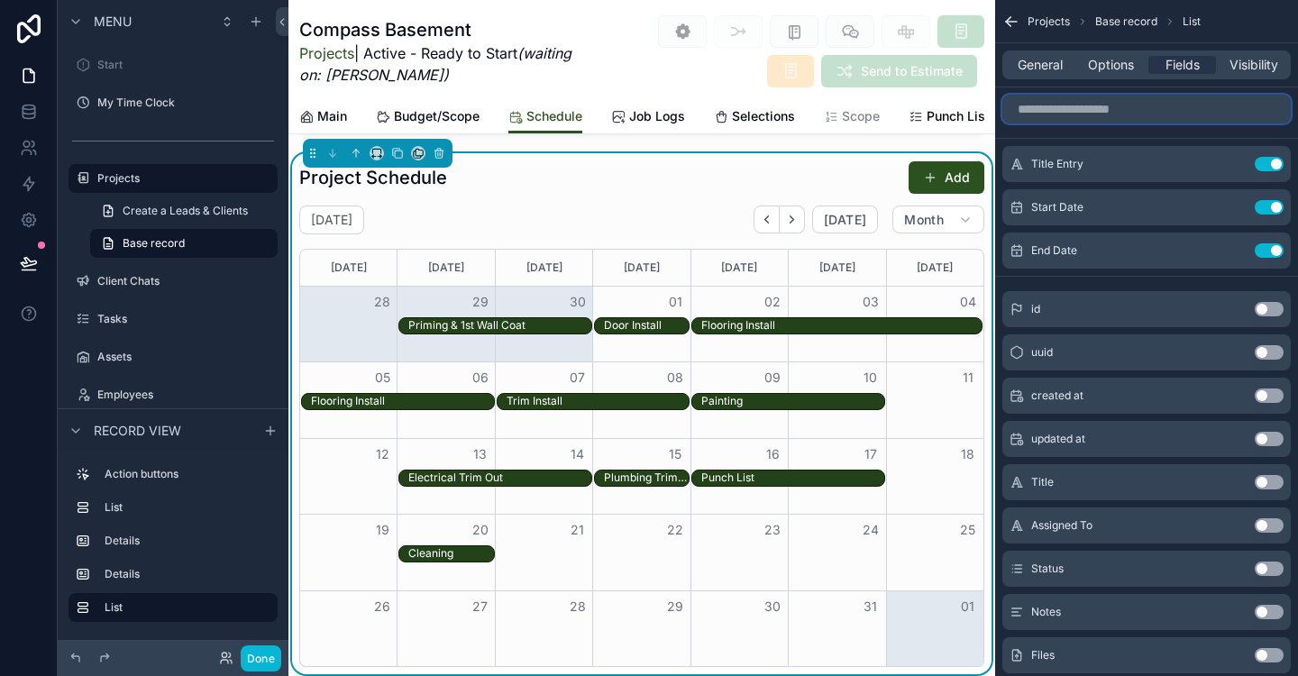
click at [1135, 105] on input "scrollable content" at bounding box center [1147, 109] width 288 height 29
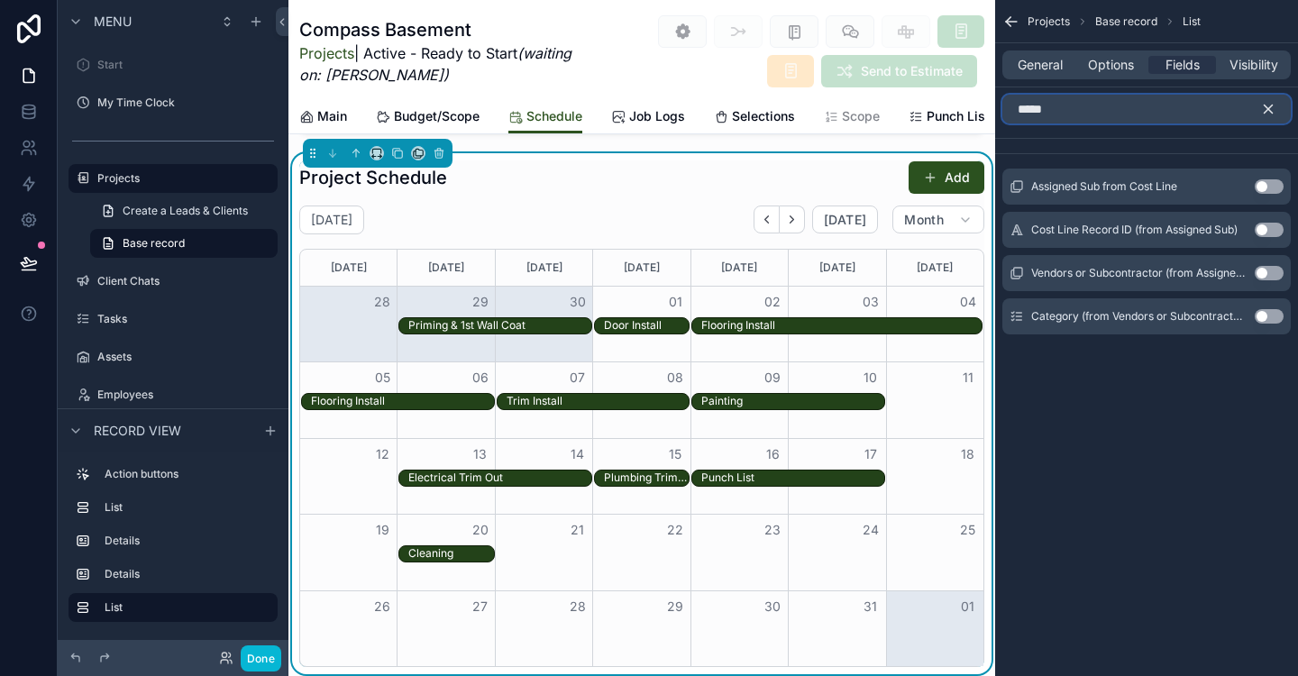
type input "****"
click at [1260, 183] on button "Use setting" at bounding box center [1269, 186] width 29 height 14
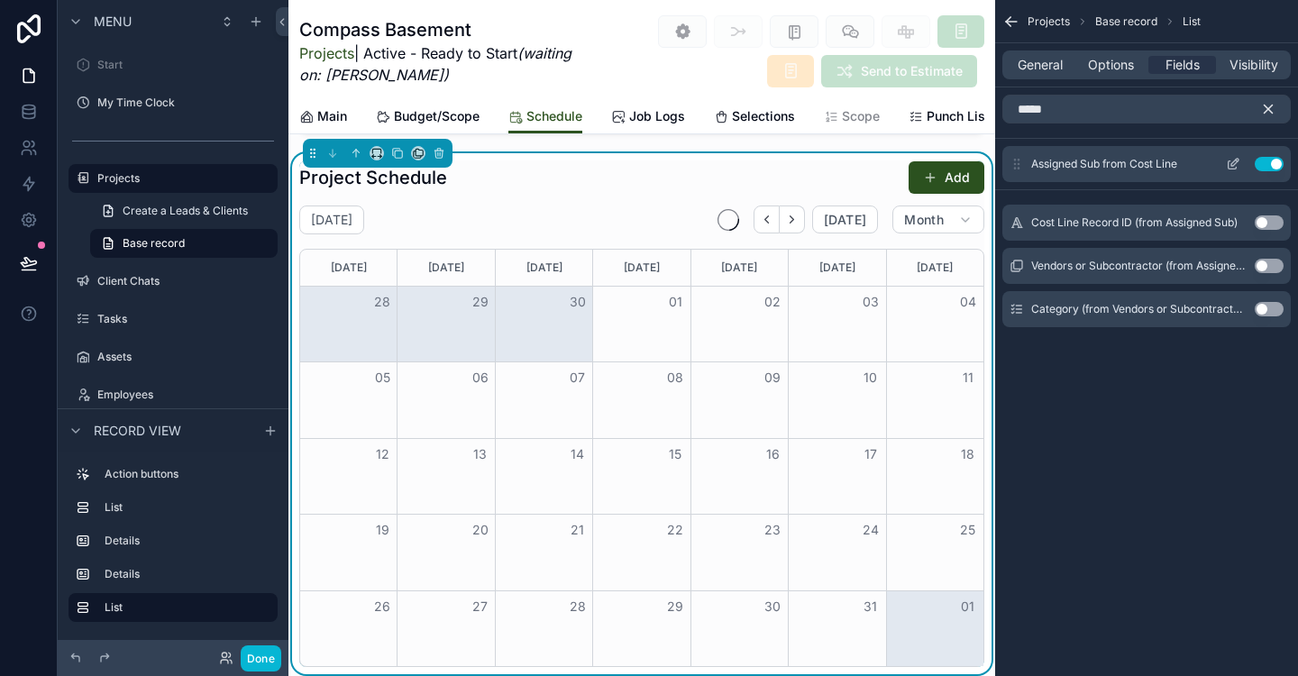
click at [1235, 168] on icon "scrollable content" at bounding box center [1233, 164] width 14 height 14
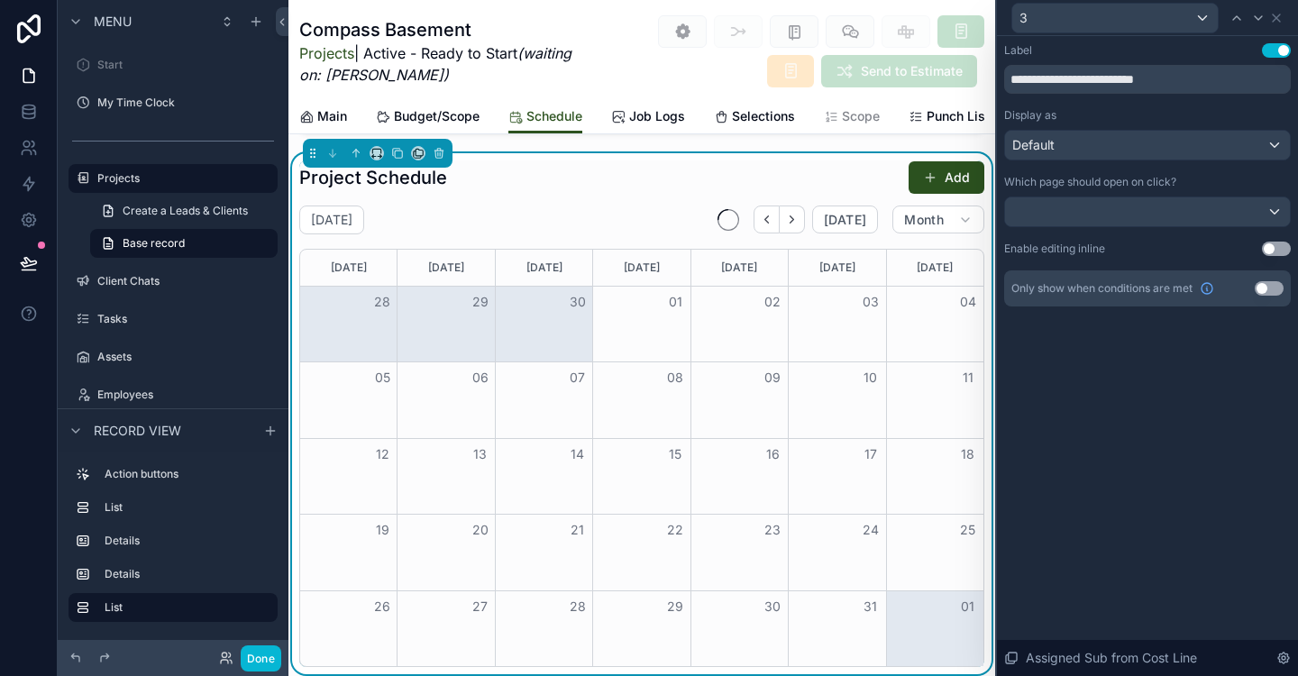
click at [1276, 292] on button "Use setting" at bounding box center [1269, 288] width 29 height 14
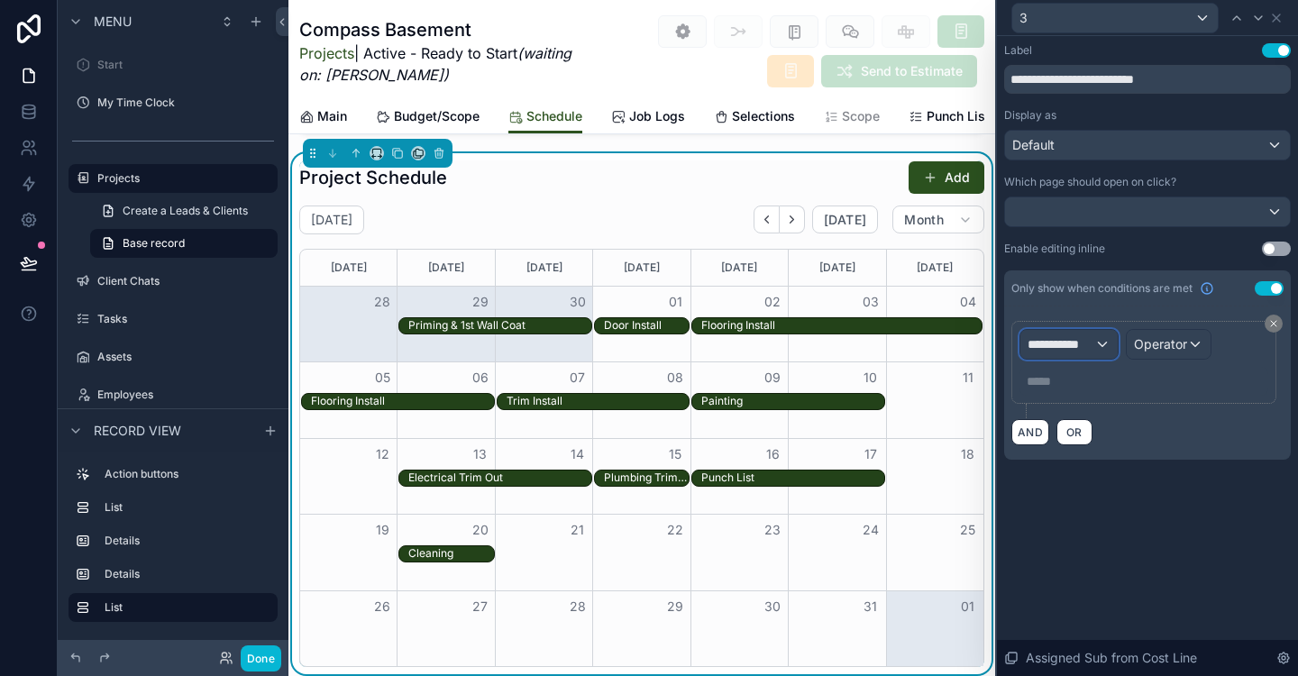
click at [1102, 345] on div "**********" at bounding box center [1069, 344] width 97 height 29
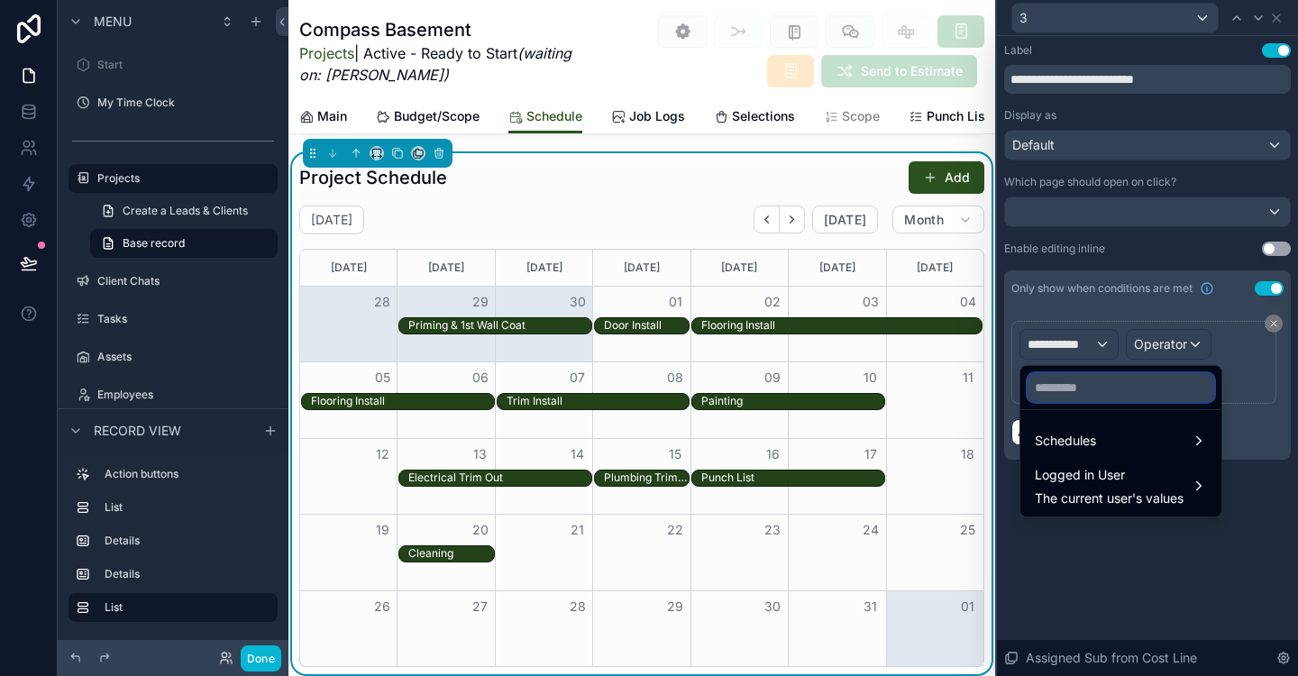
click at [1092, 400] on input "text" at bounding box center [1121, 387] width 187 height 29
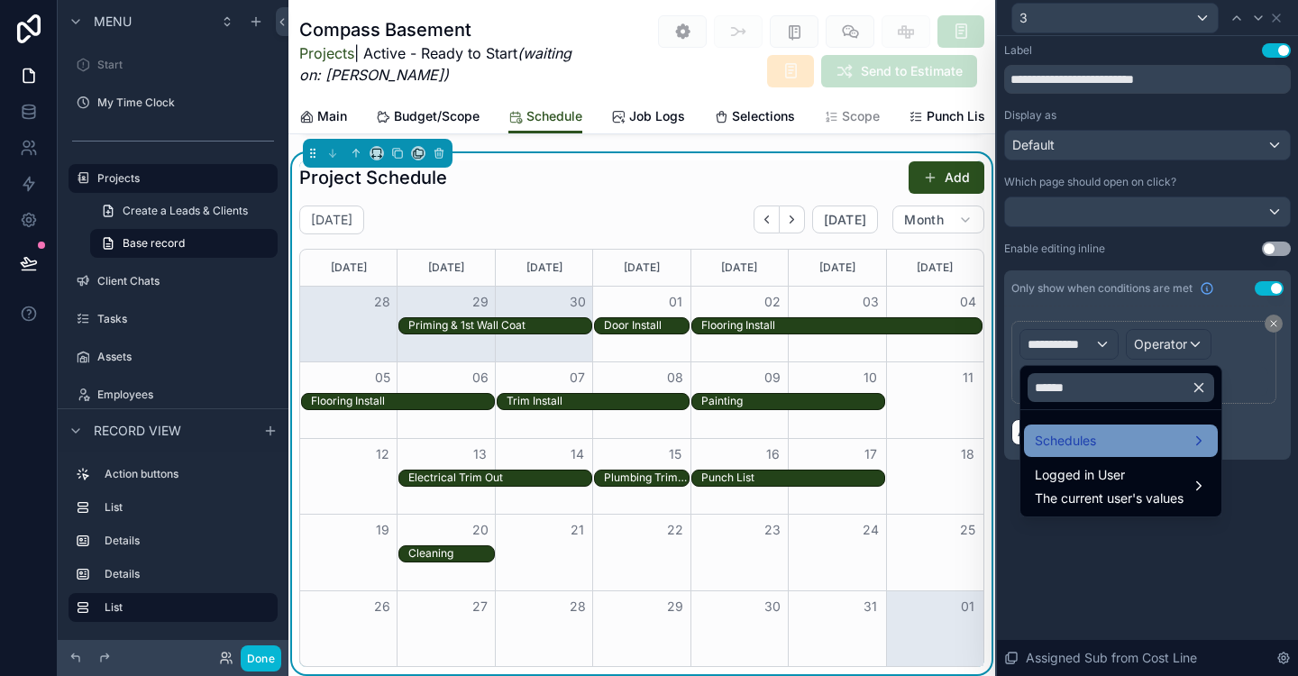
click at [1103, 432] on div "Schedules" at bounding box center [1121, 441] width 172 height 22
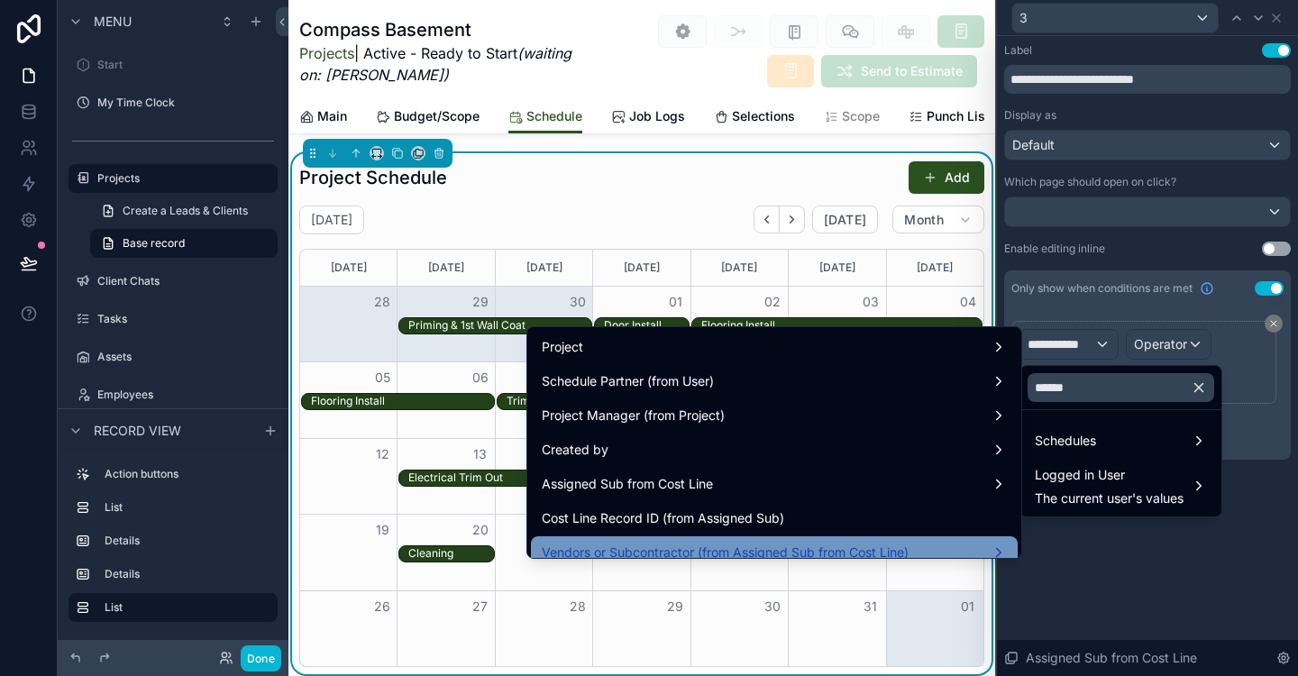
scroll to position [59, 0]
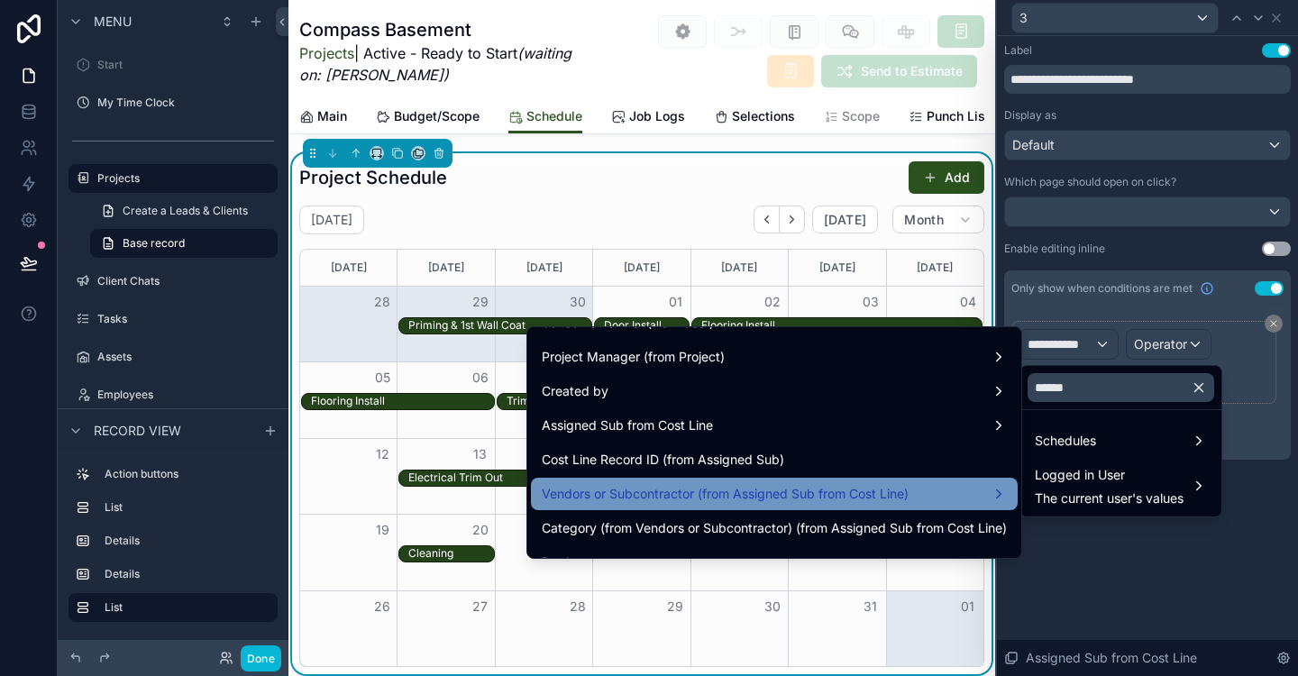
click at [940, 495] on div "Vendors or Subcontractor (from Assigned Sub from Cost Line)" at bounding box center [774, 494] width 465 height 22
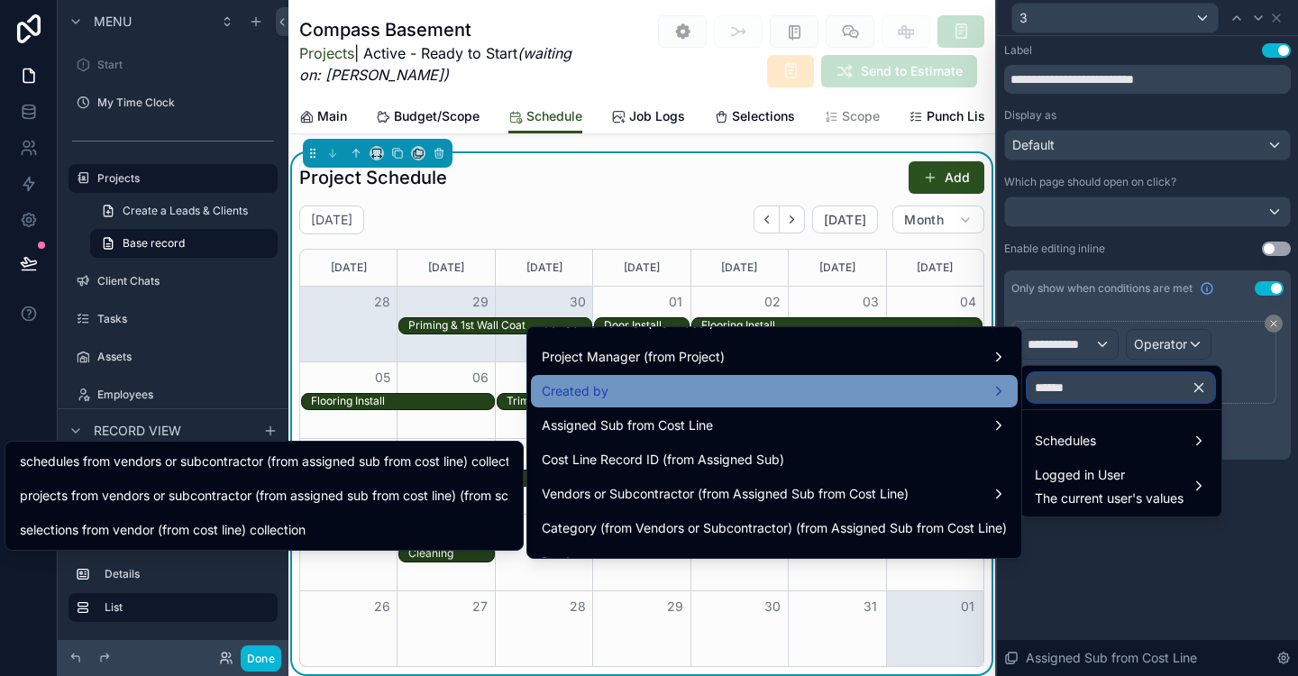
drag, startPoint x: 1109, startPoint y: 388, endPoint x: 895, endPoint y: 378, distance: 213.9
click at [895, 379] on div "**********" at bounding box center [649, 338] width 1298 height 676
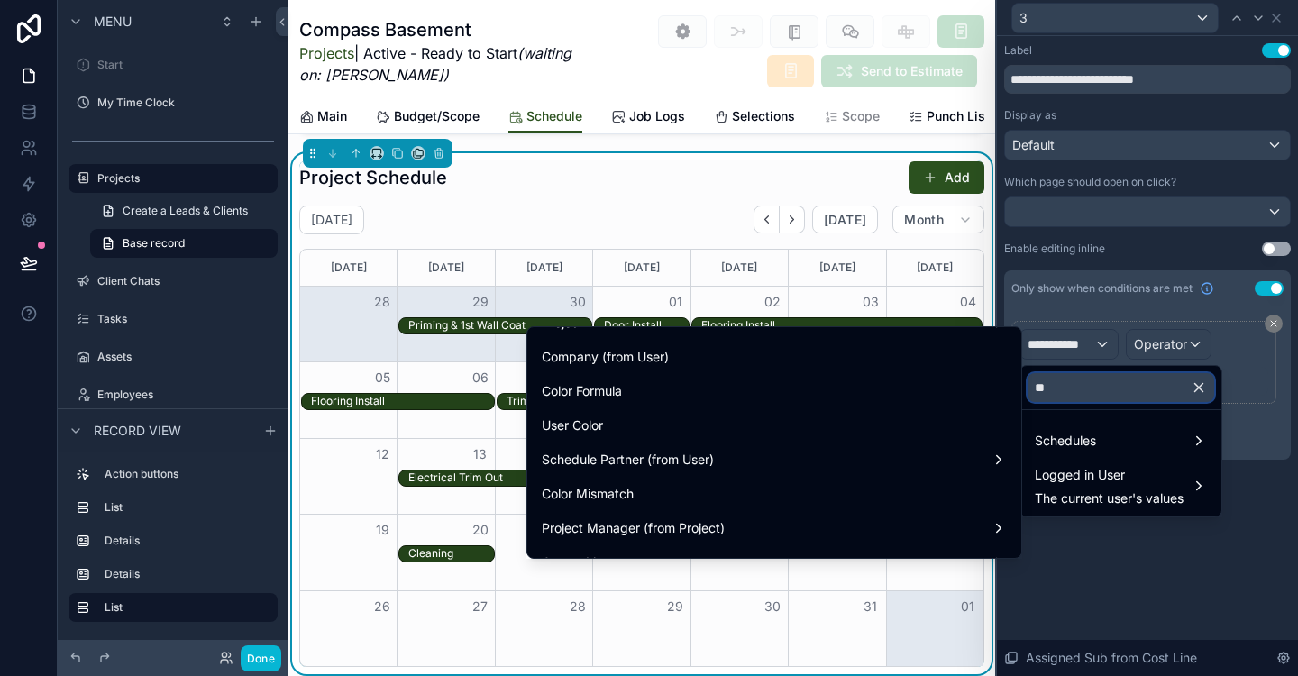
type input "*"
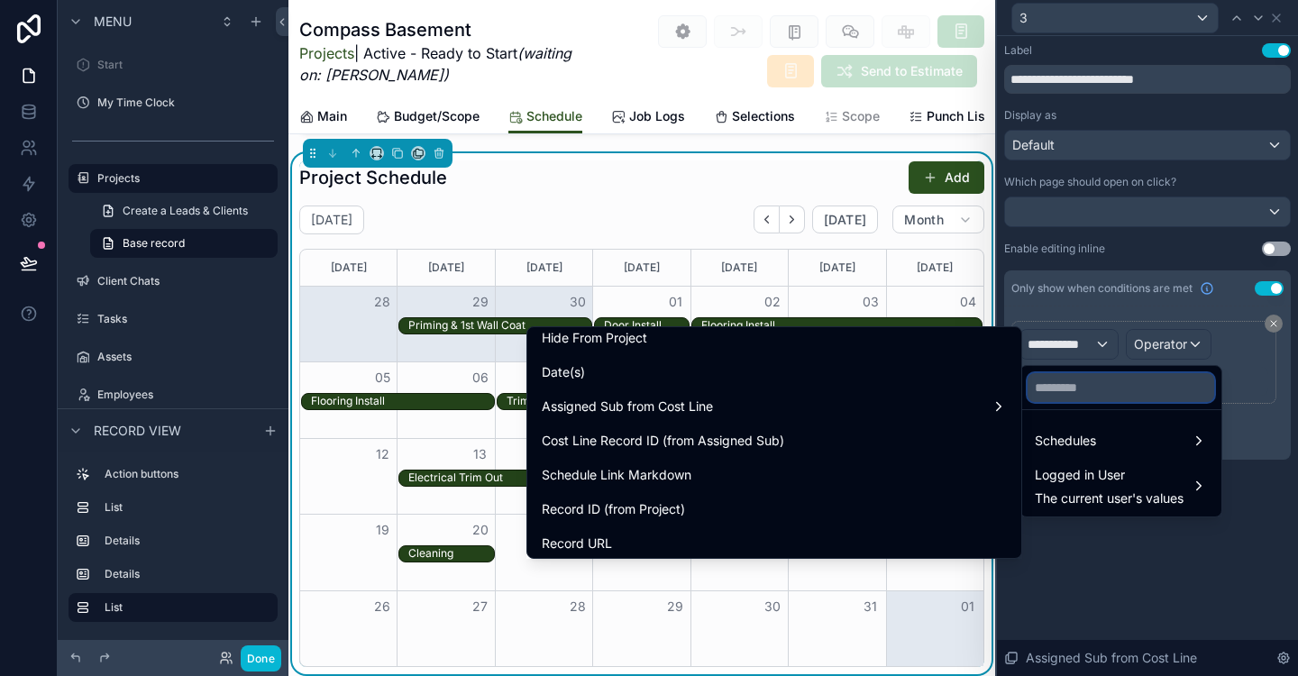
scroll to position [1316, 0]
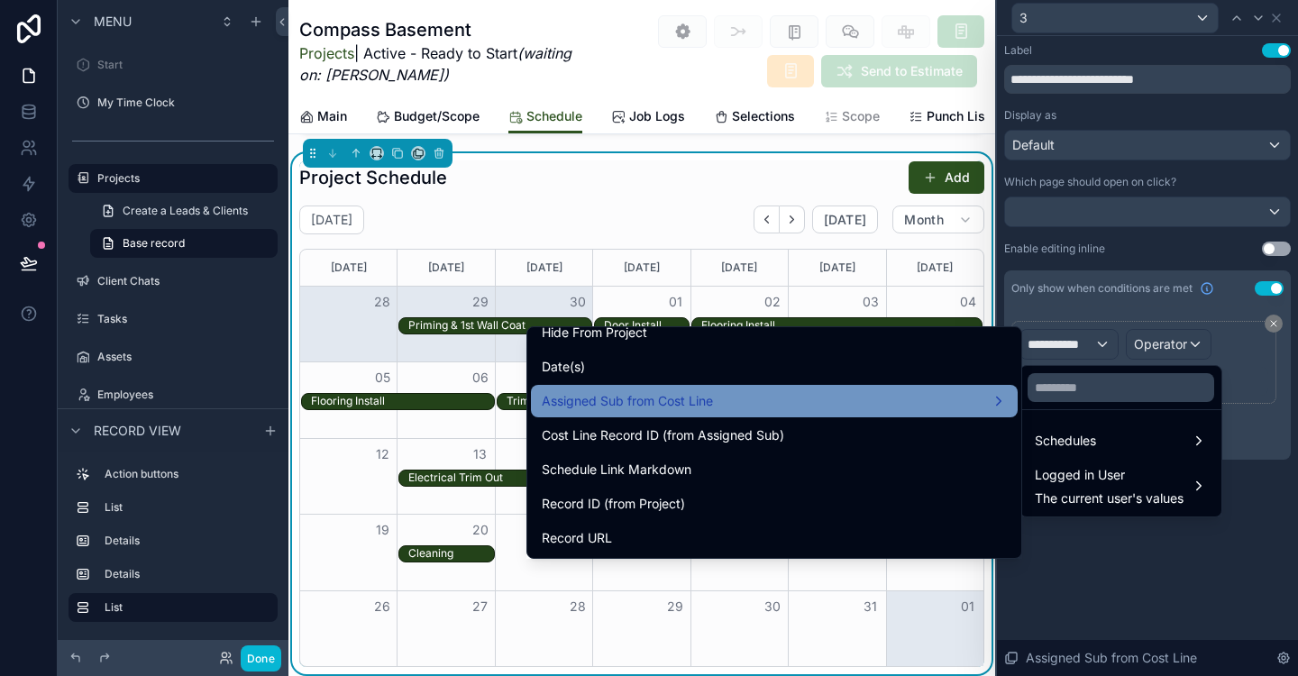
click at [754, 390] on div "Assigned Sub from Cost Line" at bounding box center [774, 401] width 465 height 22
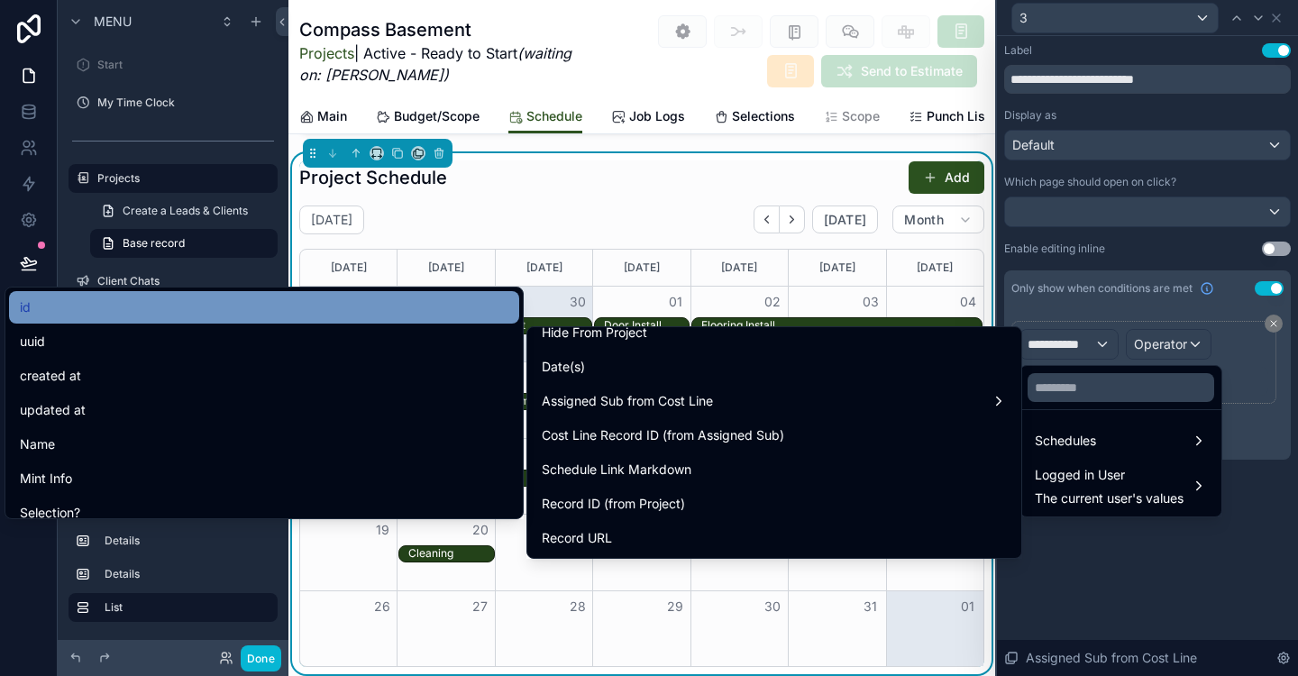
click at [311, 295] on div "id" at bounding box center [264, 307] width 510 height 32
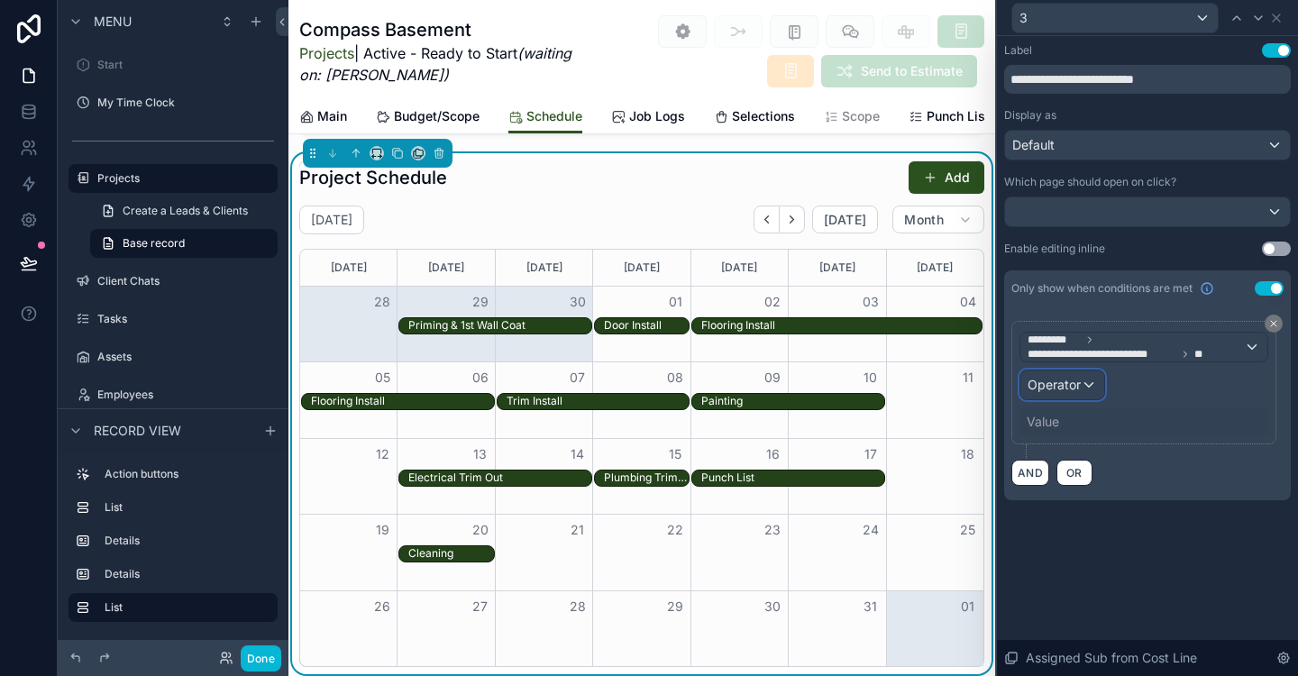
click at [1086, 382] on div "Operator" at bounding box center [1063, 385] width 84 height 29
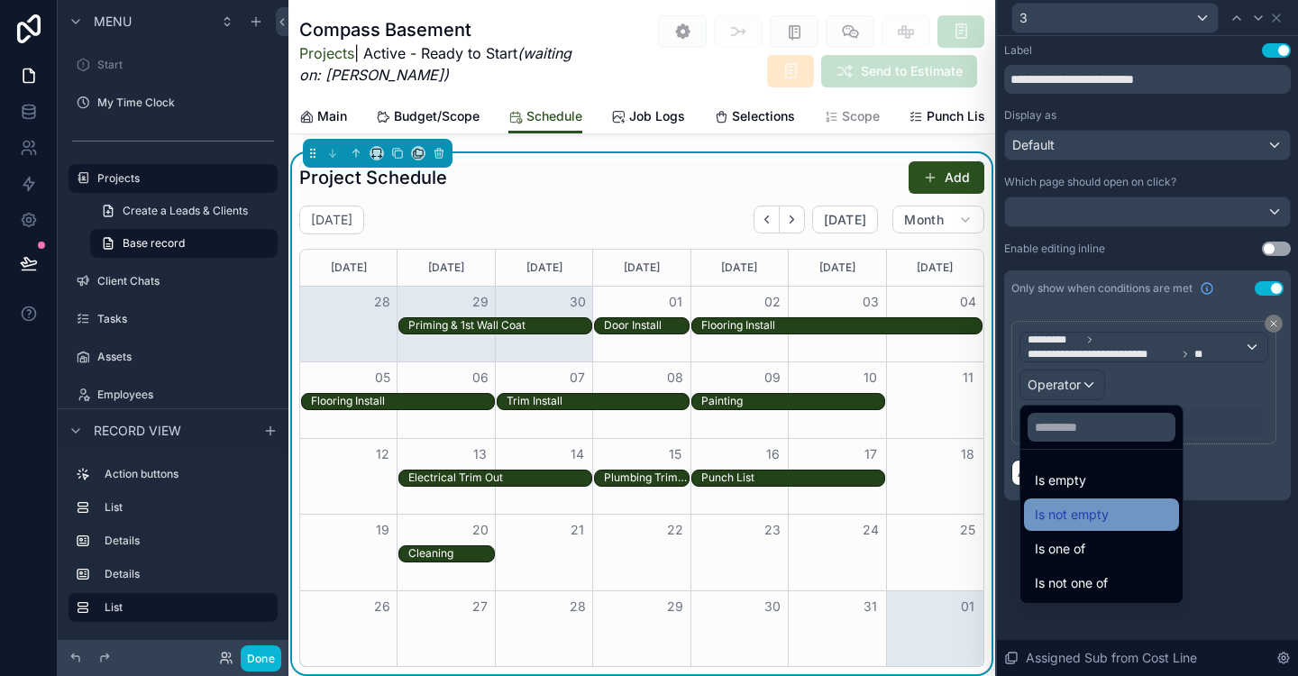
click at [1133, 516] on div "Is not empty" at bounding box center [1101, 515] width 133 height 22
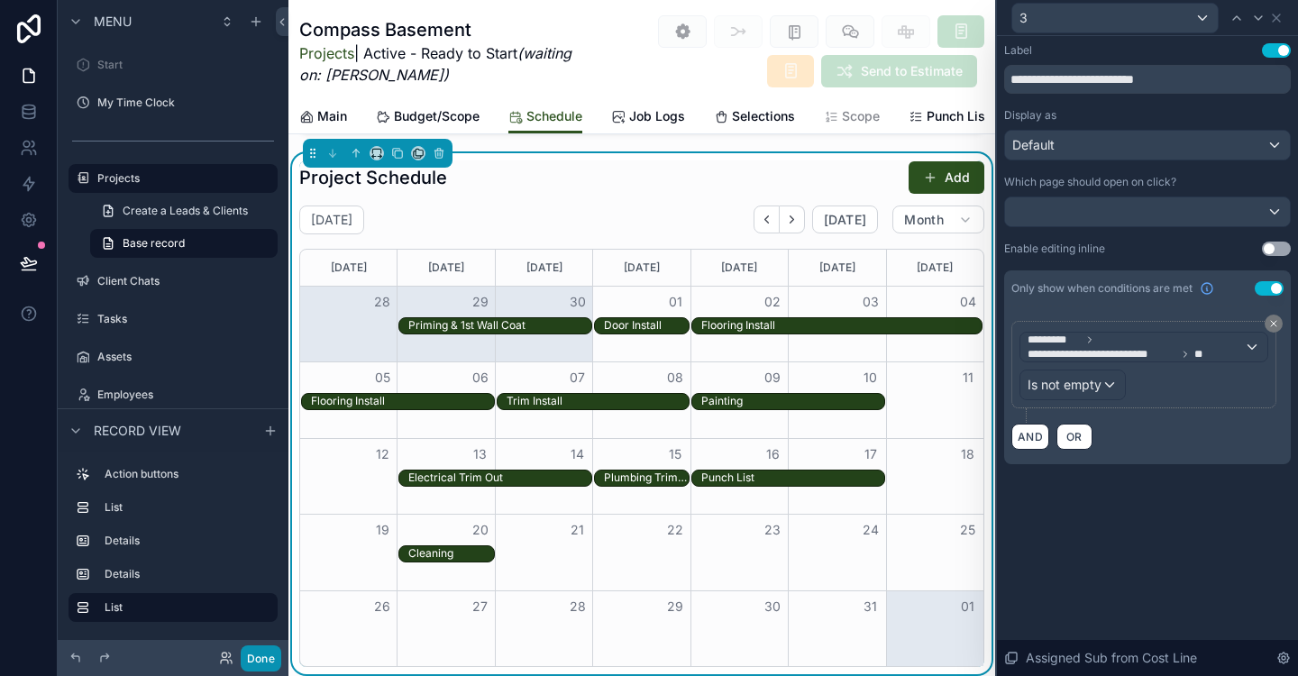
click at [258, 656] on button "Done" at bounding box center [261, 659] width 41 height 26
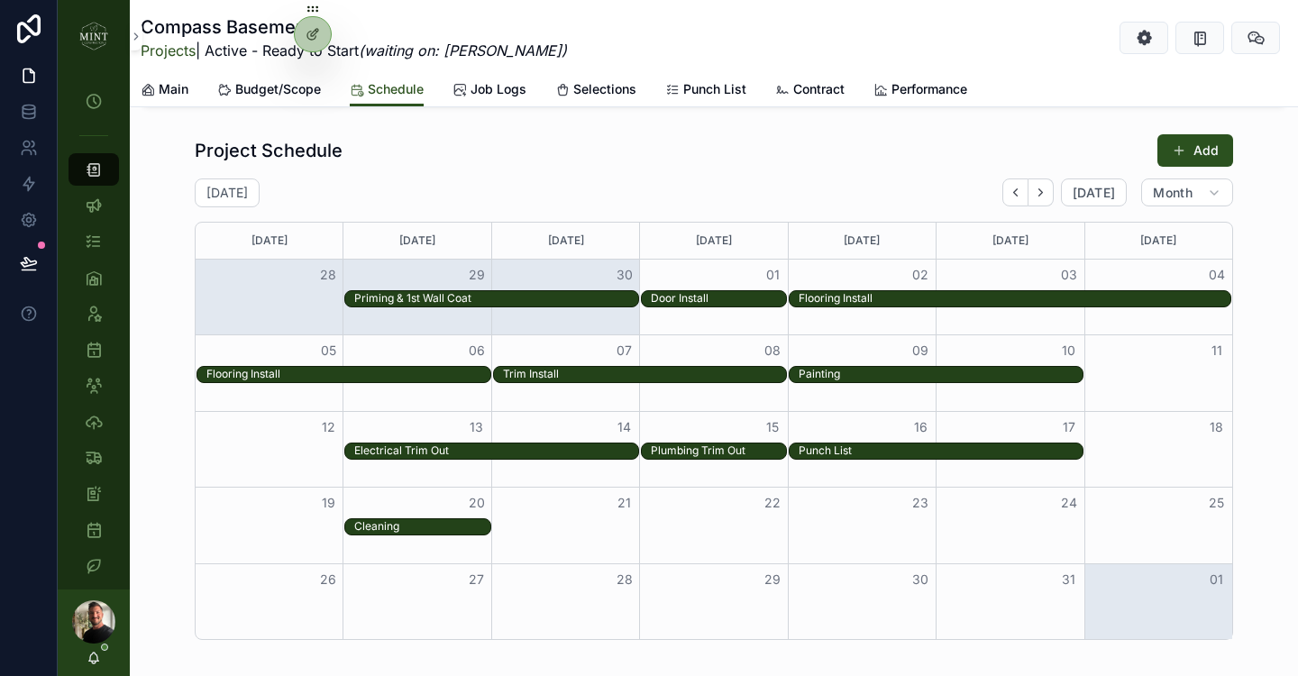
click at [583, 280] on div "30" at bounding box center [566, 275] width 148 height 31
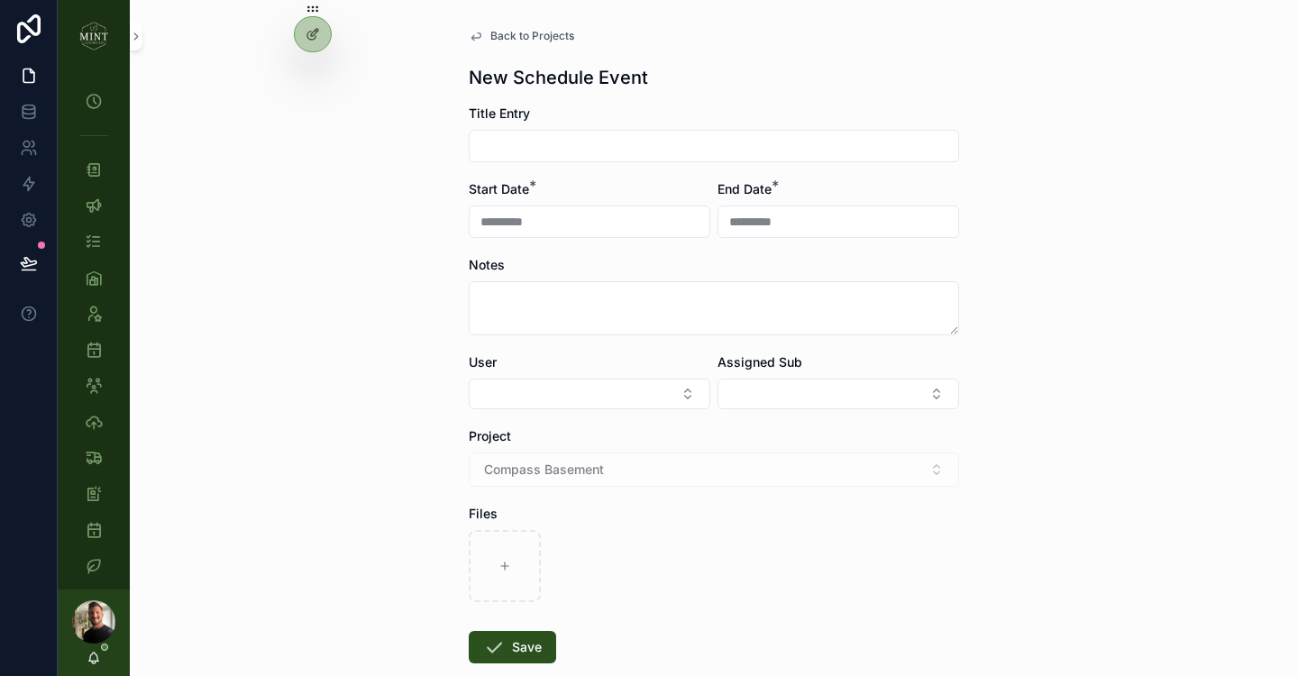
click at [495, 32] on span "Back to Projects" at bounding box center [532, 36] width 84 height 14
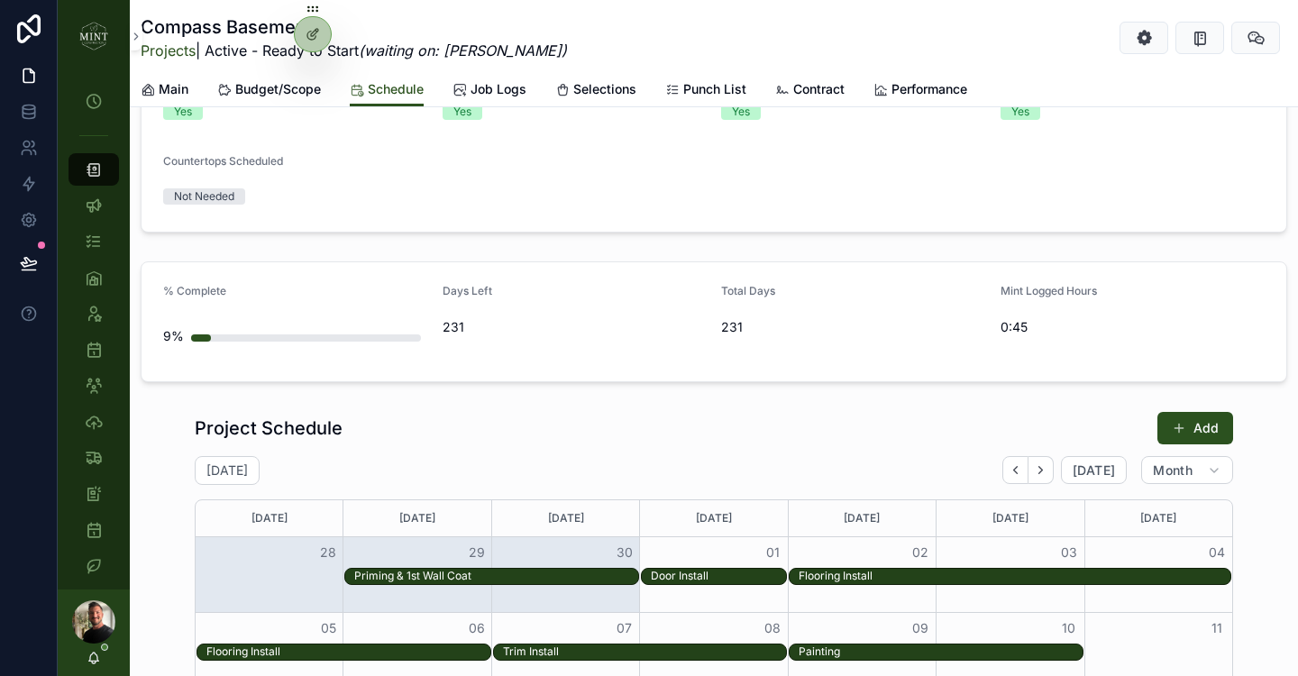
scroll to position [816, 0]
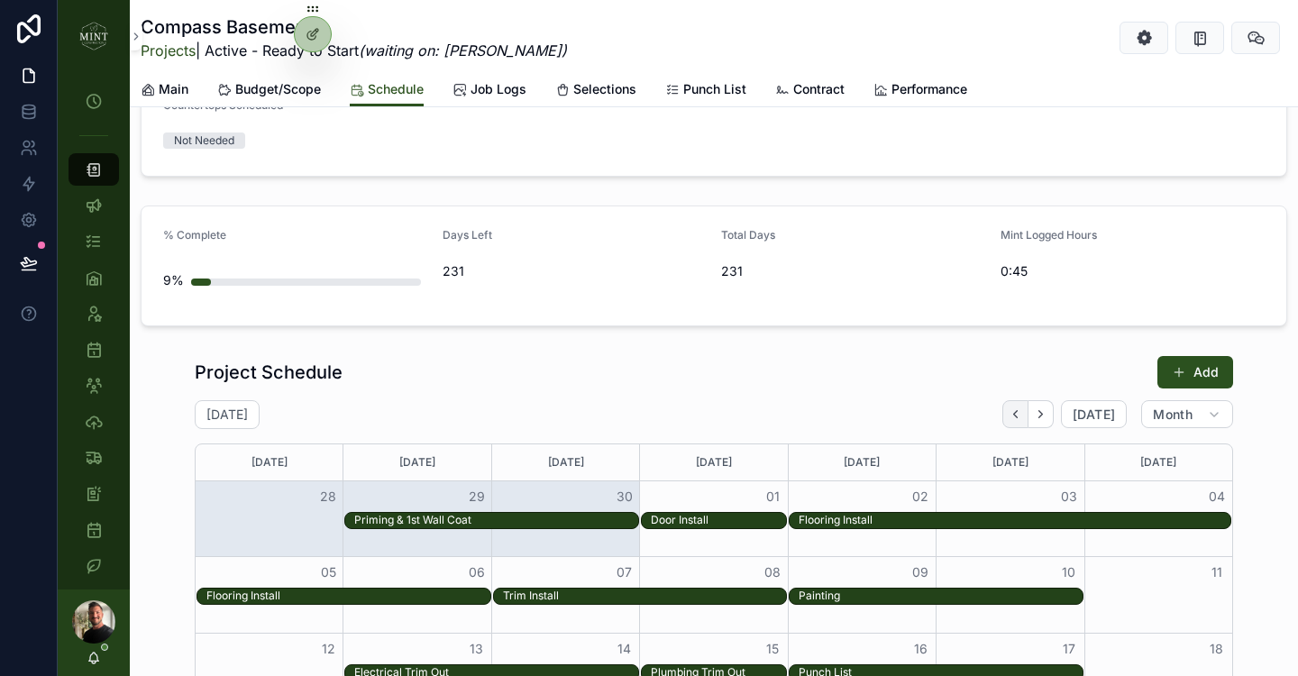
click at [1022, 415] on icon "Back" at bounding box center [1016, 415] width 14 height 14
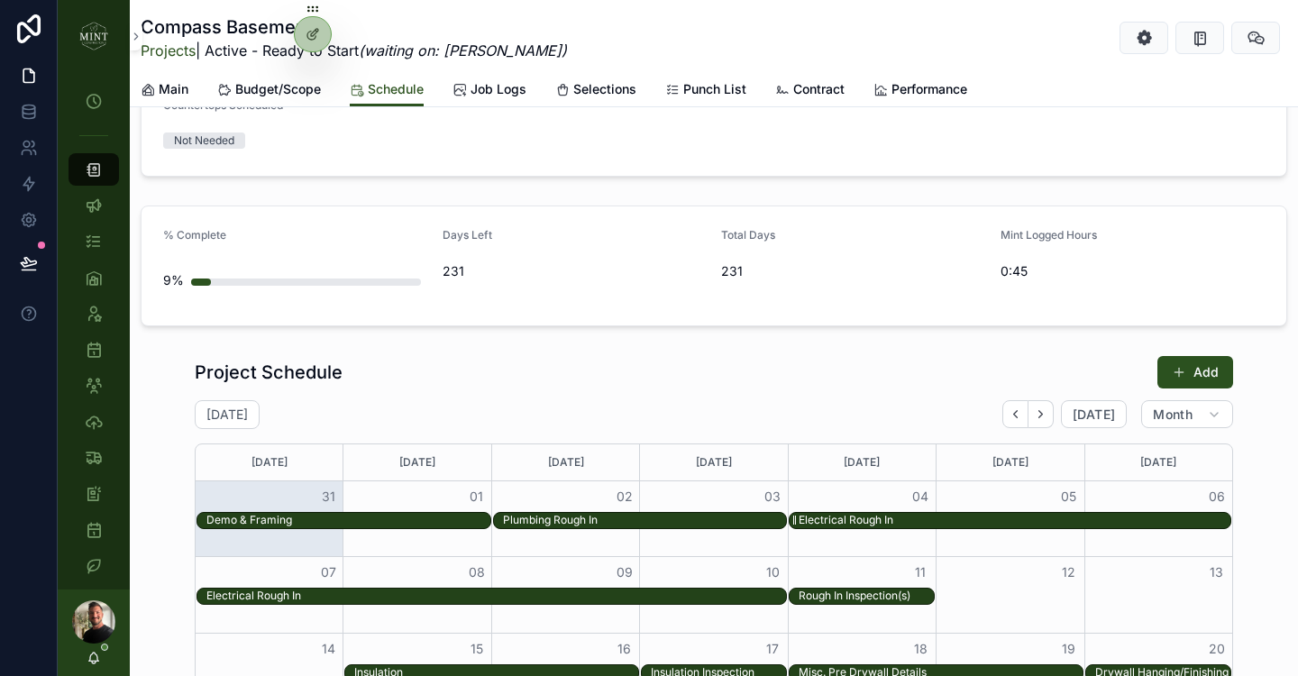
click at [912, 520] on div "Electrical Rough In" at bounding box center [1015, 520] width 432 height 15
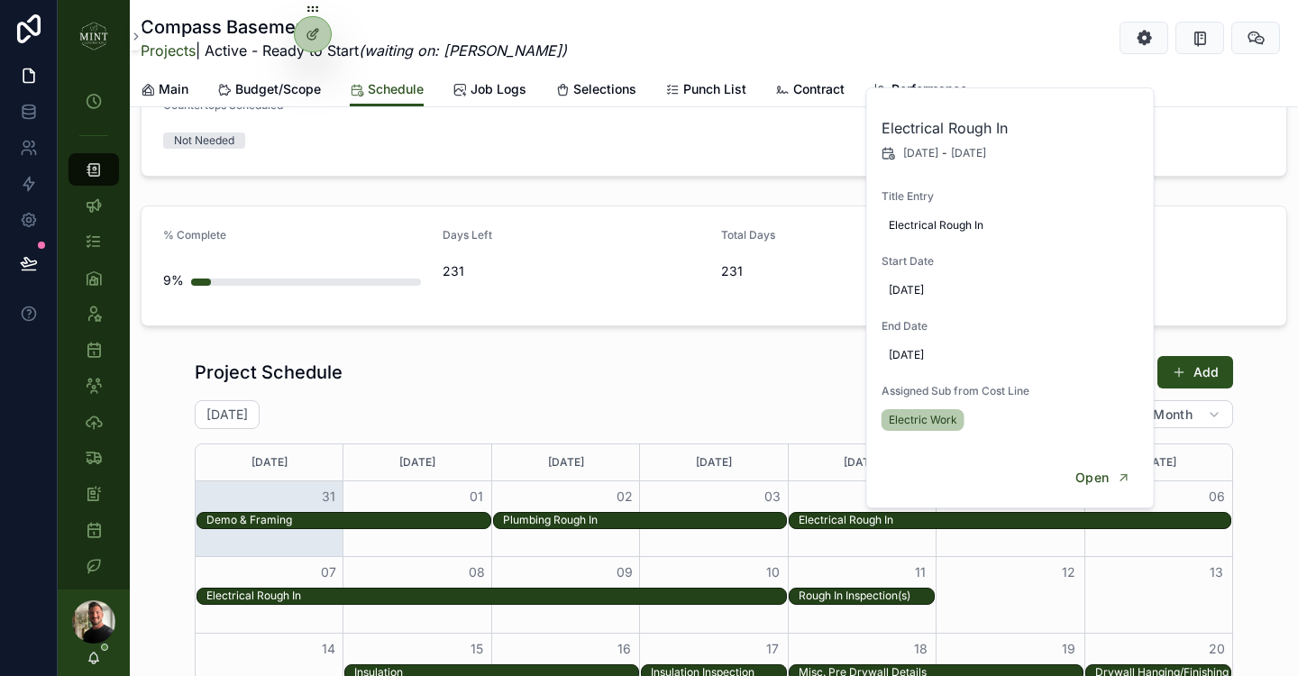
click at [716, 365] on div "Project Schedule Add" at bounding box center [714, 372] width 1039 height 34
